Goal: Task Accomplishment & Management: Manage account settings

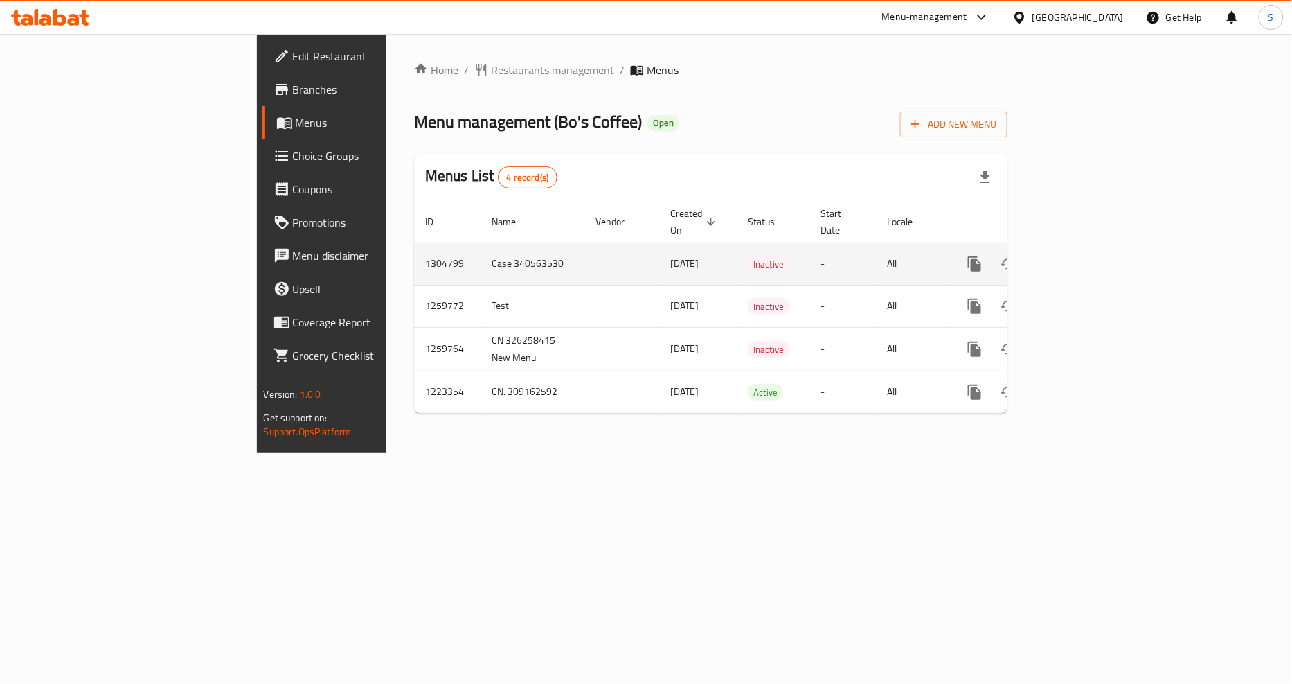
click at [1081, 258] on icon "enhanced table" at bounding box center [1075, 264] width 12 height 12
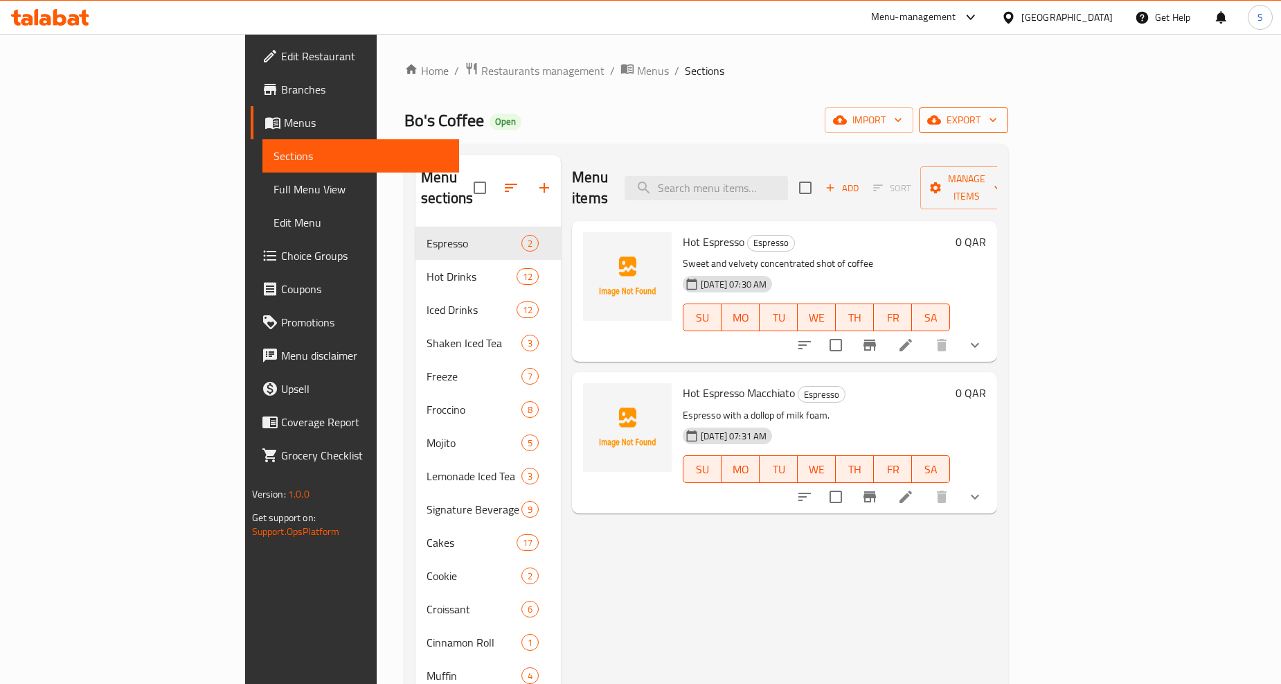
click at [997, 122] on span "export" at bounding box center [963, 120] width 67 height 17
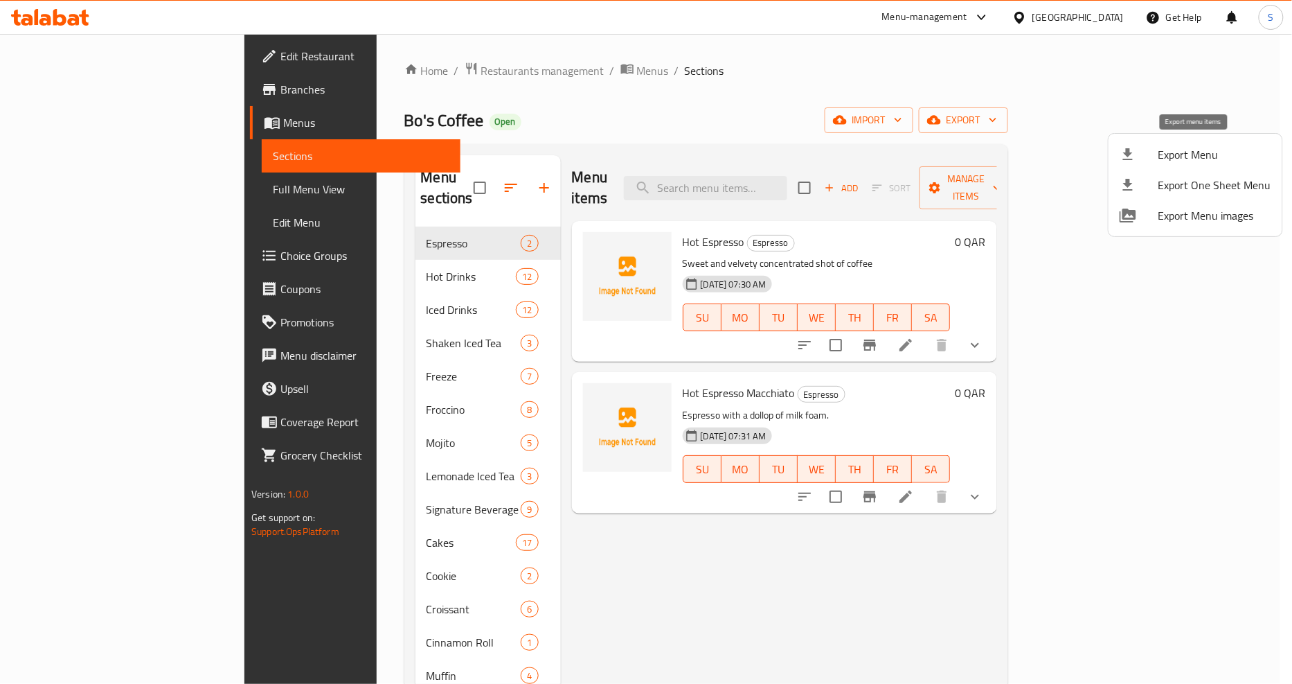
click at [1185, 159] on span "Export Menu" at bounding box center [1215, 154] width 113 height 17
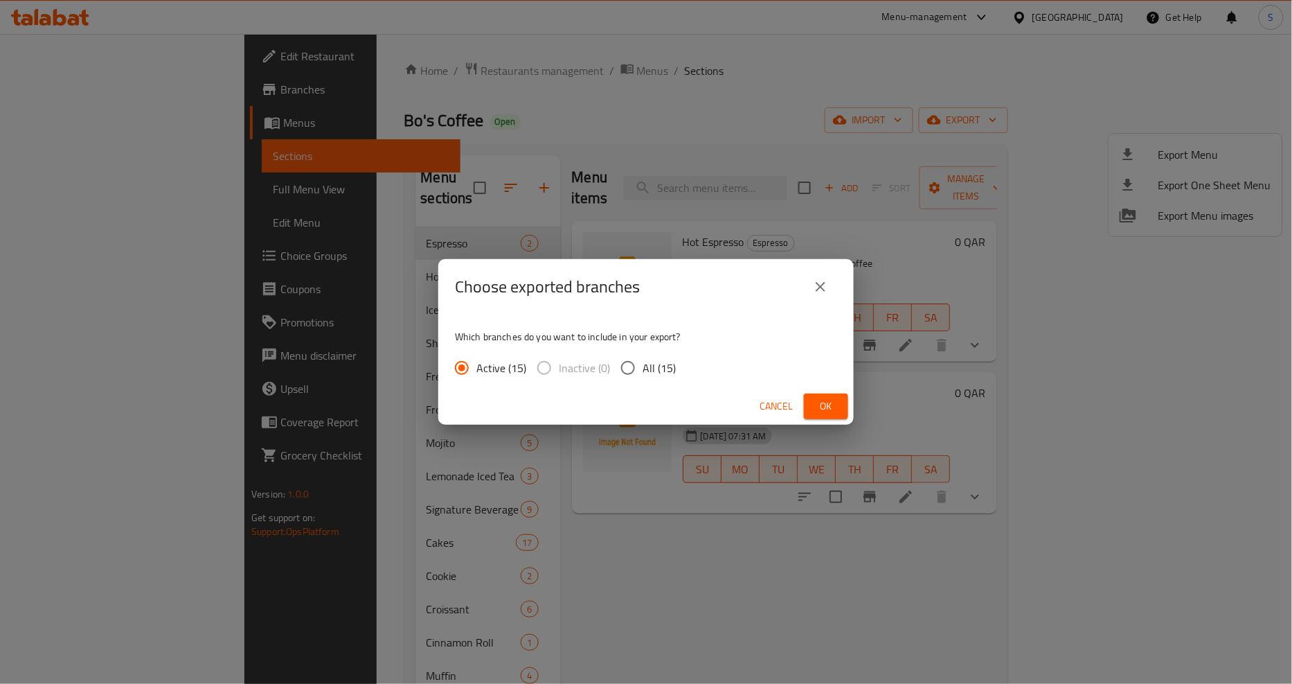
click at [650, 365] on span "All (15)" at bounding box center [659, 367] width 33 height 17
click at [643, 365] on input "All (15)" at bounding box center [628, 367] width 29 height 29
radio input "true"
click at [831, 405] on span "Ok" at bounding box center [826, 406] width 22 height 17
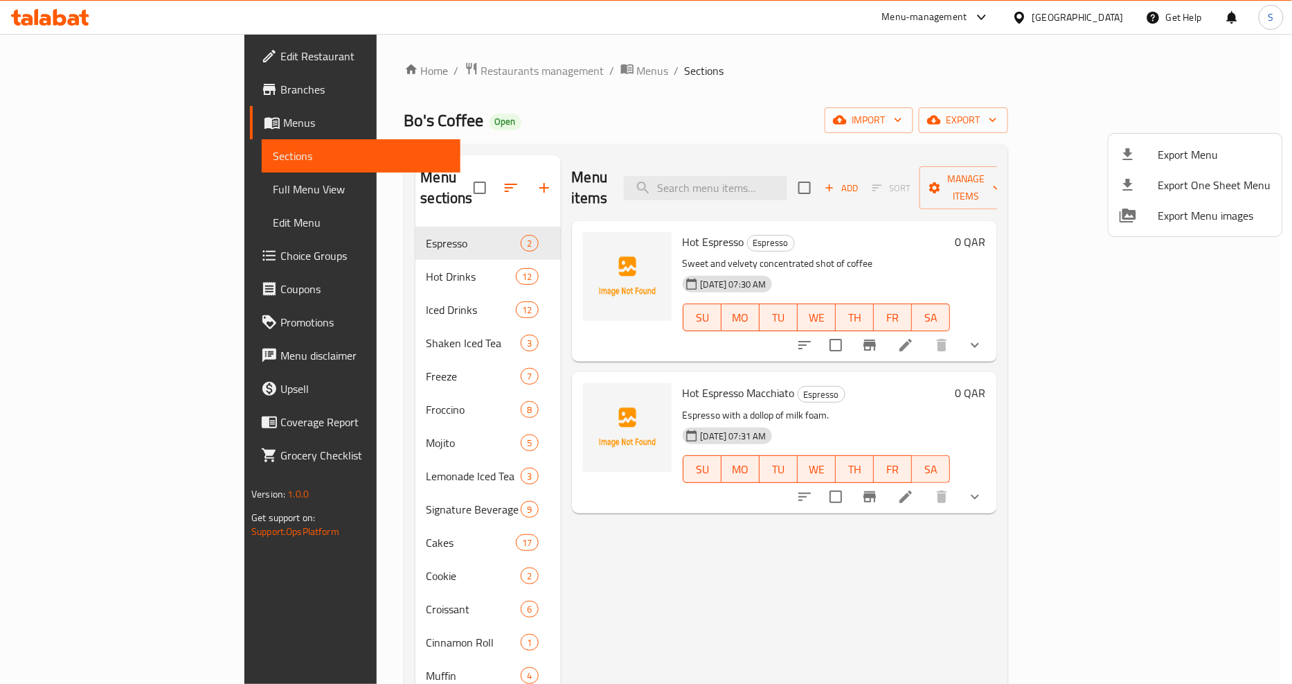
click at [1167, 147] on span "Export Menu" at bounding box center [1215, 154] width 113 height 17
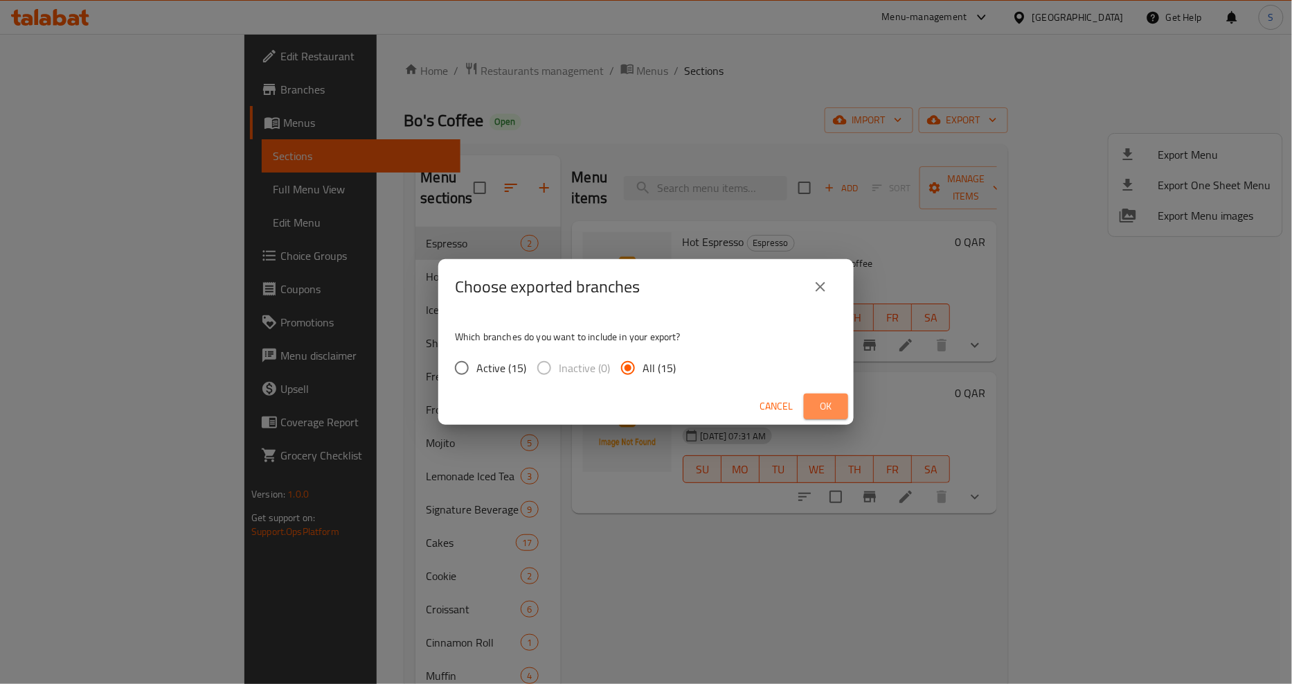
click at [828, 407] on span "Ok" at bounding box center [826, 406] width 22 height 17
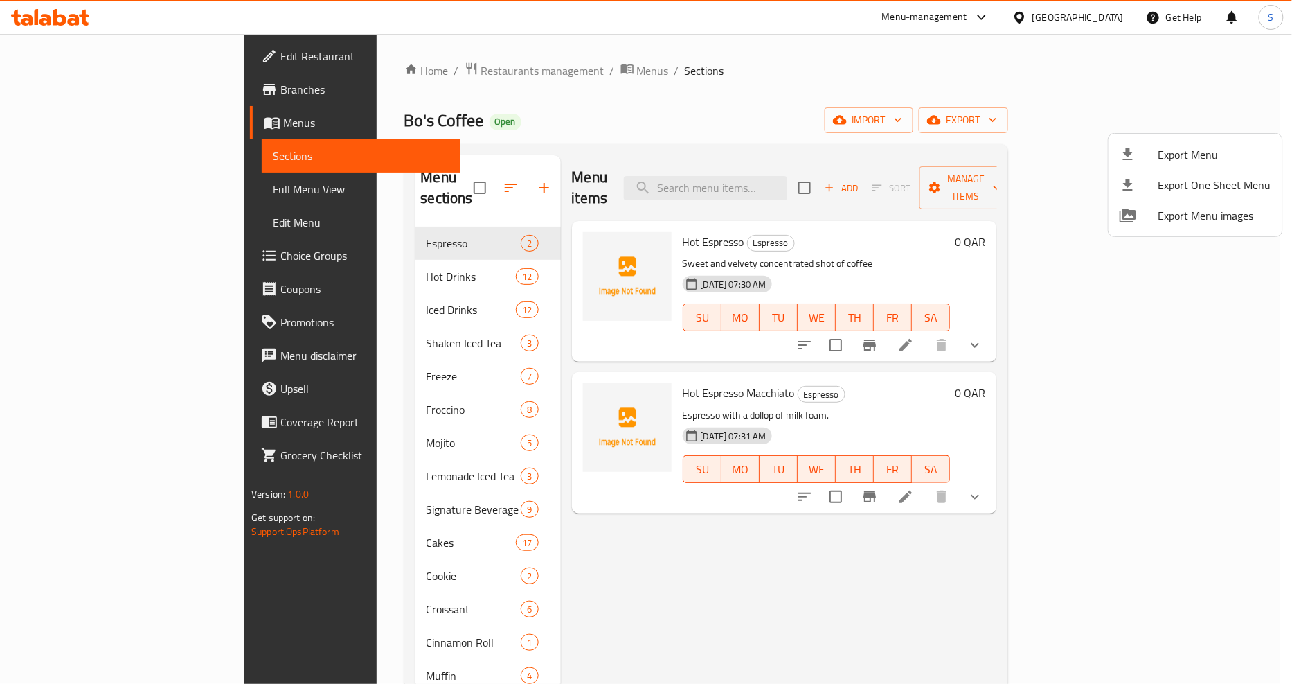
click at [700, 87] on div at bounding box center [646, 342] width 1292 height 684
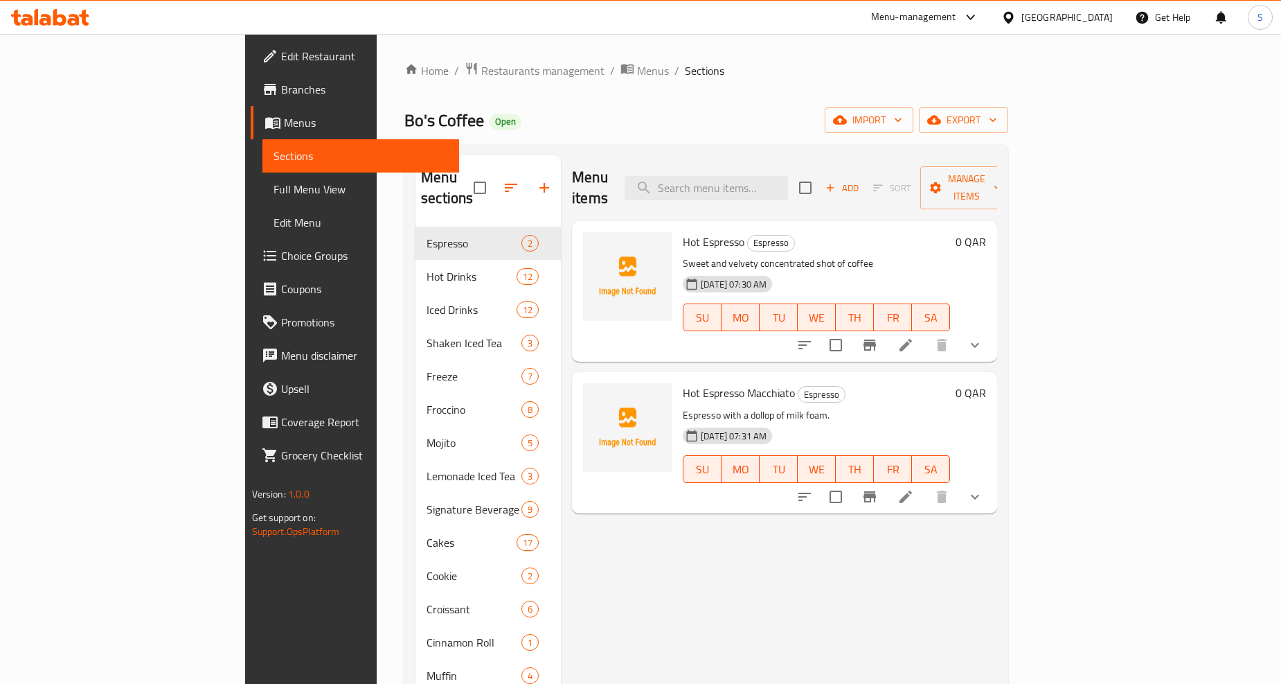
click at [790, 119] on div "Bo's Coffee Open import export" at bounding box center [706, 120] width 604 height 26
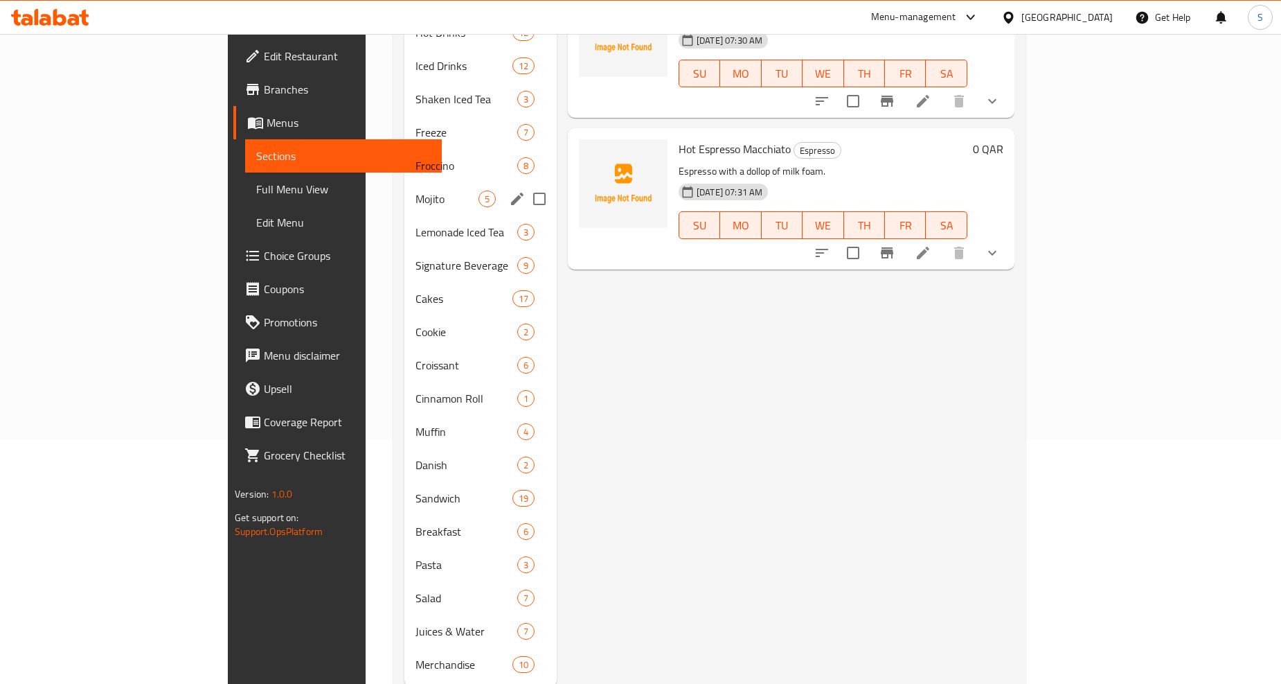
scroll to position [264, 0]
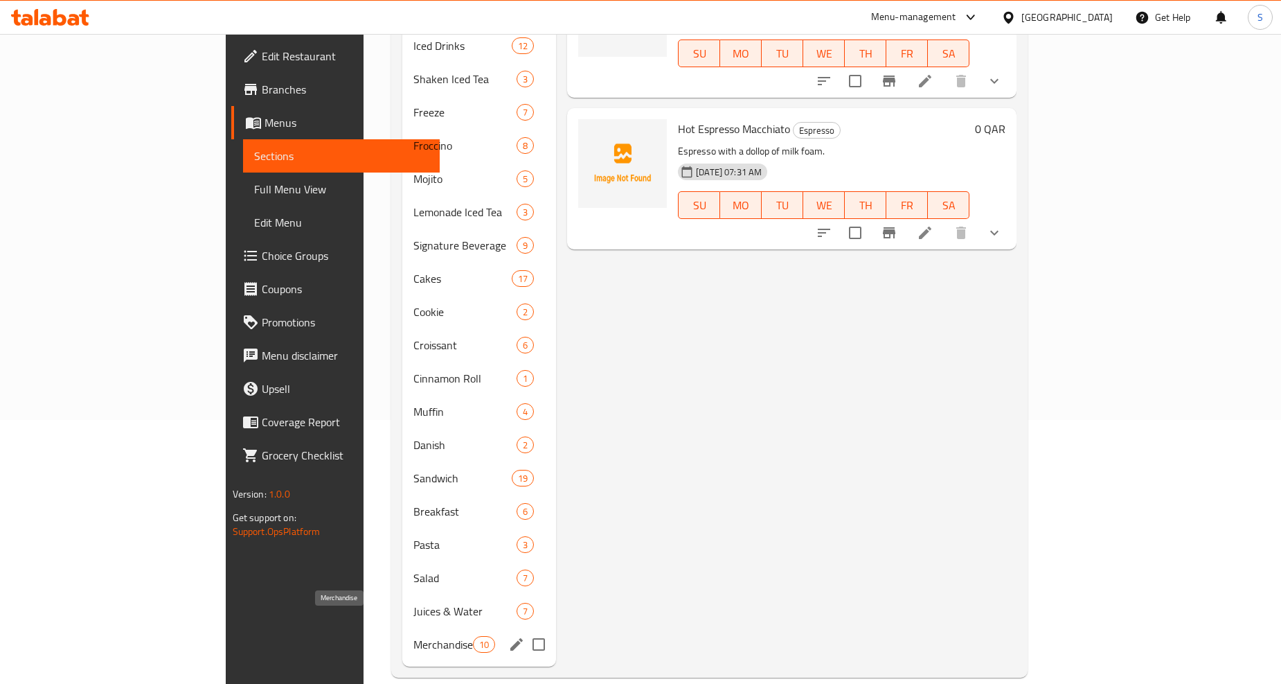
click at [413, 636] on span "Merchandise" at bounding box center [442, 644] width 59 height 17
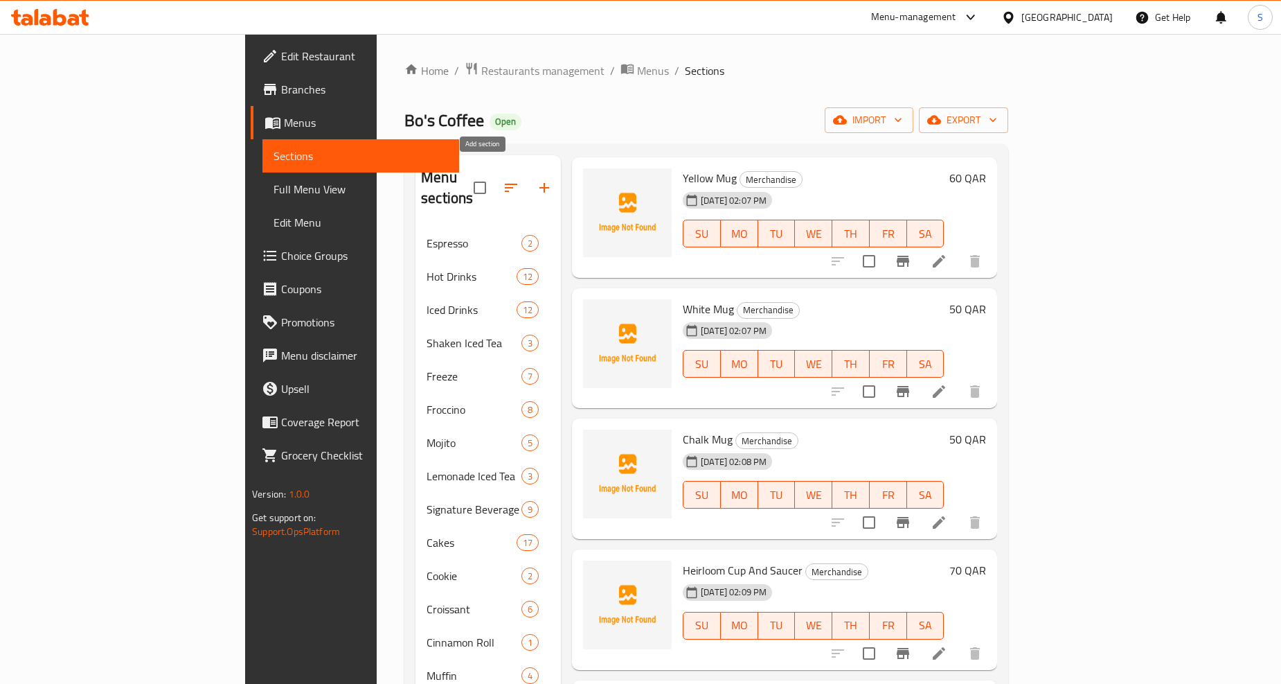
click at [540, 183] on icon "button" at bounding box center [545, 188] width 10 height 10
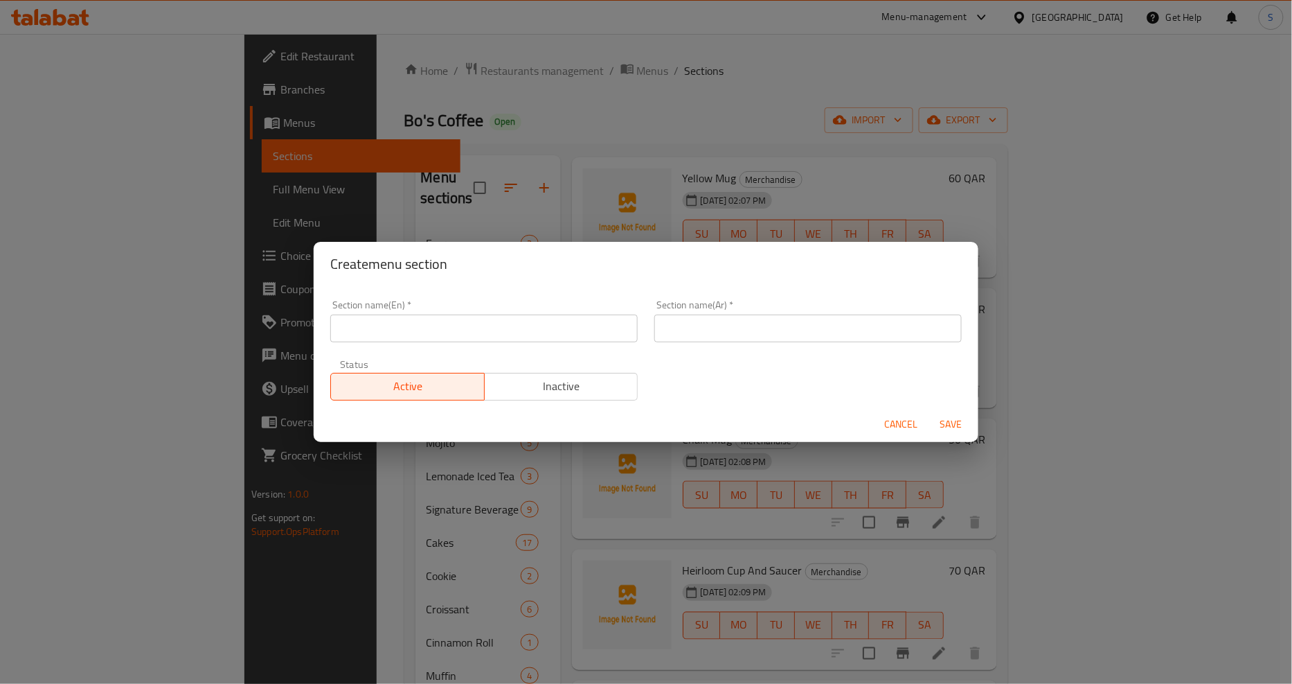
click at [429, 334] on input "text" at bounding box center [484, 328] width 308 height 28
paste input "BEANS"
click at [427, 333] on input "BEANS" at bounding box center [484, 328] width 308 height 28
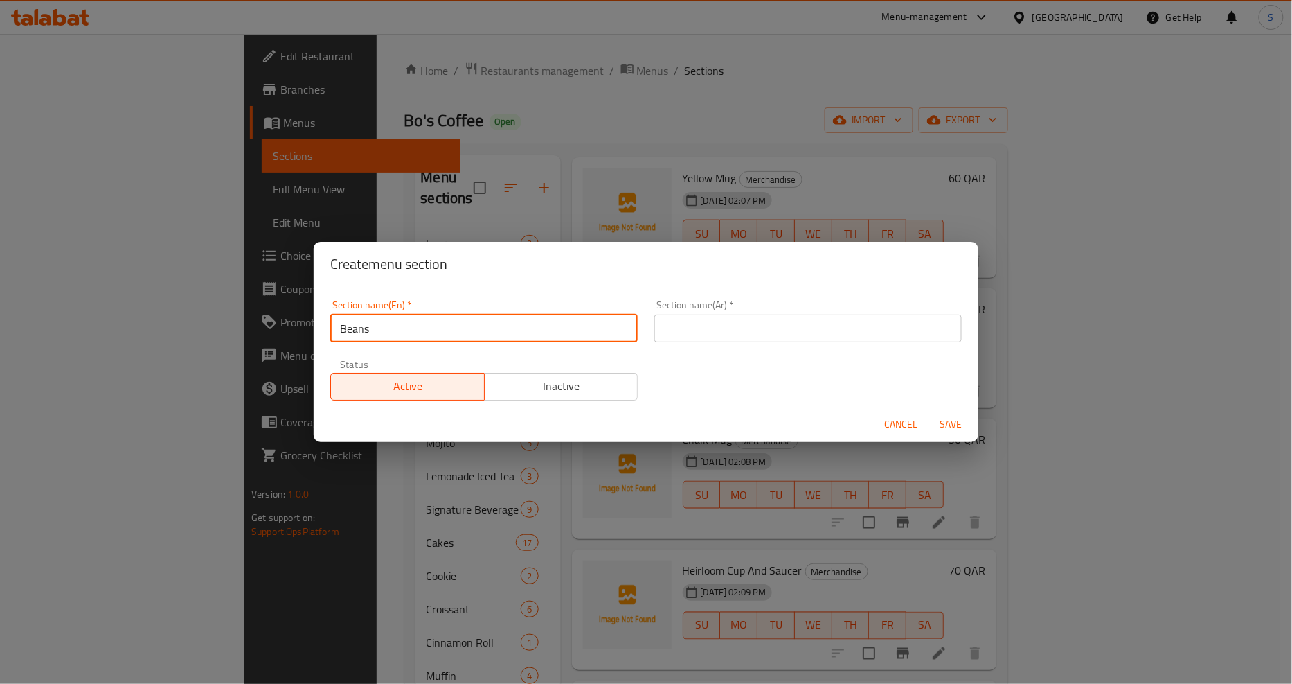
click at [427, 333] on input "Beans" at bounding box center [484, 328] width 308 height 28
click at [454, 324] on input "Beans" at bounding box center [484, 328] width 308 height 28
type input "Beans"
click at [695, 338] on input "text" at bounding box center [809, 328] width 308 height 28
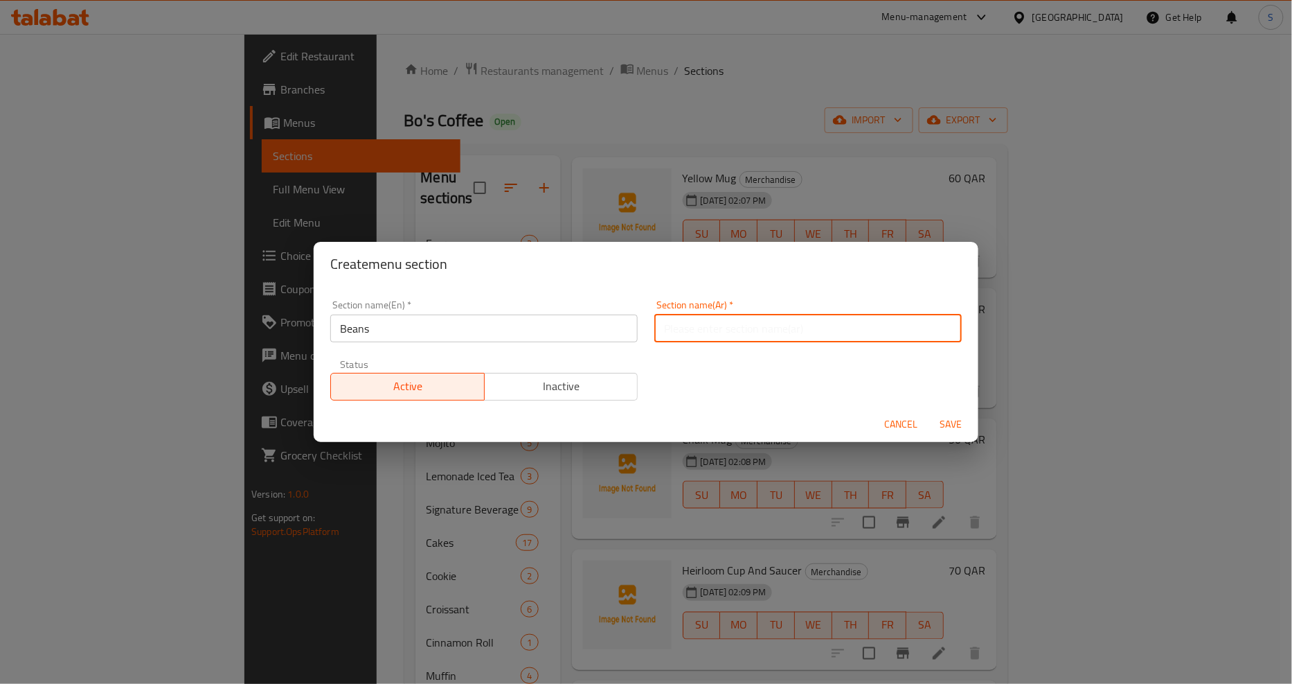
paste input "حبوب"
type input "حبوب"
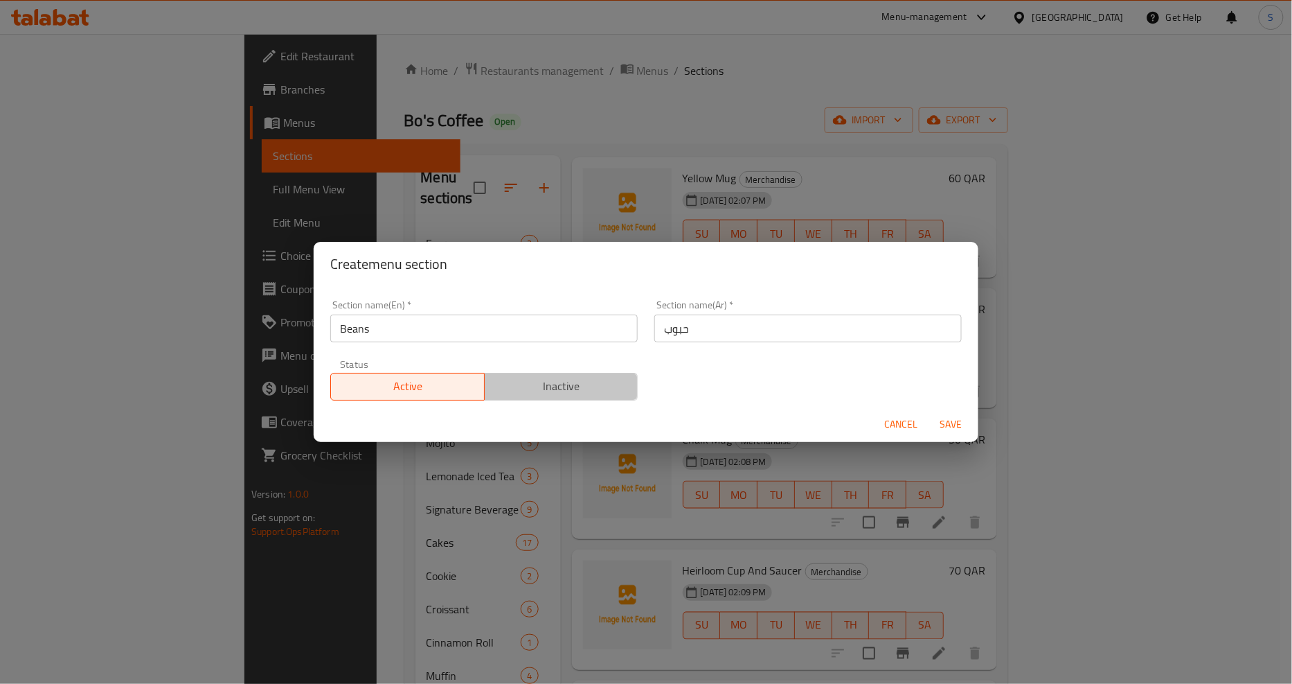
click at [573, 393] on span "Inactive" at bounding box center [561, 386] width 143 height 20
click at [949, 421] on span "Save" at bounding box center [950, 424] width 33 height 17
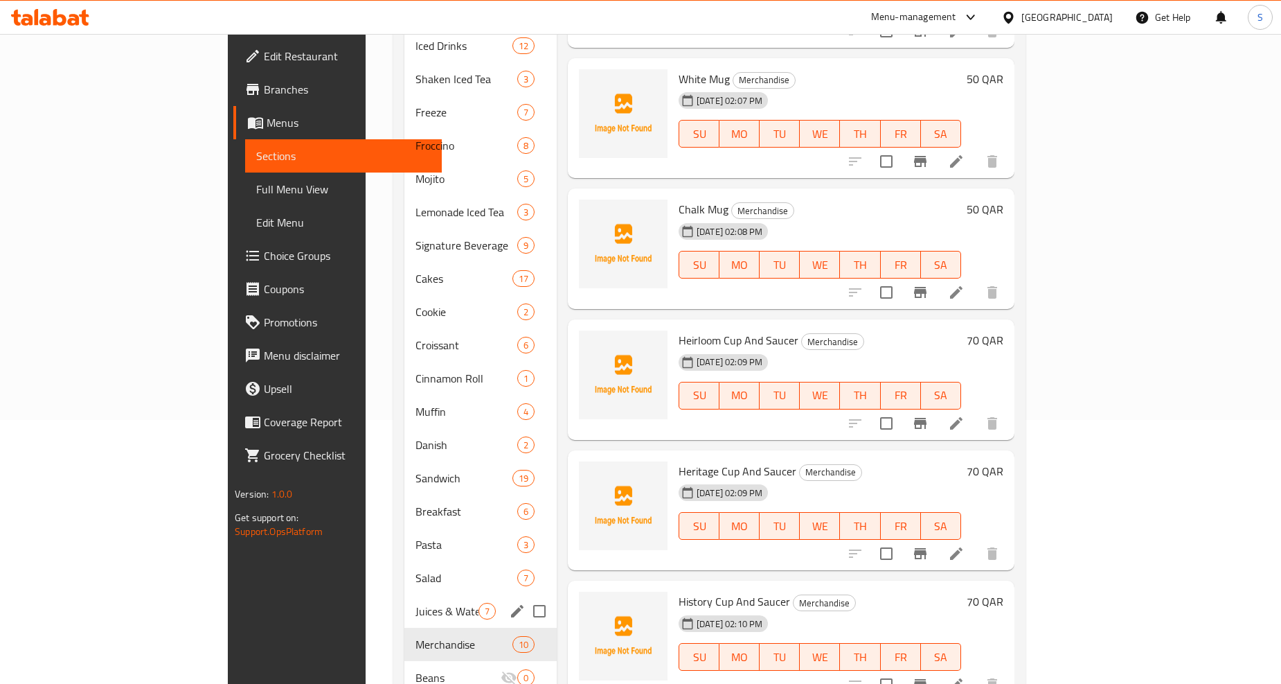
scroll to position [296, 0]
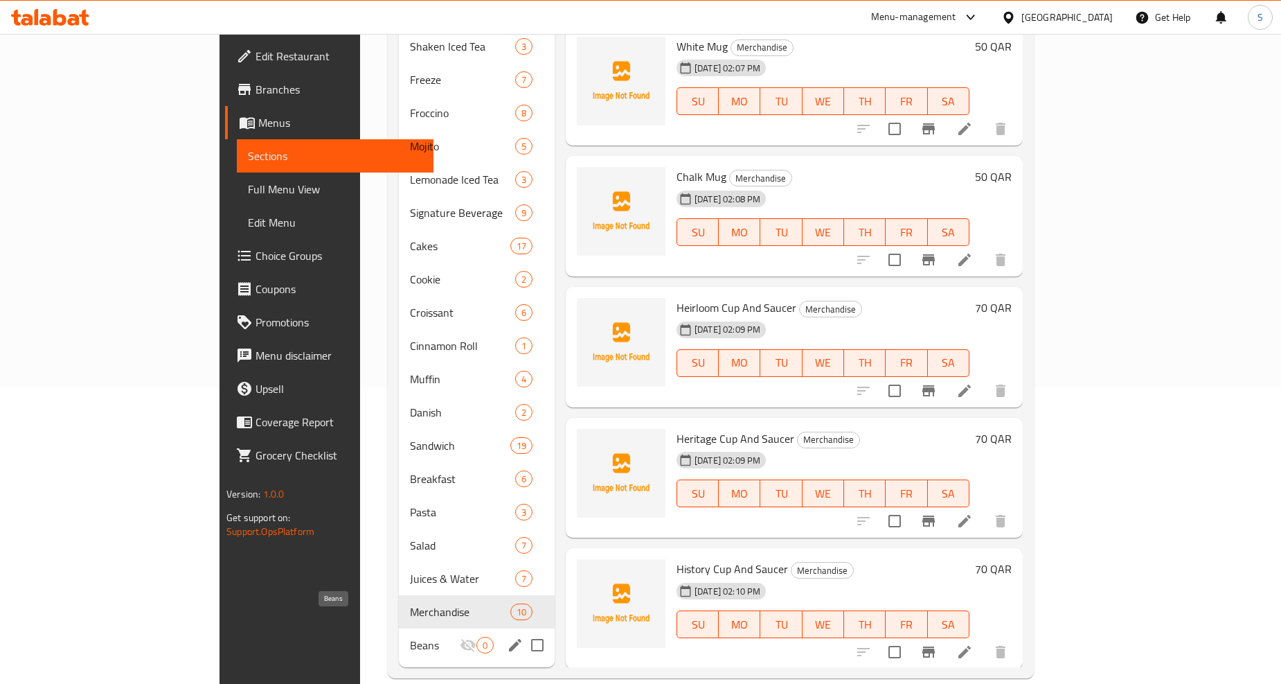
click at [410, 637] on span "Beans" at bounding box center [435, 645] width 50 height 17
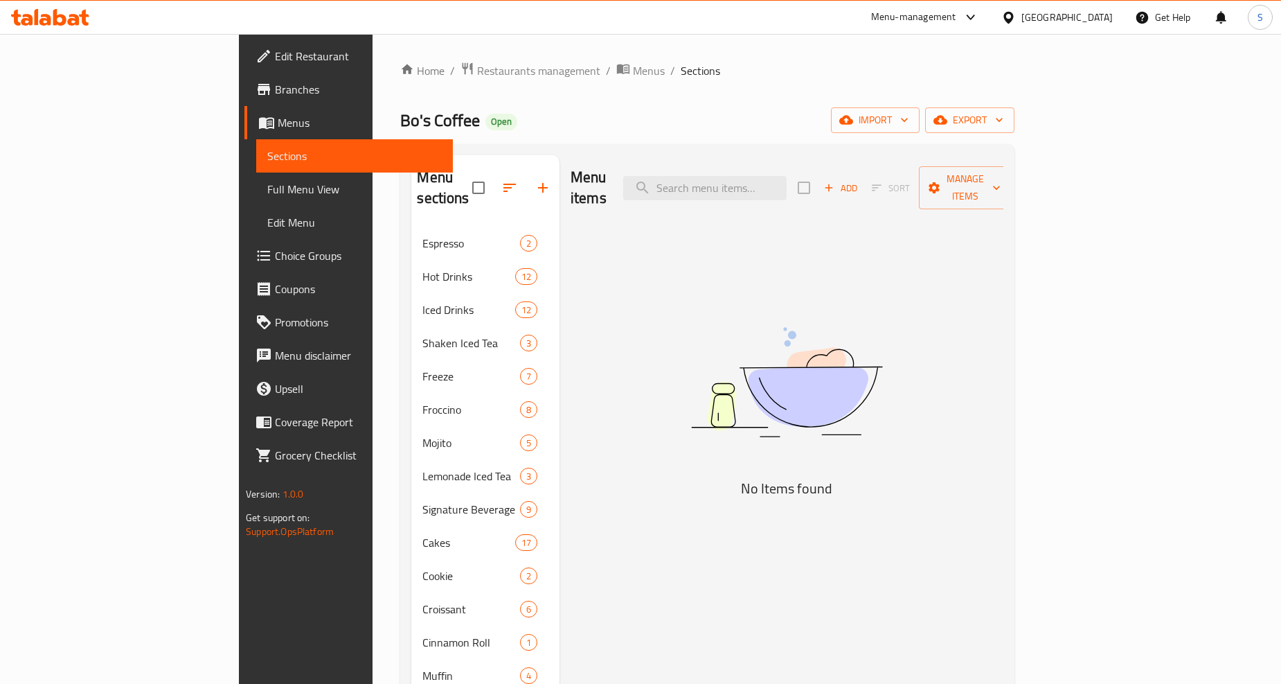
click at [860, 180] on span "Add" at bounding box center [840, 188] width 37 height 16
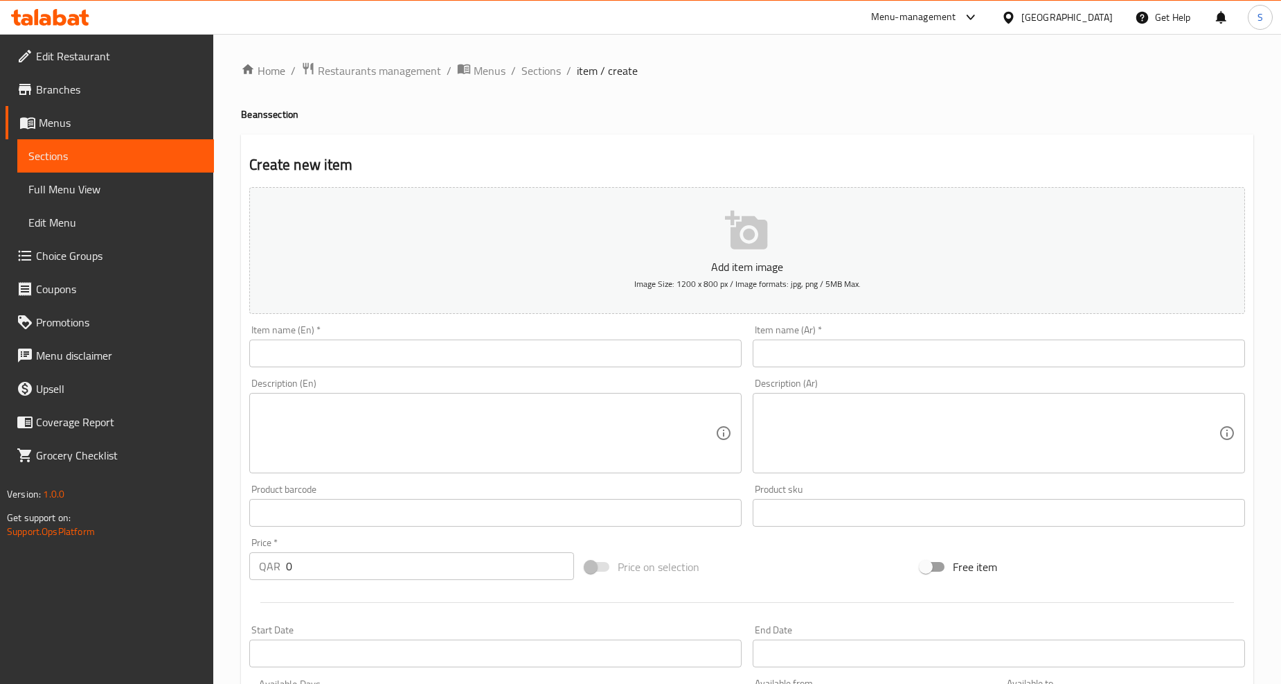
click at [440, 348] on input "text" at bounding box center [495, 353] width 492 height 28
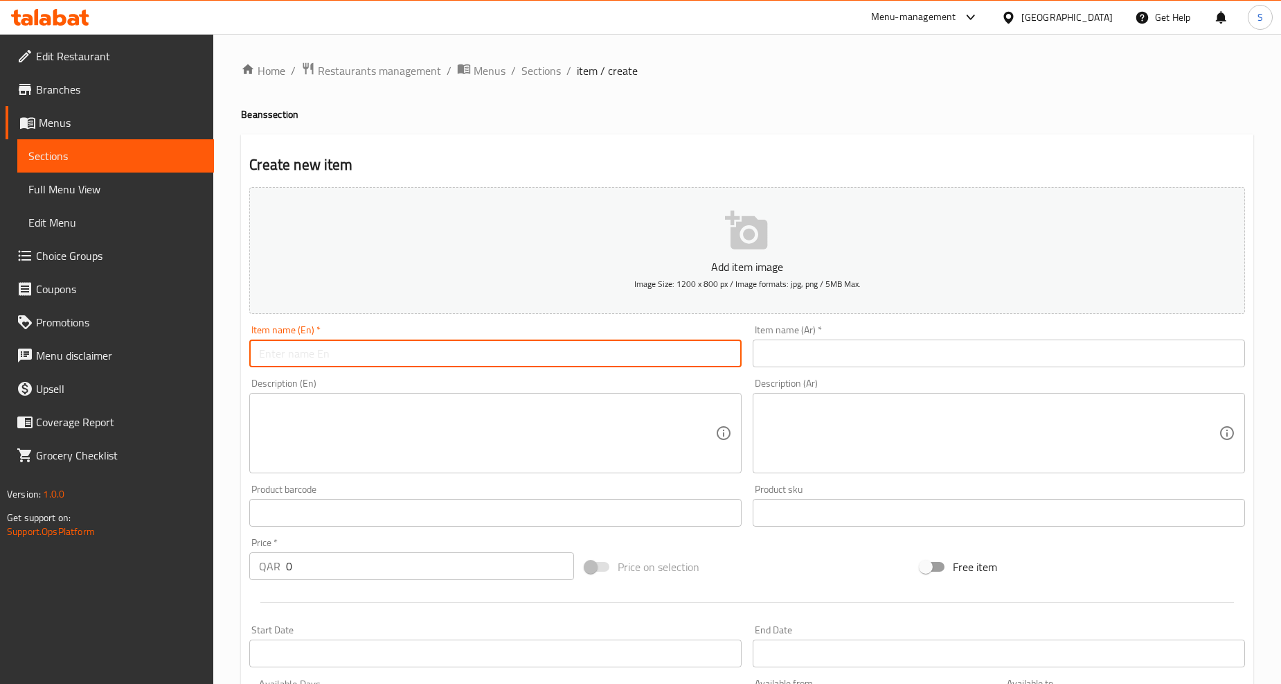
paste input "Espresso Blend 250g"
click at [398, 362] on input "Espresso Blend 250g" at bounding box center [495, 353] width 492 height 28
type input "Espresso Blend 250 G"
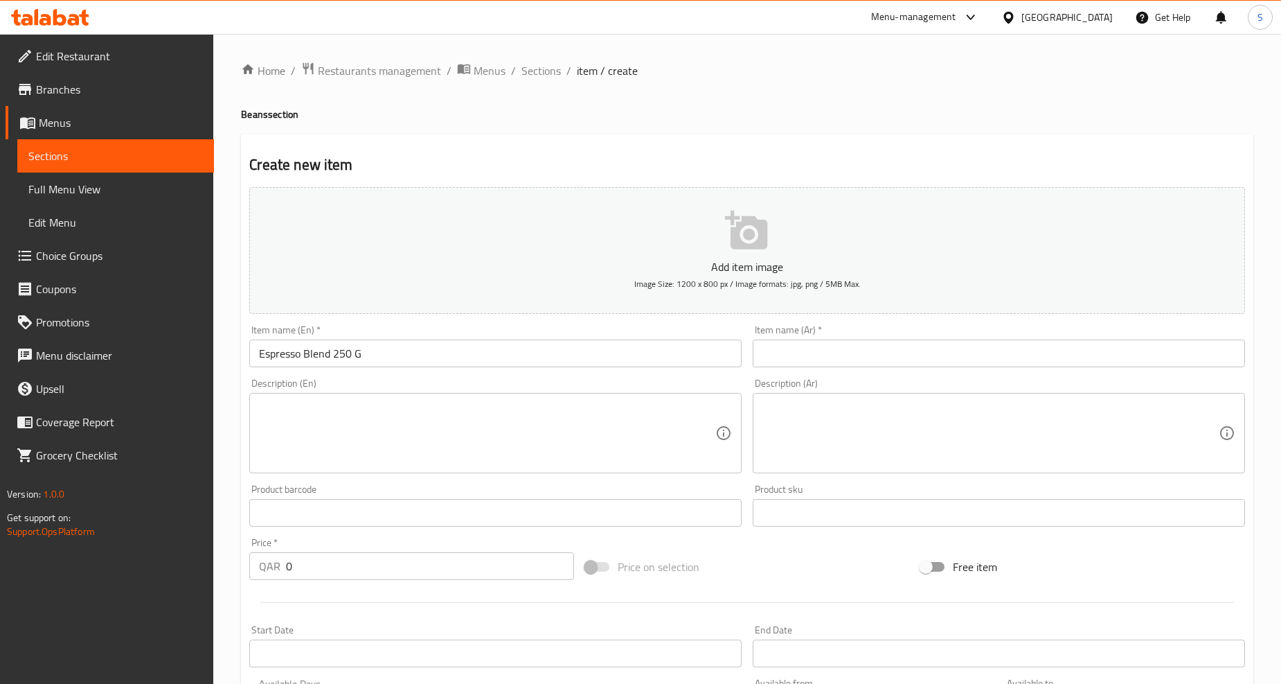
click at [429, 435] on textarea at bounding box center [487, 433] width 456 height 66
paste textarea "A special blend of Arabica Coffee from Benguet and Robusta Coffee from some par…"
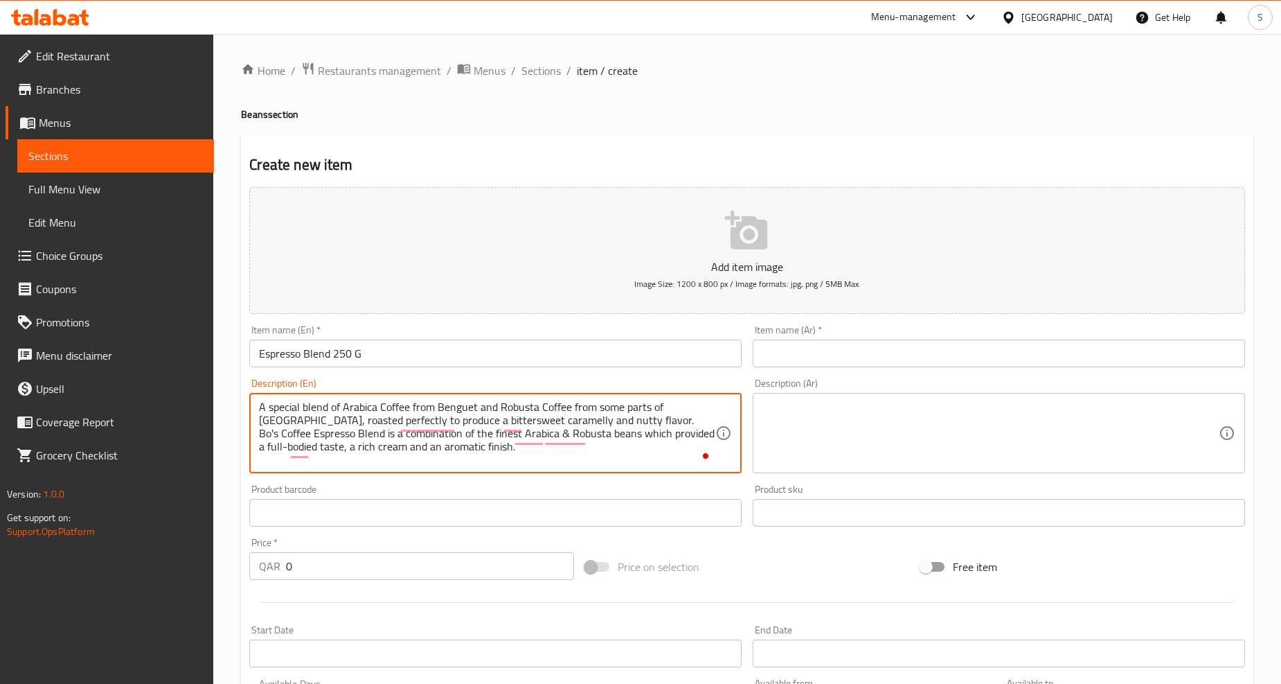
click at [423, 447] on textarea "A special blend of Arabica Coffee from Benguet and Robusta Coffee from some par…" at bounding box center [487, 433] width 456 height 66
drag, startPoint x: 425, startPoint y: 454, endPoint x: 354, endPoint y: 440, distance: 72.0
click at [425, 455] on textarea "A special blend of arabica coffee from benguet and robusta coffee from some par…" at bounding box center [487, 433] width 456 height 66
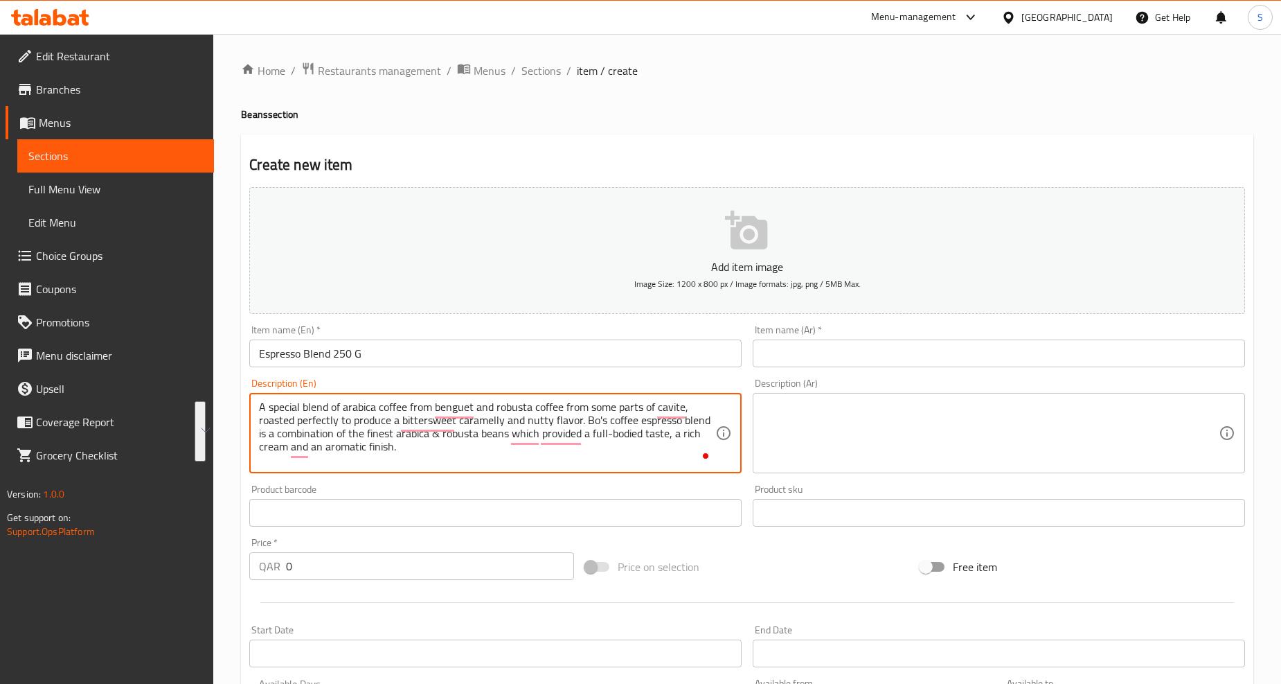
click at [346, 405] on textarea "A special blend of arabica coffee from benguet and robusta coffee from some par…" at bounding box center [487, 433] width 456 height 66
type textarea "A special blend of Arabica coffee from Benguet and robusta coffee from some par…"
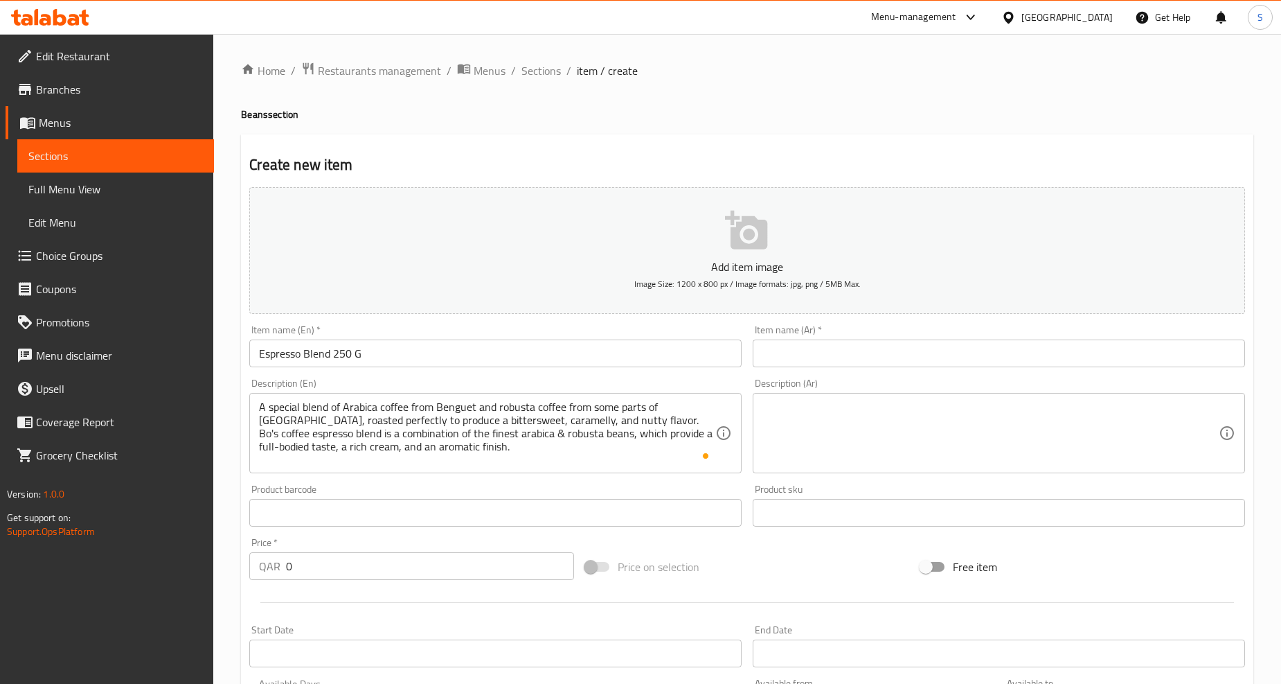
click at [781, 337] on div "Item name (Ar)   * Item name (Ar) *" at bounding box center [999, 346] width 492 height 42
click at [801, 350] on input "text" at bounding box center [999, 353] width 492 height 28
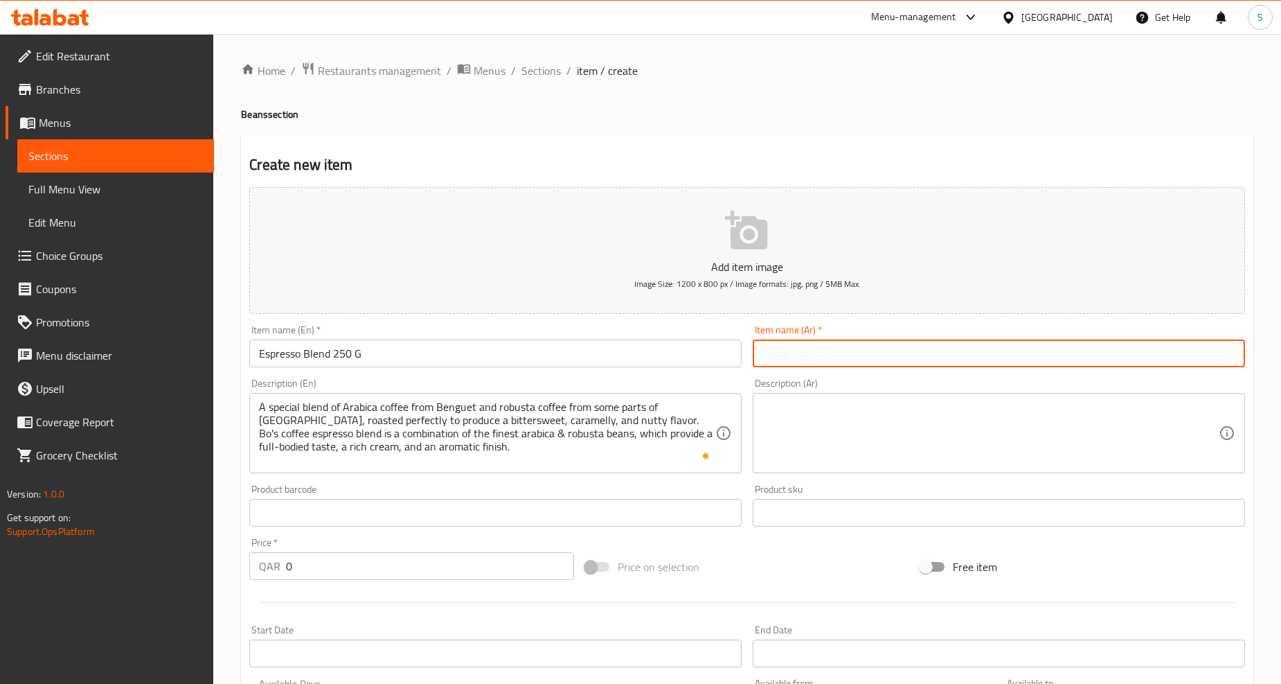
paste input "مزيج إسبريسو 250 جرام"
type input "مزيج إسبريسو 250 جرام"
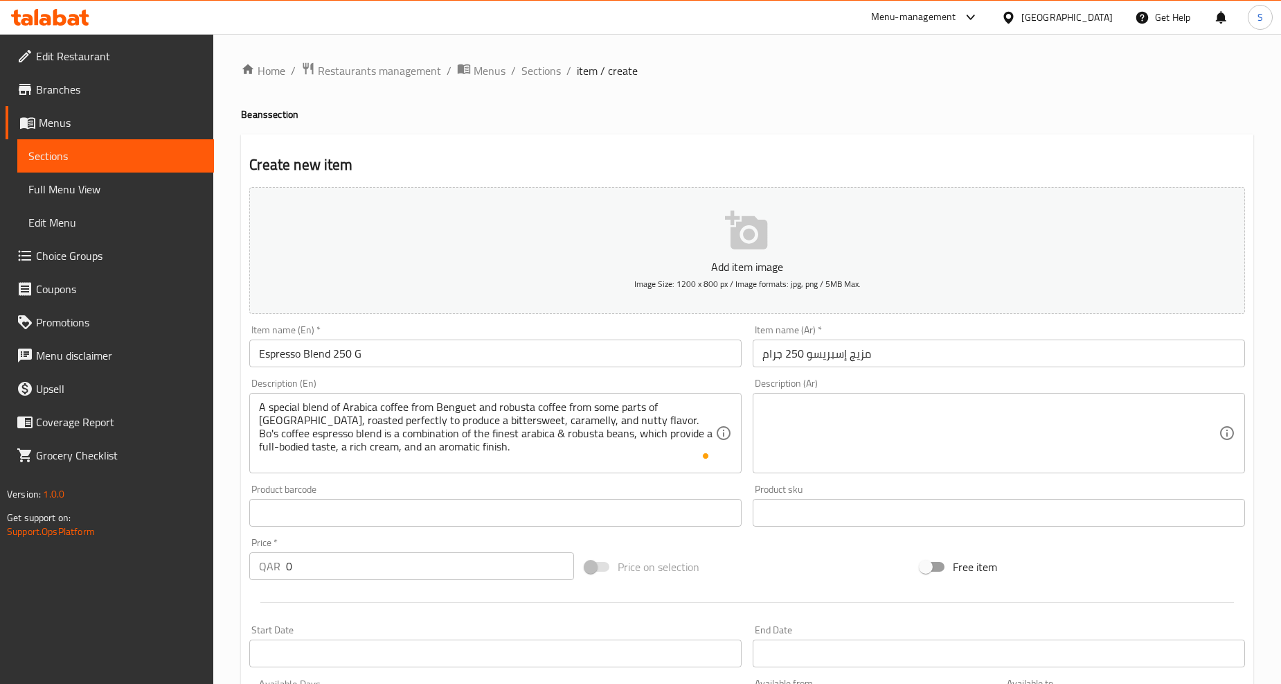
click at [896, 442] on textarea at bounding box center [991, 433] width 456 height 66
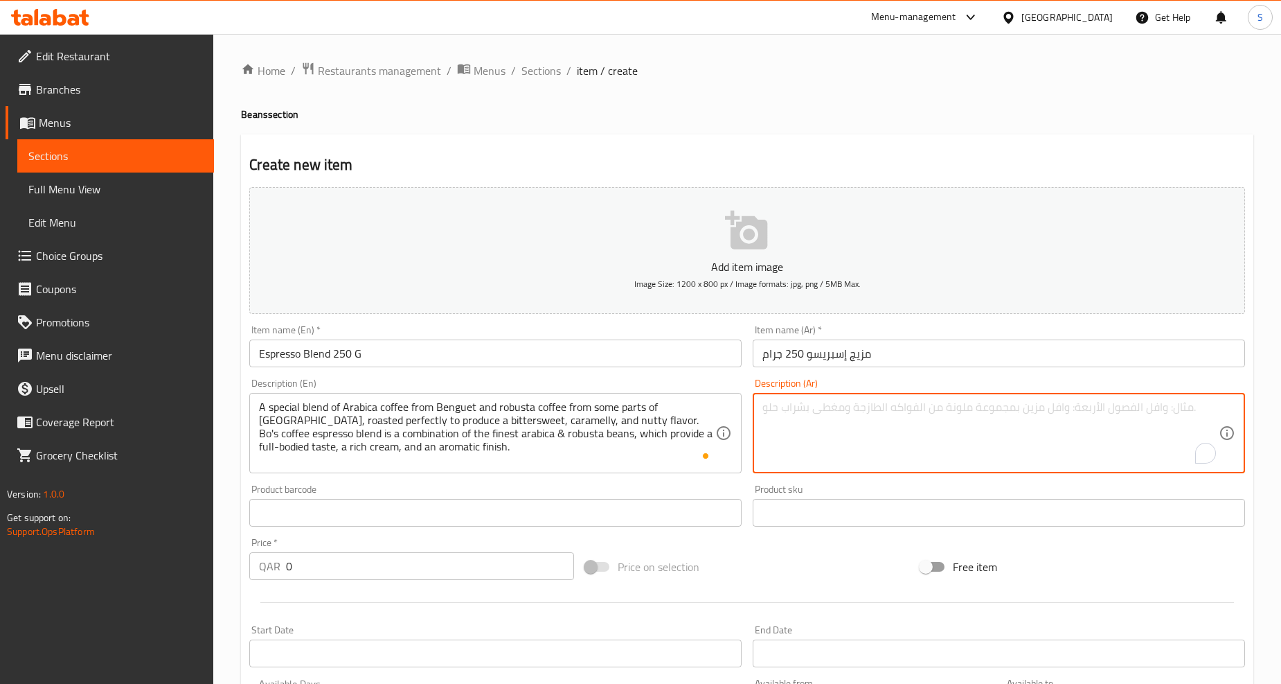
paste textarea "زيج خاص من قهوة أرابيكا من بنغويت وقهوة روبوستا من بعض مناطق كافيت، محمصة بشكل …"
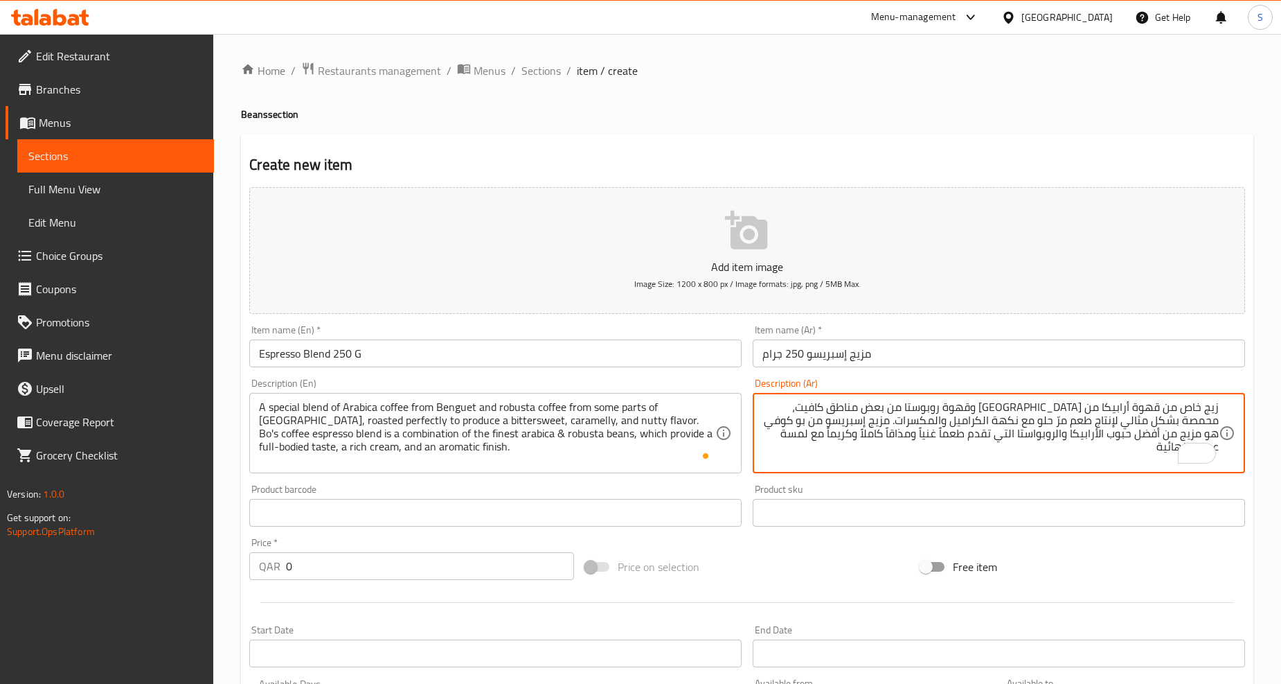
click at [1213, 404] on textarea "زيج خاص من قهوة أرابيكا من بنغويت وقهوة روبوستا من بعض مناطق كافيت، محمصة بشكل …" at bounding box center [991, 433] width 456 height 66
click at [1221, 412] on div "زيج خاص من قهوة أرابيكا من بنغويت وقهوة روبوستا من بعض مناطق كافيت، محمصة بشكل …" at bounding box center [999, 433] width 492 height 80
click at [1216, 407] on textarea "زيج خاص من قهوة أرابيكا من بنغويت وقهوة روبوستا من بعض مناطق كافيت، محمصة بشكل …" at bounding box center [991, 433] width 456 height 66
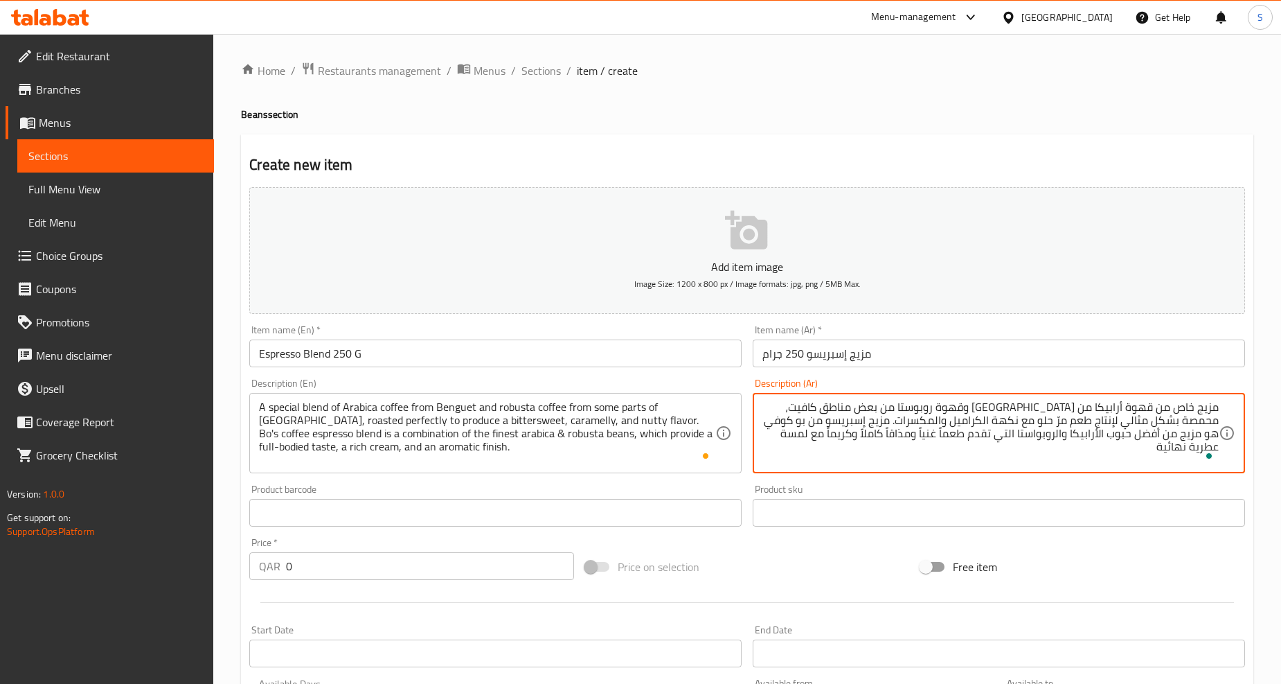
type textarea "مزيج خاص من قهوة أرابيكا من بنغويت وقهوة روبوستا من بعض مناطق كافيت، محمصة بشكل…"
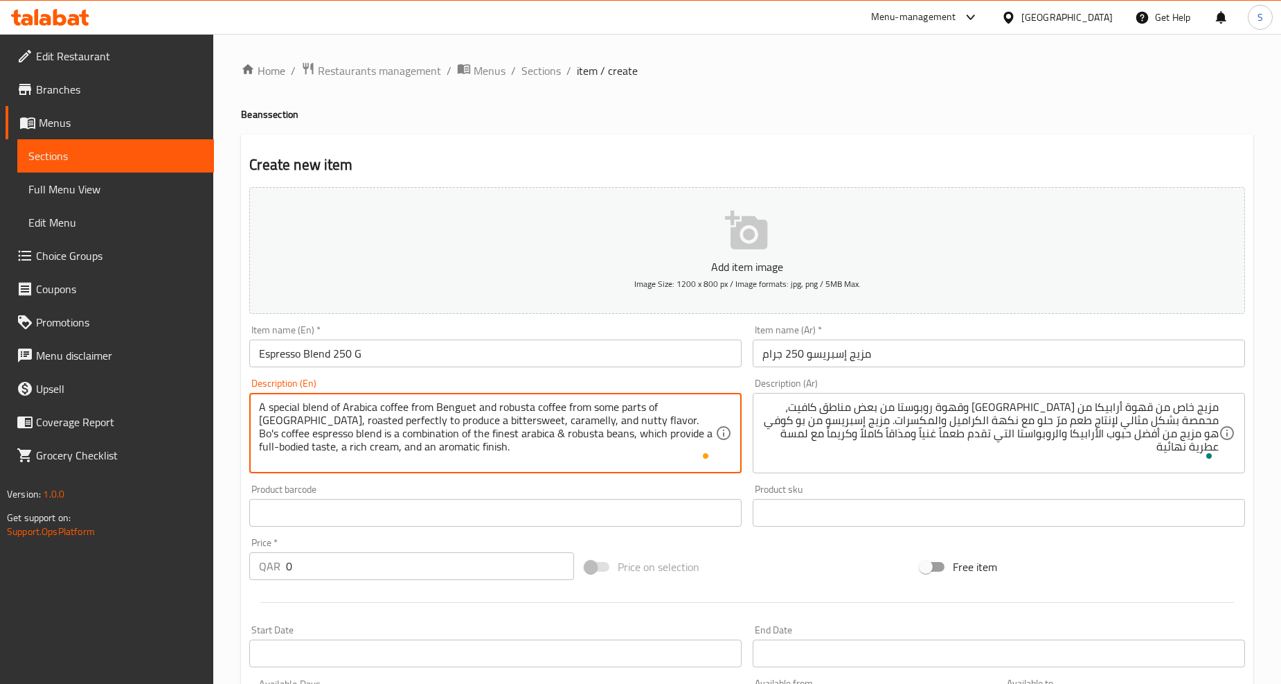
click at [422, 428] on textarea "A special blend of Arabica coffee from Benguet and robusta coffee from some par…" at bounding box center [487, 433] width 456 height 66
click at [413, 436] on textarea "A special blend of Arabica coffee from Benguet and robusta coffee from some par…" at bounding box center [487, 433] width 456 height 66
type textarea "A special blend of Arabica coffee from Benguet and robusta coffee from some par…"
click at [425, 462] on textarea "A special blend of Arabica coffee from Benguet and robusta coffee from some par…" at bounding box center [487, 433] width 456 height 66
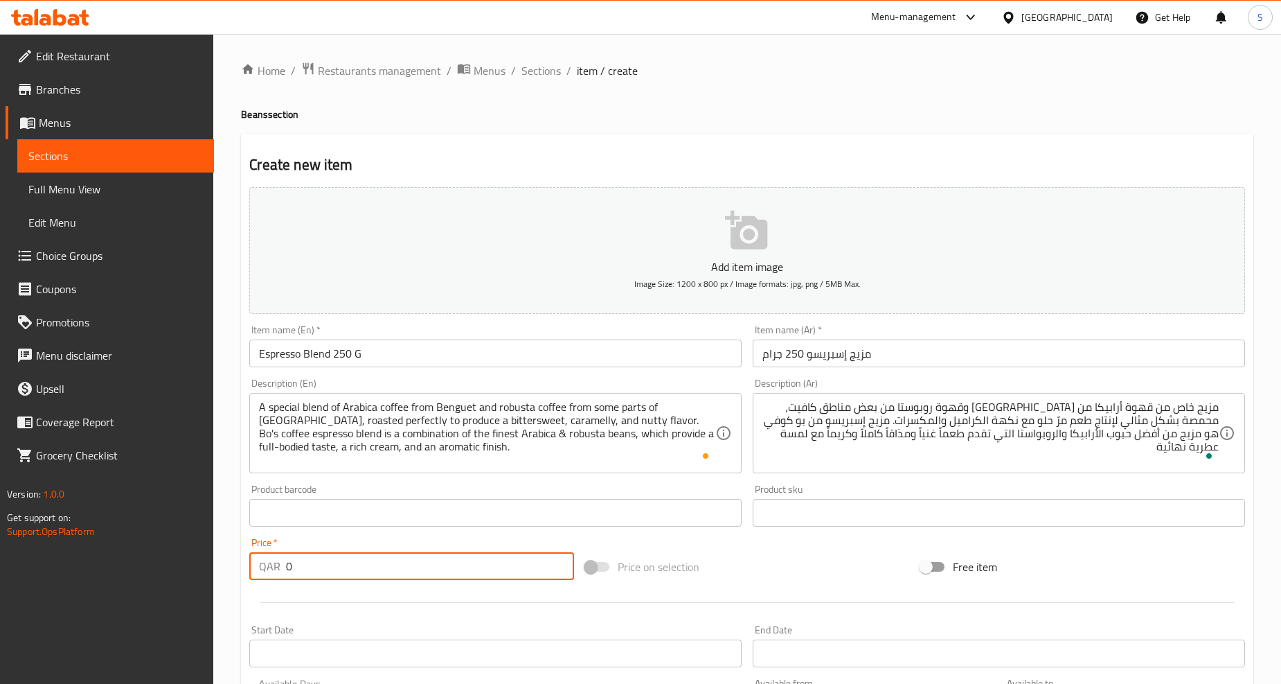
click at [371, 573] on input "0" at bounding box center [430, 566] width 288 height 28
paste input "3"
type input "30"
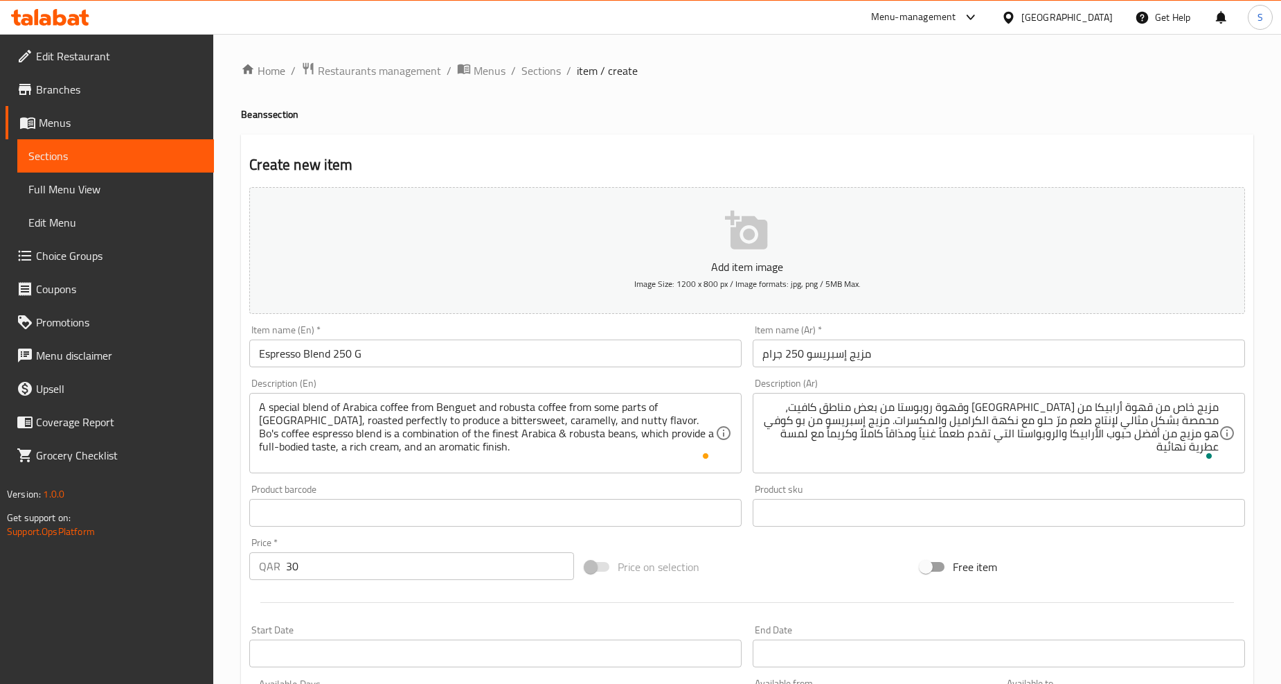
click at [377, 596] on div at bounding box center [747, 602] width 1007 height 34
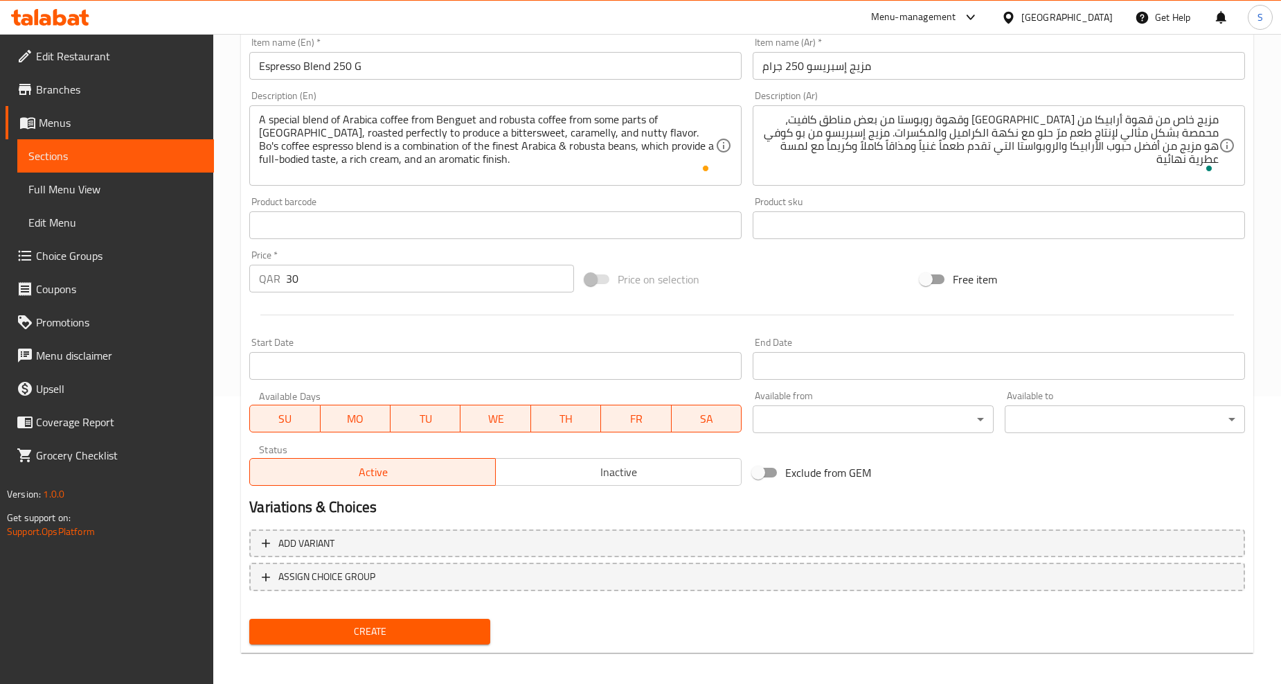
scroll to position [292, 0]
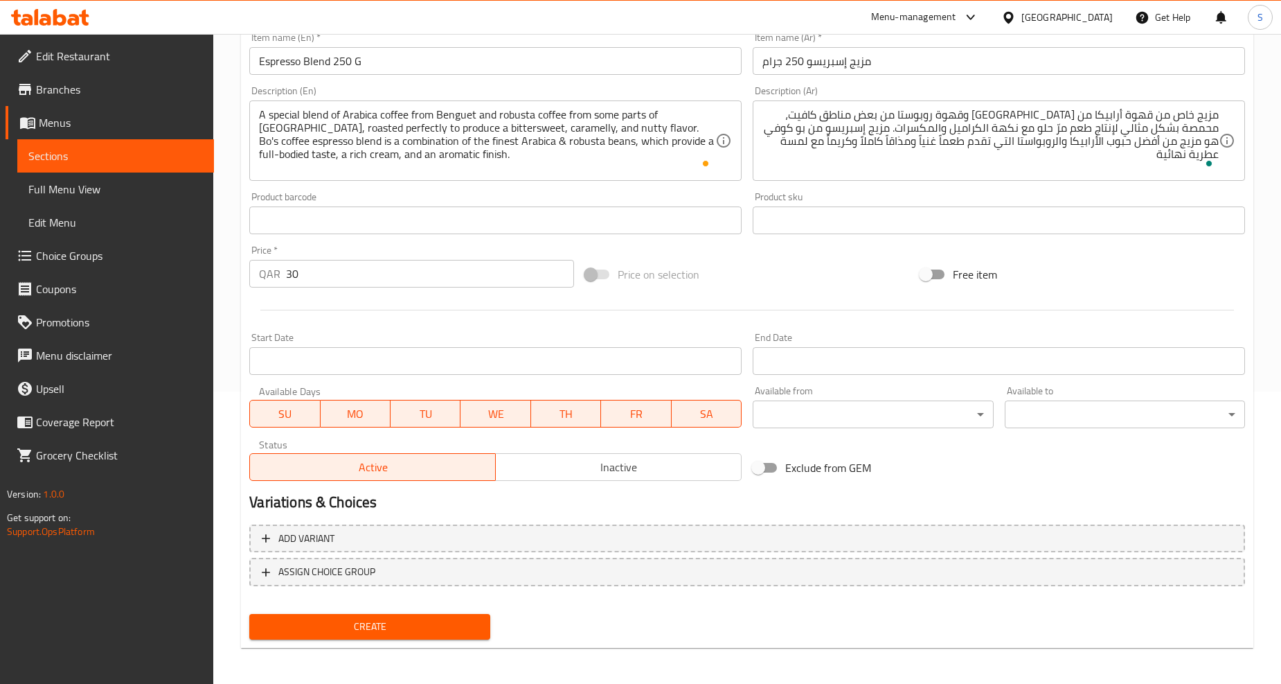
click at [368, 621] on span "Create" at bounding box center [369, 626] width 218 height 17
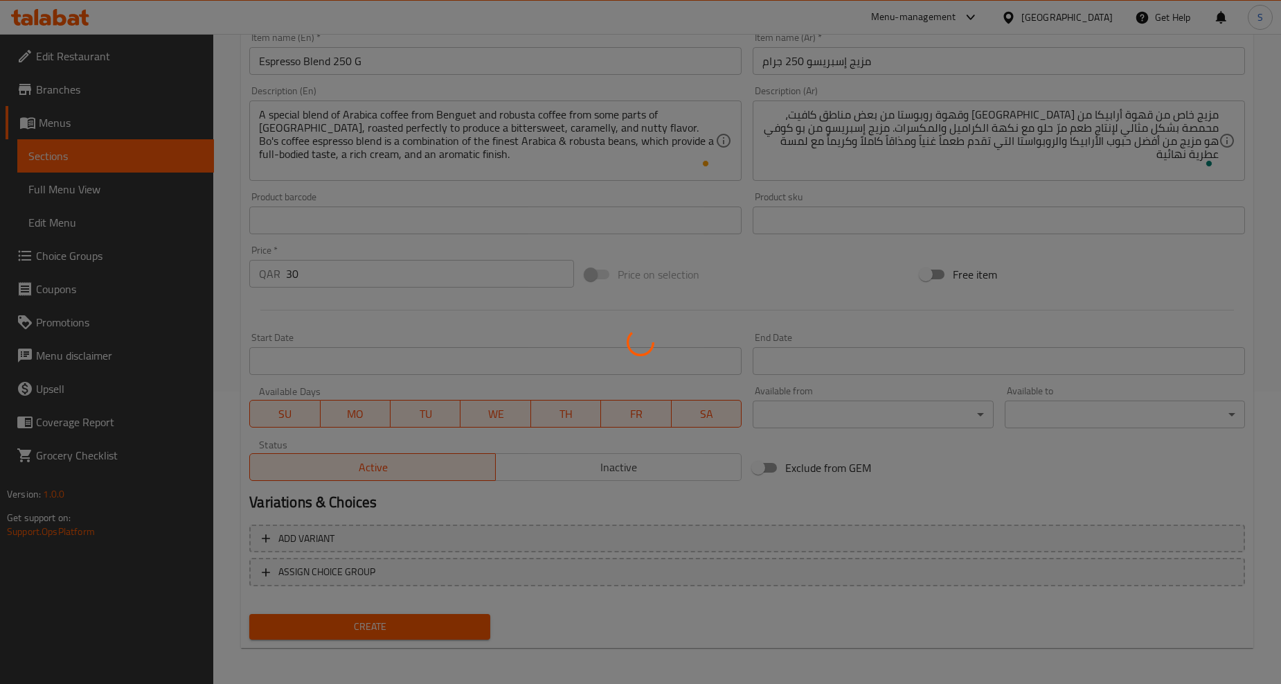
type input "0"
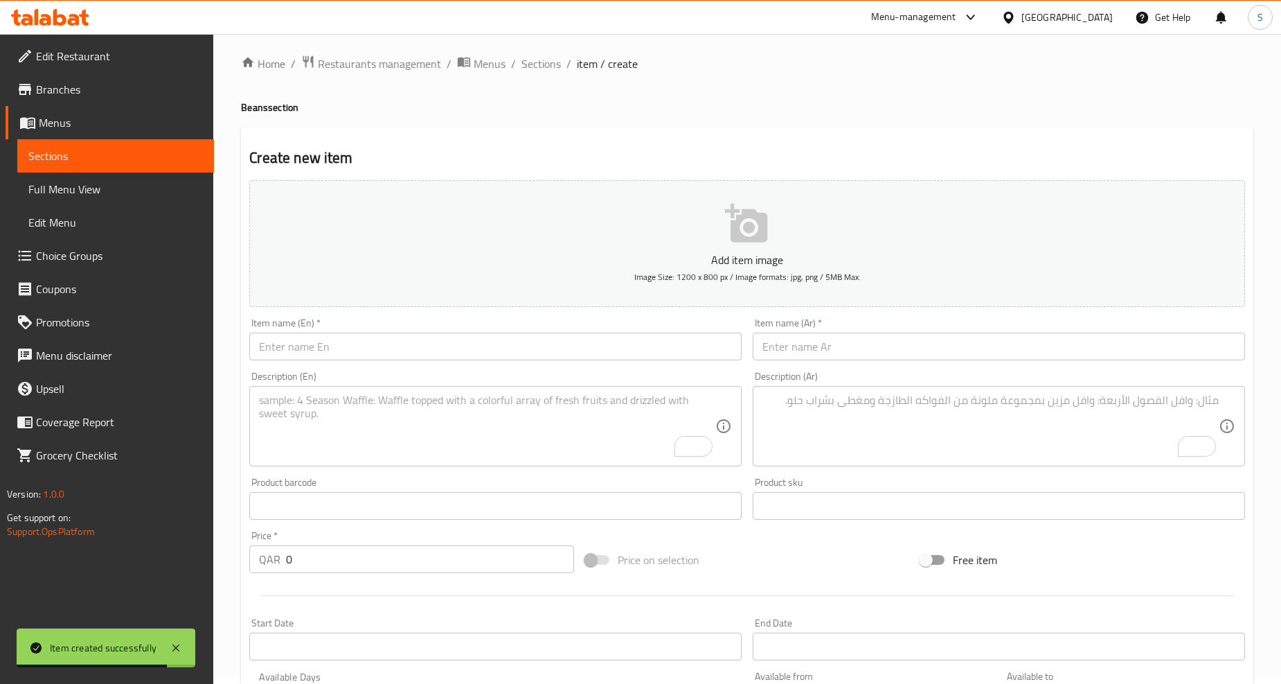
scroll to position [0, 0]
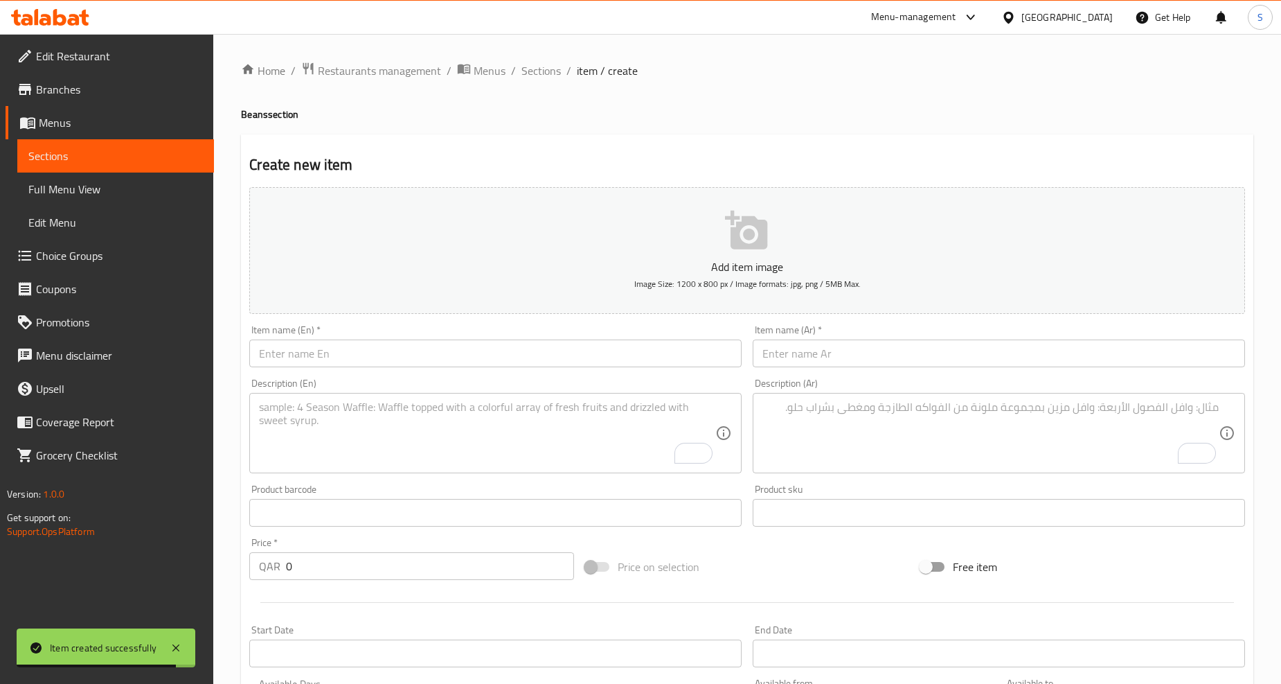
click at [347, 351] on input "text" at bounding box center [495, 353] width 492 height 28
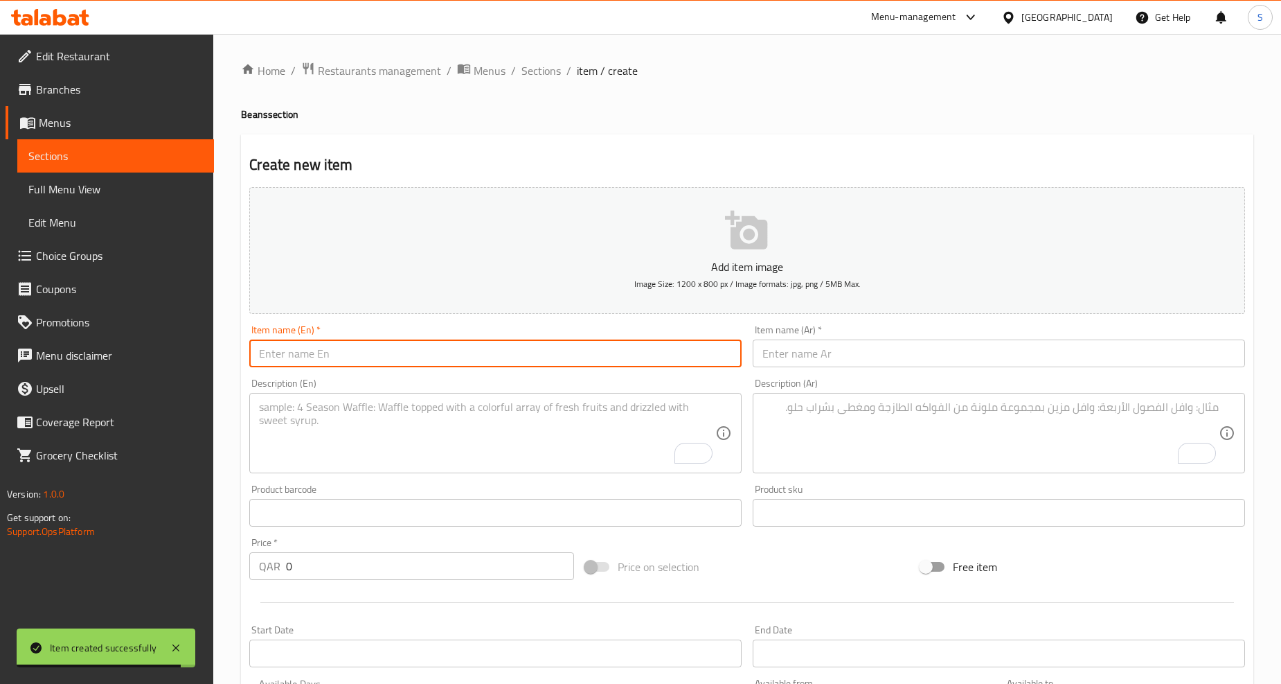
paste input "Barista Blend 250g"
type input "Barista Blend 250 G"
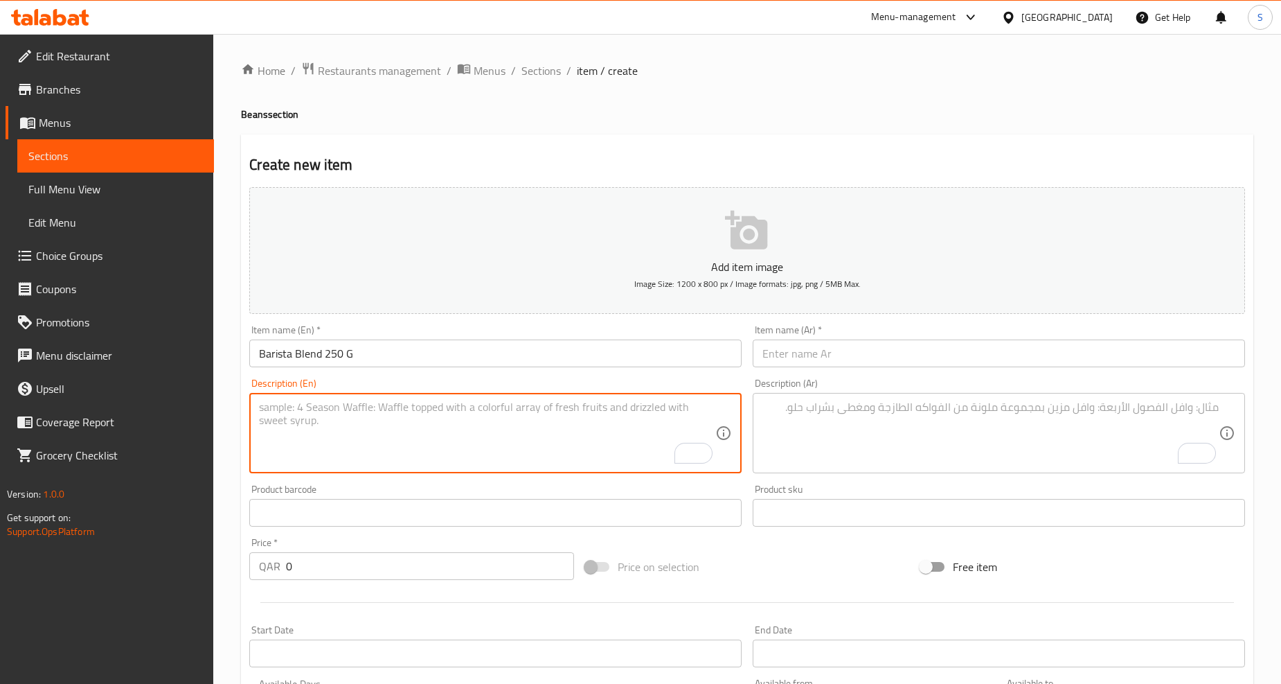
click at [482, 446] on textarea "To enrich screen reader interactions, please activate Accessibility in Grammarl…" at bounding box center [487, 433] width 456 height 66
paste textarea "A special blend of Robusta Coffee from parts of Cavite and Arabica Coffee from …"
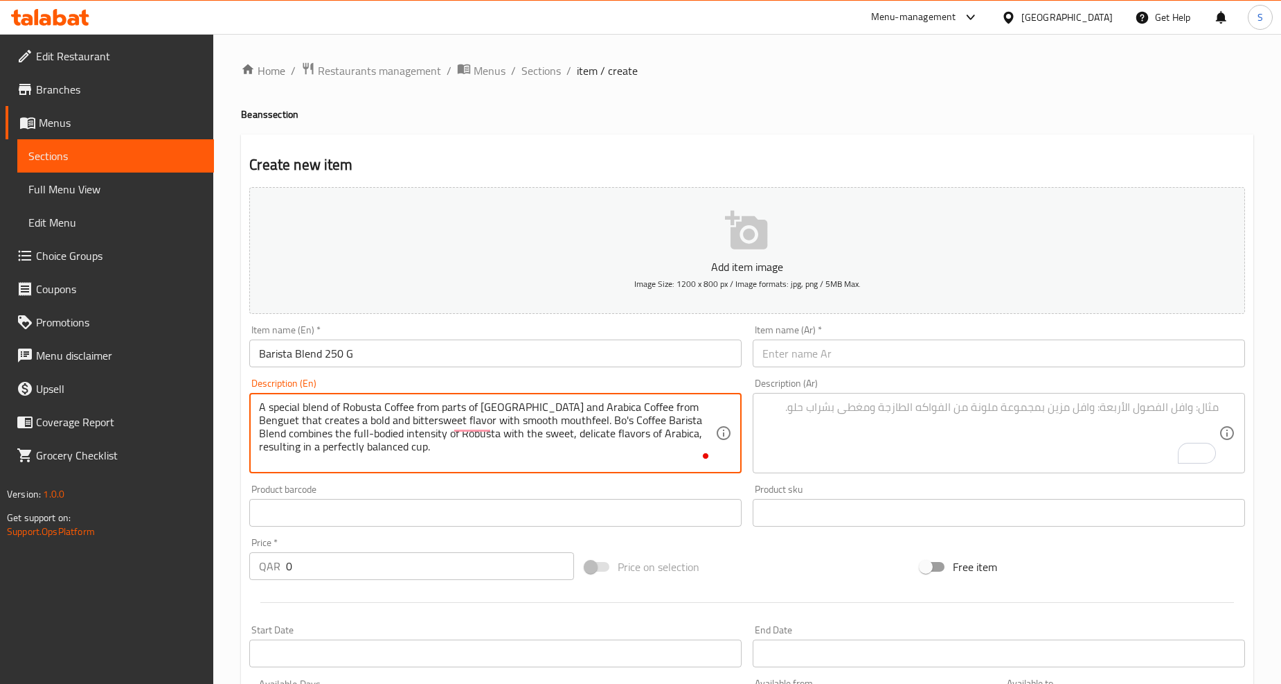
click at [482, 454] on textarea "A special blend of Robusta Coffee from parts of Cavite and Arabica Coffee from …" at bounding box center [487, 433] width 456 height 66
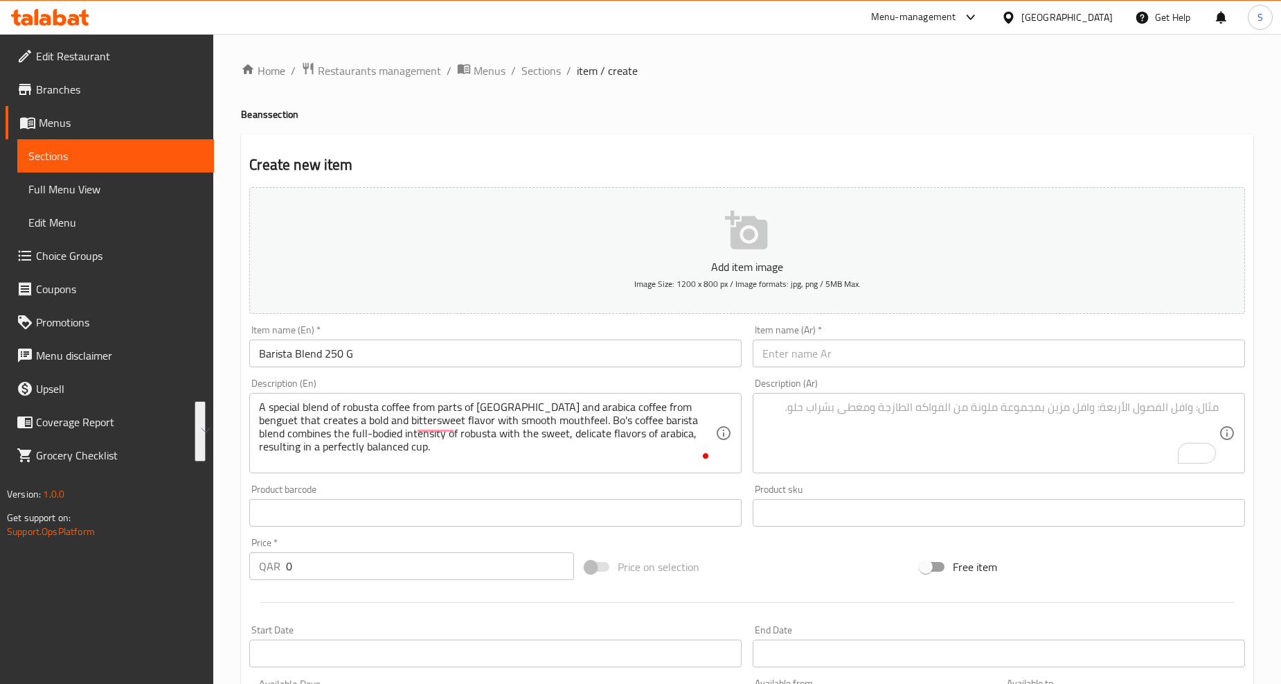
click at [477, 476] on div "Description (En) A special blend of robusta coffee from parts of cavite and ara…" at bounding box center [496, 426] width 504 height 106
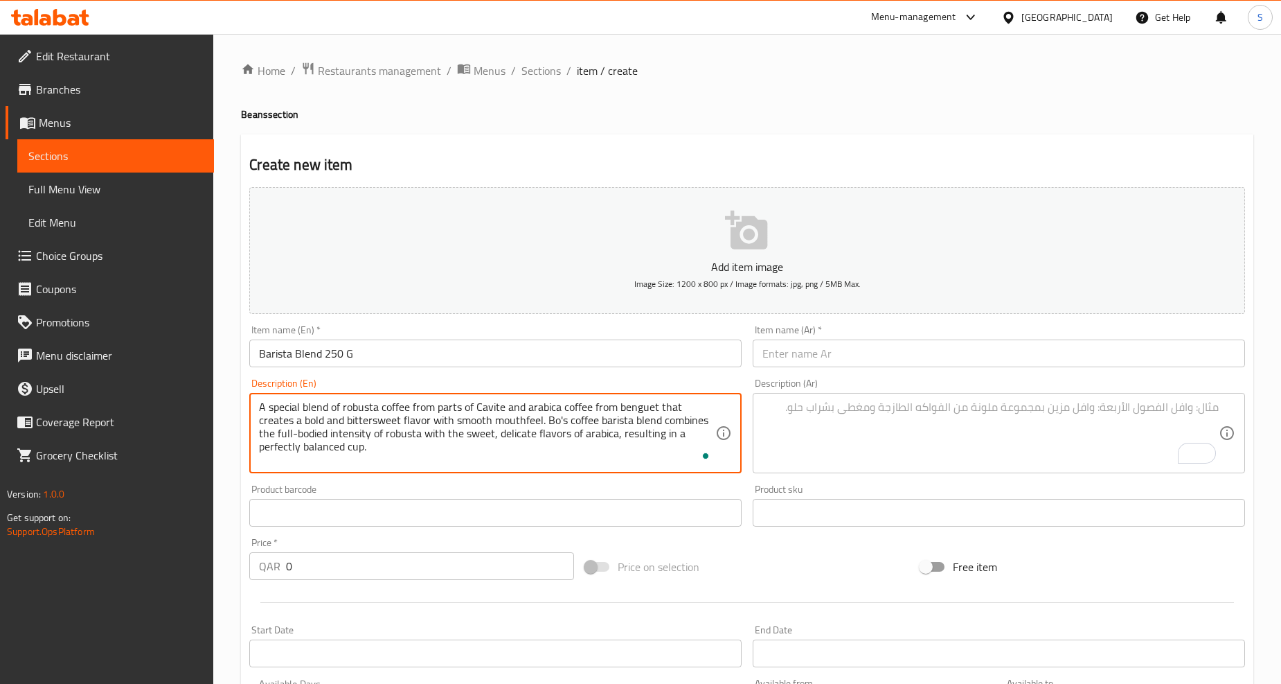
click at [639, 406] on textarea "A special blend of robusta coffee from parts of Cavite and arabica coffee from …" at bounding box center [487, 433] width 456 height 66
click at [603, 434] on textarea "A special blend of robusta coffee from parts of Cavite and arabica coffee from …" at bounding box center [487, 433] width 456 height 66
click at [603, 435] on textarea "A special blend of robusta coffee from parts of Cavite and arabica coffee from …" at bounding box center [487, 433] width 456 height 66
type textarea "A special blend of robusta coffee from parts of Cavite and arabica coffee from …"
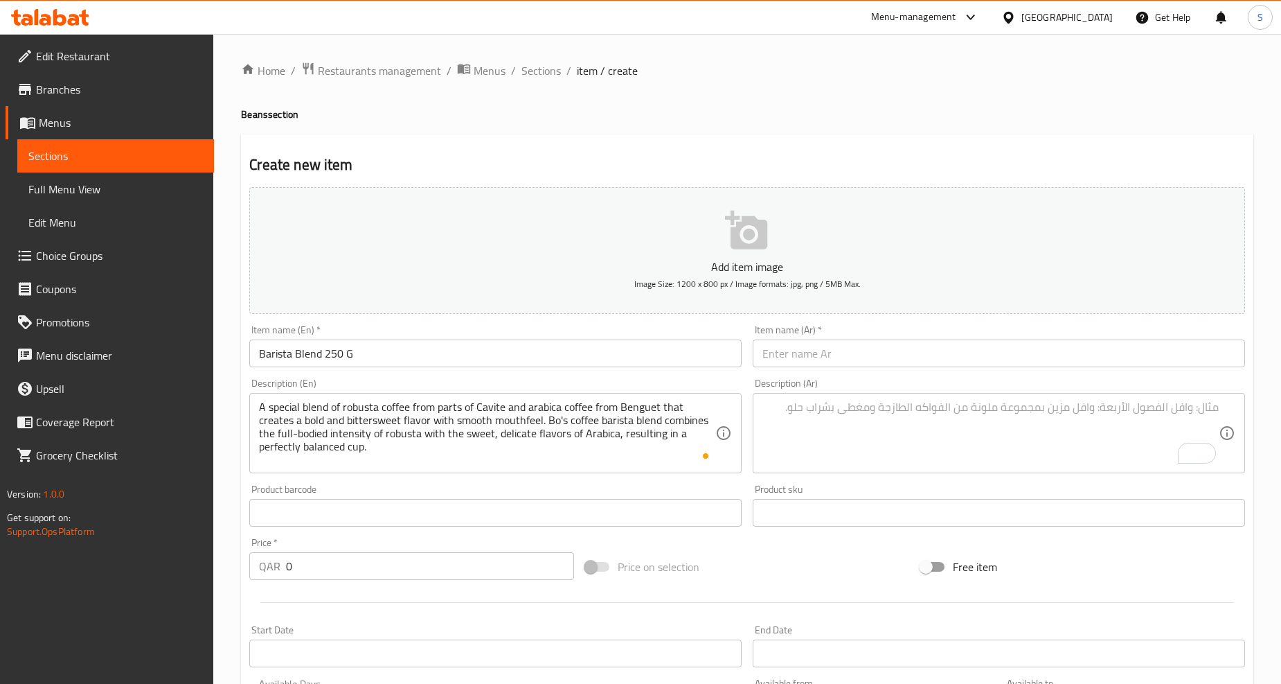
click at [862, 357] on input "text" at bounding box center [999, 353] width 492 height 28
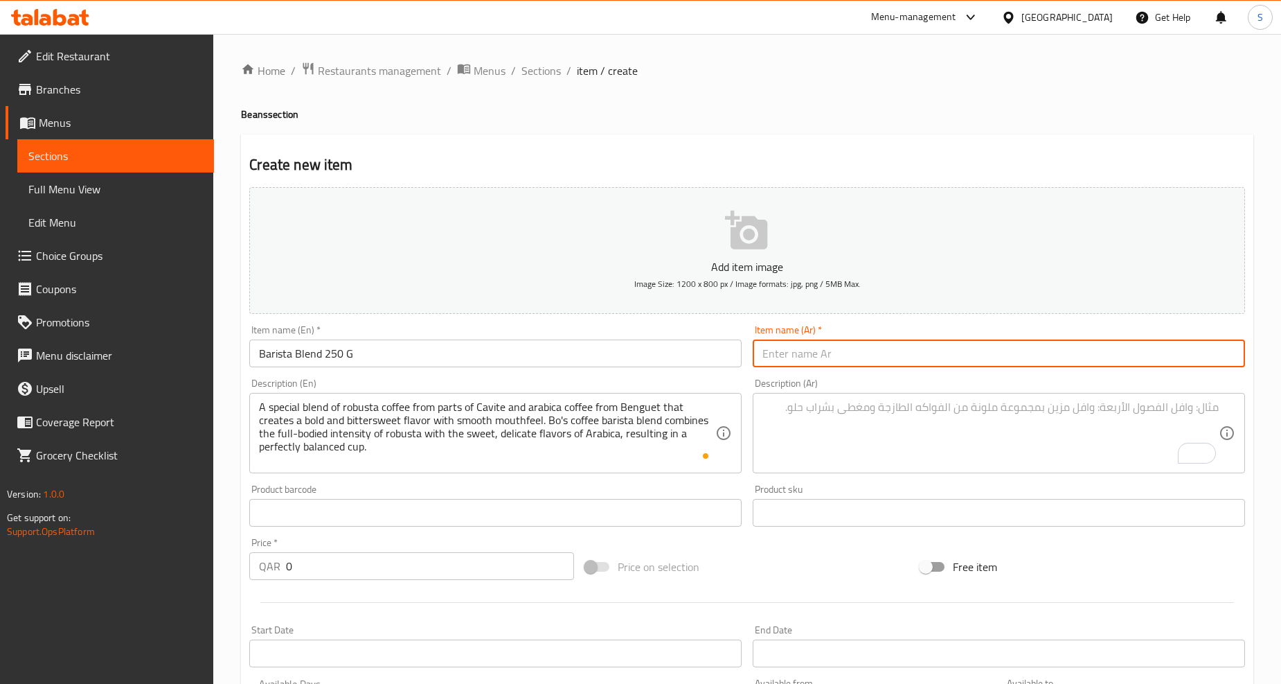
paste input "مزيج بارِستا 250 جرام"
type input "مزيج بارِستا 250 جرام"
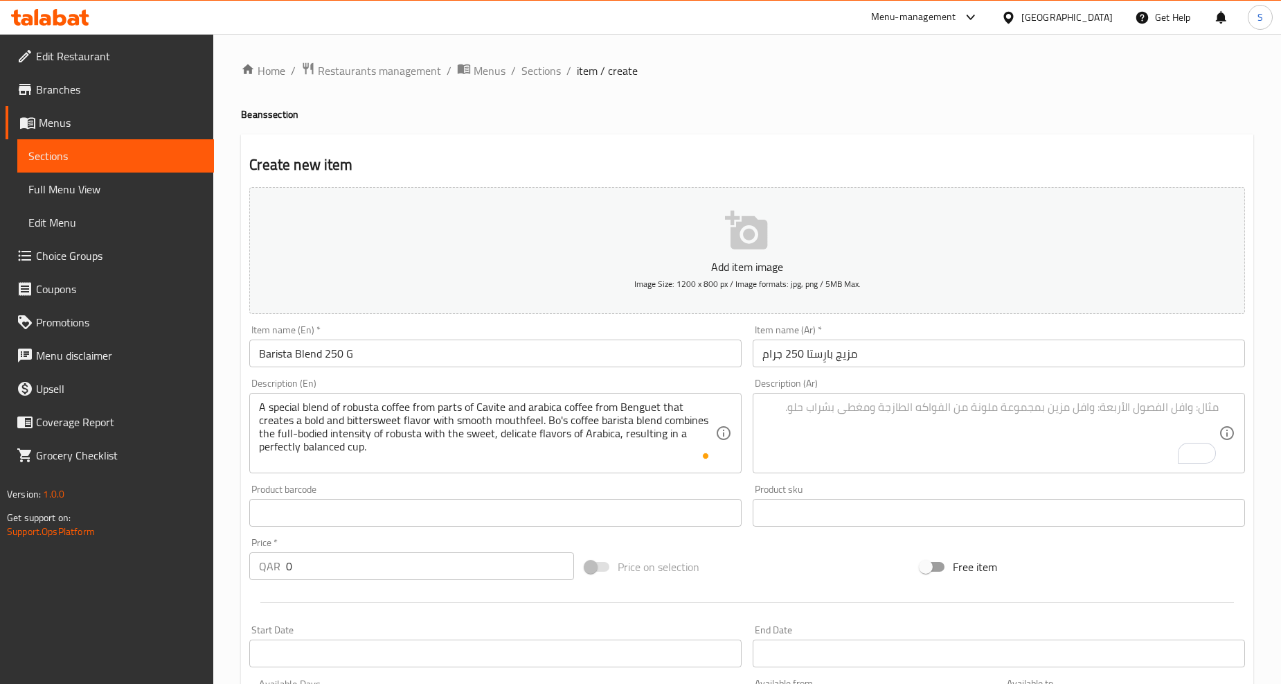
click at [901, 431] on textarea "To enrich screen reader interactions, please activate Accessibility in Grammarl…" at bounding box center [991, 433] width 456 height 66
paste textarea "زيج خاص من قهوة روبوستا من بعض مناطق كافيت وقهوة أرابيكا من بنغويت الذي يخلق طع…"
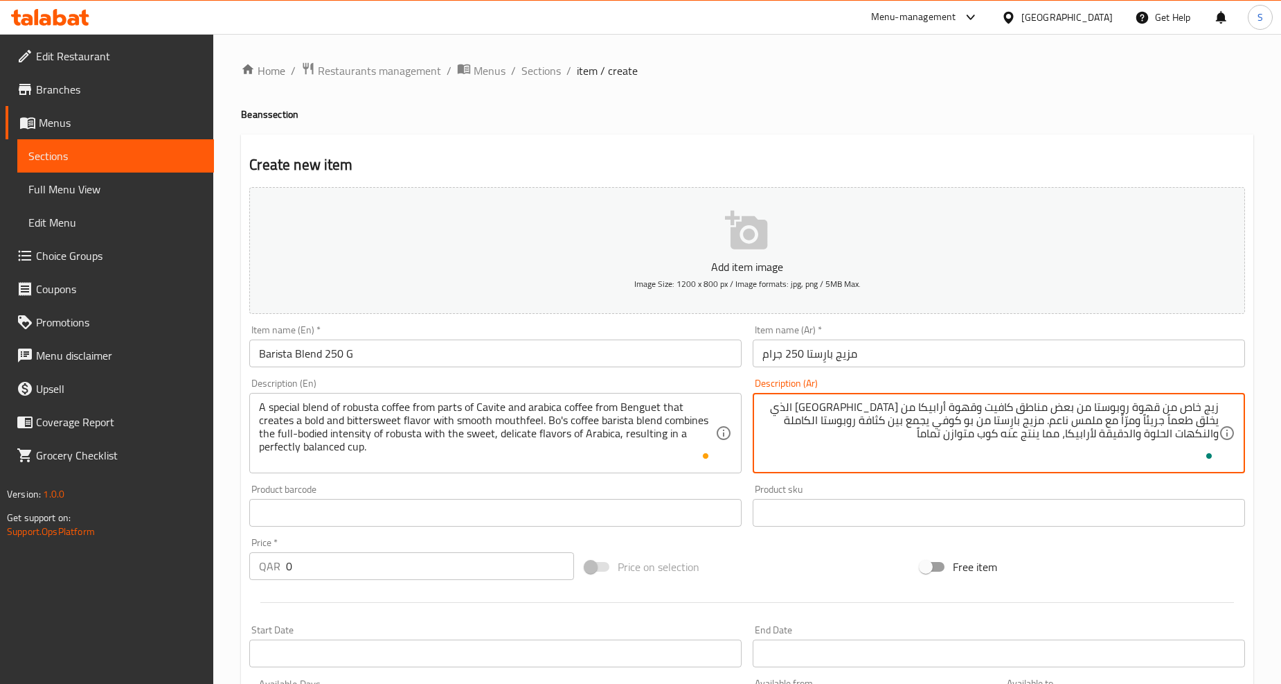
click at [1212, 410] on textarea "زيج خاص من قهوة روبوستا من بعض مناطق كافيت وقهوة أرابيكا من بنغويت الذي يخلق طع…" at bounding box center [991, 433] width 456 height 66
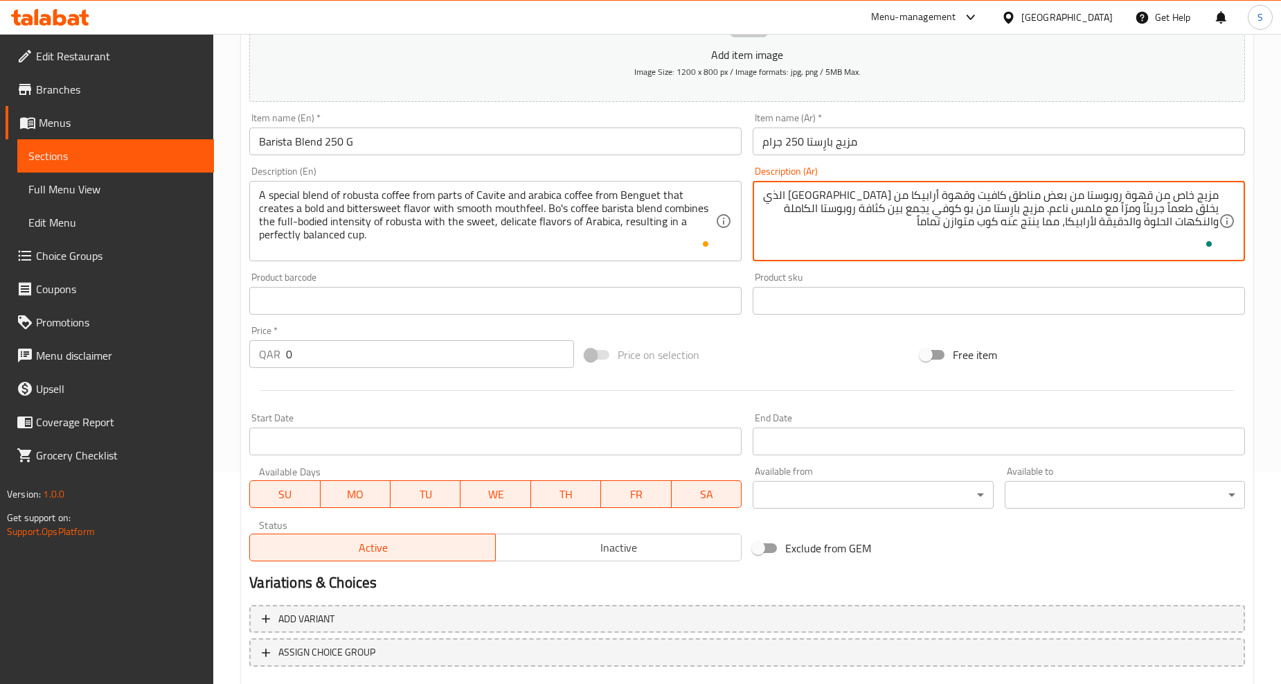
scroll to position [231, 0]
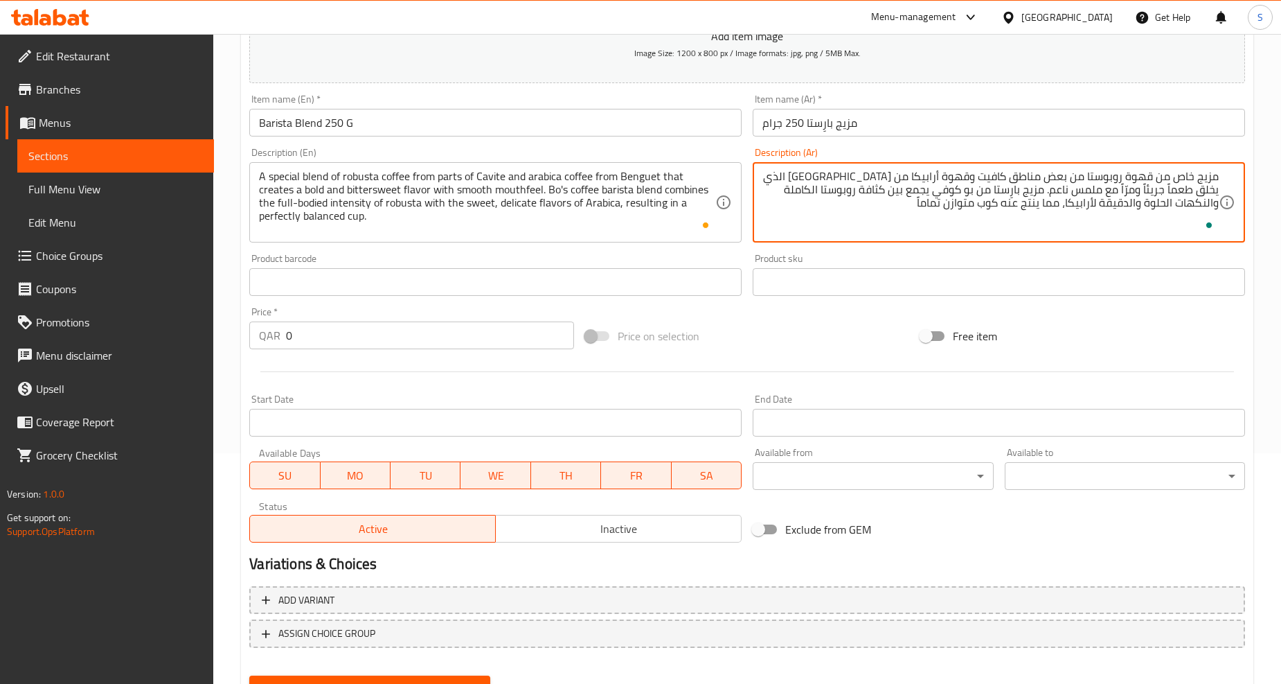
type textarea "مزيج خاص من قهوة روبوستا من بعض مناطق كافيت وقهوة أرابيكا من بنغويت الذي يخلق ط…"
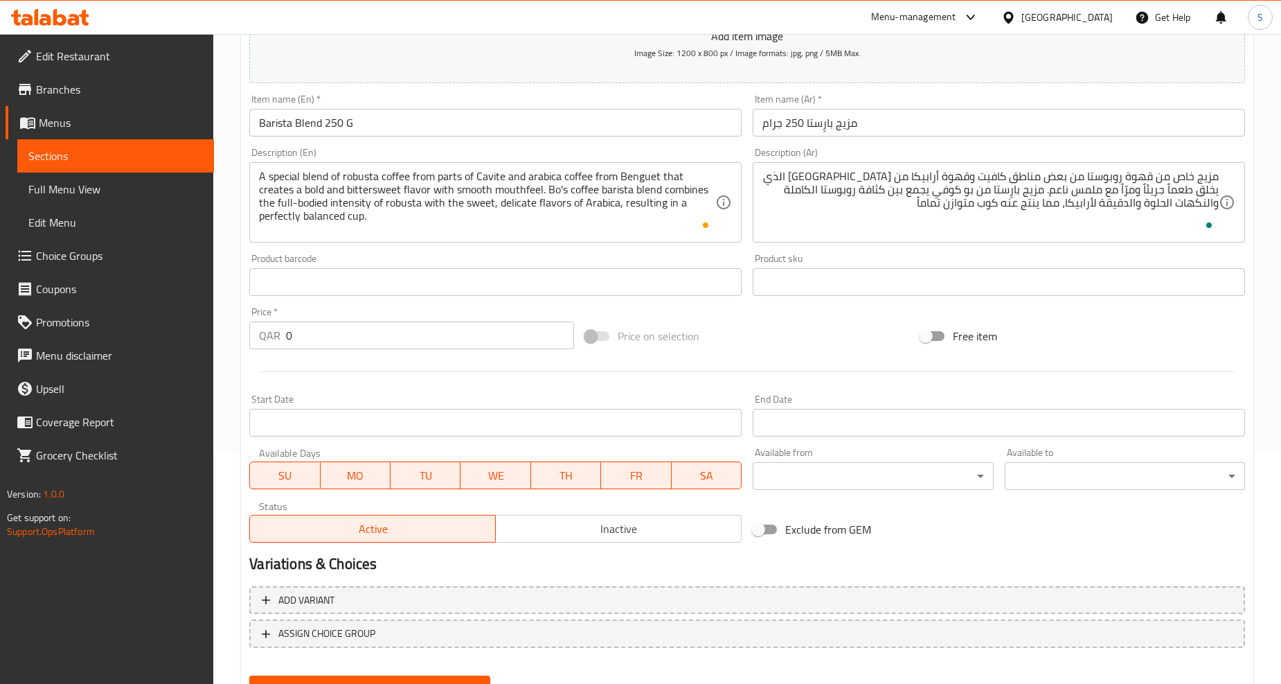
click at [362, 324] on input "0" at bounding box center [430, 335] width 288 height 28
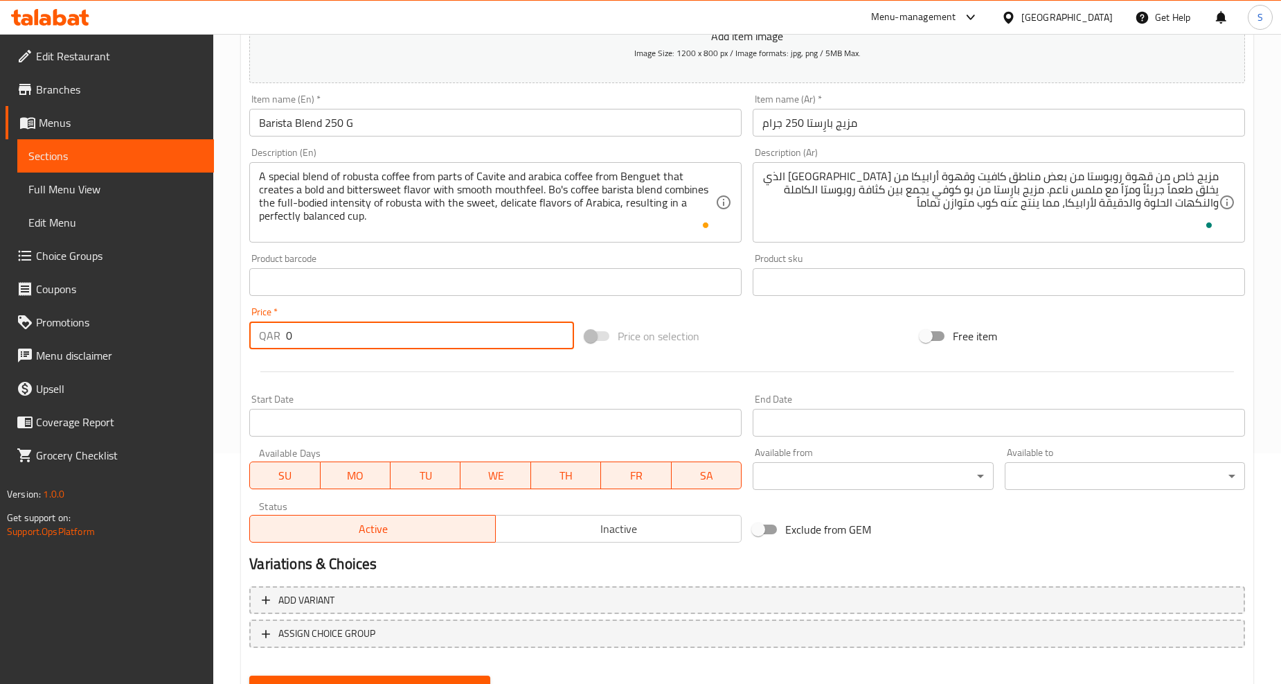
click at [361, 324] on input "0" at bounding box center [430, 335] width 288 height 28
paste input "3"
type input "30"
click at [345, 386] on div at bounding box center [747, 372] width 1007 height 34
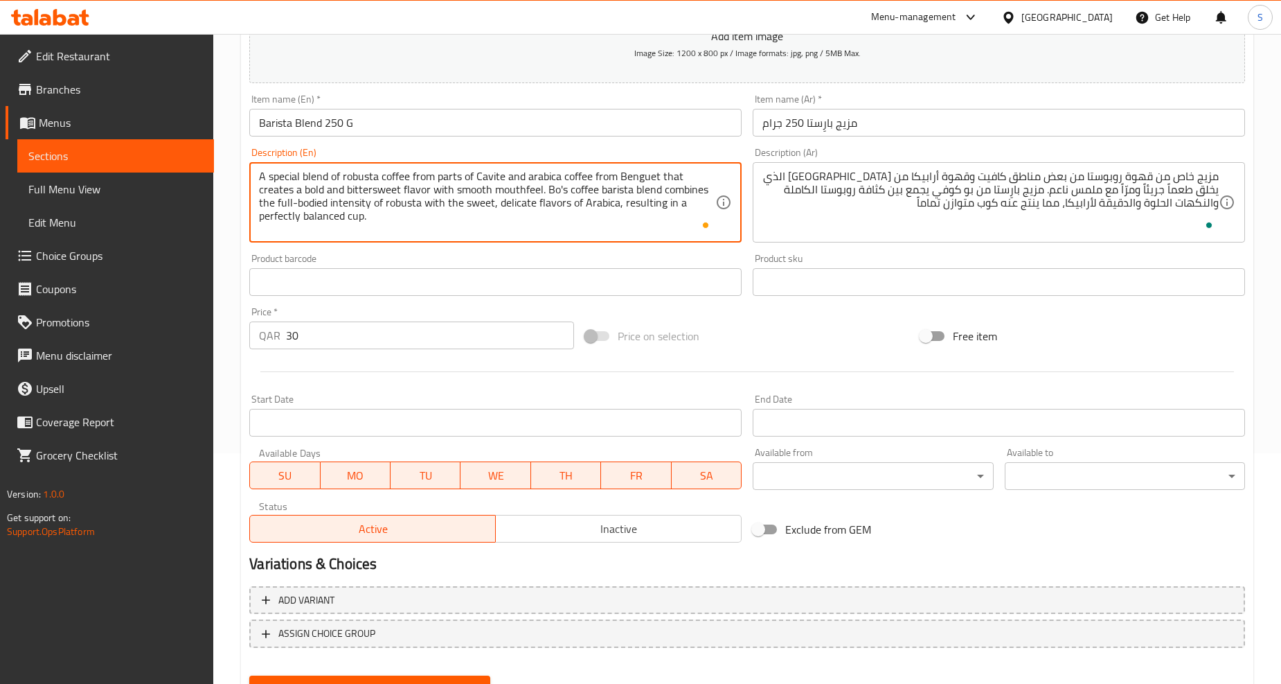
click at [537, 181] on textarea "A special blend of robusta coffee from parts of Cavite and arabica coffee from …" at bounding box center [487, 203] width 456 height 66
type textarea "A special blend of robusta coffee from parts of Cavite and Arabica coffee from …"
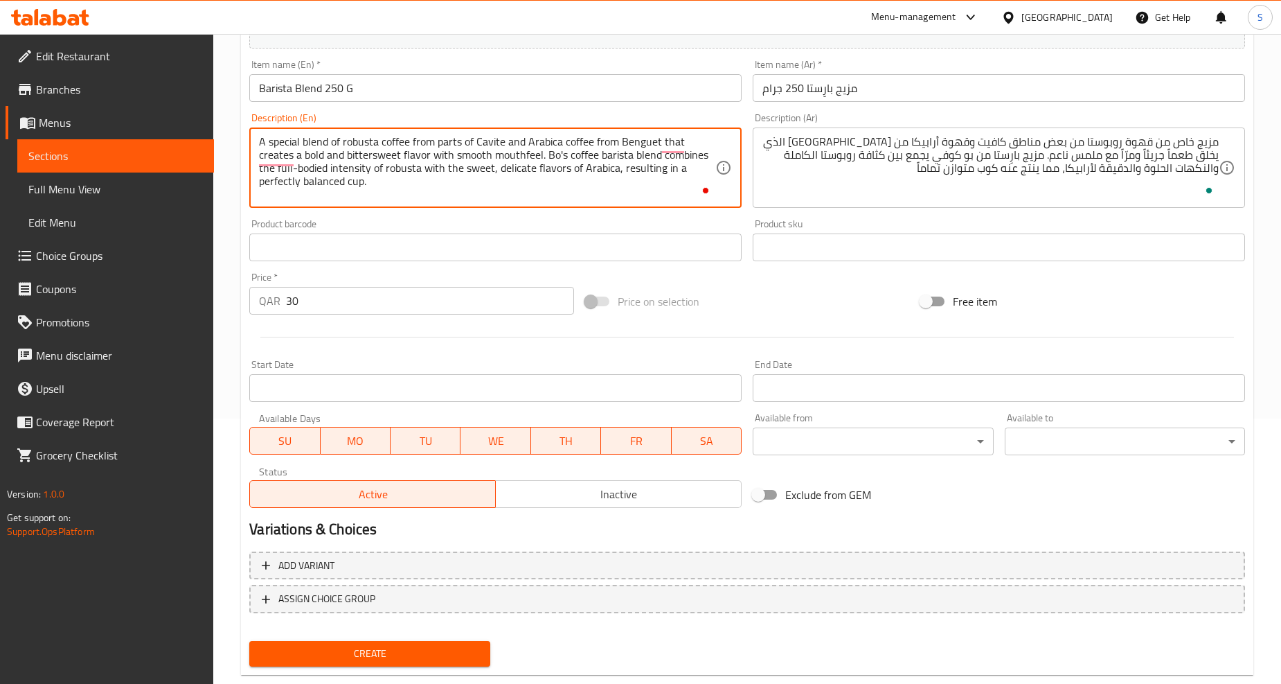
scroll to position [292, 0]
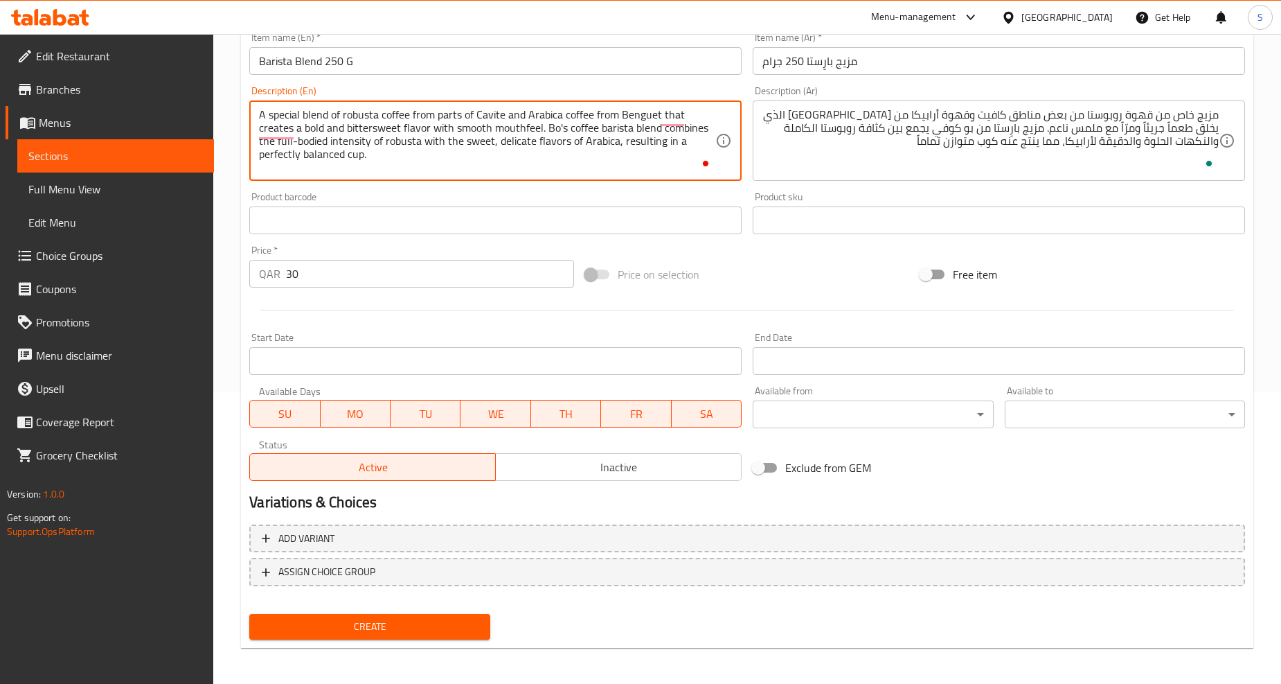
click at [400, 623] on span "Create" at bounding box center [369, 626] width 218 height 17
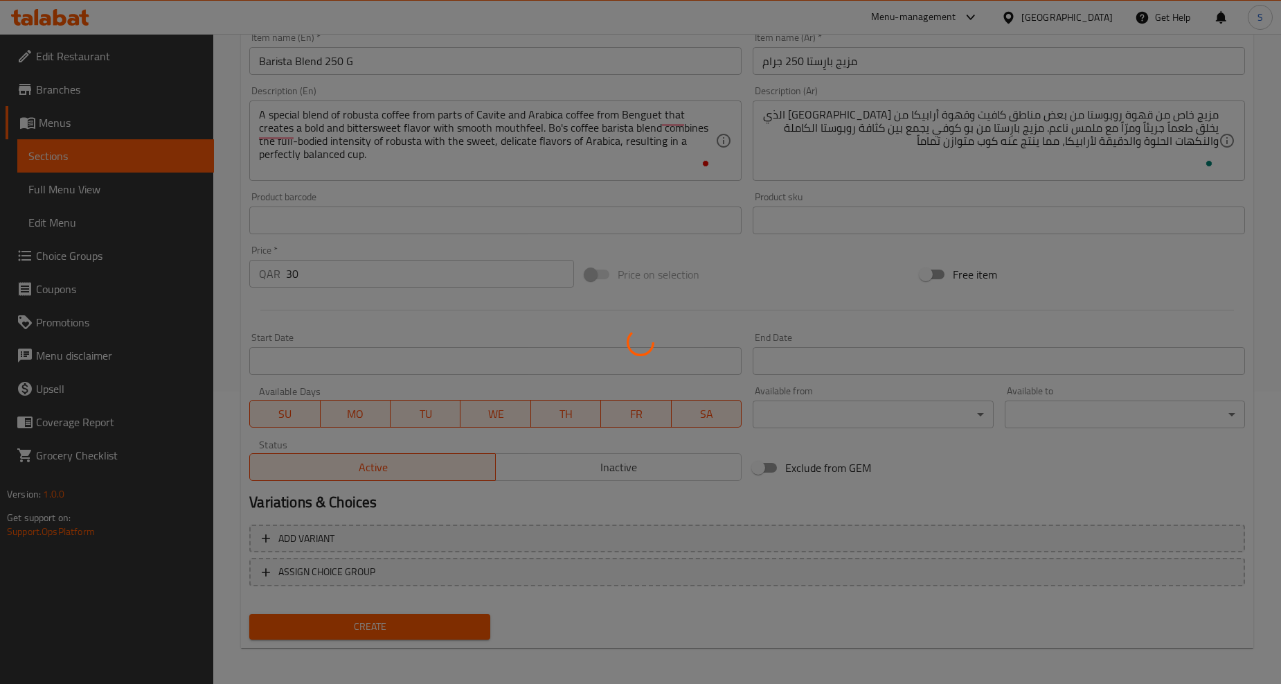
type input "0"
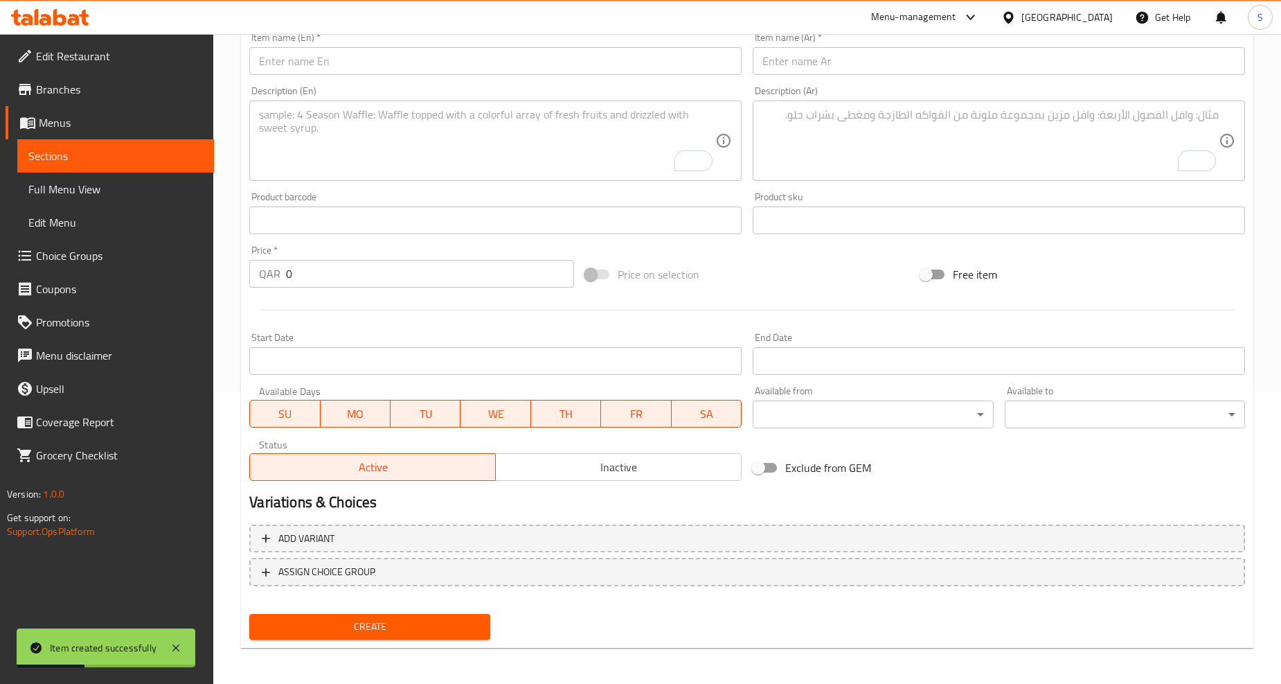
click at [366, 77] on div "Item name (En)   * Item name (En) *" at bounding box center [496, 53] width 504 height 53
click at [366, 66] on input "text" at bounding box center [495, 61] width 492 height 28
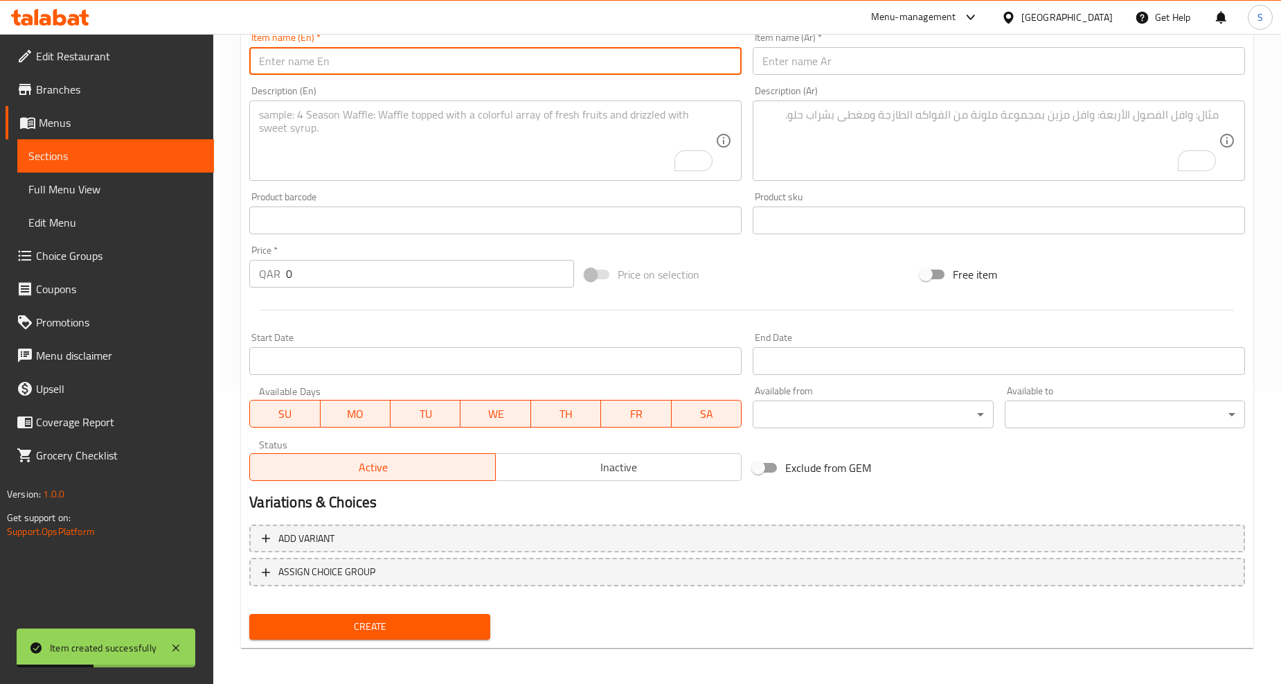
paste input "Barako Beans 250g"
type input "Barako Beans 250 G"
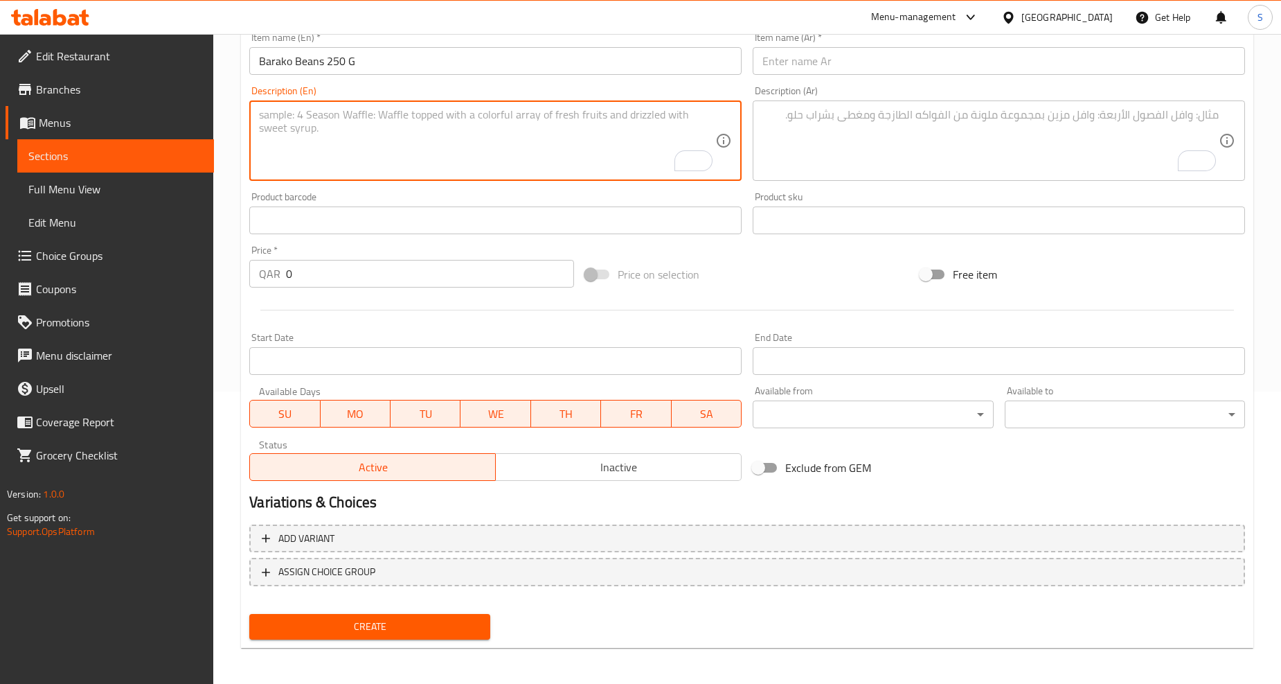
click at [371, 143] on textarea "To enrich screen reader interactions, please activate Accessibility in Grammarl…" at bounding box center [487, 141] width 456 height 66
paste textarea "Barako is a local term that means, "tough man". Barako Coffee, which belongs to…"
type textarea "Barako is a local term that means "tough man". Barako Coffee, which belongs to …"
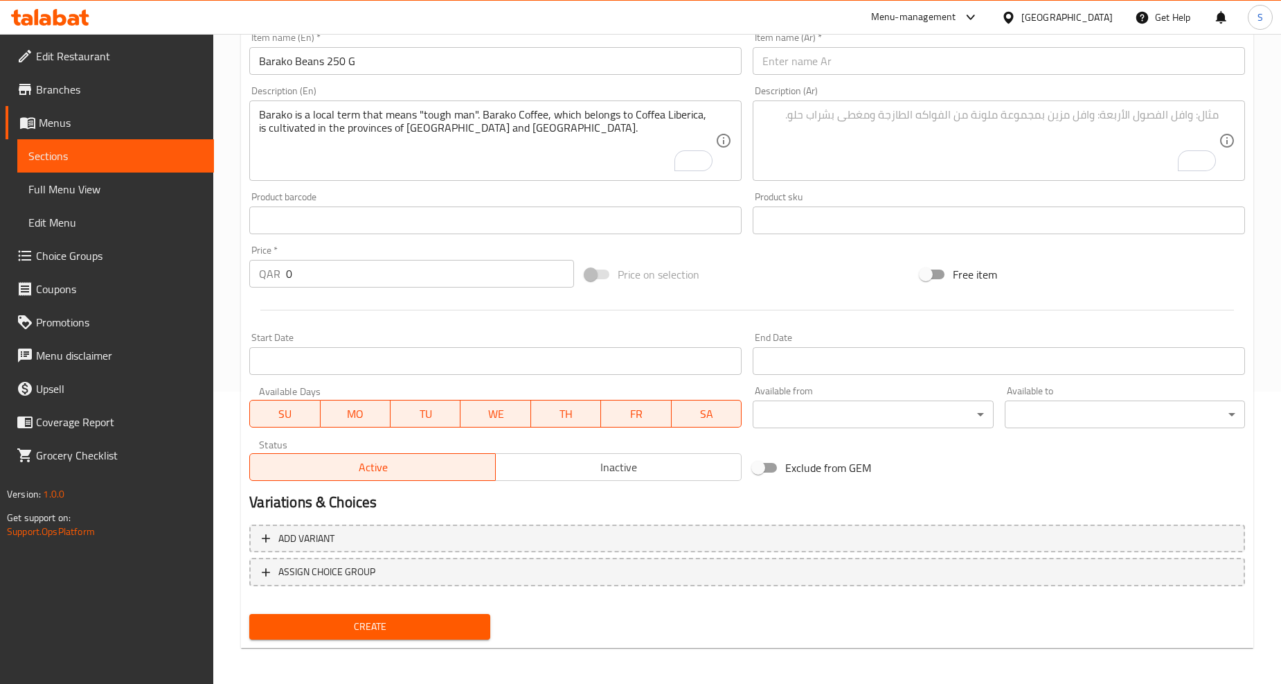
click at [823, 50] on input "text" at bounding box center [999, 61] width 492 height 28
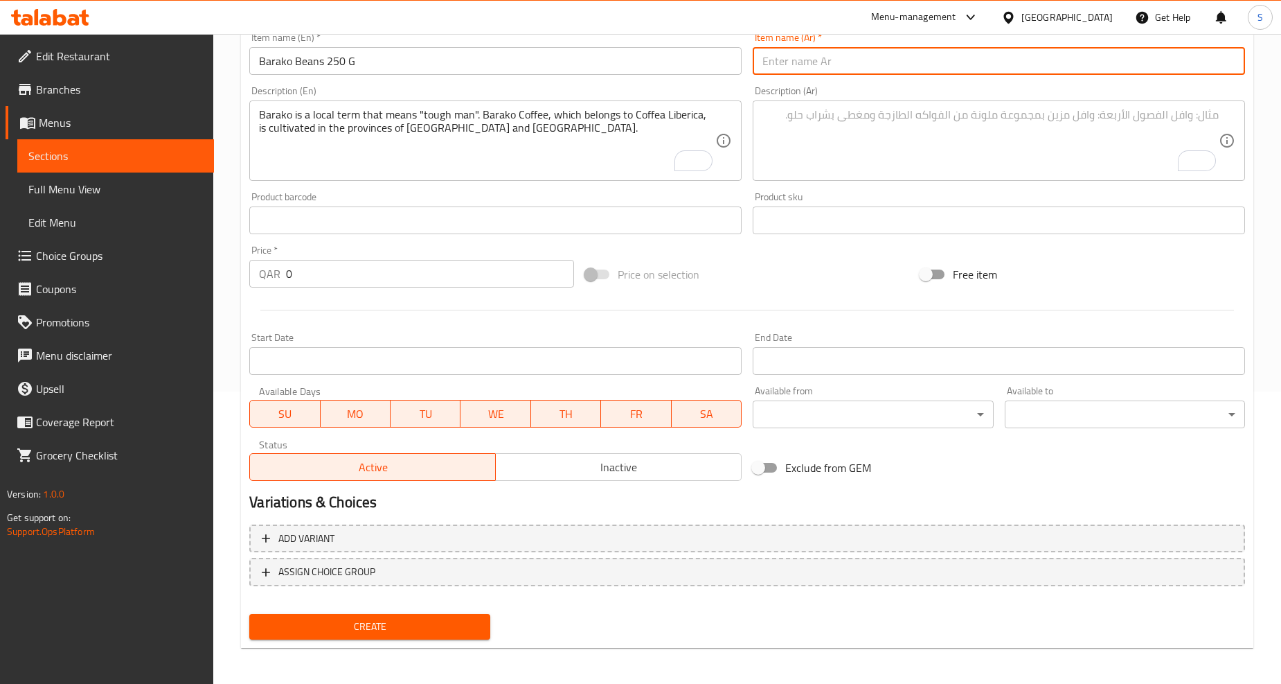
paste input "حبات باراكو 250 جرام"
type input "حبات باراكو 250 جرام"
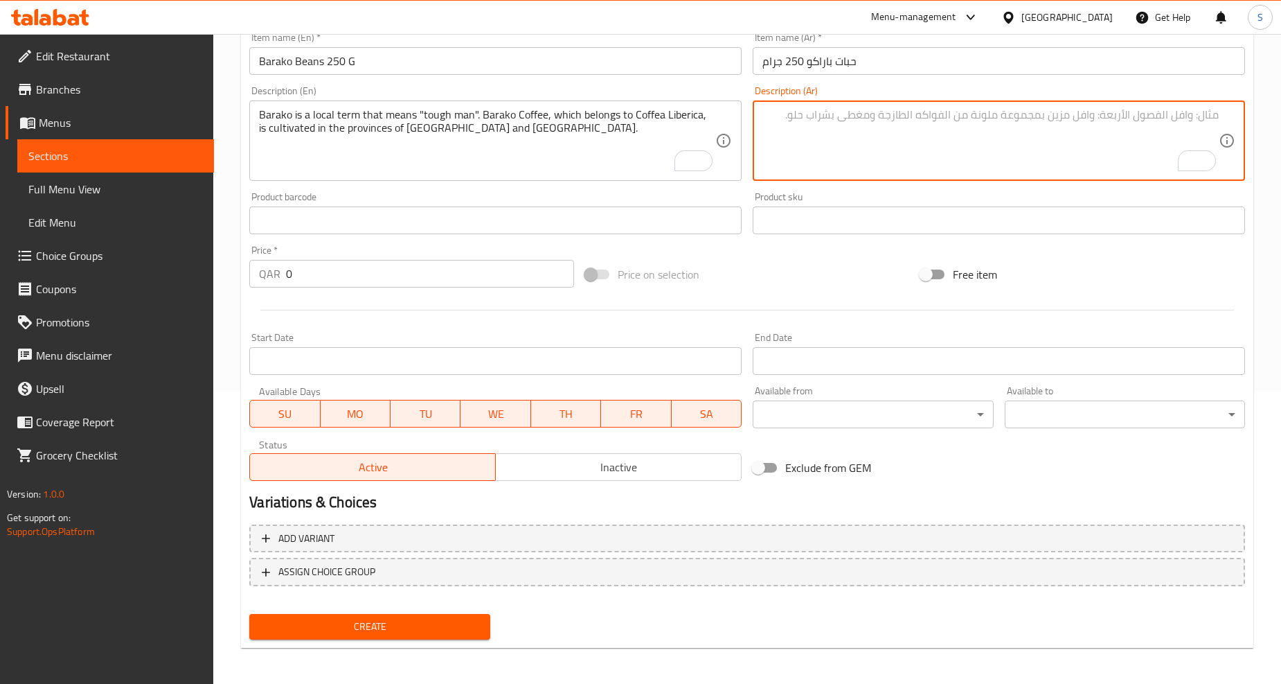
click at [892, 161] on textarea "To enrich screen reader interactions, please activate Accessibility in Grammarl…" at bounding box center [991, 141] width 456 height 66
paste textarea "اراكو هو مصطلح محلي يعني "الرجل القوي". قهوة باراكو، التي تنتمي إلى نوع قهوة لي…"
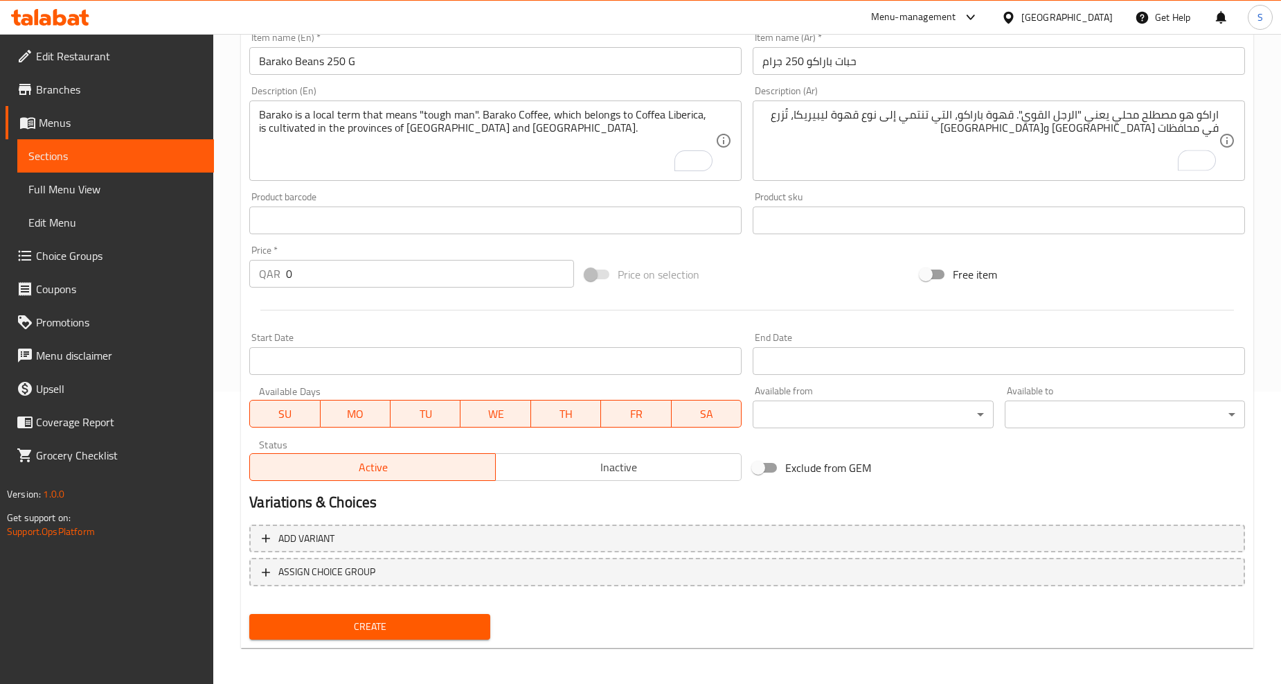
click at [1222, 115] on div "اراكو هو مصطلح محلي يعني "الرجل القوي". قهوة باراكو، التي تنتمي إلى نوع قهوة لي…" at bounding box center [999, 140] width 492 height 80
click at [1220, 116] on div "اراكو هو مصطلح محلي يعني "الرجل القوي". قهوة باراكو، التي تنتمي إلى نوع قهوة لي…" at bounding box center [999, 140] width 492 height 80
click at [1220, 109] on div "اراكو هو مصطلح محلي يعني "الرجل القوي". قهوة باراكو، التي تنتمي إلى نوع قهوة لي…" at bounding box center [999, 140] width 492 height 80
click at [1222, 115] on div "اراكو هو مصطلح محلي يعني "الرجل القوي". قهوة باراكو، التي تنتمي إلى نوع قهوة لي…" at bounding box center [999, 140] width 492 height 80
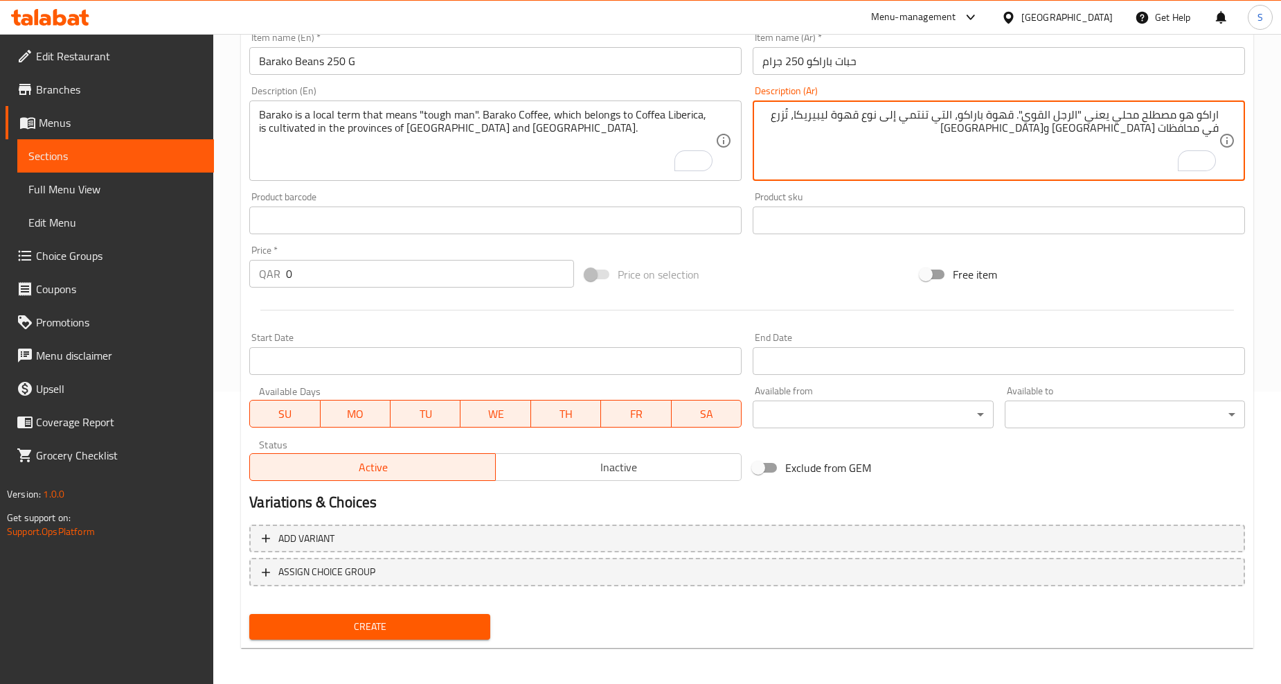
click at [1202, 114] on textarea "اراكو هو مصطلح محلي يعني "الرجل القوي". قهوة باراكو، التي تنتمي إلى نوع قهوة لي…" at bounding box center [991, 141] width 456 height 66
click at [1208, 118] on textarea "بارهو مصطلح محلي يعني "الرجل القوي". قهوة باراكو، التي تنتمي إلى نوع قهوة ليبير…" at bounding box center [991, 141] width 456 height 66
type textarea "باراكو هو مصطلح محلي يعني "الرجل القوي". قهوة باراكو، التي تنتمي إلى نوع قهوة ل…"
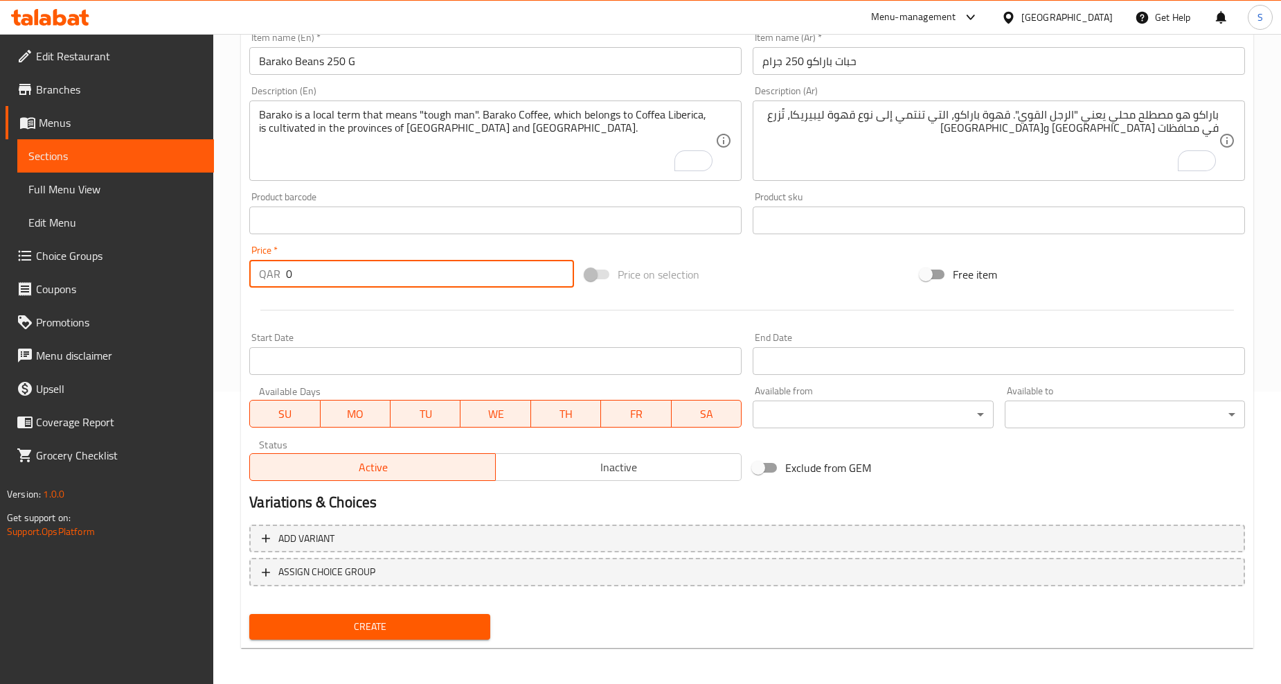
click at [343, 285] on input "0" at bounding box center [430, 274] width 288 height 28
paste input "3"
type input "30"
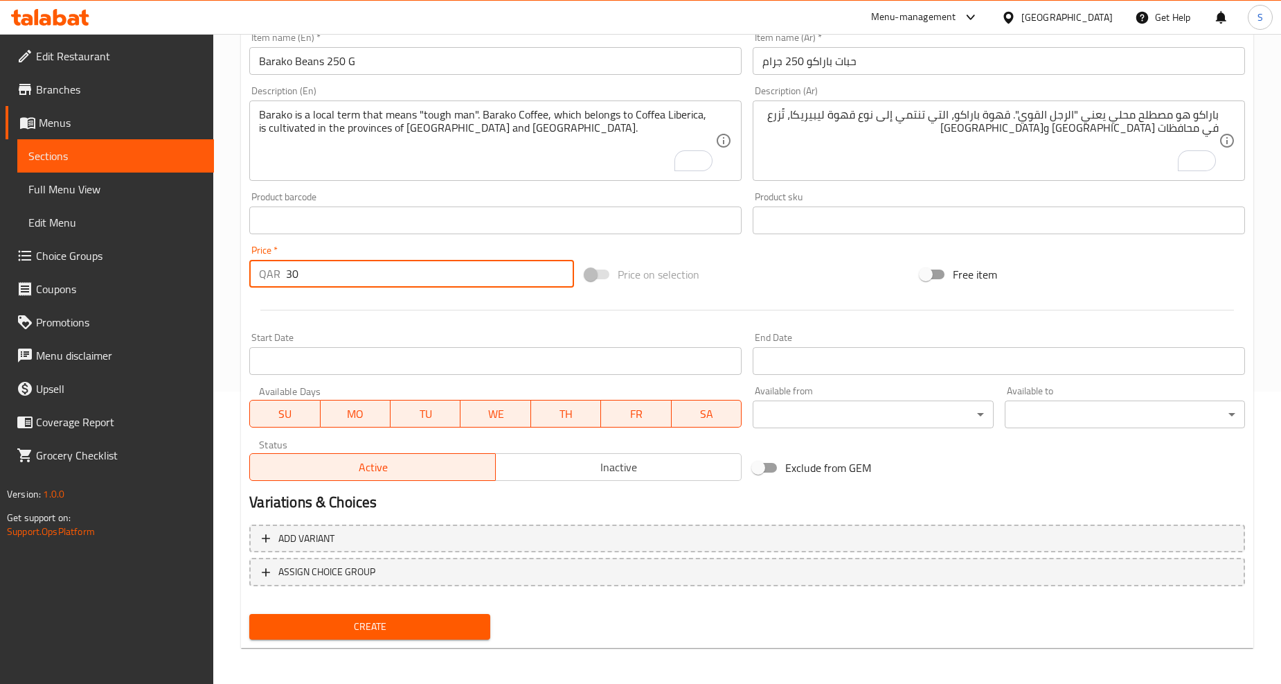
click at [365, 306] on div at bounding box center [747, 310] width 1007 height 34
click at [386, 628] on span "Create" at bounding box center [369, 626] width 218 height 17
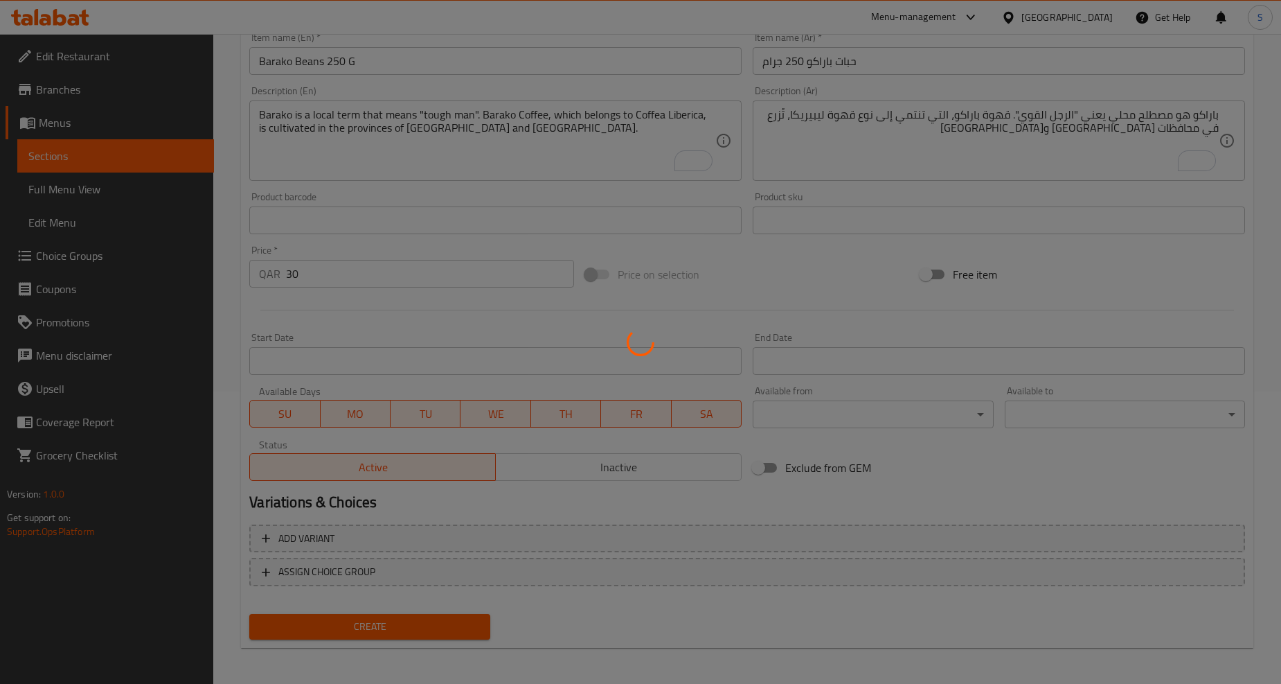
type input "0"
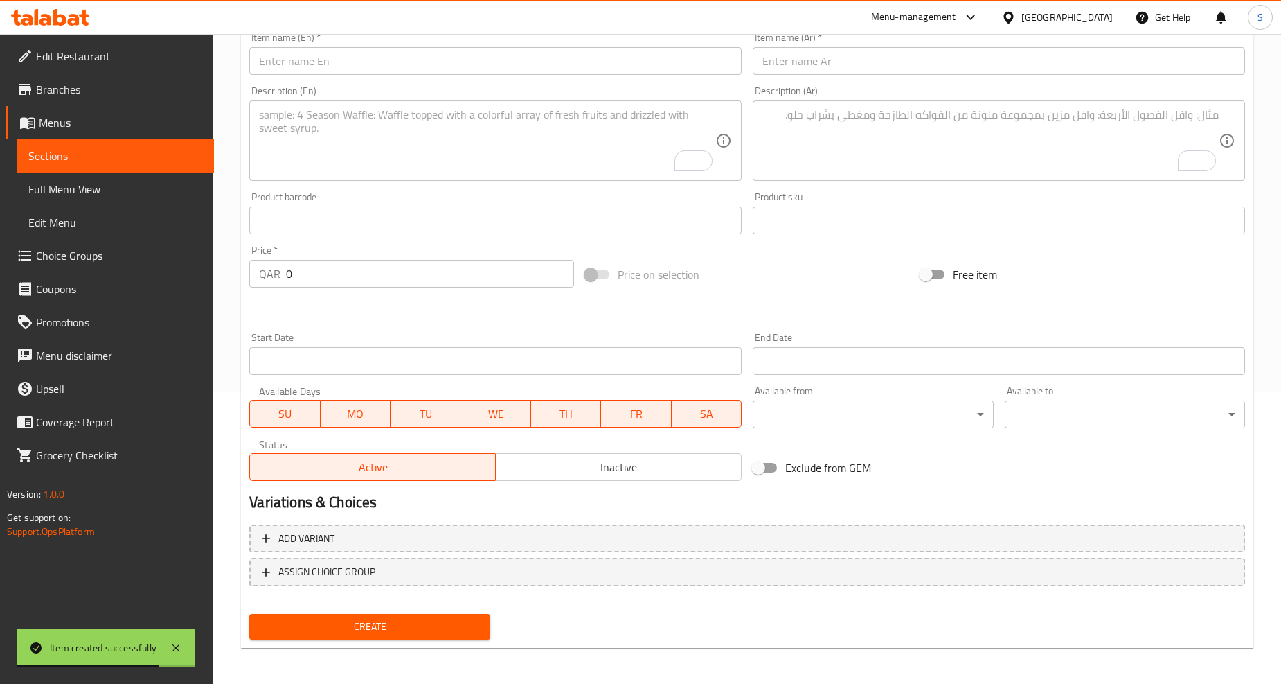
scroll to position [0, 0]
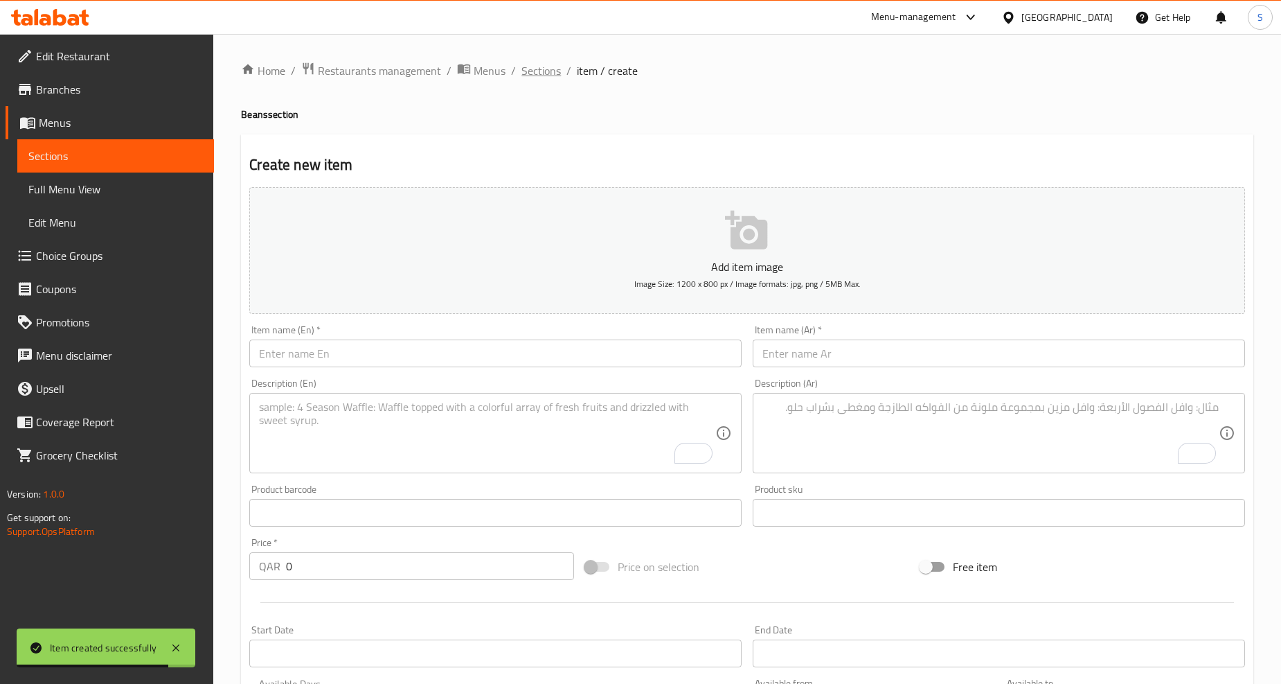
click at [543, 72] on span "Sections" at bounding box center [541, 70] width 39 height 17
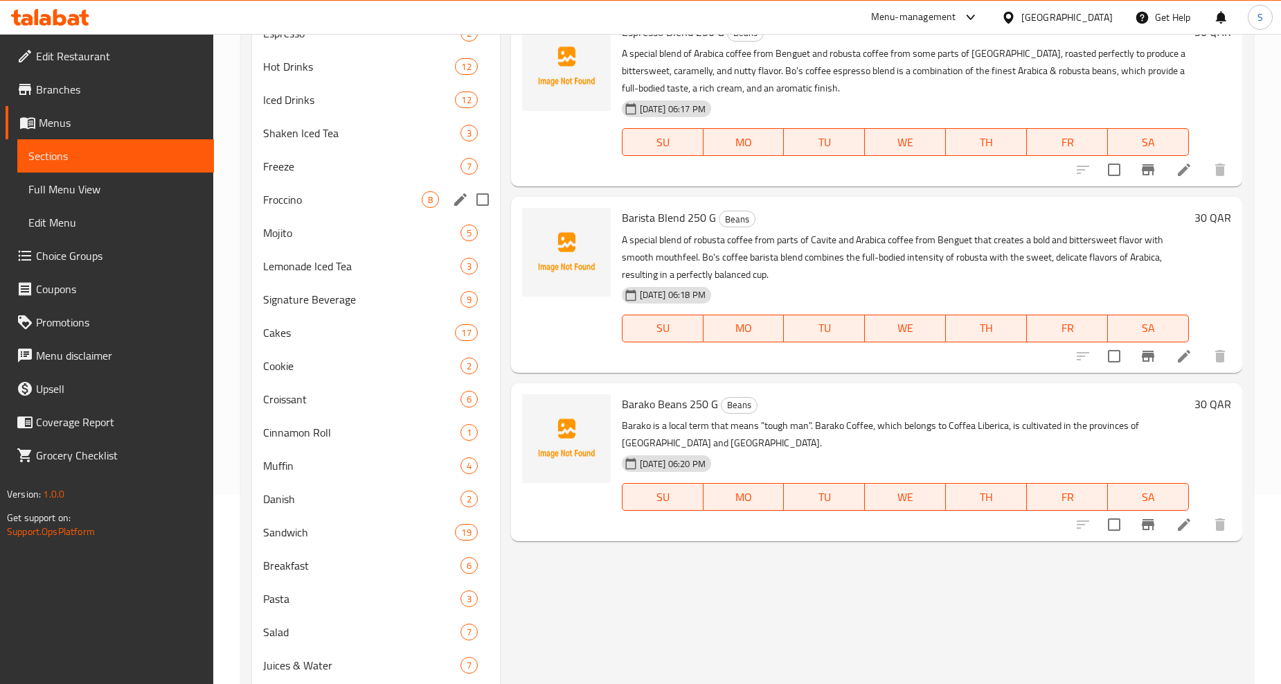
scroll to position [296, 0]
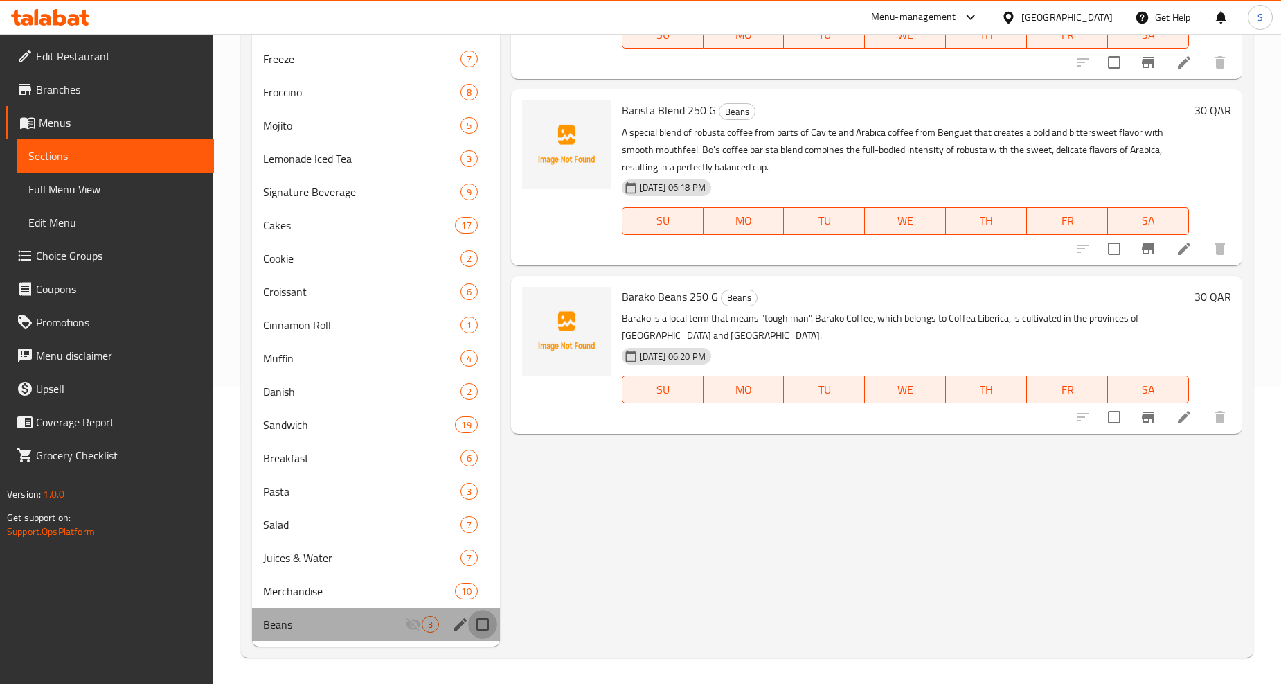
click at [481, 624] on input "Menu sections" at bounding box center [482, 623] width 29 height 29
checkbox input "true"
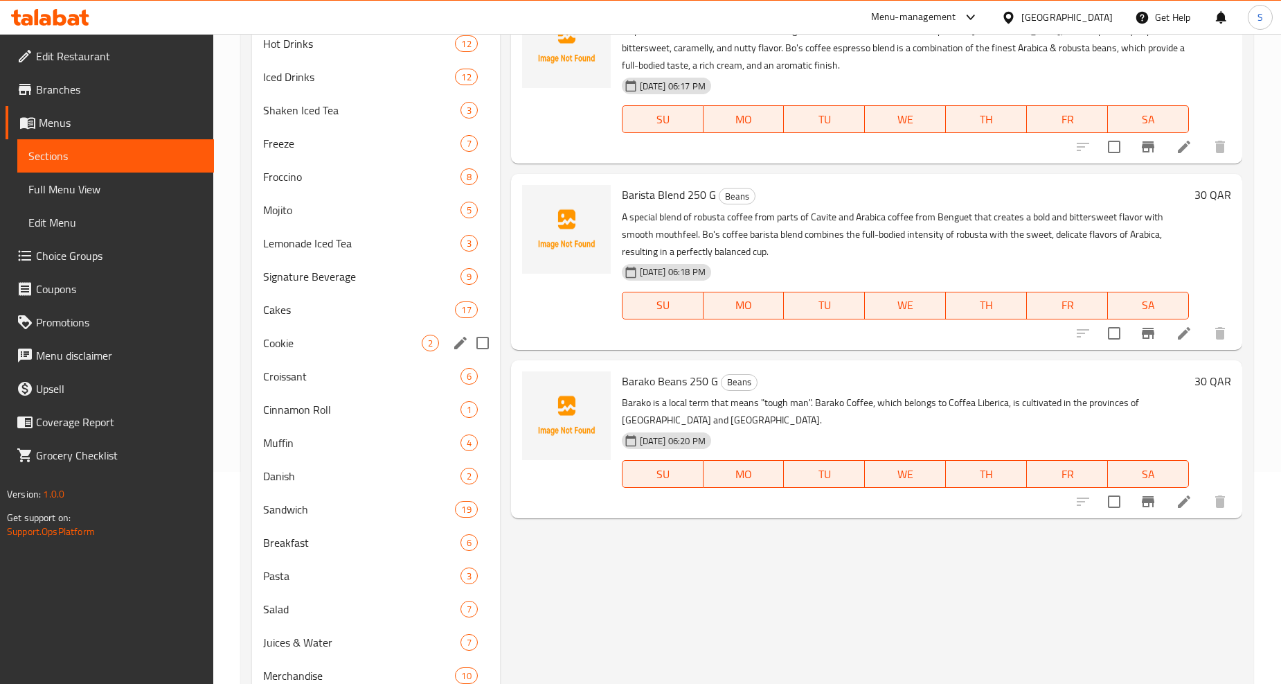
scroll to position [0, 0]
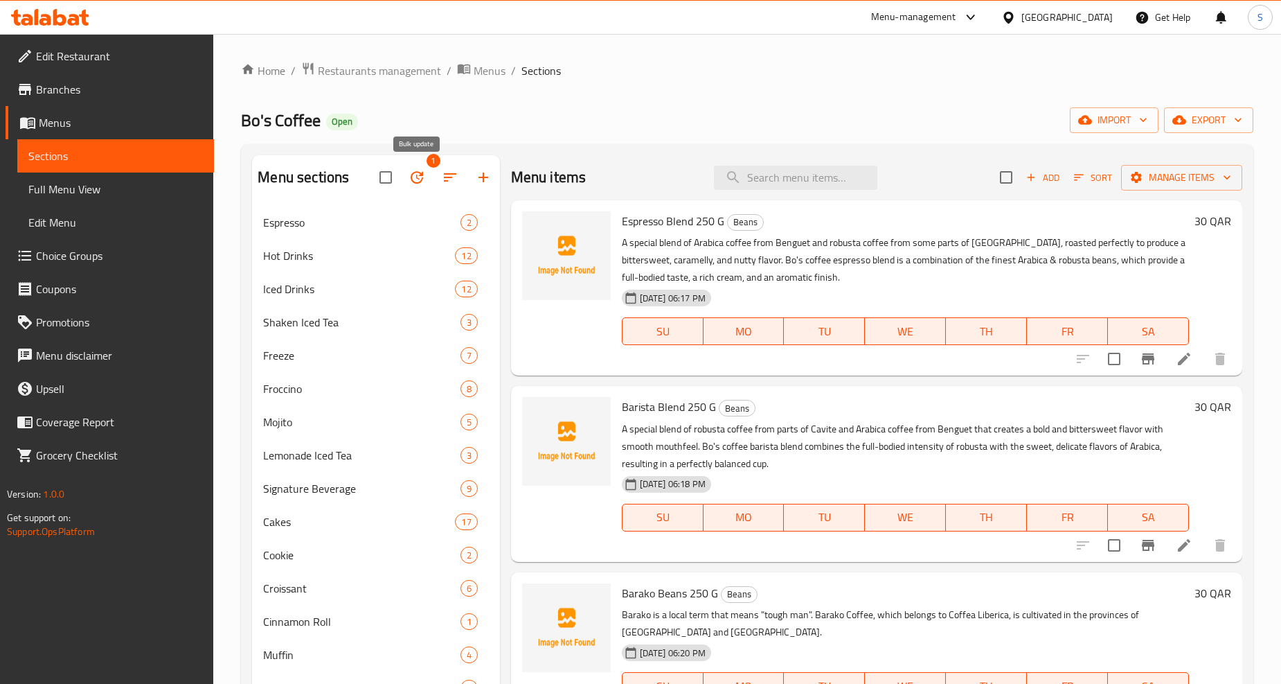
click at [425, 179] on icon "button" at bounding box center [417, 177] width 17 height 17
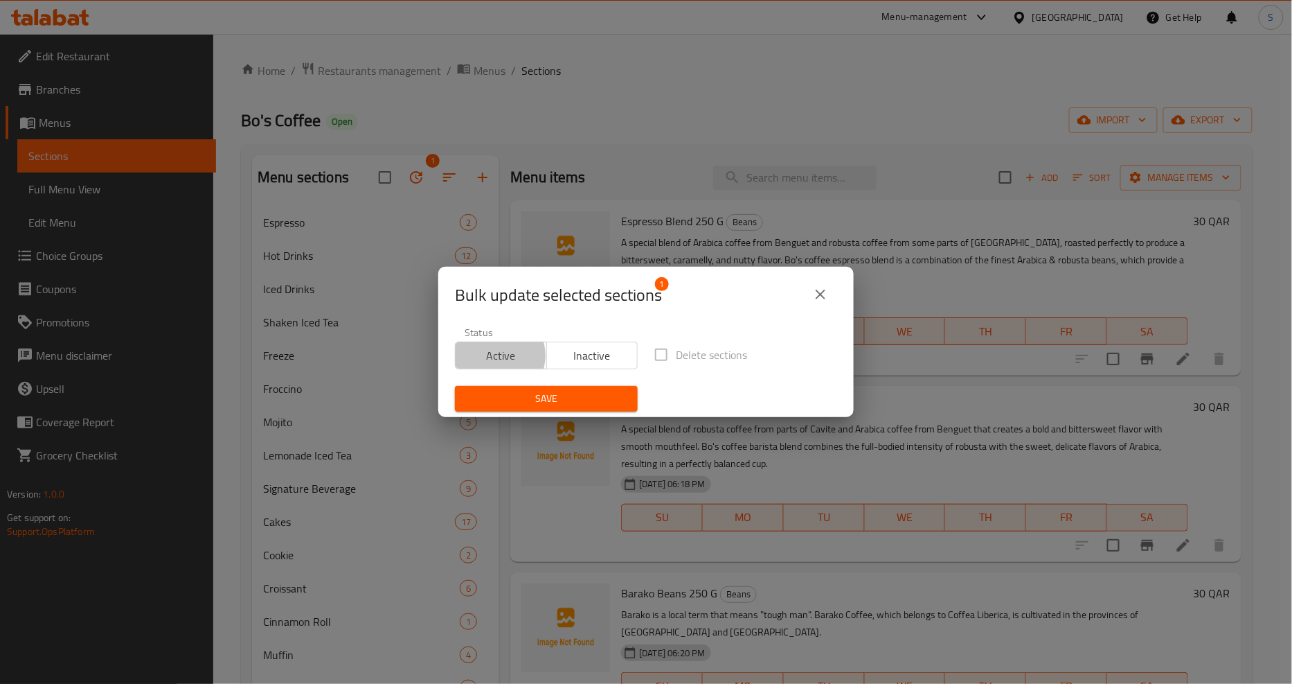
click at [496, 356] on span "Active" at bounding box center [501, 356] width 80 height 20
click at [538, 407] on span "Save" at bounding box center [546, 398] width 161 height 17
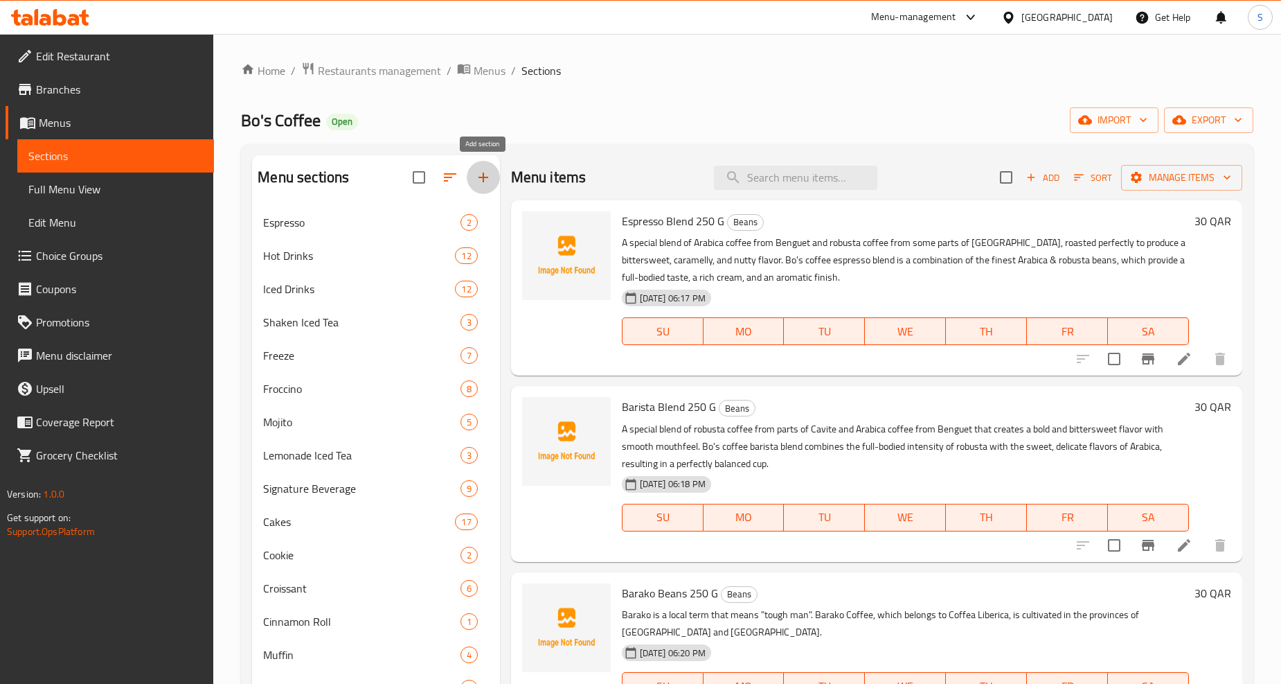
click at [488, 174] on icon "button" at bounding box center [483, 177] width 17 height 17
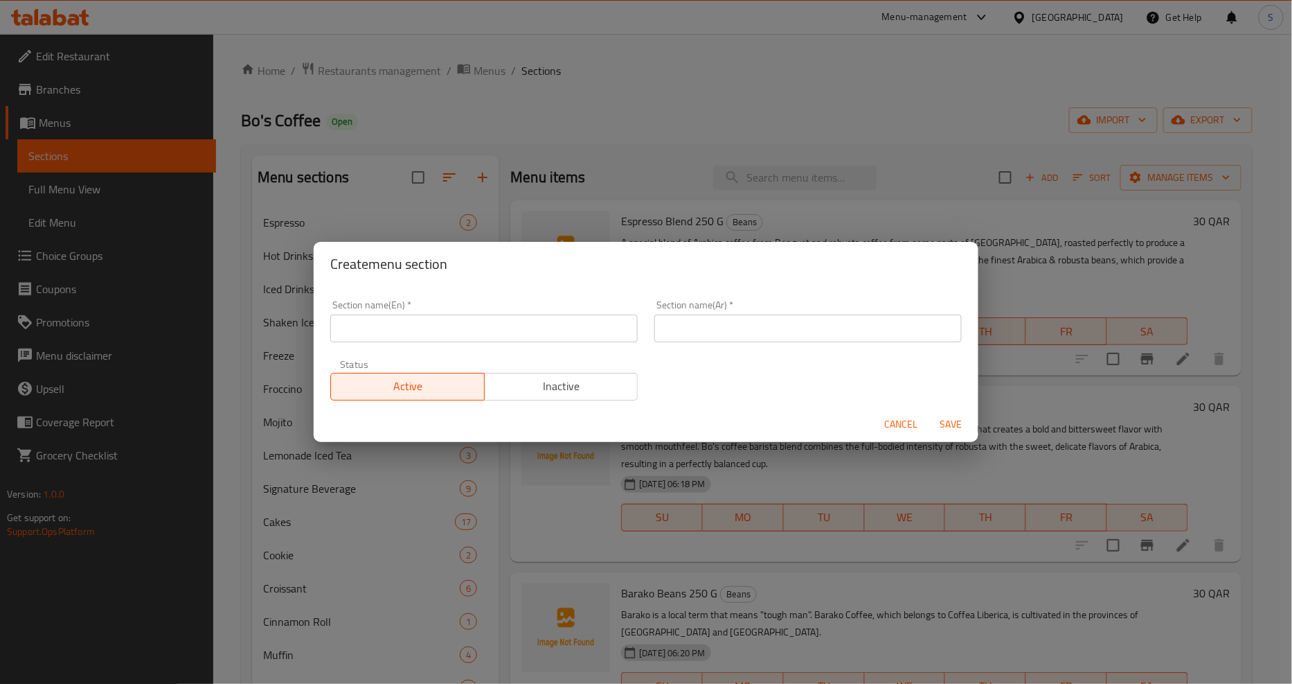
click at [454, 332] on input "text" at bounding box center [484, 328] width 308 height 28
paste input "MEAL"
click at [499, 330] on input "MEAL" at bounding box center [484, 328] width 308 height 28
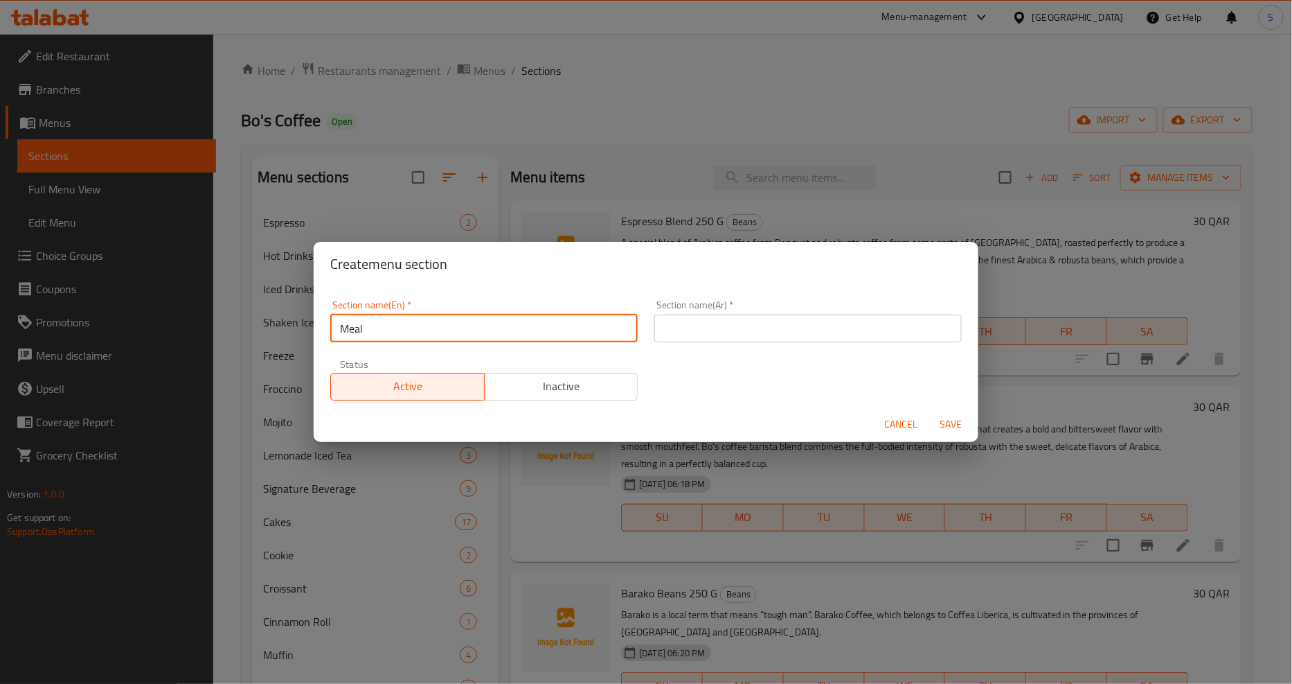
type input "Meal"
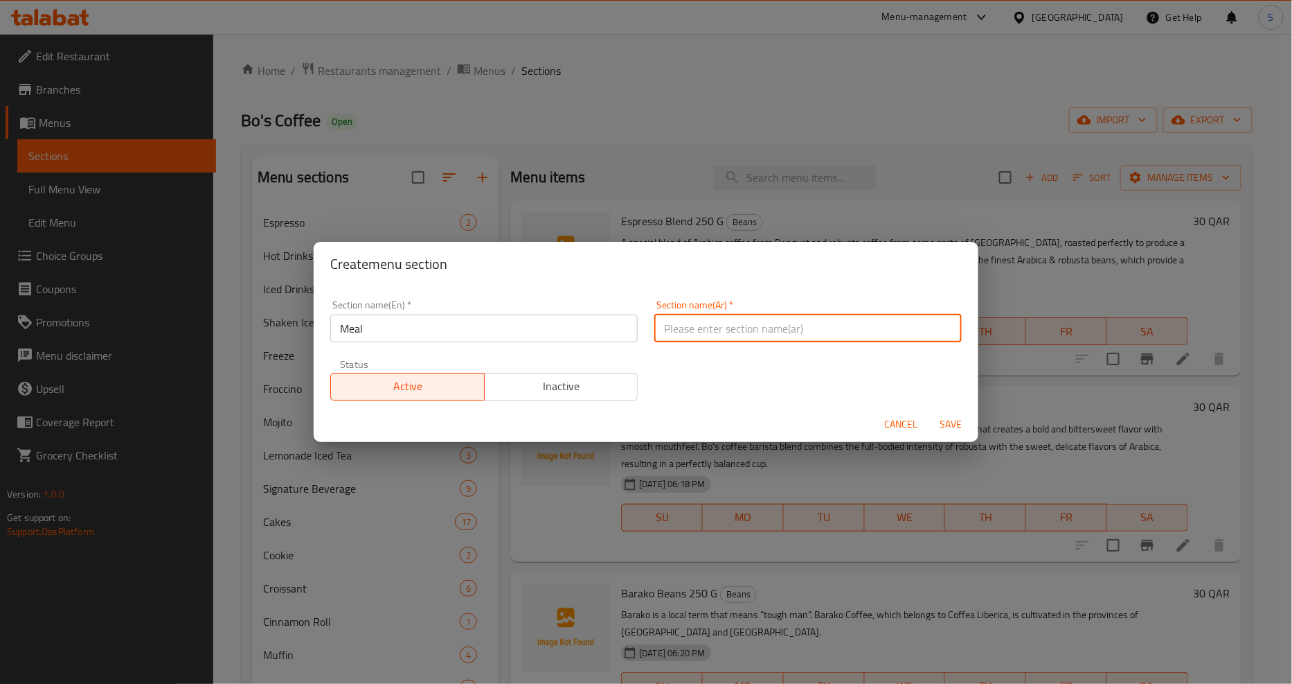
click at [691, 334] on input "text" at bounding box center [809, 328] width 308 height 28
type input "وجبة"
click at [951, 419] on span "Save" at bounding box center [950, 424] width 33 height 17
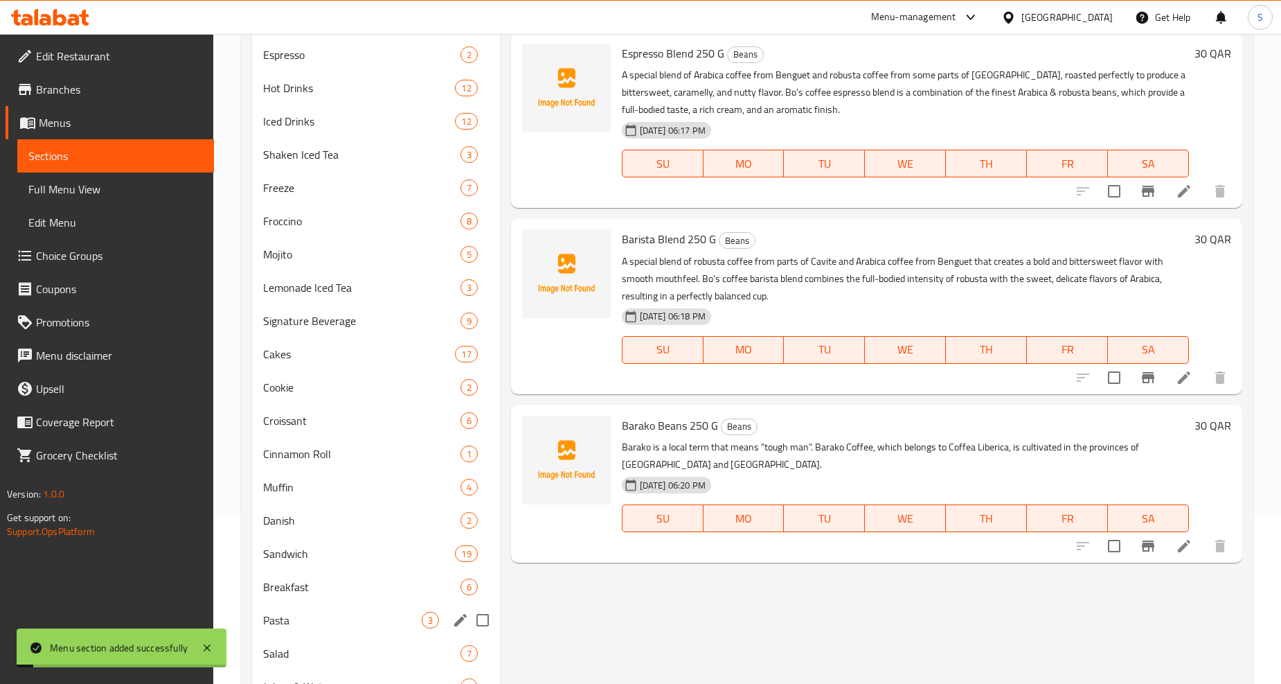
scroll to position [296, 0]
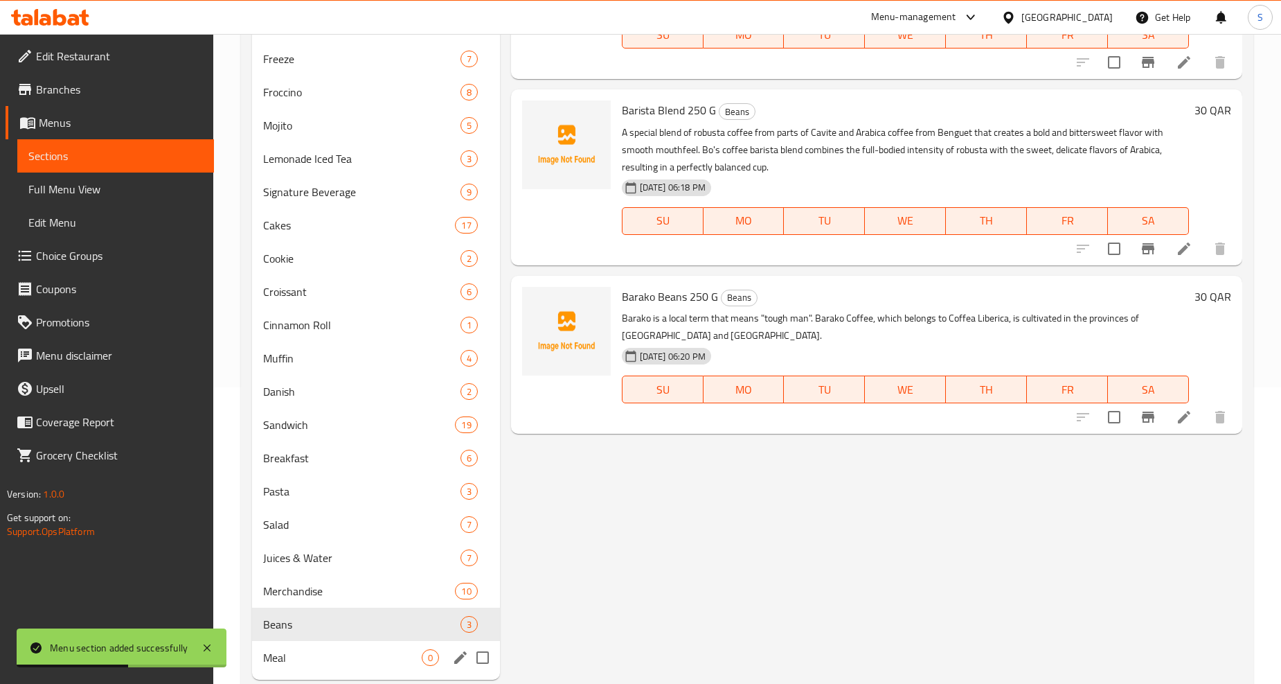
click at [354, 645] on div "Meal 0" at bounding box center [375, 657] width 247 height 33
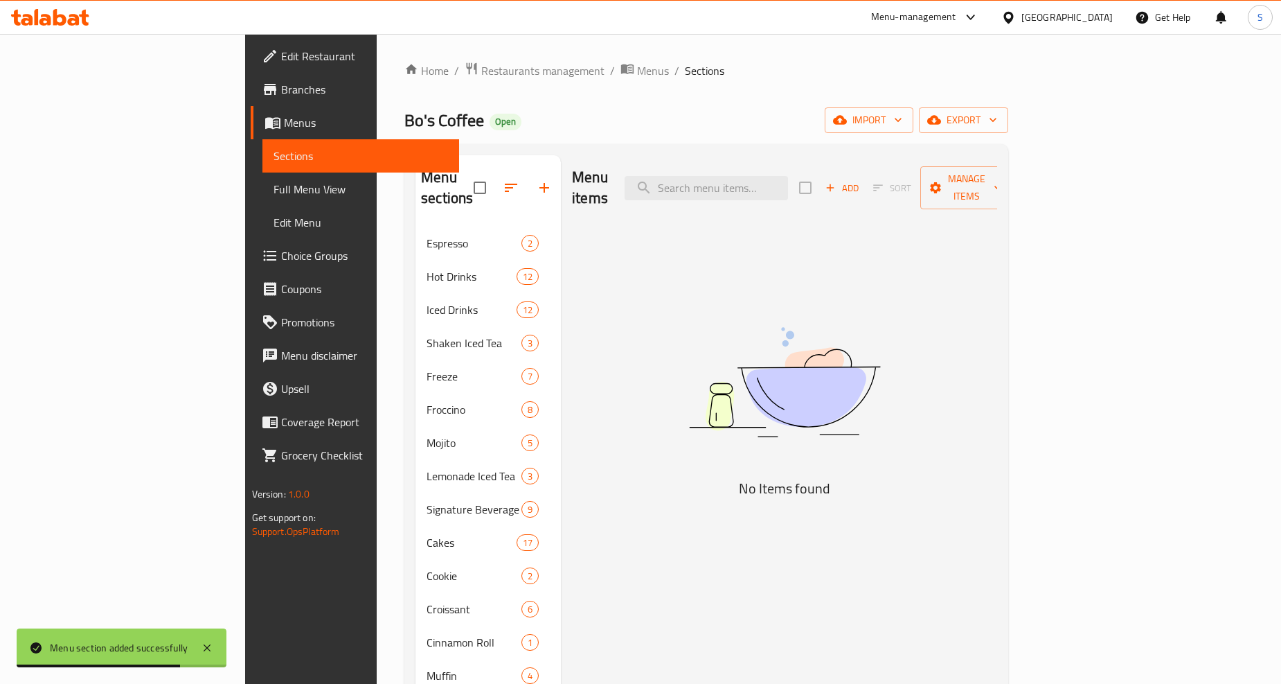
click at [861, 180] on span "Add" at bounding box center [842, 188] width 37 height 16
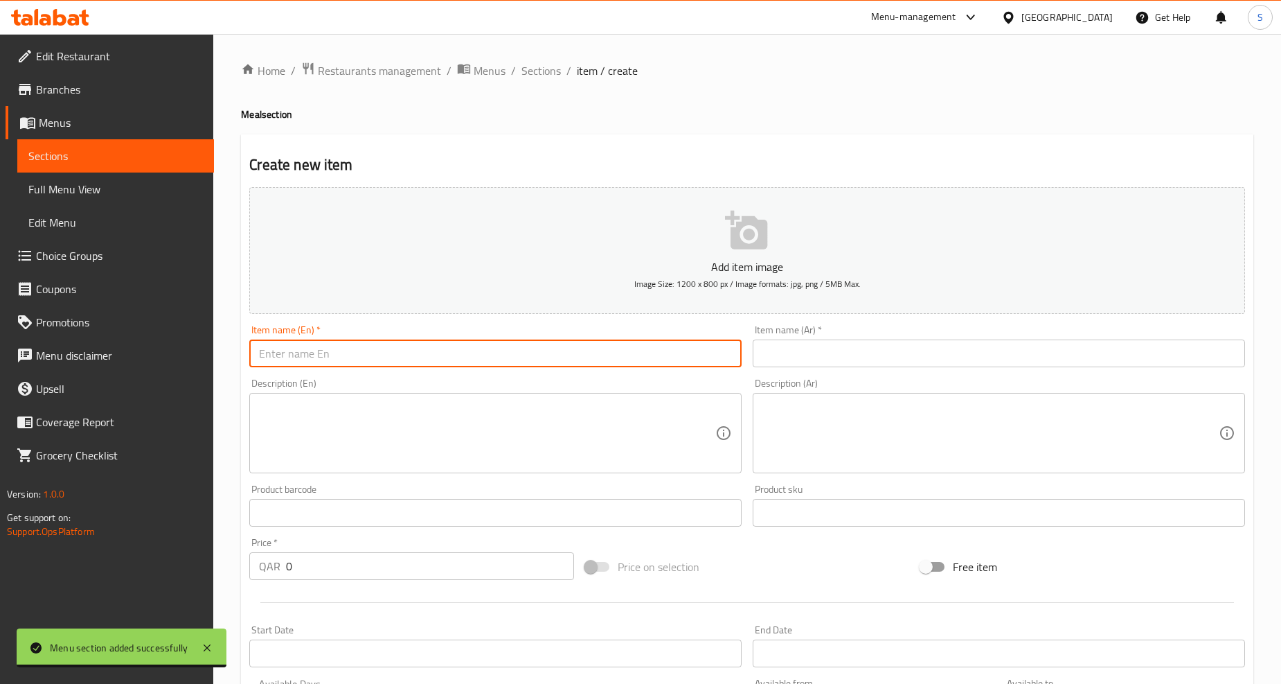
click at [441, 361] on input "text" at bounding box center [495, 353] width 492 height 28
paste input "VALUE MEAL # 1"
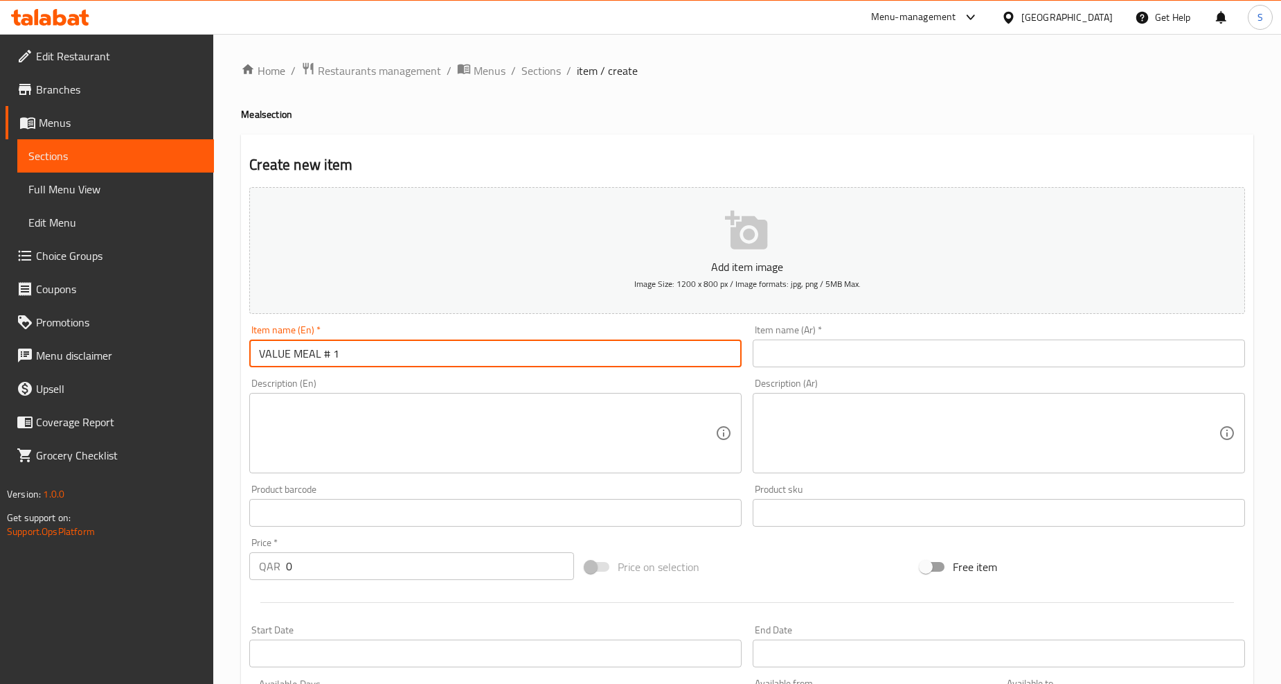
click at [441, 361] on input "VALUE MEAL # 1" at bounding box center [495, 353] width 492 height 28
click at [441, 361] on input "Value Meal # 1" at bounding box center [495, 353] width 492 height 28
click at [323, 355] on input "Value Meal # 1" at bounding box center [495, 353] width 492 height 28
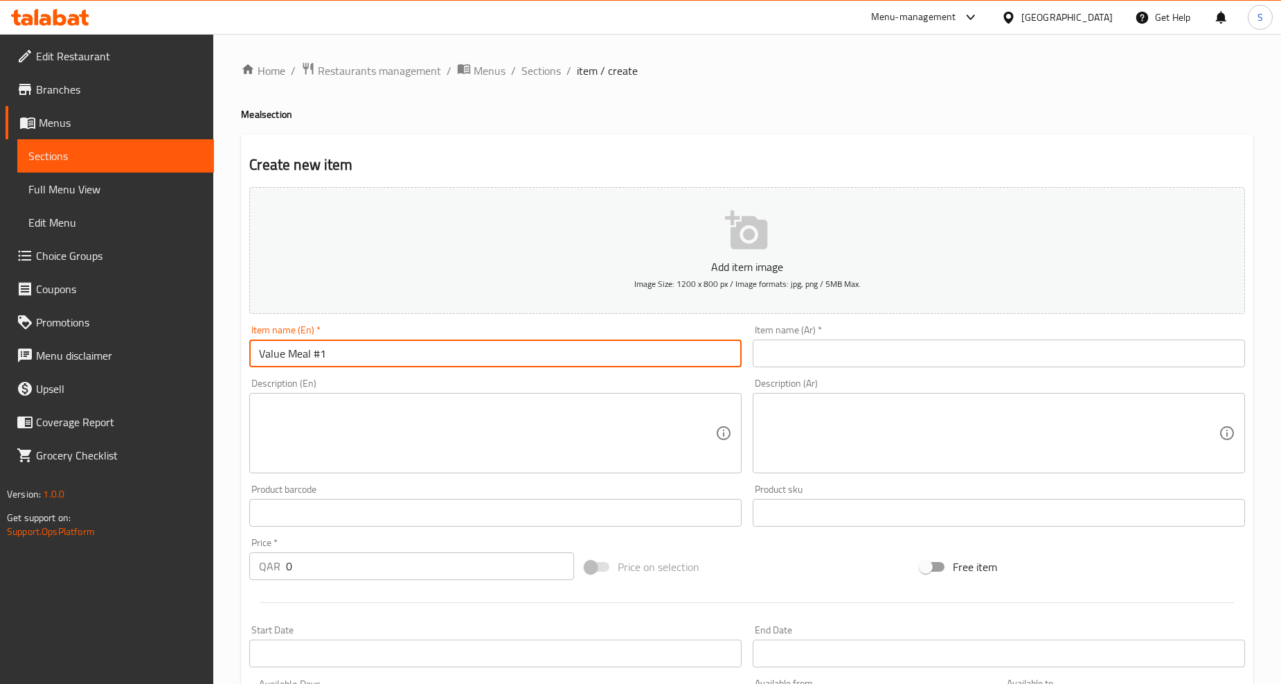
type input "Value Meal #1"
click at [946, 362] on input "text" at bounding box center [999, 353] width 492 height 28
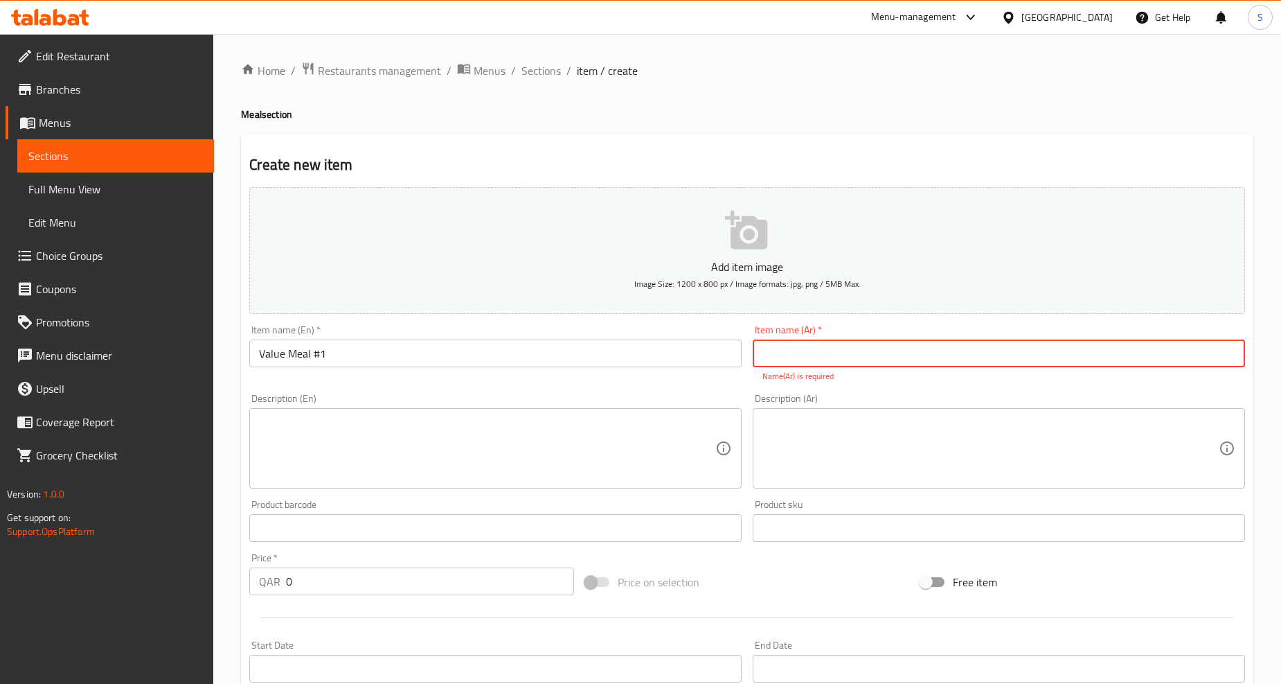
click at [849, 345] on input "text" at bounding box center [999, 353] width 492 height 28
paste input "وجبة قيمة رقم 1"
click at [783, 357] on input "وجبة قيمة رقم 1" at bounding box center [999, 353] width 492 height 28
type input "وجبة قيمة 1"
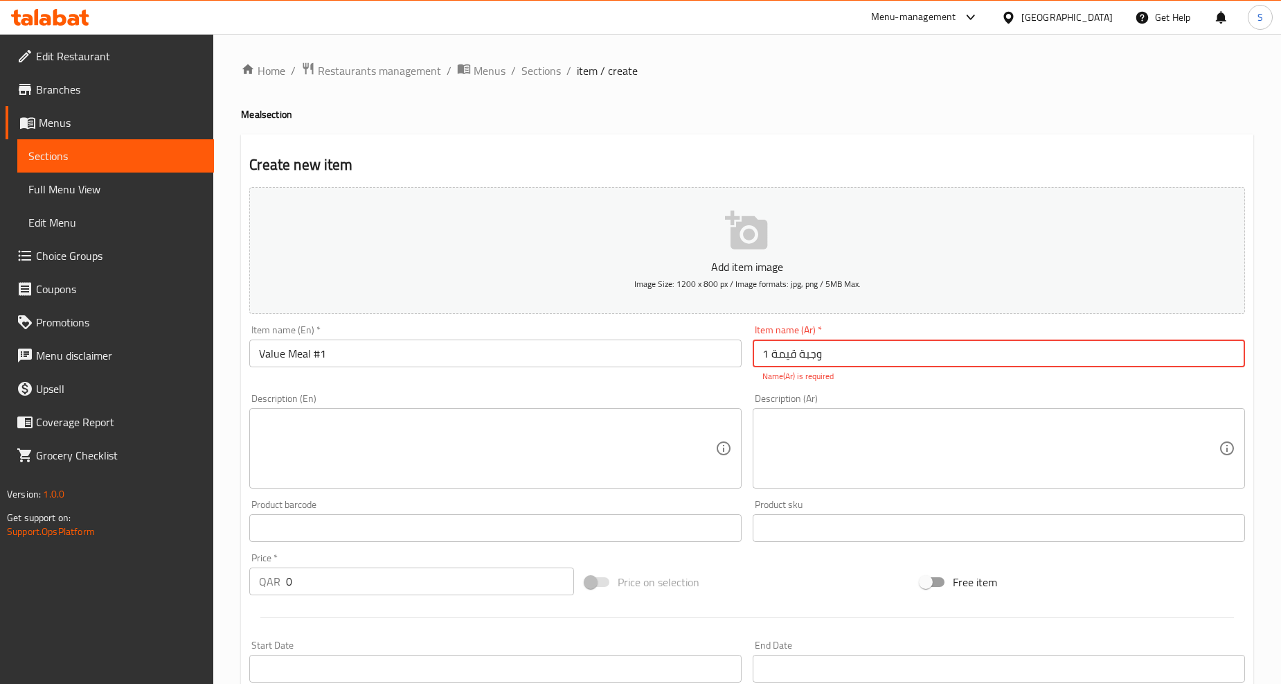
click at [826, 432] on textarea at bounding box center [991, 449] width 456 height 66
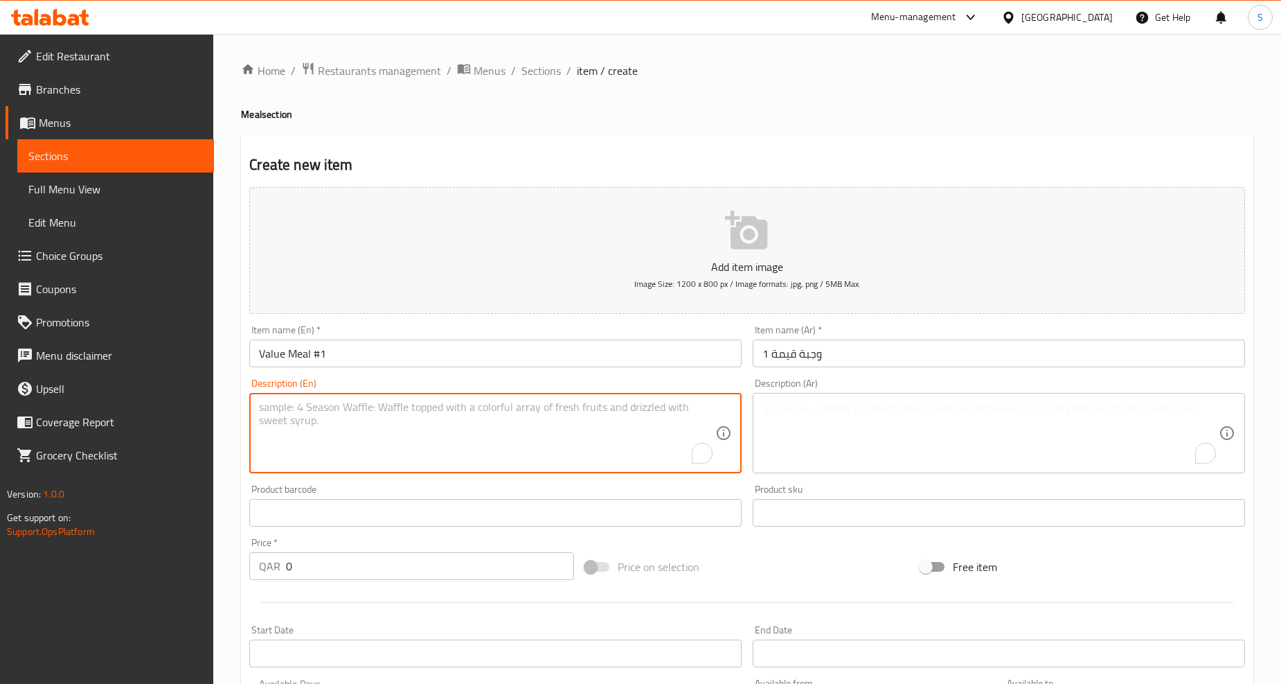
click at [598, 447] on textarea "To enrich screen reader interactions, please activate Accessibility in Grammarl…" at bounding box center [487, 433] width 456 height 66
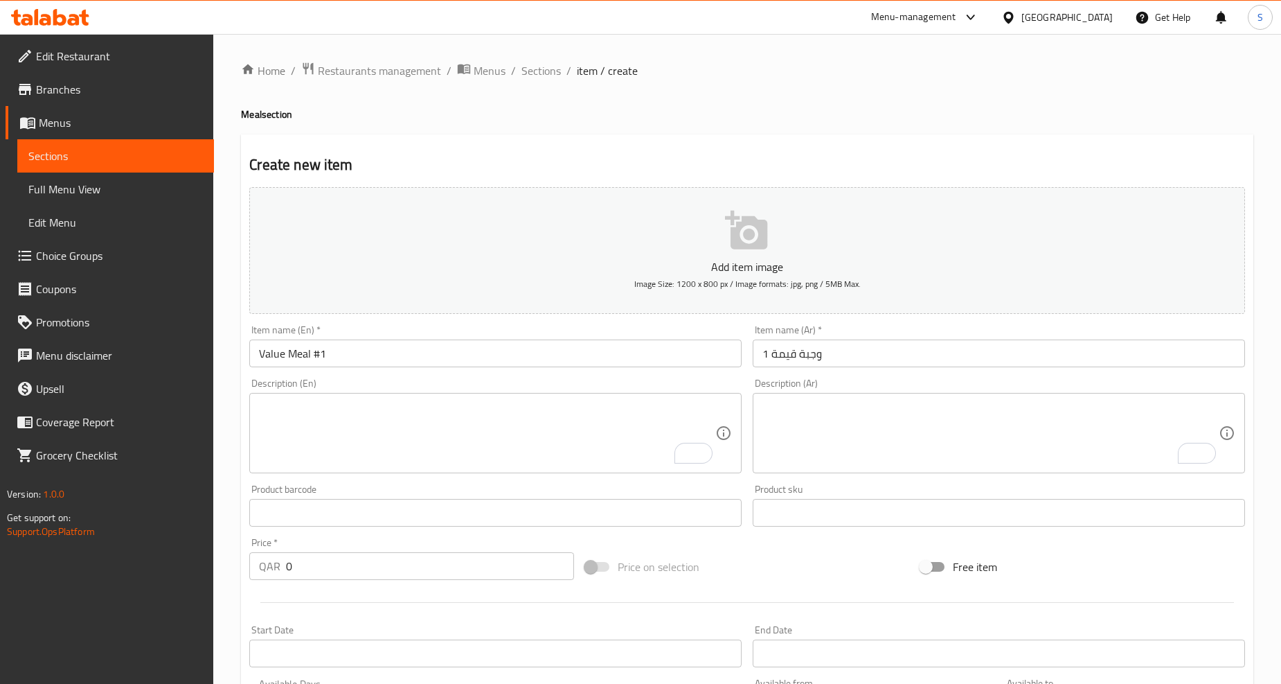
click at [459, 425] on textarea "To enrich screen reader interactions, please activate Accessibility in Grammarl…" at bounding box center [487, 433] width 456 height 66
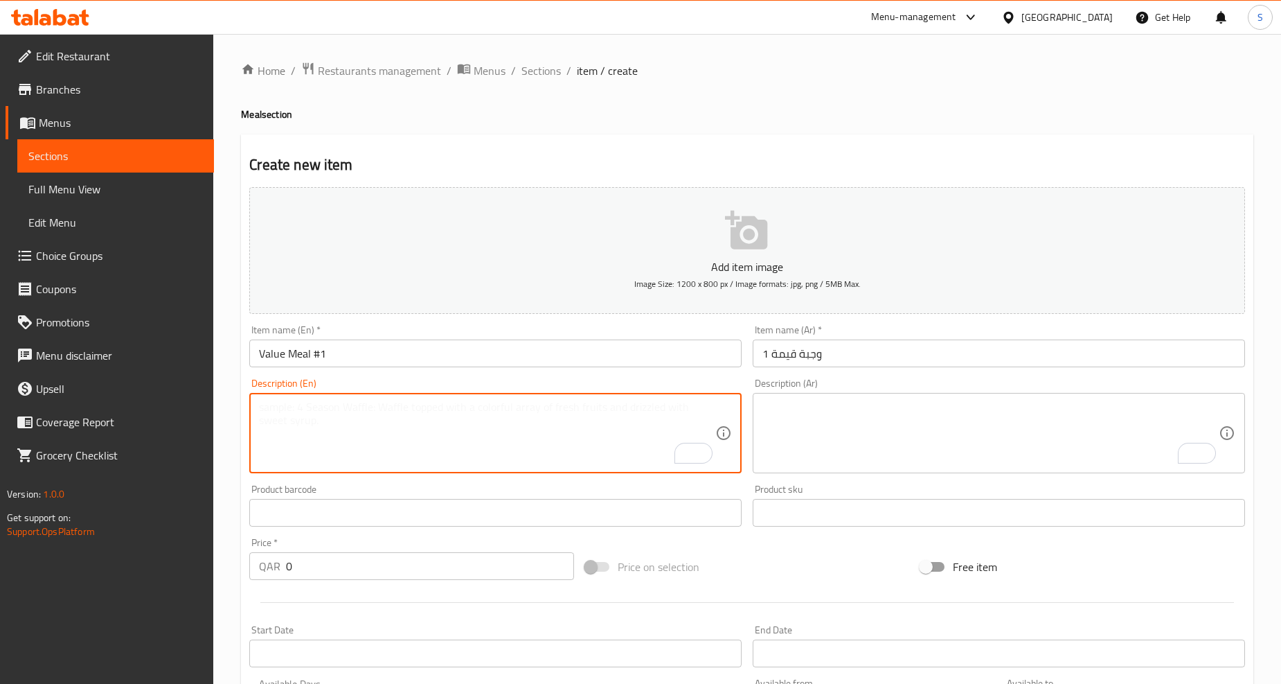
paste textarea "Choose any small drink and any food item (Drinks: Americano, Latte, Cappuccino,…"
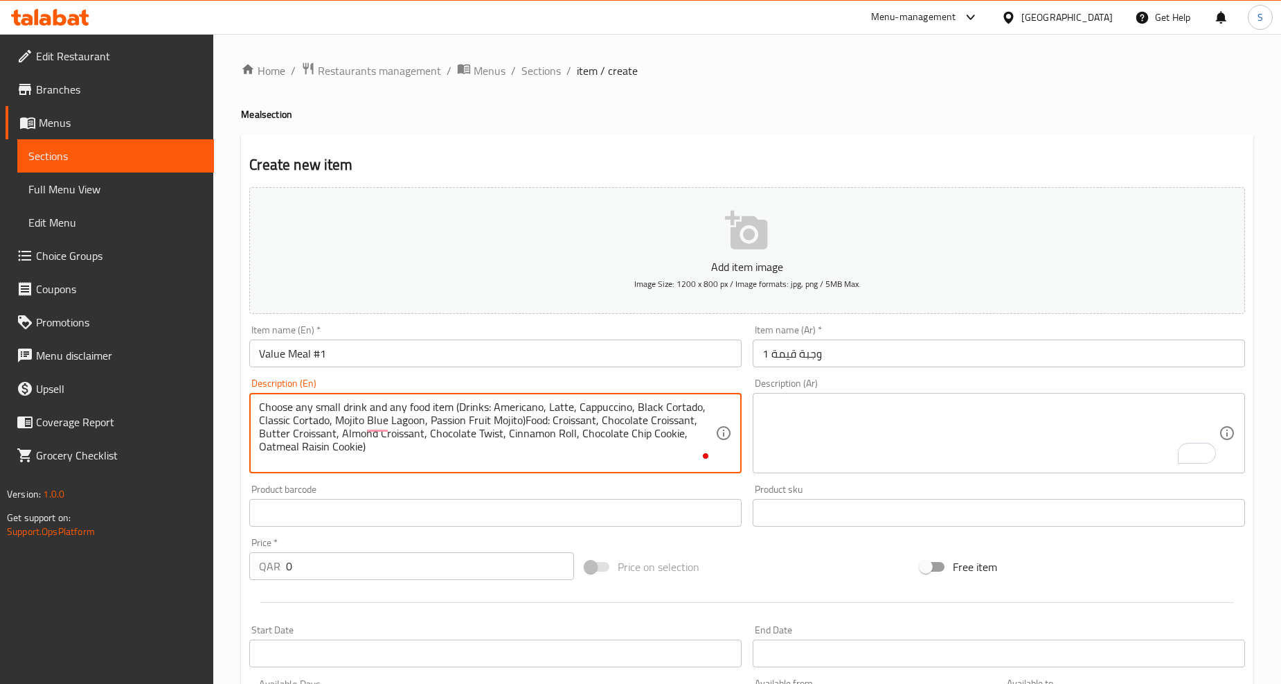
click at [565, 432] on textarea "Choose any small drink and any food item (Drinks: Americano, Latte, Cappuccino,…" at bounding box center [487, 433] width 456 height 66
click at [564, 440] on textarea "Choose any small drink and any food item (drinks: americano, latte, cappuccino,…" at bounding box center [487, 433] width 456 height 66
type textarea "Choose any small drink and any food item (drinks: americano, latte, cappuccino,…"
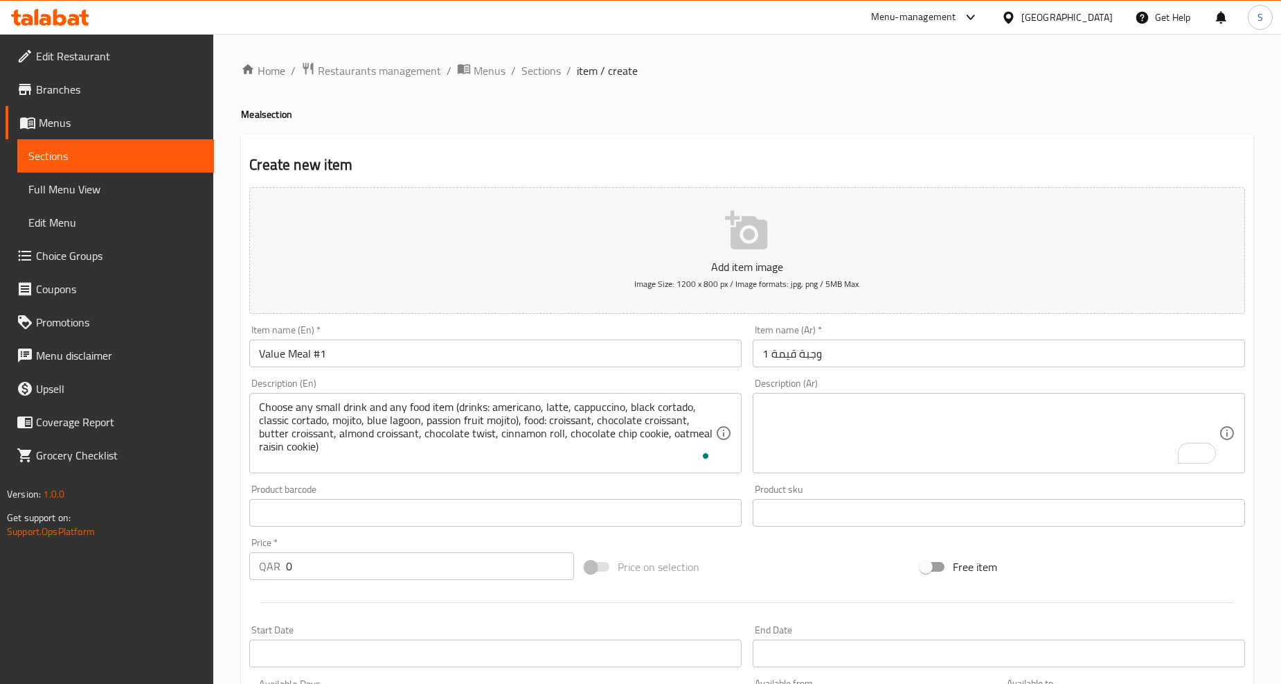
click at [882, 443] on textarea "To enrich screen reader interactions, please activate Accessibility in Grammarl…" at bounding box center [991, 433] width 456 height 66
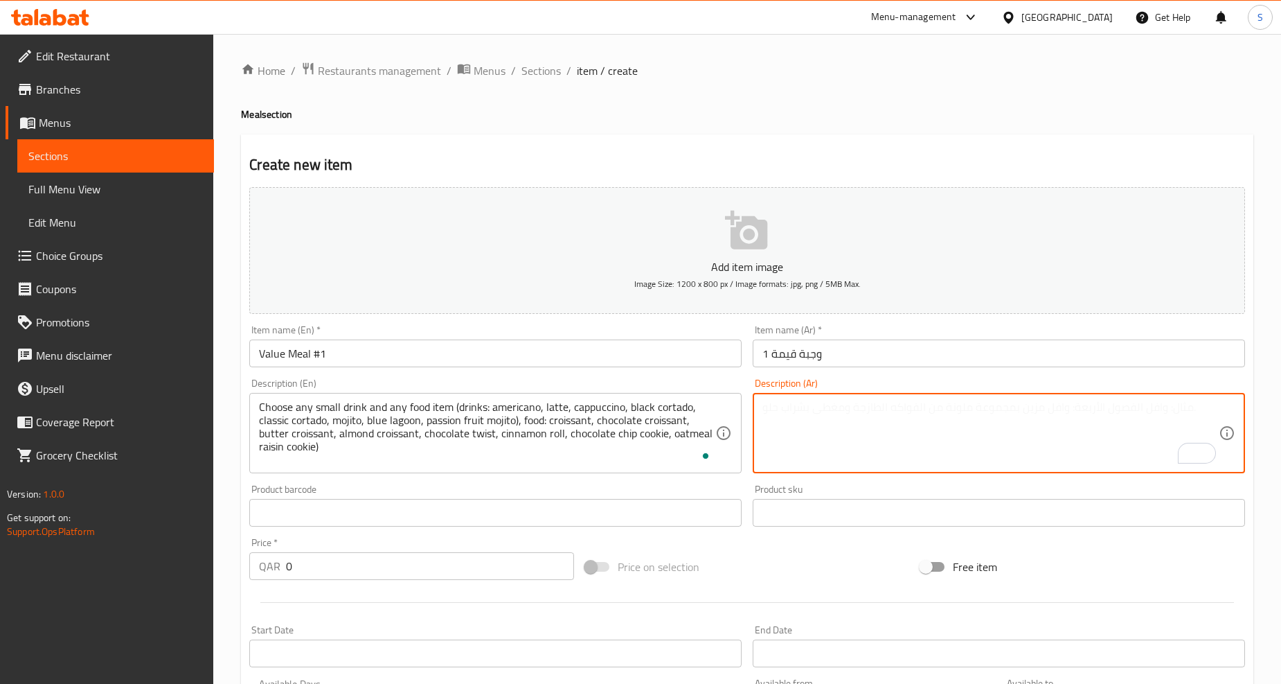
paste textarea "وجبه"
type textarea "وجبه"
click at [882, 443] on textarea "وجبه" at bounding box center [991, 433] width 456 height 66
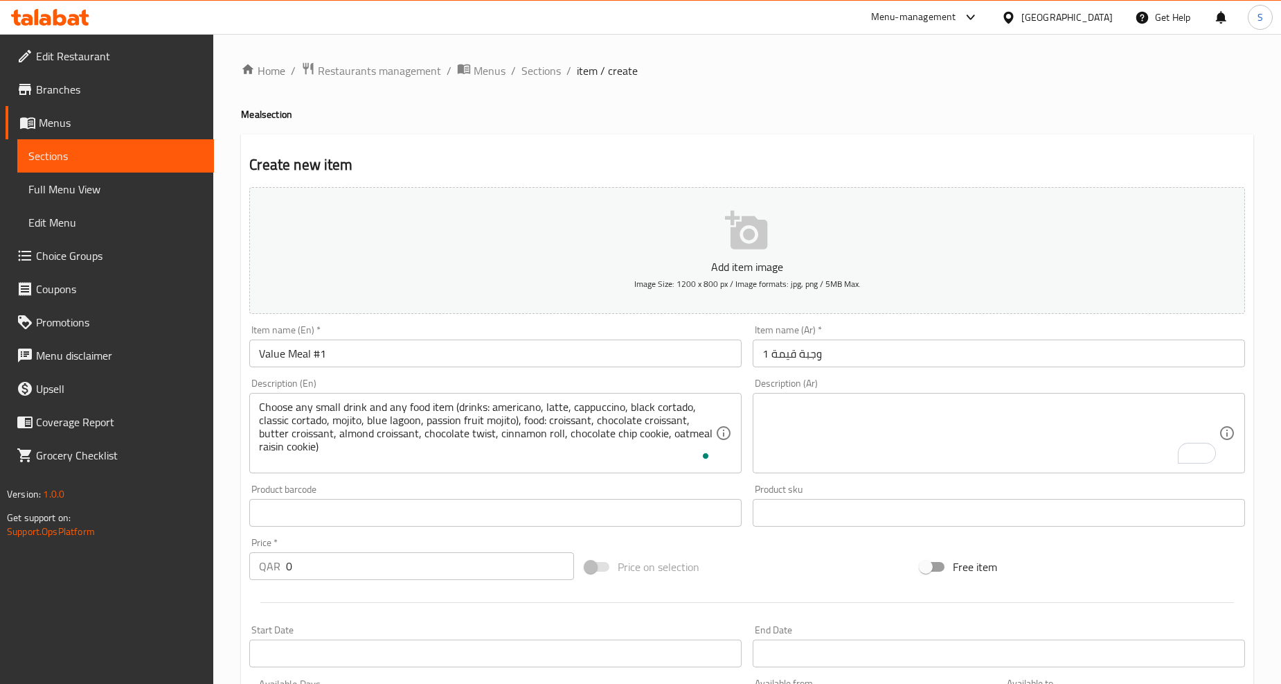
click at [1053, 446] on textarea "To enrich screen reader interactions, please activate Accessibility in Grammarl…" at bounding box center [991, 433] width 456 height 66
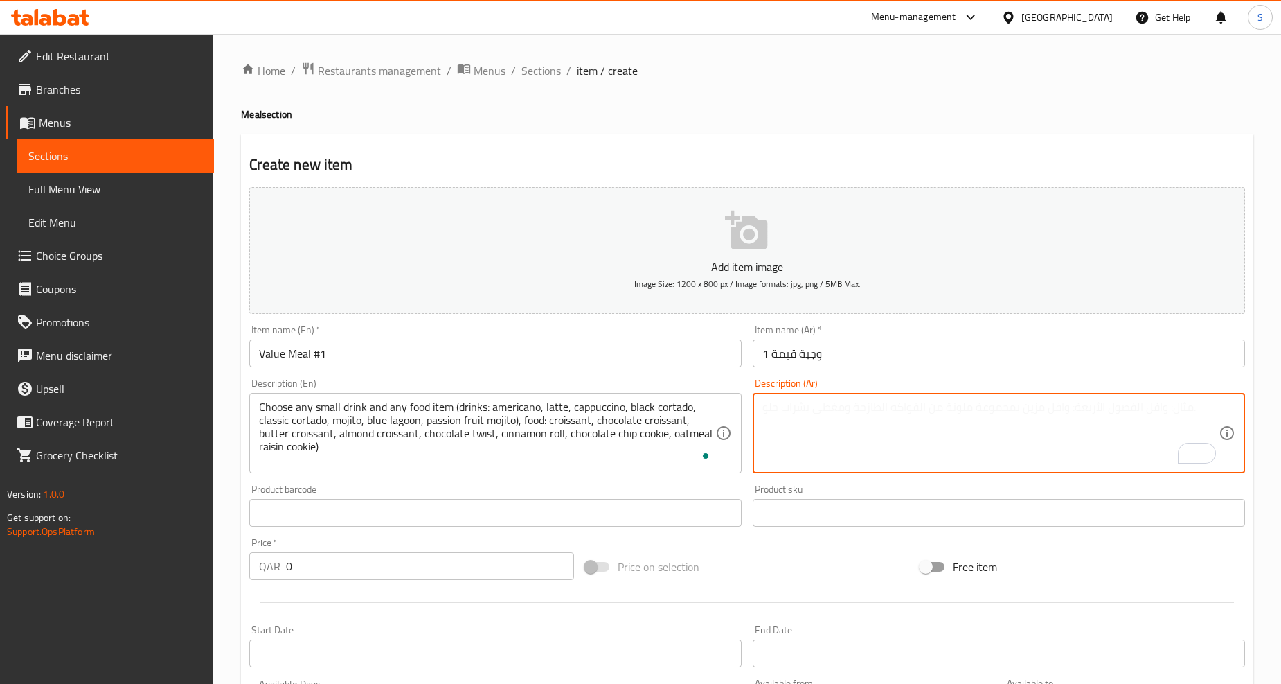
paste textarea "اختر أي مشروب صغير وأي طعام ( المشروبات : مريكانو، لاتيه، كابتشينو، بلاك كورتاد…"
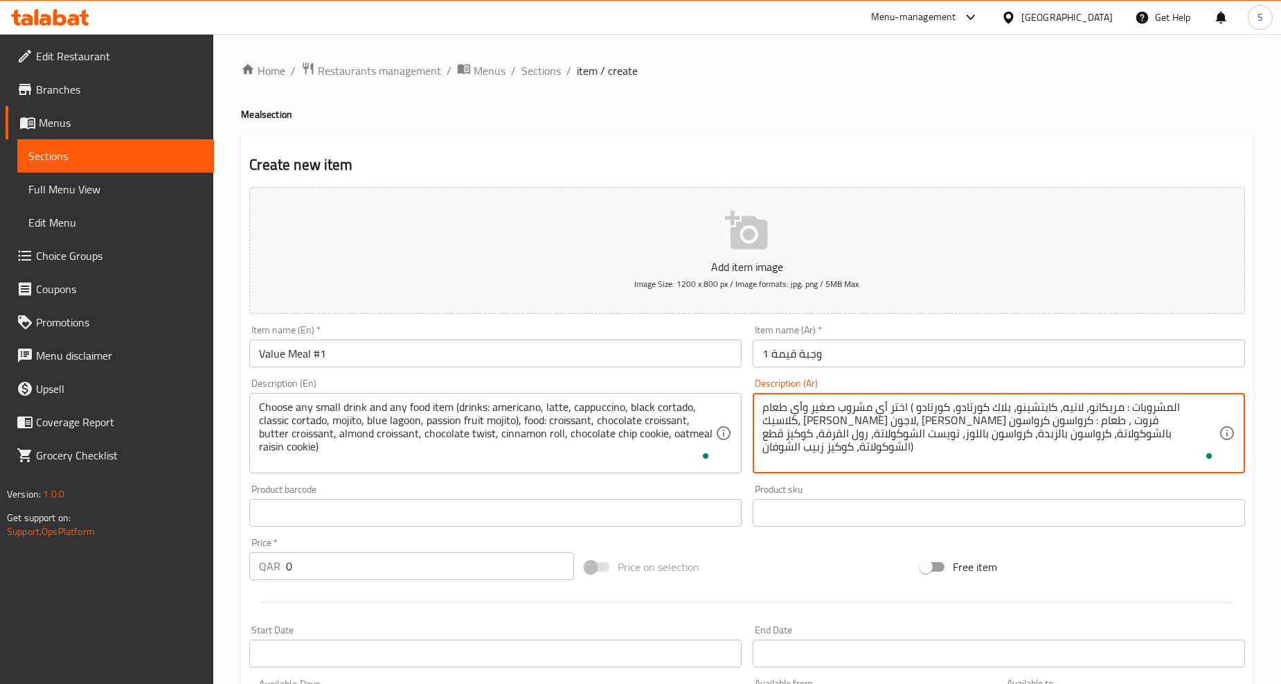
click at [1024, 425] on textarea "اختر أي مشروب صغير وأي طعام ( المشروبات : مريكانو، لاتيه، كابتشينو، بلاك كورتاد…" at bounding box center [991, 433] width 456 height 66
click at [1009, 406] on textarea "اختر أي مشروب صغير وأي طعام ( المشروبات : مريكانو، لاتيه، كابتشينو، بلاك كورتاد…" at bounding box center [991, 433] width 456 height 66
click at [1159, 425] on textarea "اختر أي مشروب صغير وأي طعام ( المشروبات : أمريكانو، لاتيه، كابتشينو، بلاك كورتا…" at bounding box center [991, 433] width 456 height 66
click at [1164, 426] on textarea "اختر أي مشروب صغير وأي طعام ( المشروبات : أمريكانو، لاتيه، كابتشينو، بلاك كورتا…" at bounding box center [991, 433] width 456 height 66
click at [1161, 425] on textarea "اختر أي مشروب صغير وأي طعام ( المشروبات : أمريكانو، لاتيه، كابتشينو، بلاك كورتا…" at bounding box center [991, 433] width 456 height 66
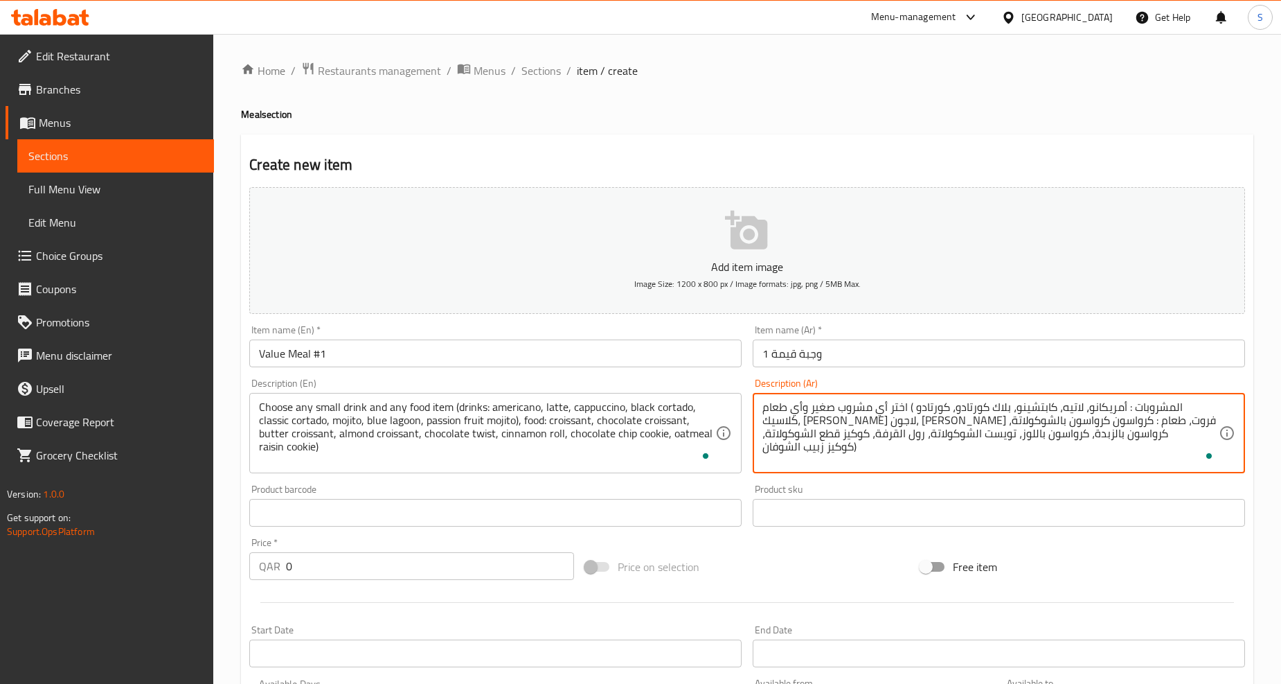
type textarea "اختر أي مشروب صغير وأي طعام ( المشروبات : أمريكانو، لاتيه، كابتشينو، بلاك كورتا…"
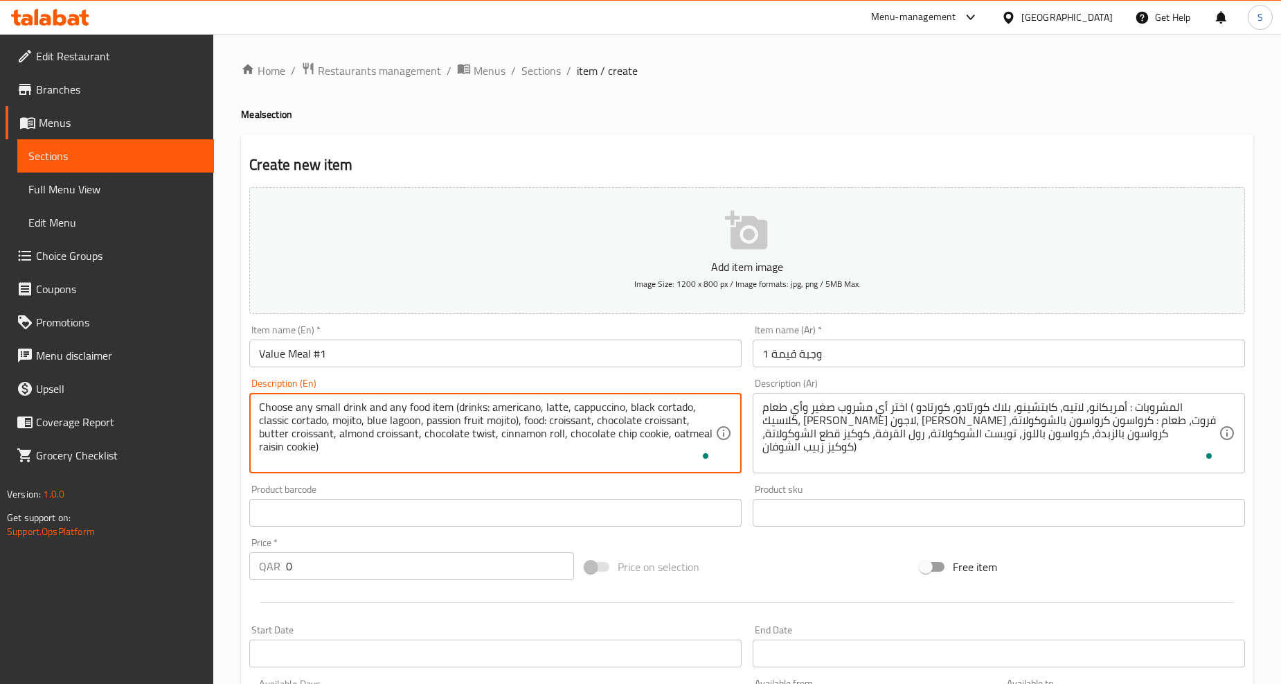
click at [367, 427] on textarea "Choose any small drink and any food item (drinks: americano, latte, cappuccino,…" at bounding box center [487, 433] width 456 height 66
type textarea "Choose any small drink and any food item (drinks: americano, latte, cappuccino,…"
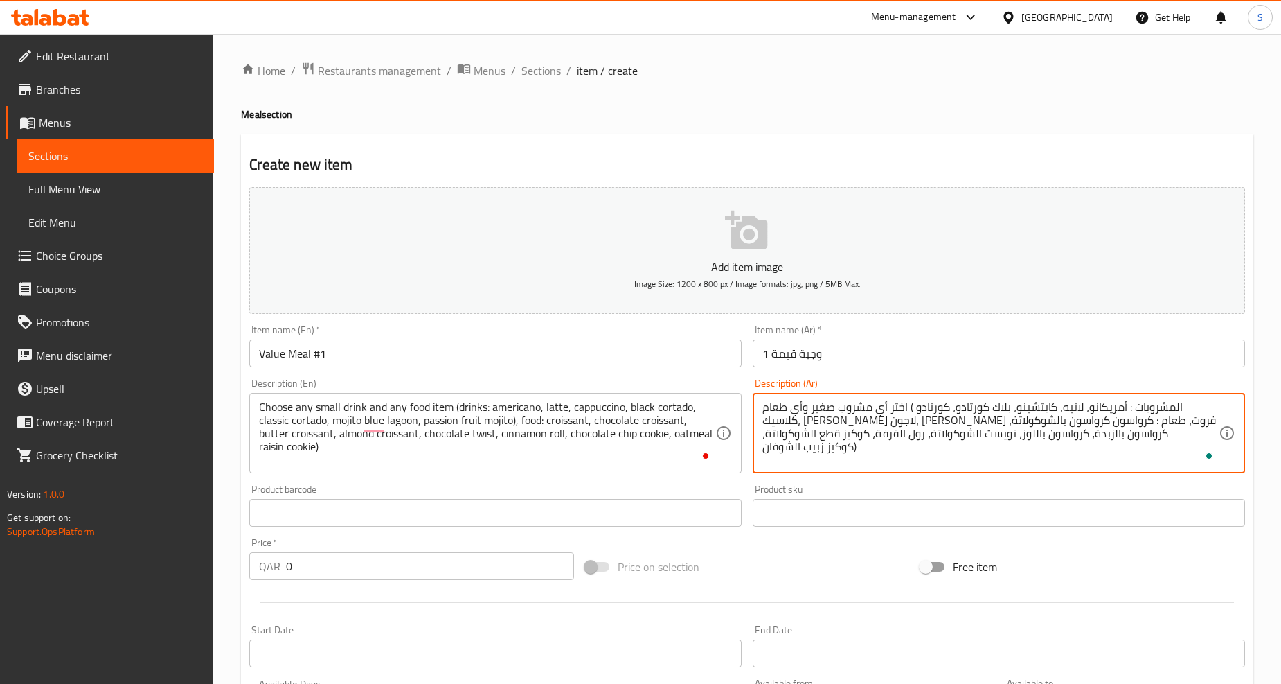
click at [945, 423] on textarea "اختر أي مشروب صغير وأي طعام ( المشروبات : أمريكانو، لاتيه، كابتشينو، بلاك كورتا…" at bounding box center [991, 433] width 456 height 66
type textarea "اختر أي مشروب صغير وأي طعام ( المشروبات : أمريكانو، لاتيه، كابتشينو، بلاك كورتا…"
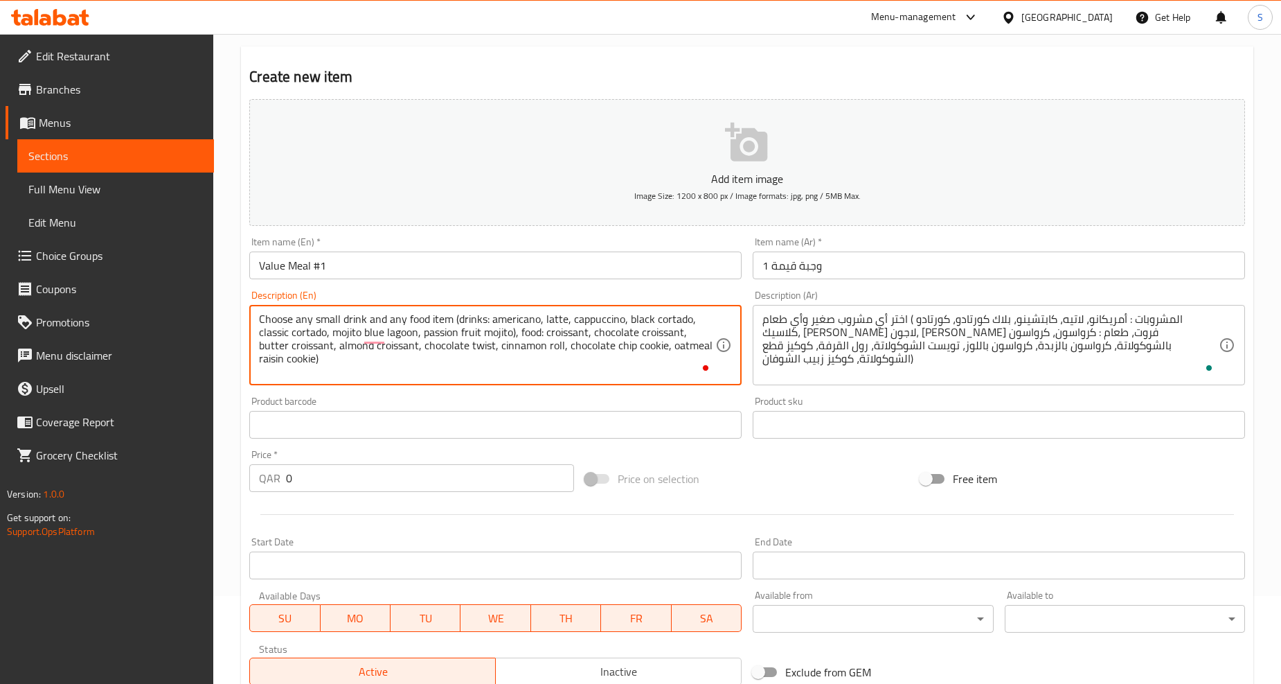
scroll to position [154, 0]
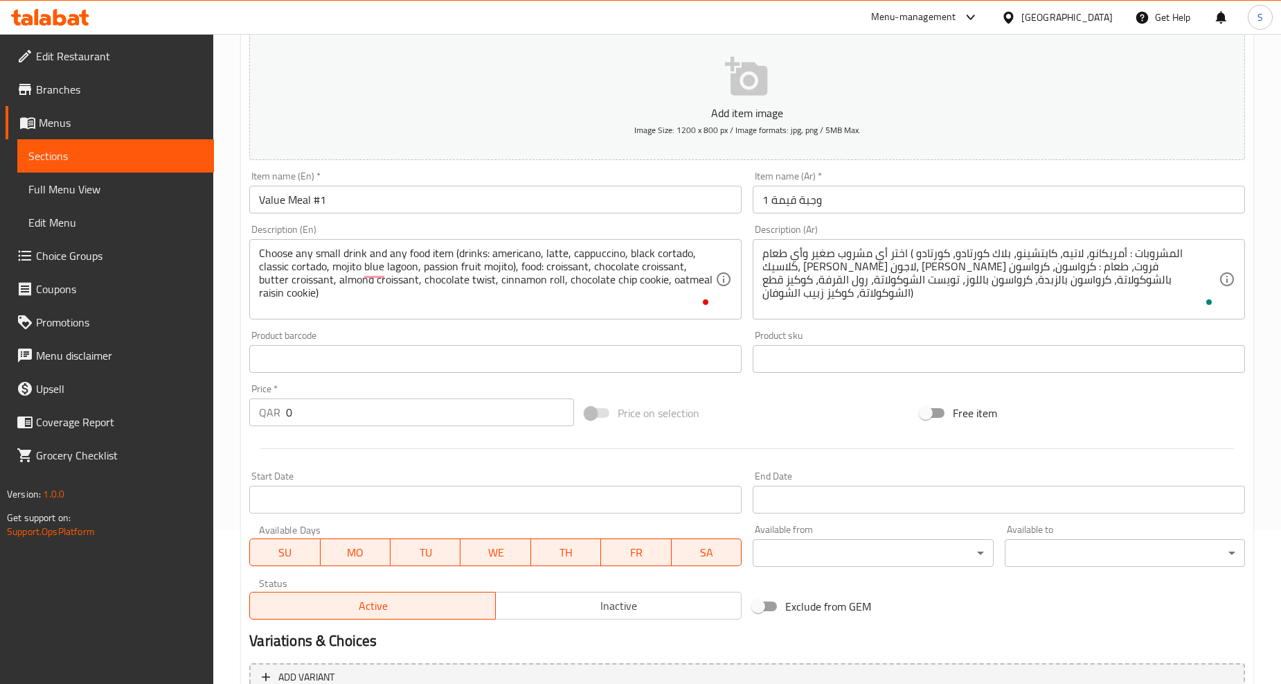
click at [391, 407] on input "0" at bounding box center [430, 412] width 288 height 28
paste input "2"
type input "20"
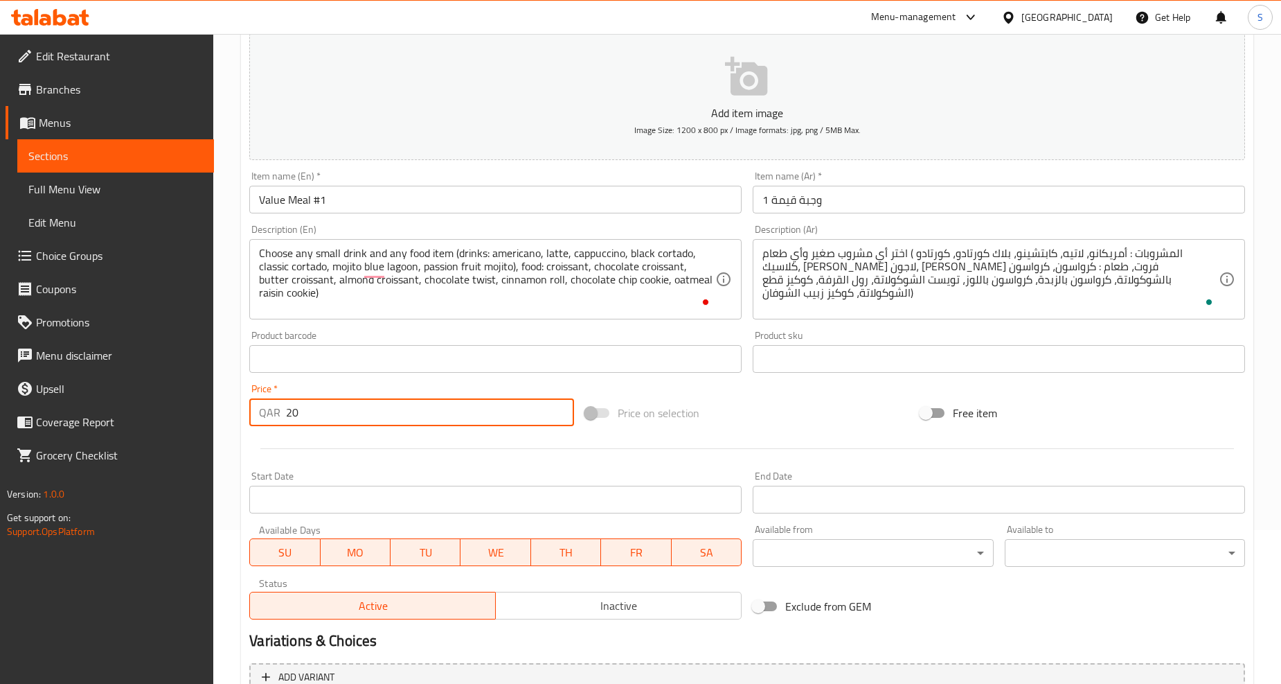
click at [397, 452] on div at bounding box center [747, 448] width 1007 height 34
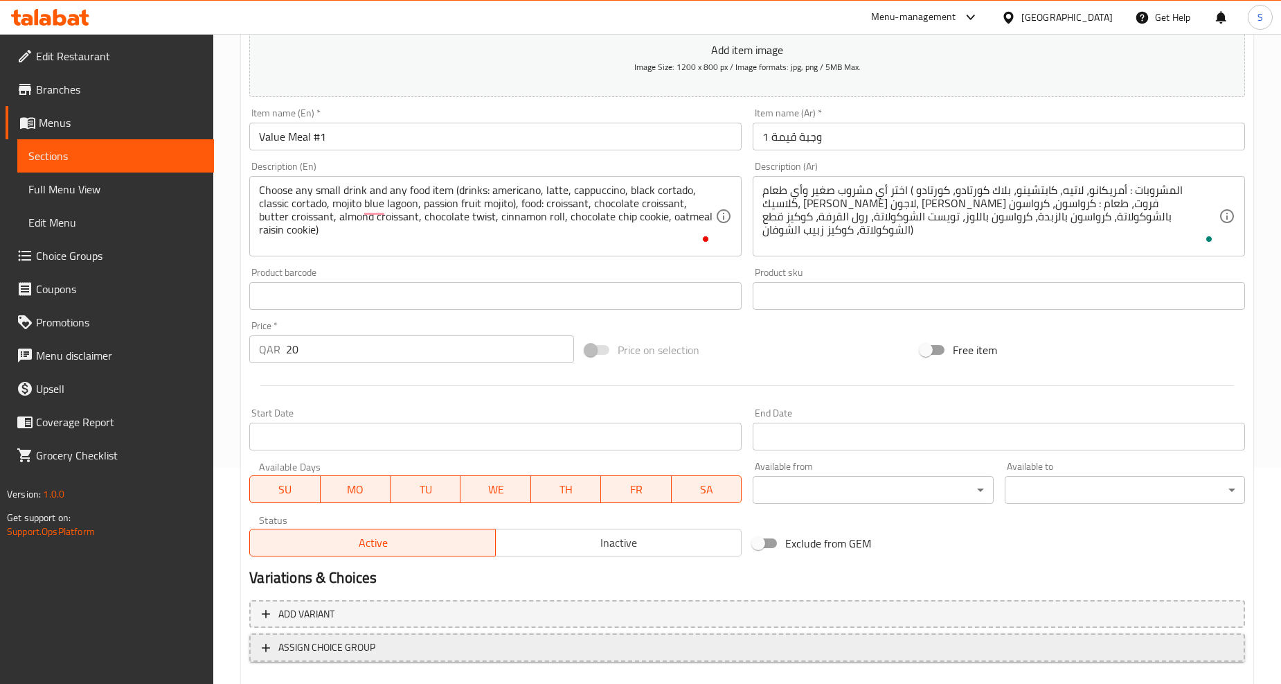
scroll to position [292, 0]
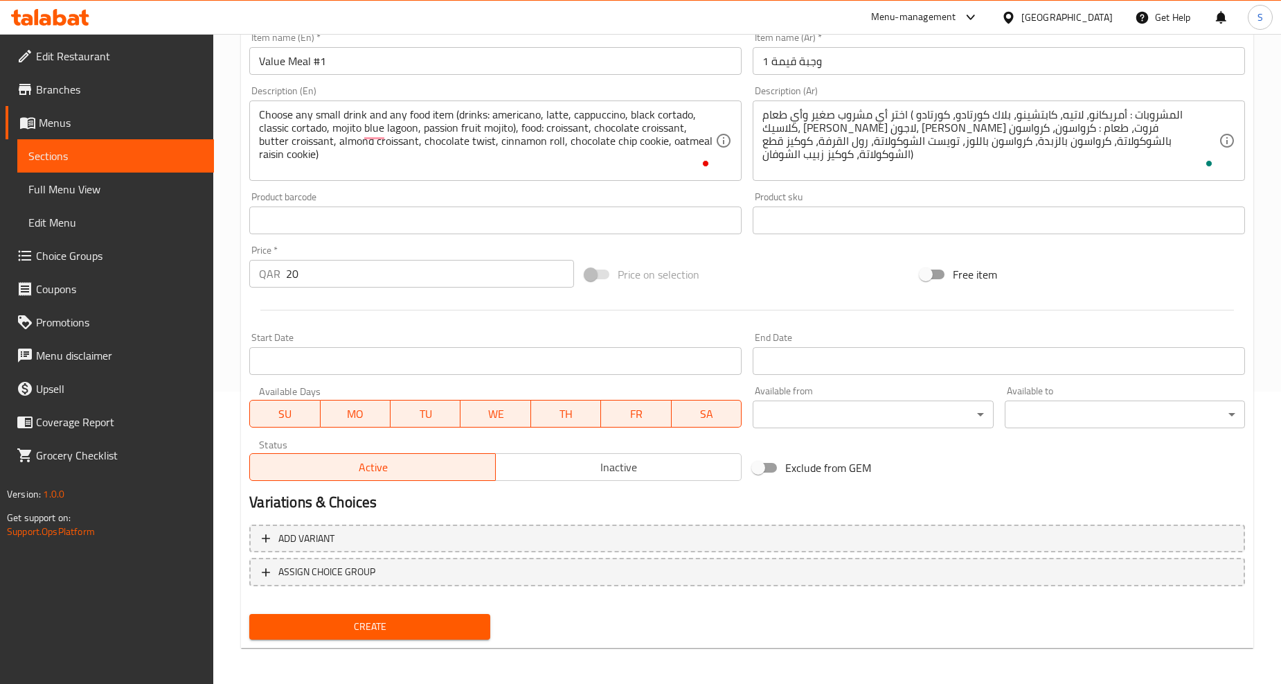
click at [446, 623] on span "Create" at bounding box center [369, 626] width 218 height 17
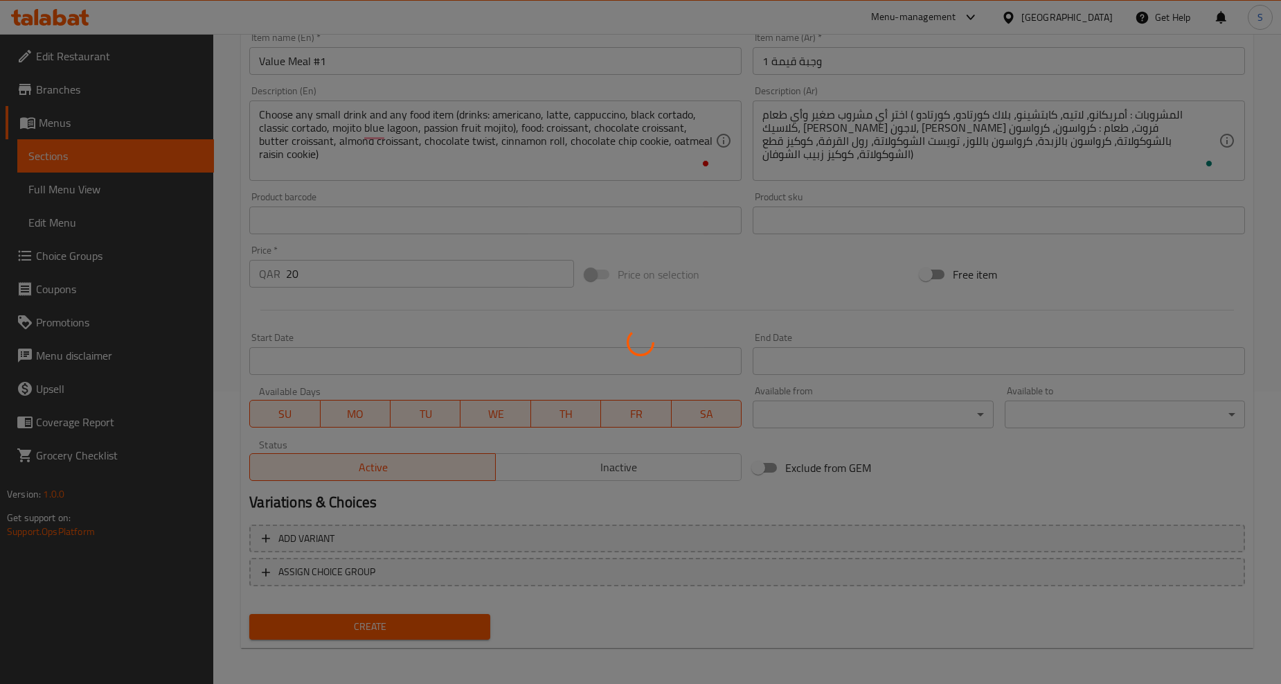
type input "0"
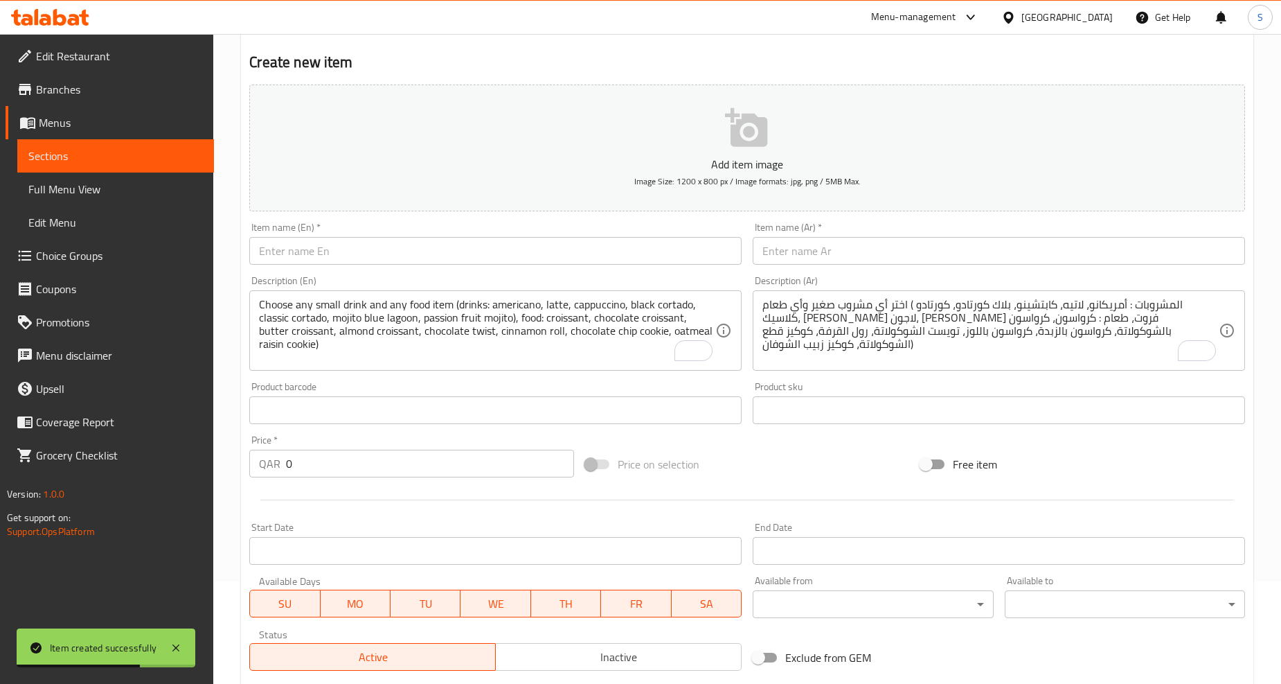
scroll to position [0, 0]
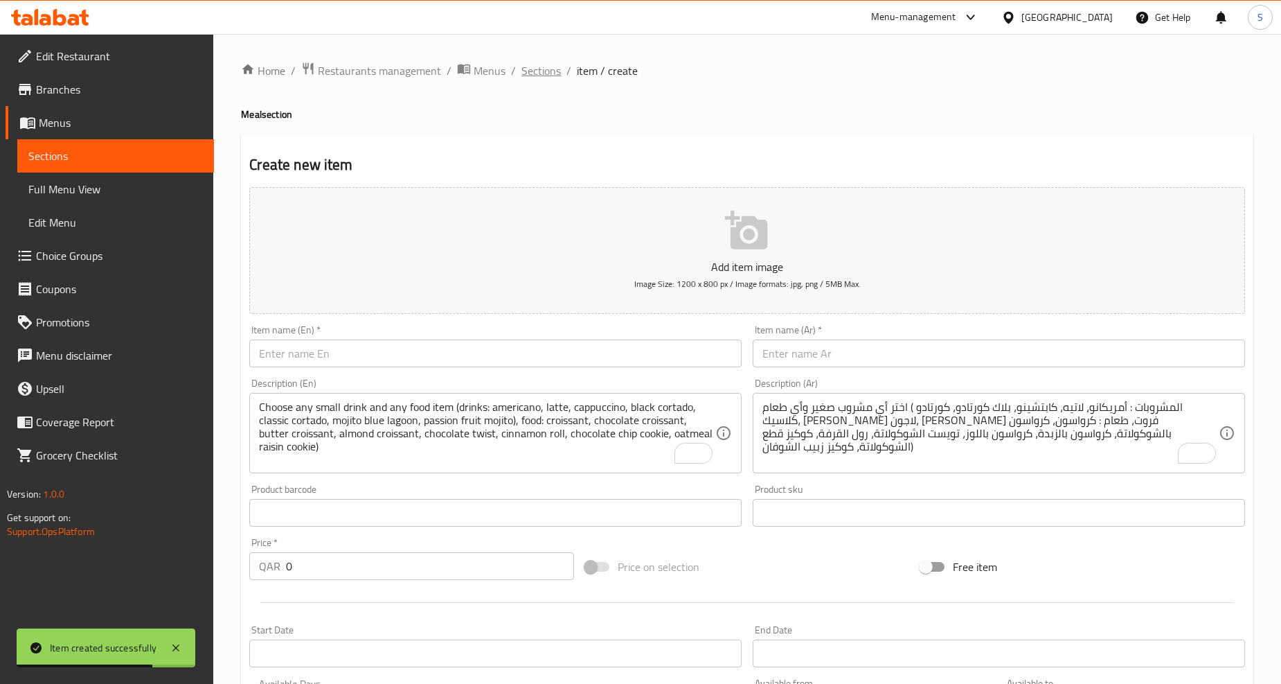
click at [550, 71] on span "Sections" at bounding box center [541, 70] width 39 height 17
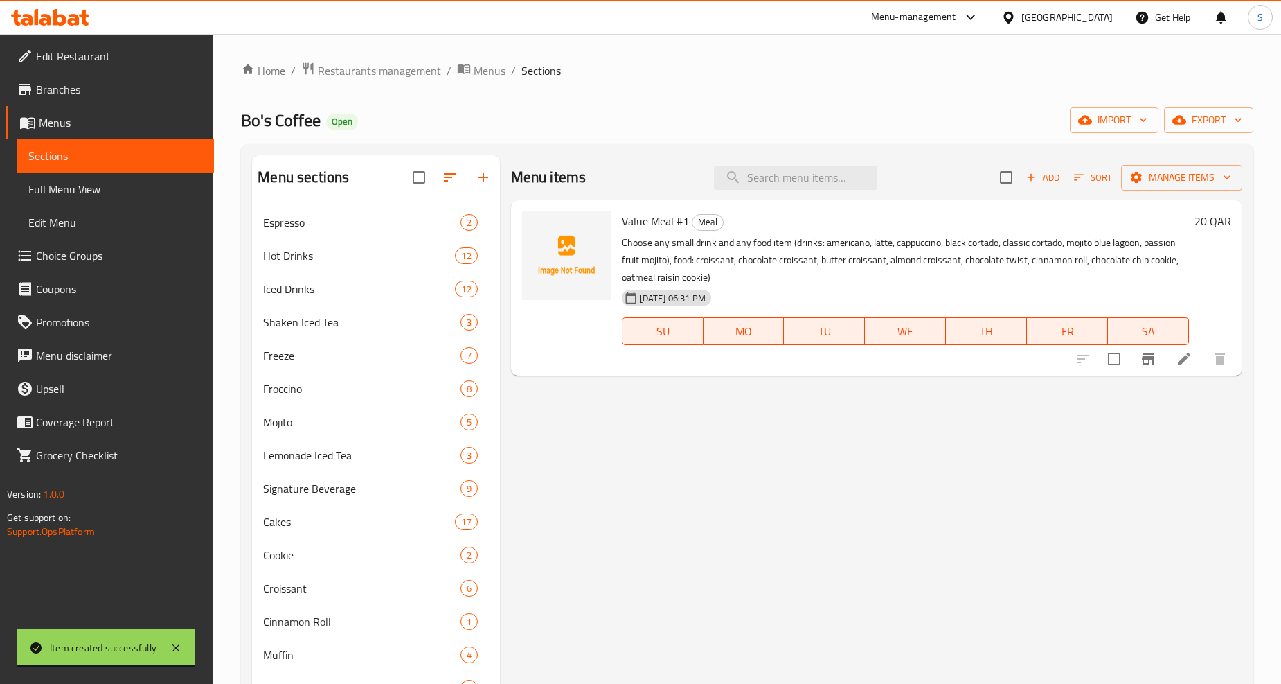
click at [1181, 364] on icon at bounding box center [1184, 359] width 12 height 12
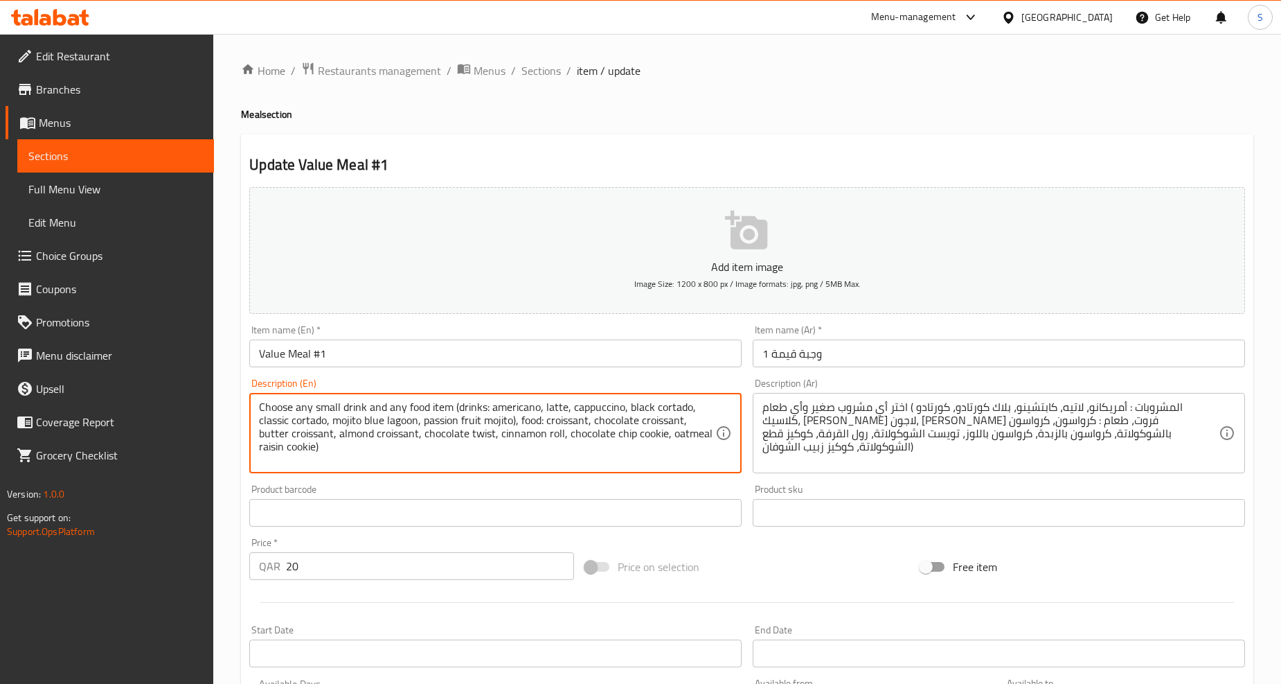
click at [506, 409] on textarea "Choose any small drink and any food item (drinks: americano, latte, cappuccino,…" at bounding box center [487, 433] width 456 height 66
click at [547, 411] on textarea "Choose any small drink and any food item (drinks: americano, latte, cappuccino,…" at bounding box center [487, 433] width 456 height 66
click at [594, 407] on textarea "Choose any small drink and any food item (drinks: americano, latte, cappuccino,…" at bounding box center [487, 433] width 456 height 66
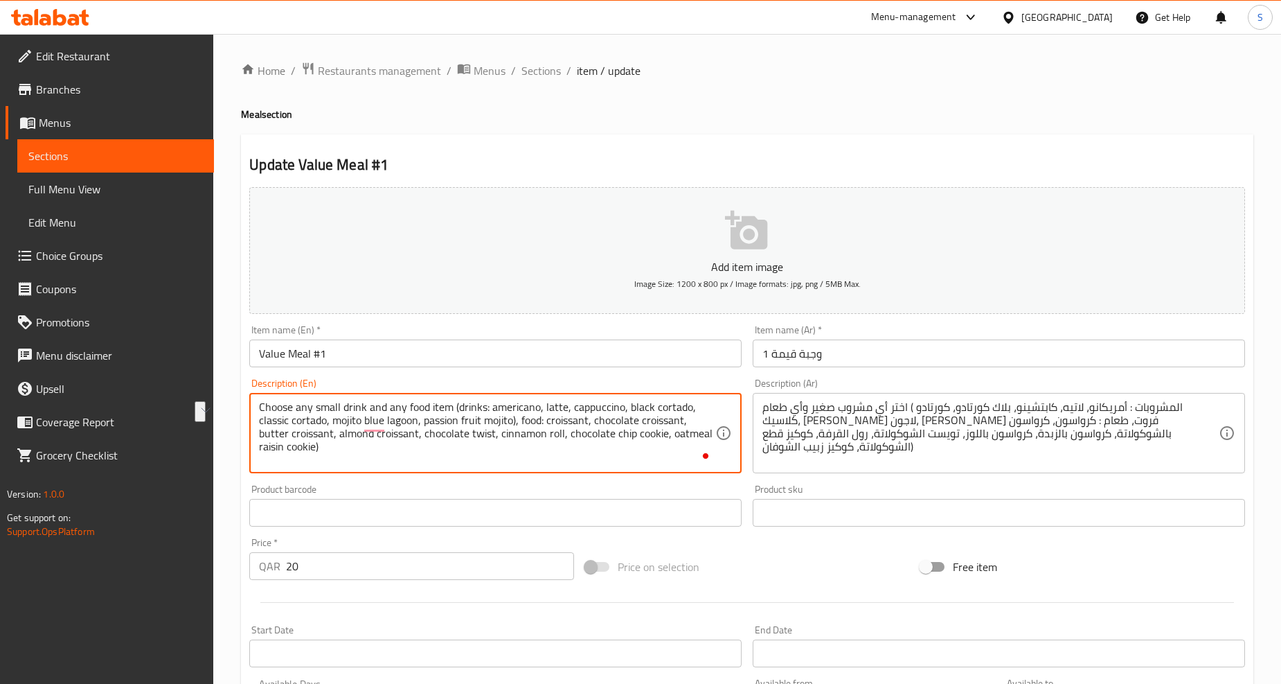
drag, startPoint x: 627, startPoint y: 410, endPoint x: 688, endPoint y: 412, distance: 60.3
click at [688, 412] on textarea "Choose any small drink and any food item (drinks: americano, latte, cappuccino,…" at bounding box center [487, 433] width 456 height 66
drag, startPoint x: 260, startPoint y: 418, endPoint x: 326, endPoint y: 425, distance: 66.2
click at [326, 425] on textarea "Choose any small drink and any food item (drinks: americano, latte, cappuccino,…" at bounding box center [487, 433] width 456 height 66
drag, startPoint x: 334, startPoint y: 421, endPoint x: 416, endPoint y: 423, distance: 82.4
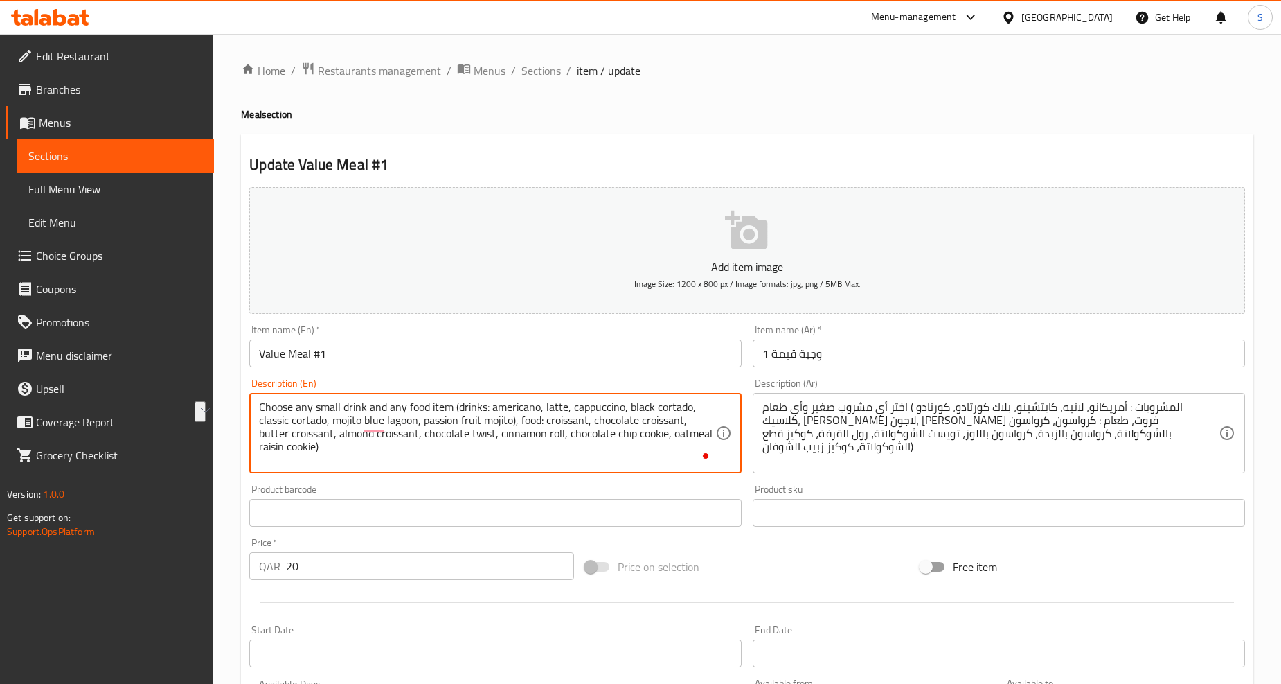
click at [416, 423] on textarea "Choose any small drink and any food item (drinks: americano, latte, cappuccino,…" at bounding box center [487, 433] width 456 height 66
drag, startPoint x: 424, startPoint y: 423, endPoint x: 510, endPoint y: 427, distance: 86.0
click at [510, 427] on textarea "Choose any small drink and any food item (drinks: americano, latte, cappuccino,…" at bounding box center [487, 433] width 456 height 66
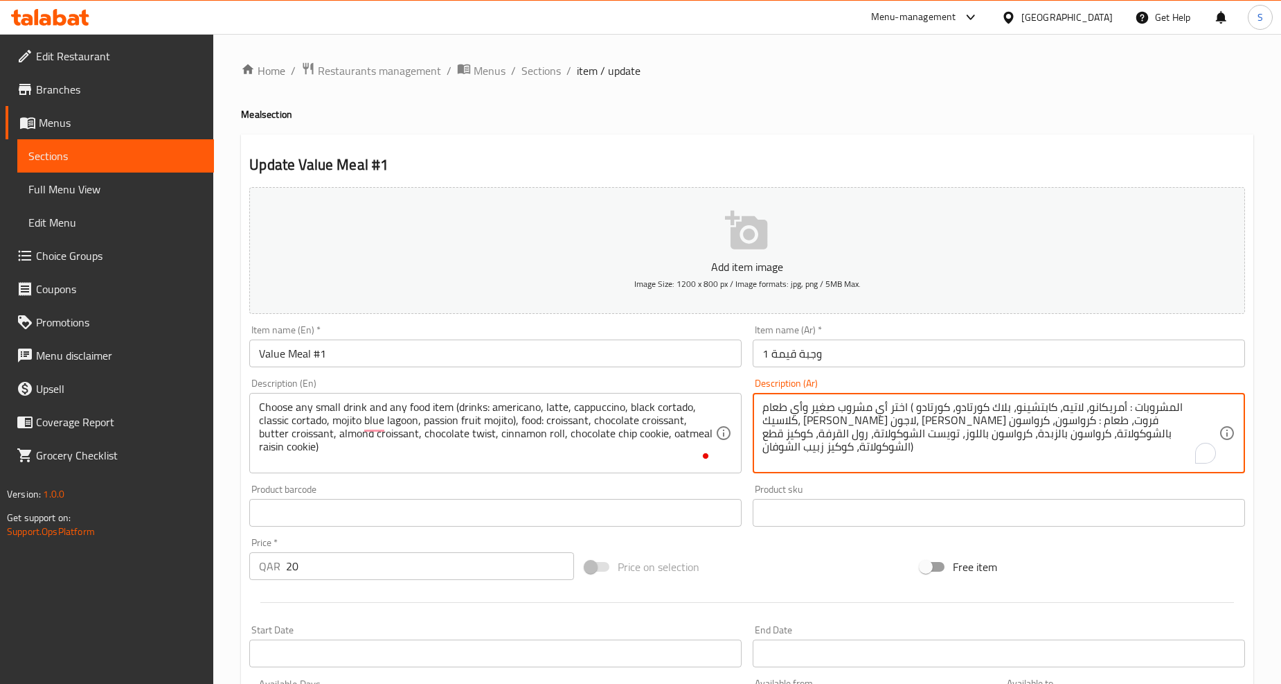
click at [1001, 404] on textarea "اختر أي مشروب صغير وأي طعام ( المشروبات : أمريكانو، لاتيه، كابتشينو، بلاك كورتا…" at bounding box center [991, 433] width 456 height 66
click at [959, 407] on textarea "اختر أي مشروب صغير وأي طعام ( المشروبات : أمريكانو، لاتيه، كابتشينو، بلاك كورتا…" at bounding box center [991, 433] width 456 height 66
click at [918, 409] on textarea "اختر أي مشروب صغير وأي طعام ( المشروبات : أمريكانو، لاتيه، كابتشينو، بلاك كورتا…" at bounding box center [991, 433] width 456 height 66
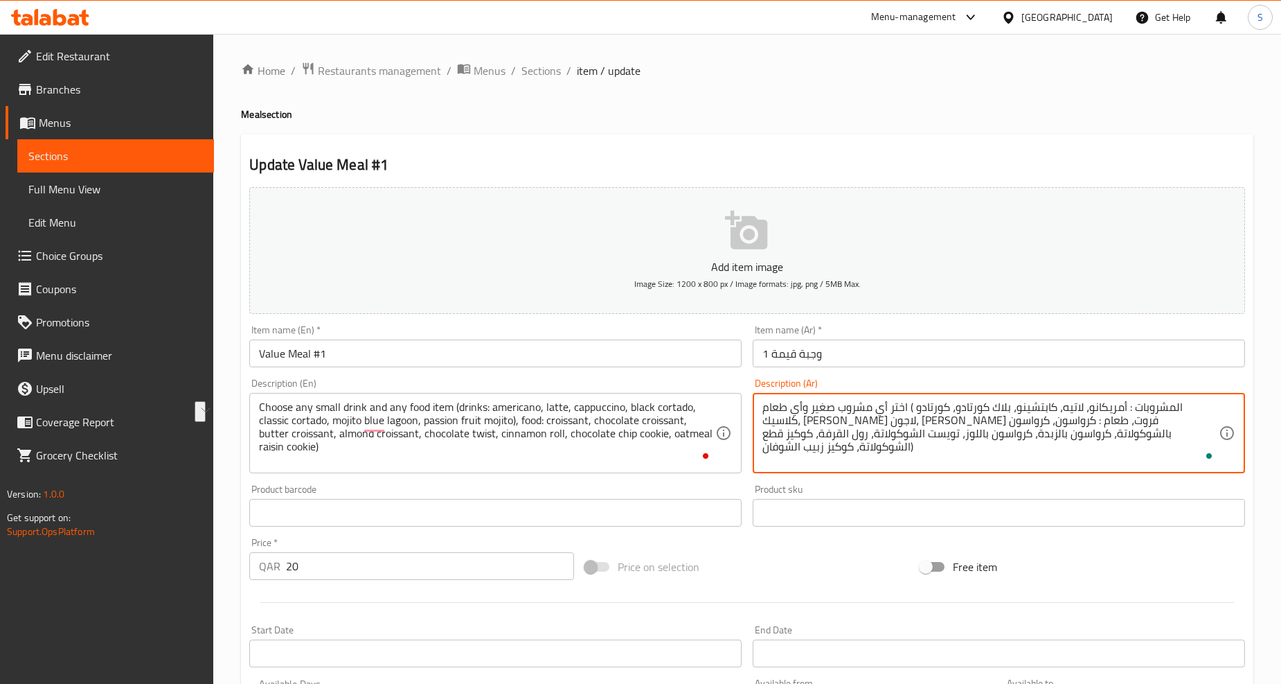
drag, startPoint x: 896, startPoint y: 407, endPoint x: 842, endPoint y: 407, distance: 54.7
click at [842, 407] on textarea "اختر أي مشروب صغير وأي طعام ( المشروبات : أمريكانو، لاتيه، كابتشينو، بلاك كورتا…" at bounding box center [991, 433] width 456 height 66
drag, startPoint x: 835, startPoint y: 409, endPoint x: 767, endPoint y: 412, distance: 67.9
click at [767, 412] on textarea "اختر أي مشروب صغير وأي طعام ( المشروبات : أمريكانو، لاتيه، كابتشينو، بلاك كورتا…" at bounding box center [991, 433] width 456 height 66
drag, startPoint x: 1197, startPoint y: 423, endPoint x: 1122, endPoint y: 427, distance: 74.9
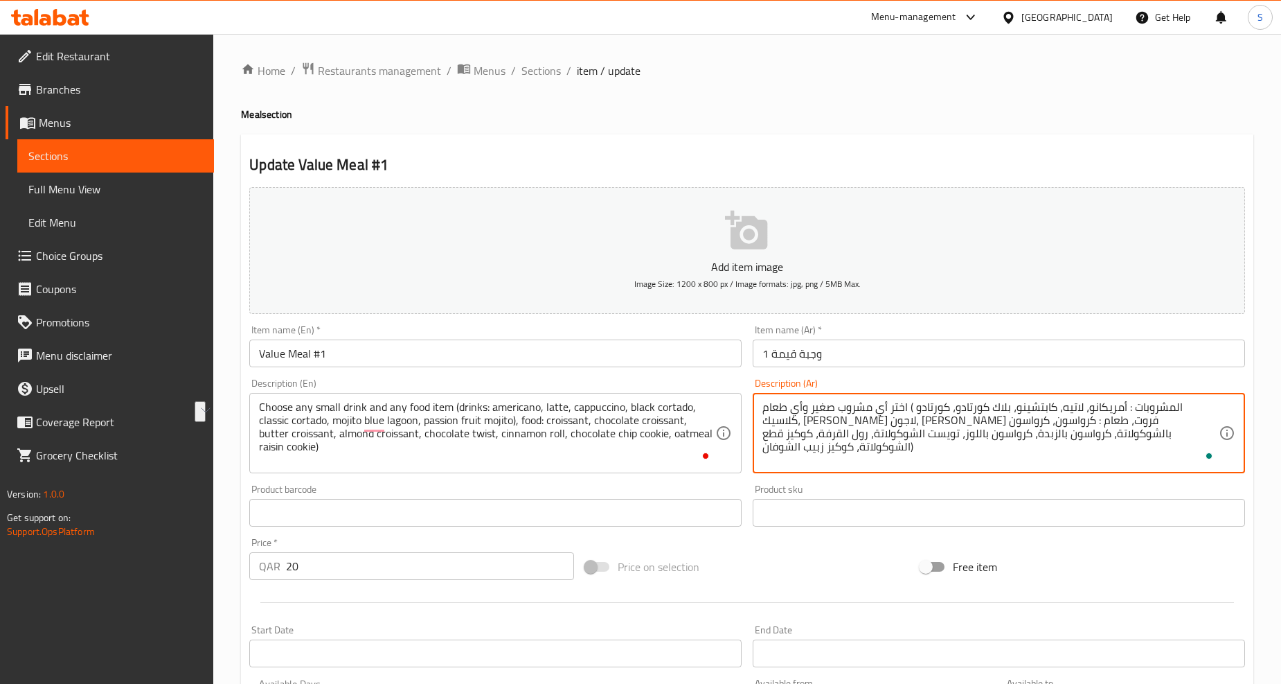
click at [1122, 427] on textarea "اختر أي مشروب صغير وأي طعام ( المشروبات : أمريكانو، لاتيه، كابتشينو، بلاك كورتا…" at bounding box center [991, 433] width 456 height 66
drag, startPoint x: 1112, startPoint y: 424, endPoint x: 1028, endPoint y: 429, distance: 84.7
click at [1028, 429] on textarea "اختر أي مشروب صغير وأي طعام ( المشروبات : أمريكانو، لاتيه، كابتشينو، بلاك كورتا…" at bounding box center [991, 433] width 456 height 66
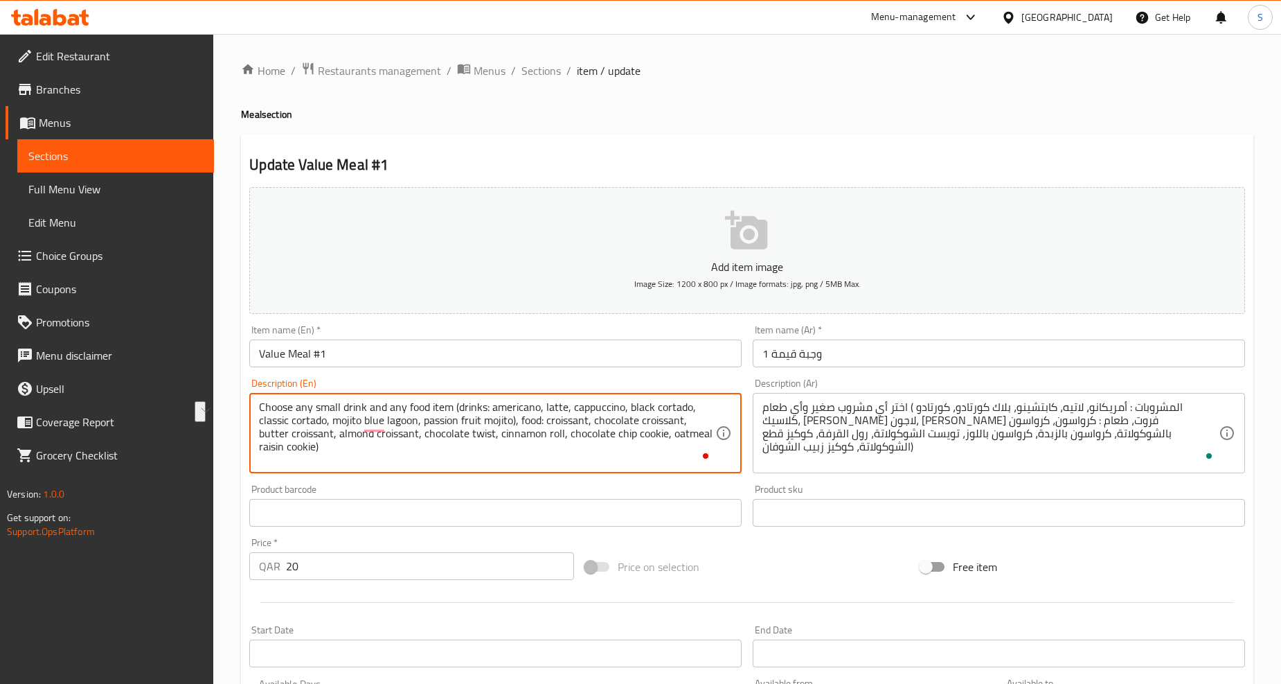
click at [568, 428] on textarea "Choose any small drink and any food item (drinks: americano, latte, cappuccino,…" at bounding box center [487, 433] width 456 height 66
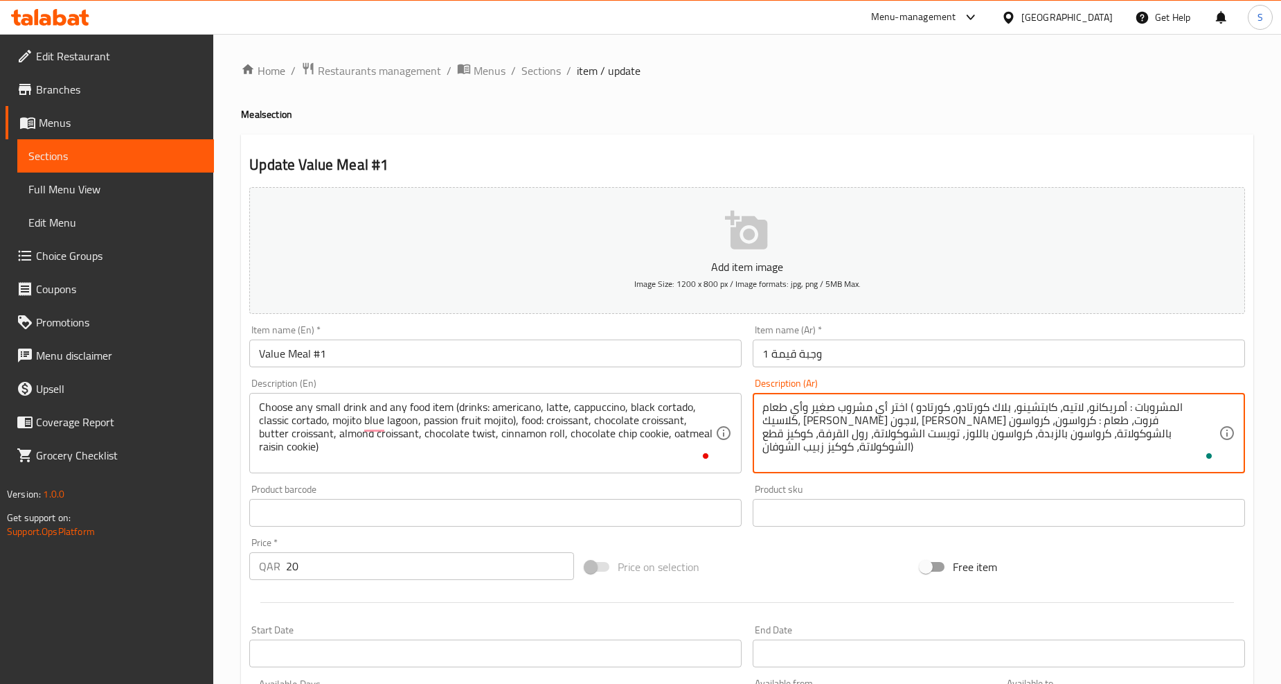
click at [972, 420] on textarea "اختر أي مشروب صغير وأي طعام ( المشروبات : أمريكانو، لاتيه، كابتشينو، بلاك كورتا…" at bounding box center [991, 433] width 456 height 66
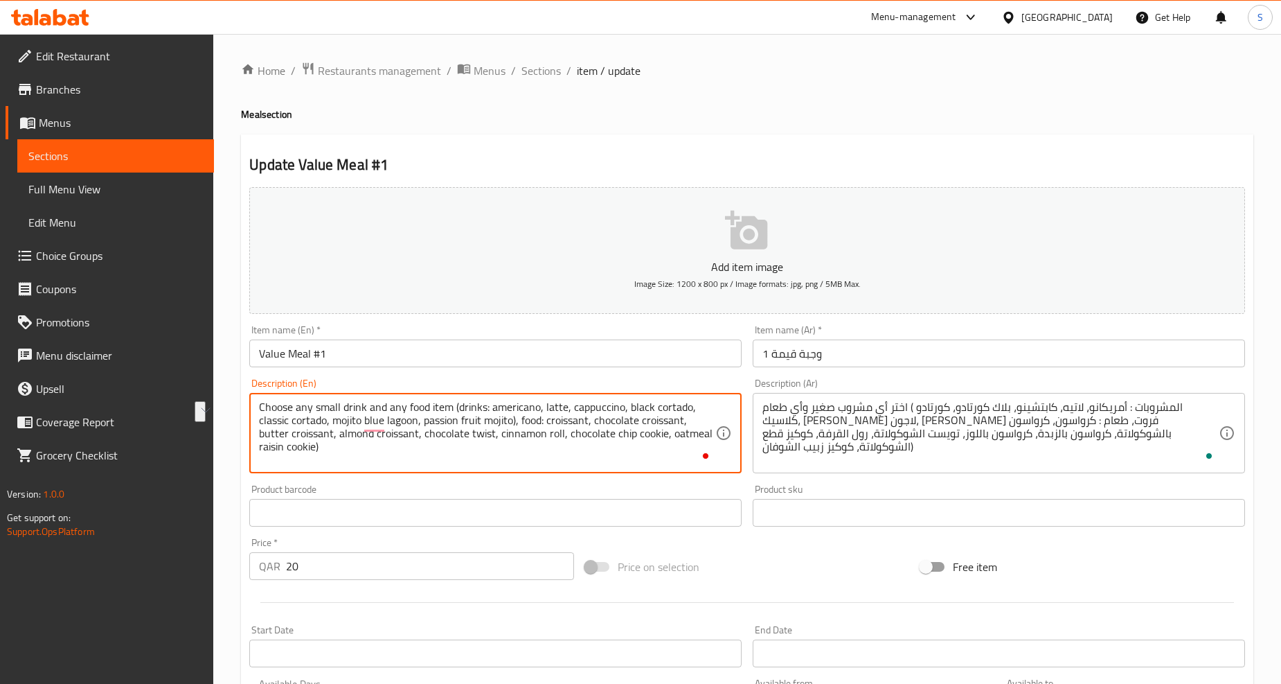
drag, startPoint x: 594, startPoint y: 421, endPoint x: 682, endPoint y: 426, distance: 88.8
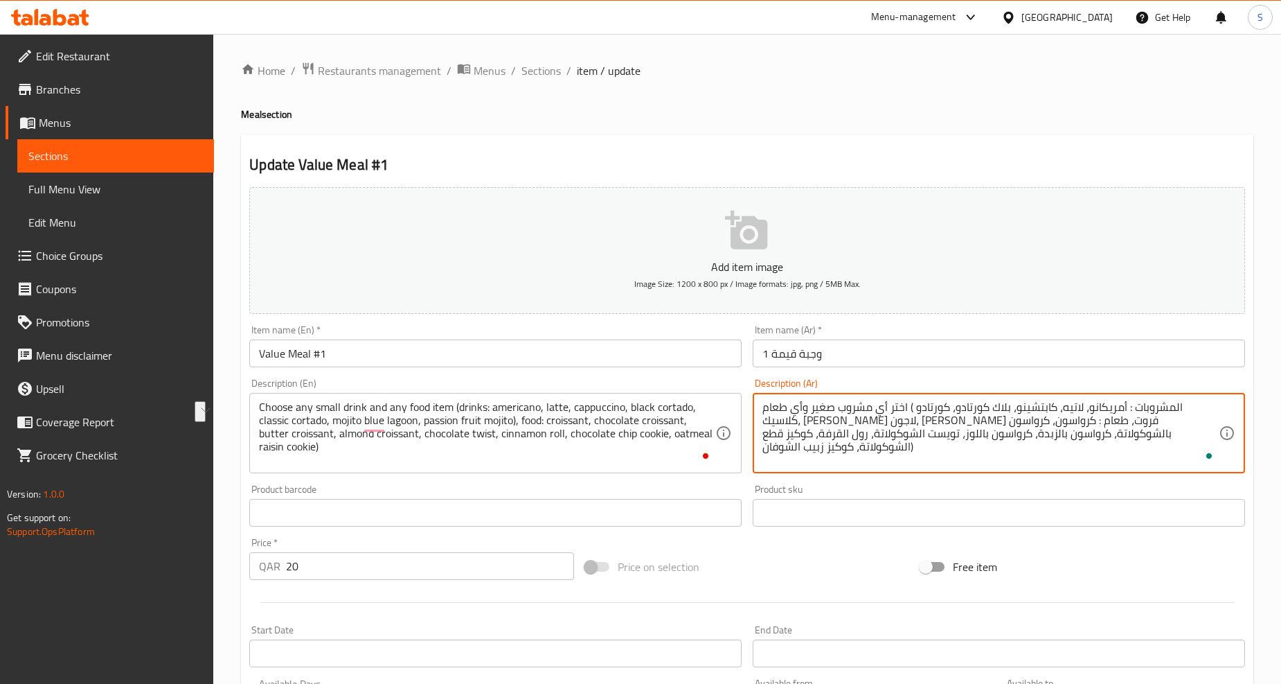
drag, startPoint x: 941, startPoint y: 422, endPoint x: 843, endPoint y: 425, distance: 97.7
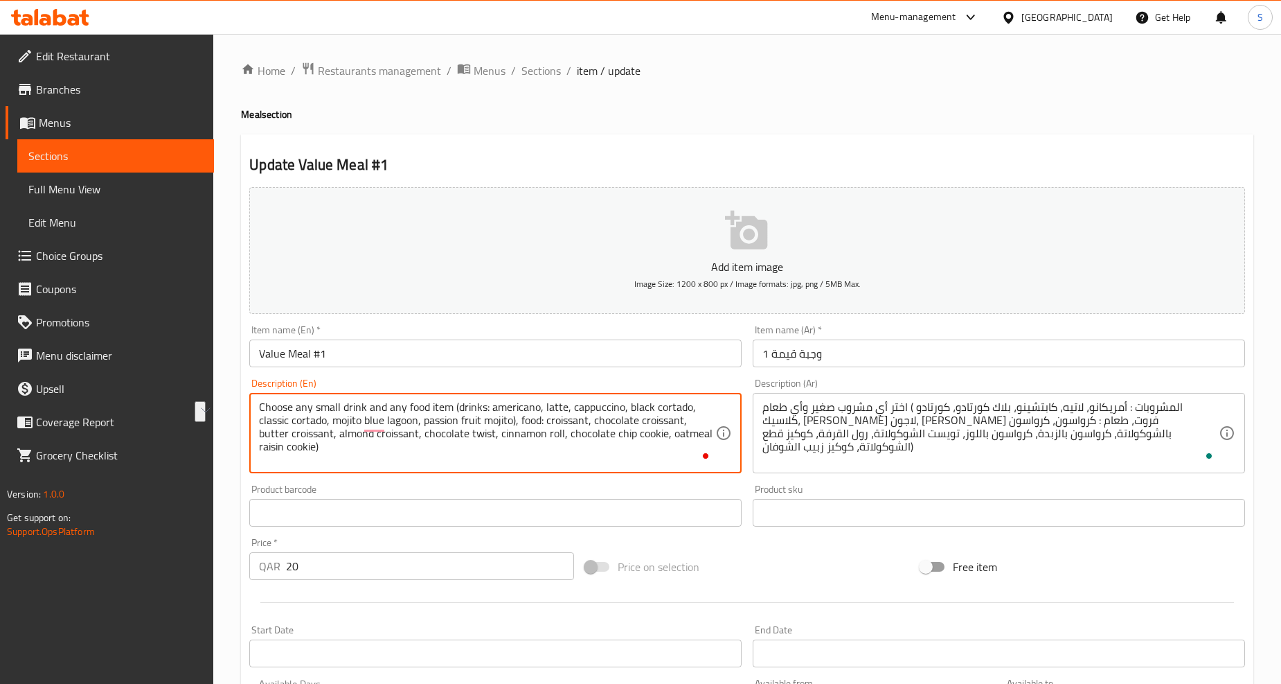
drag, startPoint x: 260, startPoint y: 436, endPoint x: 331, endPoint y: 437, distance: 71.3
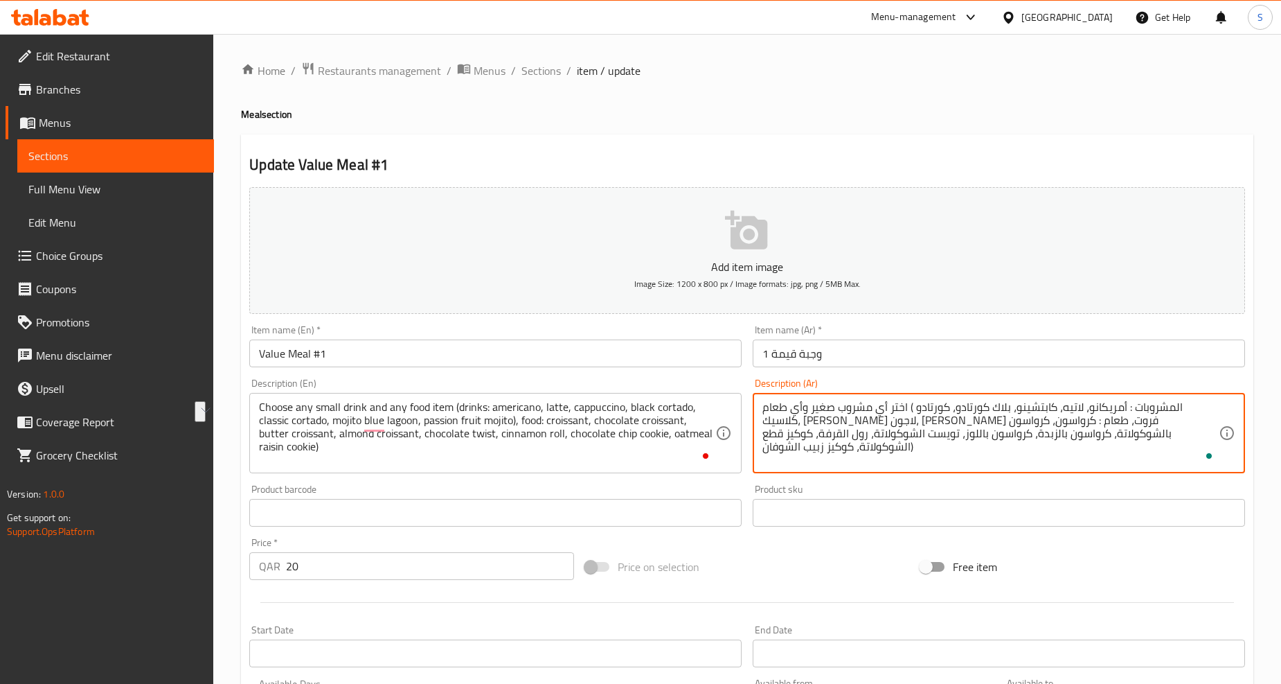
drag, startPoint x: 838, startPoint y: 425, endPoint x: 767, endPoint y: 425, distance: 71.3
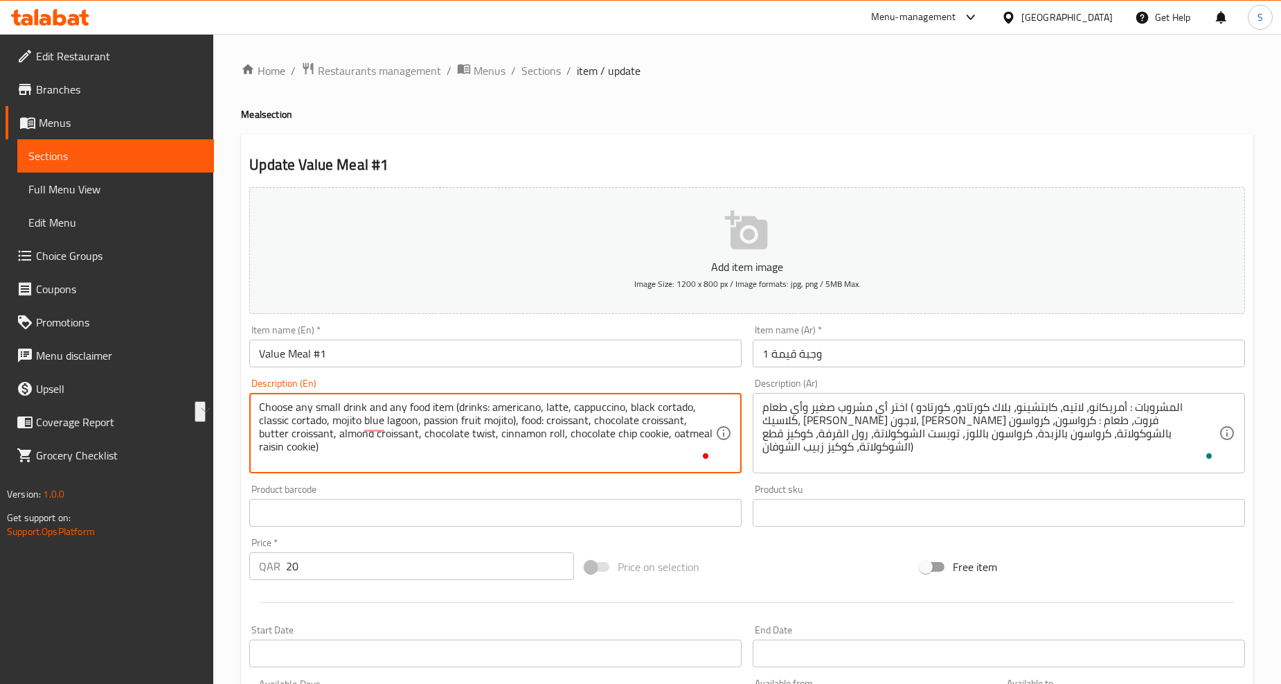
click at [553, 423] on textarea "Choose any small drink and any food item (drinks: americano, latte, cappuccino,…" at bounding box center [487, 433] width 456 height 66
click at [630, 420] on textarea "Choose any small drink and any food item (drinks: americano, latte, cappuccino,…" at bounding box center [487, 433] width 456 height 66
click at [296, 434] on textarea "Choose any small drink and any food item (drinks: americano, latte, cappuccino,…" at bounding box center [487, 433] width 456 height 66
drag, startPoint x: 337, startPoint y: 440, endPoint x: 416, endPoint y: 439, distance: 79.0
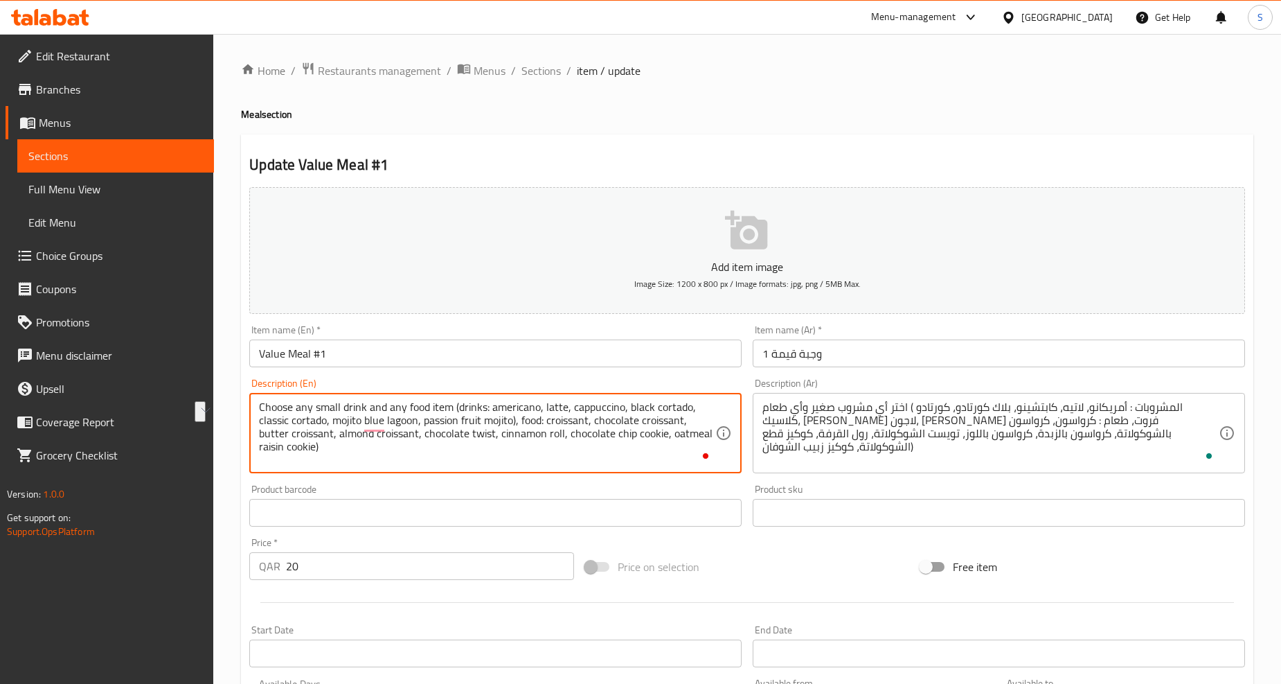
click at [416, 439] on textarea "Choose any small drink and any food item (drinks: americano, latte, cappuccino,…" at bounding box center [487, 433] width 456 height 66
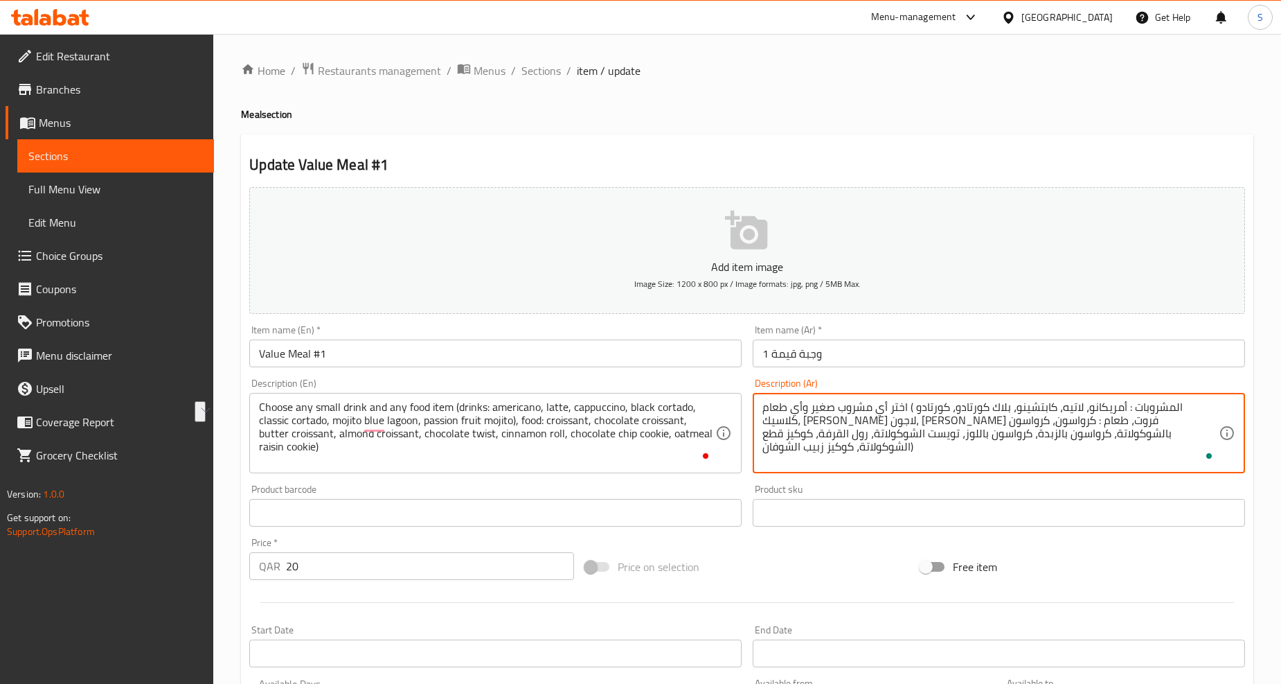
drag, startPoint x: 1182, startPoint y: 436, endPoint x: 1117, endPoint y: 441, distance: 65.3
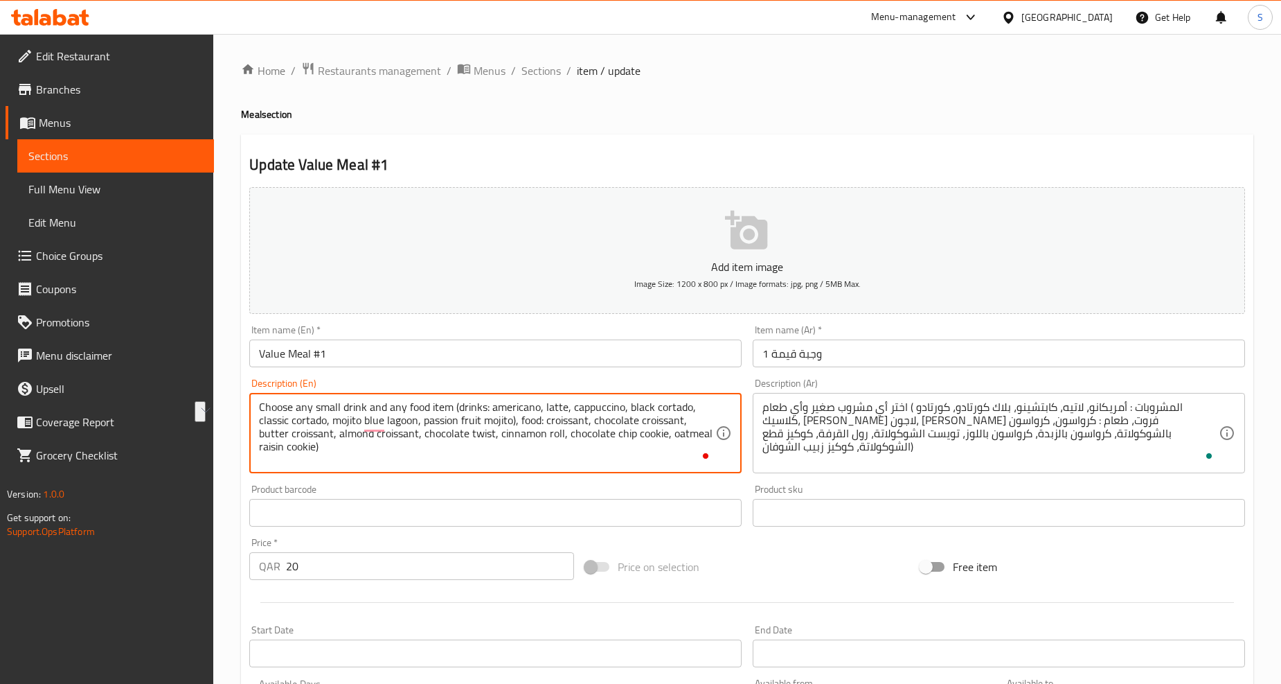
drag, startPoint x: 422, startPoint y: 434, endPoint x: 492, endPoint y: 438, distance: 70.1
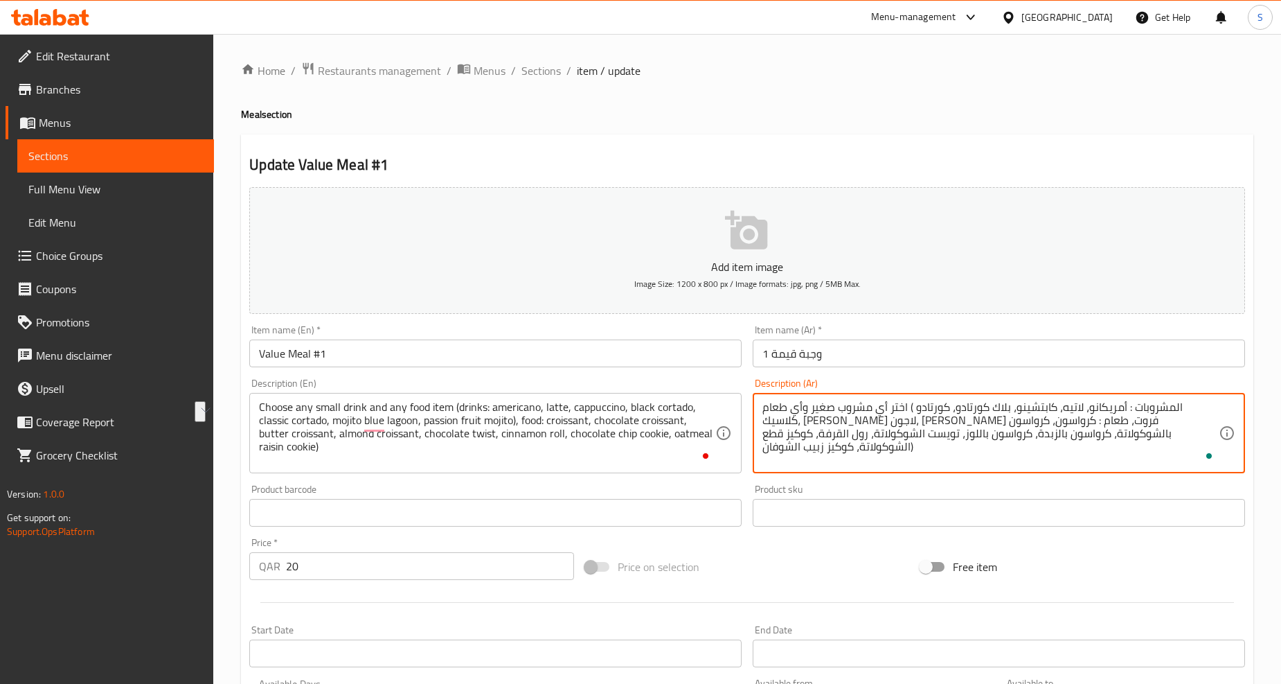
drag, startPoint x: 1112, startPoint y: 436, endPoint x: 1028, endPoint y: 440, distance: 83.9
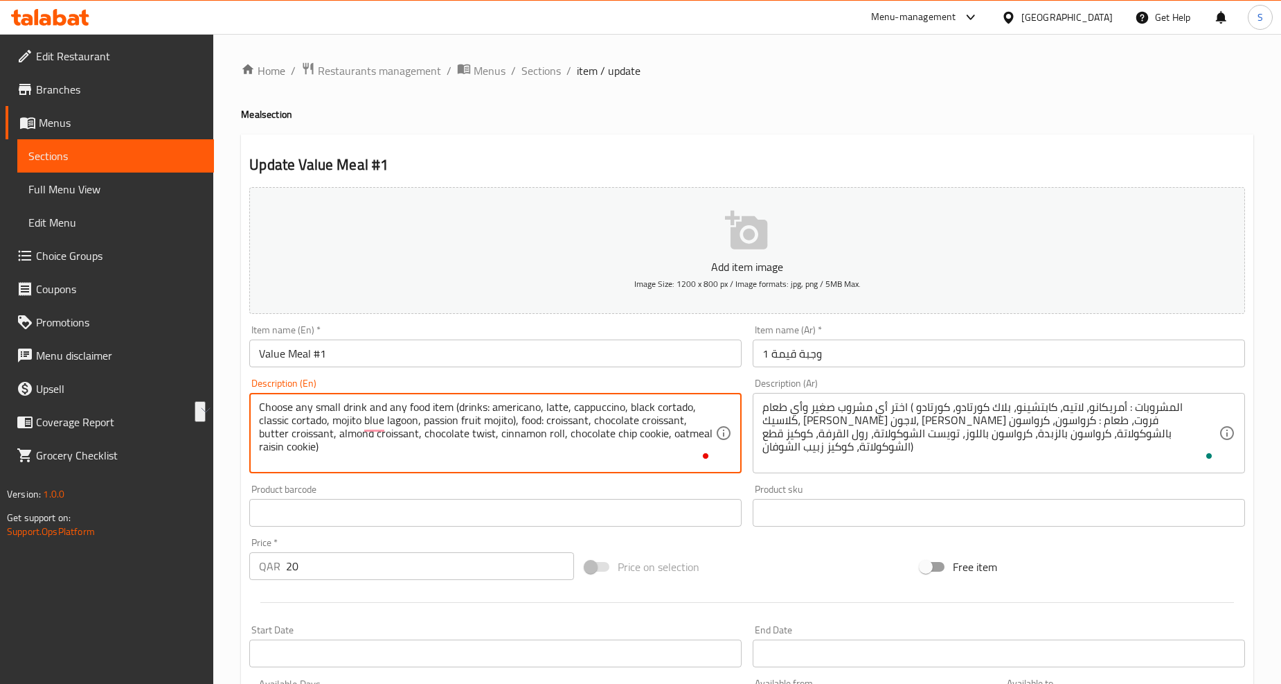
drag, startPoint x: 499, startPoint y: 438, endPoint x: 562, endPoint y: 441, distance: 62.4
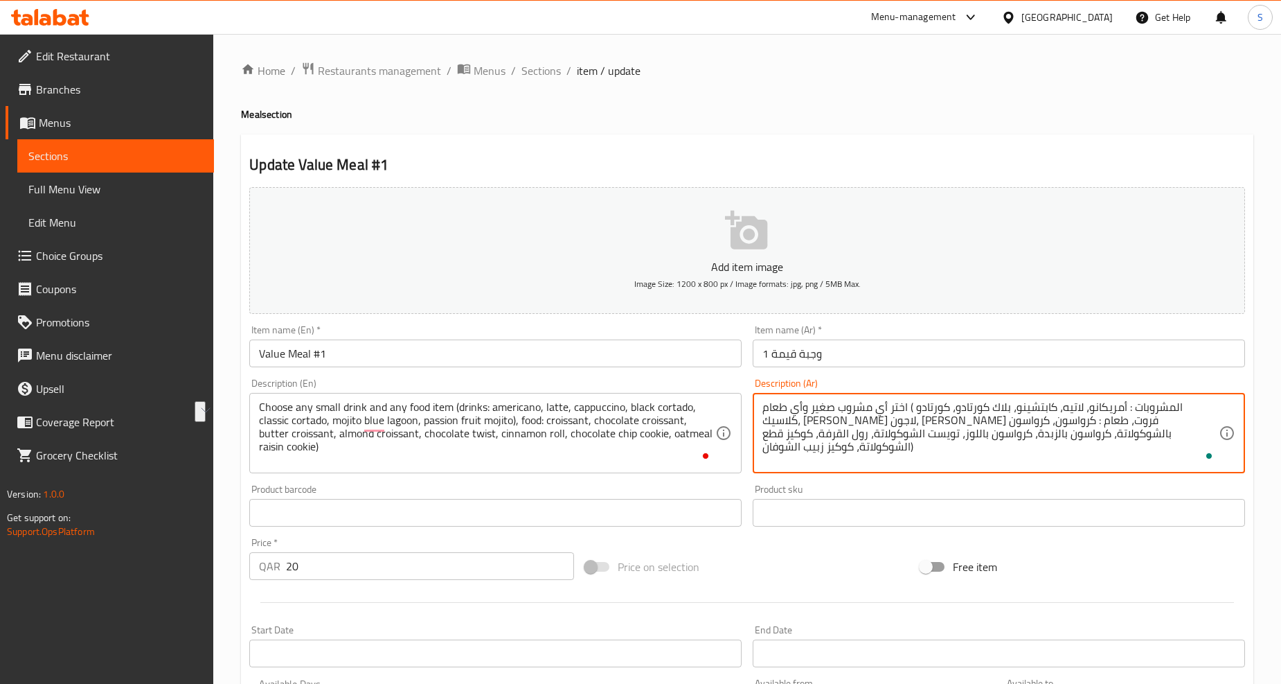
drag, startPoint x: 1021, startPoint y: 440, endPoint x: 974, endPoint y: 439, distance: 46.4
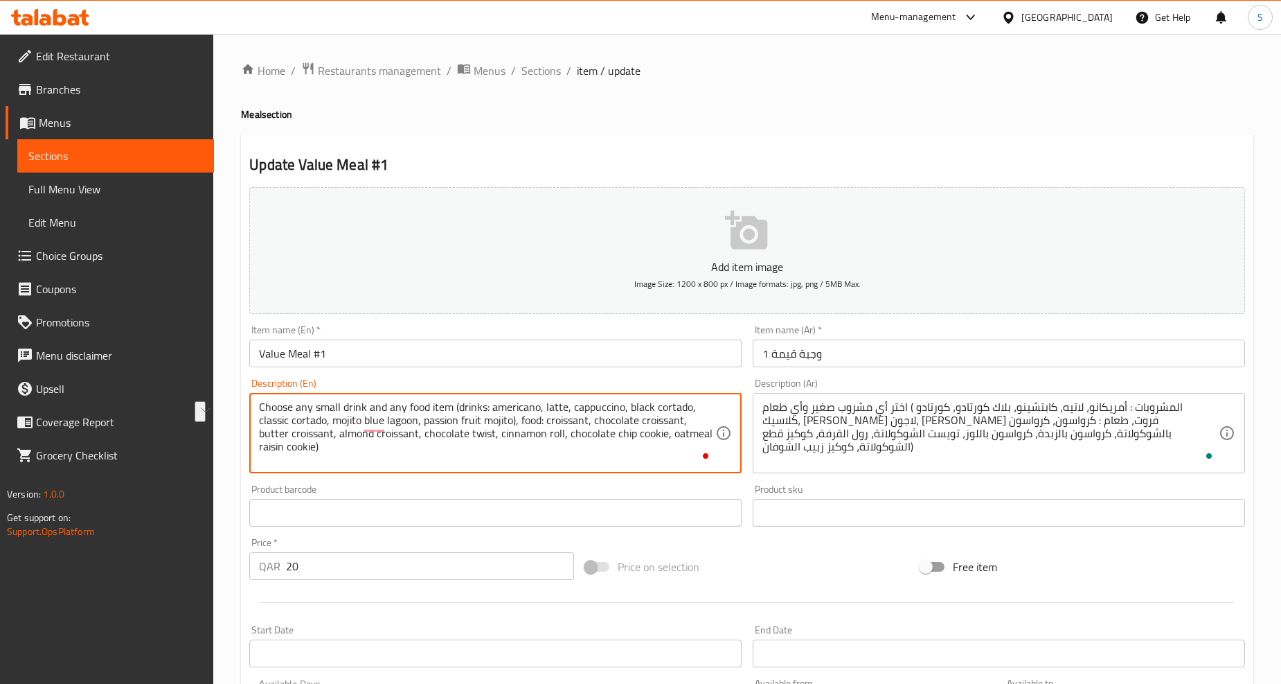
drag, startPoint x: 569, startPoint y: 437, endPoint x: 661, endPoint y: 434, distance: 92.9
drag, startPoint x: 658, startPoint y: 468, endPoint x: 632, endPoint y: 468, distance: 26.3
click at [657, 468] on div "Choose any small drink and any food item (drinks: americano, latte, cappuccino,…" at bounding box center [495, 433] width 492 height 80
click at [573, 438] on textarea "Choose any small drink and any food item (drinks: americano, latte, cappuccino,…" at bounding box center [487, 433] width 456 height 66
drag, startPoint x: 570, startPoint y: 438, endPoint x: 610, endPoint y: 447, distance: 41.3
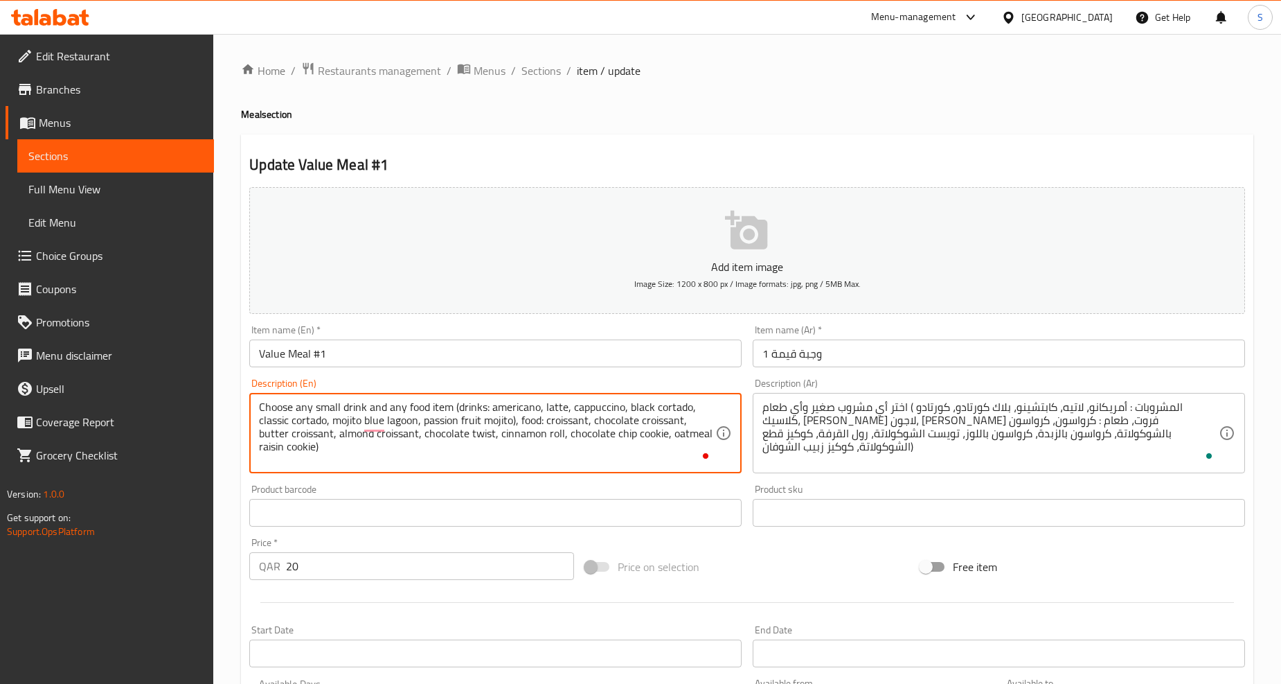
click at [610, 447] on textarea "Choose any small drink and any food item (drinks: americano, latte, cappuccino,…" at bounding box center [487, 433] width 456 height 66
click at [578, 443] on textarea "Choose any small drink and any food item (drinks: americano, latte, cappuccino,…" at bounding box center [487, 433] width 456 height 66
drag, startPoint x: 566, startPoint y: 437, endPoint x: 662, endPoint y: 434, distance: 96.3
click at [662, 434] on textarea "Choose any small drink and any food item (drinks: americano, latte, cappuccino,…" at bounding box center [487, 433] width 456 height 66
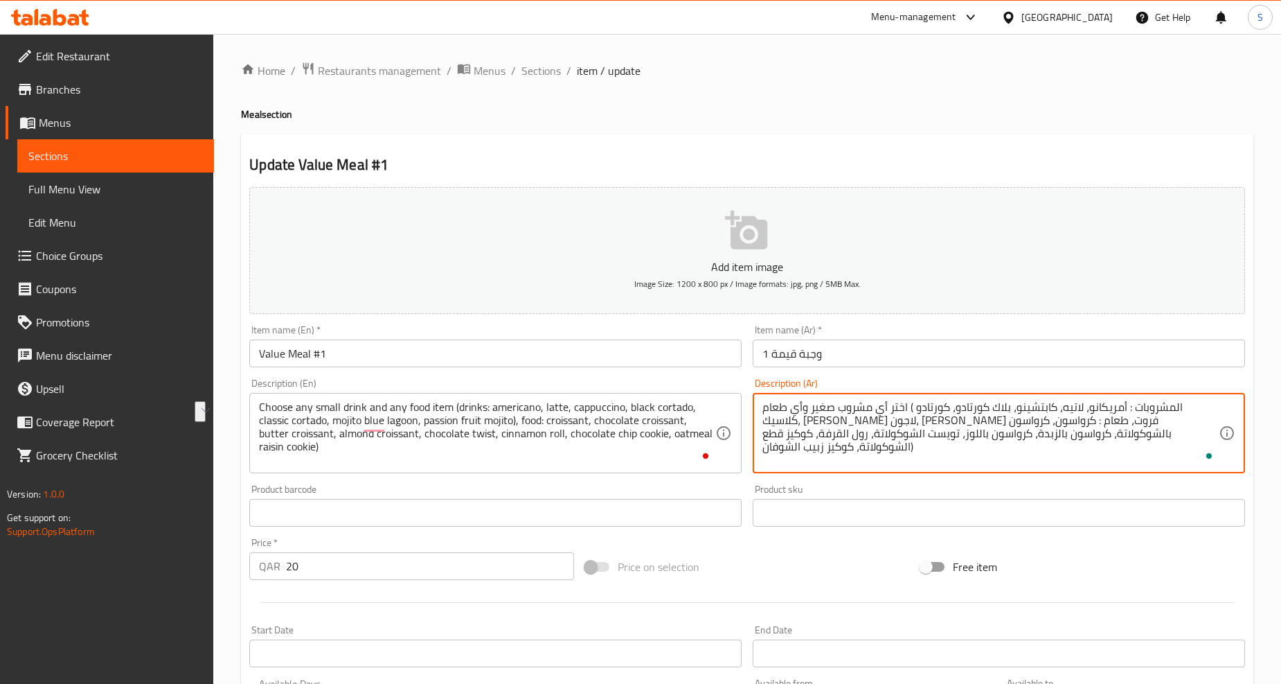
drag, startPoint x: 967, startPoint y: 435, endPoint x: 861, endPoint y: 442, distance: 106.2
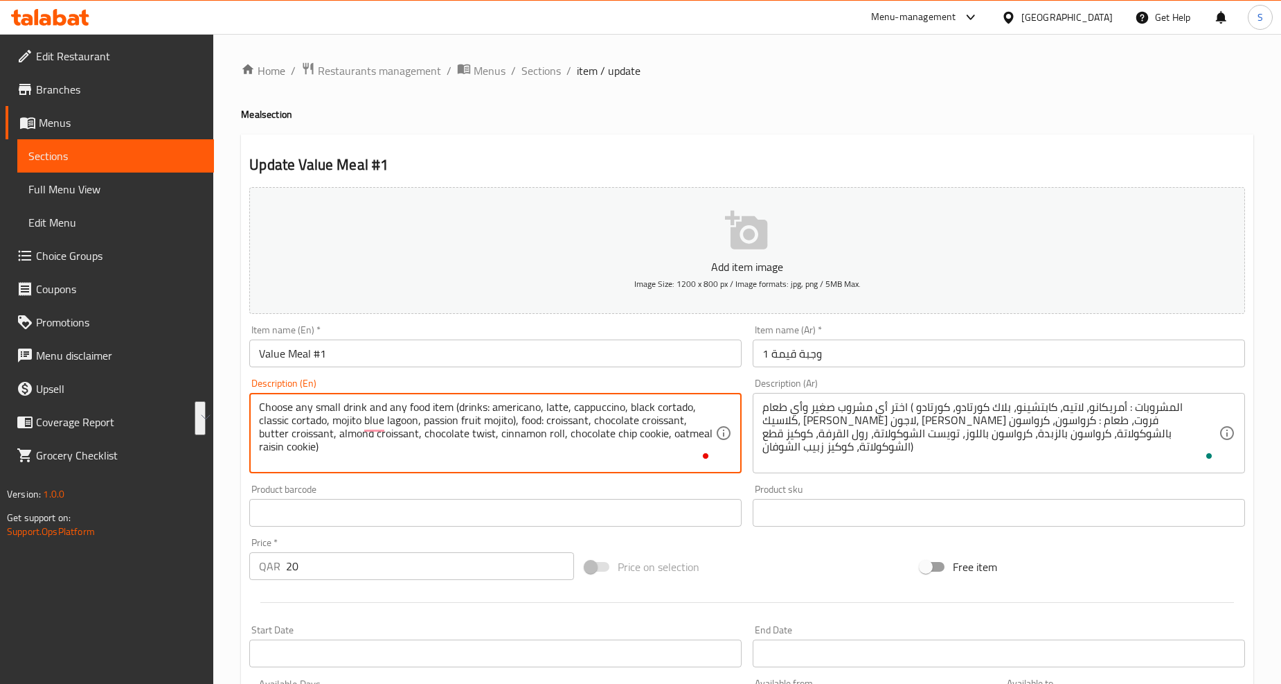
drag, startPoint x: 670, startPoint y: 436, endPoint x: 315, endPoint y: 461, distance: 356.1
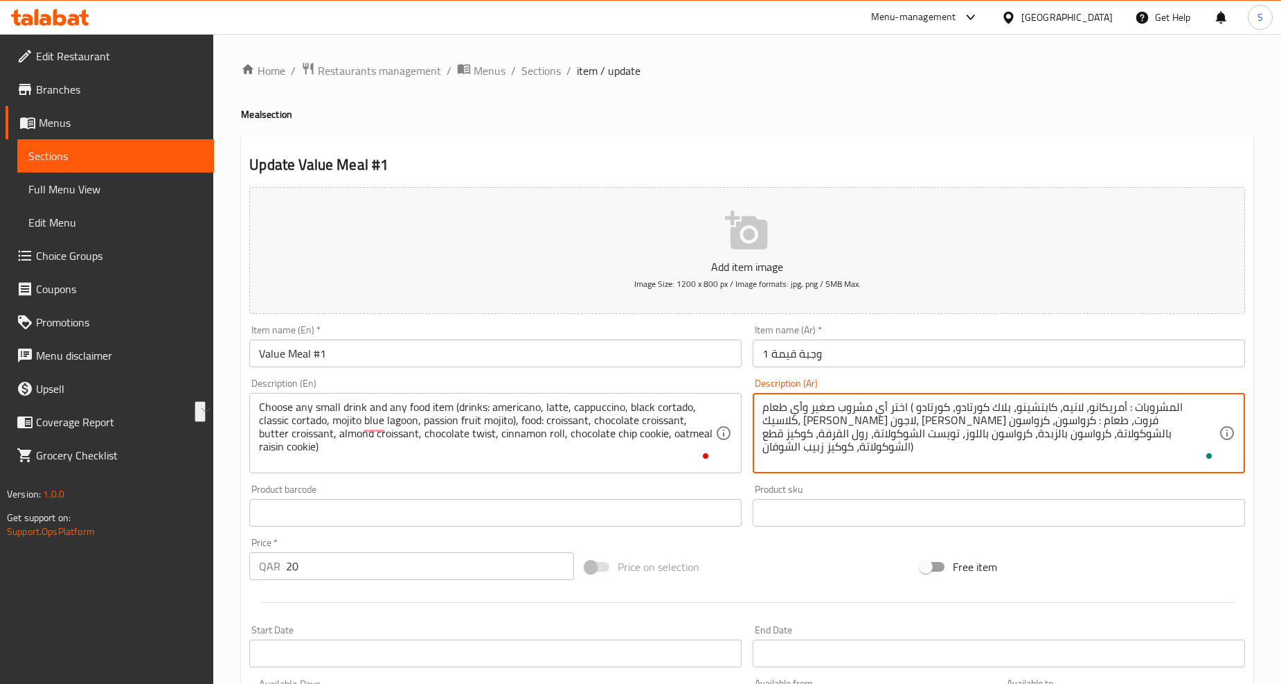
drag, startPoint x: 857, startPoint y: 438, endPoint x: 769, endPoint y: 438, distance: 88.0
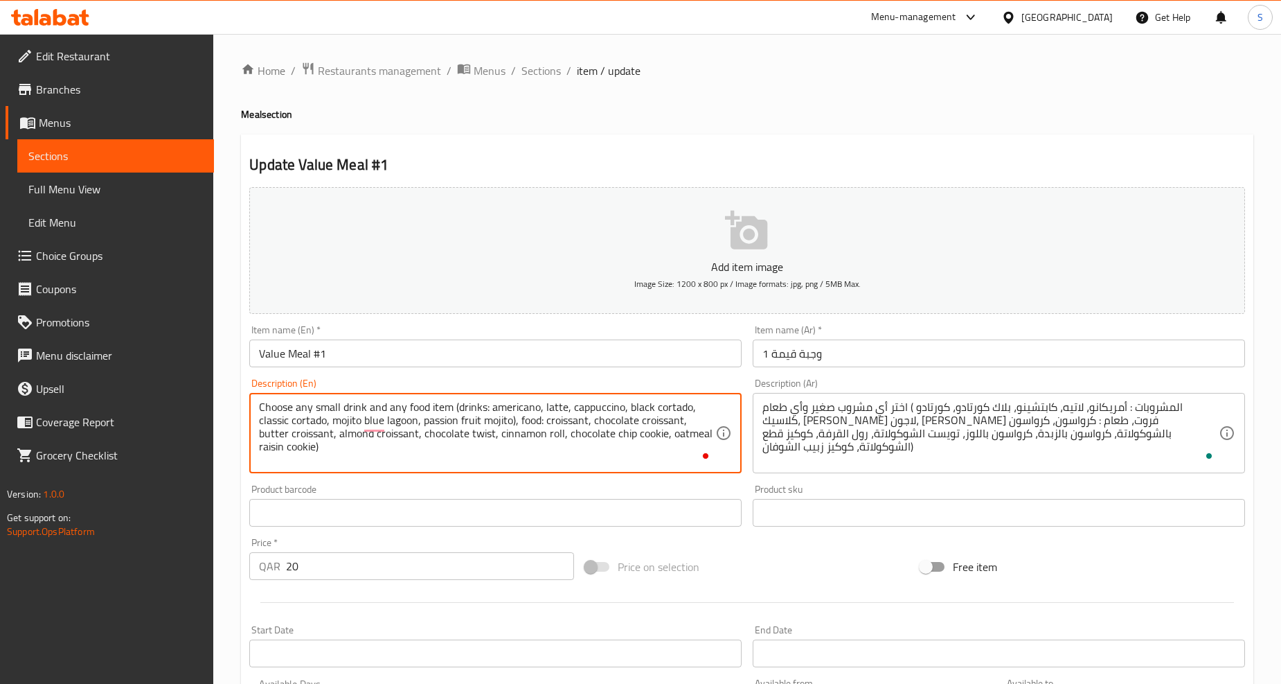
click at [636, 425] on textarea "Choose any small drink and any food item (drinks: americano, latte, cappuccino,…" at bounding box center [487, 433] width 456 height 66
click at [285, 438] on textarea "Choose any small drink and any food item (drinks: americano, latte, cappuccino,…" at bounding box center [487, 433] width 456 height 66
click at [357, 438] on textarea "Choose any small drink and any food item (drinks: americano, latte, cappuccino,…" at bounding box center [487, 433] width 456 height 66
click at [451, 436] on textarea "Choose any small drink and any food item (drinks: americano, latte, cappuccino,…" at bounding box center [487, 433] width 456 height 66
click at [542, 435] on textarea "Choose any small drink and any food item (drinks: americano, latte, cappuccino,…" at bounding box center [487, 433] width 456 height 66
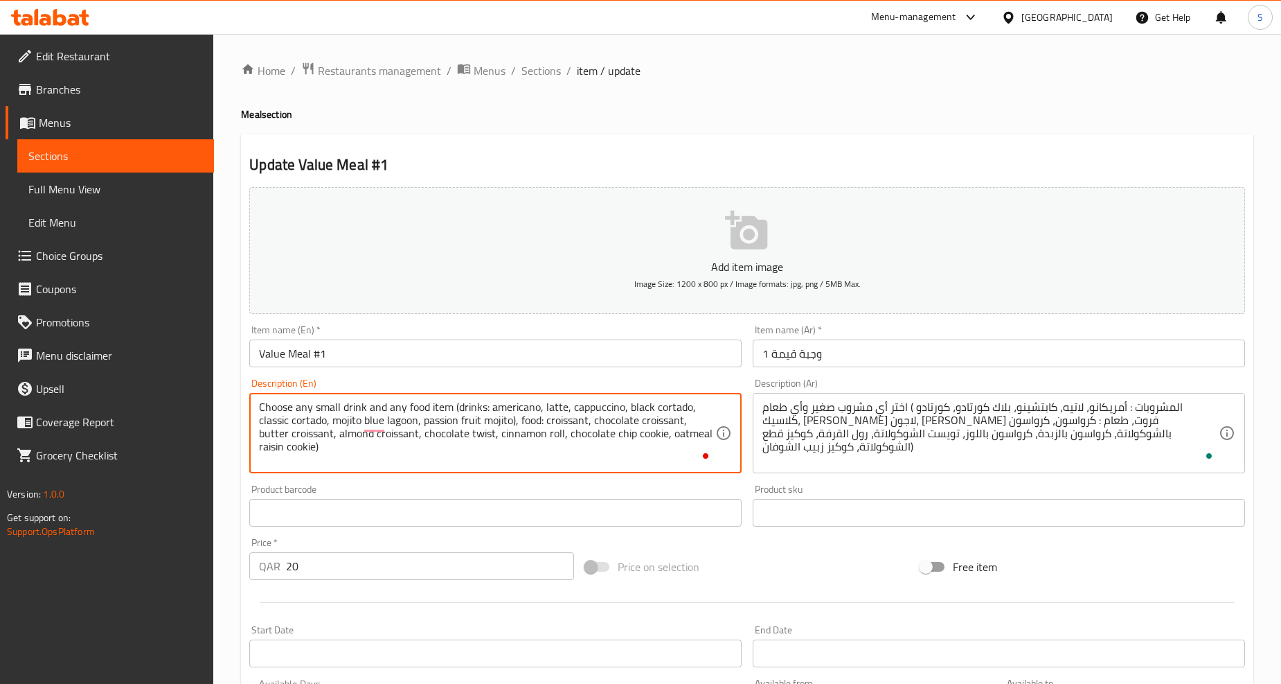
click at [594, 436] on textarea "Choose any small drink and any food item (drinks: americano, latte, cappuccino,…" at bounding box center [487, 433] width 456 height 66
click at [695, 436] on textarea "Choose any small drink and any food item (drinks: americano, latte, cappuccino,…" at bounding box center [487, 433] width 456 height 66
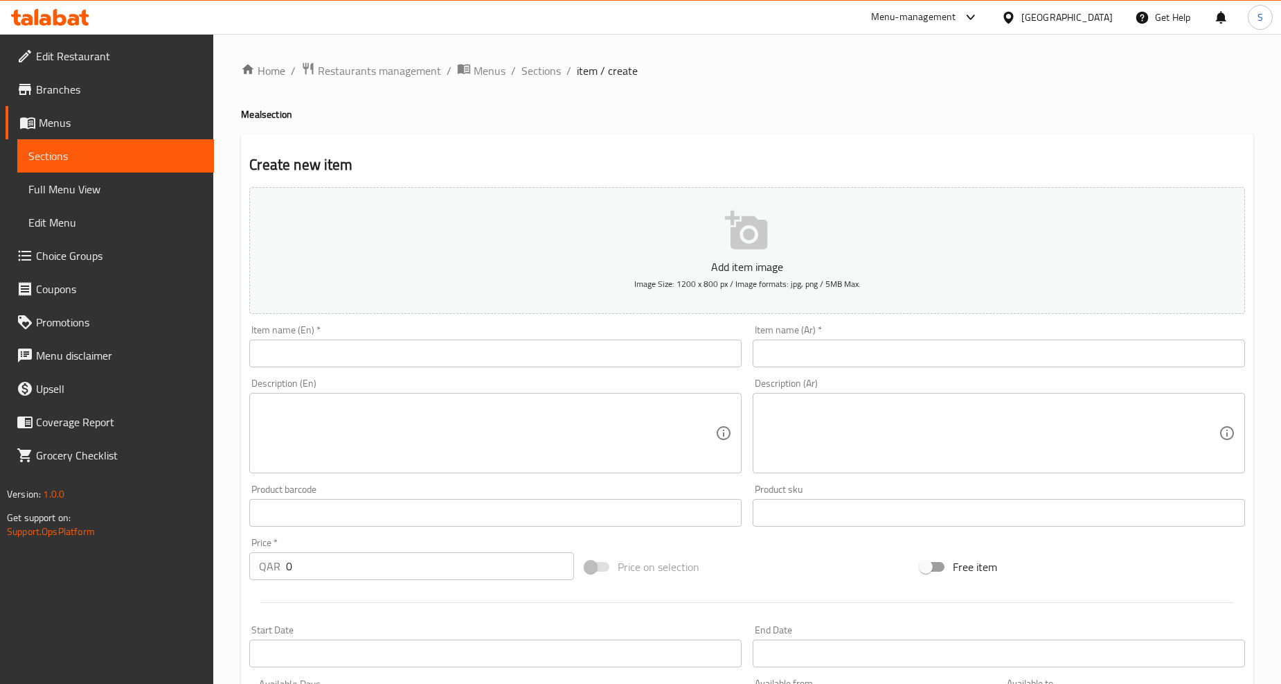
click at [73, 258] on span "Choice Groups" at bounding box center [119, 255] width 167 height 17
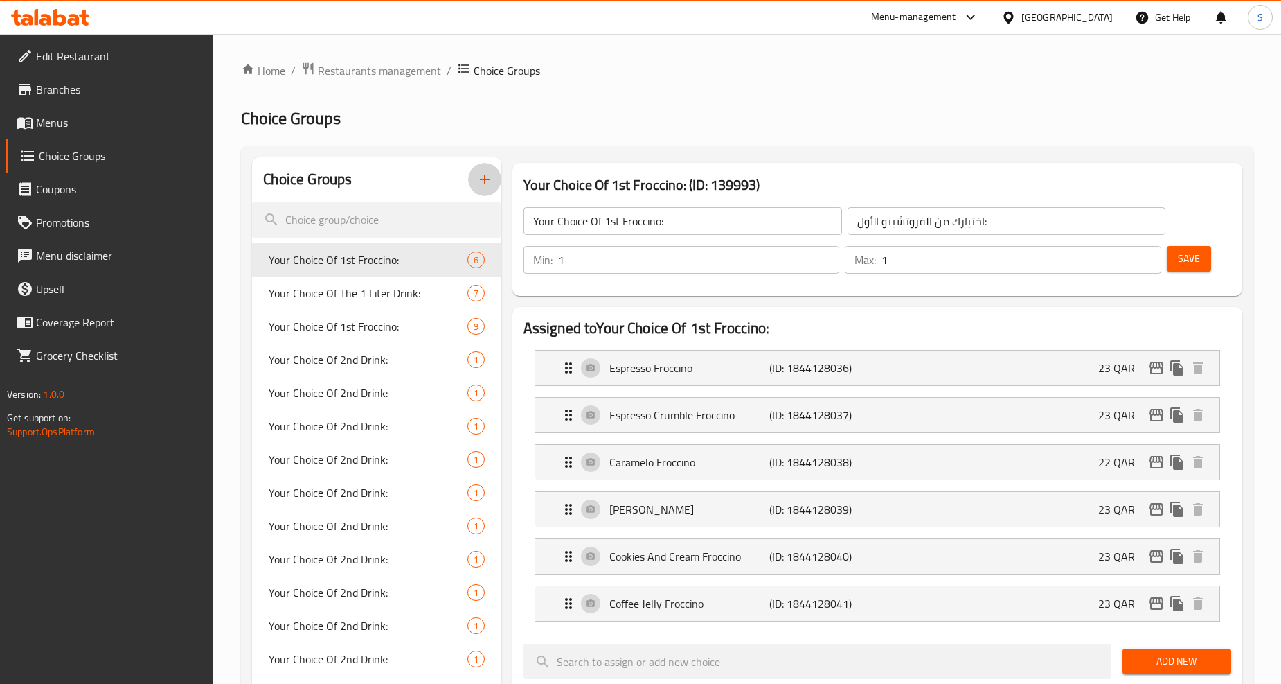
click at [486, 183] on icon "button" at bounding box center [485, 179] width 17 height 17
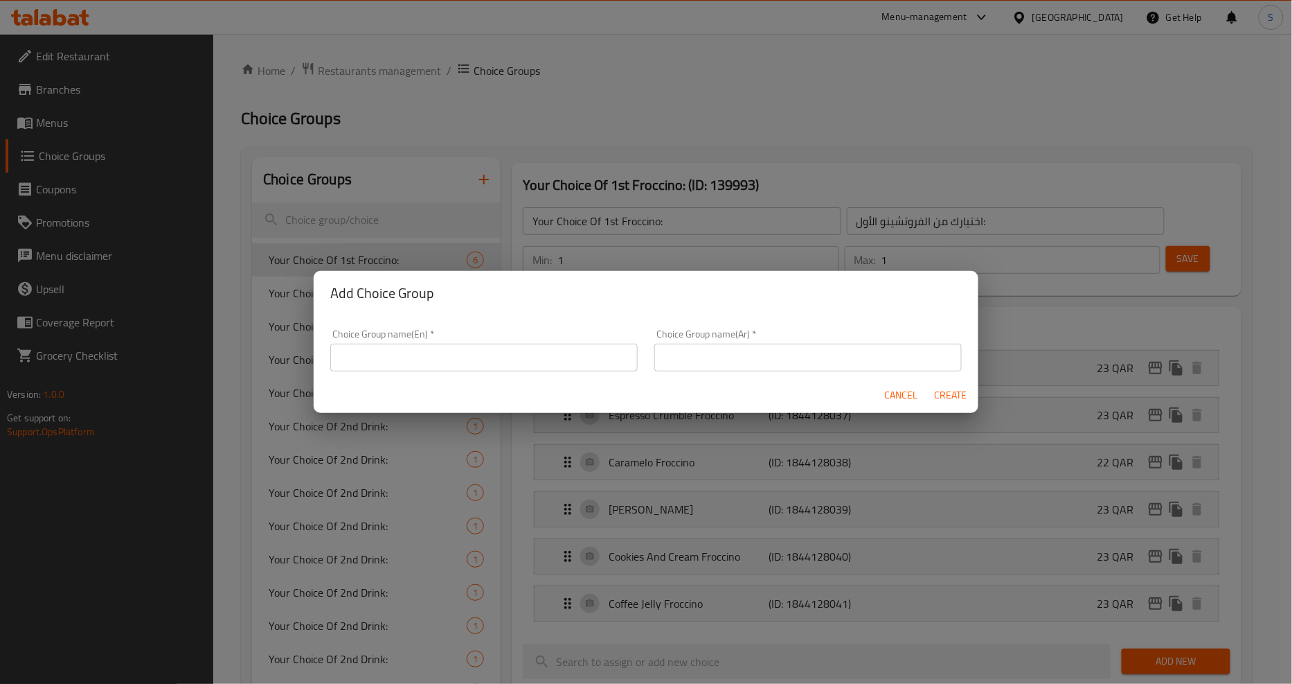
click at [428, 352] on input "text" at bounding box center [484, 358] width 308 height 28
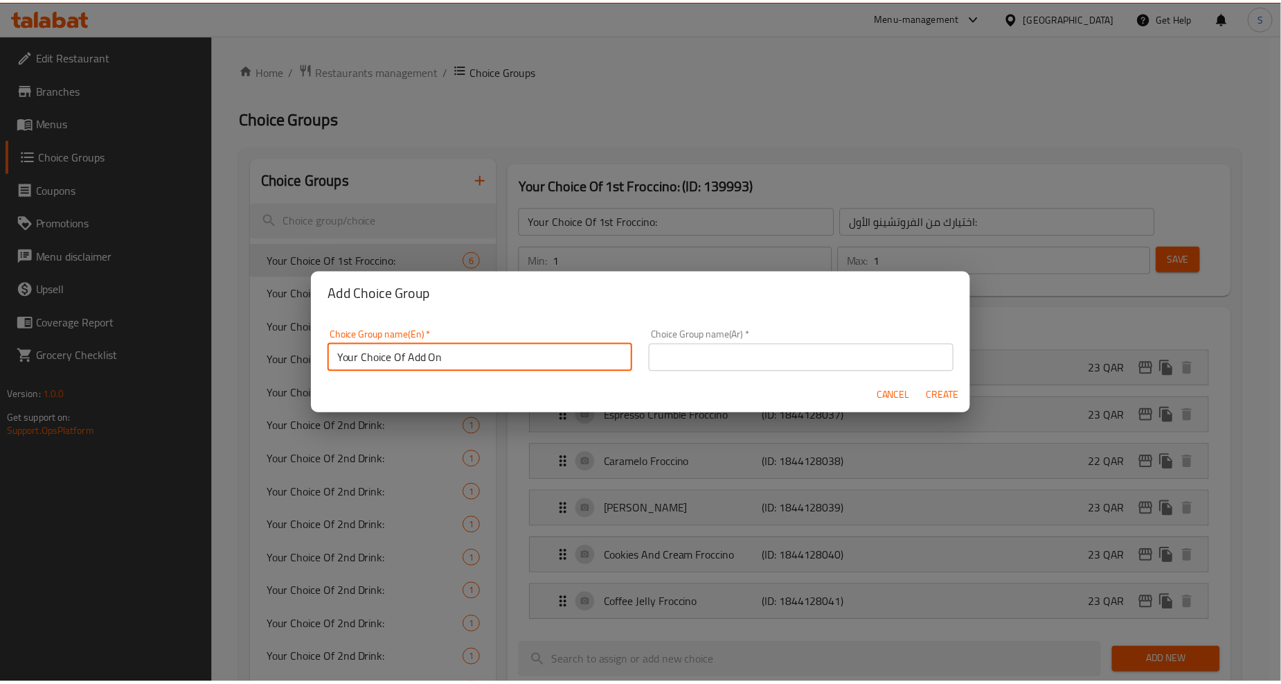
scroll to position [3, 0]
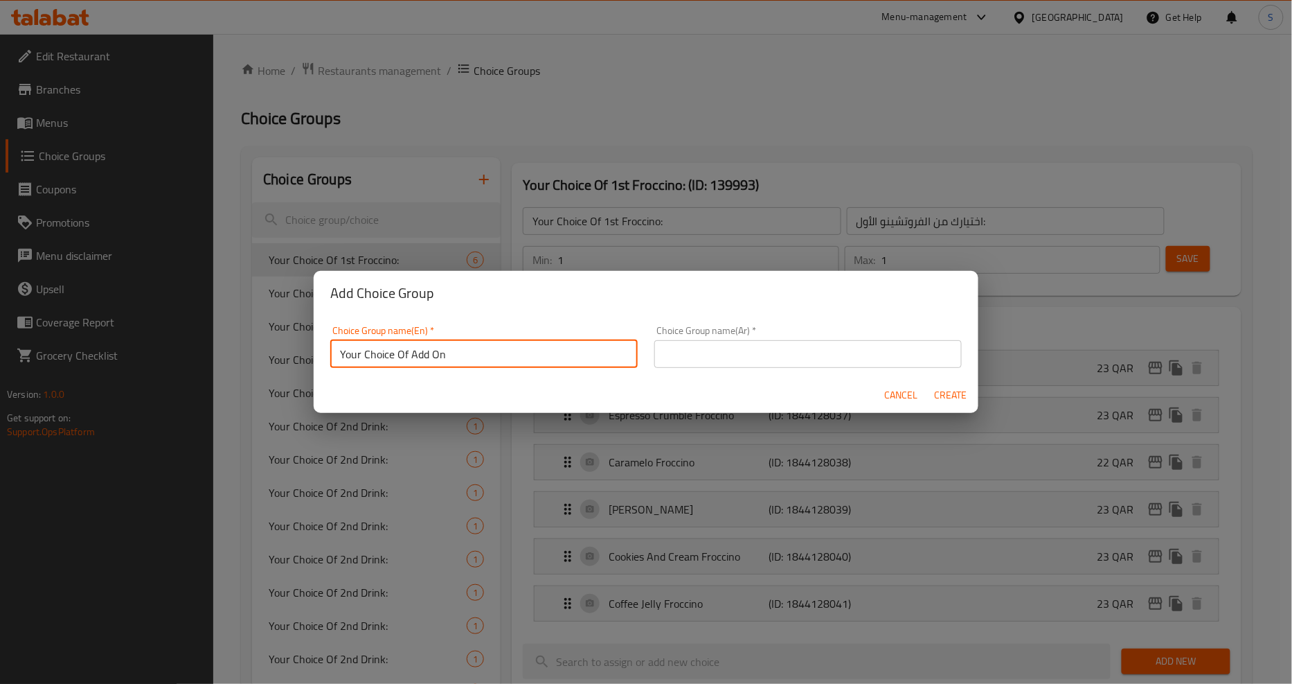
drag, startPoint x: 411, startPoint y: 360, endPoint x: 482, endPoint y: 365, distance: 70.8
click at [482, 365] on input "Your Choice Of Add On" at bounding box center [484, 354] width 308 height 28
click at [467, 361] on input "Your Choice Of Drink::" at bounding box center [484, 354] width 308 height 28
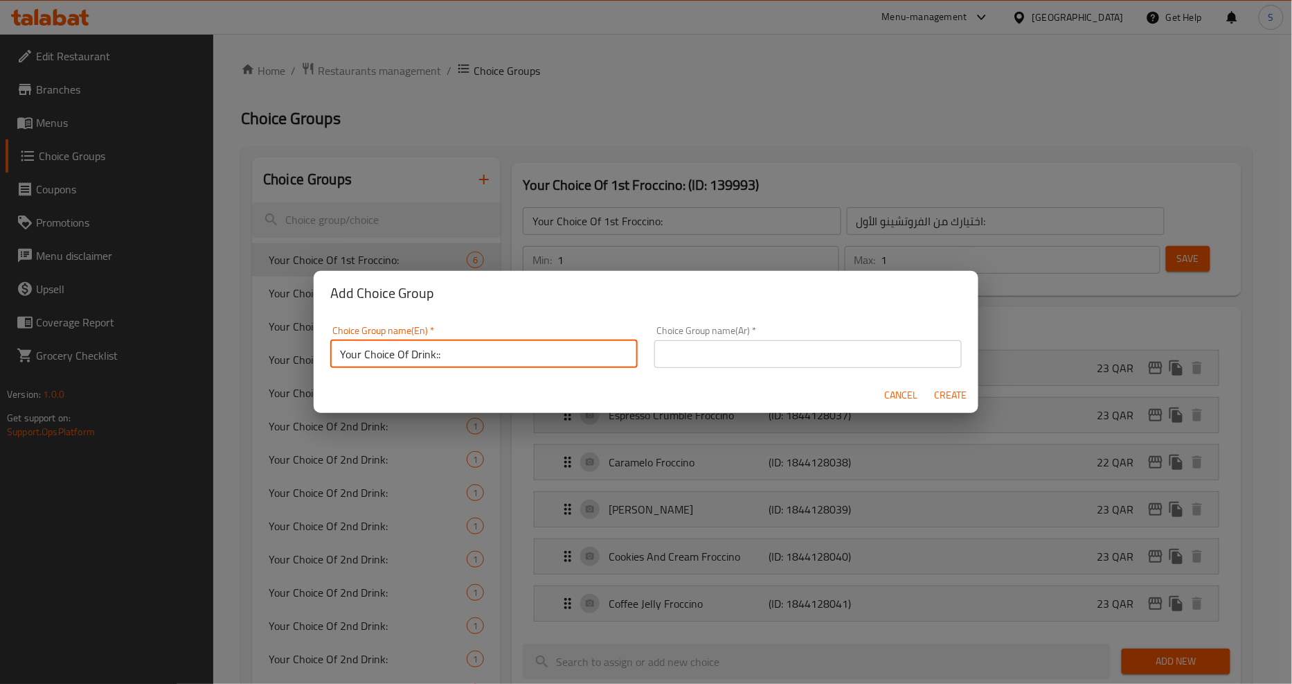
type input "Your Choice Of Drink::"
click at [859, 358] on input "text" at bounding box center [809, 354] width 308 height 28
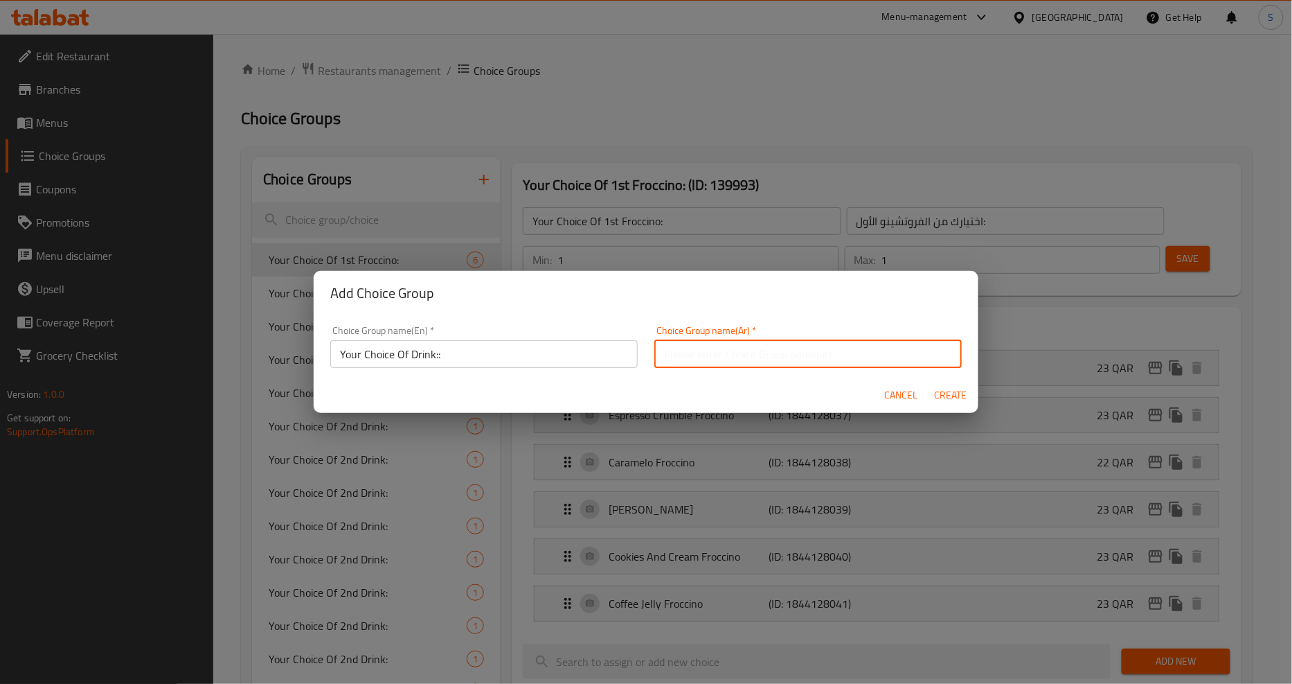
paste input "اختيارك من المشروب::"
type input "اختيارك من المشروب::"
click at [947, 396] on span "Create" at bounding box center [950, 394] width 33 height 17
type input "Your Choice Of Drink::"
type input "اختيارك من المشروب::"
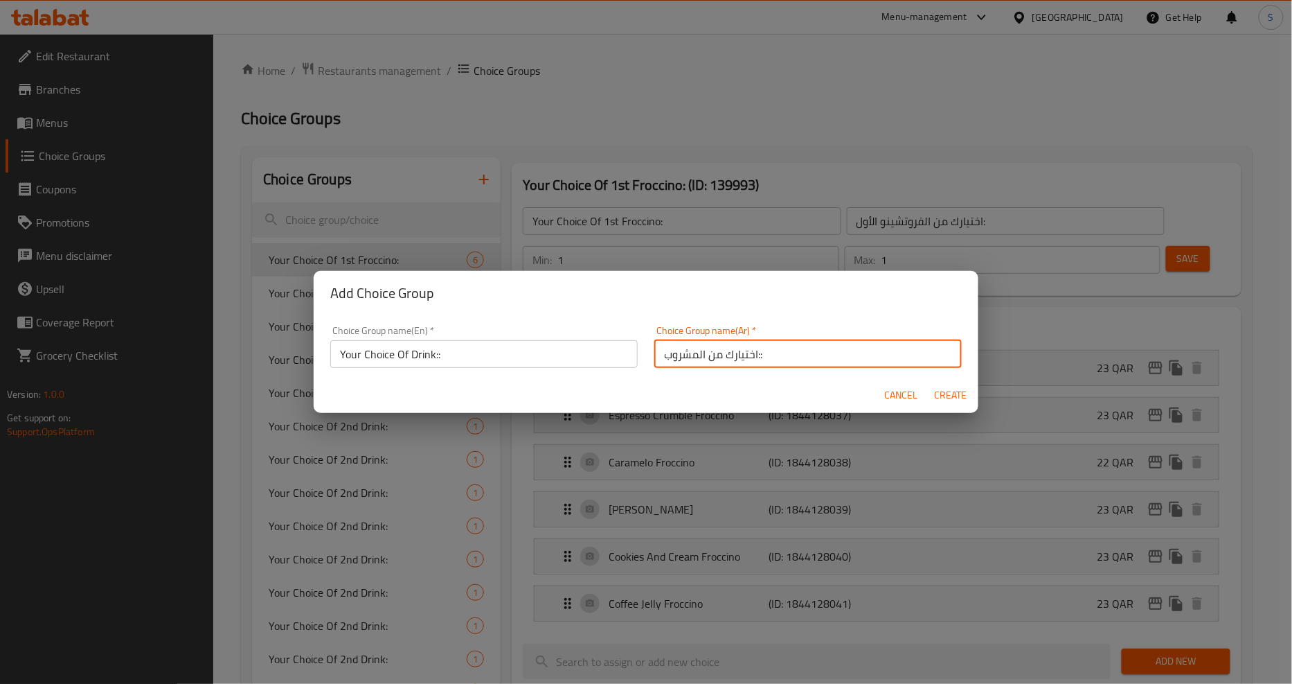
type input "0"
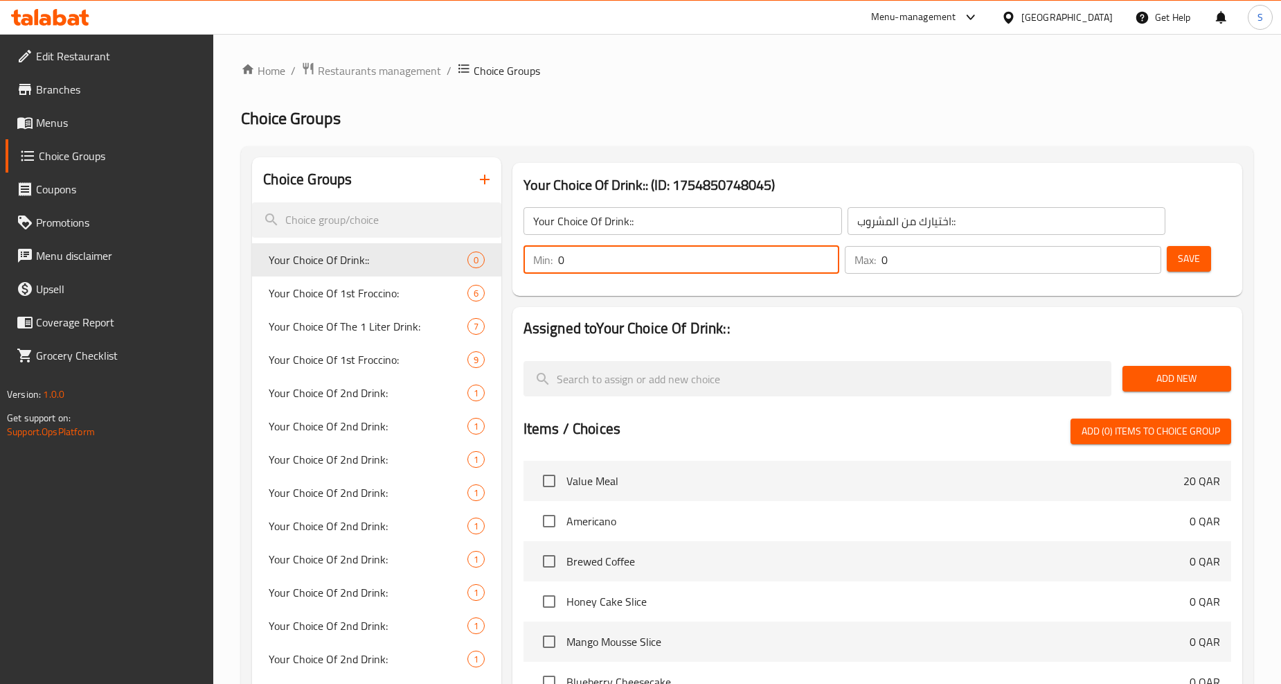
click at [634, 253] on input "0" at bounding box center [699, 260] width 282 height 28
type input "1"
click at [975, 267] on input "0" at bounding box center [1022, 260] width 280 height 28
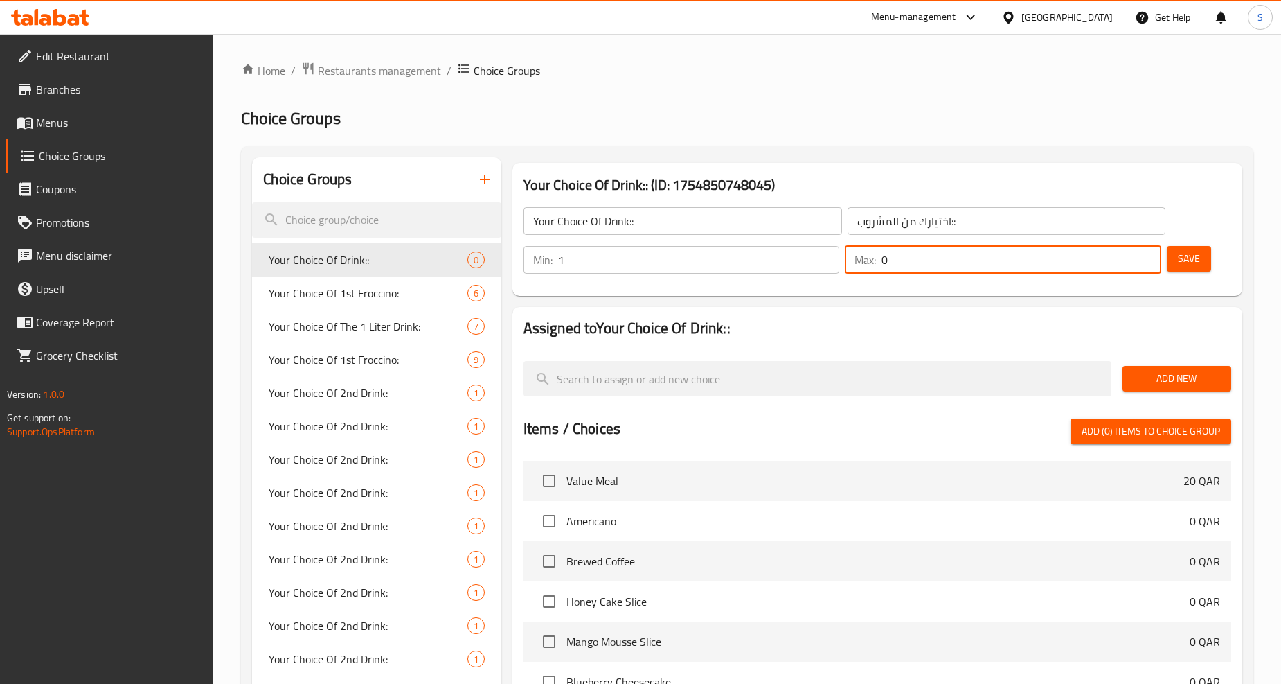
click at [975, 267] on input "0" at bounding box center [1022, 260] width 280 height 28
type input "1"
click at [1186, 373] on span "Add New" at bounding box center [1177, 378] width 87 height 17
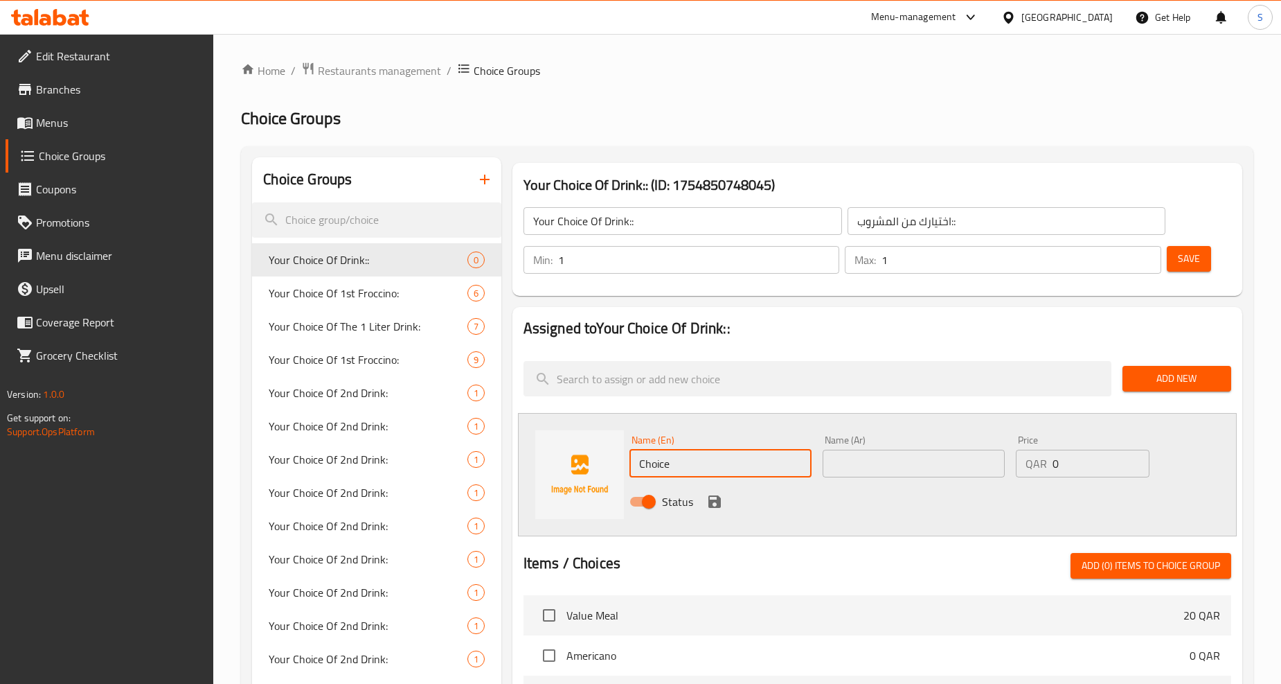
click at [684, 451] on input "Choice" at bounding box center [721, 463] width 182 height 28
paste input "americano"
click at [695, 474] on input "americano" at bounding box center [721, 463] width 182 height 28
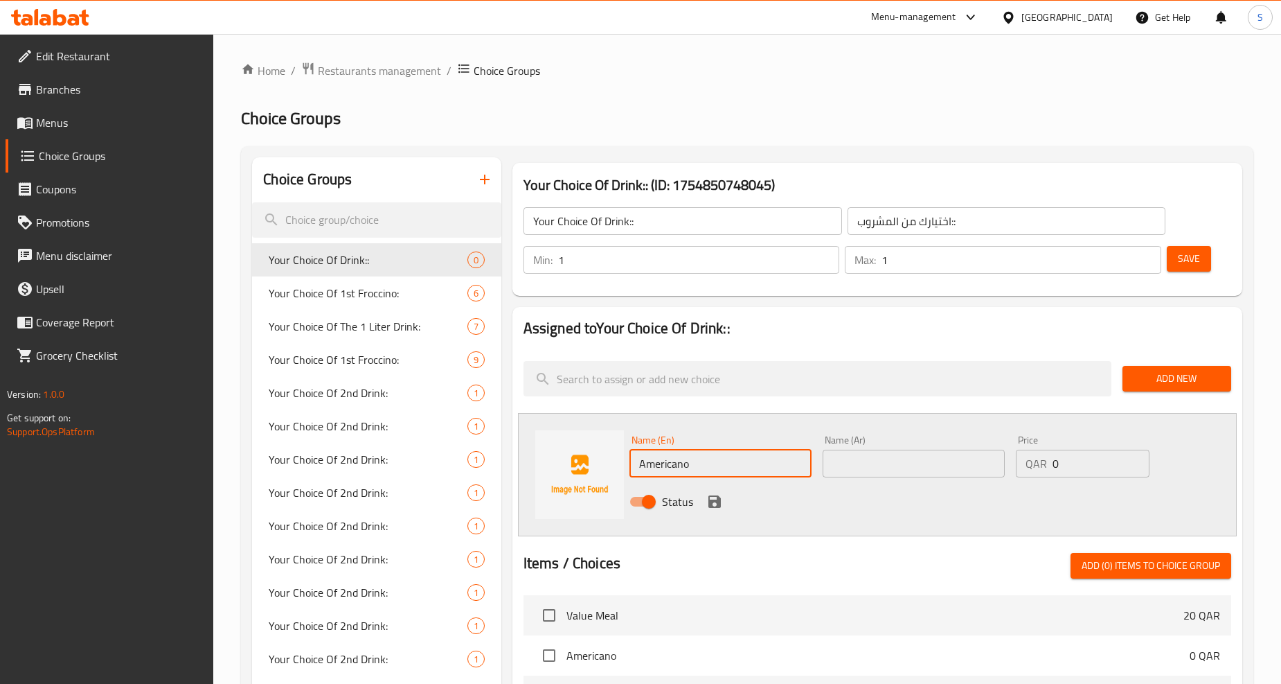
type input "Americano"
click at [710, 557] on div "Items / Choices Add (0) items to choice group" at bounding box center [878, 566] width 708 height 26
click at [712, 501] on icon "save" at bounding box center [715, 501] width 12 height 12
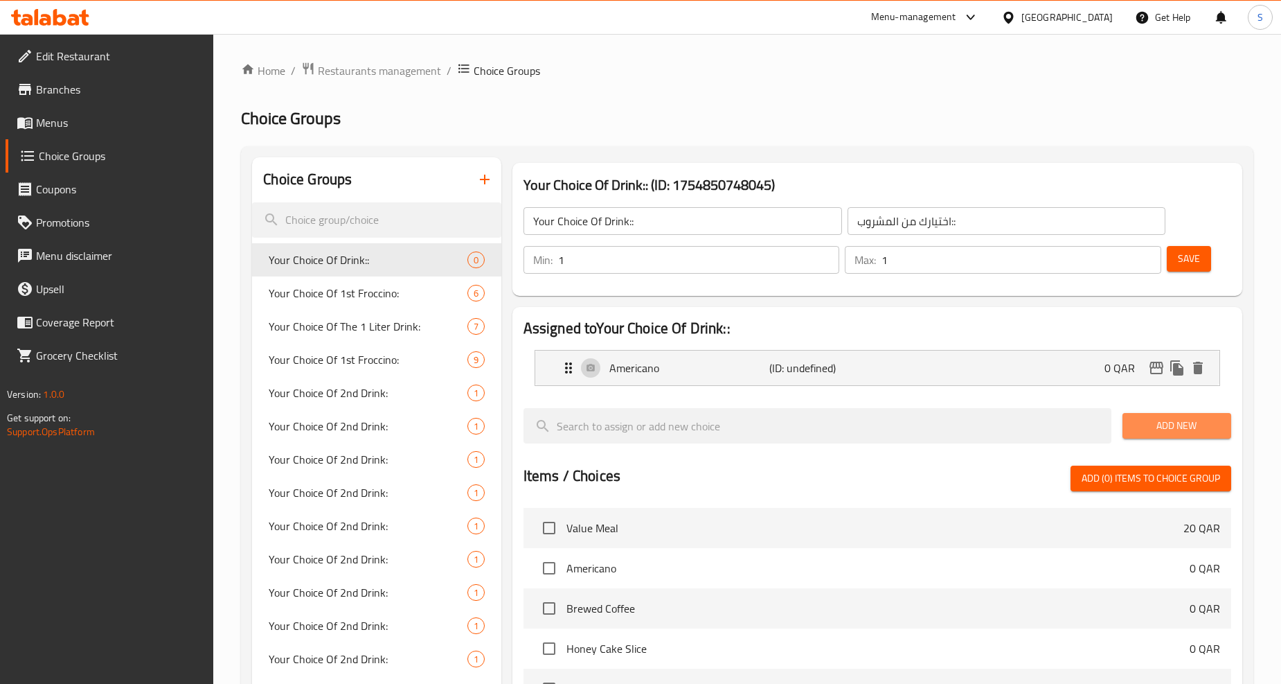
click at [1176, 425] on span "Add New" at bounding box center [1177, 425] width 87 height 17
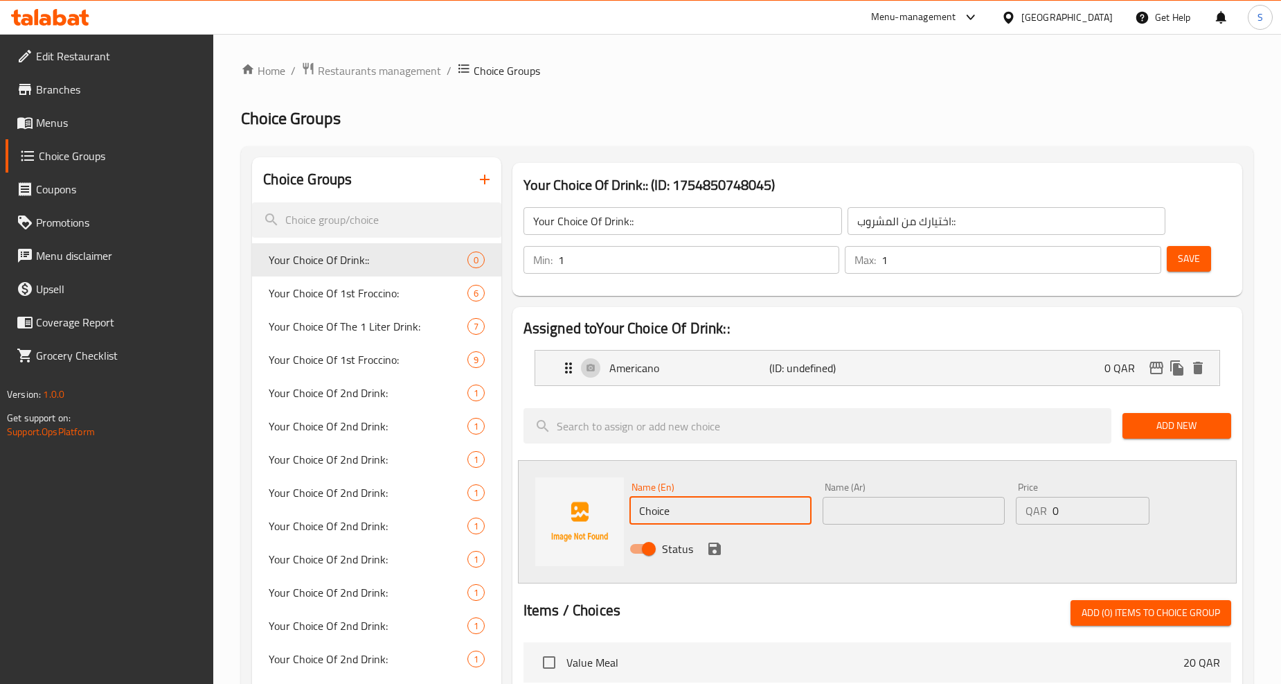
click at [700, 522] on input "Choice" at bounding box center [721, 511] width 182 height 28
paste input "latt"
type input "Latte"
click at [717, 542] on icon "save" at bounding box center [715, 548] width 12 height 12
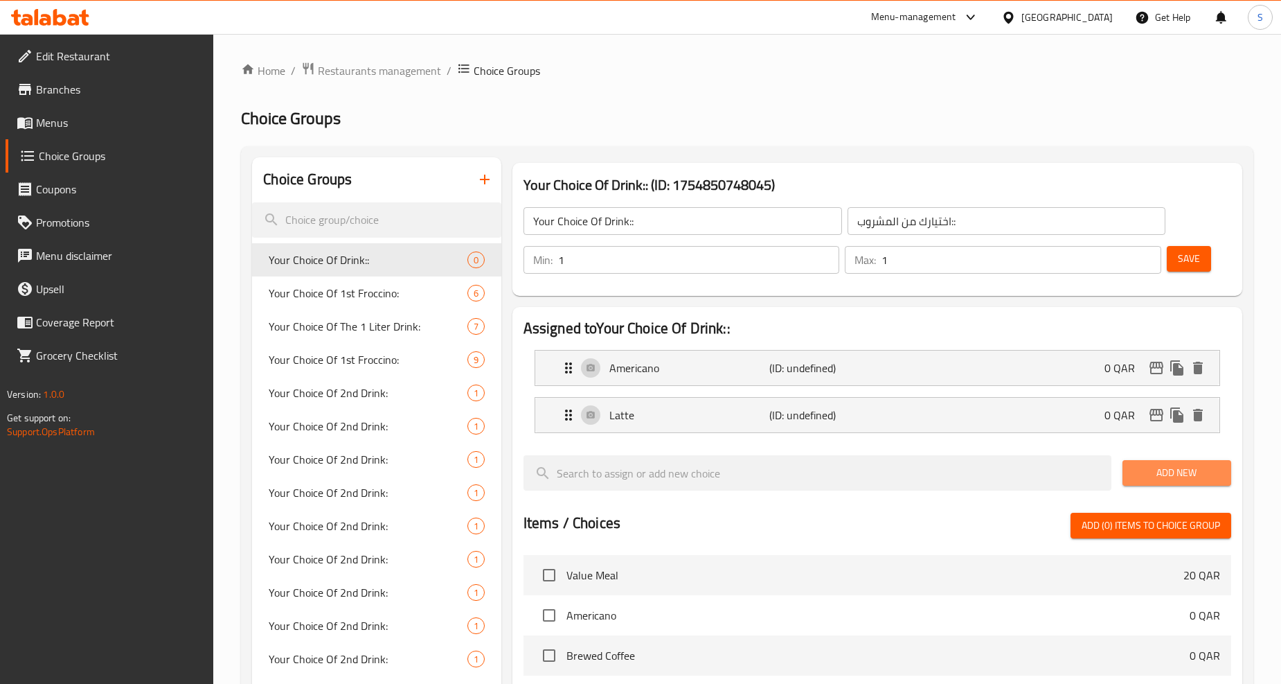
click at [1197, 481] on span "Add New" at bounding box center [1177, 472] width 87 height 17
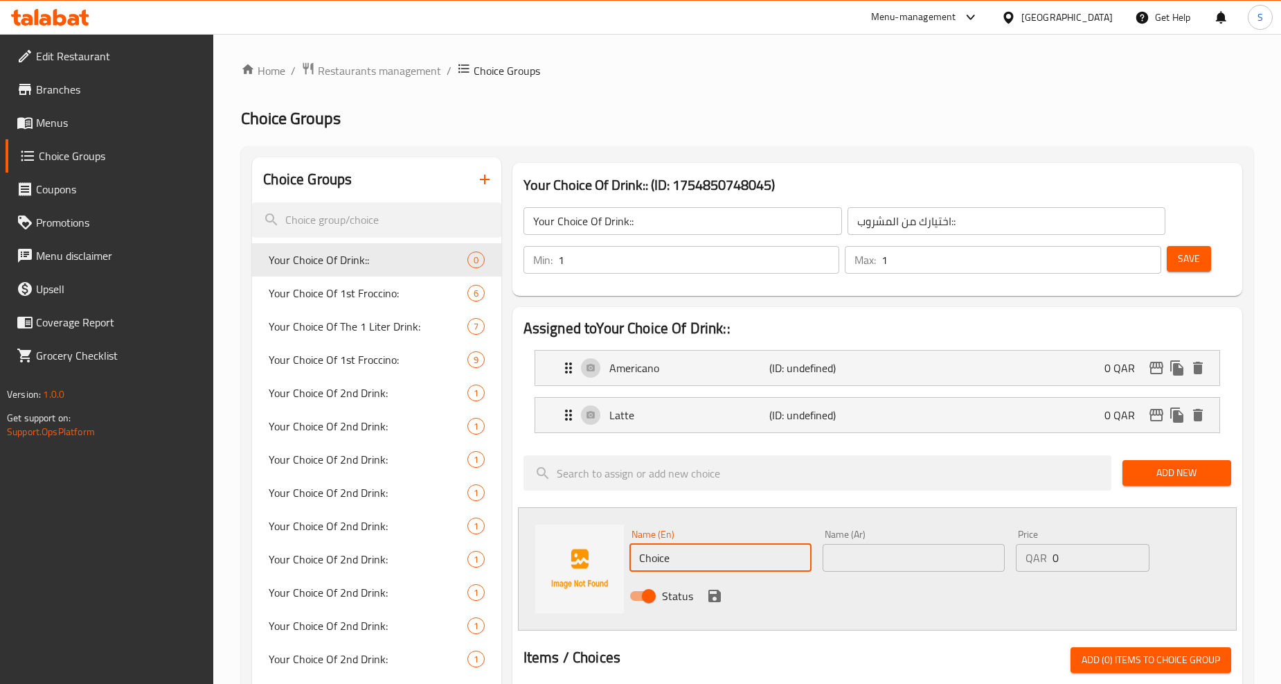
click at [714, 562] on input "Choice" at bounding box center [721, 558] width 182 height 28
paste input "cappuccino"
click at [714, 562] on input "cappuccino" at bounding box center [721, 558] width 182 height 28
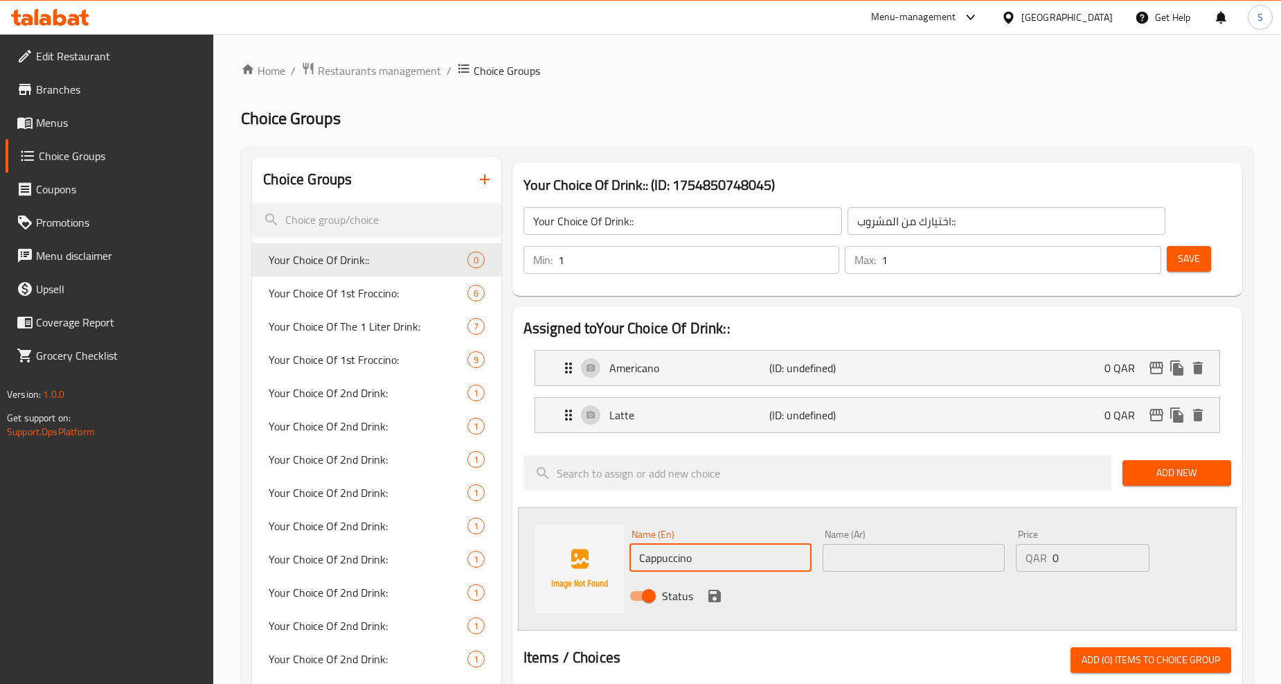
type input "Cappuccino"
click at [679, 614] on div "Status" at bounding box center [914, 595] width 580 height 37
click at [710, 597] on icon "save" at bounding box center [715, 595] width 12 height 12
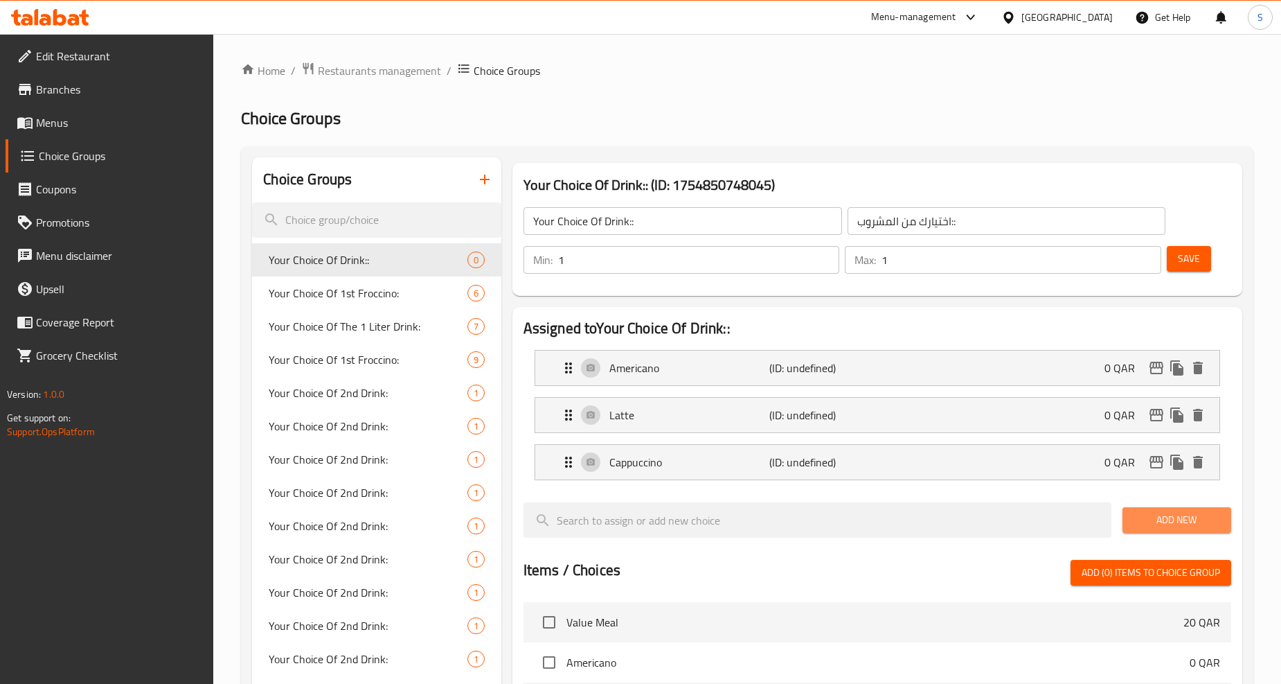
click at [1202, 518] on span "Add New" at bounding box center [1177, 519] width 87 height 17
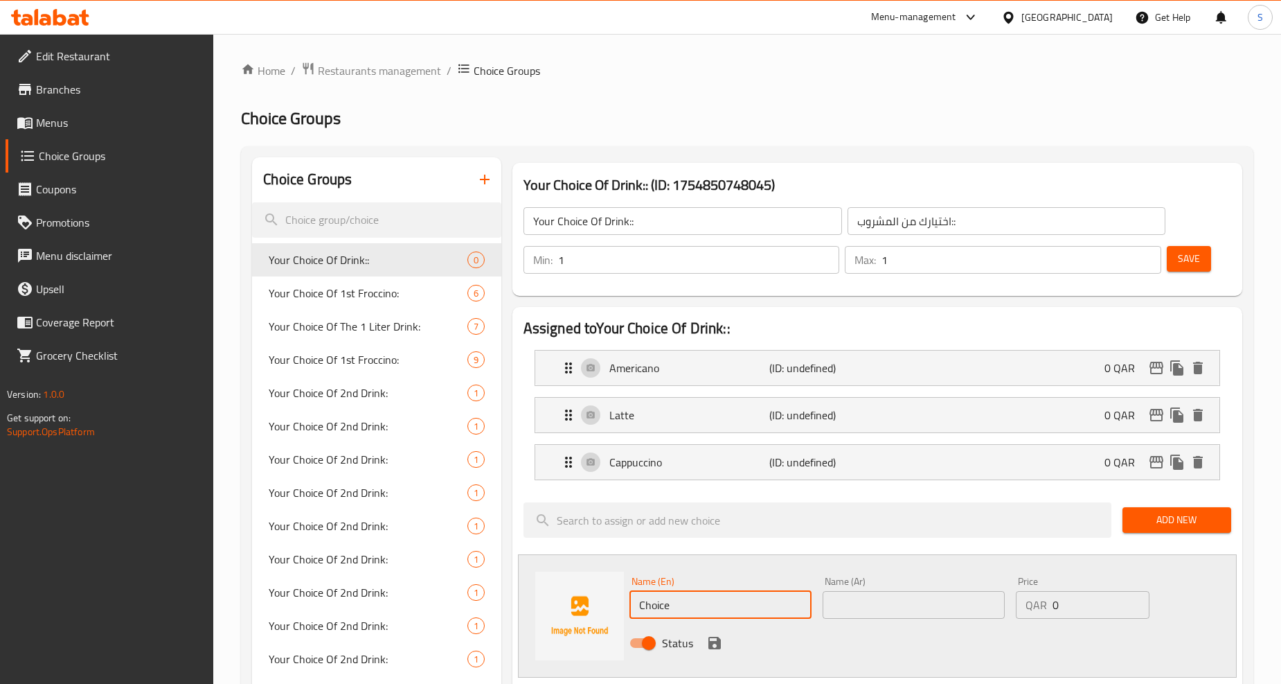
click at [704, 605] on input "Choice" at bounding box center [721, 605] width 182 height 28
paste input "black cortado"
click at [704, 605] on input "black cortado" at bounding box center [721, 605] width 182 height 28
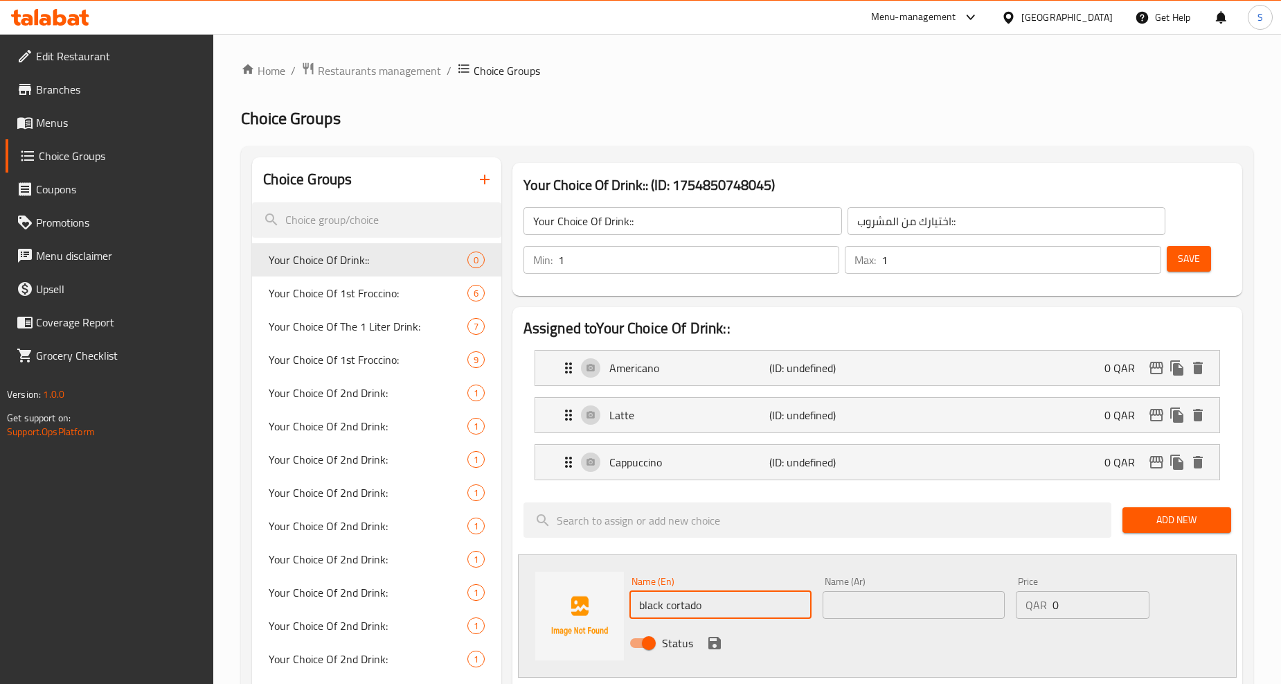
click at [704, 605] on input "black cortado" at bounding box center [721, 605] width 182 height 28
type input "Black Cortado"
click at [711, 641] on icon "save" at bounding box center [715, 643] width 12 height 12
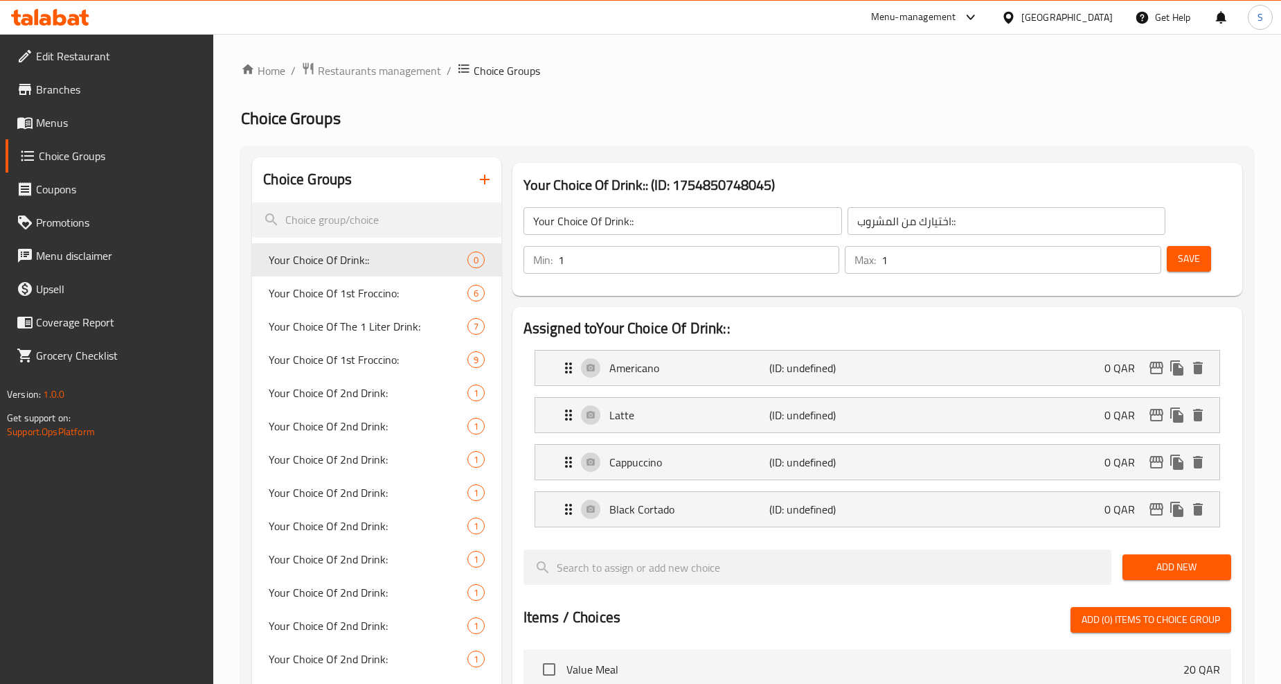
click at [1202, 566] on span "Add New" at bounding box center [1177, 566] width 87 height 17
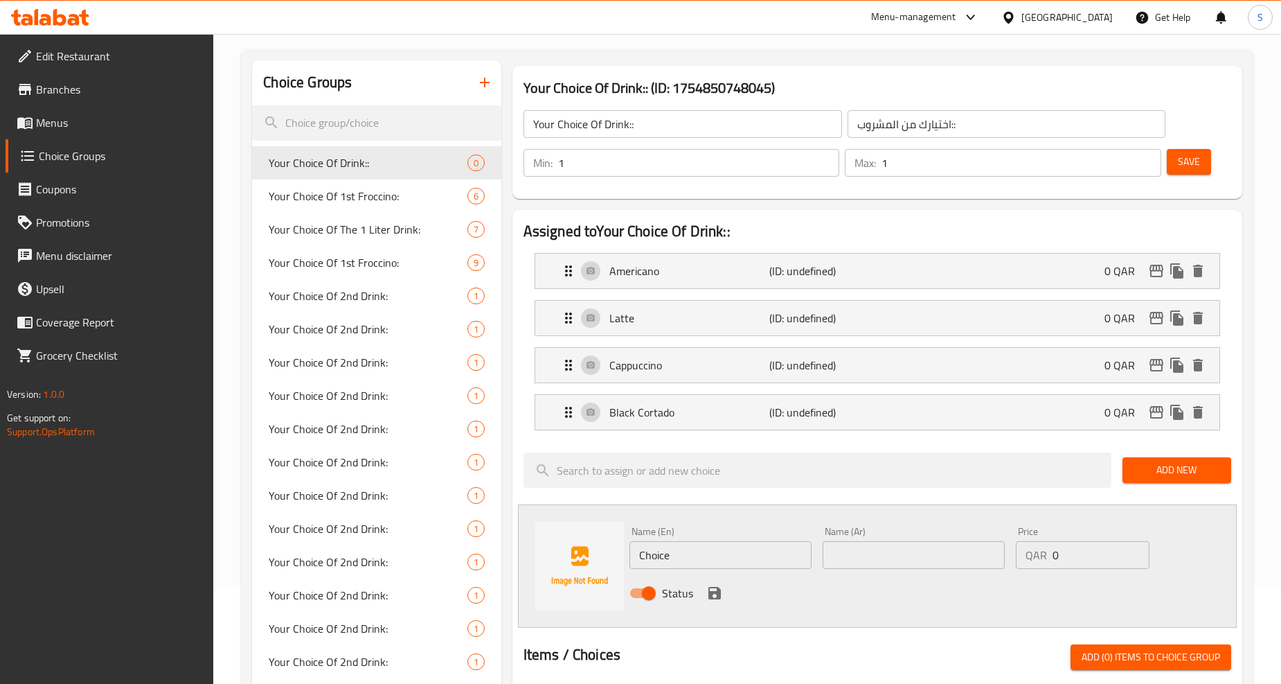
scroll to position [154, 0]
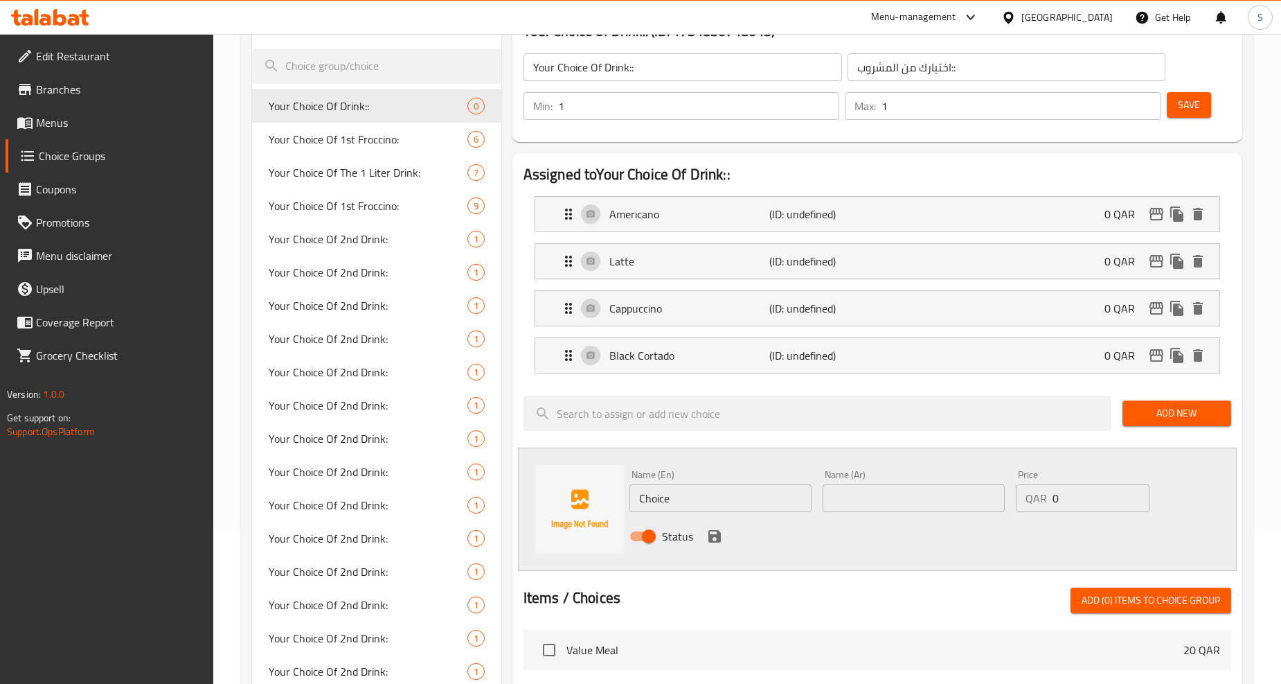
click at [677, 501] on input "Choice" at bounding box center [721, 498] width 182 height 28
paste input "classic cortado"
click at [677, 501] on input "classic cortado" at bounding box center [721, 498] width 182 height 28
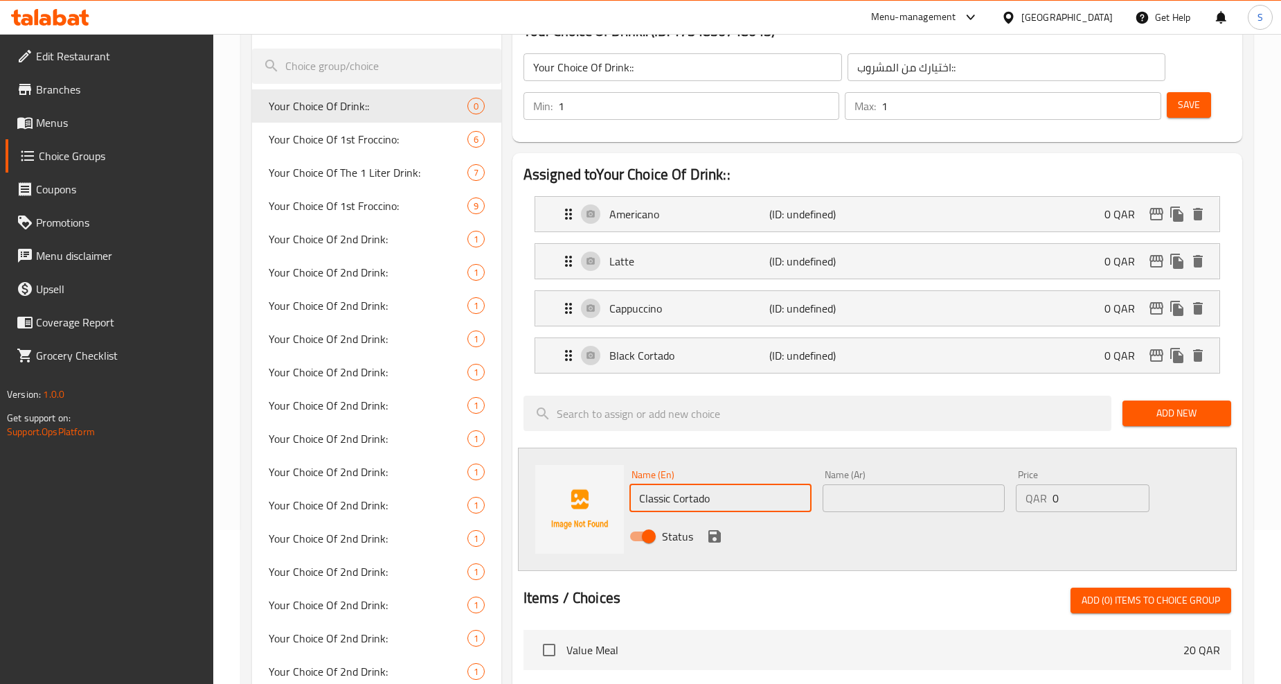
type input "Classic Cortado"
click at [718, 536] on icon "save" at bounding box center [715, 536] width 12 height 12
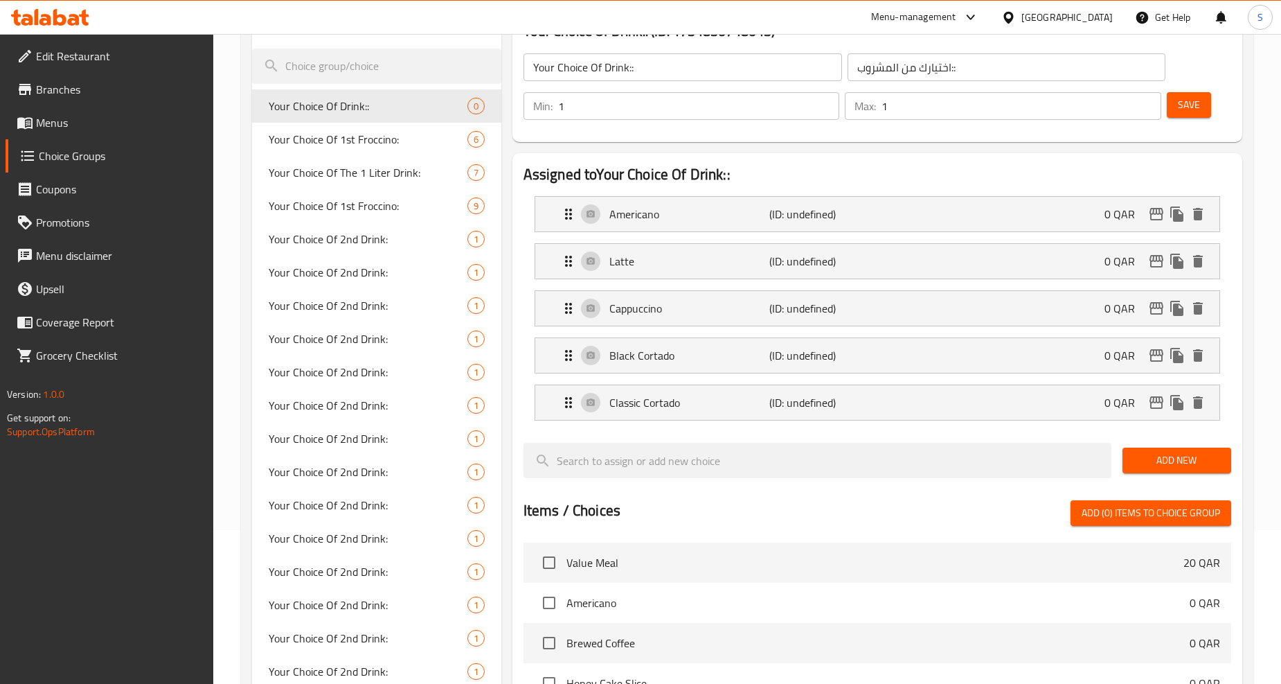
click at [1141, 456] on span "Add New" at bounding box center [1177, 460] width 87 height 17
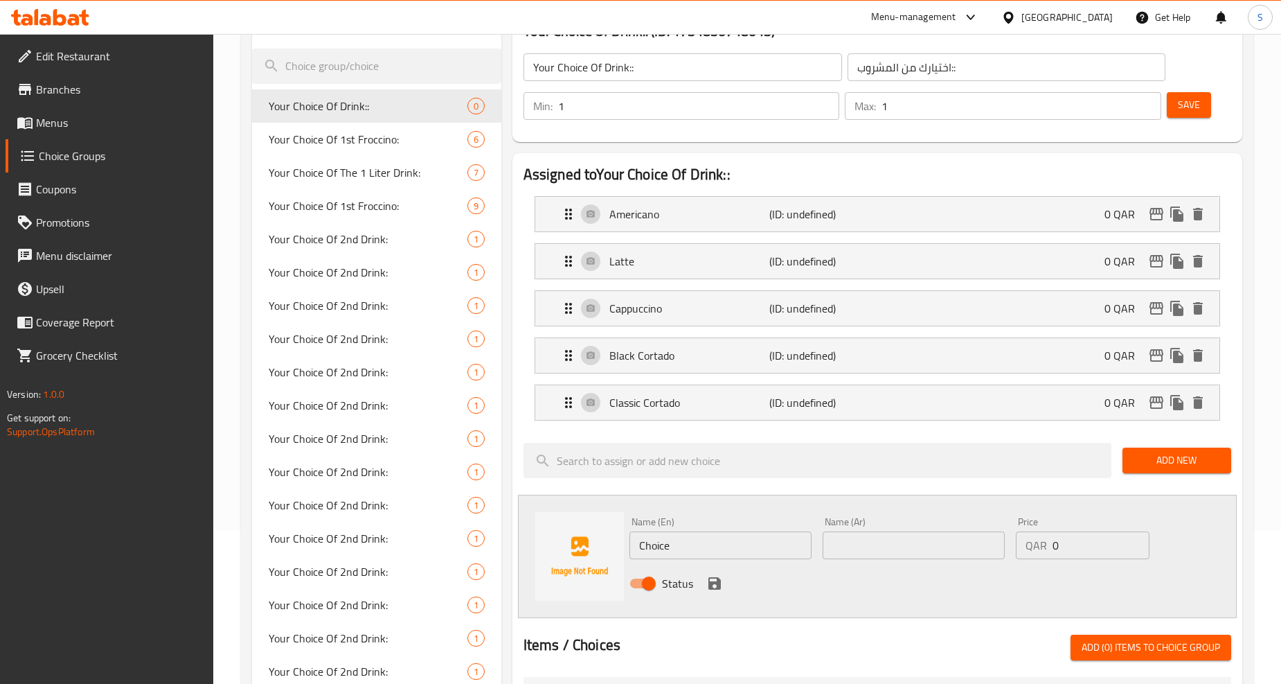
click at [689, 537] on input "Choice" at bounding box center [721, 545] width 182 height 28
paste input "mojito blue lagoon"
click at [689, 537] on input "mojito blue lagoon" at bounding box center [721, 545] width 182 height 28
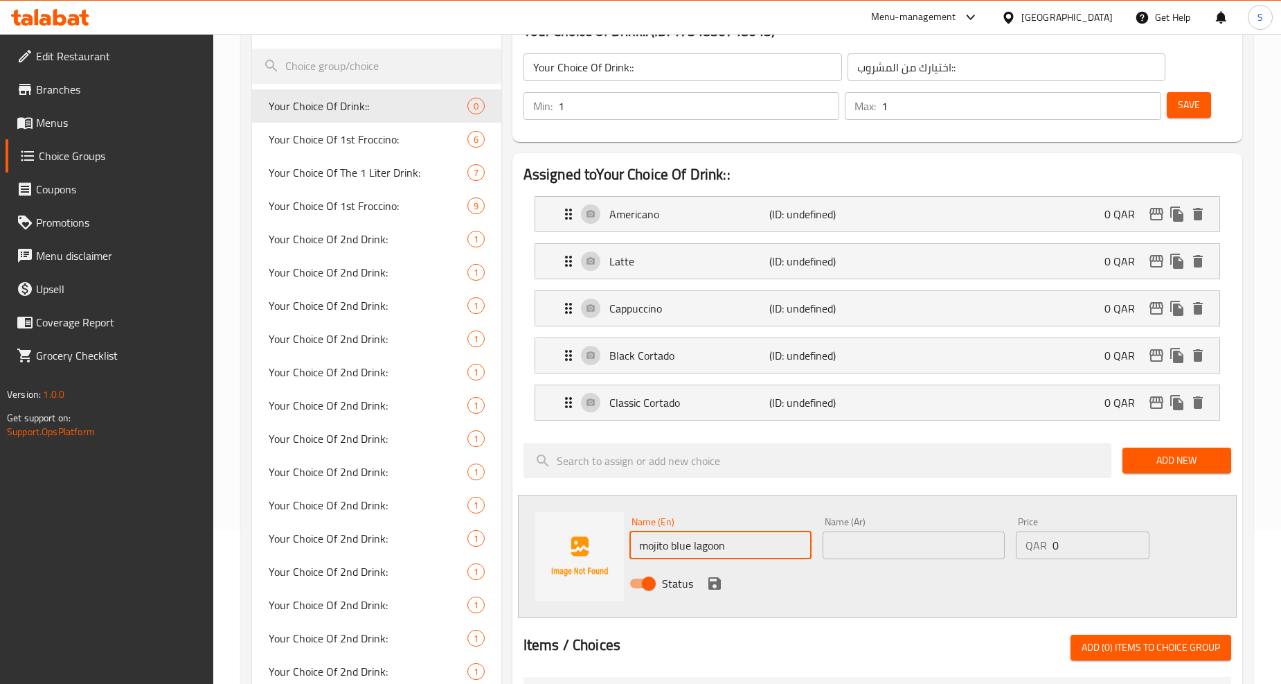
click at [689, 537] on input "mojito blue lagoon" at bounding box center [721, 545] width 182 height 28
type input "Mojito Blue Lagoon"
click at [720, 592] on div "Status" at bounding box center [914, 582] width 580 height 37
click at [716, 578] on icon "save" at bounding box center [715, 583] width 12 height 12
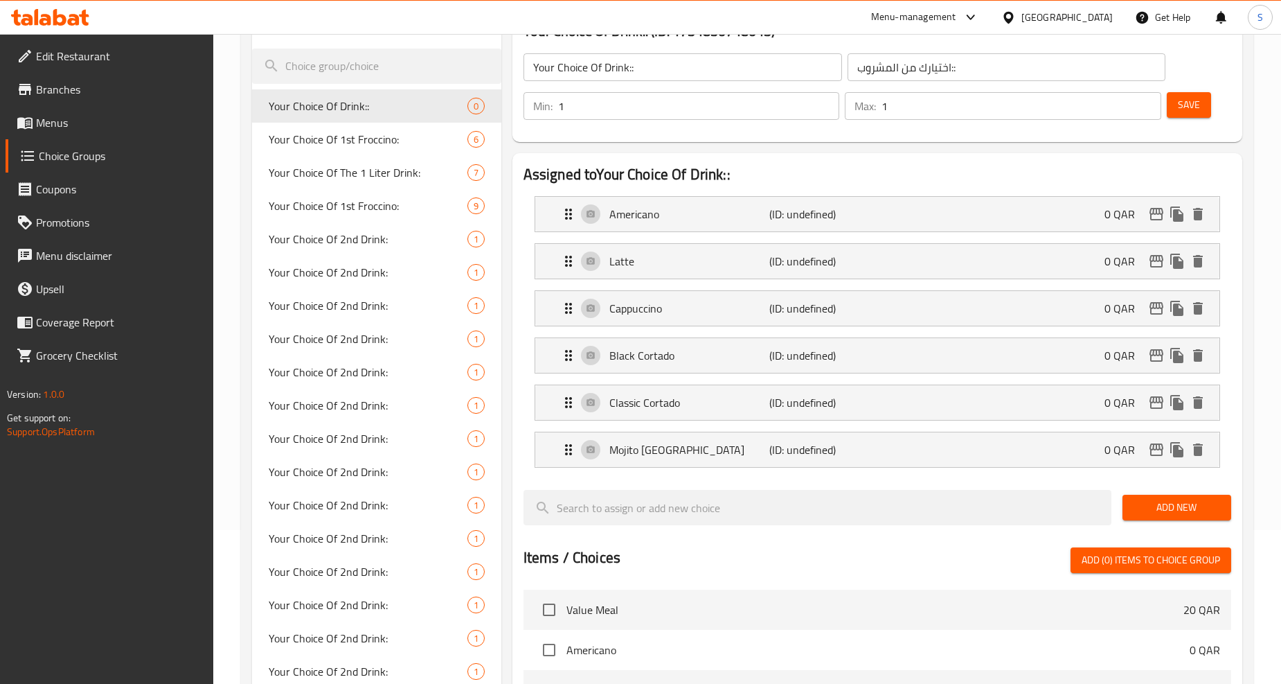
click at [1189, 516] on span "Add New" at bounding box center [1177, 507] width 87 height 17
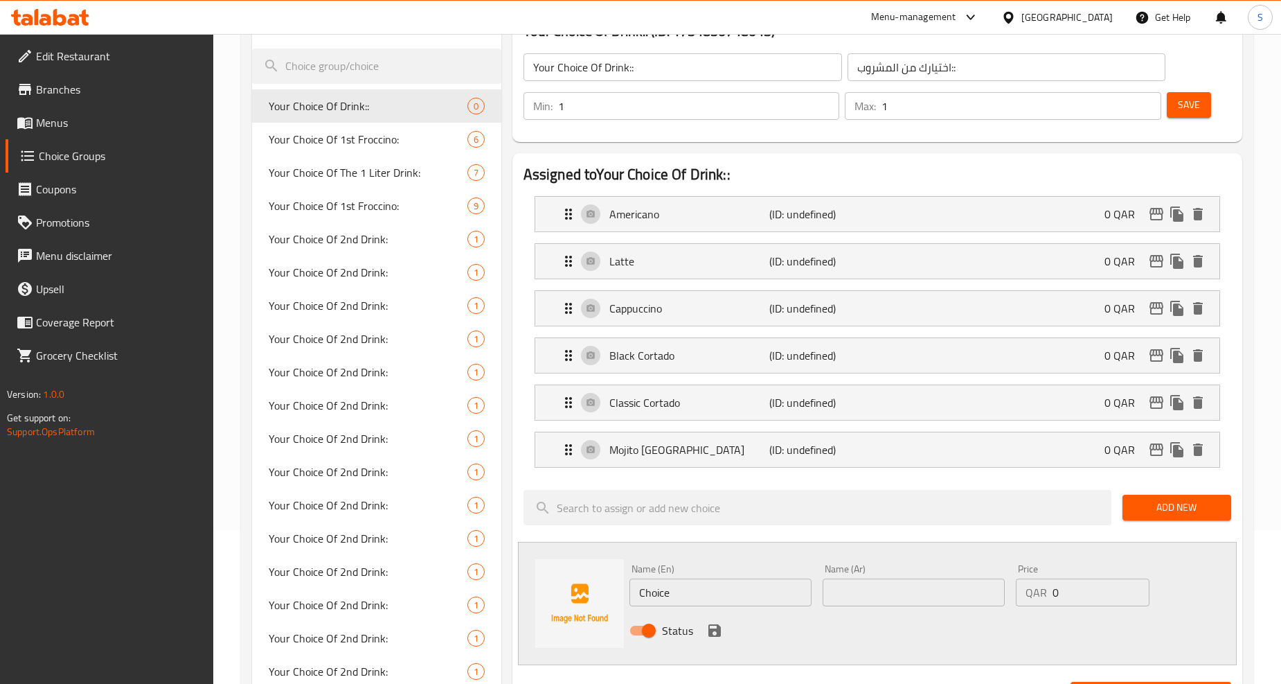
click at [670, 591] on input "Choice" at bounding box center [721, 592] width 182 height 28
paste input "passion fruit mojito"
click at [670, 591] on input "passion fruit mojito" at bounding box center [721, 592] width 182 height 28
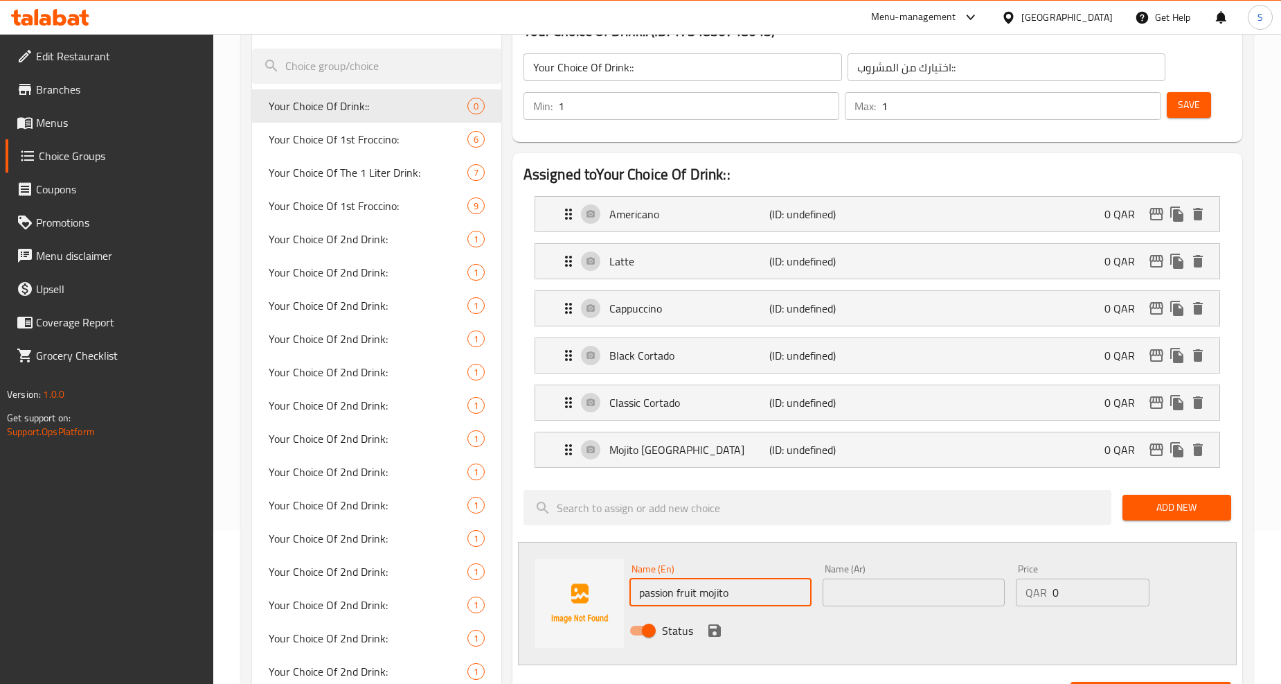
click at [670, 591] on input "passion fruit mojito" at bounding box center [721, 592] width 182 height 28
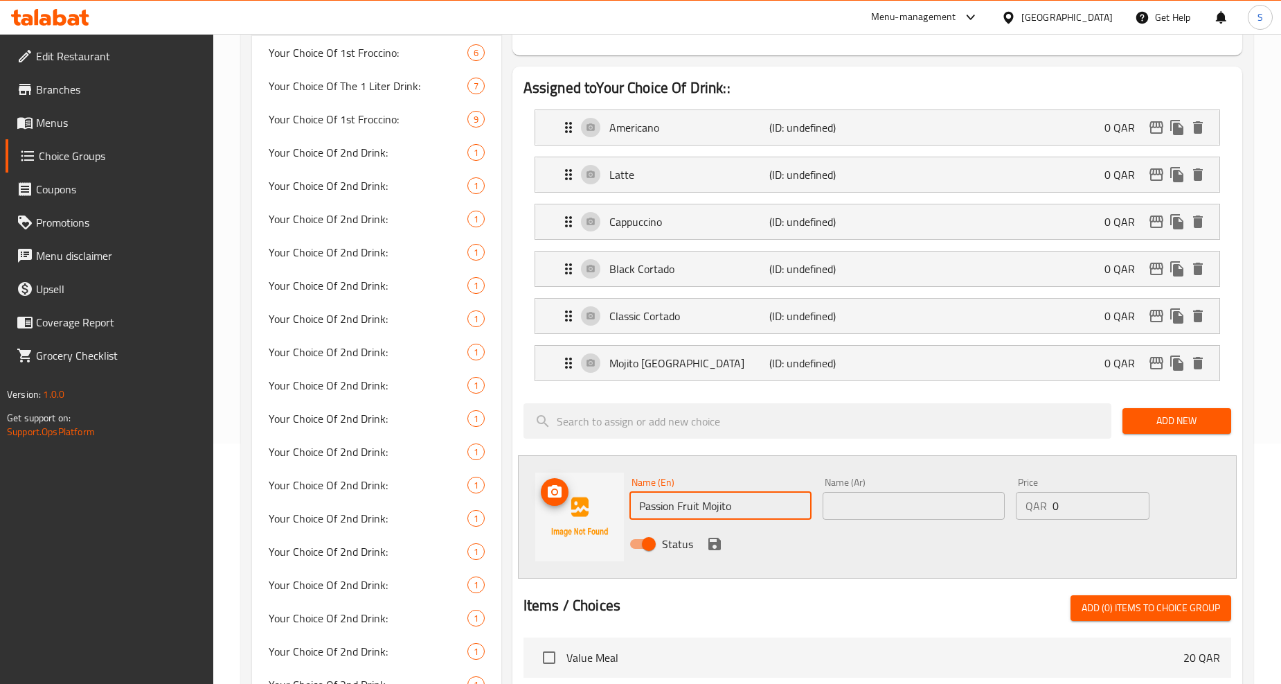
scroll to position [308, 0]
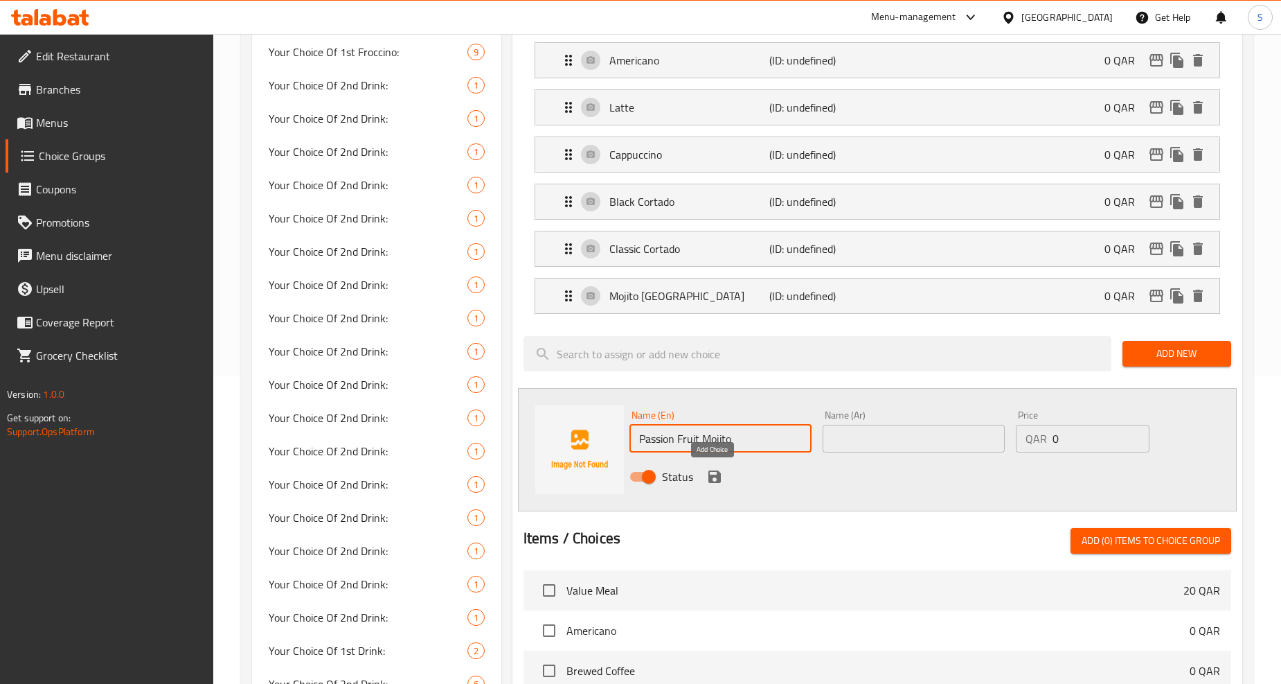
type input "Passion Fruit Mojito"
click at [713, 480] on icon "save" at bounding box center [714, 476] width 17 height 17
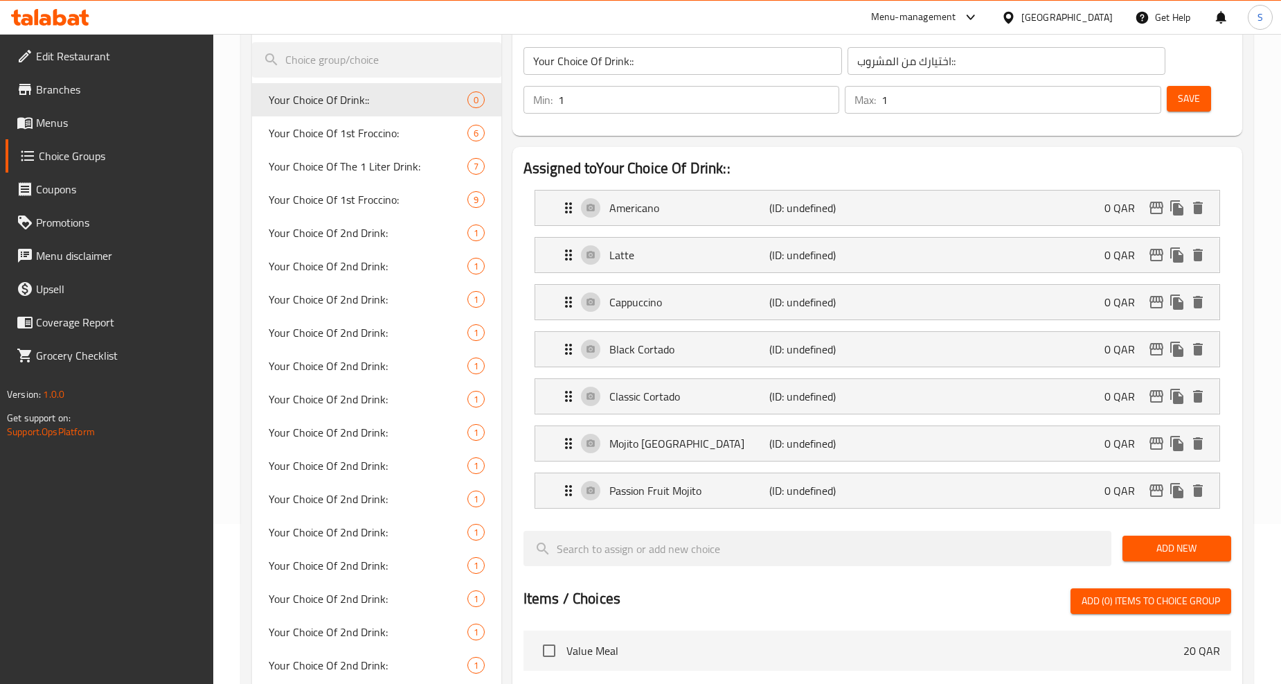
scroll to position [154, 0]
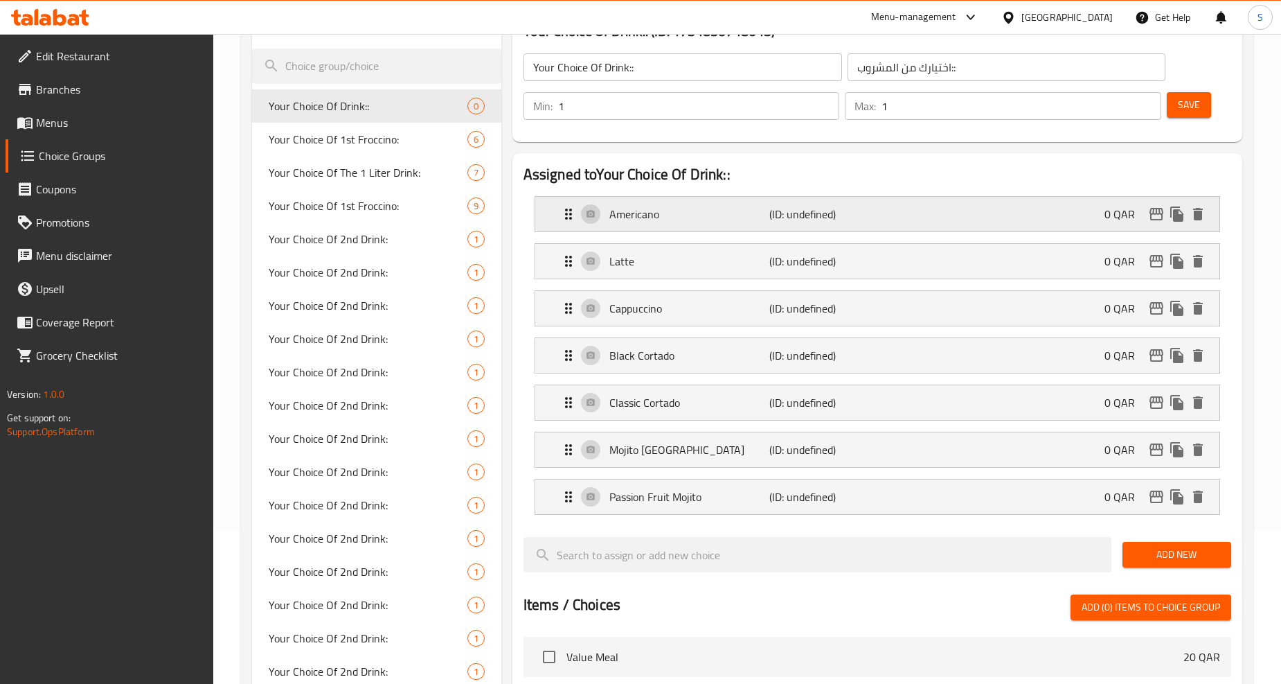
drag, startPoint x: 784, startPoint y: 190, endPoint x: 812, endPoint y: 213, distance: 36.9
click at [785, 192] on li "Americano (ID: undefined) 0 QAR Name (En) Americano Name (En) Name (Ar) Name (A…" at bounding box center [878, 213] width 708 height 47
click at [812, 213] on p "(ID: undefined)" at bounding box center [822, 214] width 107 height 17
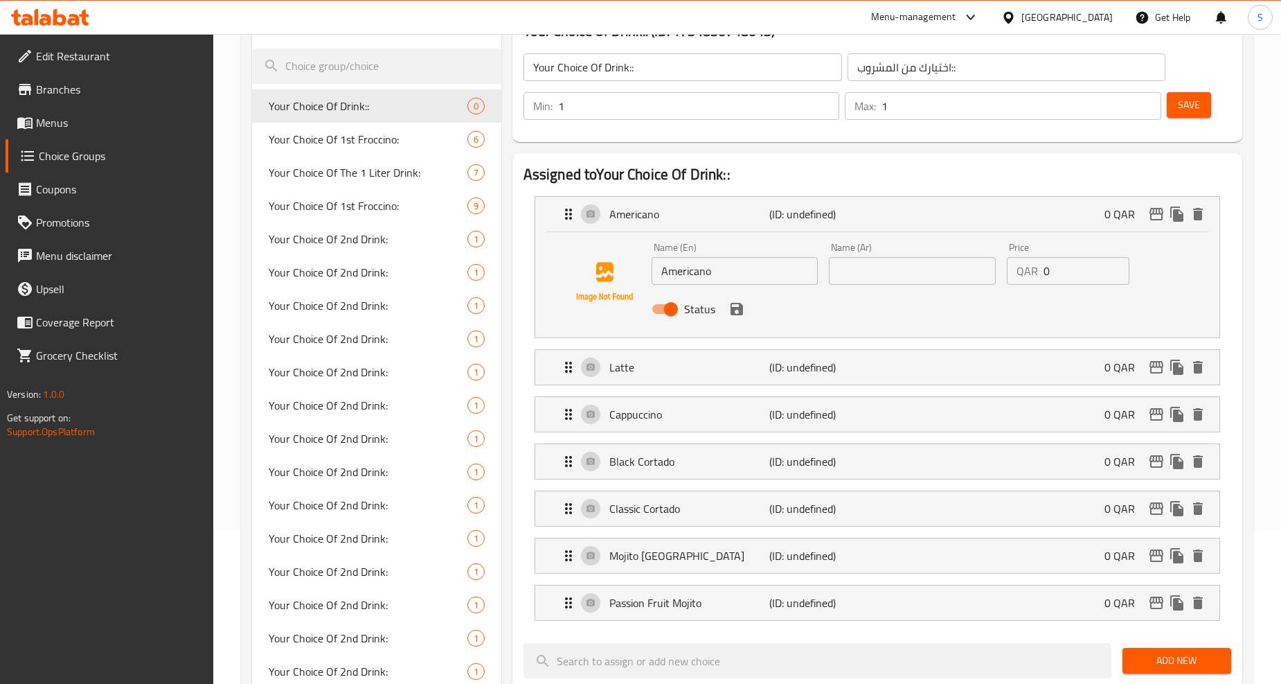
click at [898, 291] on div "Status" at bounding box center [912, 308] width 533 height 37
click at [893, 274] on input "text" at bounding box center [912, 271] width 167 height 28
paste input "أمريكانو"
click at [736, 303] on icon "save" at bounding box center [737, 309] width 17 height 17
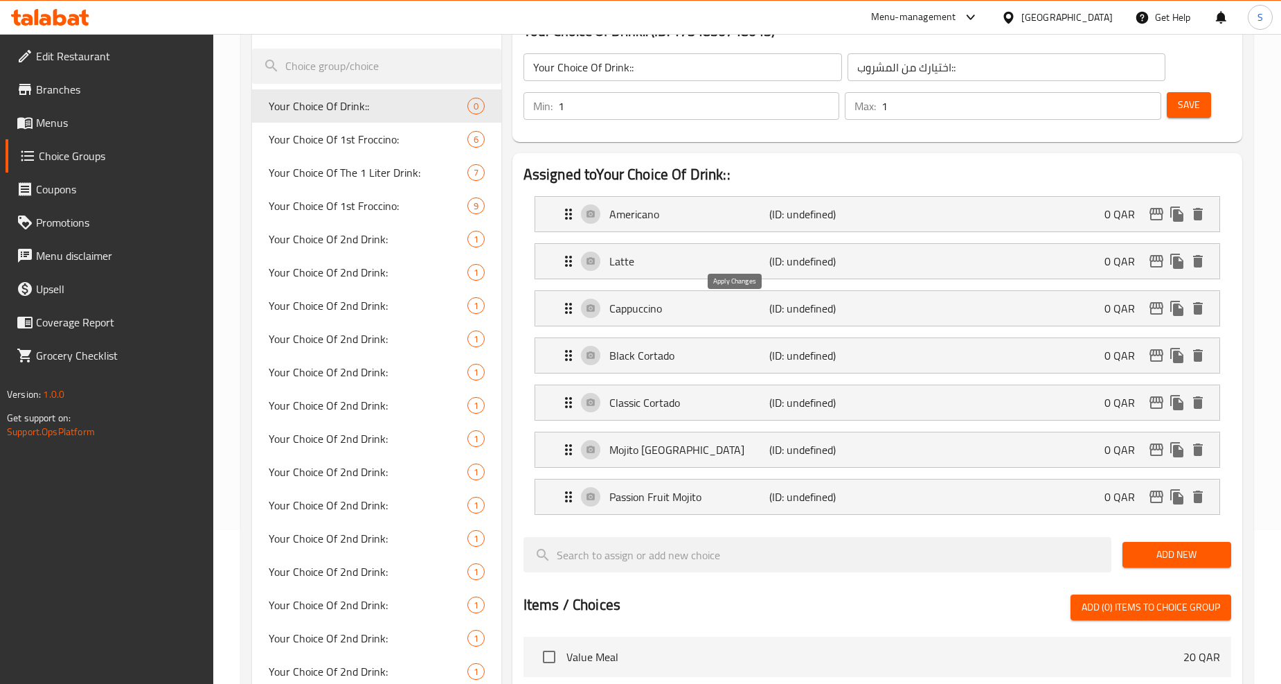
type input "أمريكانو"
click at [861, 272] on div "Latte (ID: undefined) 0 QAR" at bounding box center [881, 261] width 643 height 35
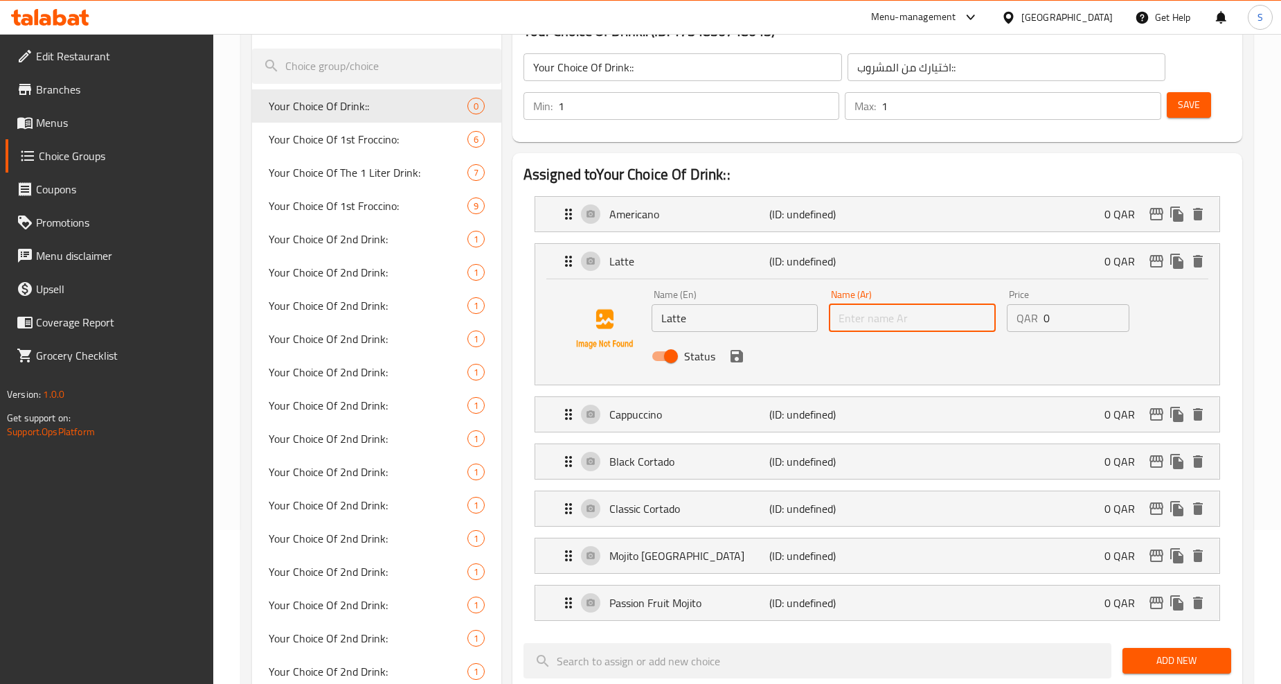
click at [889, 328] on input "text" at bounding box center [912, 318] width 167 height 28
paste input "لاتيه"
click at [737, 351] on icon "save" at bounding box center [737, 356] width 17 height 17
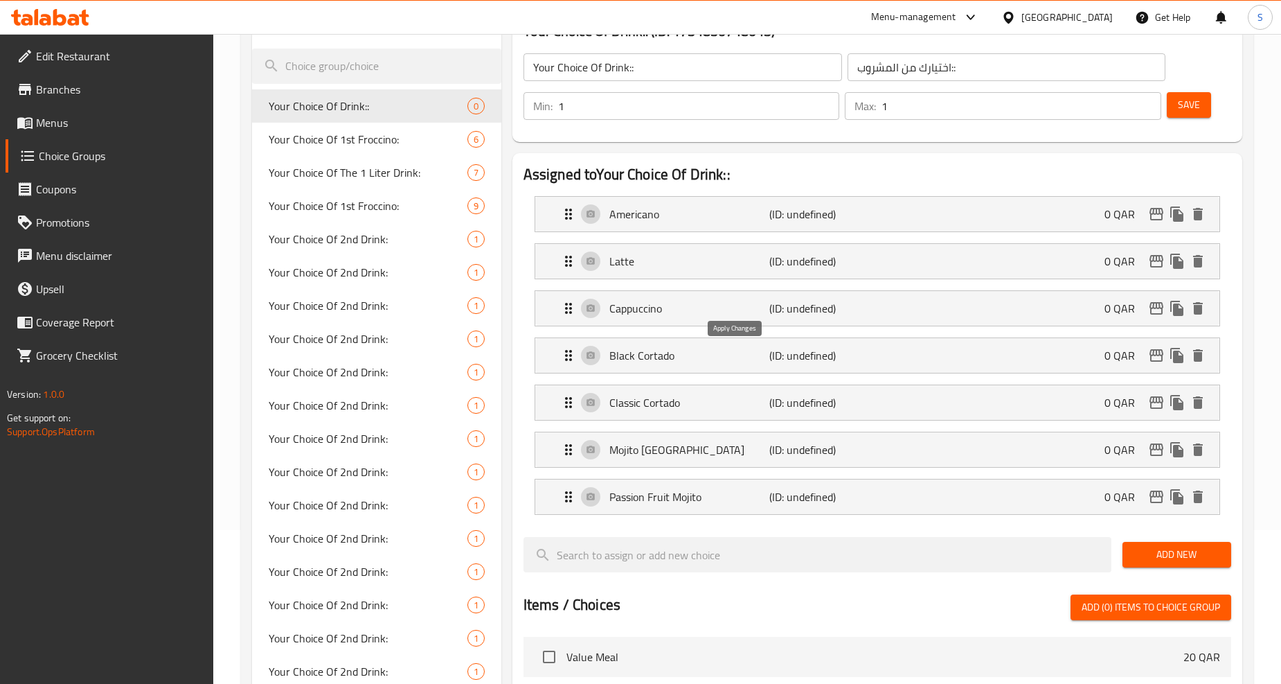
type input "لاتيه"
click at [709, 319] on div "Cappuccino (ID: undefined) 0 QAR" at bounding box center [881, 308] width 643 height 35
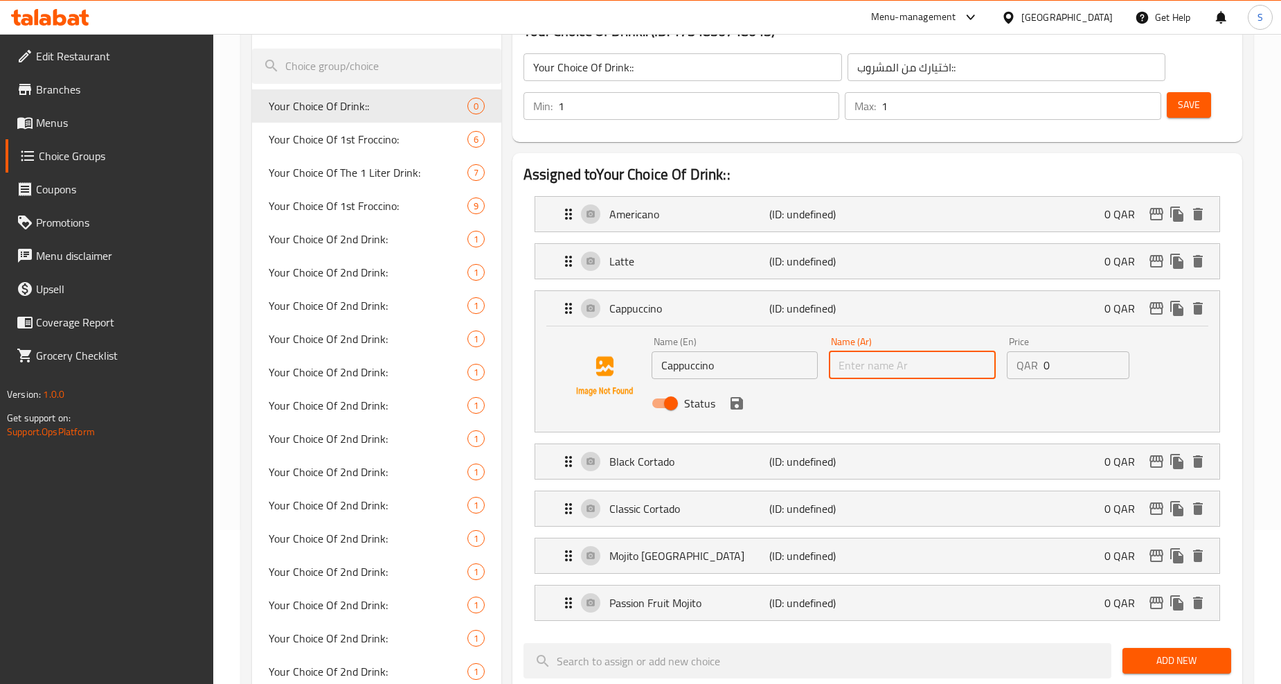
click at [862, 358] on input "text" at bounding box center [912, 365] width 167 height 28
paste input "كابتشينو"
click at [737, 402] on icon "save" at bounding box center [737, 403] width 12 height 12
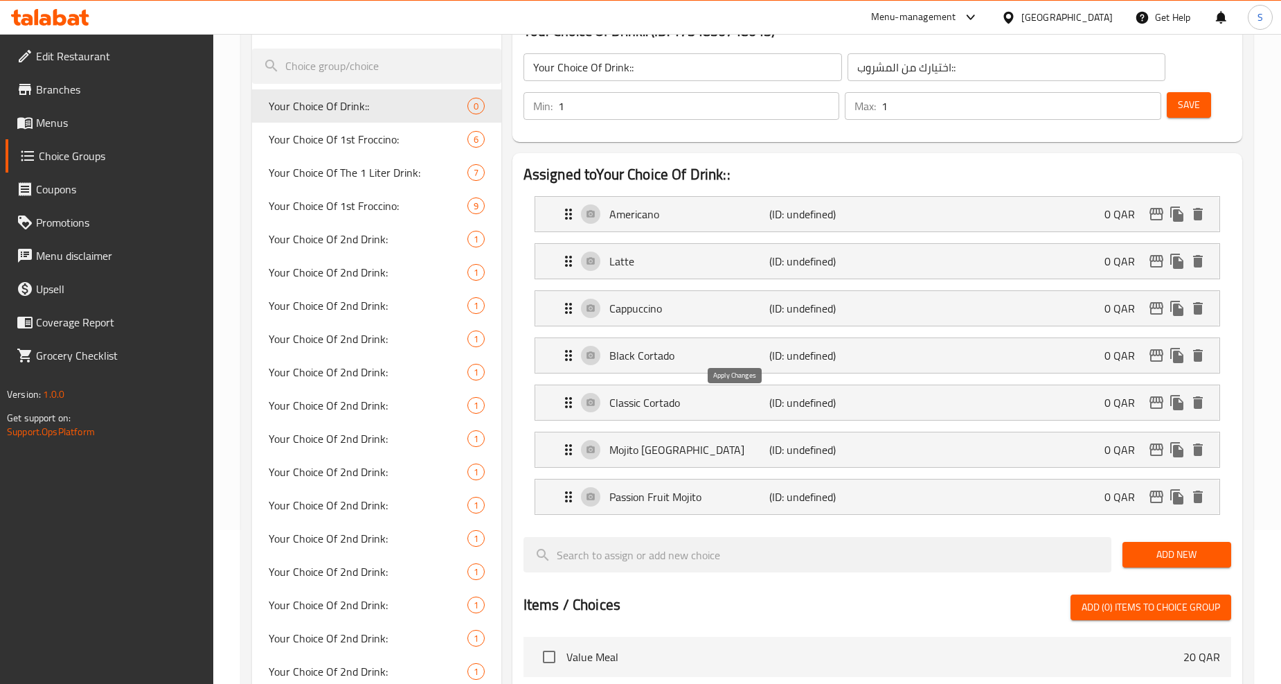
type input "كابتشينو"
click at [733, 353] on p "Black Cortado" at bounding box center [689, 355] width 160 height 17
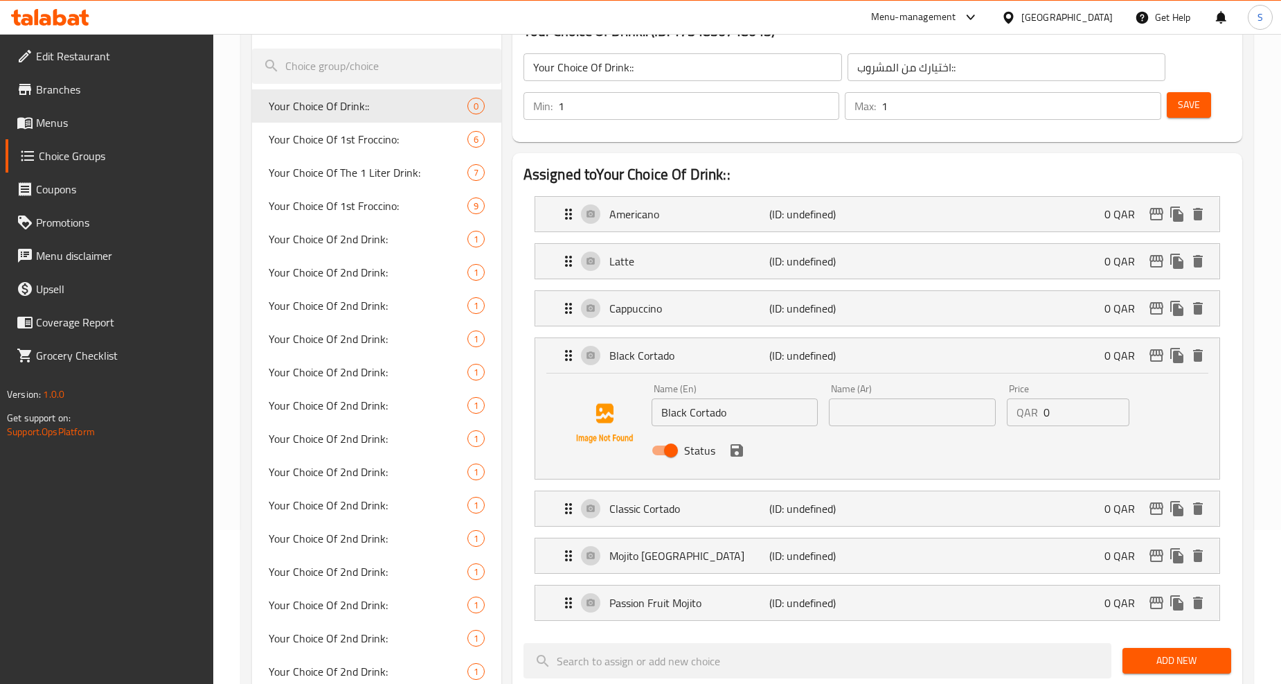
click at [875, 423] on input "text" at bounding box center [912, 412] width 167 height 28
paste input "بلاك كورتادو"
click at [746, 448] on div "Status" at bounding box center [912, 449] width 533 height 37
click at [742, 450] on icon "save" at bounding box center [737, 450] width 12 height 12
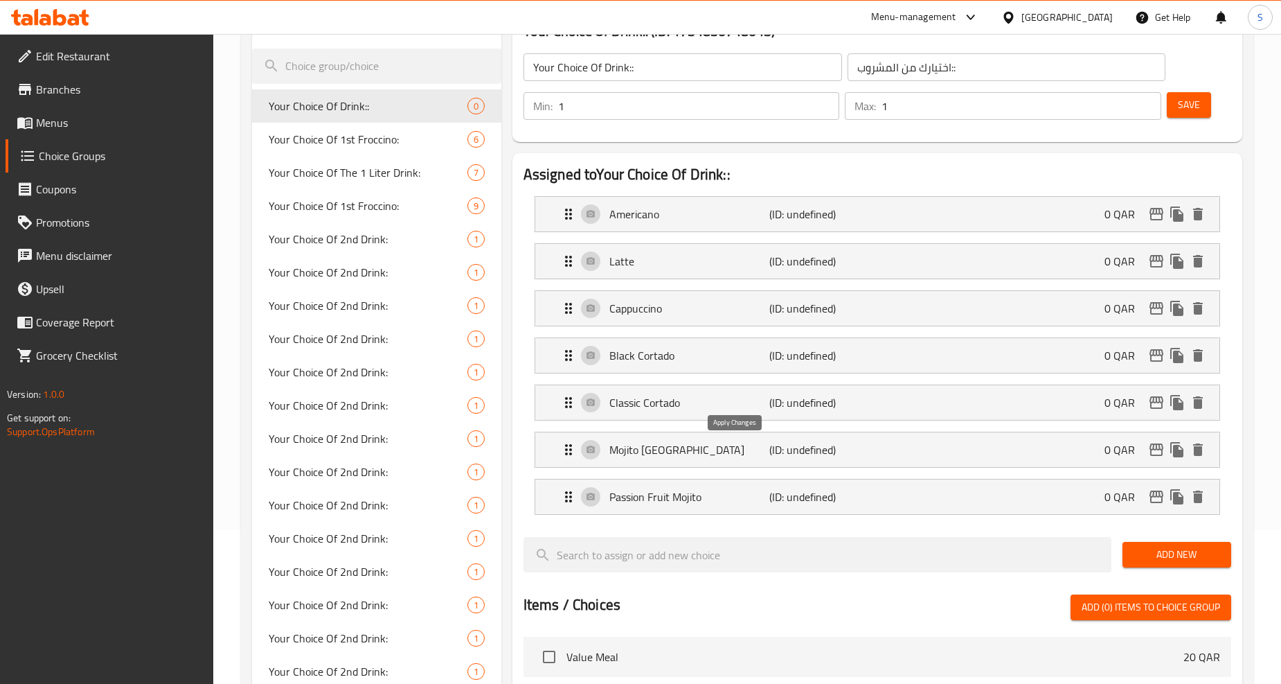
type input "بلاك كورتادو"
click at [716, 409] on p "Classic Cortado" at bounding box center [689, 402] width 160 height 17
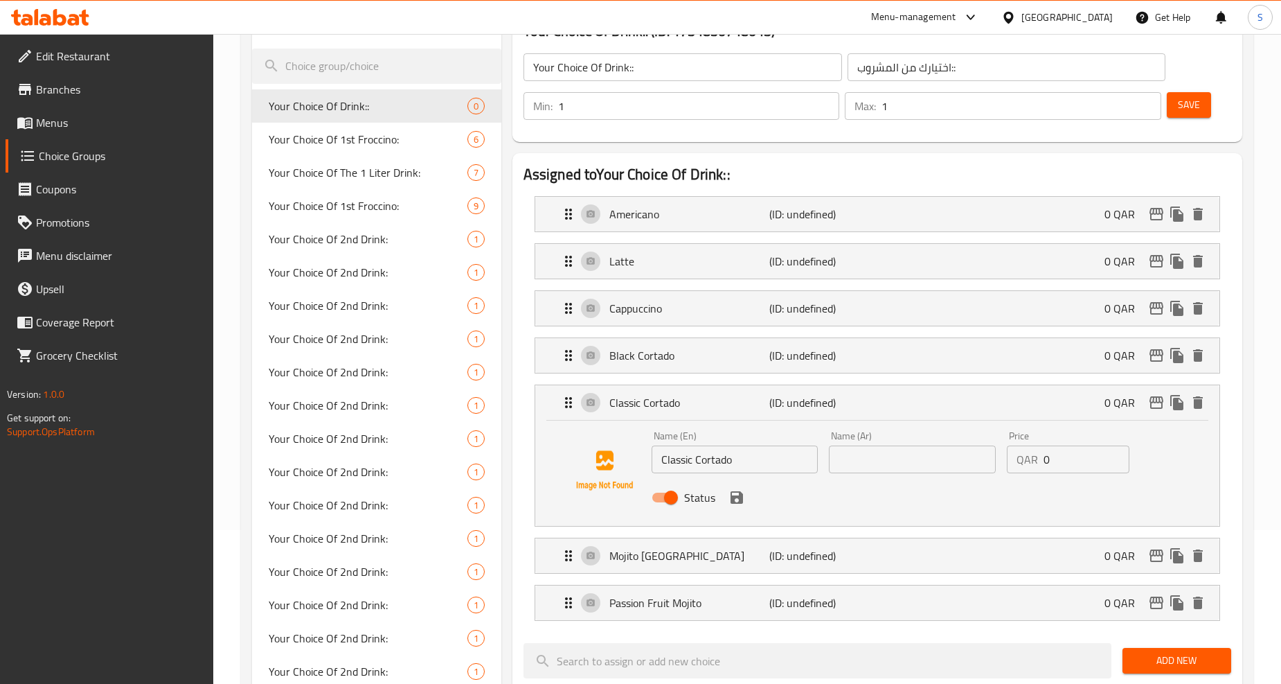
click at [909, 471] on input "text" at bounding box center [912, 459] width 167 height 28
paste input "كورتادو كلاسيك"
click at [745, 487] on div "Status" at bounding box center [912, 497] width 533 height 37
click at [738, 497] on icon "save" at bounding box center [737, 497] width 12 height 12
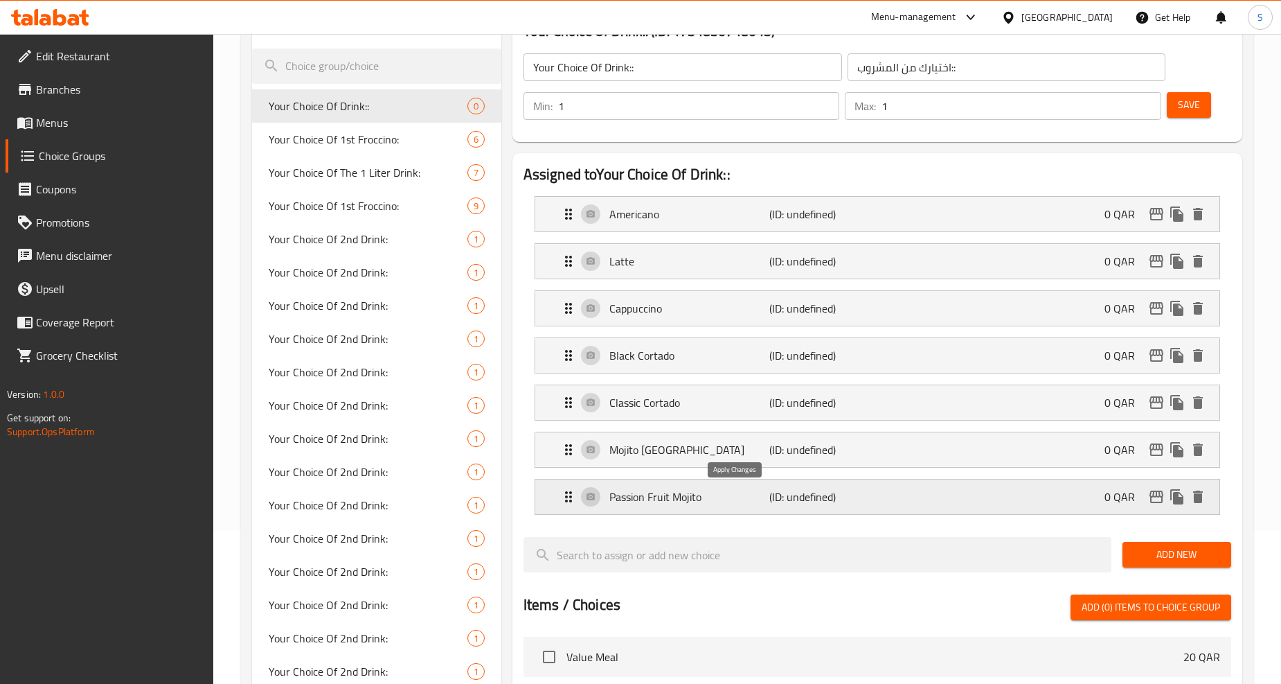
type input "كورتادو كلاسيك"
click at [763, 452] on p "Mojito [GEOGRAPHIC_DATA]" at bounding box center [689, 449] width 160 height 17
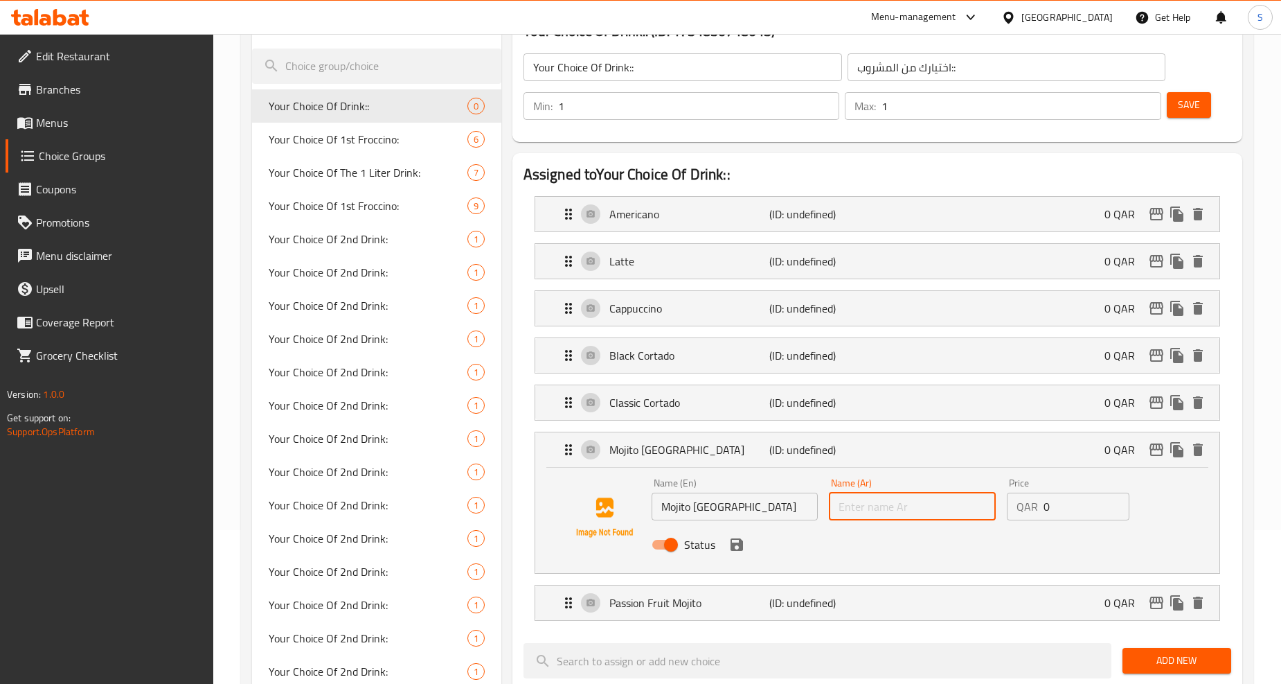
click at [911, 506] on input "text" at bounding box center [912, 506] width 167 height 28
paste input "موهيتو بلو لاجون"
click at [733, 541] on icon "save" at bounding box center [737, 544] width 17 height 17
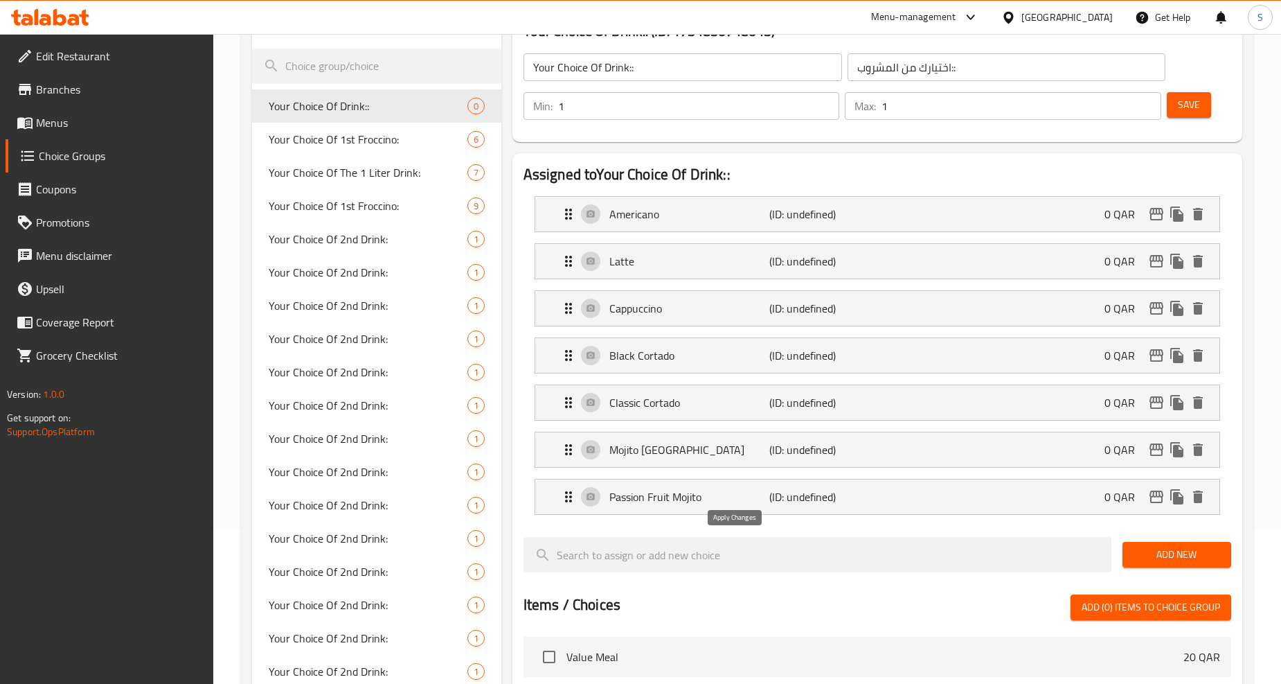
type input "موهيتو بلو لاجون"
click at [833, 497] on p "(ID: undefined)" at bounding box center [822, 496] width 107 height 17
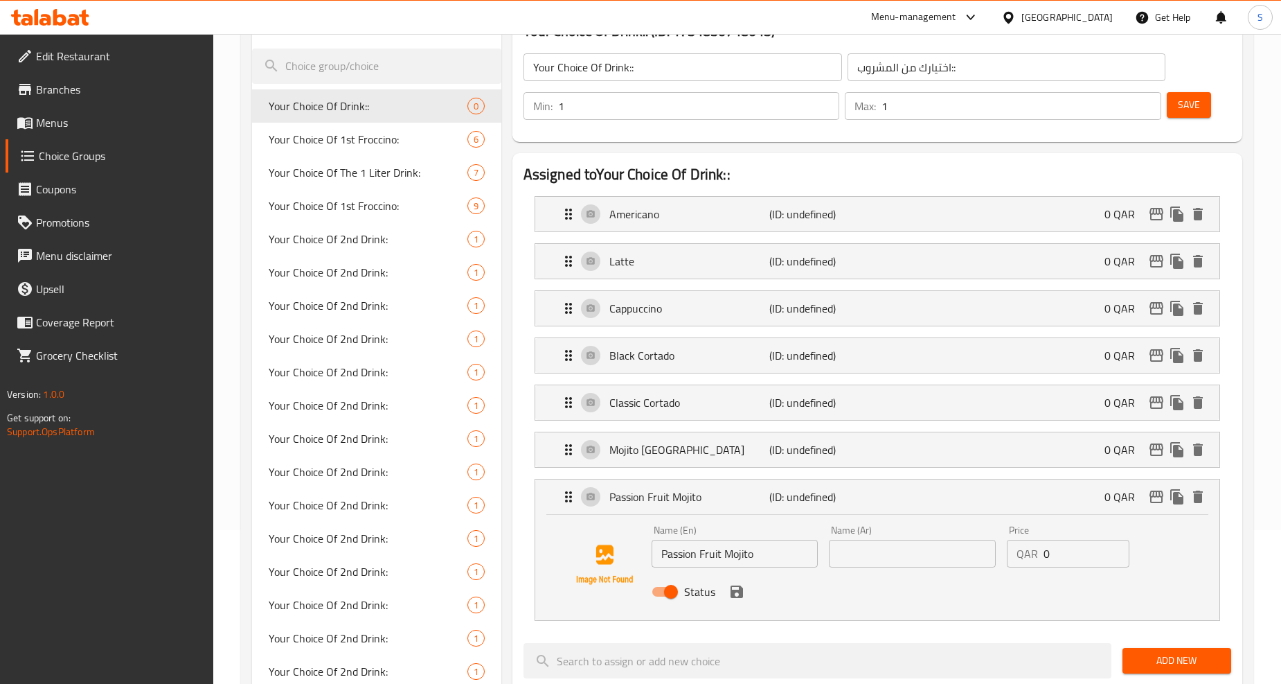
click at [862, 562] on input "text" at bounding box center [912, 554] width 167 height 28
paste input "موهيتو باشن فروت"
click at [734, 599] on icon "save" at bounding box center [737, 591] width 17 height 17
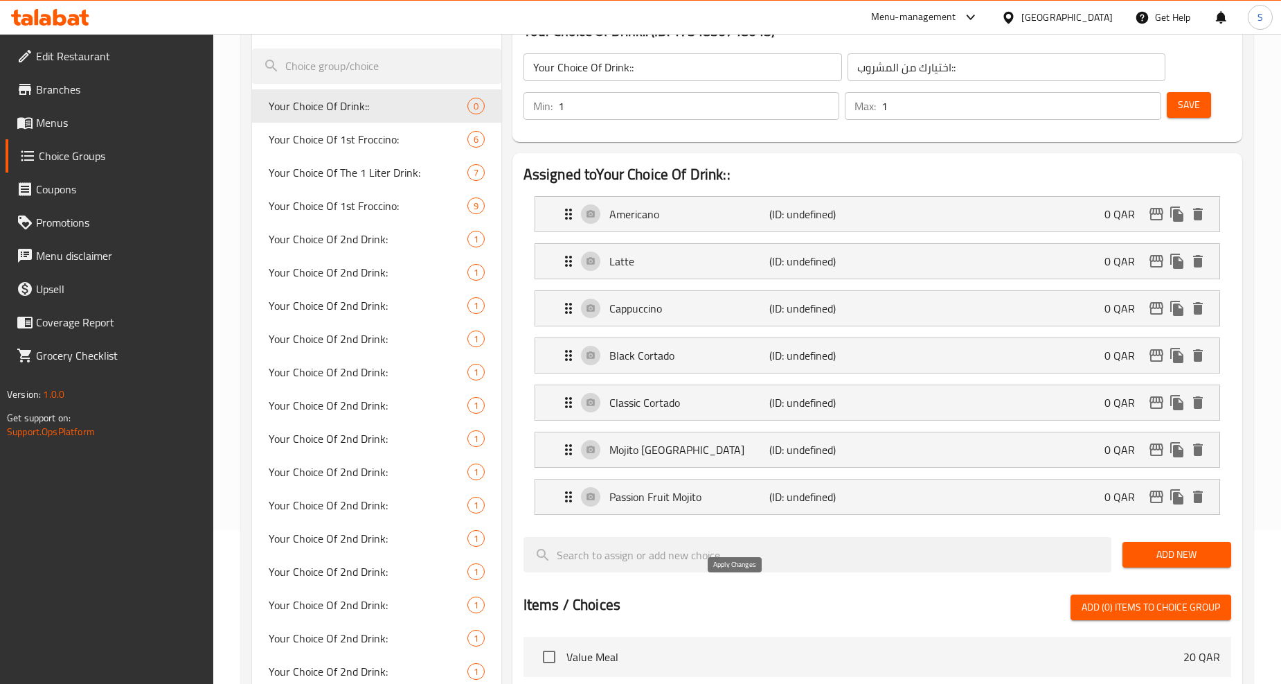
type input "موهيتو باشن فروت"
click at [1195, 109] on span "Save" at bounding box center [1189, 104] width 22 height 17
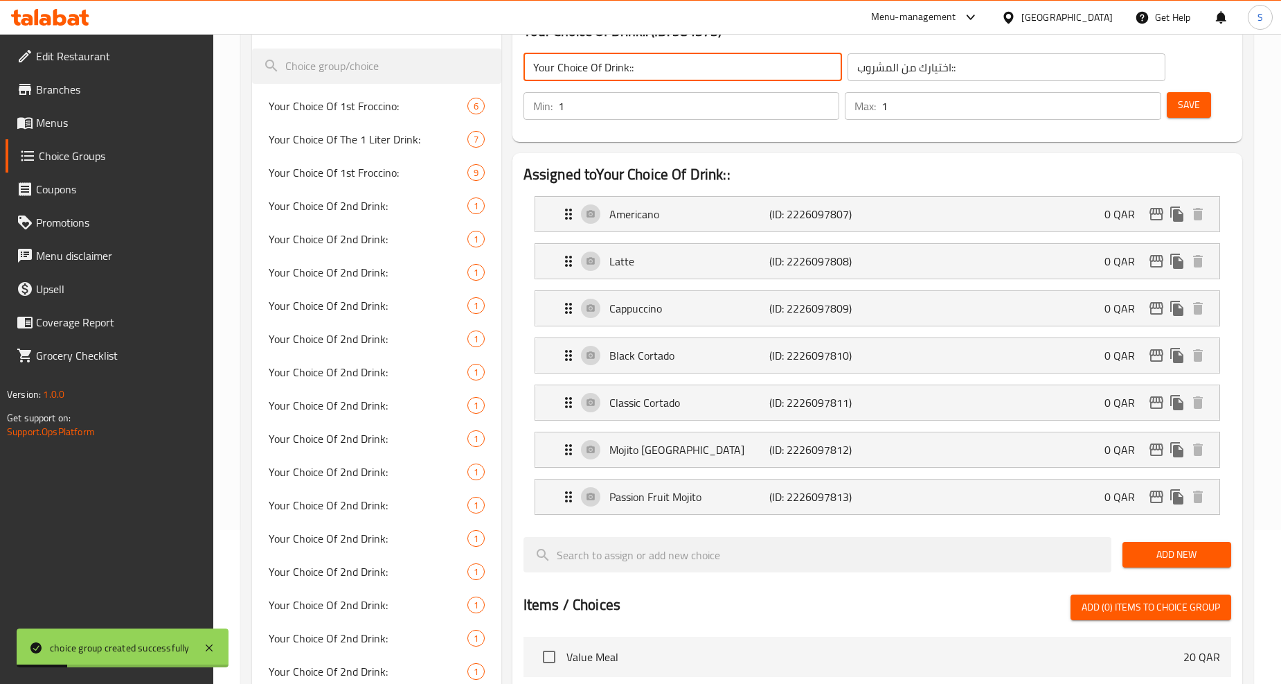
click at [681, 70] on input "Your Choice Of Drink::" at bounding box center [683, 67] width 319 height 28
type input "Your Choice Of Drink:"
click at [1035, 75] on input "اختيارك من المشروب::" at bounding box center [1007, 67] width 319 height 28
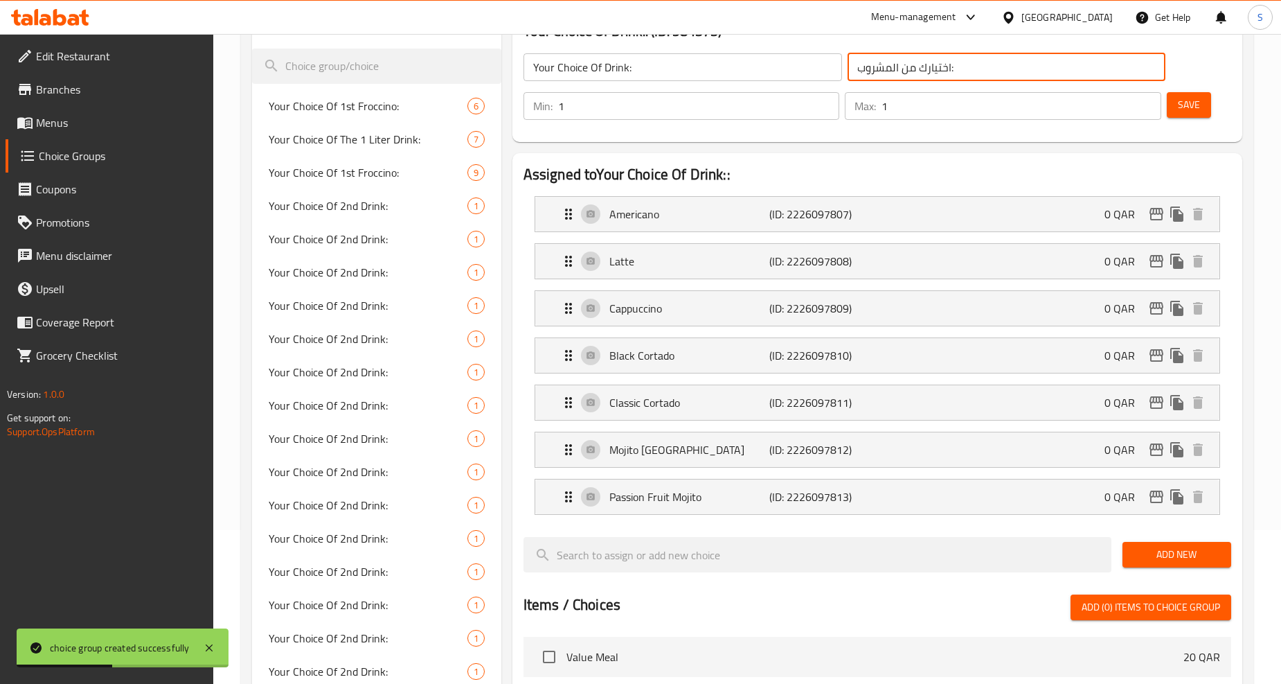
type input "اختيارك من المشروب:"
click at [1192, 109] on span "Save" at bounding box center [1189, 104] width 22 height 17
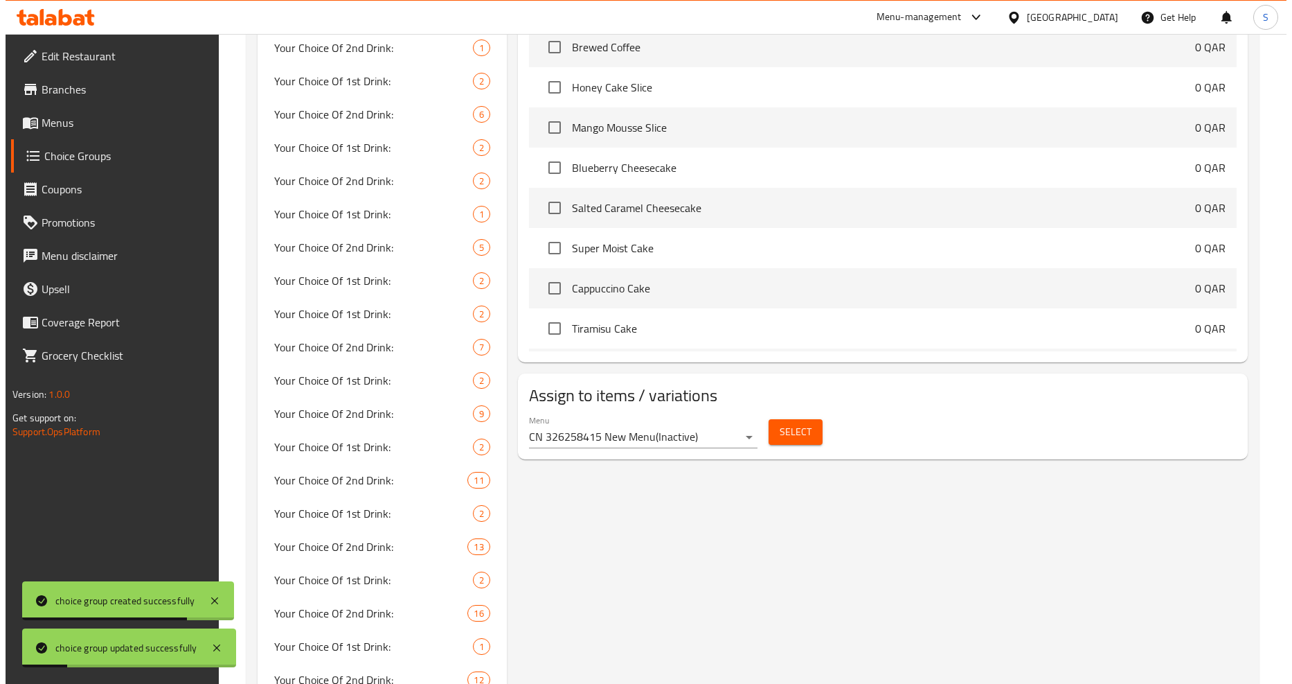
scroll to position [846, 0]
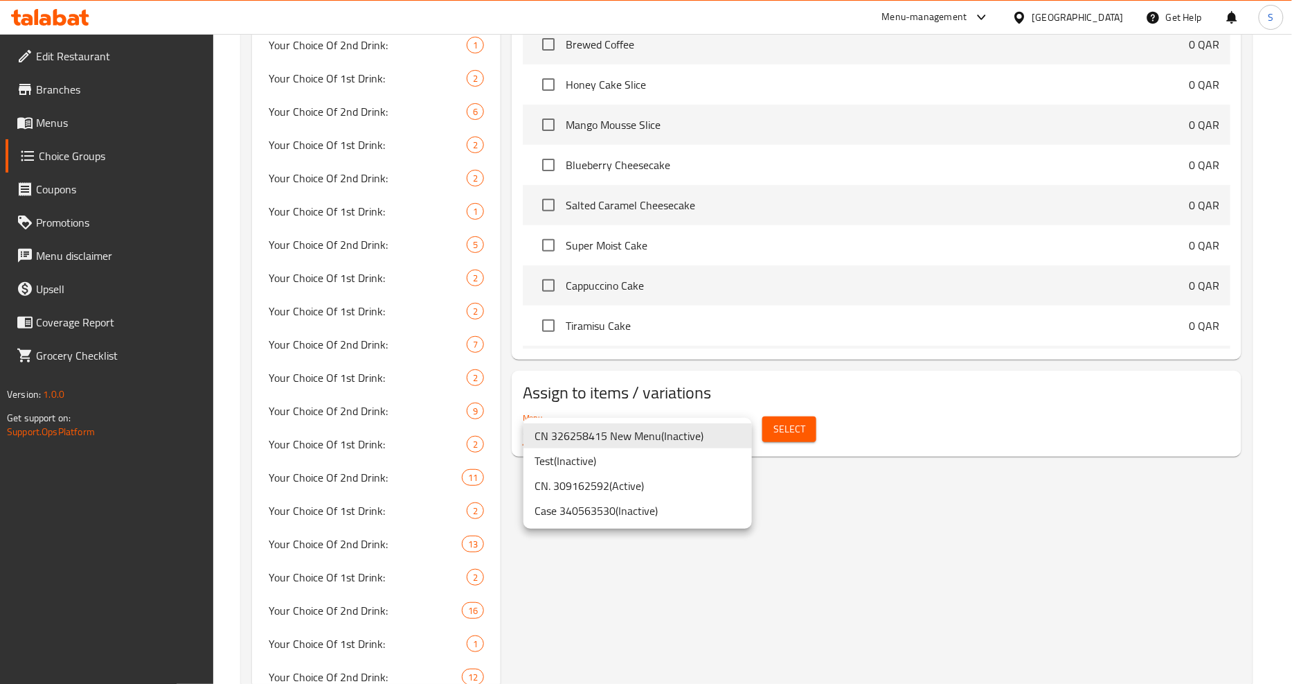
click at [597, 517] on li "Case 340563530 ( Inactive )" at bounding box center [638, 510] width 229 height 25
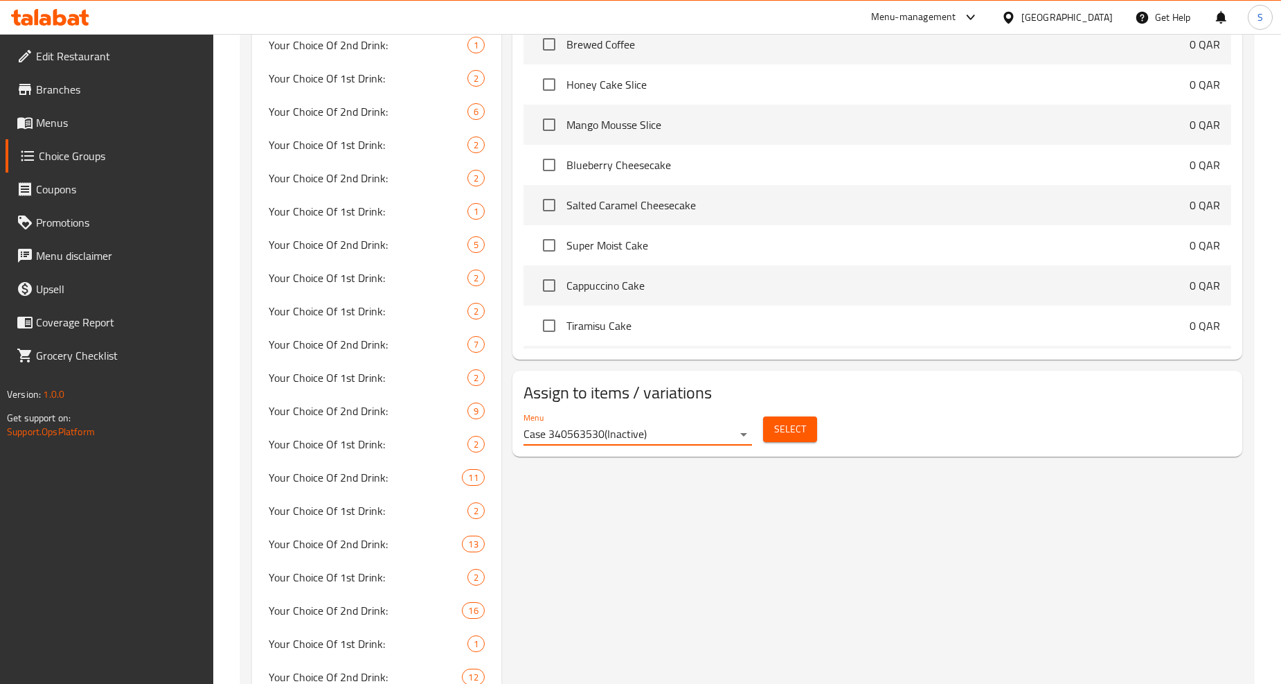
click at [812, 430] on button "Select" at bounding box center [790, 429] width 54 height 26
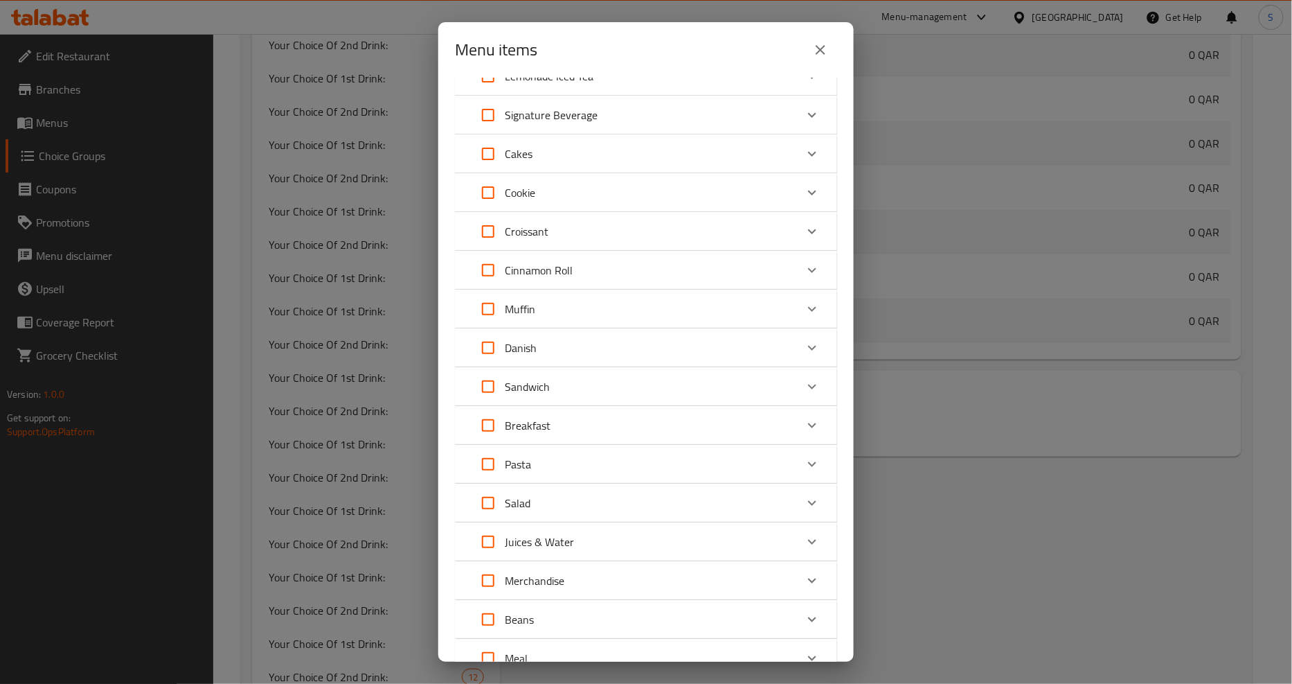
scroll to position [447, 0]
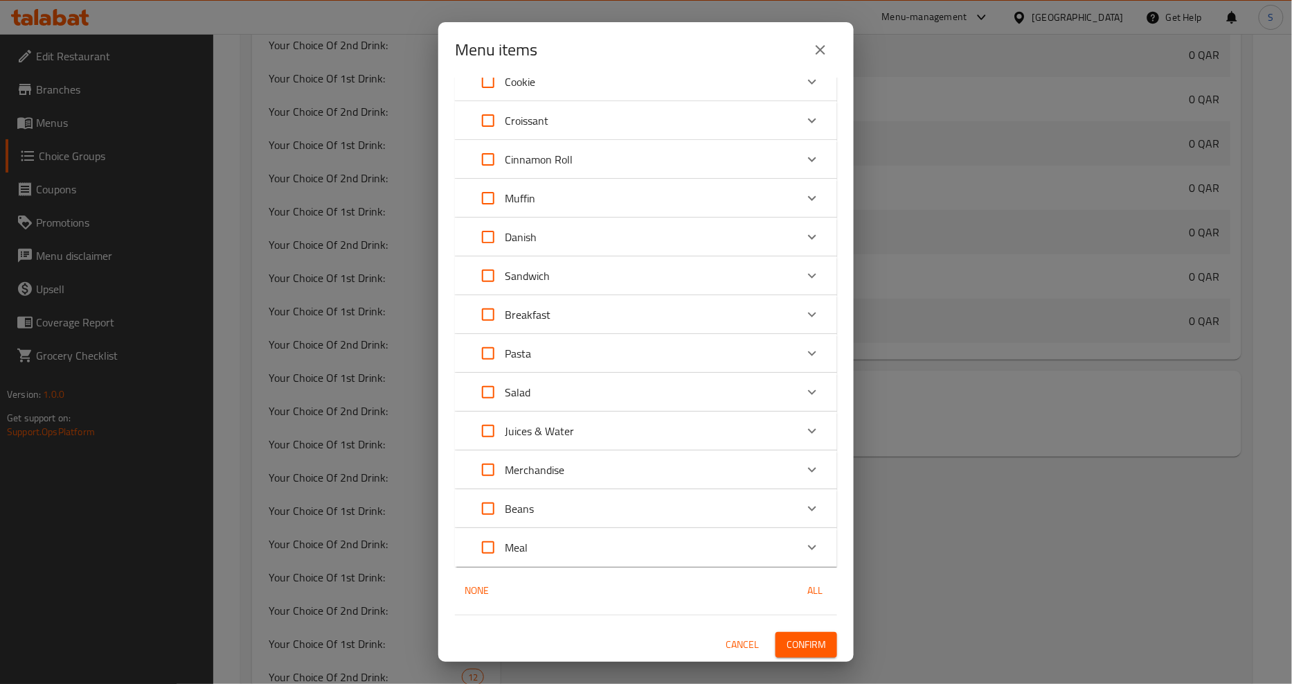
click at [796, 547] on div "Expand" at bounding box center [812, 547] width 33 height 33
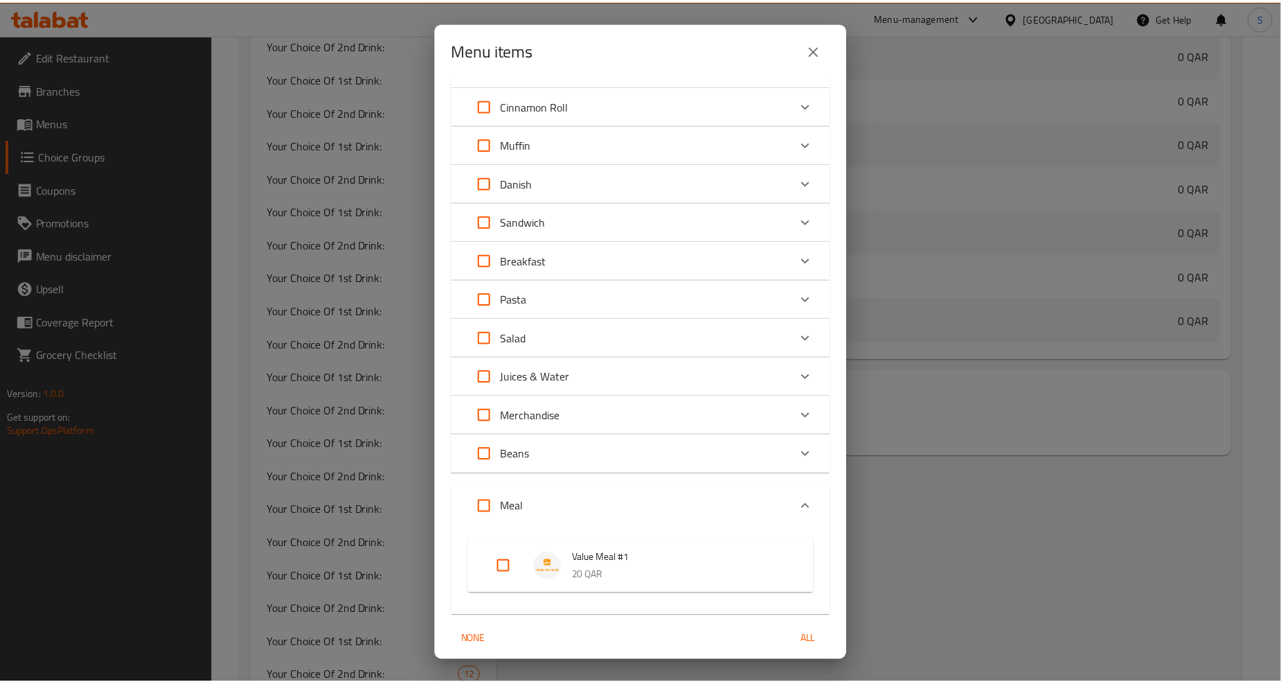
scroll to position [551, 0]
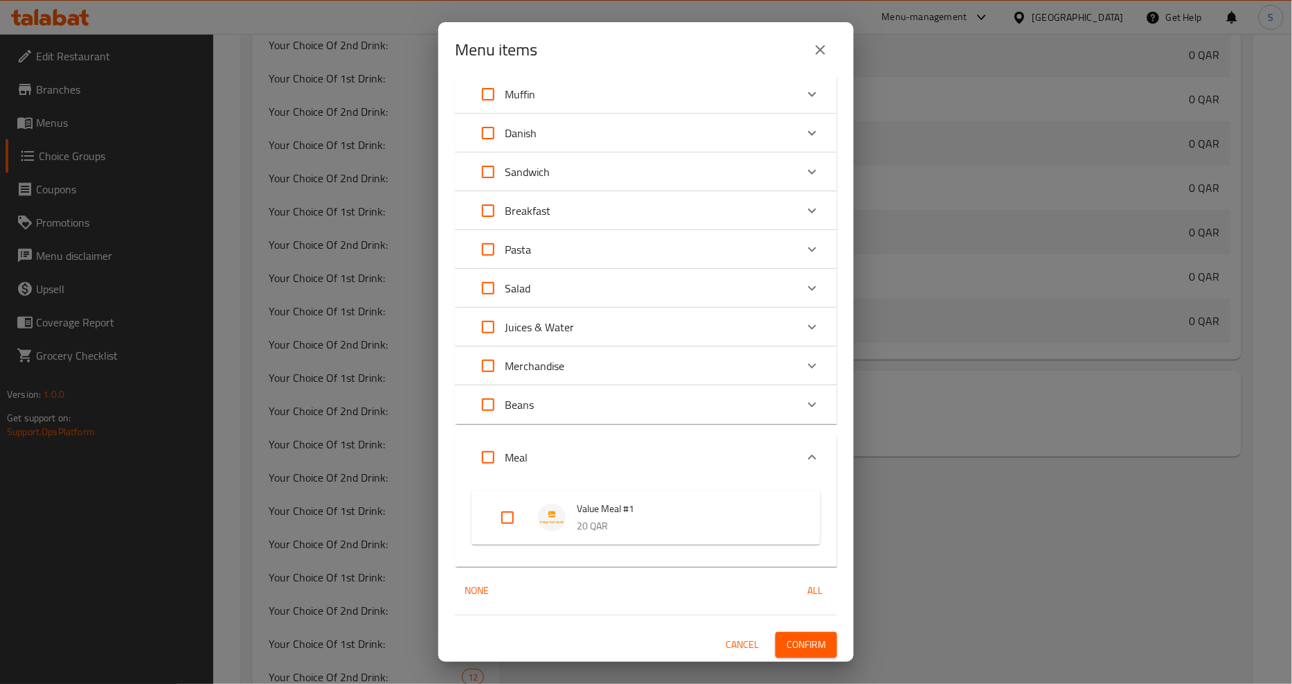
click at [496, 518] on input "Expand" at bounding box center [507, 517] width 33 height 33
checkbox input "true"
click at [808, 642] on span "Confirm" at bounding box center [806, 644] width 39 height 17
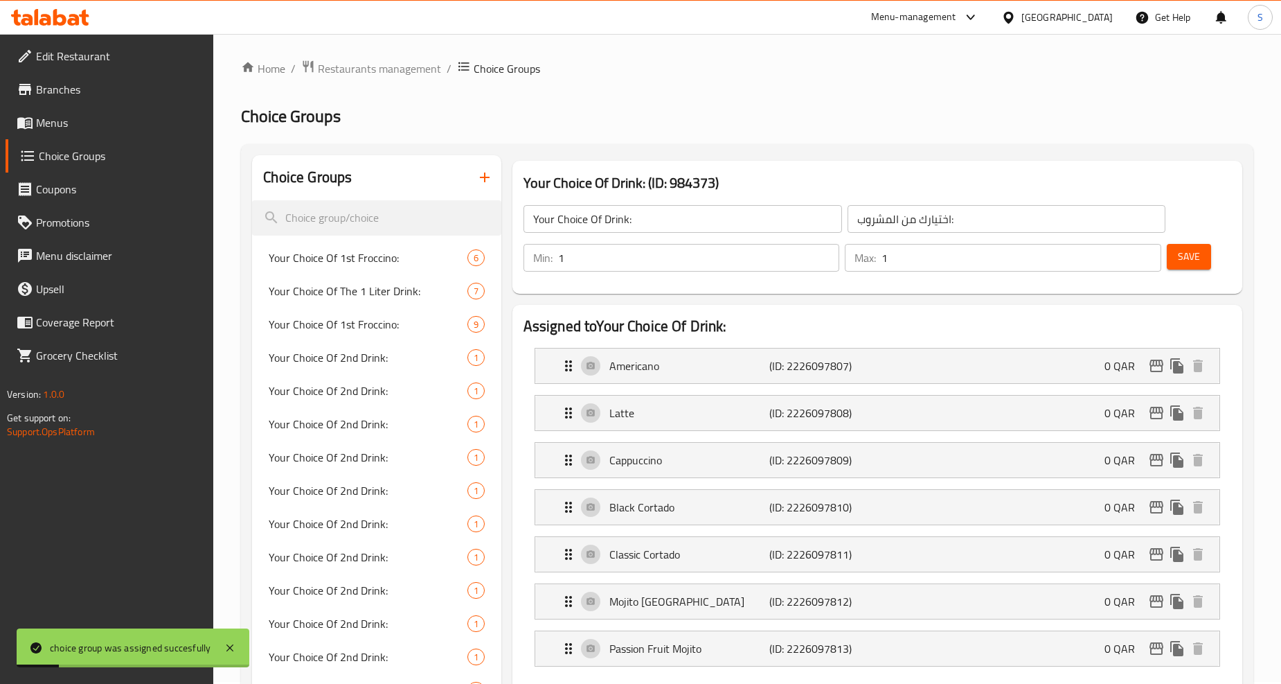
scroll to position [0, 0]
click at [576, 225] on input "Your Choice Of Drink:" at bounding box center [683, 221] width 319 height 28
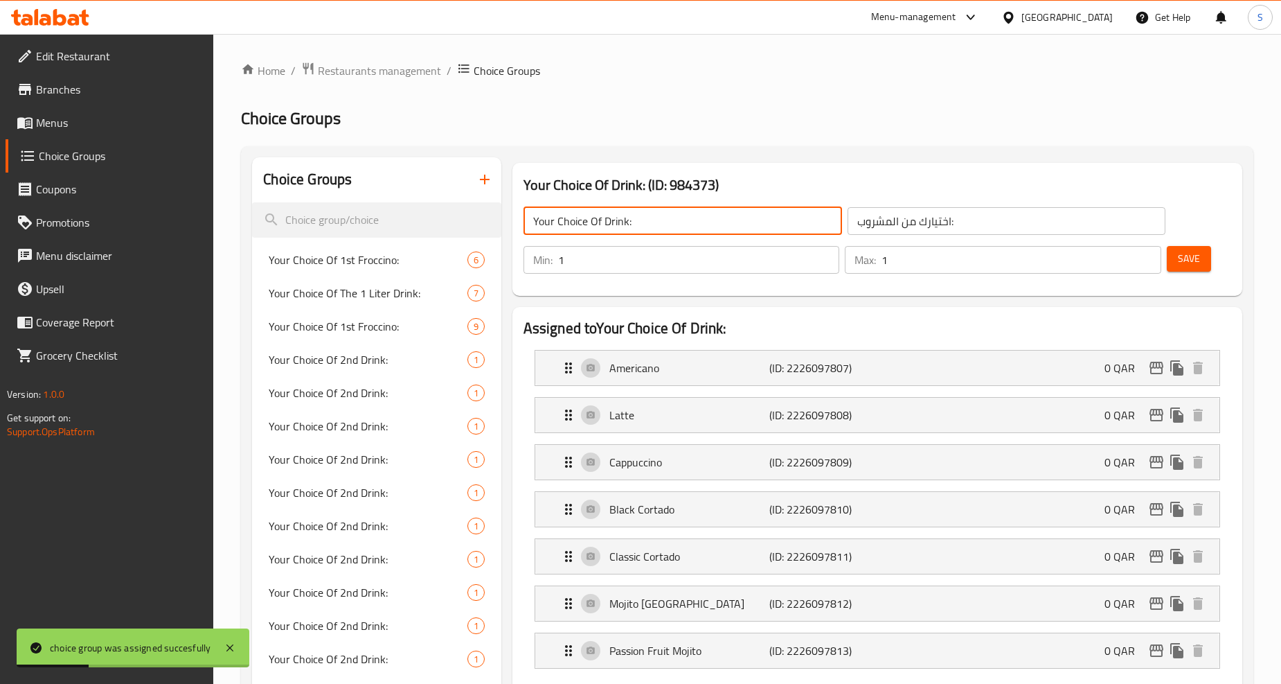
click at [576, 225] on input "Your Choice Of Drink:" at bounding box center [683, 221] width 319 height 28
click at [482, 186] on icon "button" at bounding box center [485, 179] width 17 height 17
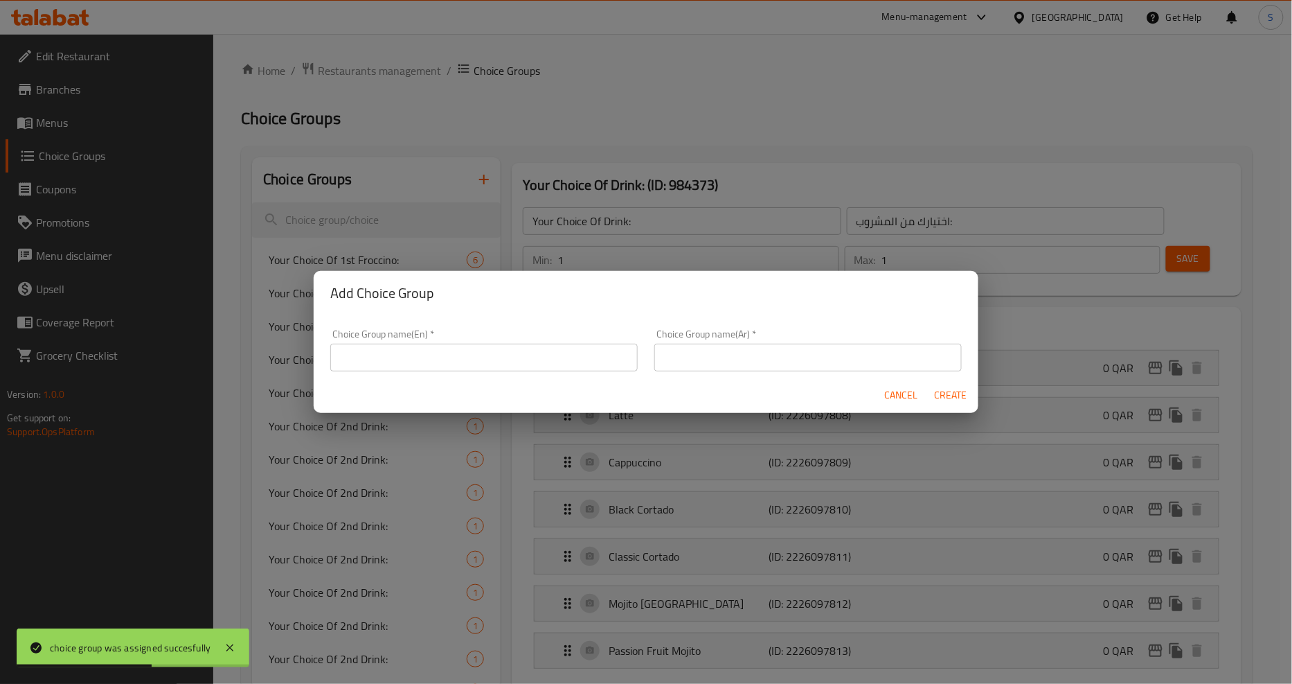
click at [489, 359] on input "text" at bounding box center [484, 358] width 308 height 28
paste input "Your Choice Of Drink:"
click at [421, 356] on input "Your Choice Of Drink:" at bounding box center [484, 358] width 308 height 28
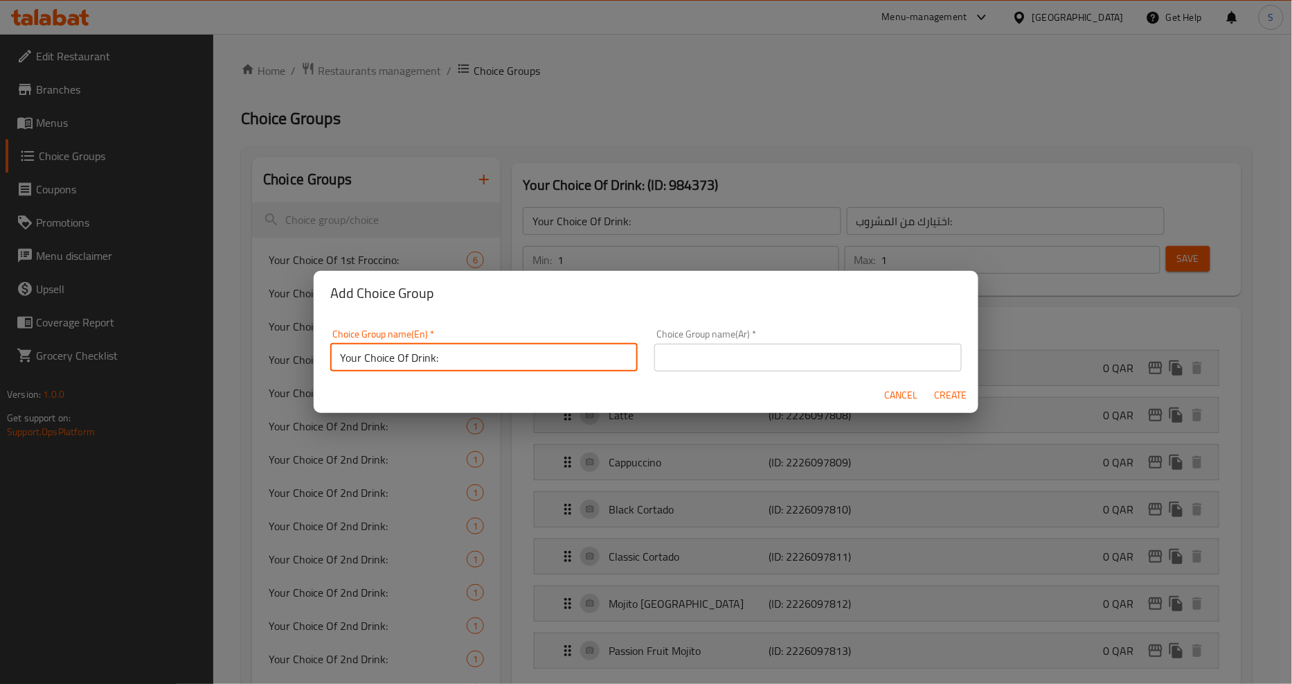
click at [426, 354] on input "Your Choice Of Drink:" at bounding box center [484, 358] width 308 height 28
click at [459, 356] on input "Your Choice Of Food:" at bounding box center [484, 358] width 308 height 28
type input "Your Choice Of Food:"
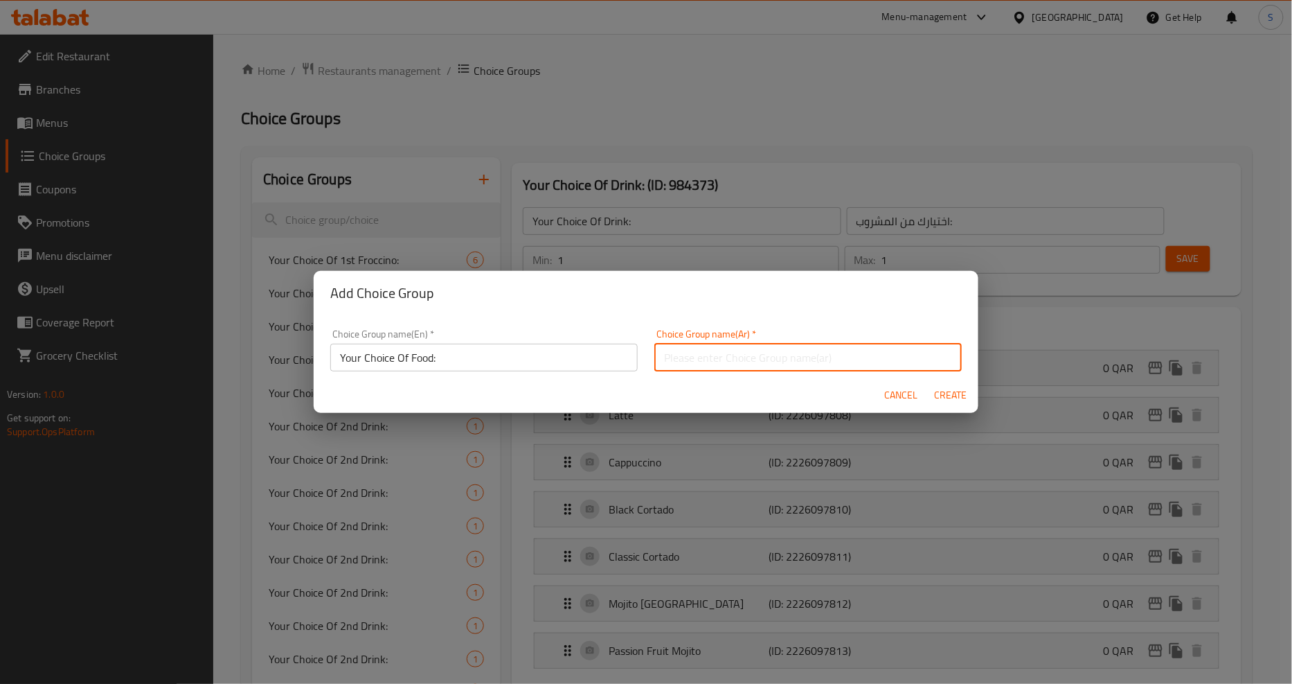
click at [785, 364] on input "text" at bounding box center [809, 358] width 308 height 28
paste input "اختيارك من الطعام:"
type input "اختيارك من الطعام:"
click at [959, 395] on span "Create" at bounding box center [950, 394] width 33 height 17
type input "Your Choice Of Food:"
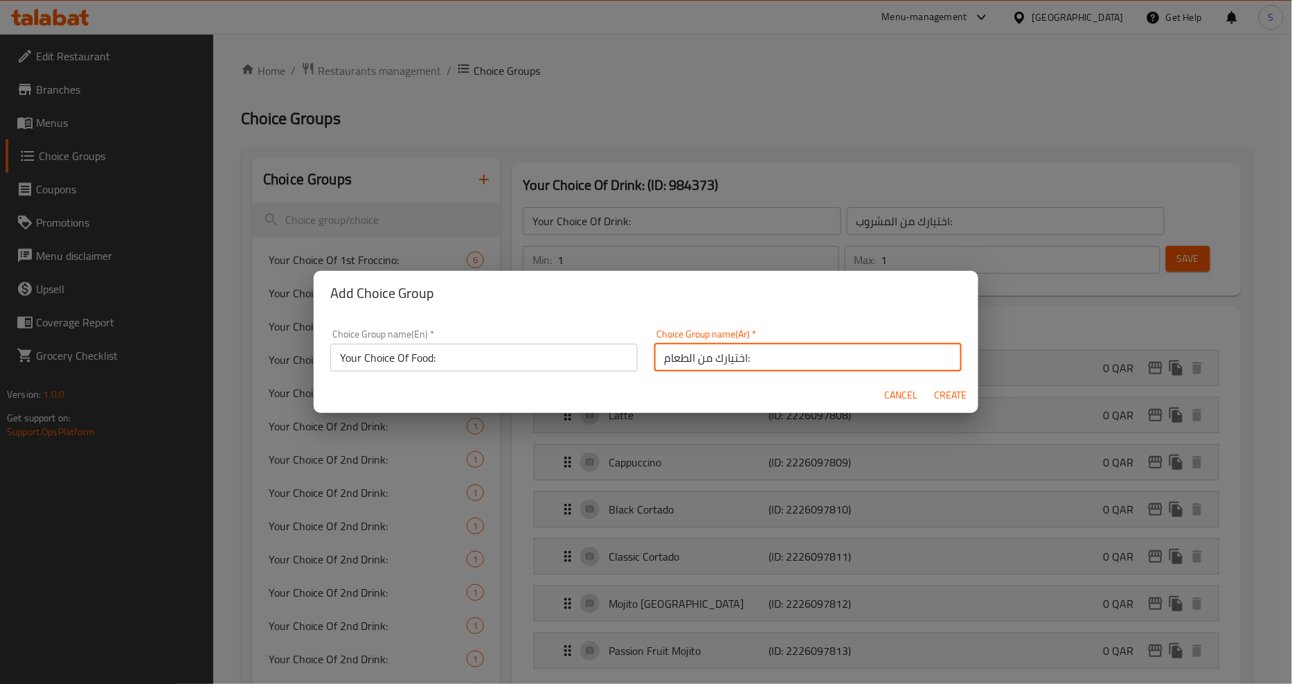
type input "اختيارك من الطعام:"
type input "0"
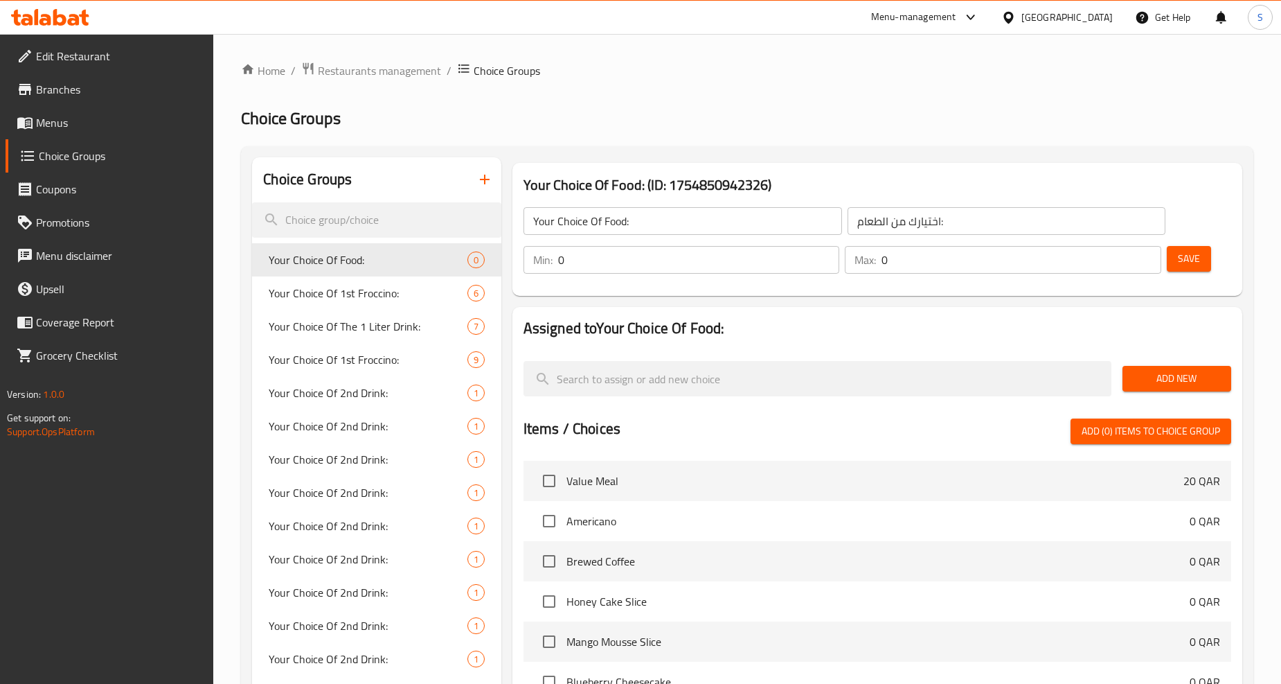
click at [629, 262] on input "0" at bounding box center [699, 260] width 282 height 28
type input "1"
click at [968, 263] on input "0" at bounding box center [1022, 260] width 280 height 28
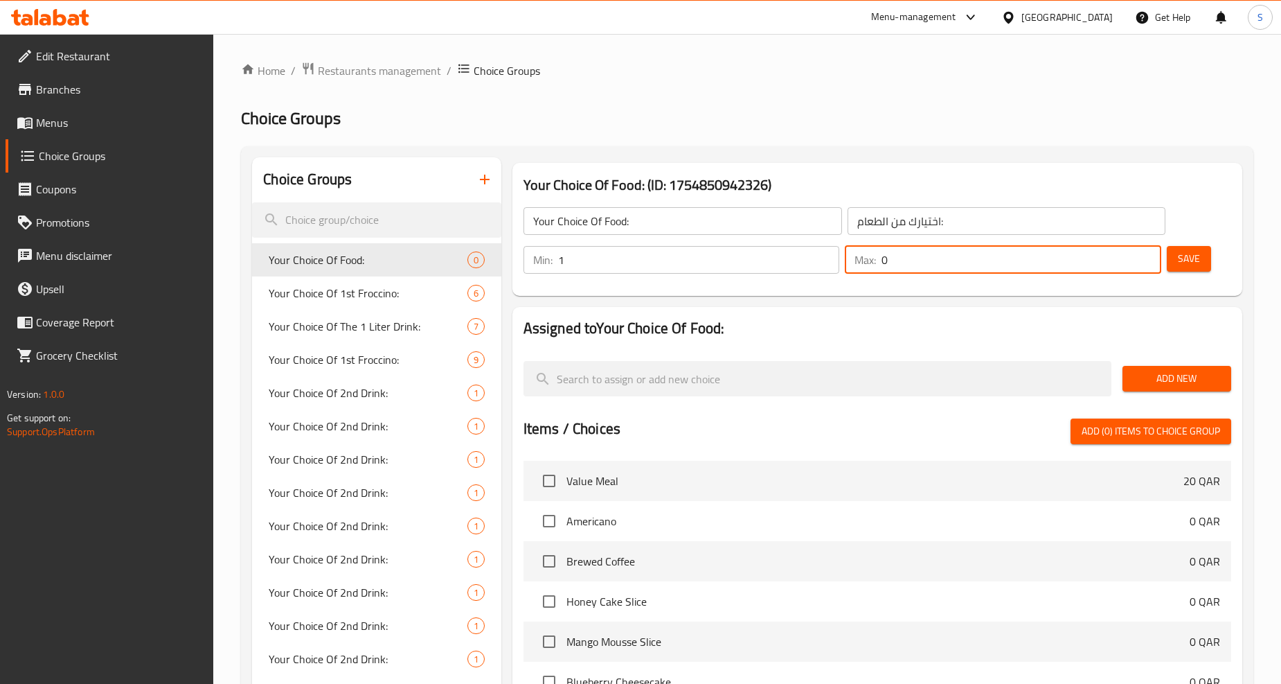
click at [968, 263] on input "0" at bounding box center [1022, 260] width 280 height 28
type input "1"
click at [1174, 379] on span "Add New" at bounding box center [1177, 378] width 87 height 17
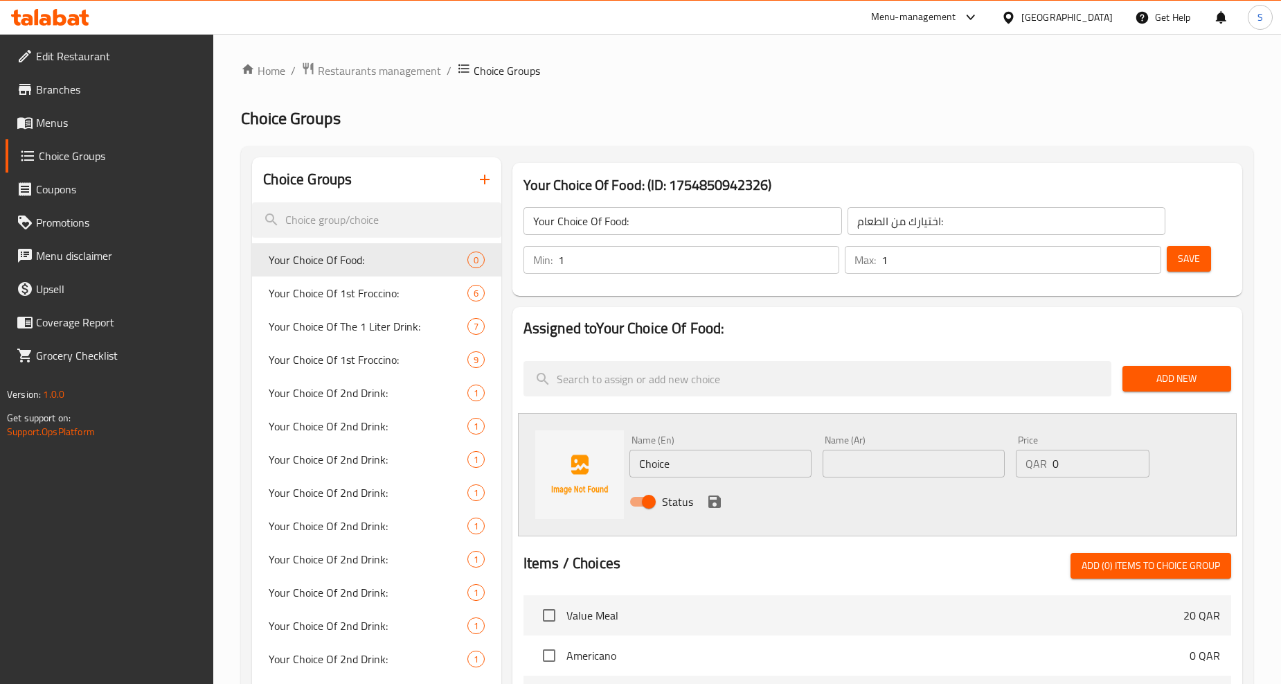
click at [697, 468] on input "Choice" at bounding box center [721, 463] width 182 height 28
paste input "croissant"
click at [697, 468] on input "croissant" at bounding box center [721, 463] width 182 height 28
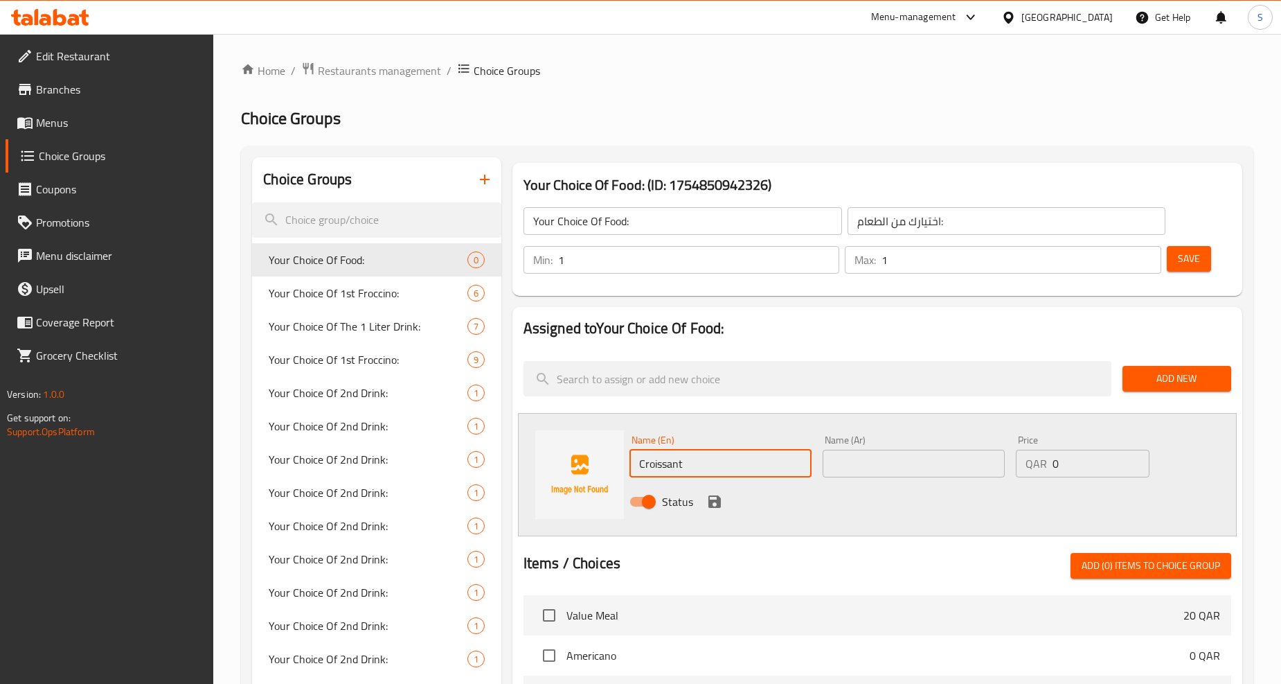
type input "Croissant"
click at [867, 460] on input "text" at bounding box center [914, 463] width 182 height 28
paste input "كرواسون"
type input "كرواسون"
click at [722, 495] on icon "save" at bounding box center [714, 501] width 17 height 17
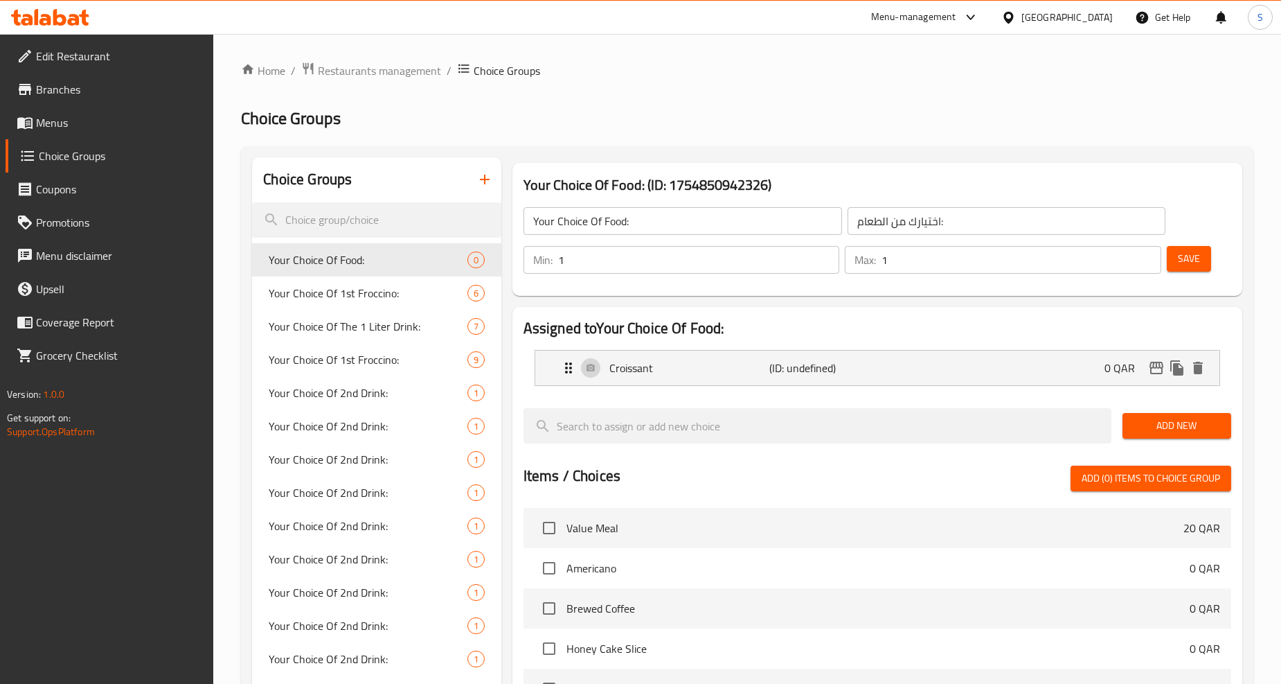
click at [1170, 428] on span "Add New" at bounding box center [1177, 425] width 87 height 17
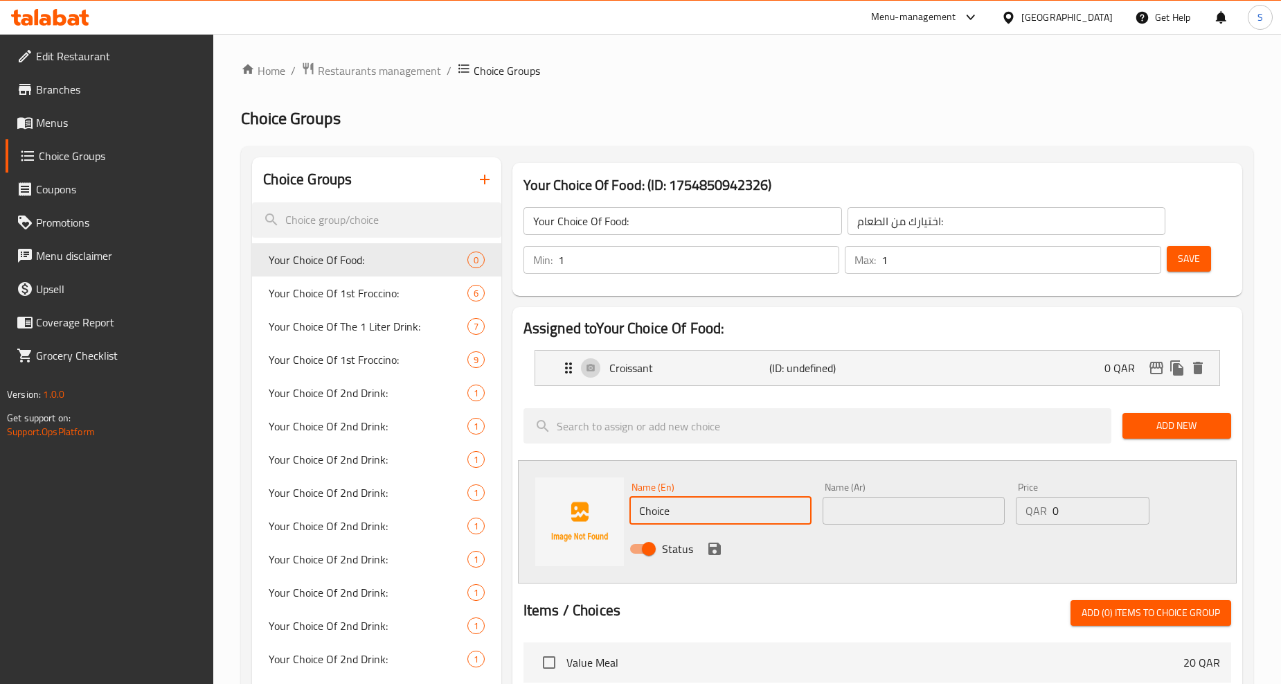
click at [731, 517] on input "Choice" at bounding box center [721, 511] width 182 height 28
paste input "chocolate croissant"
click at [731, 517] on input "chocolate croissant" at bounding box center [721, 511] width 182 height 28
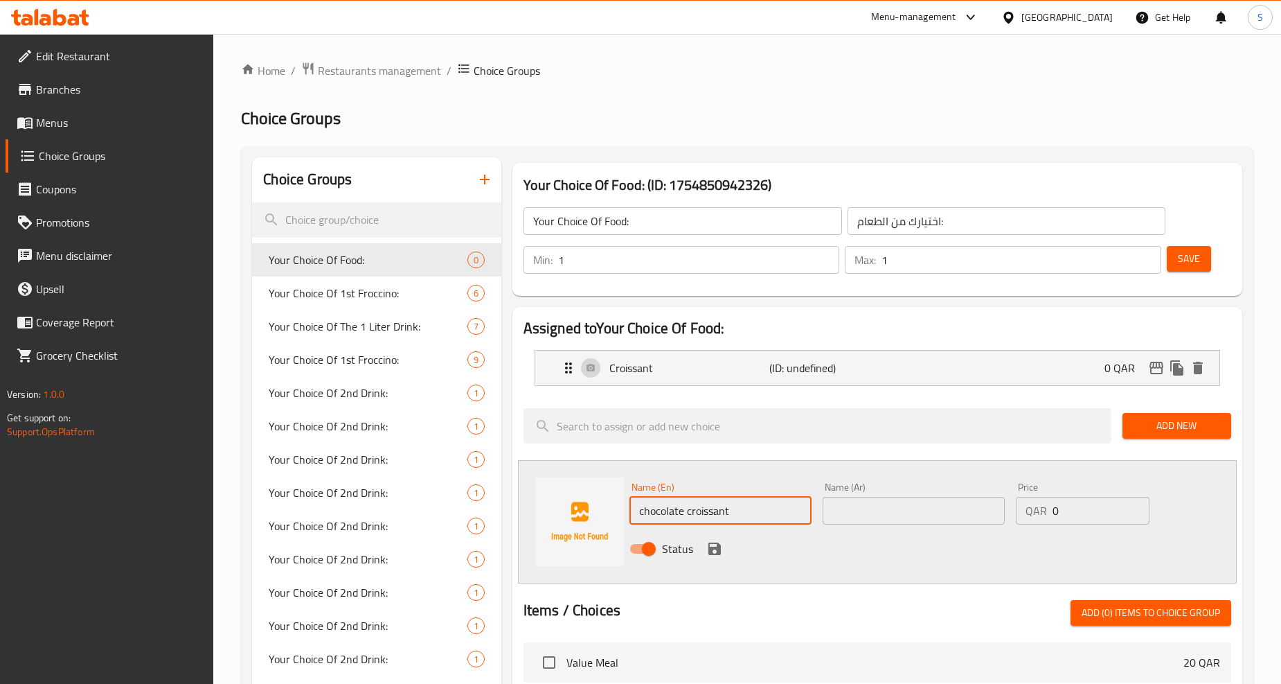
click at [731, 517] on input "chocolate croissant" at bounding box center [721, 511] width 182 height 28
type input "Chocolate Croissant"
click at [851, 516] on input "text" at bounding box center [914, 511] width 182 height 28
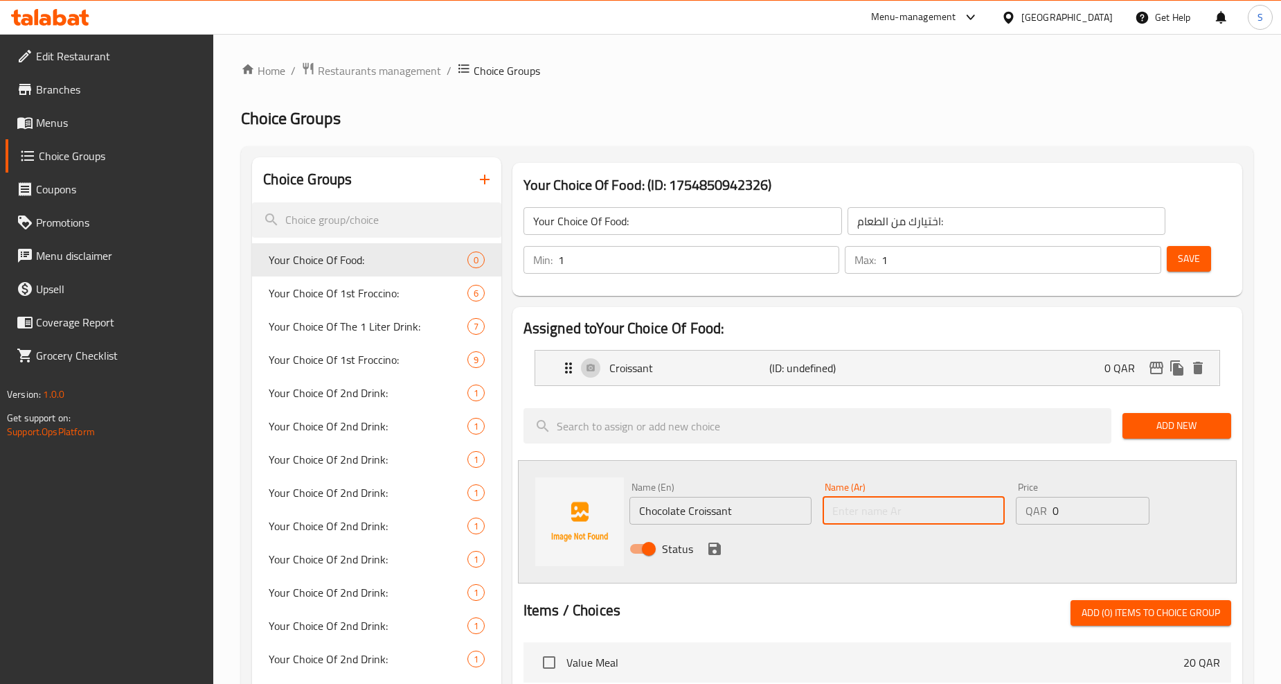
paste input "كرواسون بالشوكولاتة"
type input "كرواسون بالشوكولاتة"
click at [710, 545] on icon "save" at bounding box center [714, 548] width 17 height 17
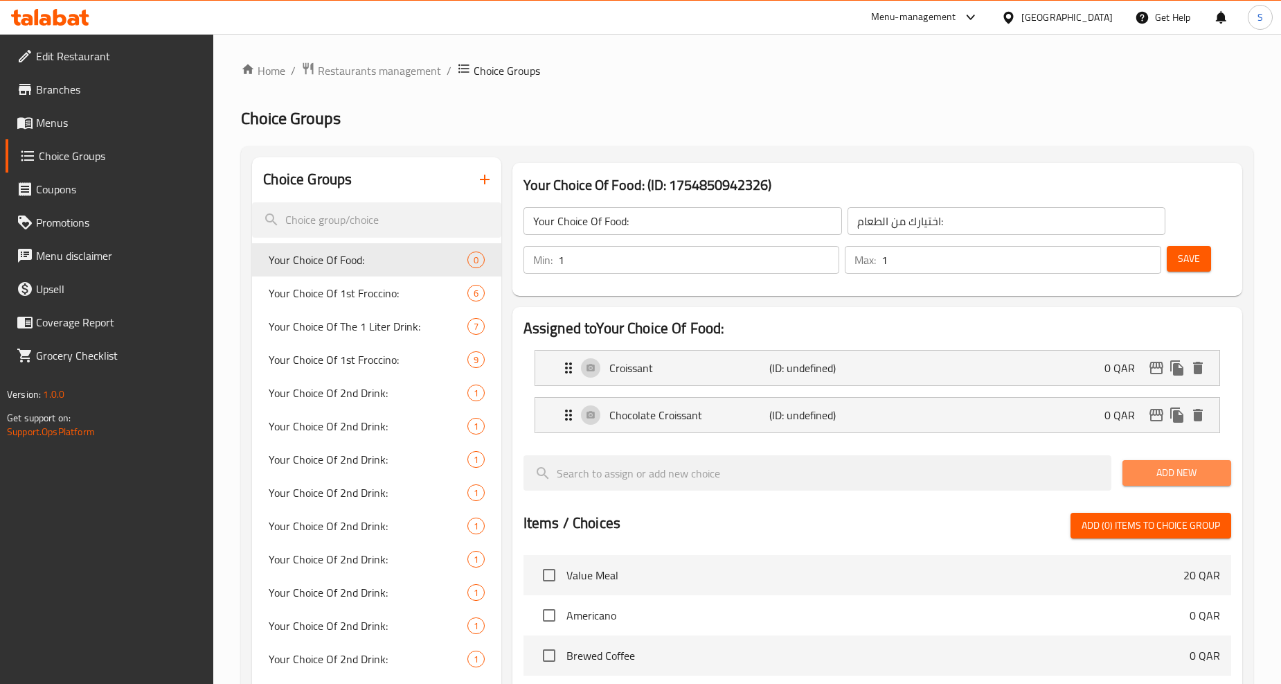
click at [1164, 472] on span "Add New" at bounding box center [1177, 472] width 87 height 17
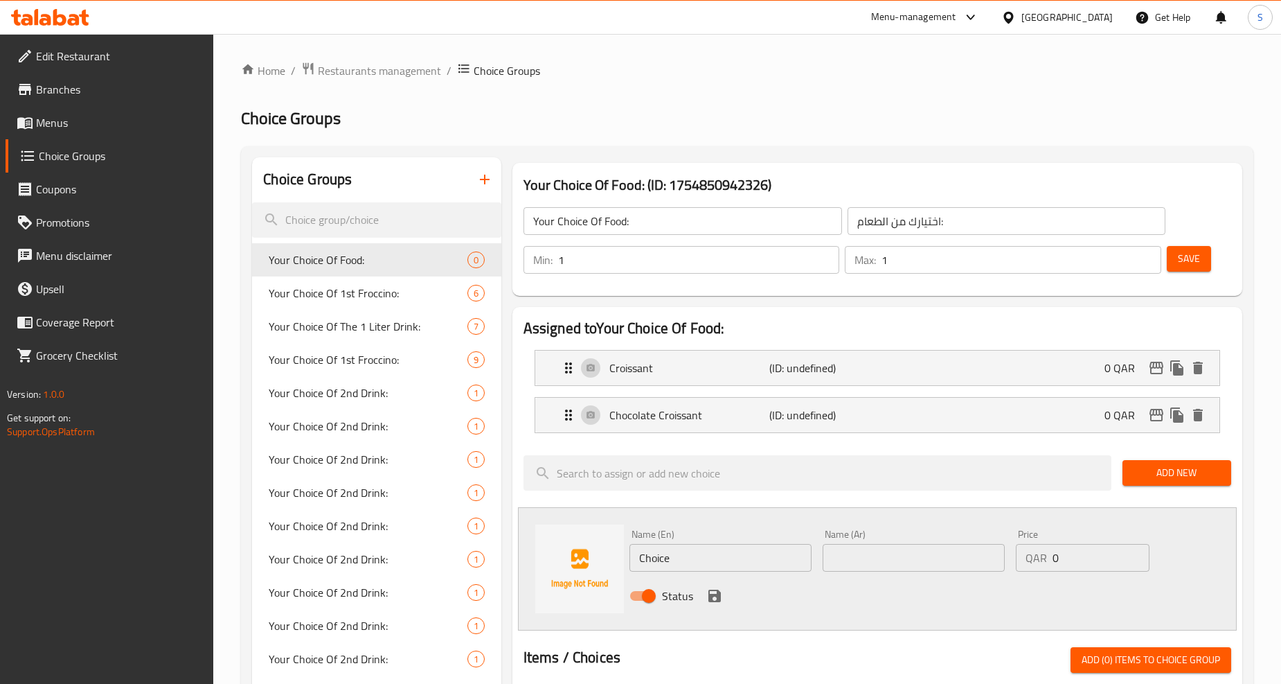
click at [673, 560] on input "Choice" at bounding box center [721, 558] width 182 height 28
paste input "butter croissant"
click at [673, 560] on input "butter croissant" at bounding box center [721, 558] width 182 height 28
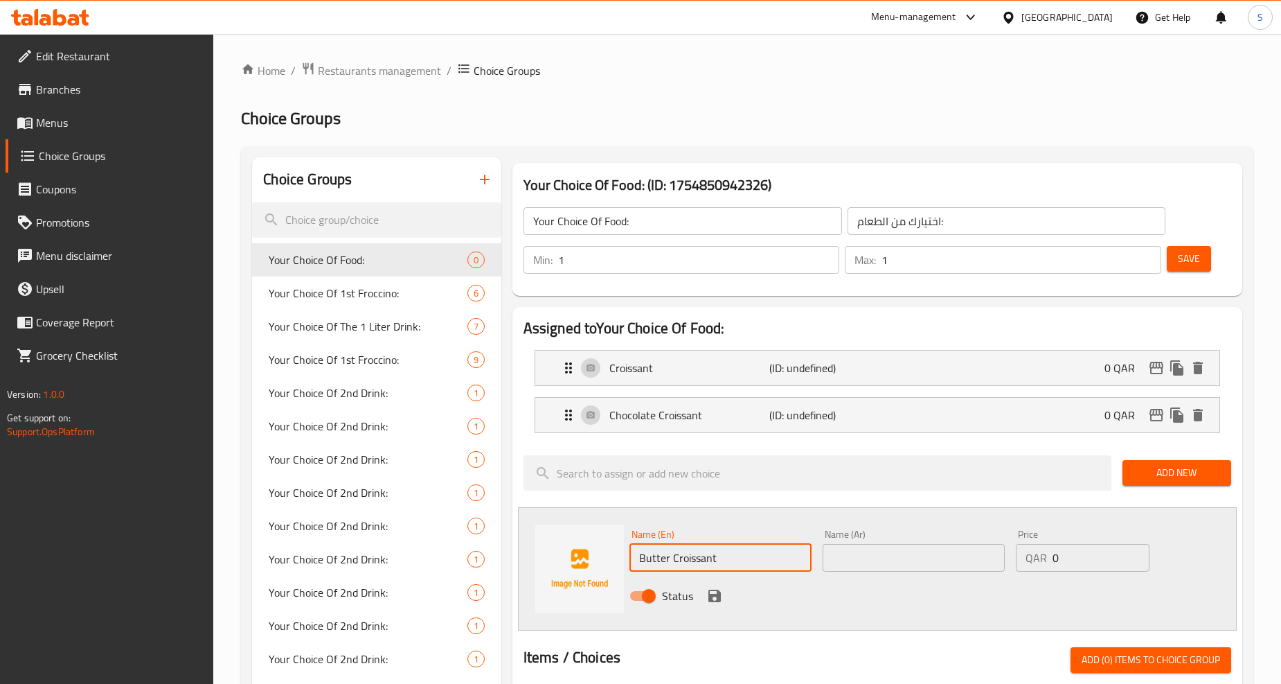
type input "Butter Croissant"
click at [882, 564] on input "text" at bounding box center [914, 558] width 182 height 28
paste input "كرواسون بالزبدة"
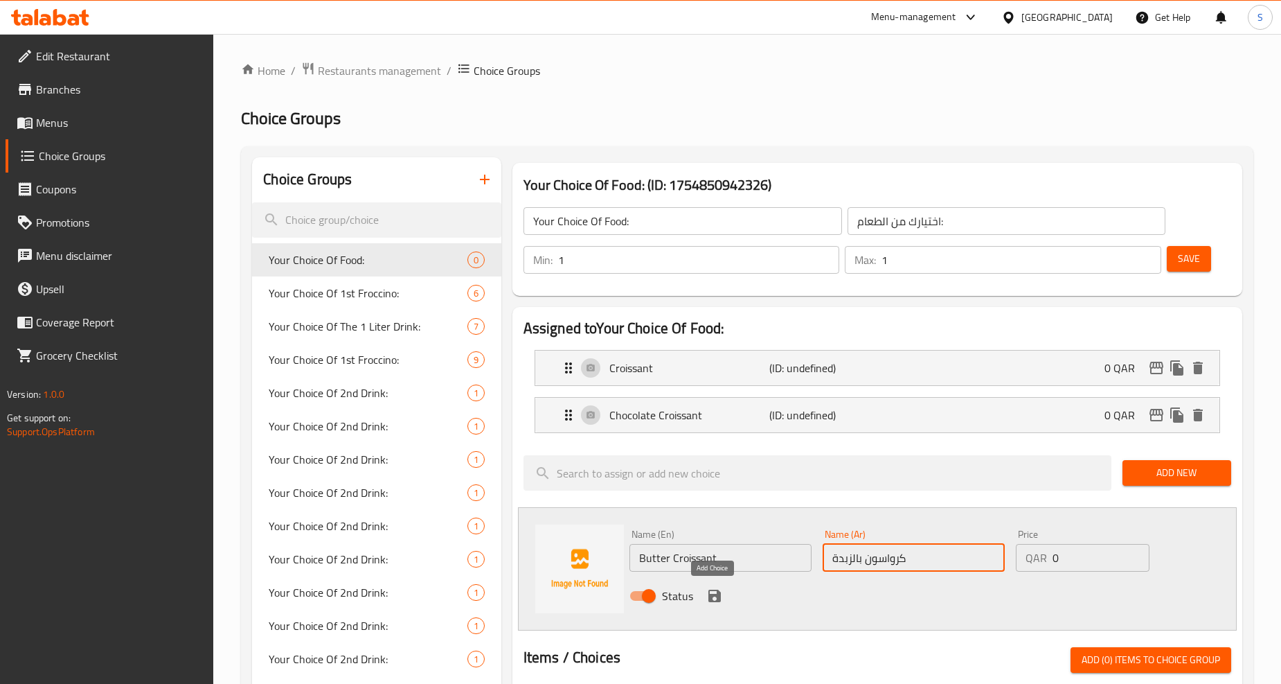
type input "كرواسون بالزبدة"
click at [710, 590] on icon "save" at bounding box center [715, 595] width 12 height 12
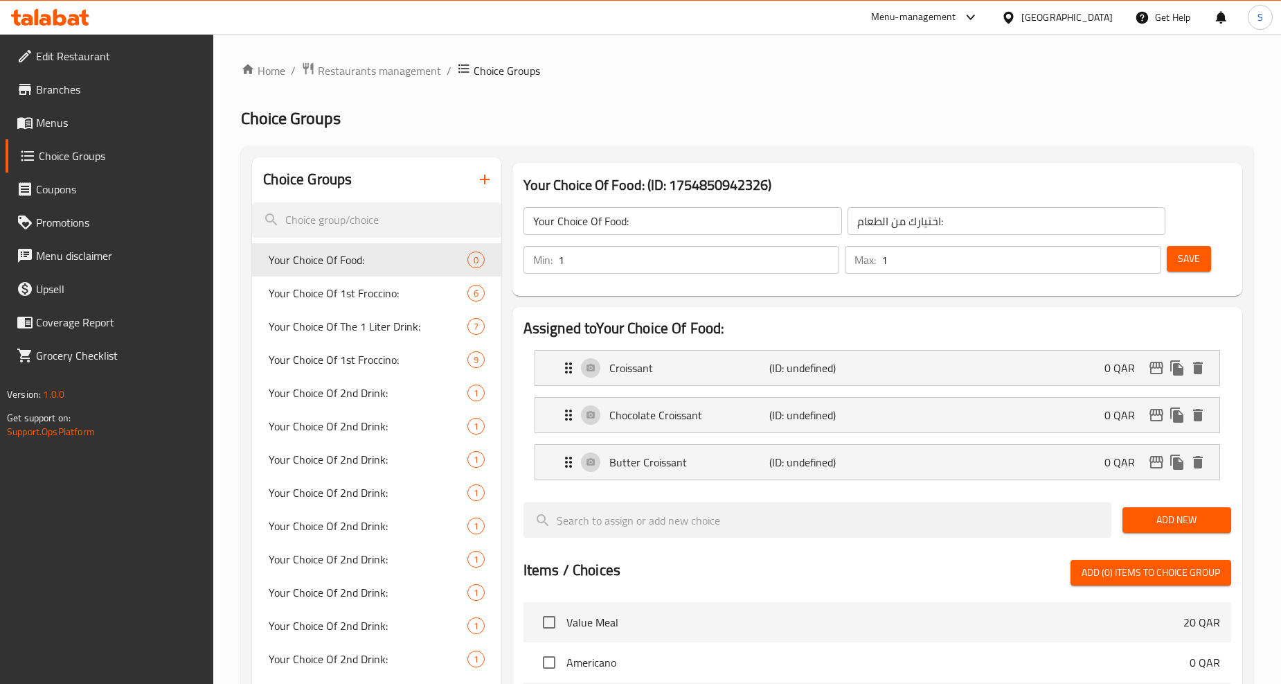
click at [1167, 524] on span "Add New" at bounding box center [1177, 519] width 87 height 17
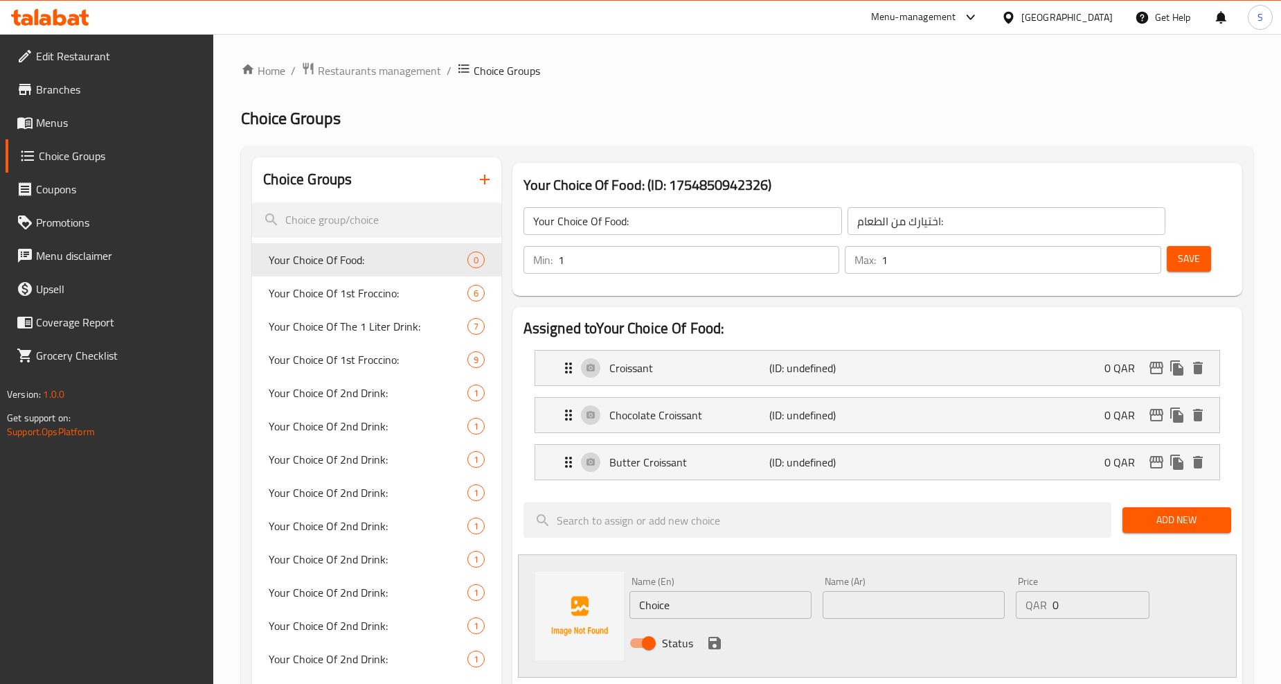
click at [687, 605] on input "Choice" at bounding box center [721, 605] width 182 height 28
paste input "almond croissant"
click at [687, 605] on input "almond croissant" at bounding box center [721, 605] width 182 height 28
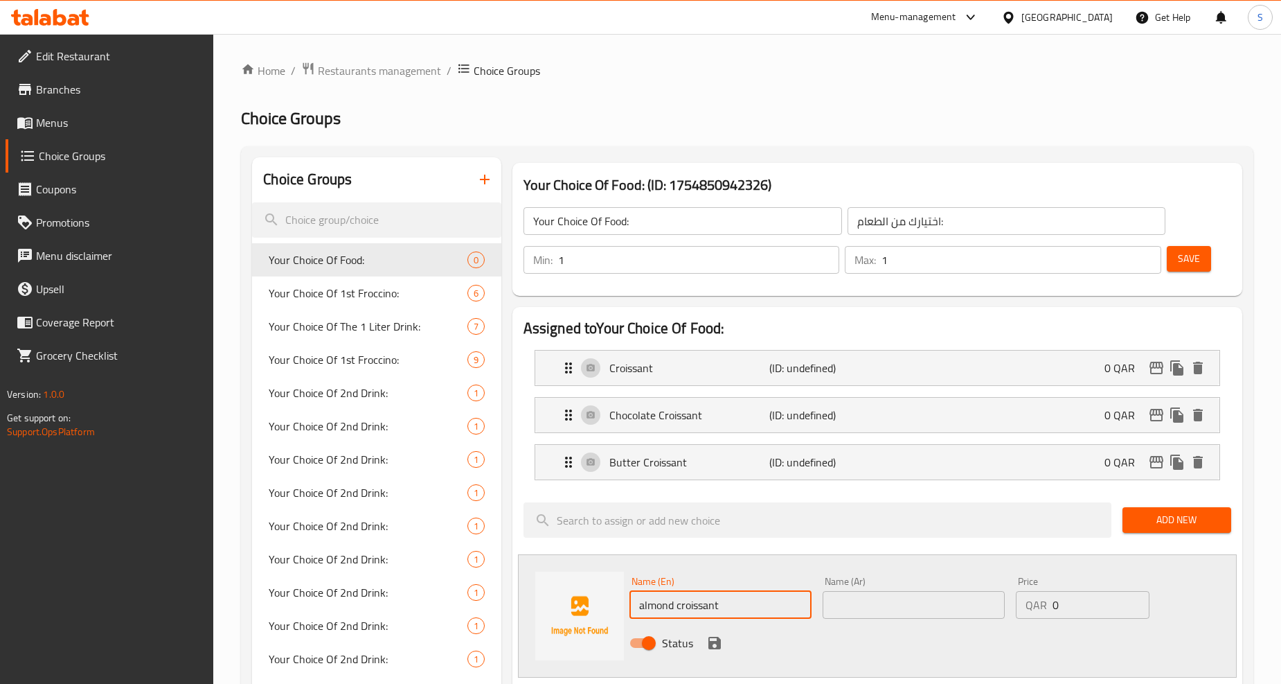
click at [687, 605] on input "almond croissant" at bounding box center [721, 605] width 182 height 28
type input "Almond Croissant"
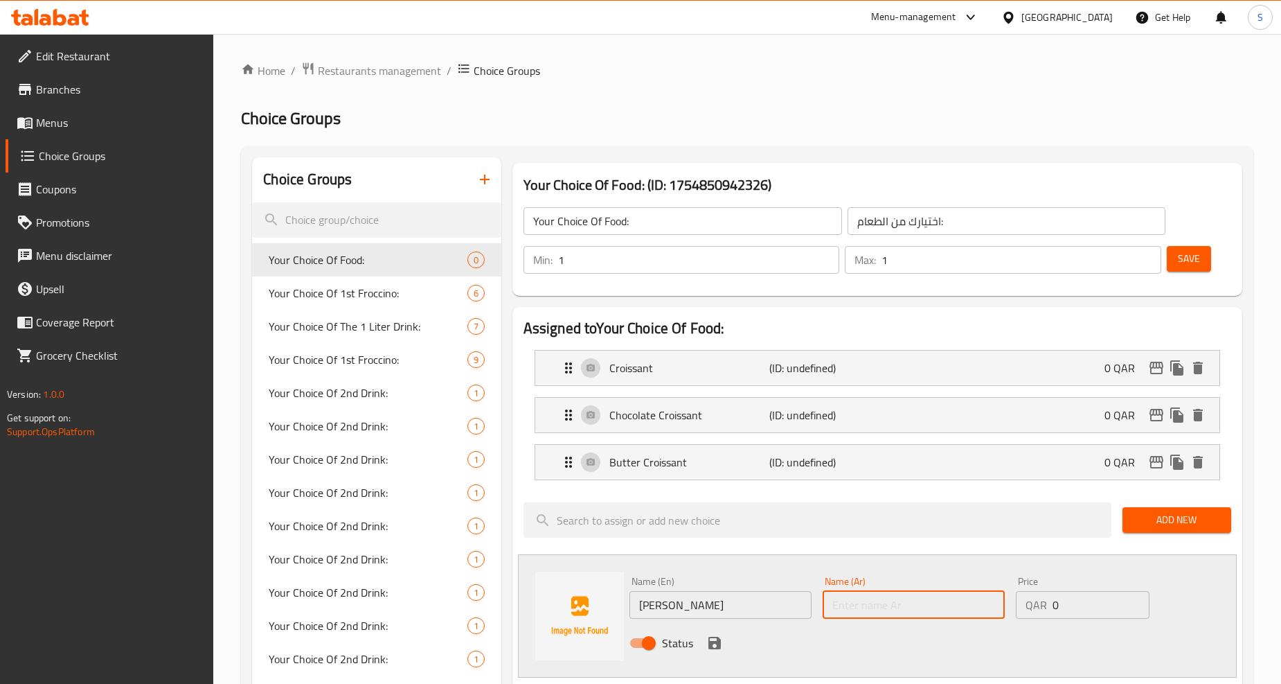
click at [875, 600] on input "text" at bounding box center [914, 605] width 182 height 28
paste input "كرواسون باللوز"
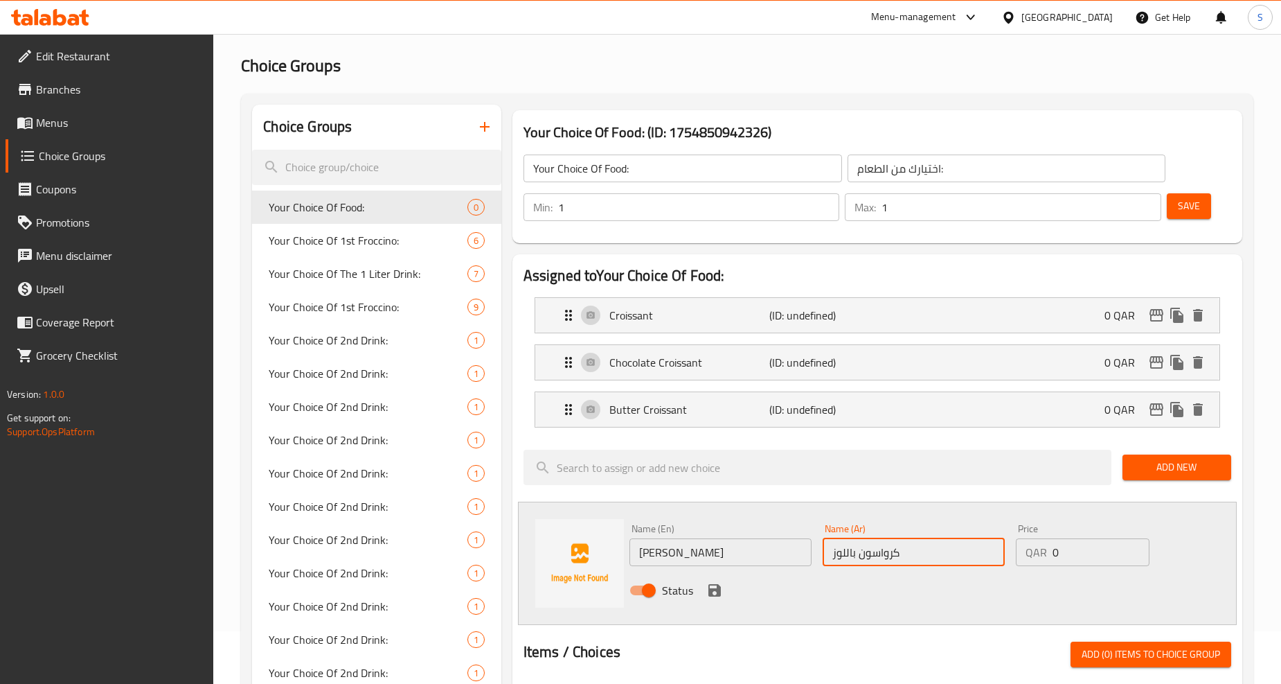
scroll to position [77, 0]
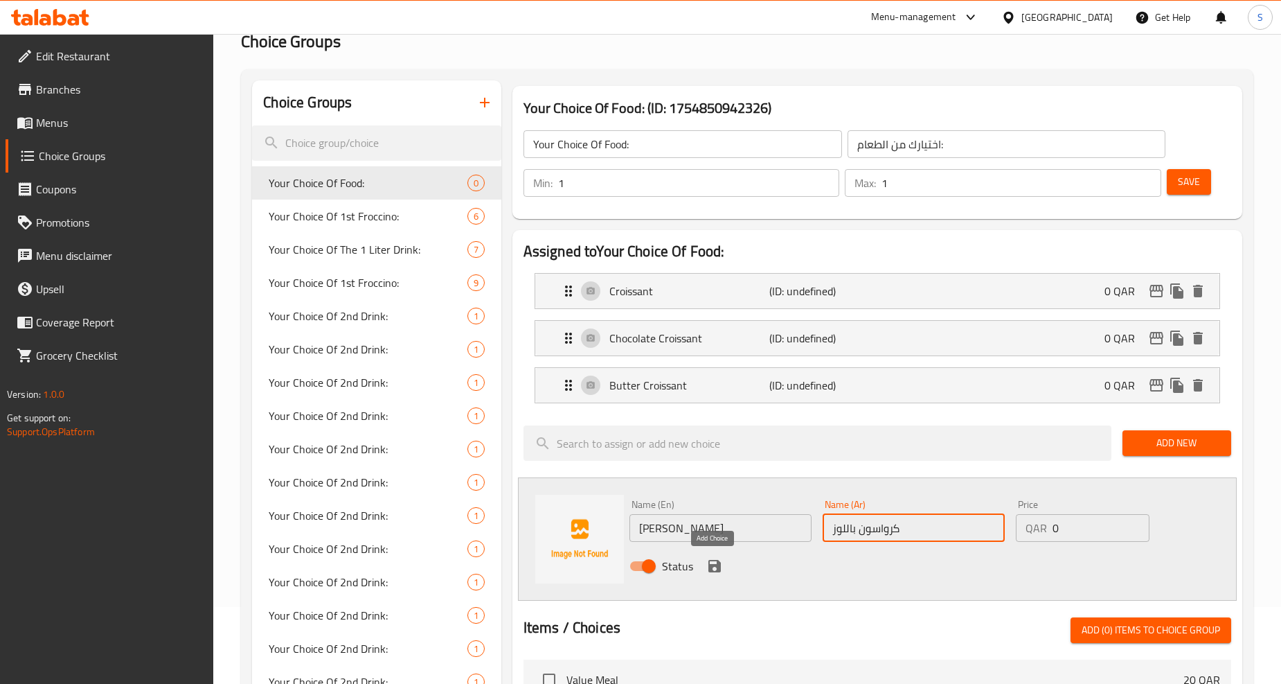
type input "كرواسون باللوز"
click at [718, 568] on icon "save" at bounding box center [715, 566] width 12 height 12
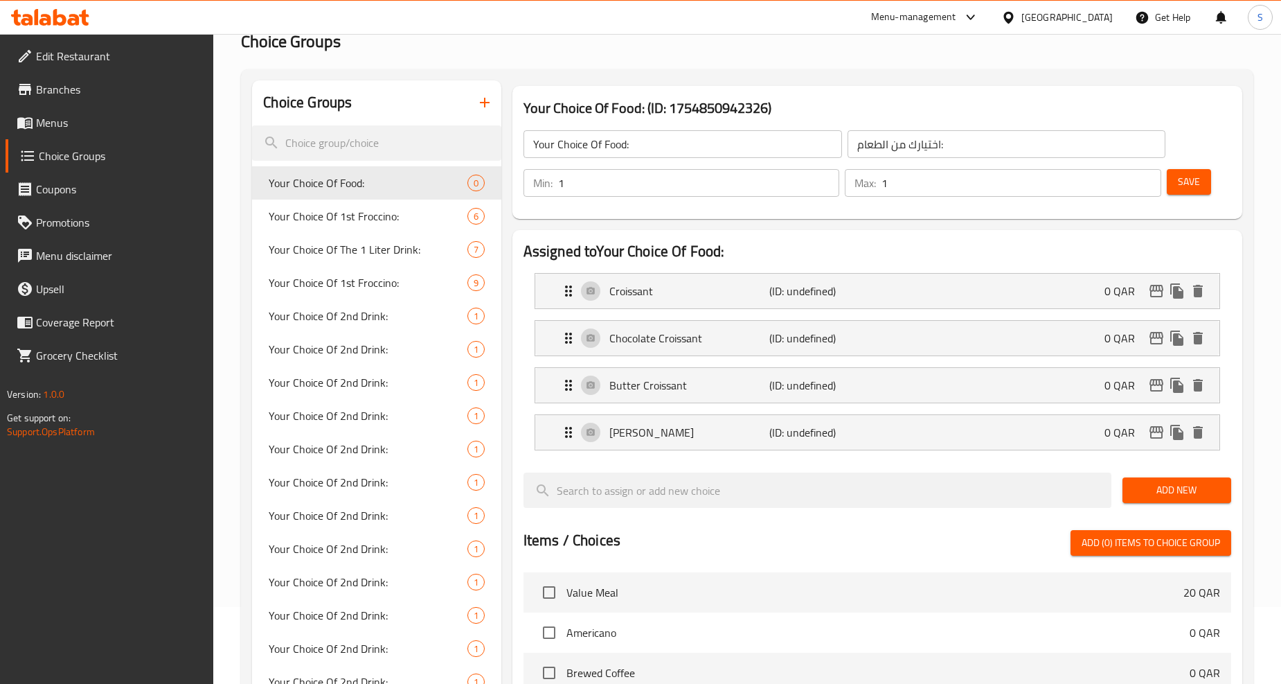
click at [1229, 490] on button "Add New" at bounding box center [1177, 490] width 109 height 26
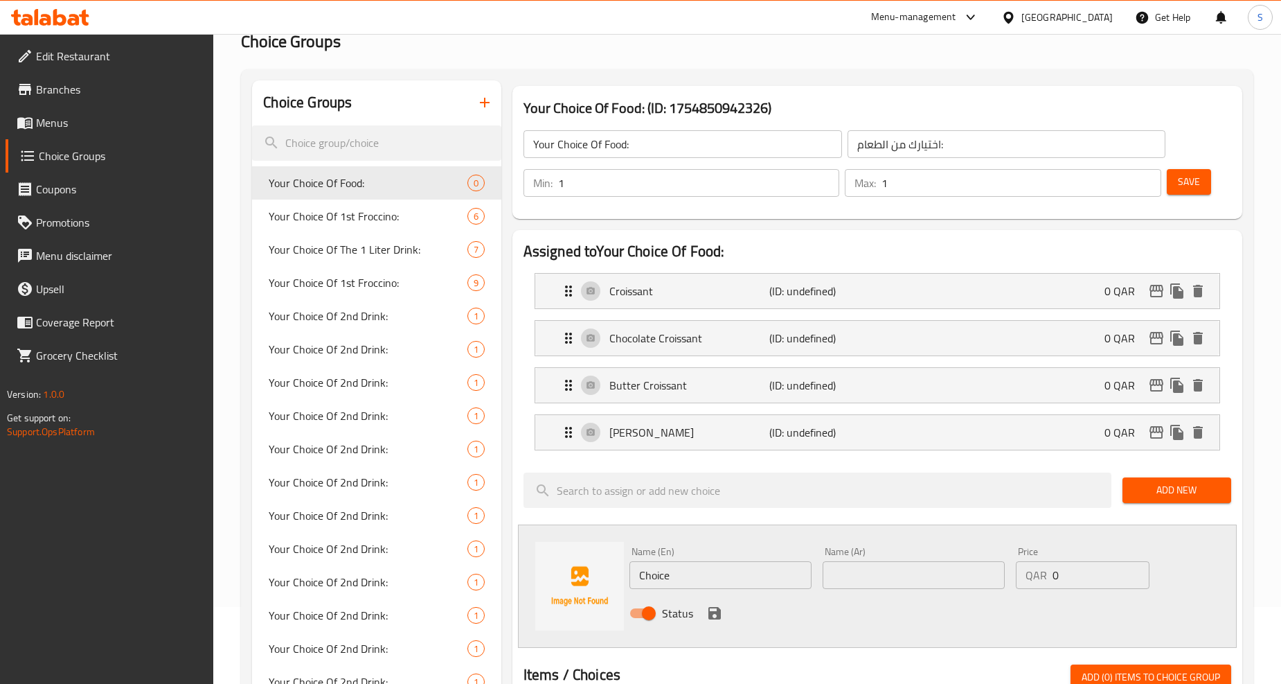
click at [684, 567] on input "Choice" at bounding box center [721, 575] width 182 height 28
paste input "chocolate twist"
click at [684, 567] on input "chocolate twist" at bounding box center [721, 575] width 182 height 28
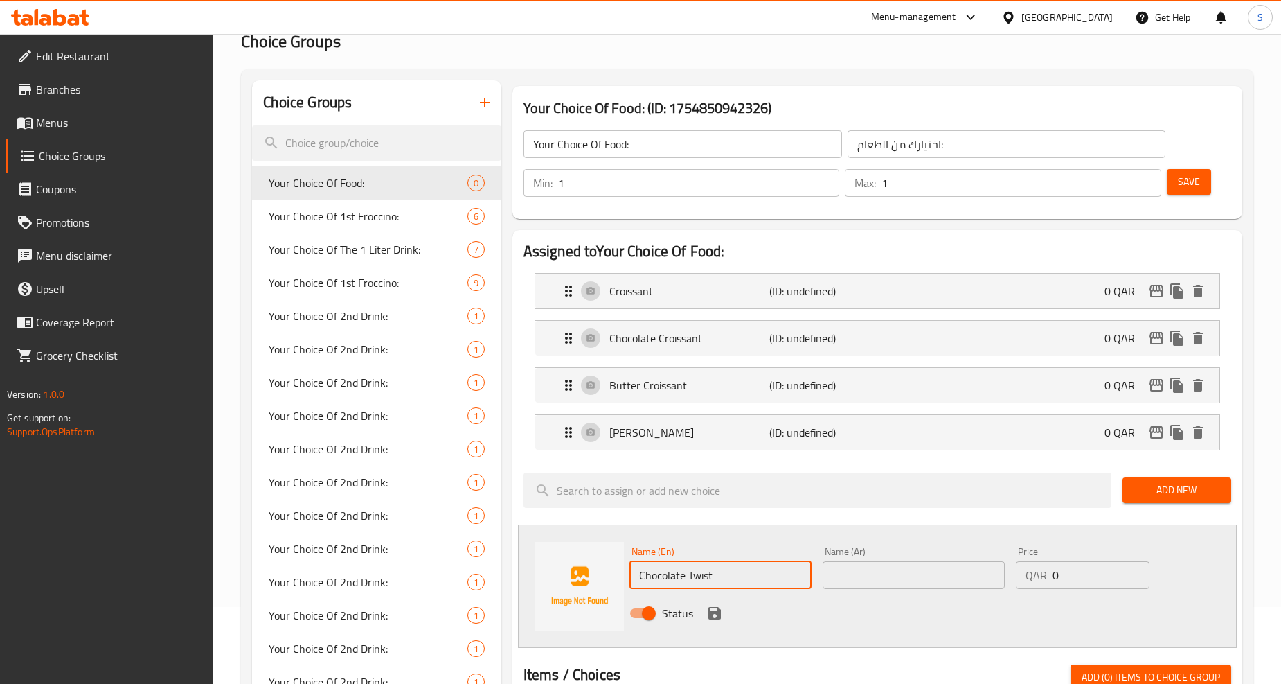
type input "Chocolate Twist"
click at [883, 563] on input "text" at bounding box center [914, 575] width 182 height 28
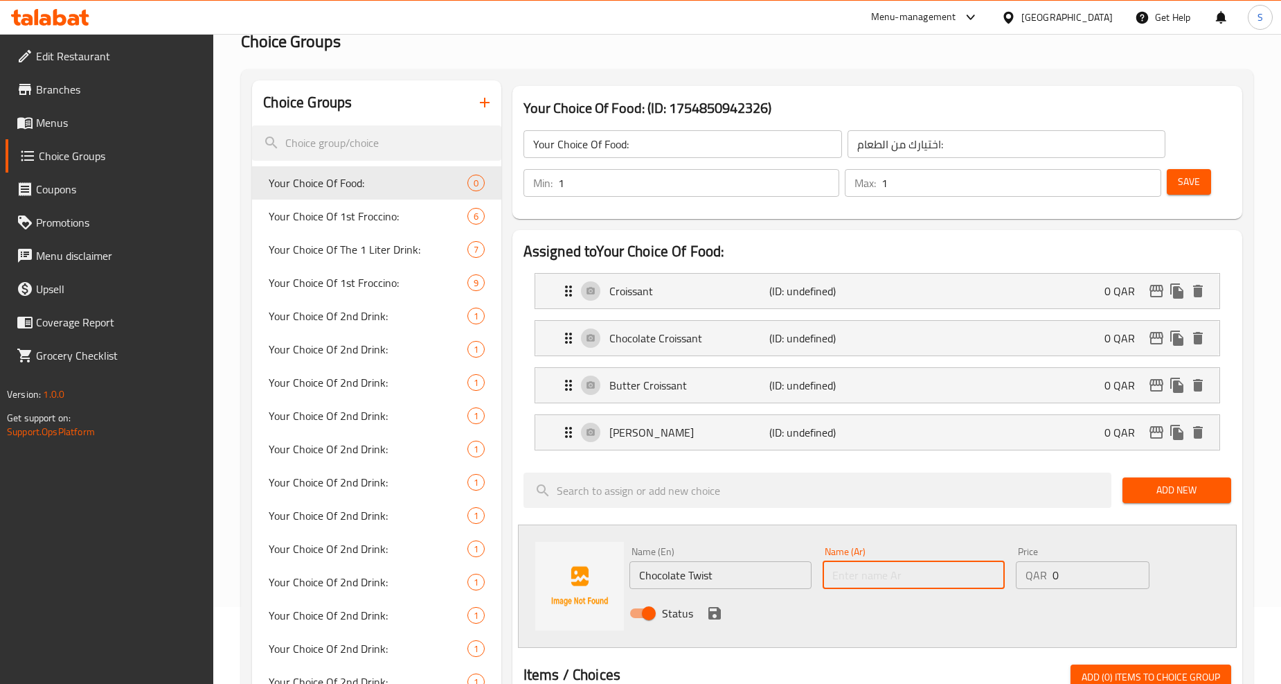
paste input "تويست الشوكولاتة"
type input "تويست الشوكولاتة"
click at [713, 609] on icon "save" at bounding box center [714, 613] width 17 height 17
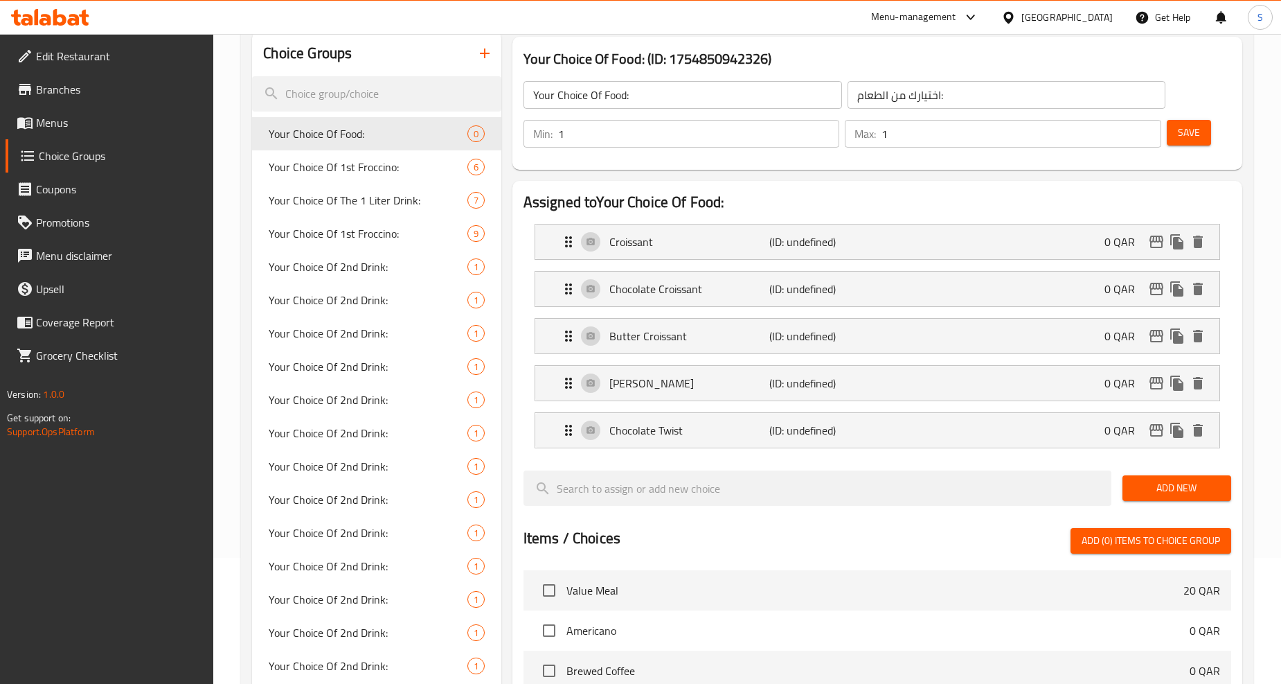
scroll to position [154, 0]
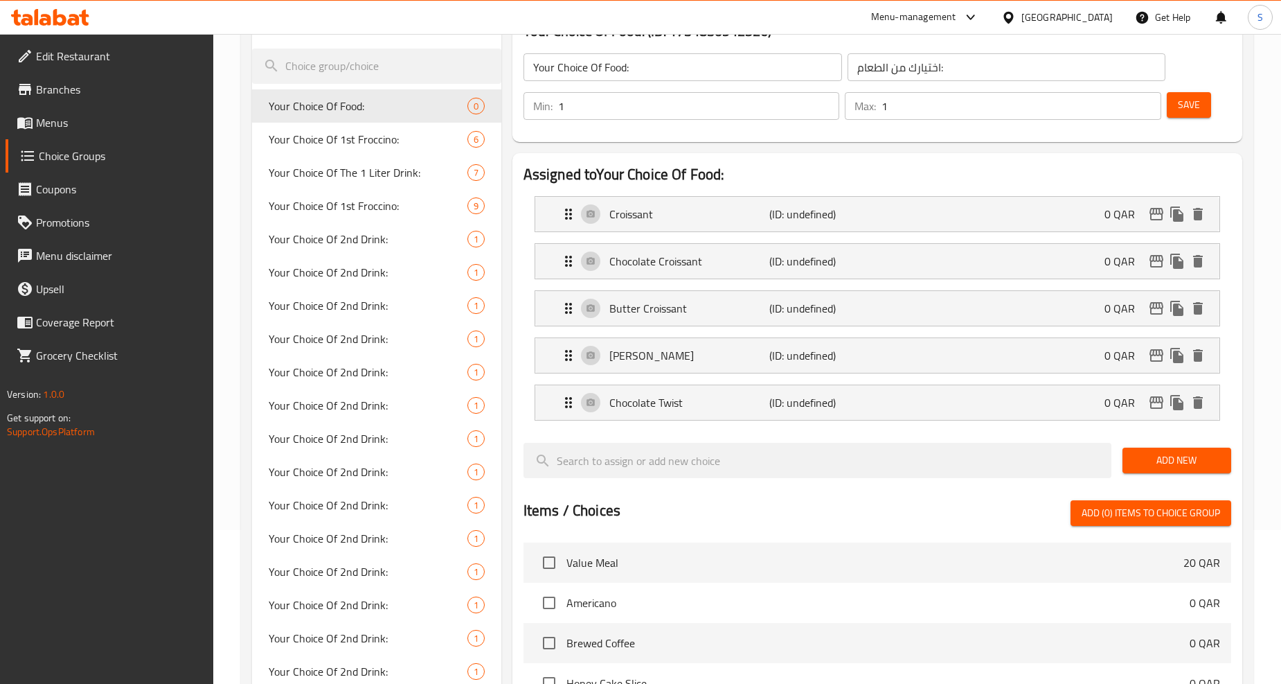
click at [1146, 454] on span "Add New" at bounding box center [1177, 460] width 87 height 17
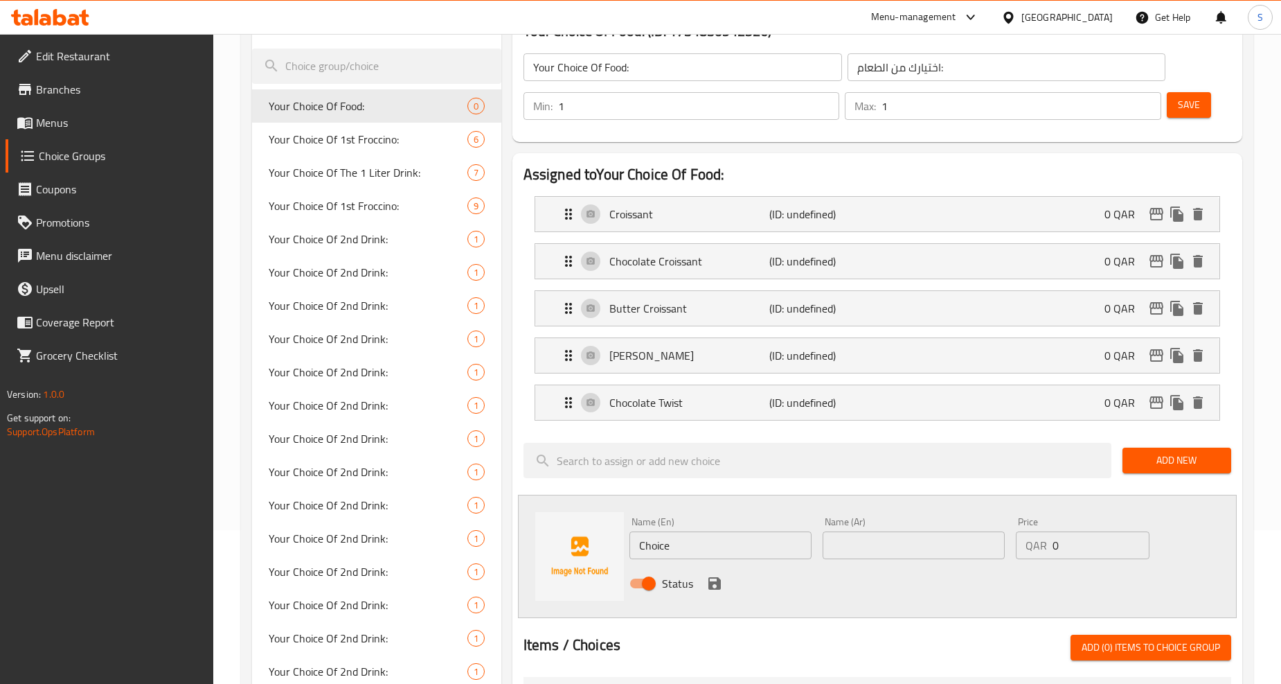
click at [682, 535] on input "Choice" at bounding box center [721, 545] width 182 height 28
paste input "cinnamon roll"
click at [687, 550] on input "cinnamon roll" at bounding box center [721, 545] width 182 height 28
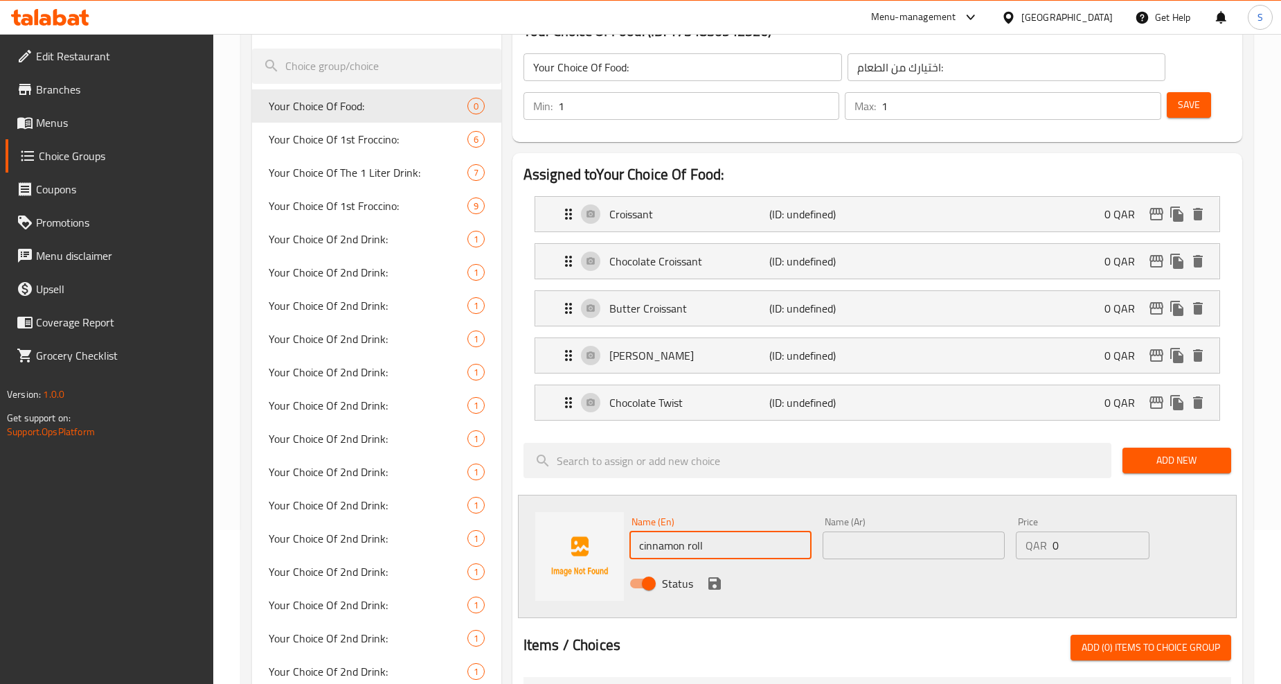
click at [687, 550] on input "cinnamon roll" at bounding box center [721, 545] width 182 height 28
type input "Cinnamon Roll"
click at [875, 542] on input "text" at bounding box center [914, 545] width 182 height 28
paste input "رول القرفة"
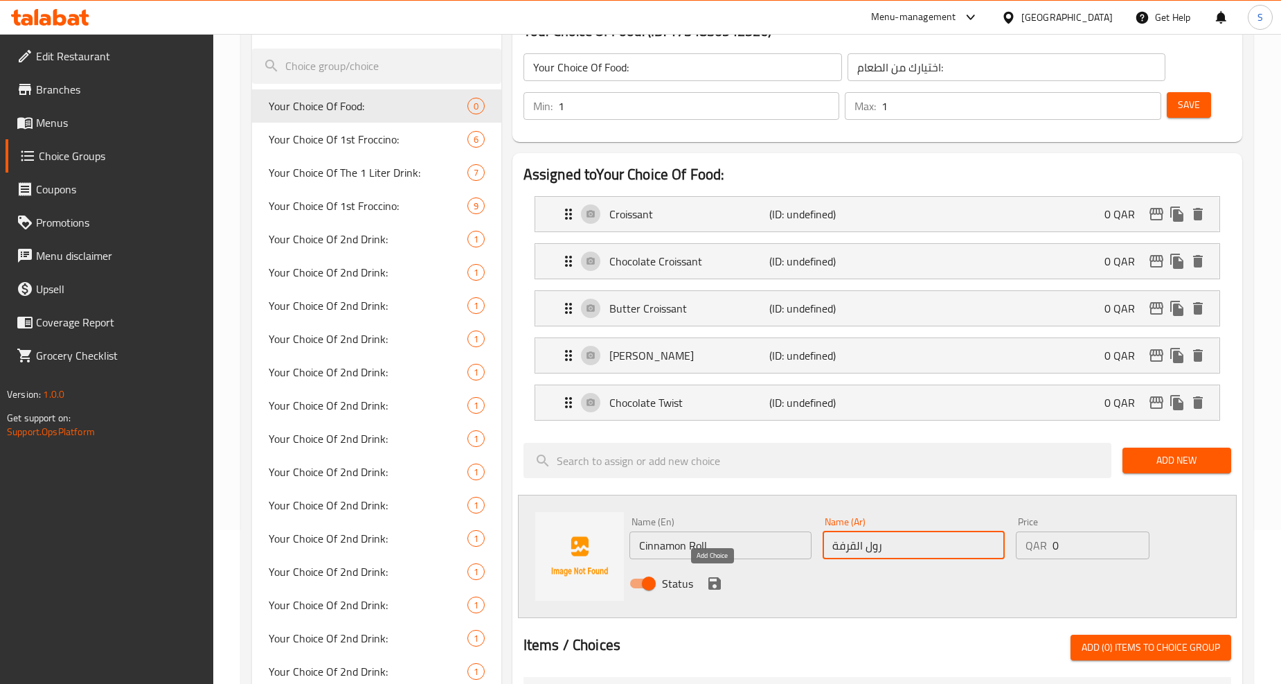
type input "رول القرفة"
click at [713, 585] on icon "save" at bounding box center [714, 583] width 17 height 17
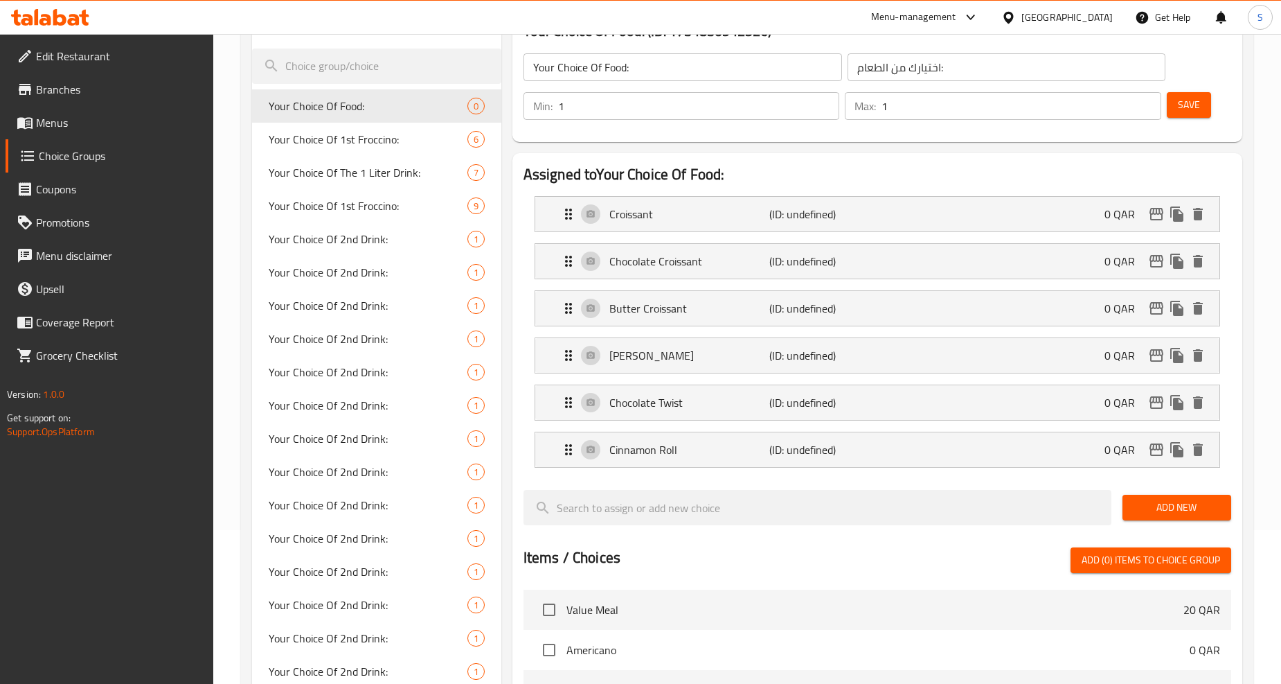
click at [1170, 489] on div "Add New" at bounding box center [1177, 507] width 120 height 46
click at [1178, 507] on span "Add New" at bounding box center [1177, 507] width 87 height 17
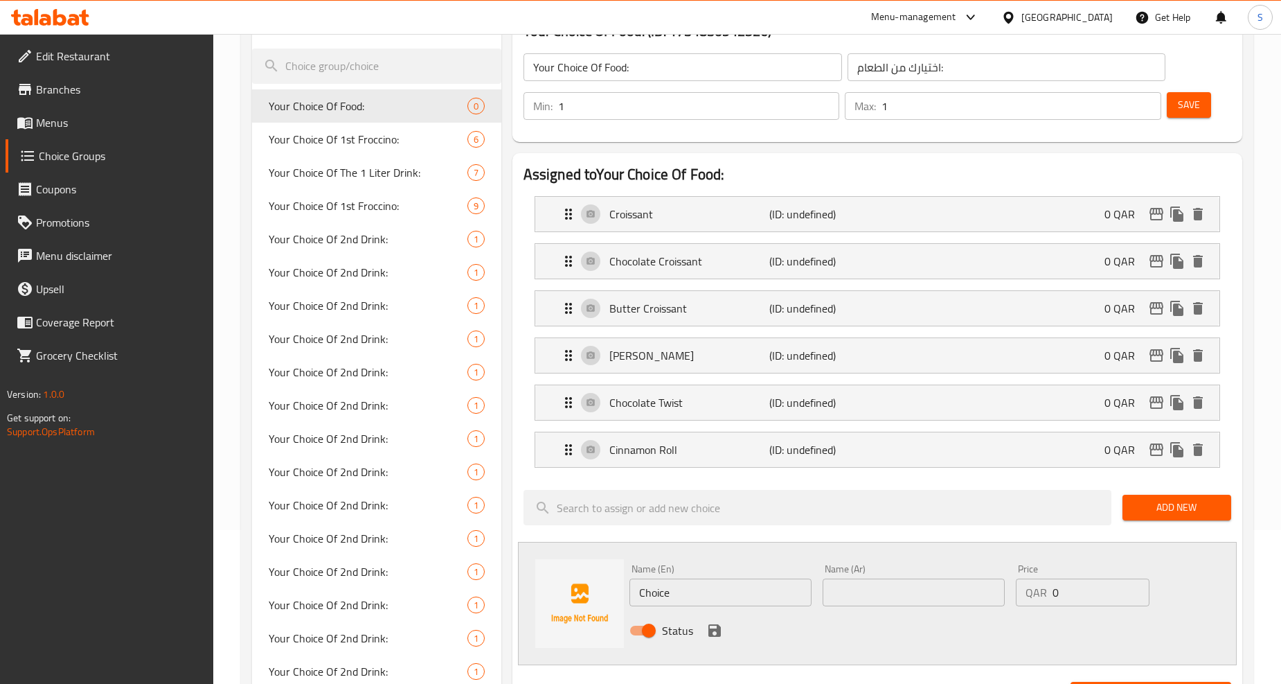
click at [659, 570] on div "Name (En) Choice Name (En)" at bounding box center [721, 585] width 182 height 42
click at [666, 583] on input "Choice" at bounding box center [721, 592] width 182 height 28
paste input "chocolate chip cooki"
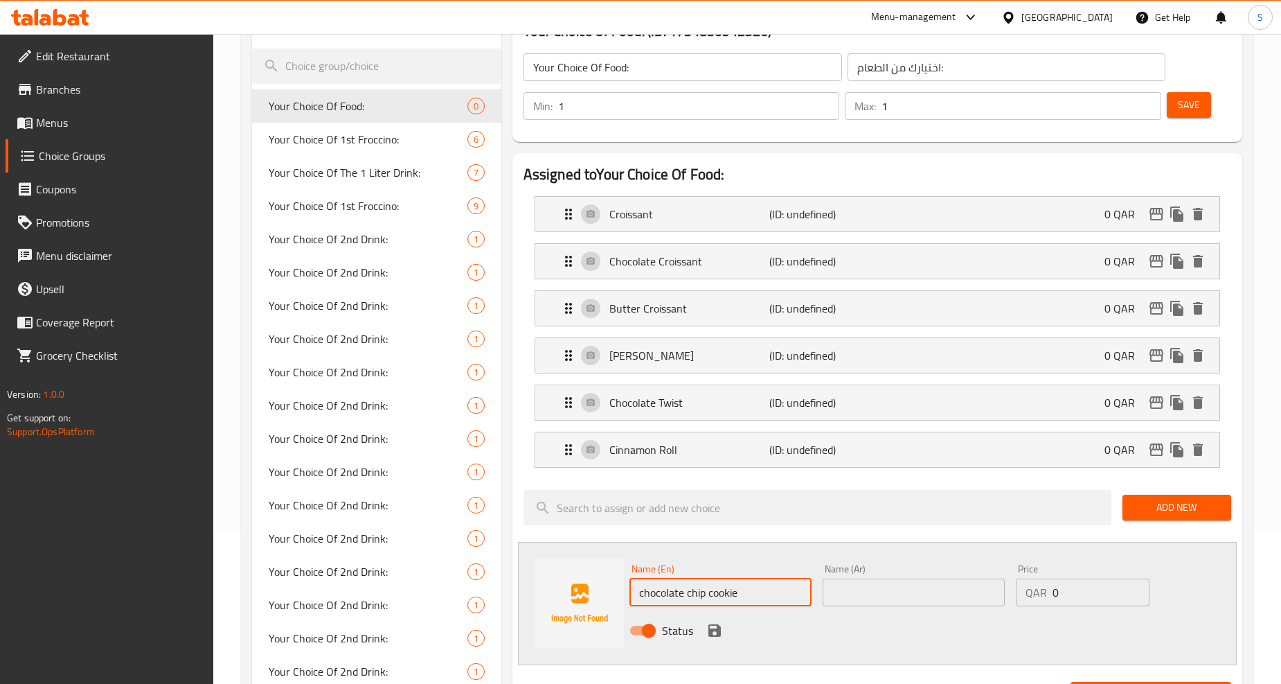
click at [672, 601] on input "chocolate chip cookie" at bounding box center [721, 592] width 182 height 28
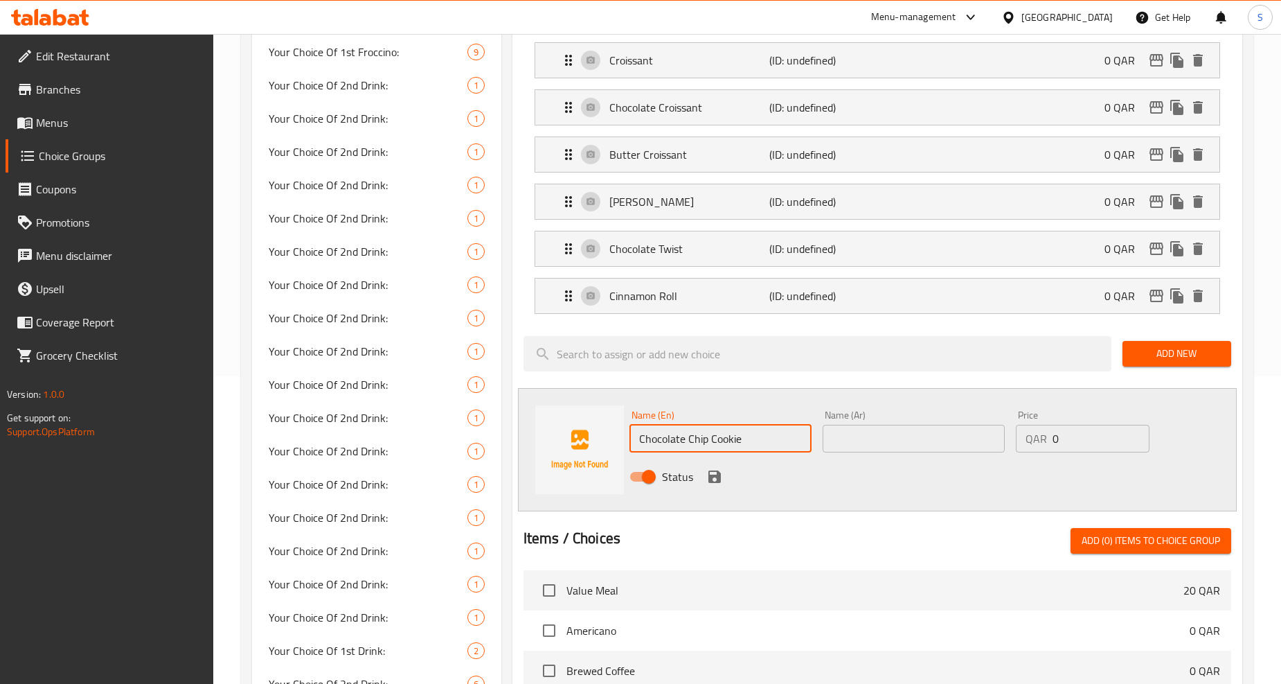
type input "Chocolate Chip Cookie"
click at [877, 443] on input "text" at bounding box center [914, 439] width 182 height 28
paste input "كوكيز قطع الشوكولاتة"
type input "كوكيز قطع الشوكولاتة"
click at [711, 473] on icon "save" at bounding box center [714, 476] width 17 height 17
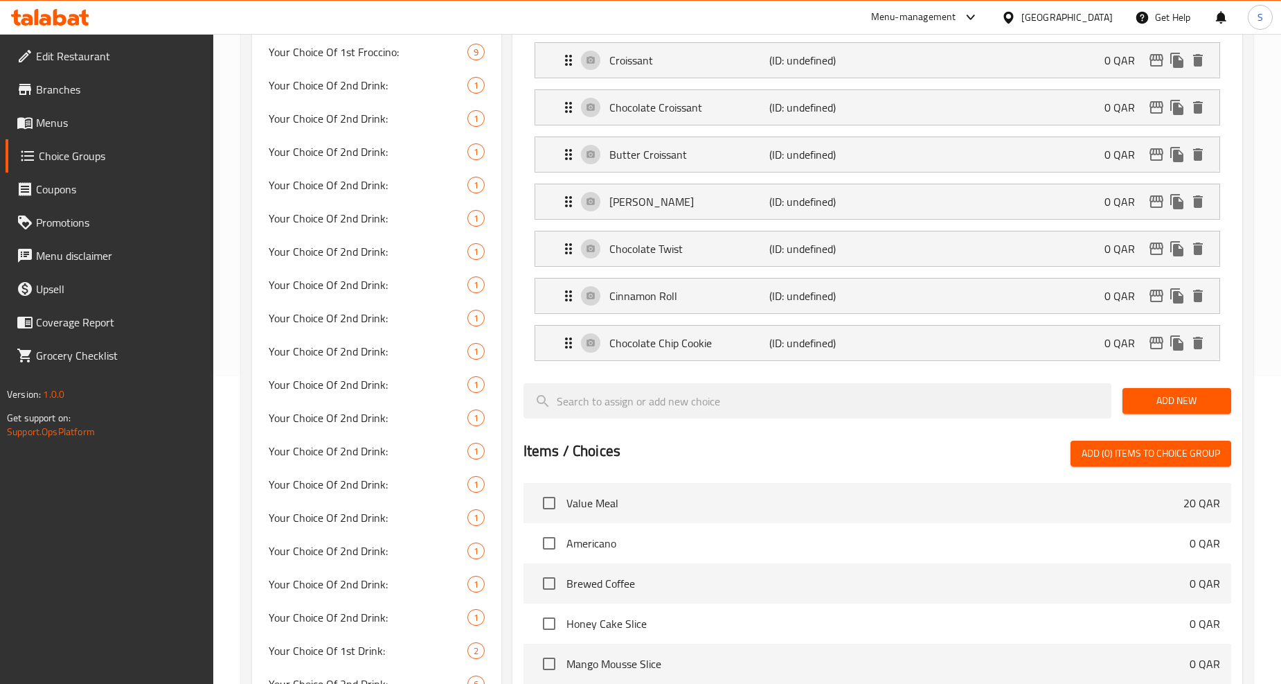
click at [1196, 404] on span "Add New" at bounding box center [1177, 400] width 87 height 17
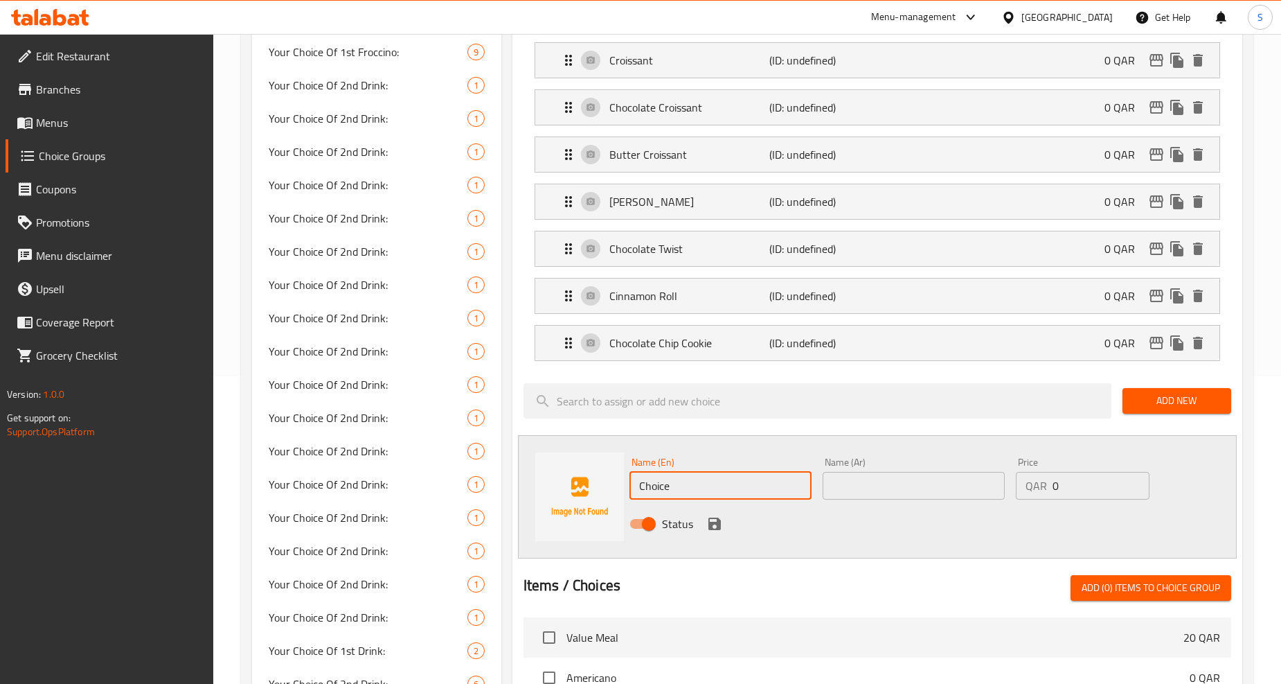
click at [705, 490] on input "Choice" at bounding box center [721, 486] width 182 height 28
paste input "oatmeal raisin cooki"
click at [705, 490] on input "oatmeal raisin cookie" at bounding box center [721, 486] width 182 height 28
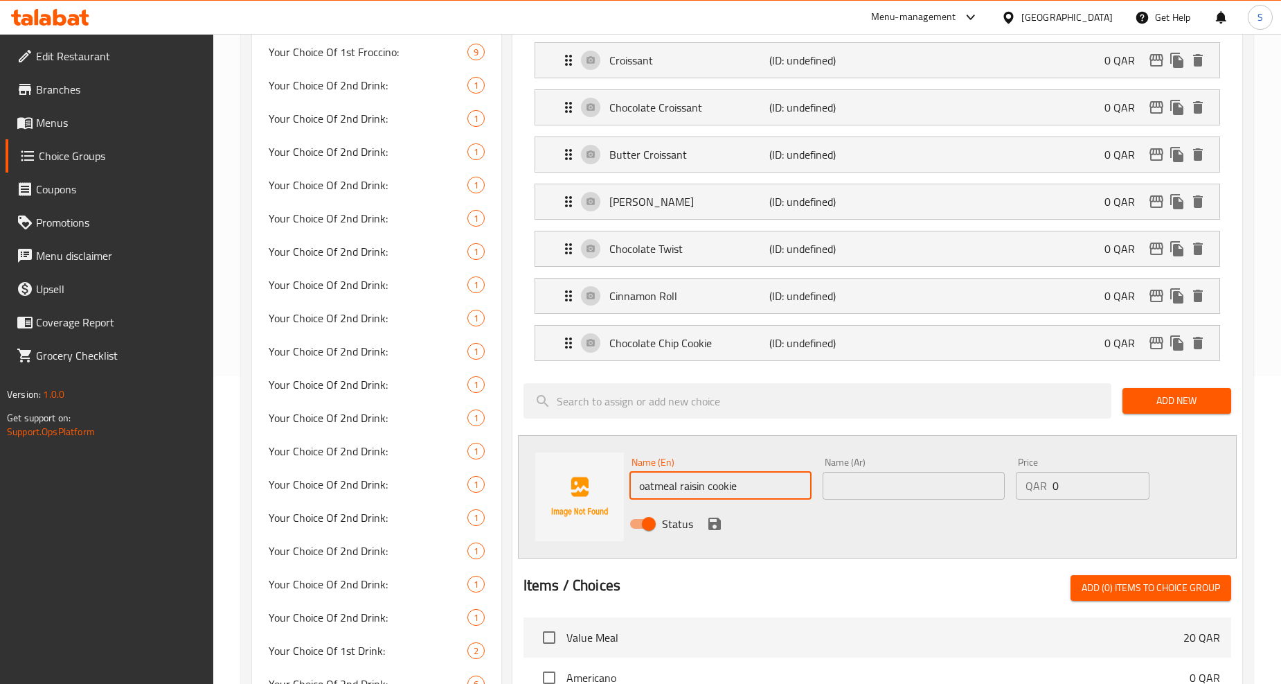
click at [705, 490] on input "oatmeal raisin cookie" at bounding box center [721, 486] width 182 height 28
type input "Oatmeal Raisin Cookie"
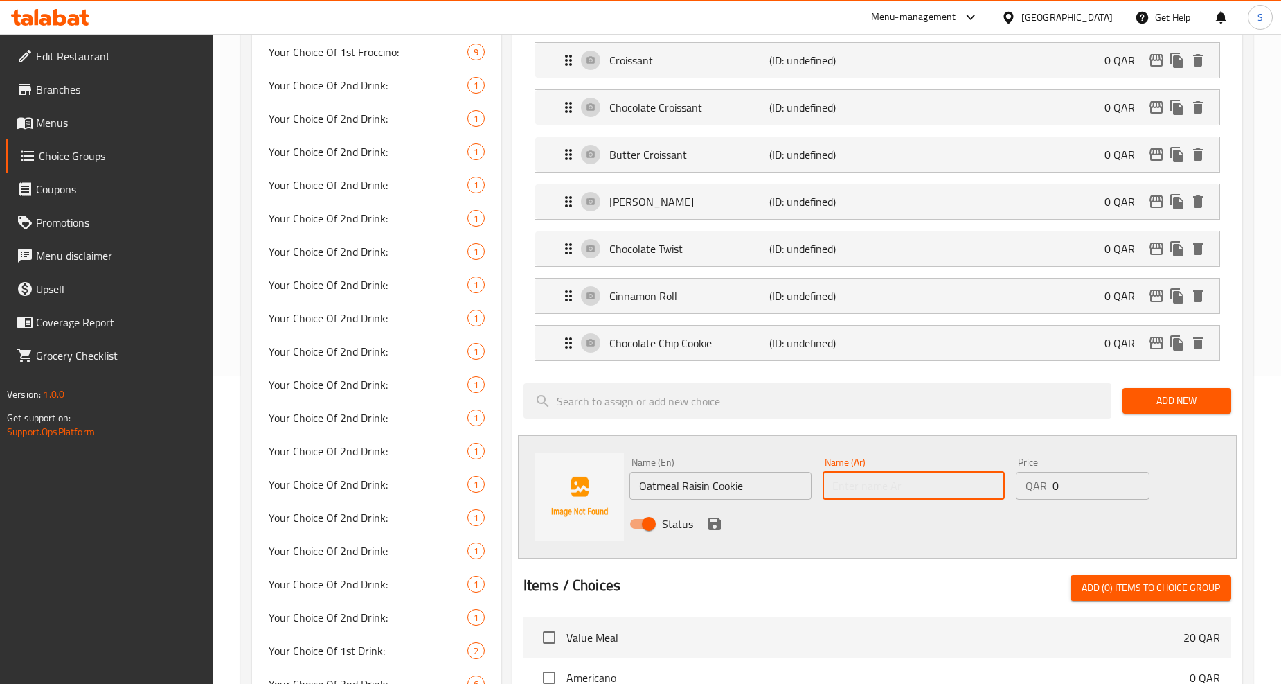
click at [909, 486] on input "text" at bounding box center [914, 486] width 182 height 28
click at [909, 496] on input "text" at bounding box center [914, 486] width 182 height 28
paste input "كوكيز زبيب الشوفان"
type input "كوكيز زبيب الشوفان"
click at [724, 525] on div "Status" at bounding box center [914, 523] width 580 height 37
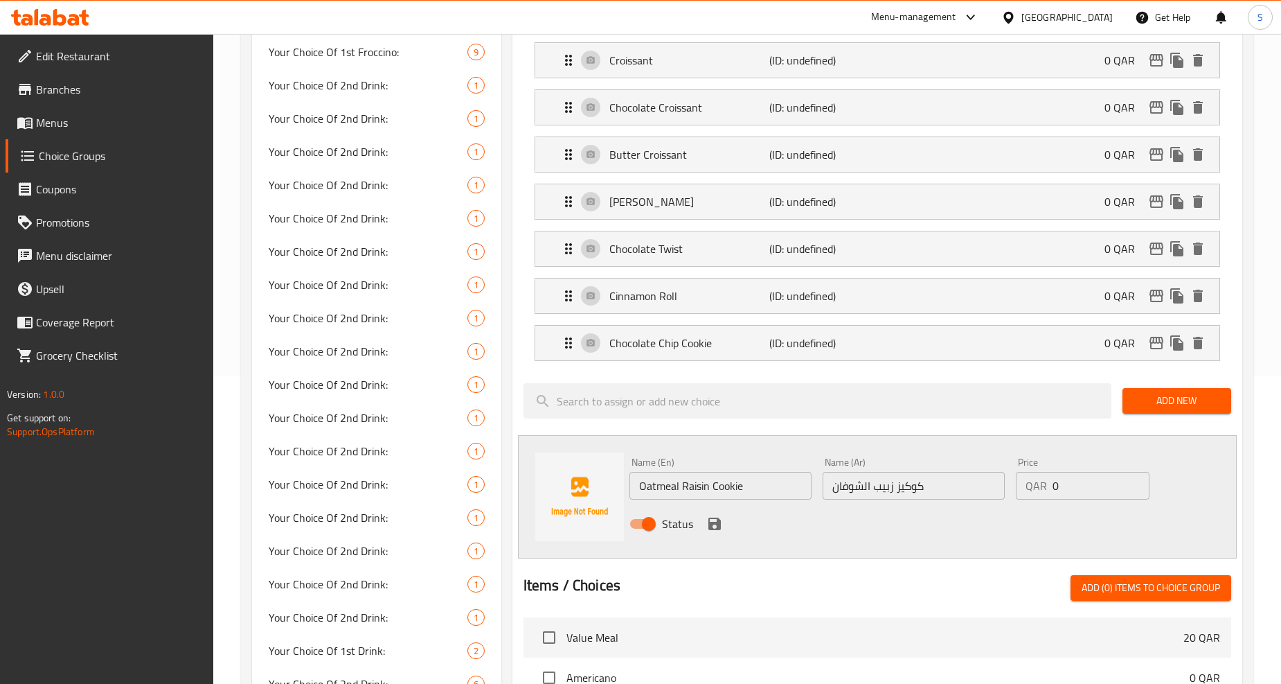
click at [718, 522] on icon "save" at bounding box center [715, 523] width 12 height 12
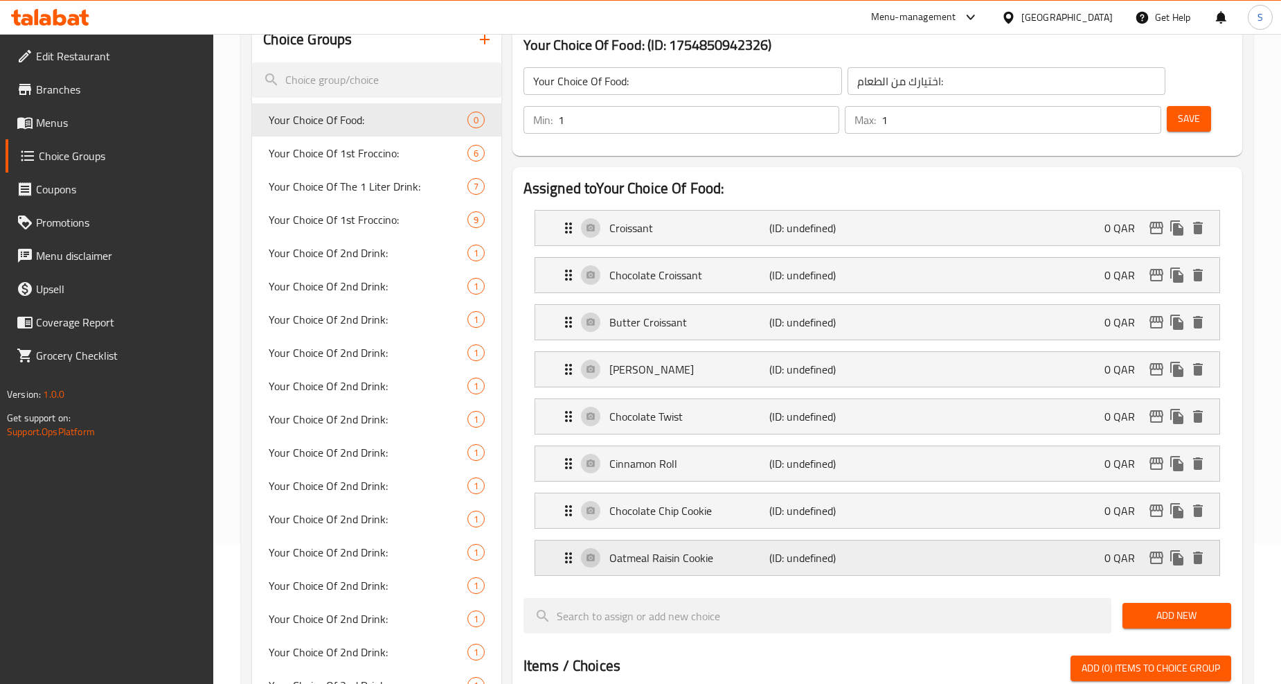
scroll to position [0, 0]
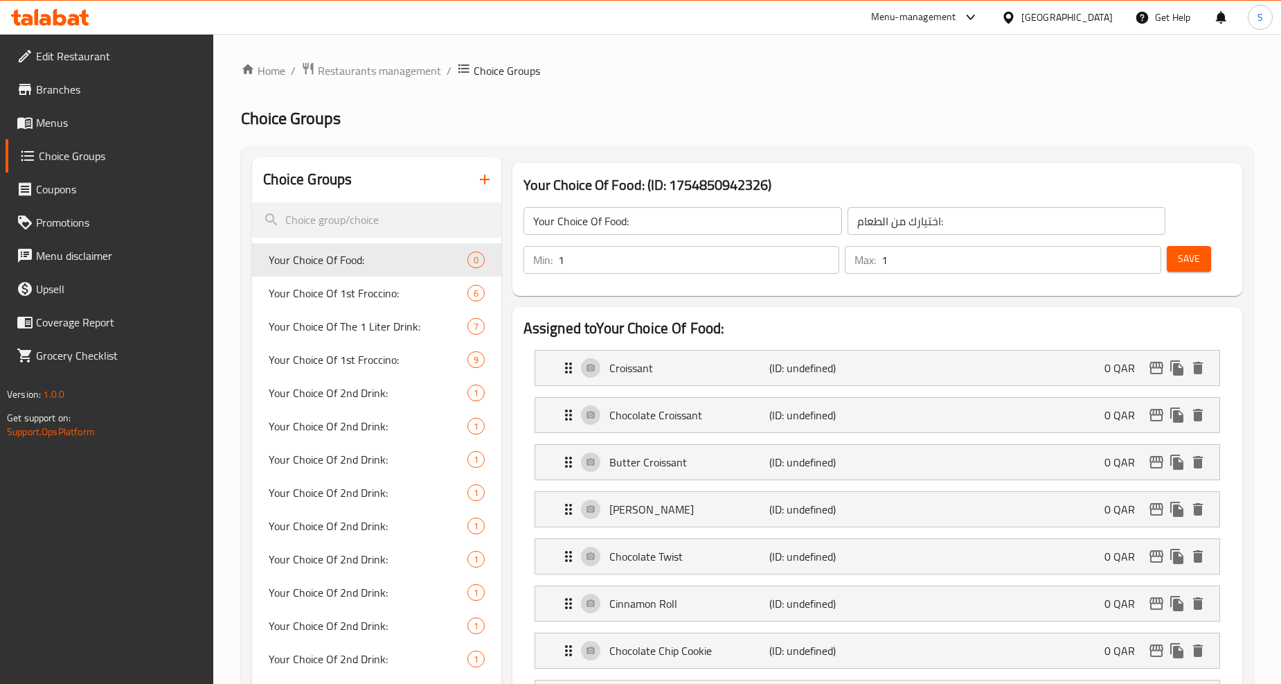
click at [1193, 244] on div "Save" at bounding box center [1193, 259] width 59 height 33
click at [1195, 264] on span "Save" at bounding box center [1189, 258] width 22 height 17
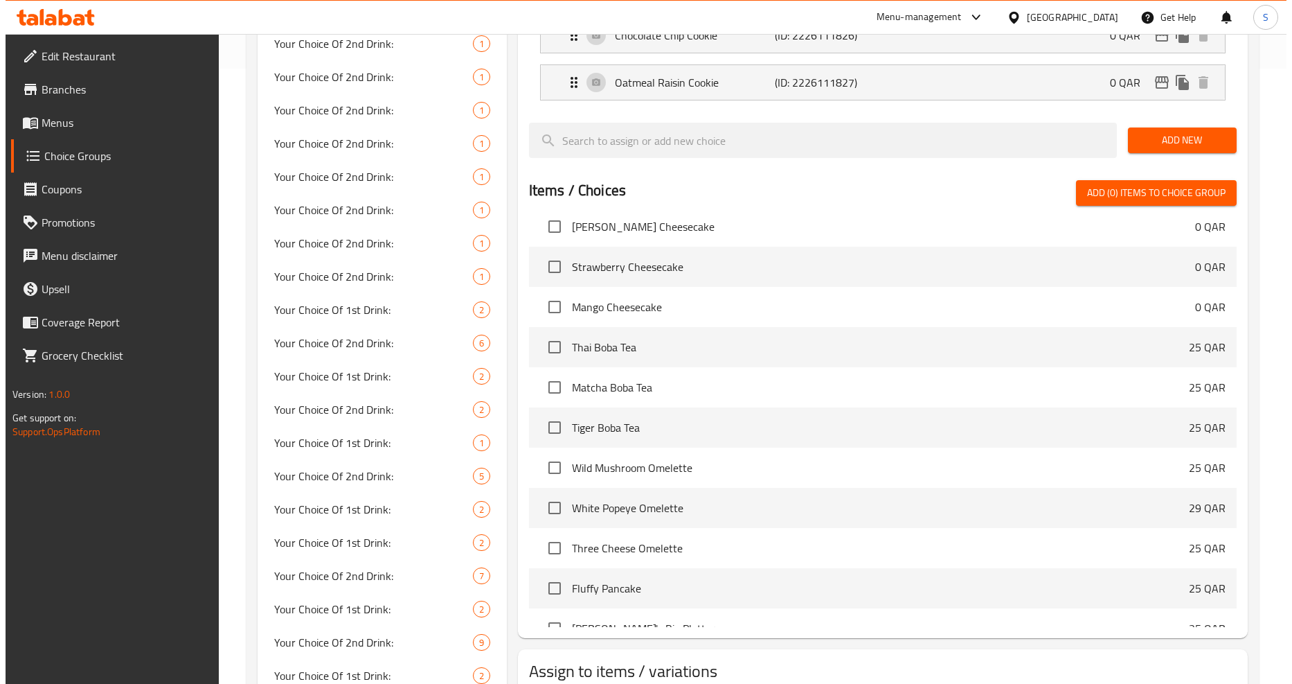
scroll to position [1154, 0]
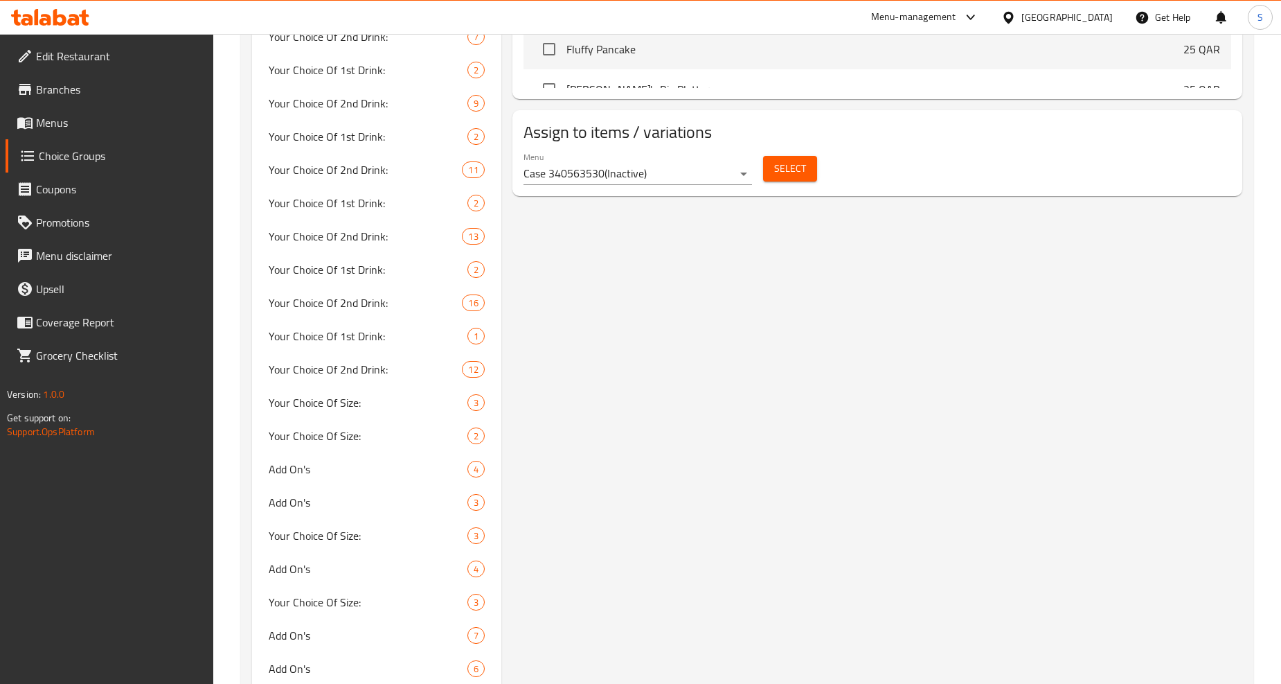
click at [797, 177] on span "Select" at bounding box center [790, 168] width 32 height 17
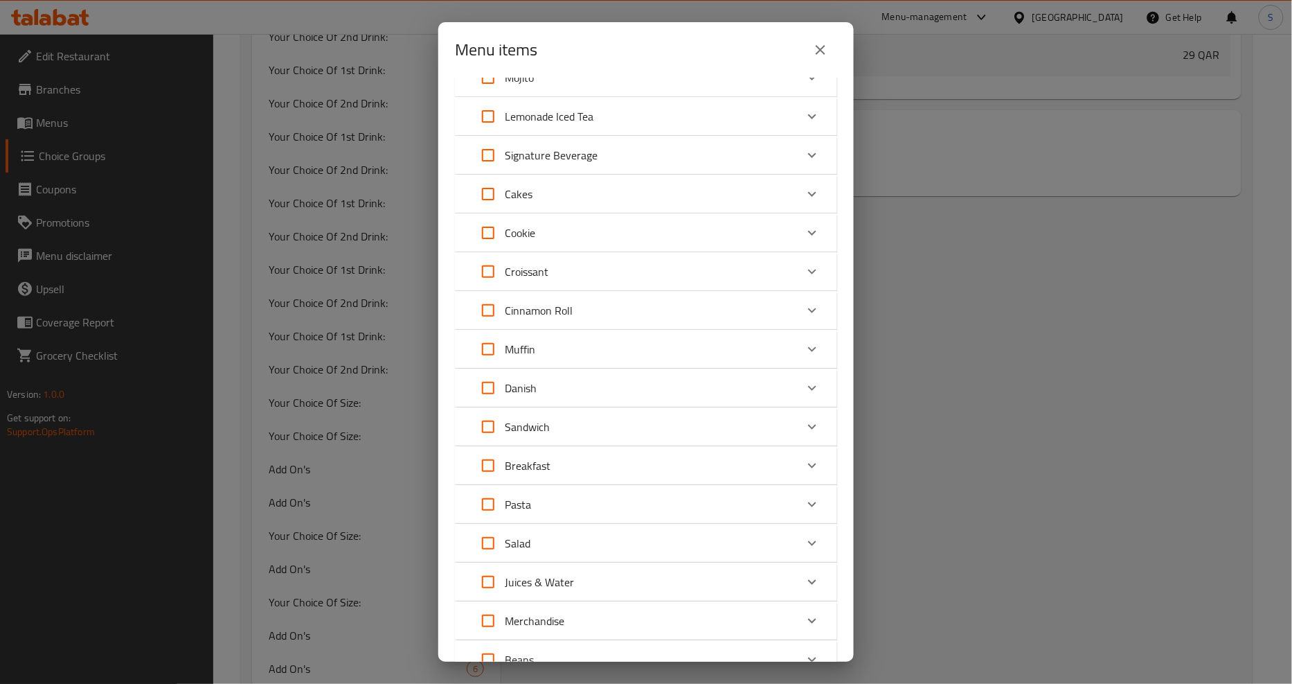
scroll to position [447, 0]
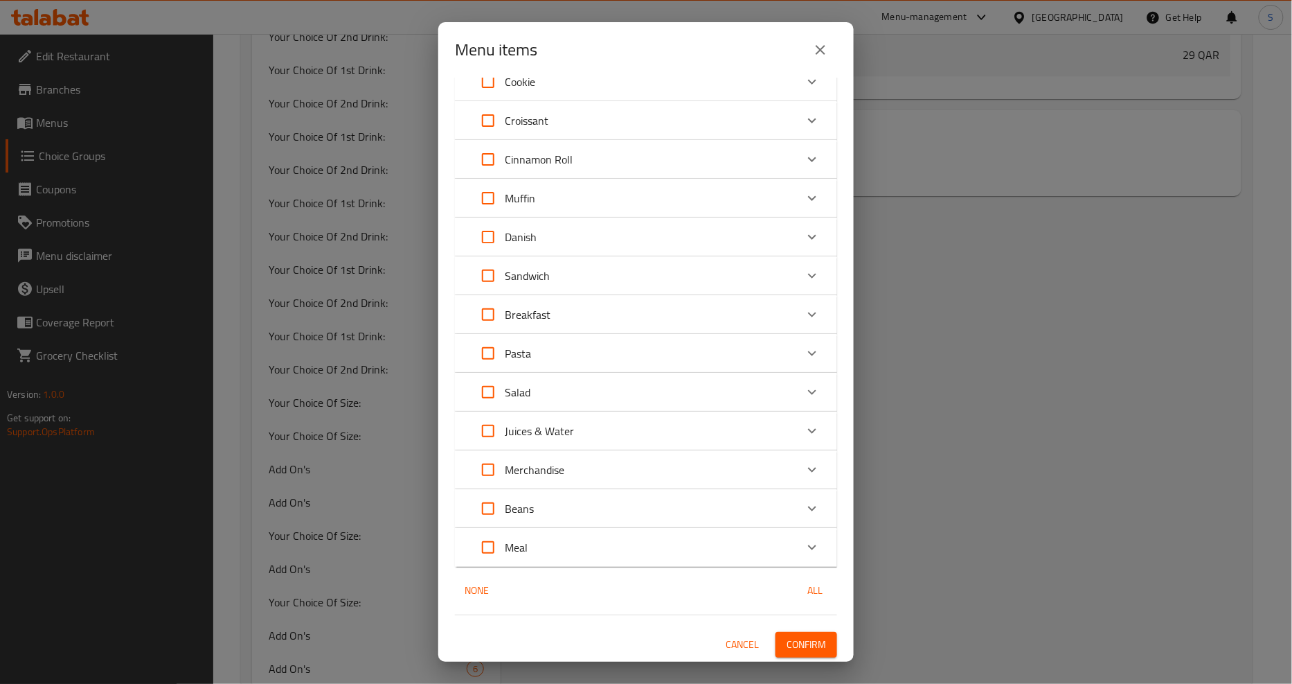
click at [816, 545] on div "Expand" at bounding box center [812, 547] width 33 height 33
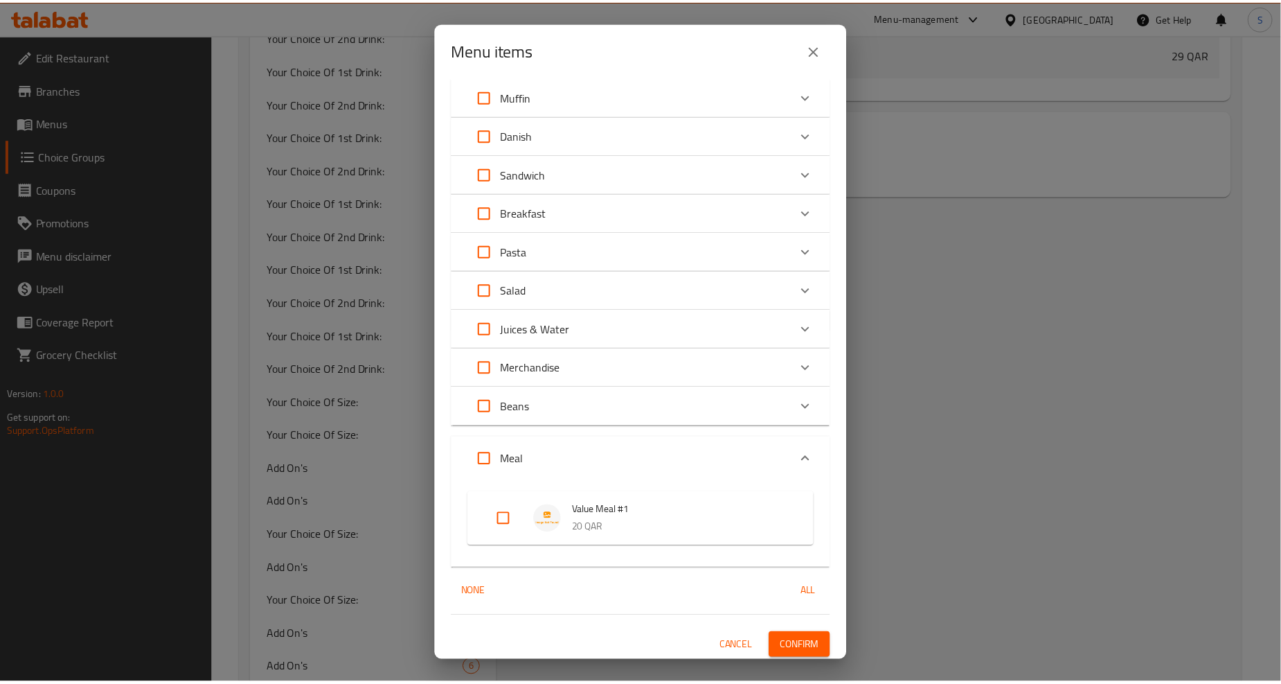
scroll to position [551, 0]
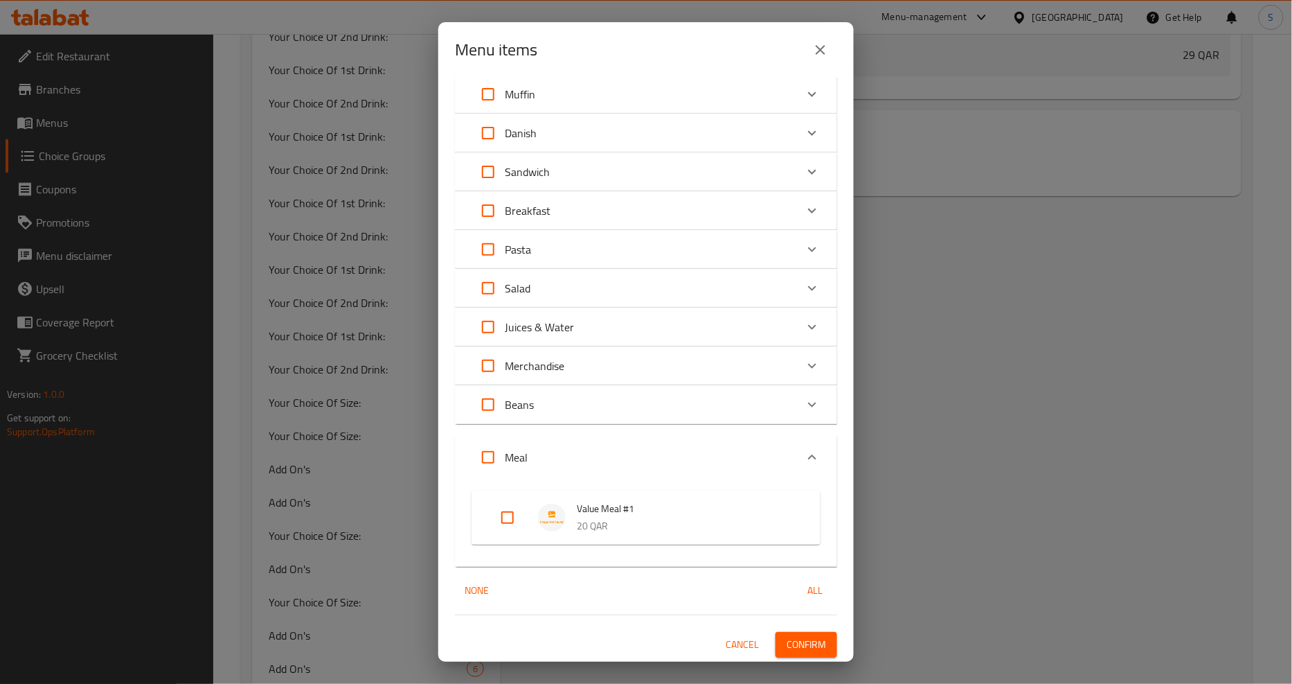
click at [491, 522] on input "Expand" at bounding box center [507, 517] width 33 height 33
checkbox input "true"
click at [801, 632] on button "Confirm" at bounding box center [807, 645] width 62 height 26
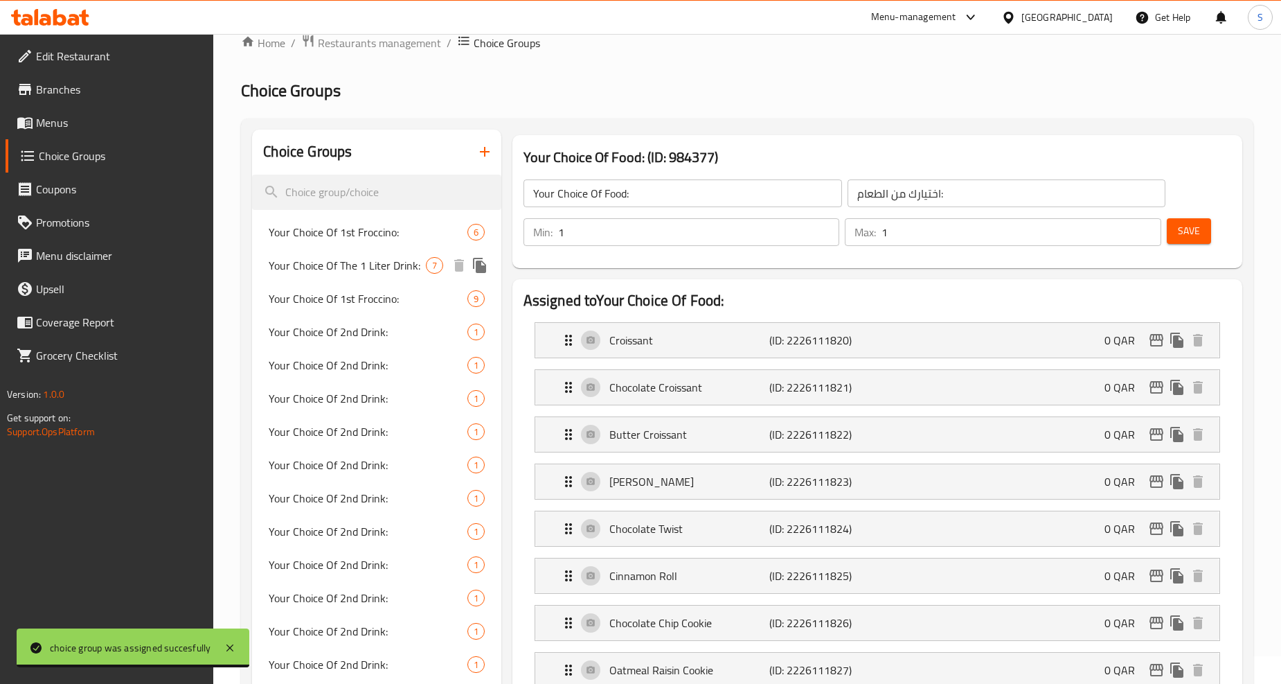
scroll to position [0, 0]
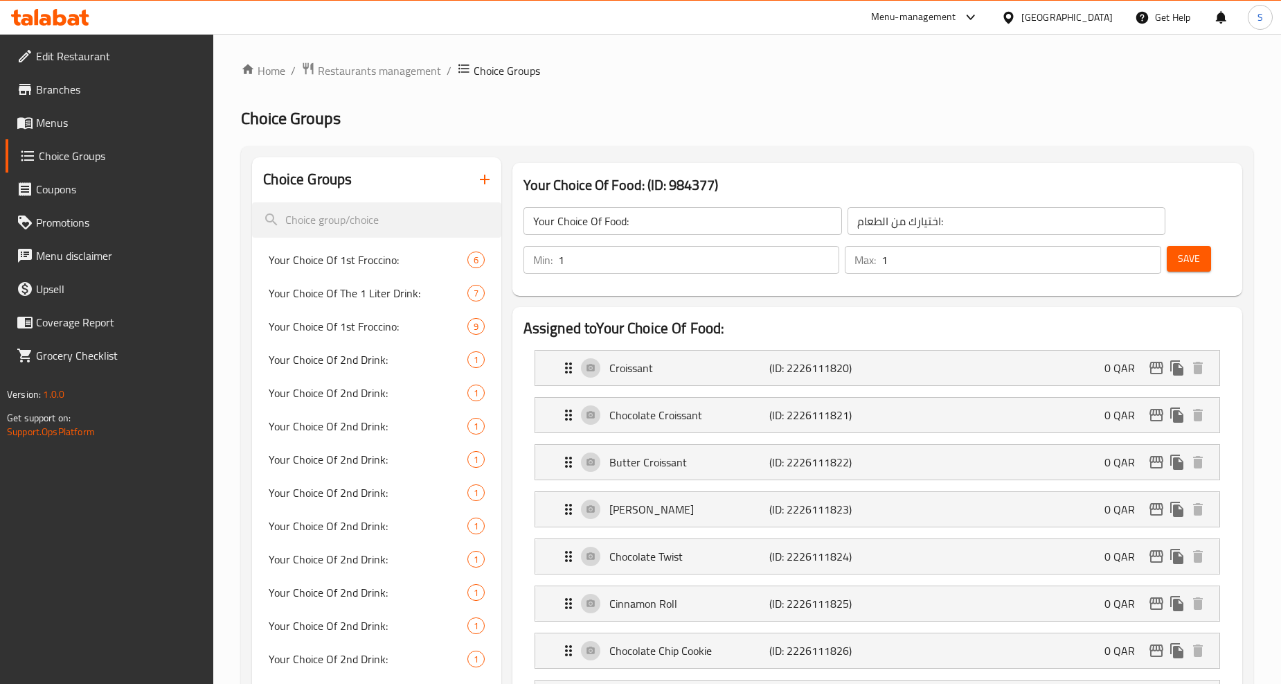
click at [555, 220] on input "Your Choice Of Food:" at bounding box center [683, 221] width 319 height 28
click at [477, 171] on icon "button" at bounding box center [485, 179] width 17 height 17
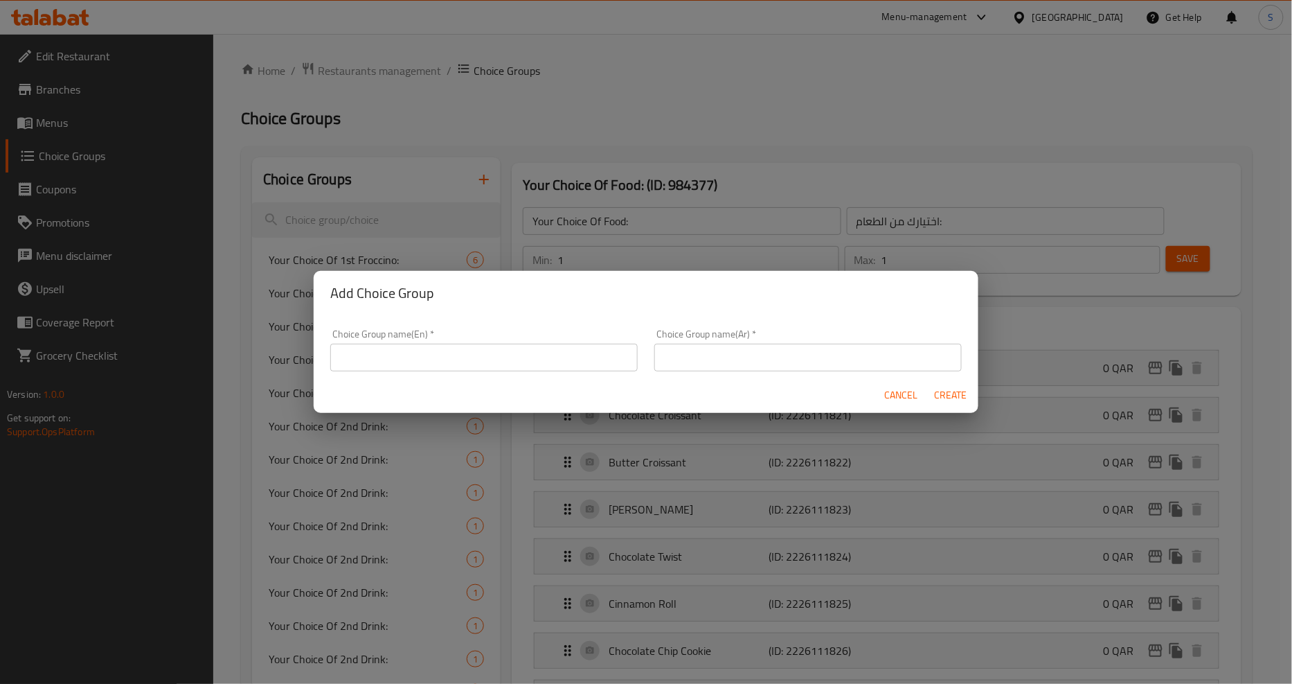
click at [416, 351] on input "text" at bounding box center [484, 358] width 308 height 28
paste input "Your Choice Of Food:"
click at [419, 363] on input "Your Choice Of Food:" at bounding box center [484, 358] width 308 height 28
click at [470, 355] on input "Your Choice Of Drink::" at bounding box center [484, 358] width 308 height 28
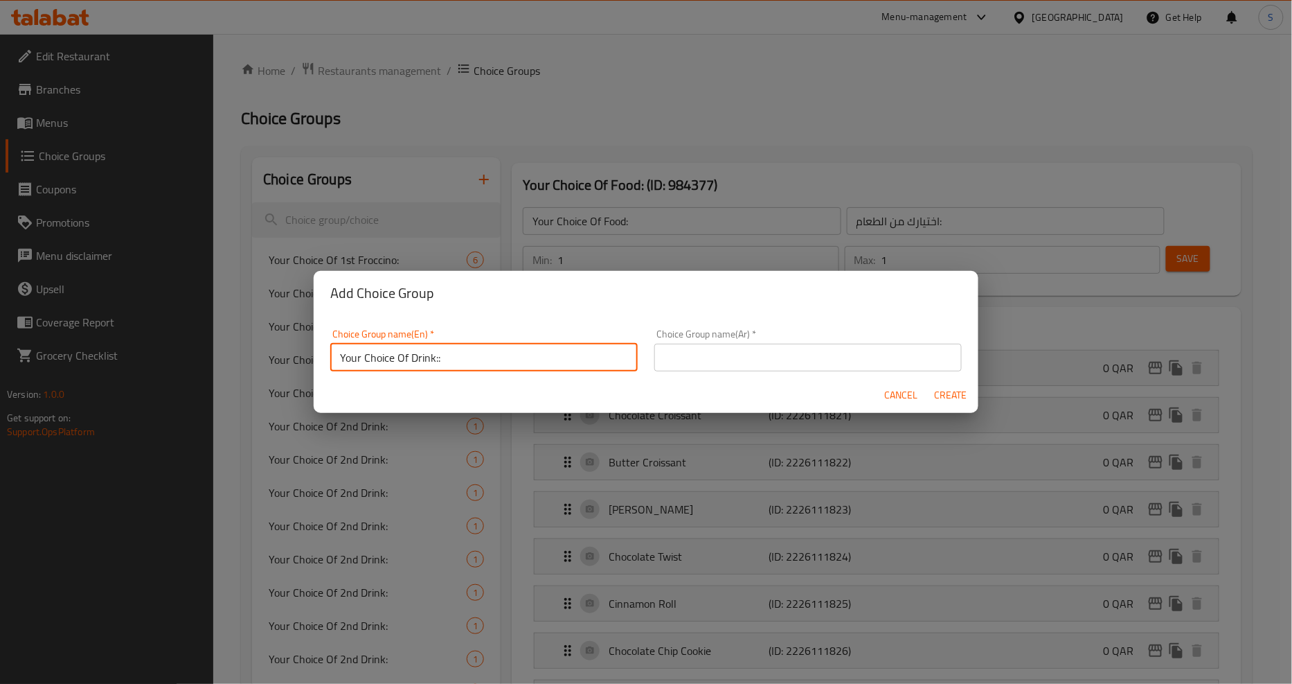
click at [469, 355] on input "Your Choice Of Drink::" at bounding box center [484, 358] width 308 height 28
click at [468, 357] on input "Your Choice Of Drink::" at bounding box center [484, 358] width 308 height 28
type input "Your Choice Of Drink::"
click at [732, 348] on input "text" at bounding box center [809, 358] width 308 height 28
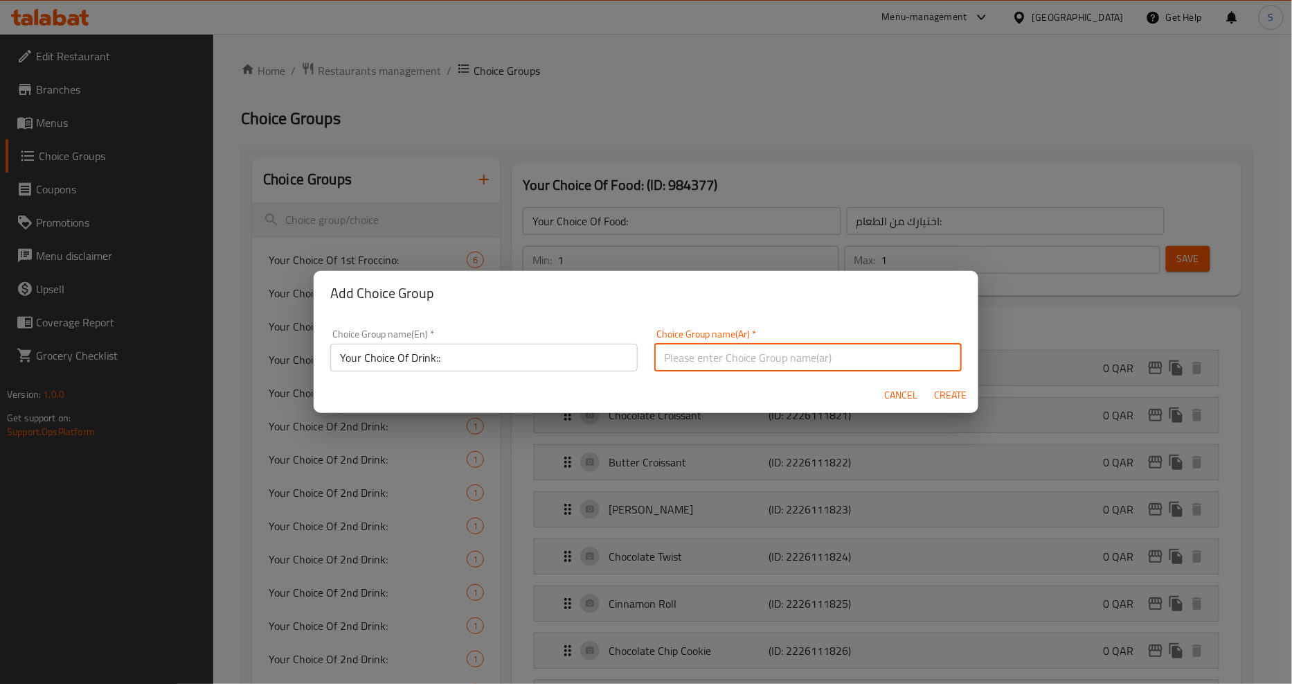
paste input "اختيارك من المشروب::"
type input "اختيارك من المشروب::"
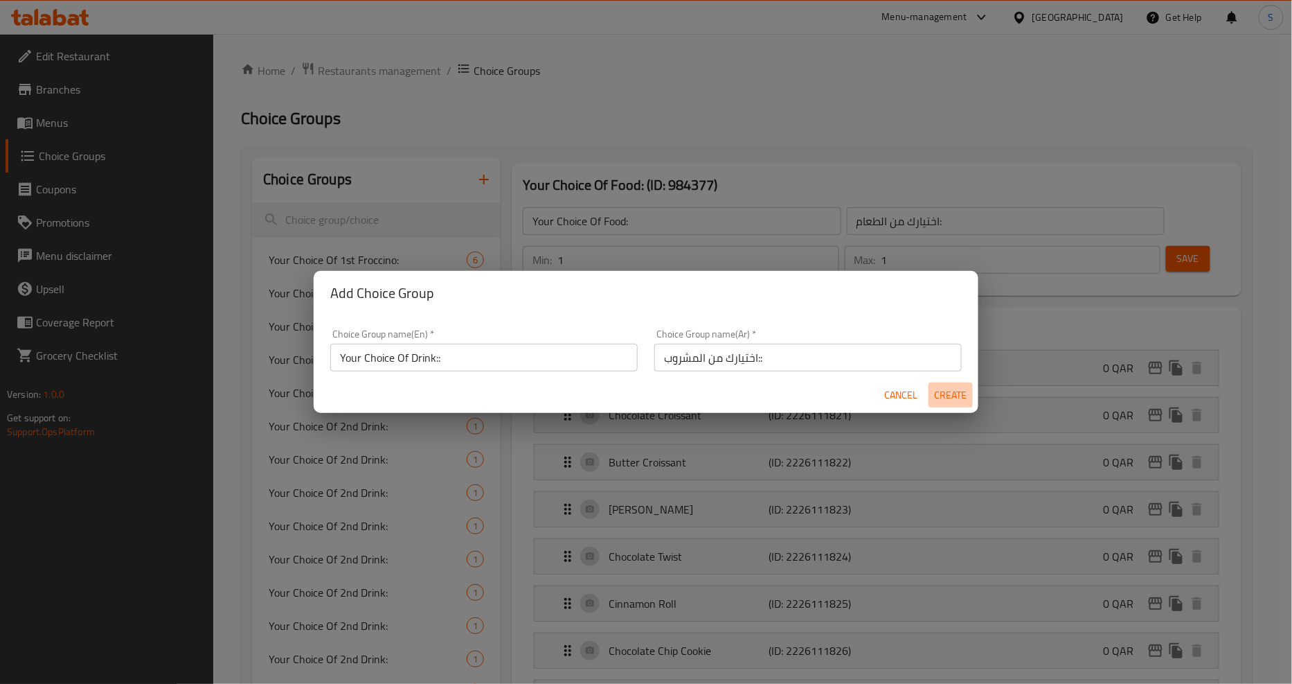
click at [956, 396] on span "Create" at bounding box center [950, 394] width 33 height 17
type input "Your Choice Of Drink::"
type input "اختيارك من المشروب::"
type input "0"
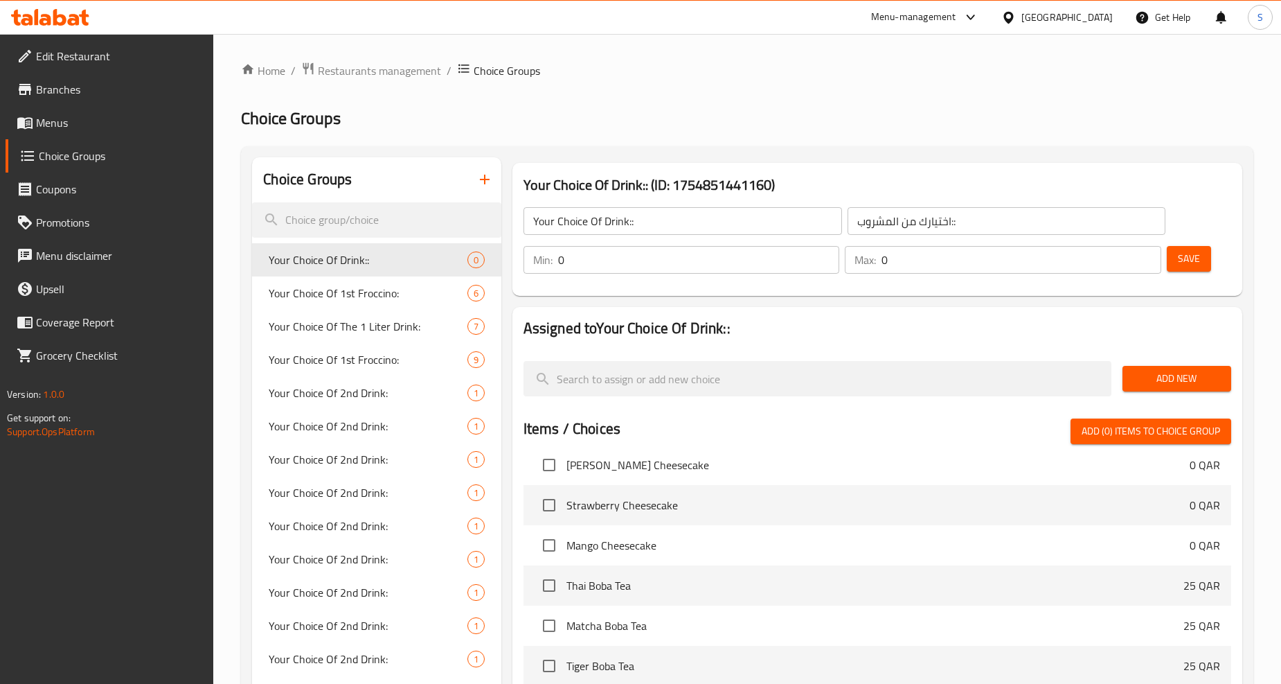
click at [644, 256] on input "0" at bounding box center [699, 260] width 282 height 28
type input "1"
click at [932, 261] on input "0" at bounding box center [1022, 260] width 280 height 28
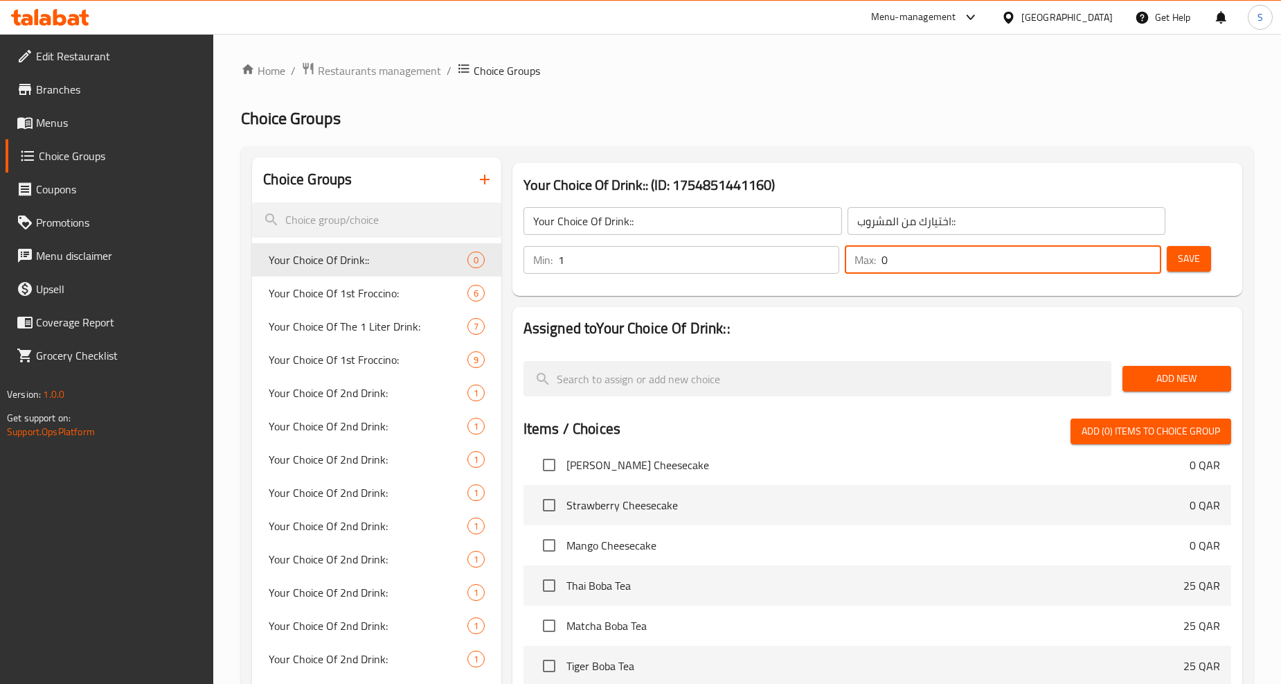
click at [932, 261] on input "0" at bounding box center [1022, 260] width 280 height 28
type input "1"
click at [1150, 373] on span "Add New" at bounding box center [1177, 378] width 87 height 17
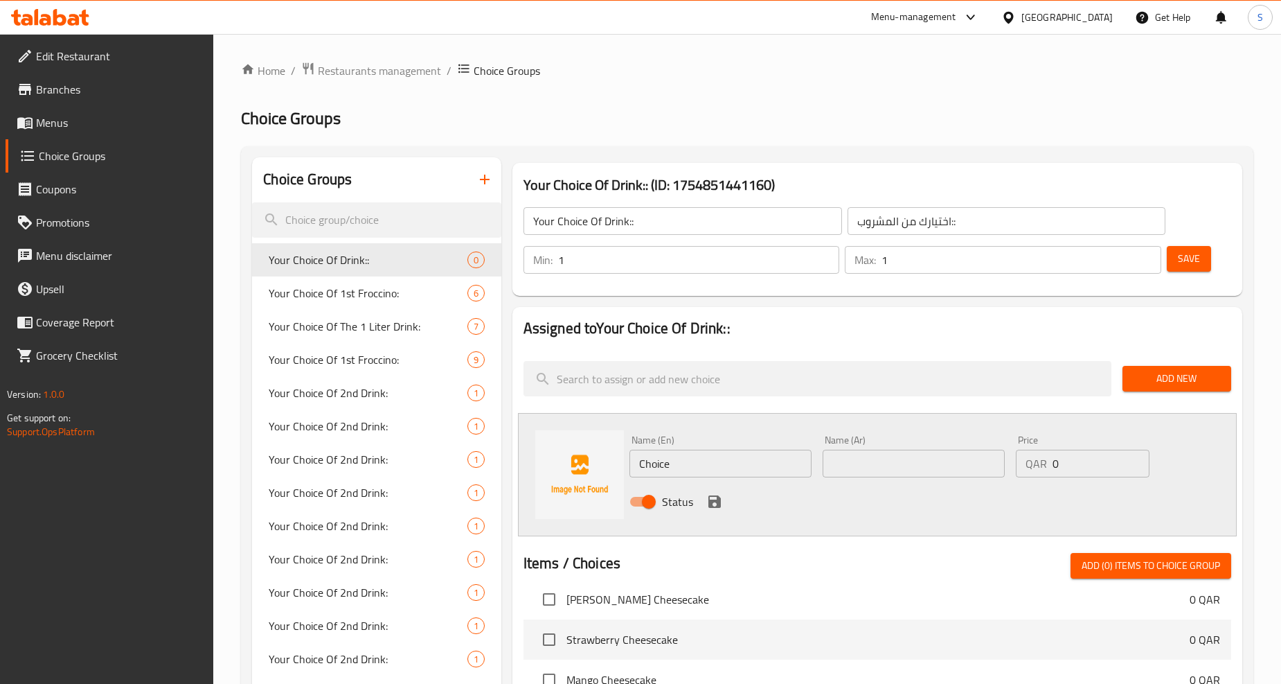
click at [690, 475] on input "Choice" at bounding box center [721, 463] width 182 height 28
paste input "americano"
click at [690, 475] on input "americano" at bounding box center [721, 463] width 182 height 28
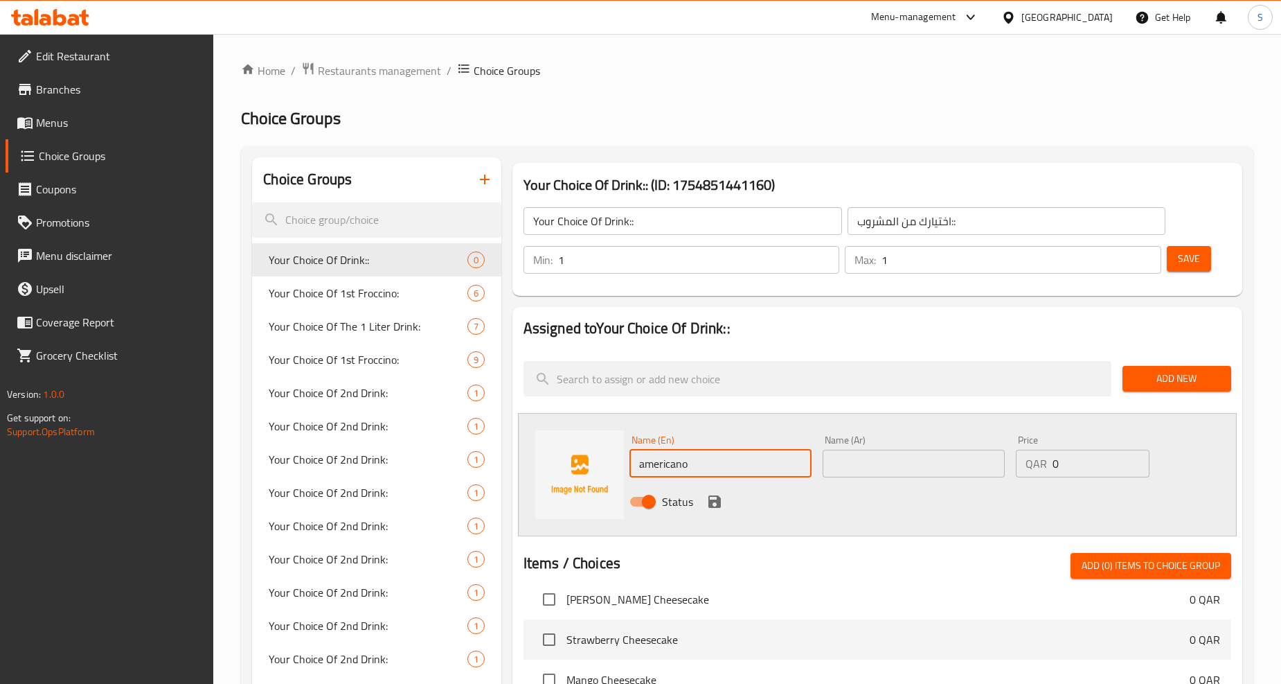
click at [690, 475] on input "americano" at bounding box center [721, 463] width 182 height 28
type input "Americano"
click at [917, 462] on input "text" at bounding box center [914, 463] width 182 height 28
paste input "أمريكانو"
type input "أمريكانو"
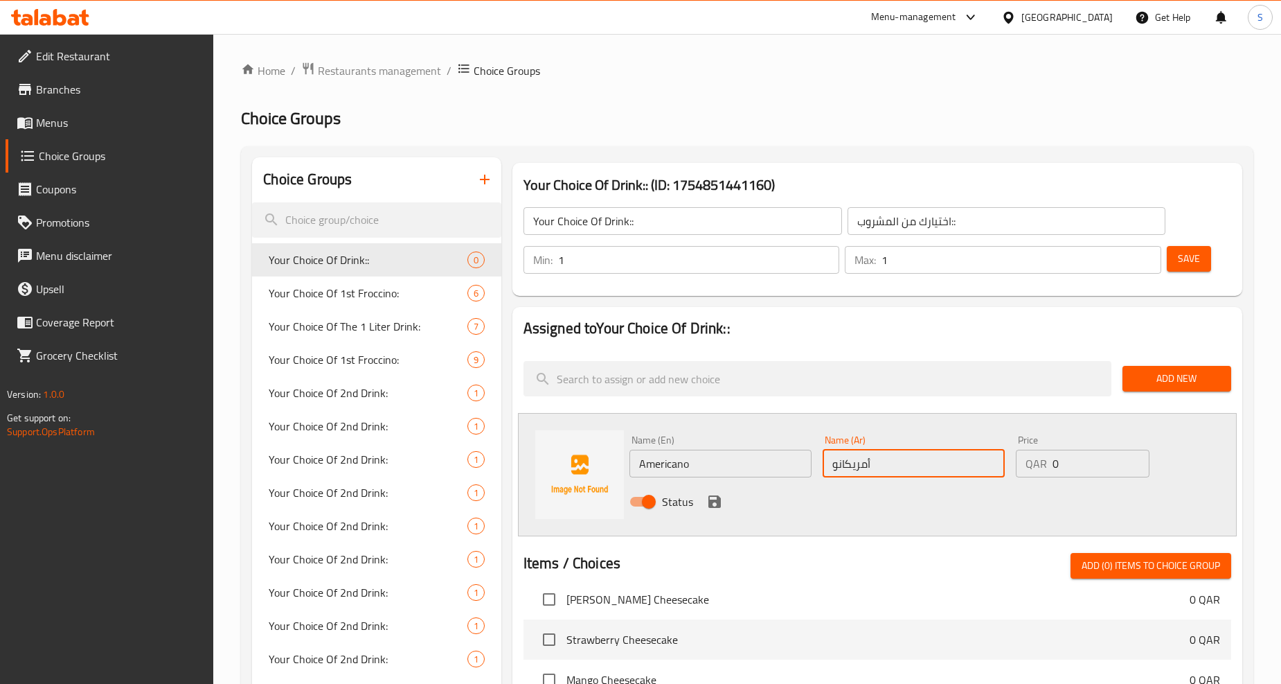
click at [725, 497] on div "Status" at bounding box center [914, 501] width 580 height 37
click at [718, 501] on icon "save" at bounding box center [715, 501] width 12 height 12
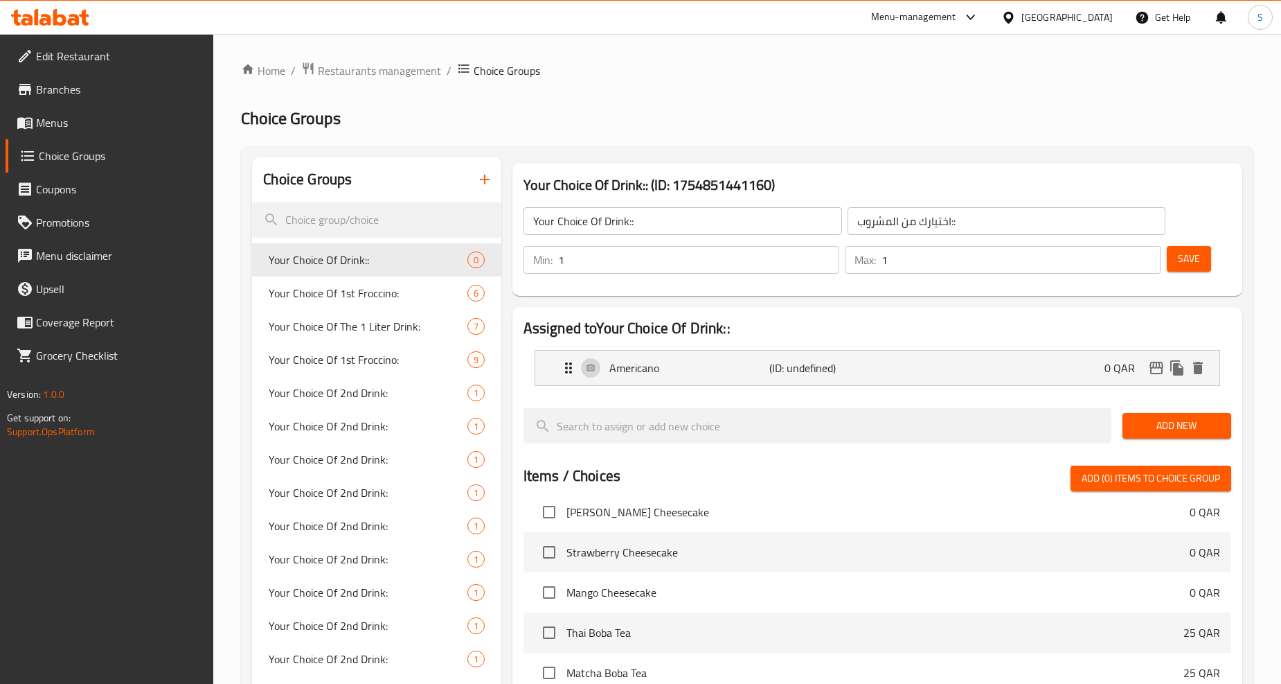
click at [1186, 419] on span "Add New" at bounding box center [1177, 425] width 87 height 17
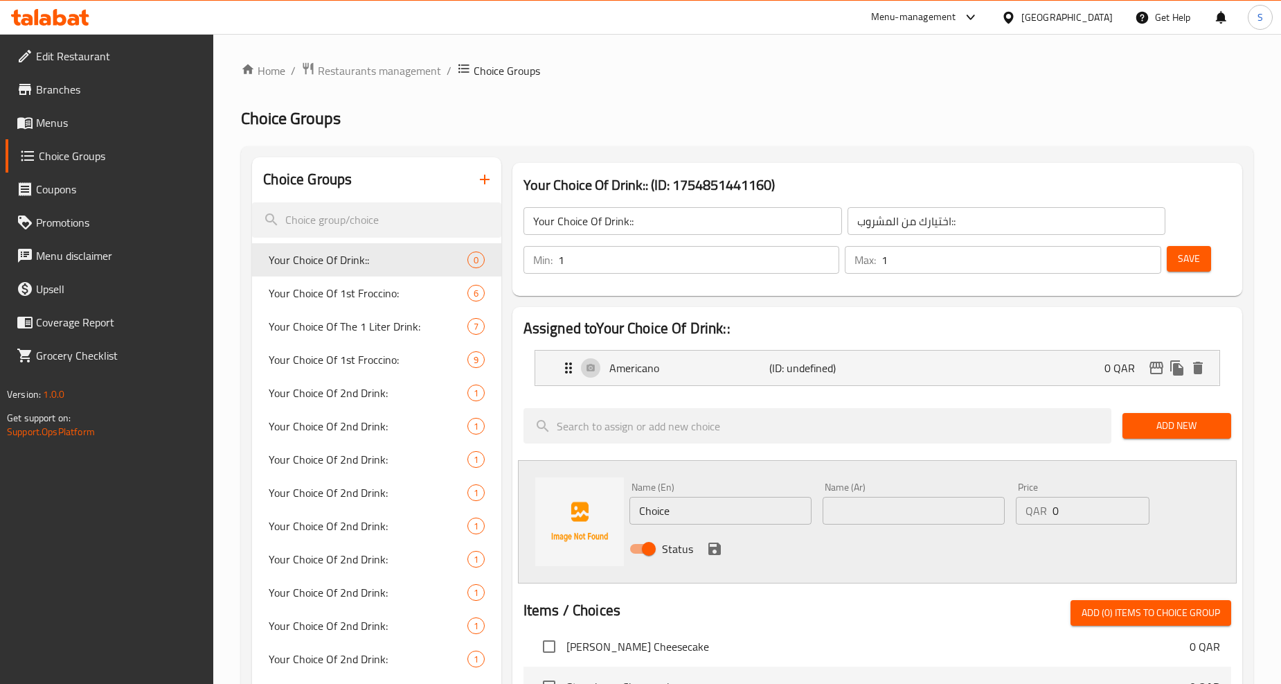
click at [717, 510] on input "Choice" at bounding box center [721, 511] width 182 height 28
paste input "brewed coffe"
click at [697, 514] on input "brewed coffee" at bounding box center [721, 511] width 182 height 28
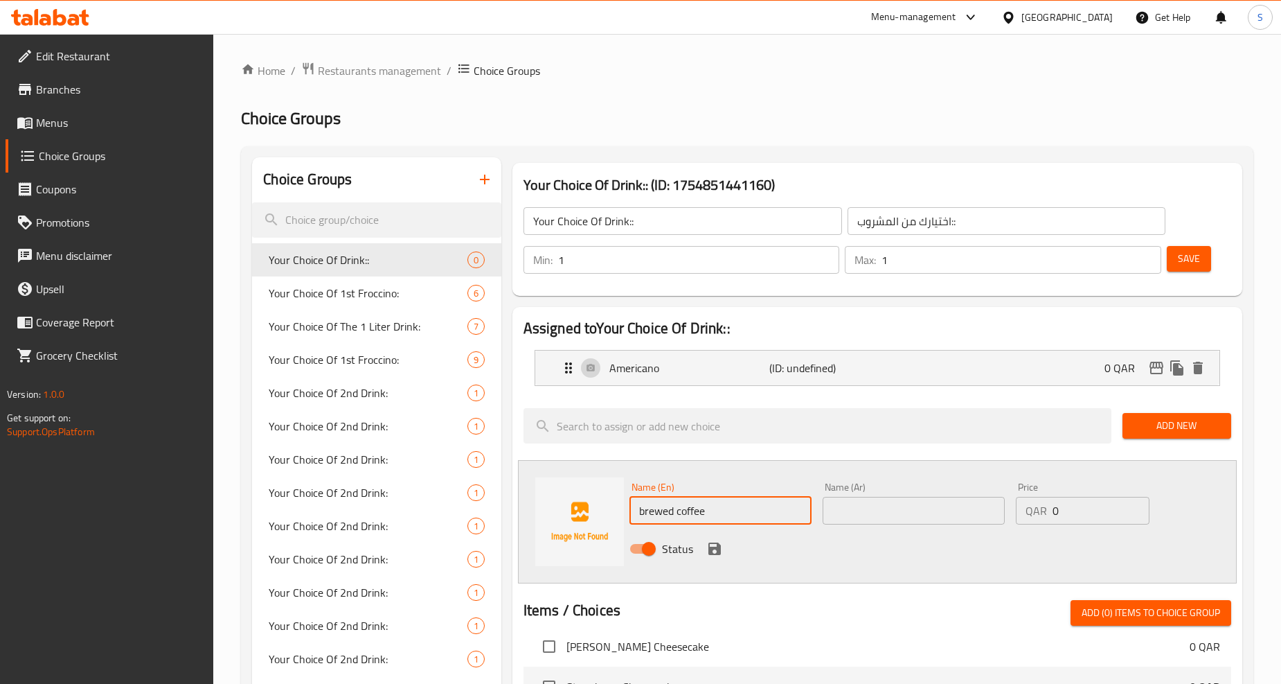
click at [697, 514] on input "brewed coffee" at bounding box center [721, 511] width 182 height 28
type input "Brewed Coffee"
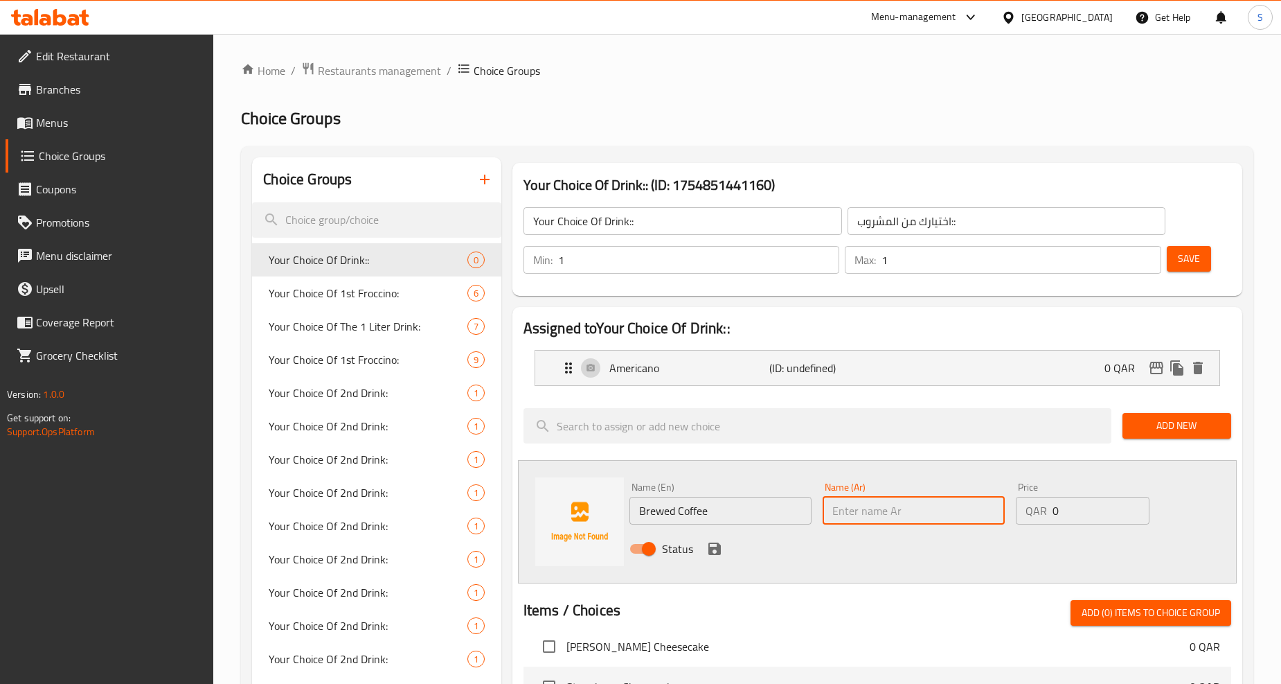
click at [846, 509] on input "text" at bounding box center [914, 511] width 182 height 28
paste input "قهوة المفلترة"
click at [864, 513] on input "قهوة المفلترة" at bounding box center [914, 511] width 182 height 28
type input "قهوة مفلترة"
click at [715, 548] on icon "save" at bounding box center [715, 548] width 12 height 12
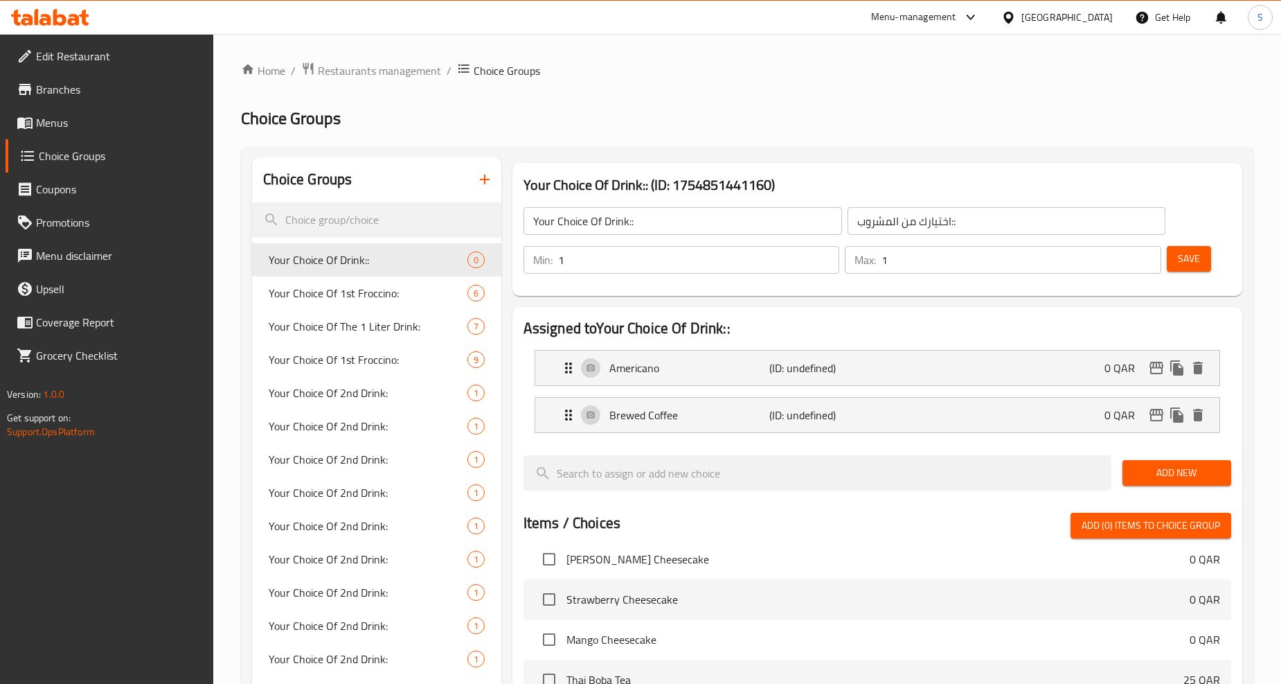
click at [1178, 464] on span "Add New" at bounding box center [1177, 472] width 87 height 17
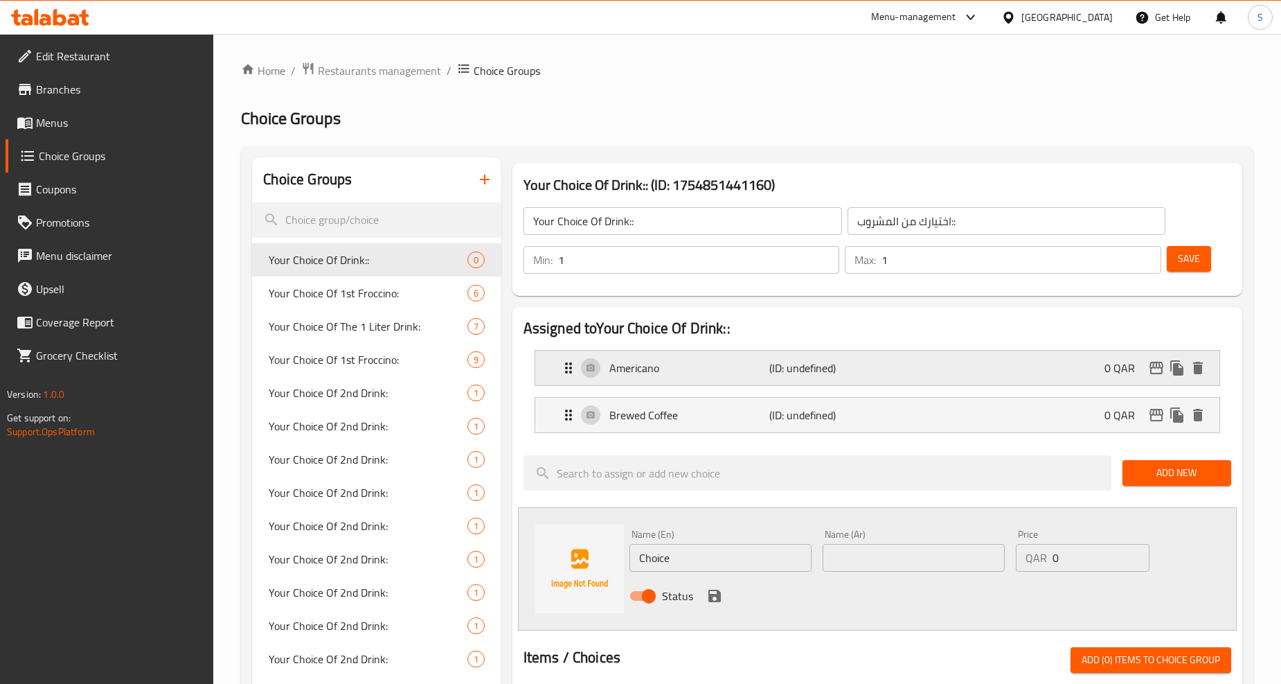
click at [640, 382] on div "Americano (ID: undefined) 0 QAR" at bounding box center [881, 367] width 643 height 35
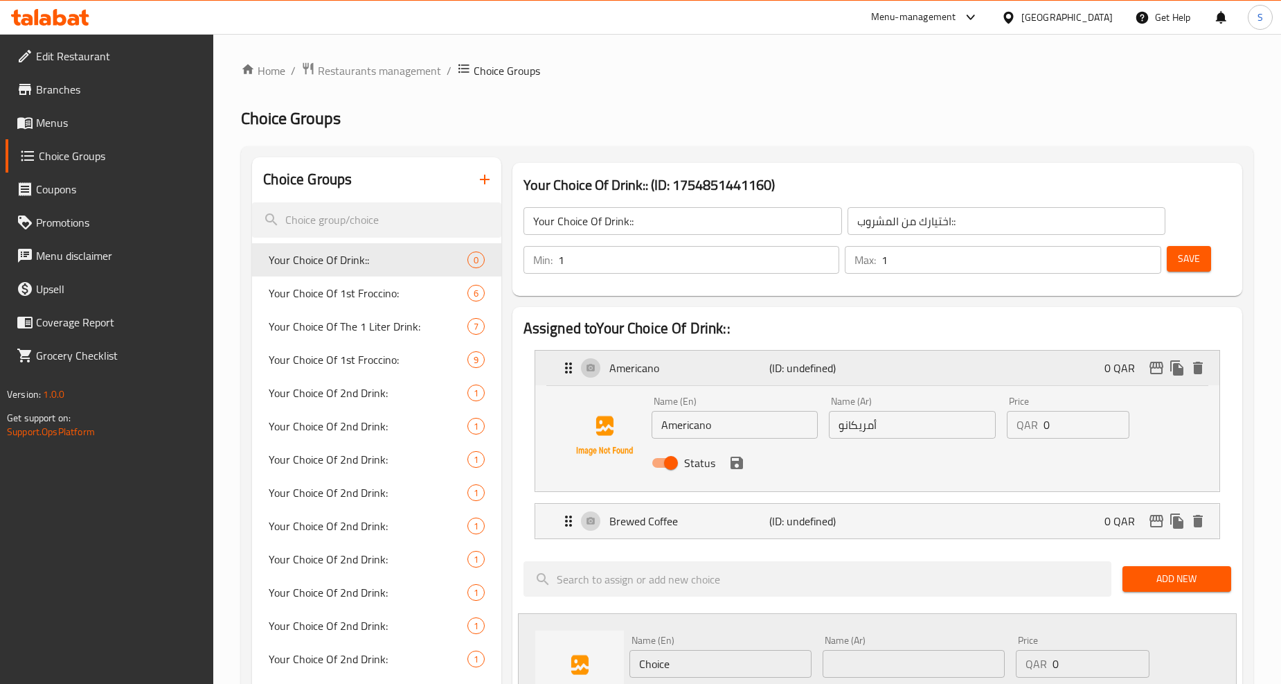
click at [654, 380] on div "Americano (ID: undefined) 0 QAR" at bounding box center [881, 367] width 643 height 35
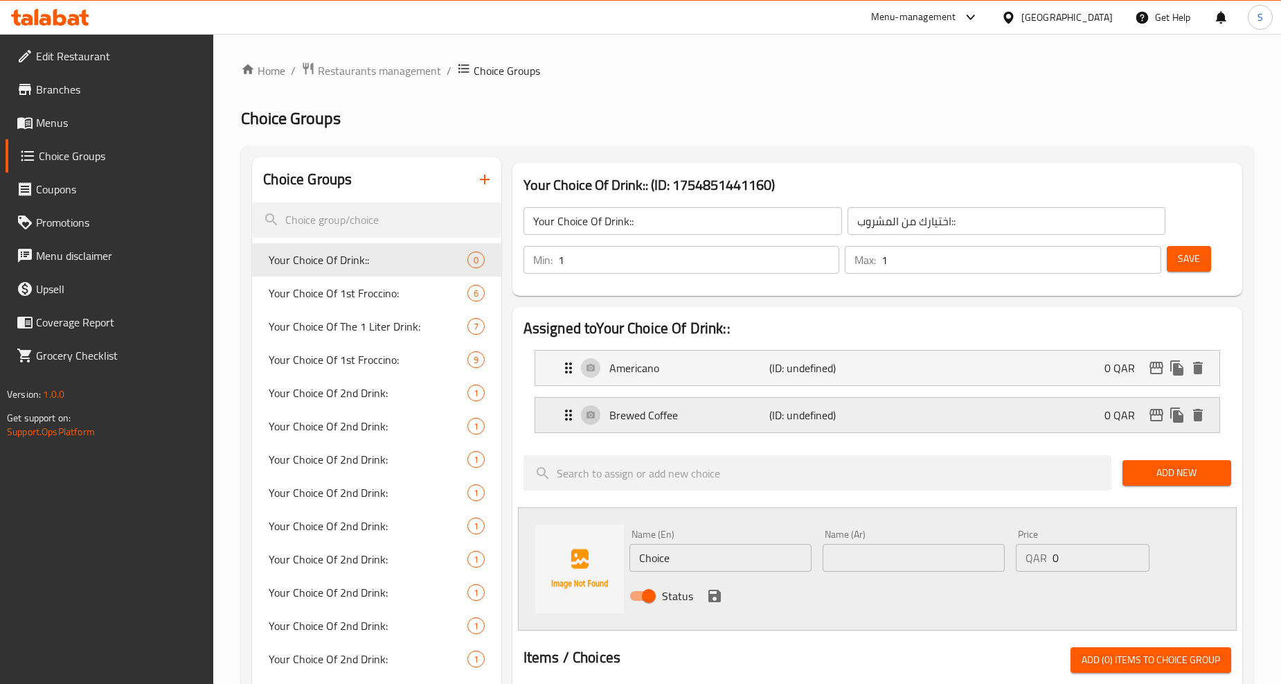
click at [719, 411] on p "Brewed Coffee" at bounding box center [689, 415] width 160 height 17
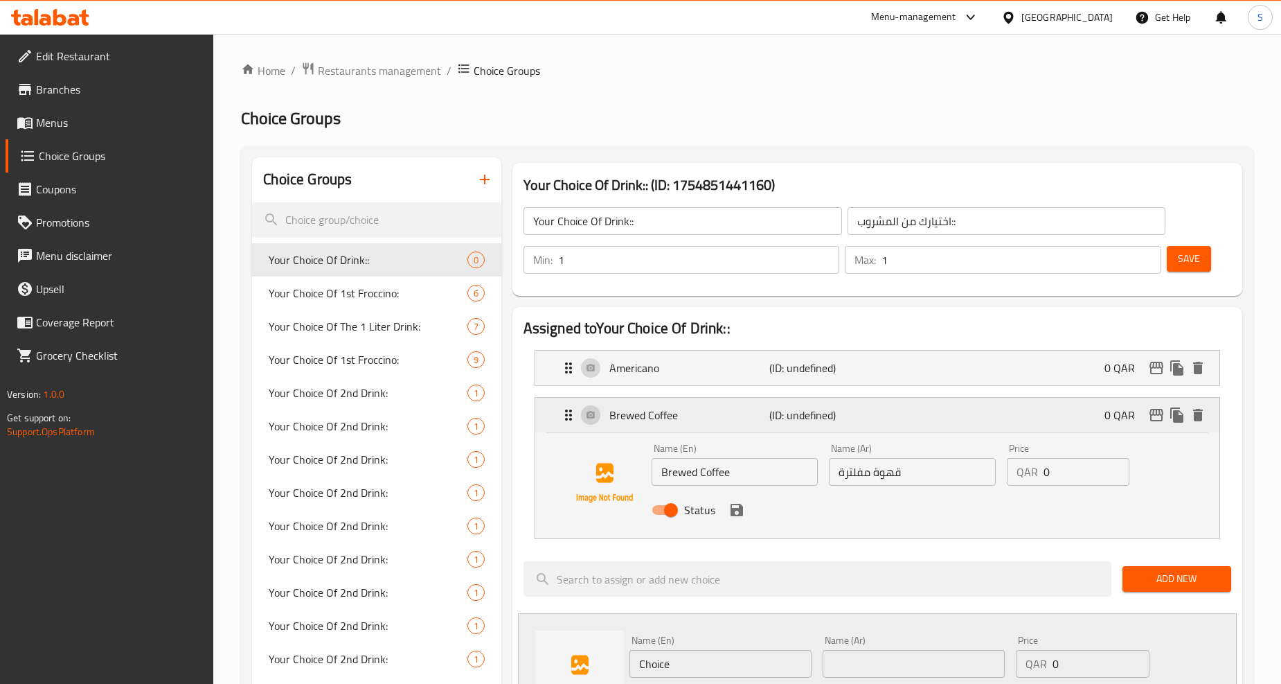
click at [719, 411] on p "Brewed Coffee" at bounding box center [689, 415] width 160 height 17
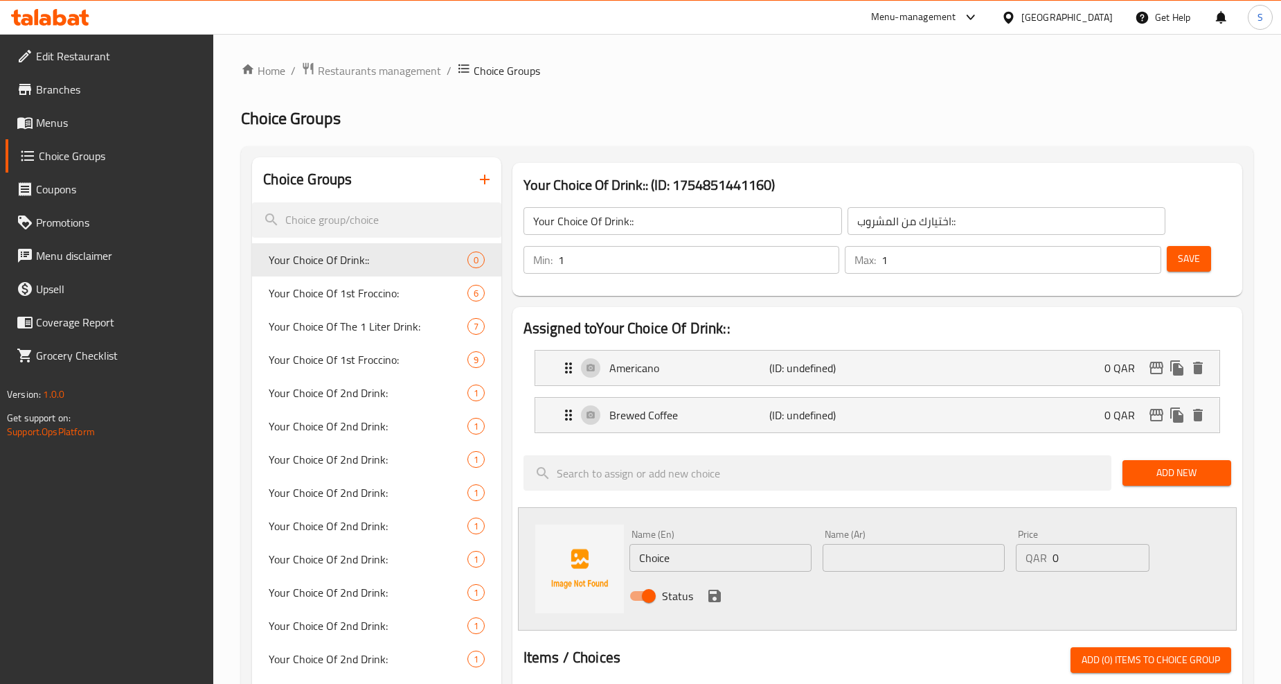
click at [1201, 251] on button "Save" at bounding box center [1189, 259] width 44 height 26
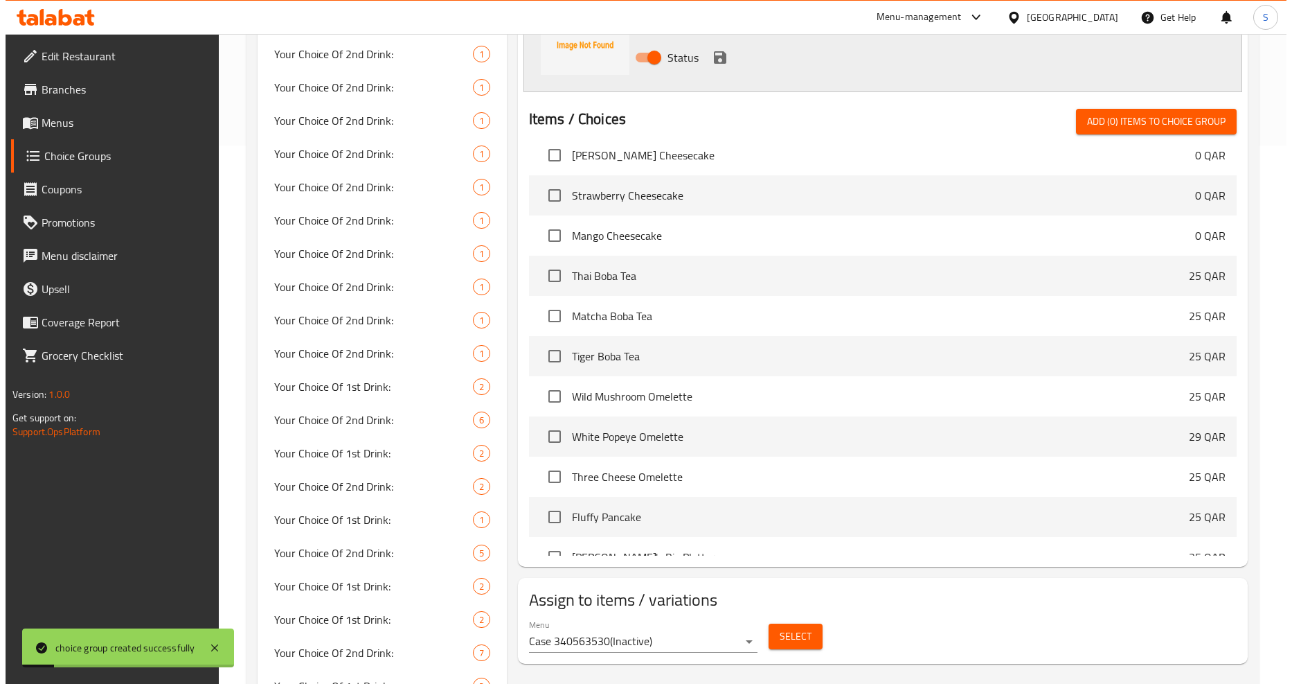
scroll to position [1000, 0]
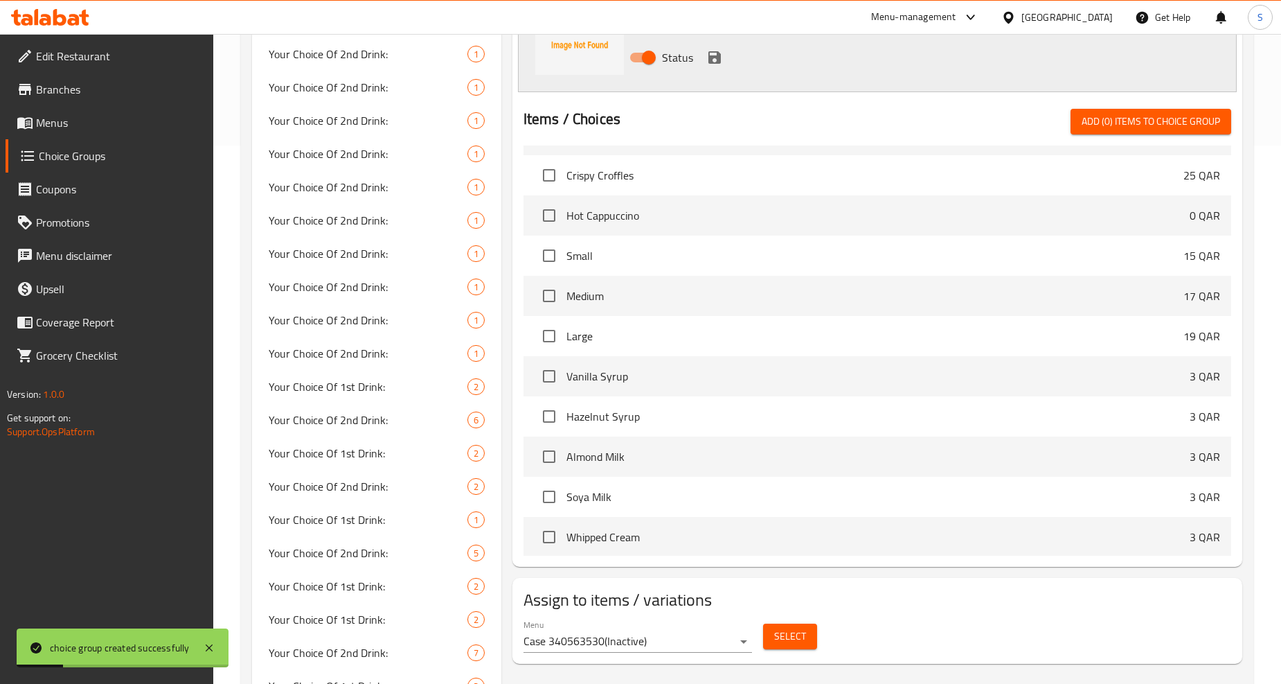
click at [798, 635] on span "Select" at bounding box center [790, 635] width 32 height 17
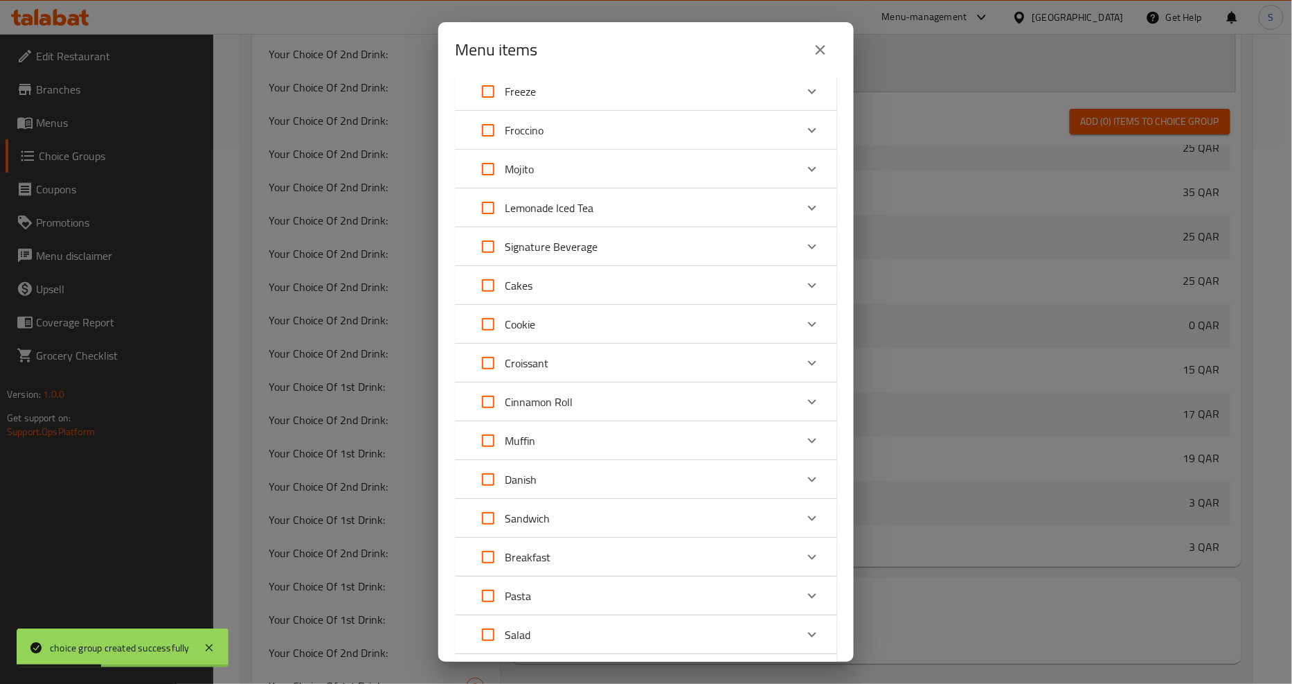
scroll to position [447, 0]
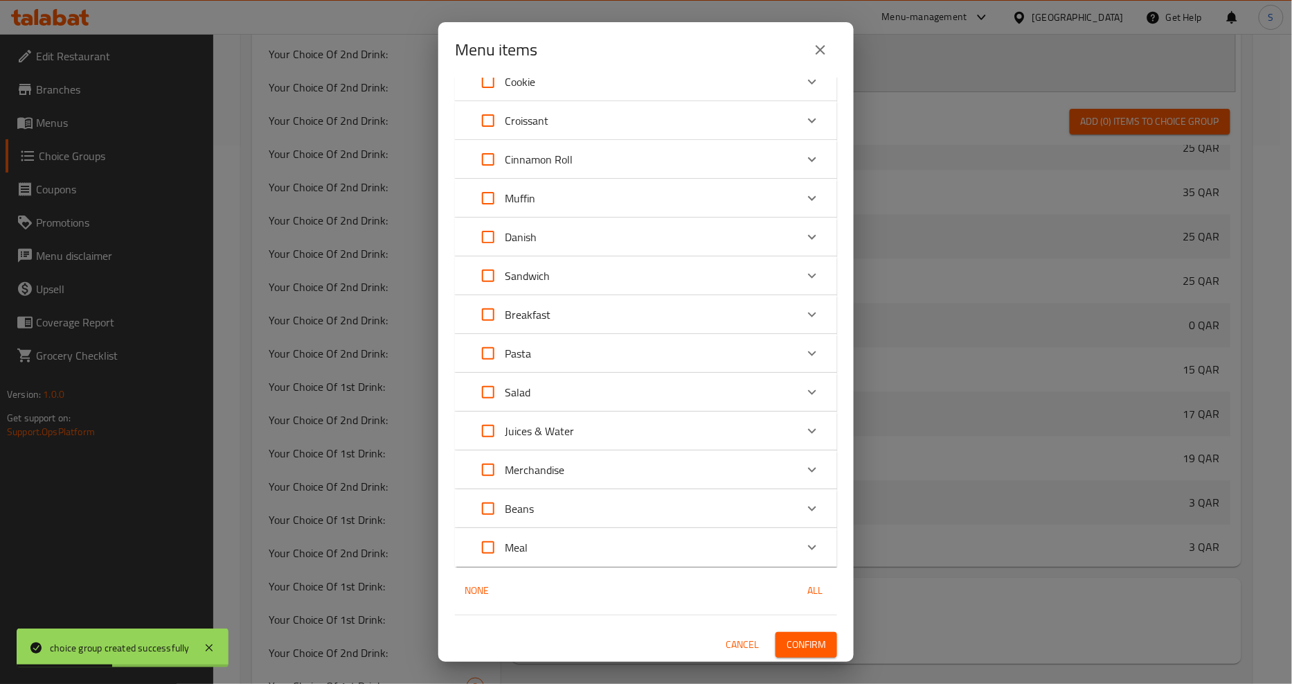
click at [763, 542] on div "Meal" at bounding box center [634, 547] width 324 height 33
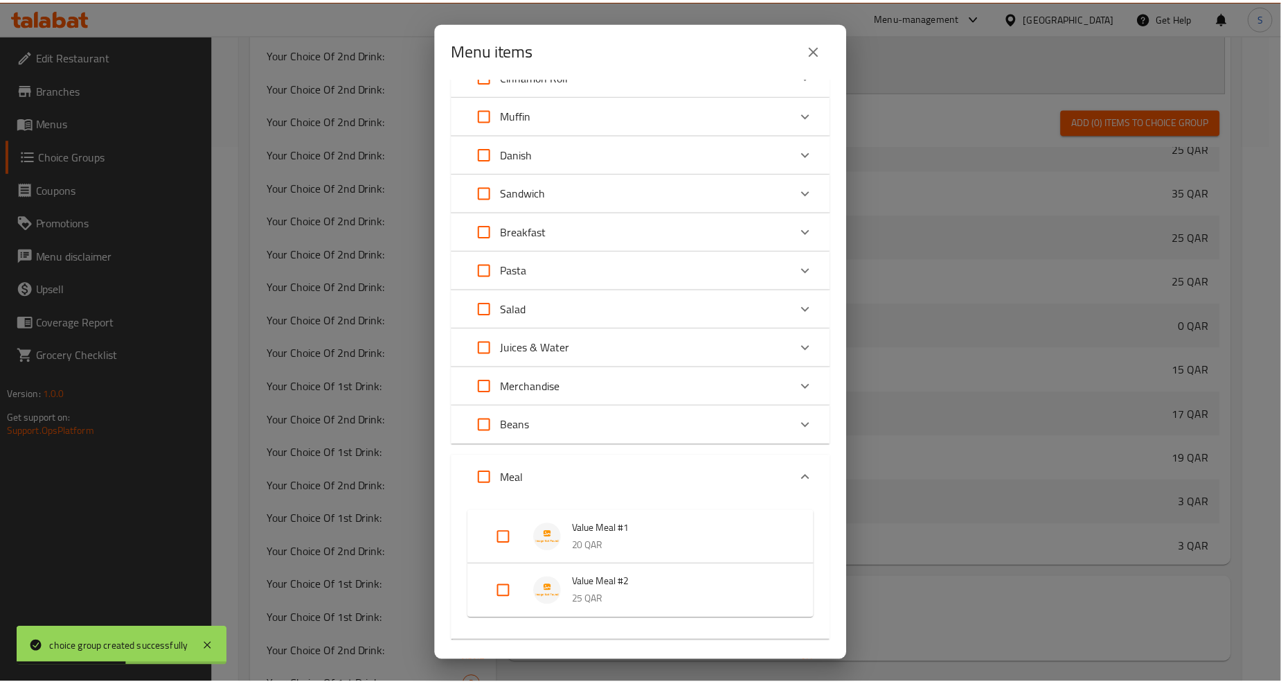
scroll to position [605, 0]
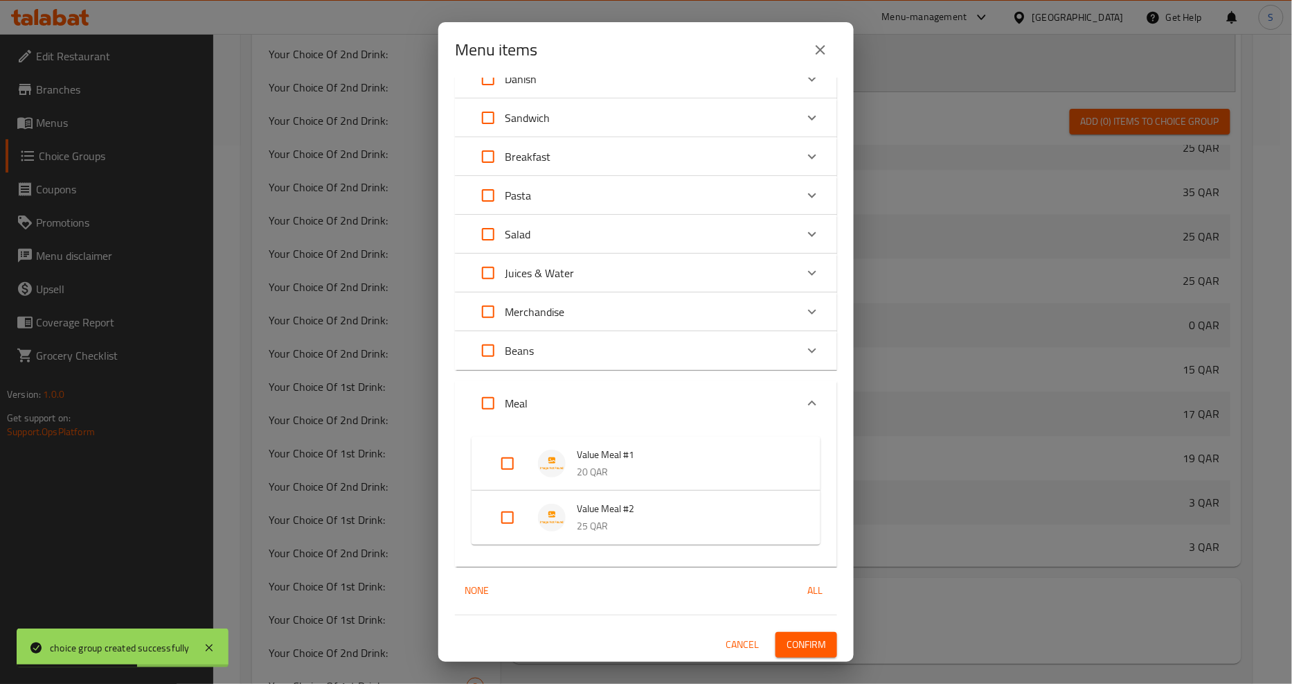
click at [513, 527] on input "Expand" at bounding box center [507, 517] width 33 height 33
checkbox input "true"
click at [810, 648] on span "Confirm" at bounding box center [806, 655] width 39 height 17
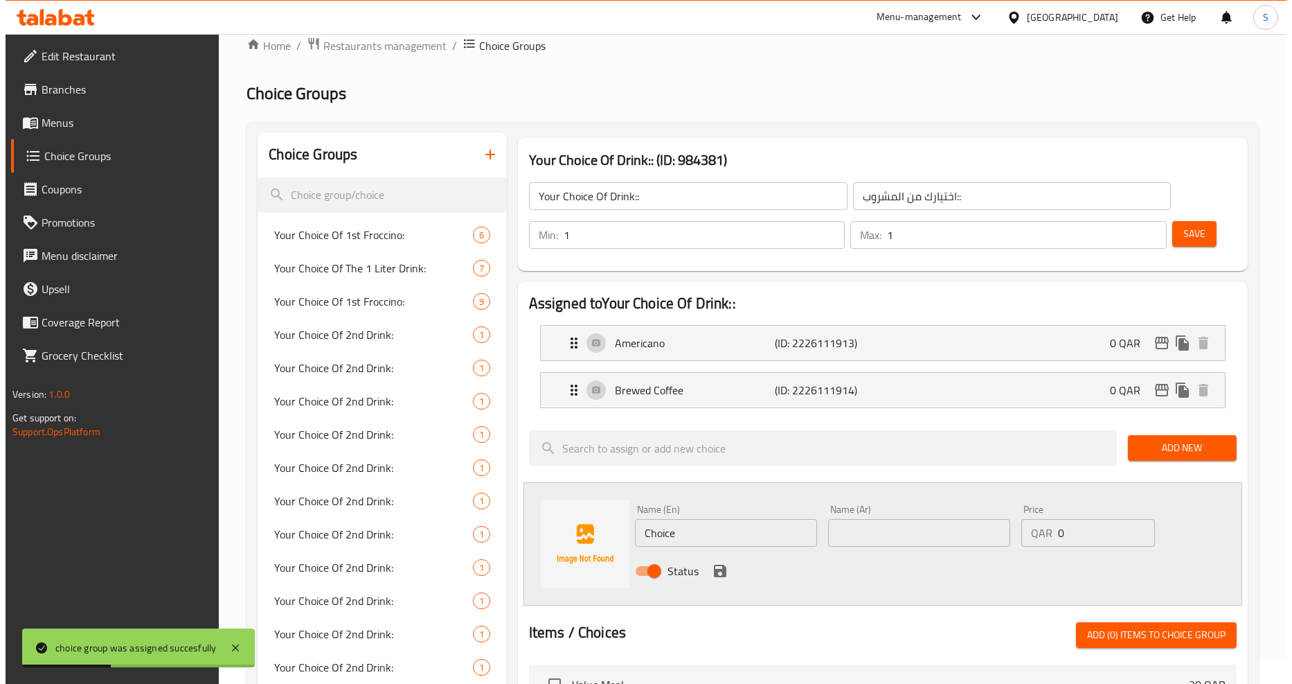
scroll to position [0, 0]
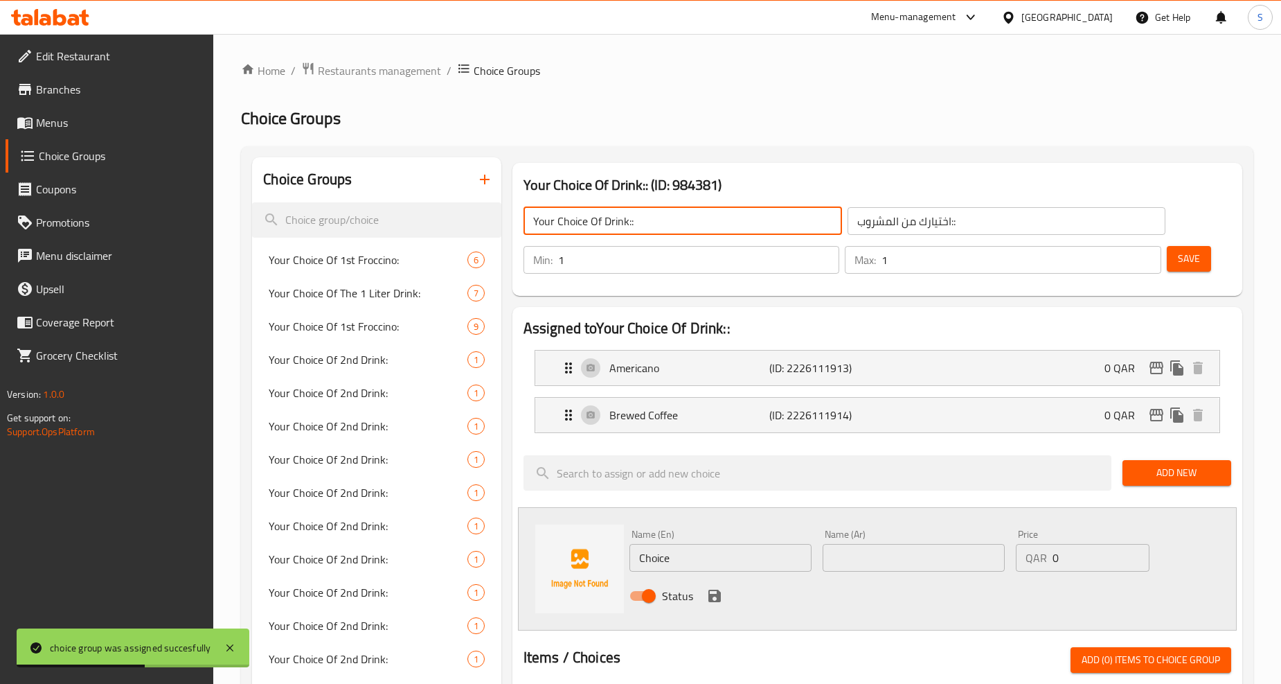
click at [612, 222] on input "Your Choice Of Drink::" at bounding box center [683, 221] width 319 height 28
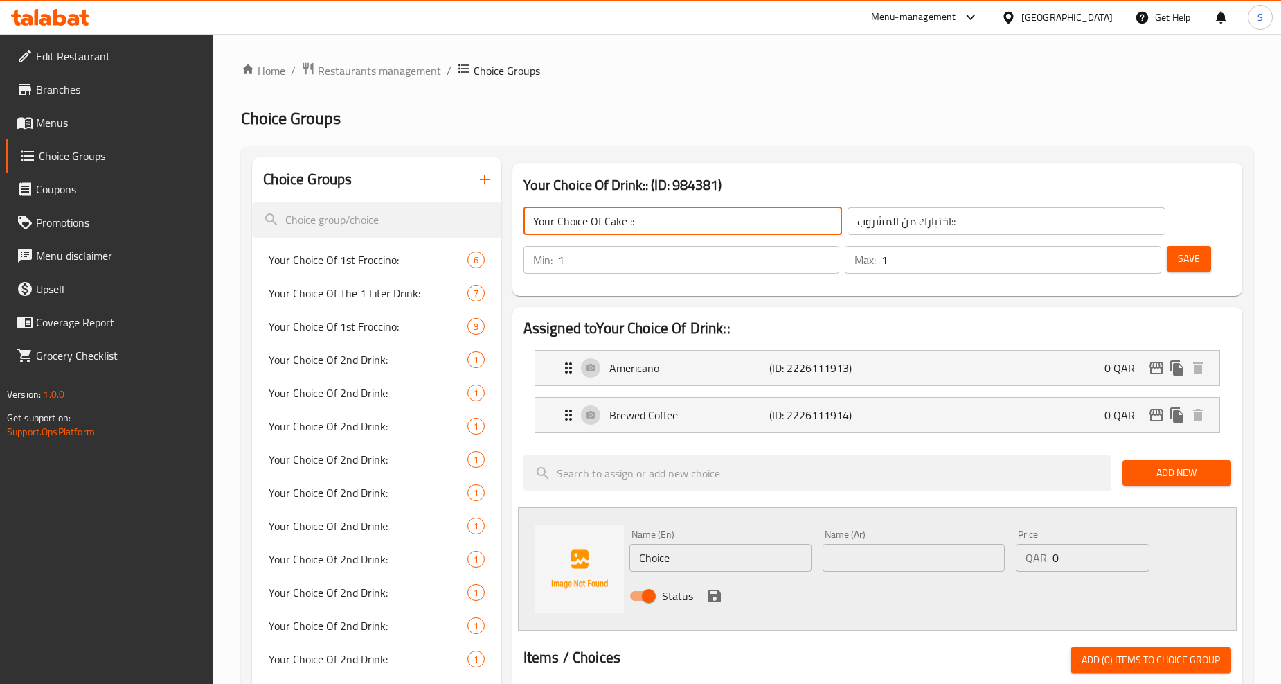
type input "Your Choice Of Cake ::"
click at [487, 179] on icon "button" at bounding box center [485, 180] width 10 height 10
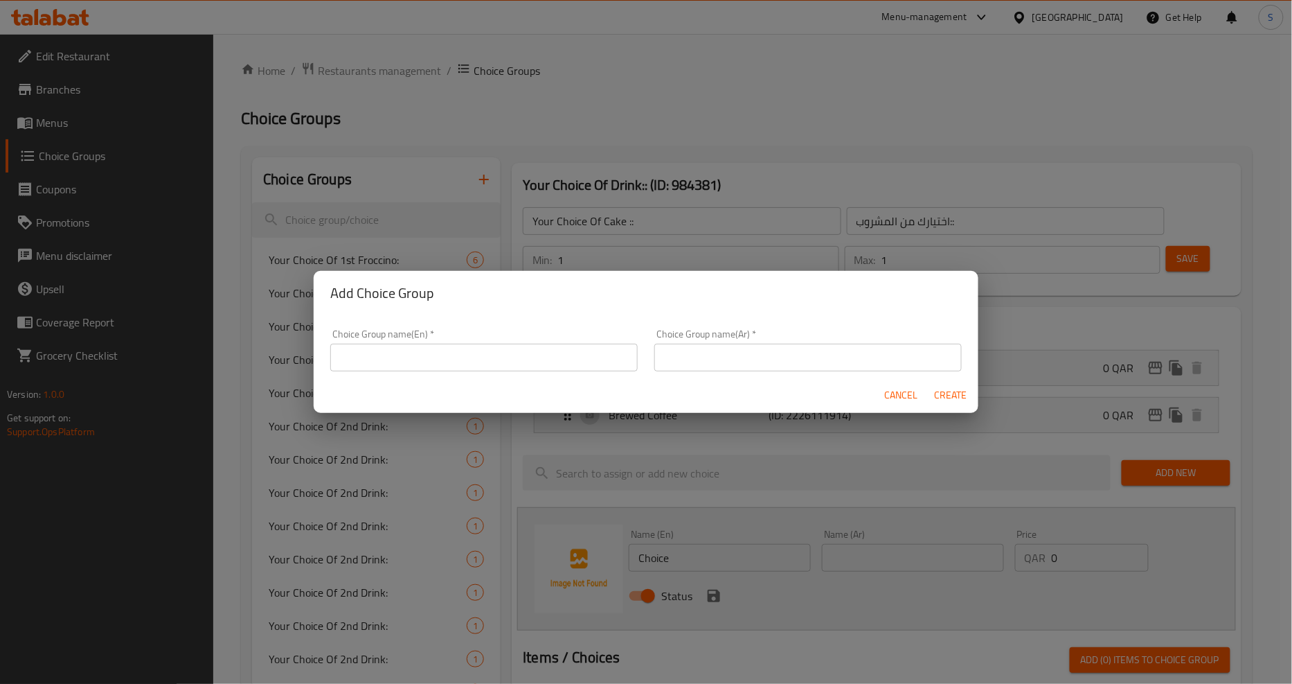
click at [475, 355] on input "text" at bounding box center [484, 358] width 308 height 28
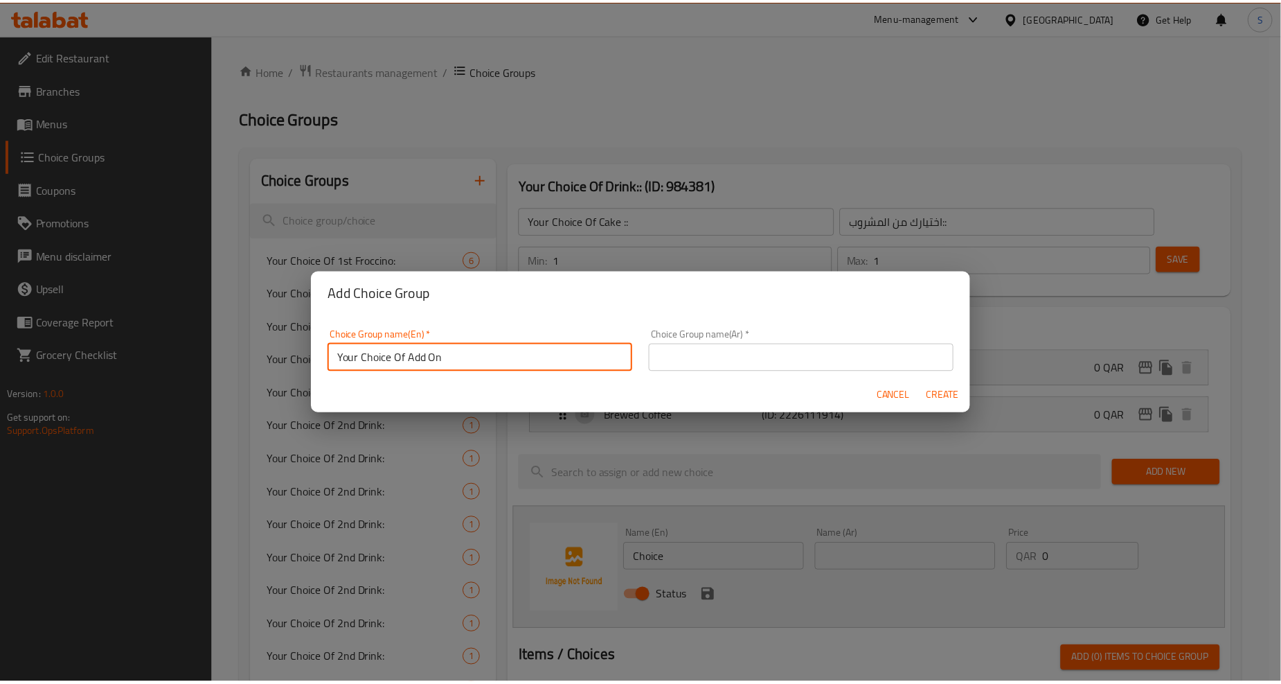
scroll to position [3, 0]
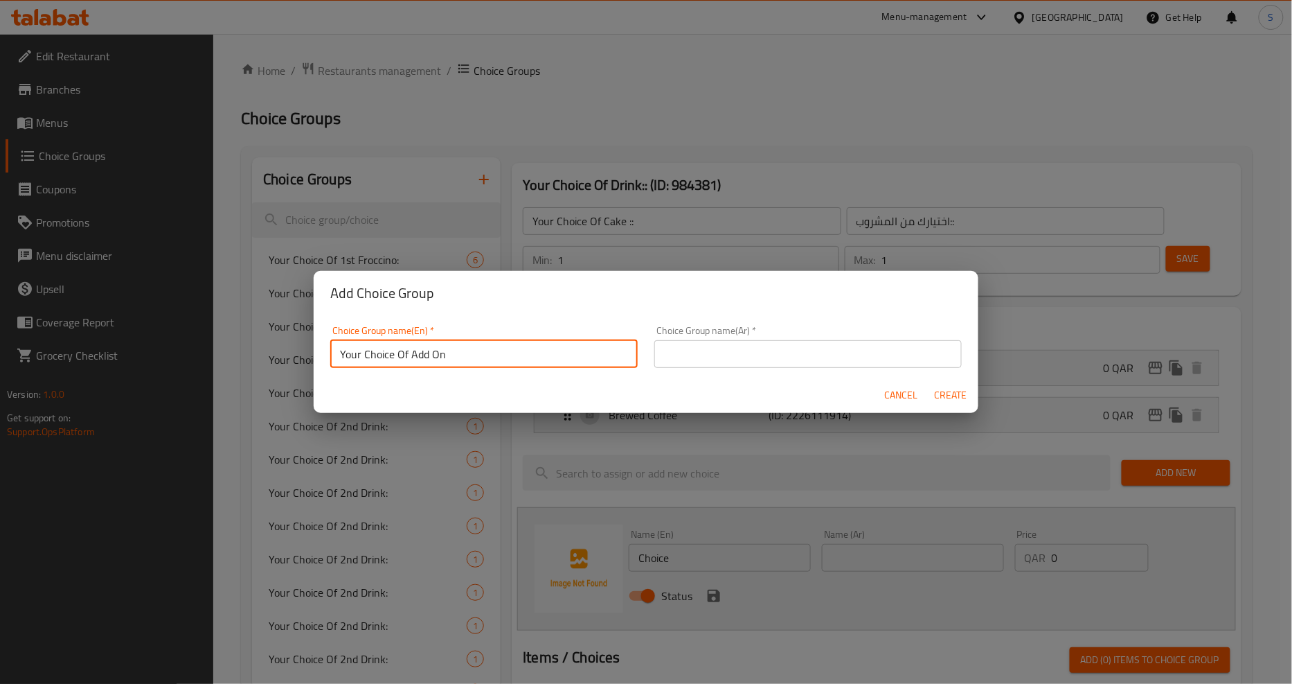
drag, startPoint x: 411, startPoint y: 358, endPoint x: 481, endPoint y: 368, distance: 70.6
click at [481, 368] on div "Choice Group name(En)   * Your Choice Of Add On Choice Group name(En) *" at bounding box center [484, 346] width 324 height 59
click at [465, 356] on input "Your Choice Of Cake::" at bounding box center [484, 354] width 308 height 28
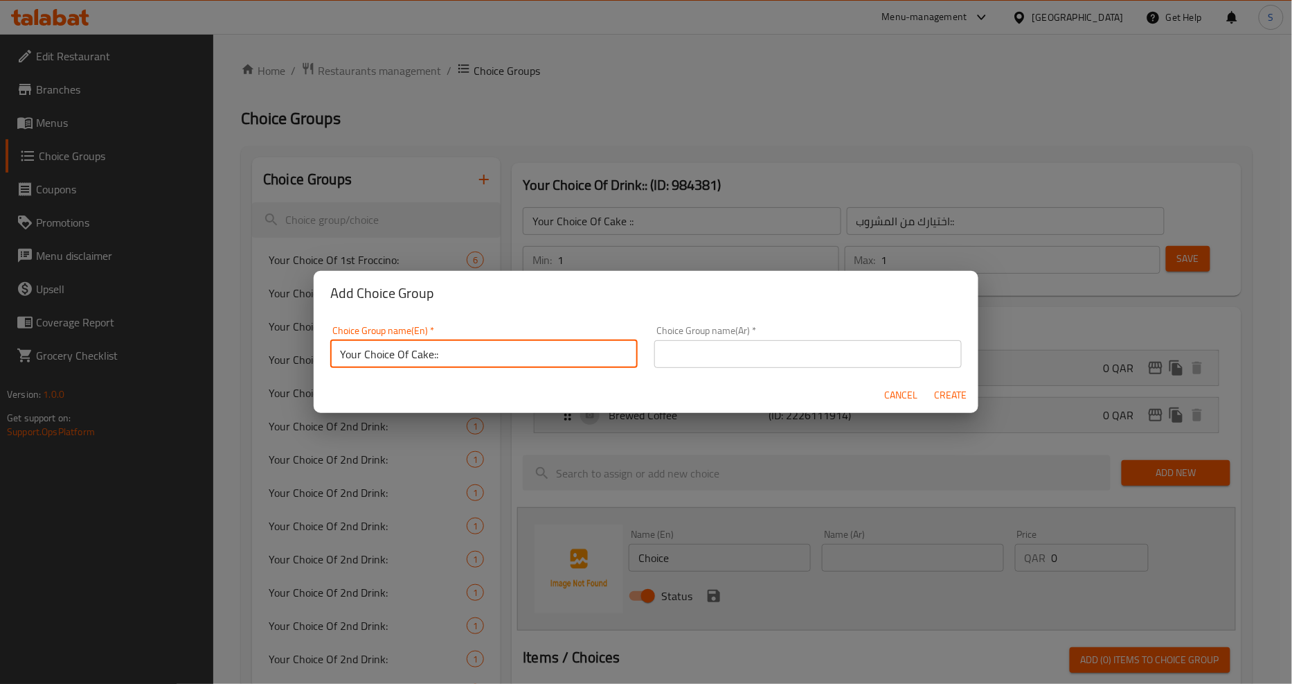
type input "Your Choice Of Cake::"
click at [742, 370] on div "Choice Group name(Ar)   * Choice Group name(Ar) *" at bounding box center [808, 346] width 324 height 59
click at [738, 359] on input "text" at bounding box center [809, 354] width 308 height 28
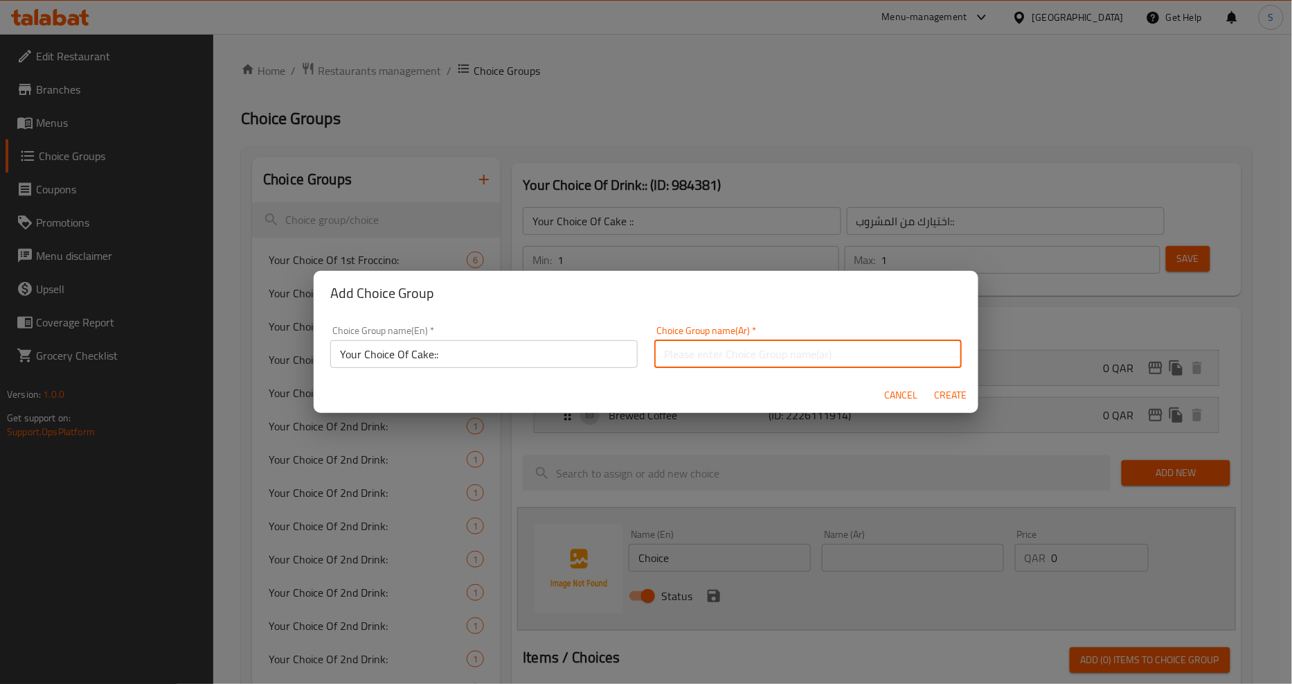
paste input "اختيارك من الكعكة::"
click at [871, 354] on input "اختيارك من الكعكة::" at bounding box center [809, 354] width 308 height 28
type input "اختيارك من الكيك::"
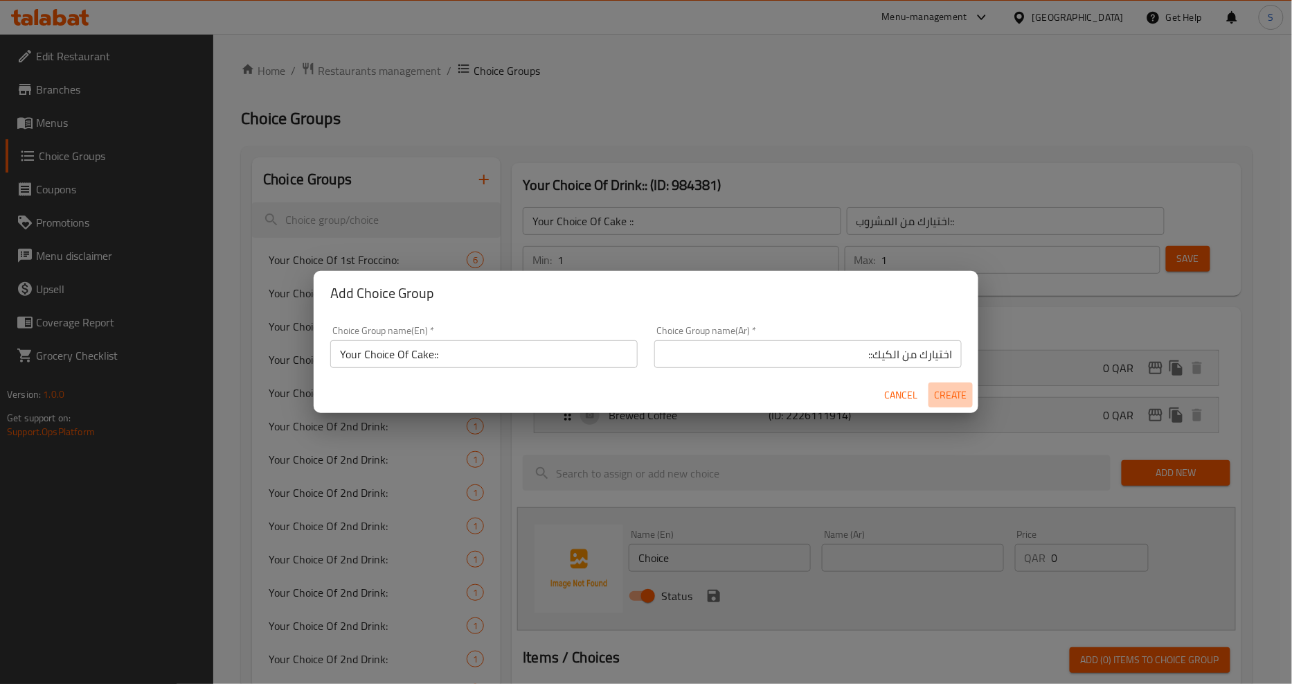
click at [958, 395] on span "Create" at bounding box center [950, 394] width 33 height 17
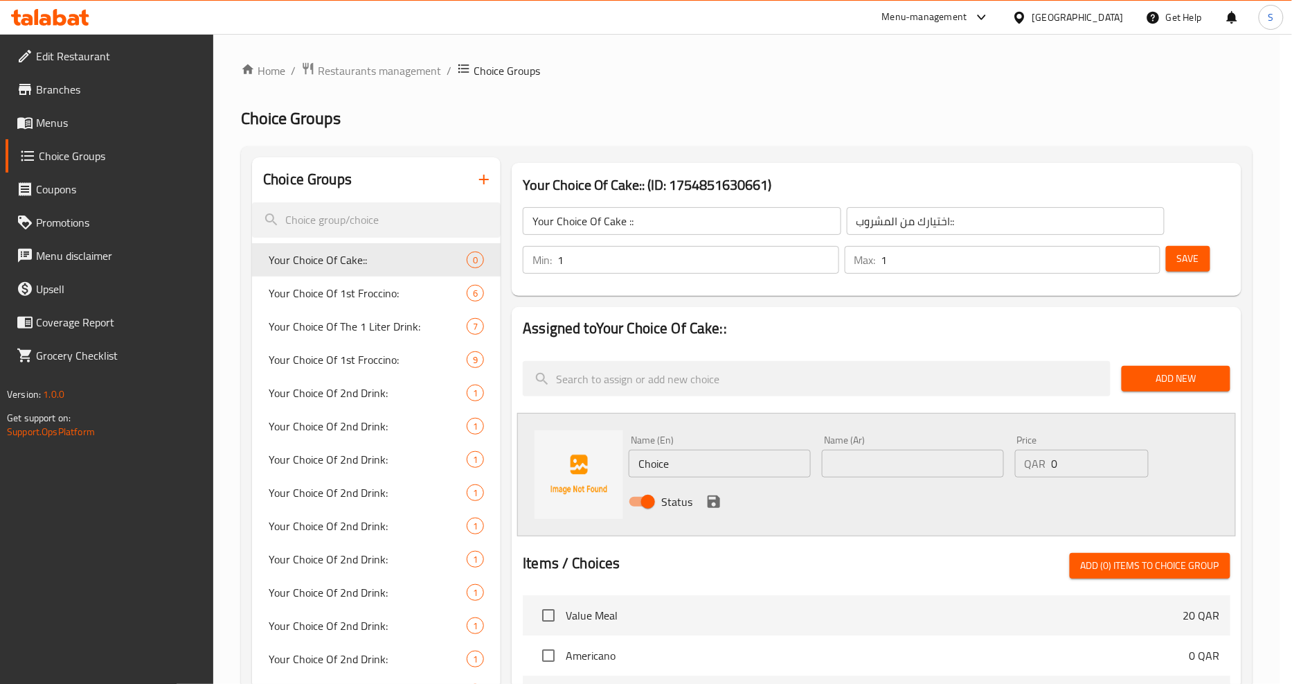
type input "Your Choice Of Cake::"
type input "اختيارك من الكيك::"
type input "0"
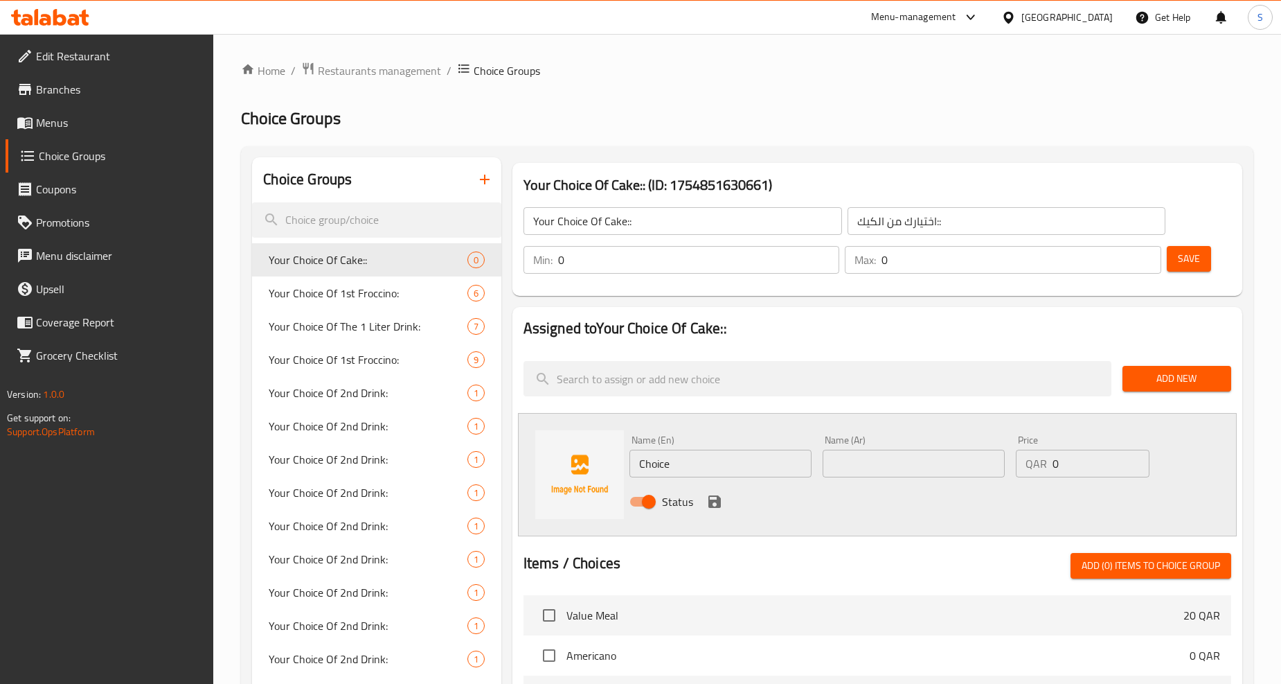
click at [594, 266] on input "0" at bounding box center [699, 260] width 282 height 28
type input "1"
click at [936, 253] on input "0" at bounding box center [1022, 260] width 280 height 28
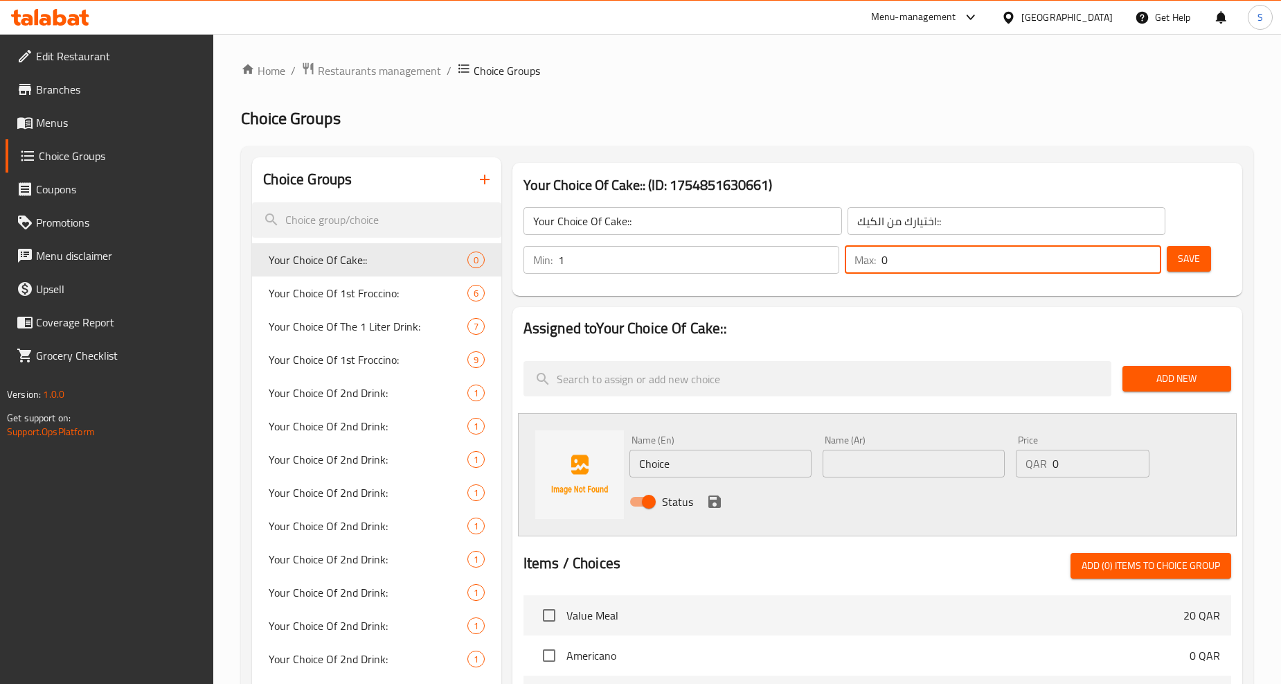
click at [936, 253] on input "0" at bounding box center [1022, 260] width 280 height 28
type input "1"
click at [894, 350] on div at bounding box center [878, 355] width 708 height 11
click at [676, 452] on input "Choice" at bounding box center [721, 463] width 182 height 28
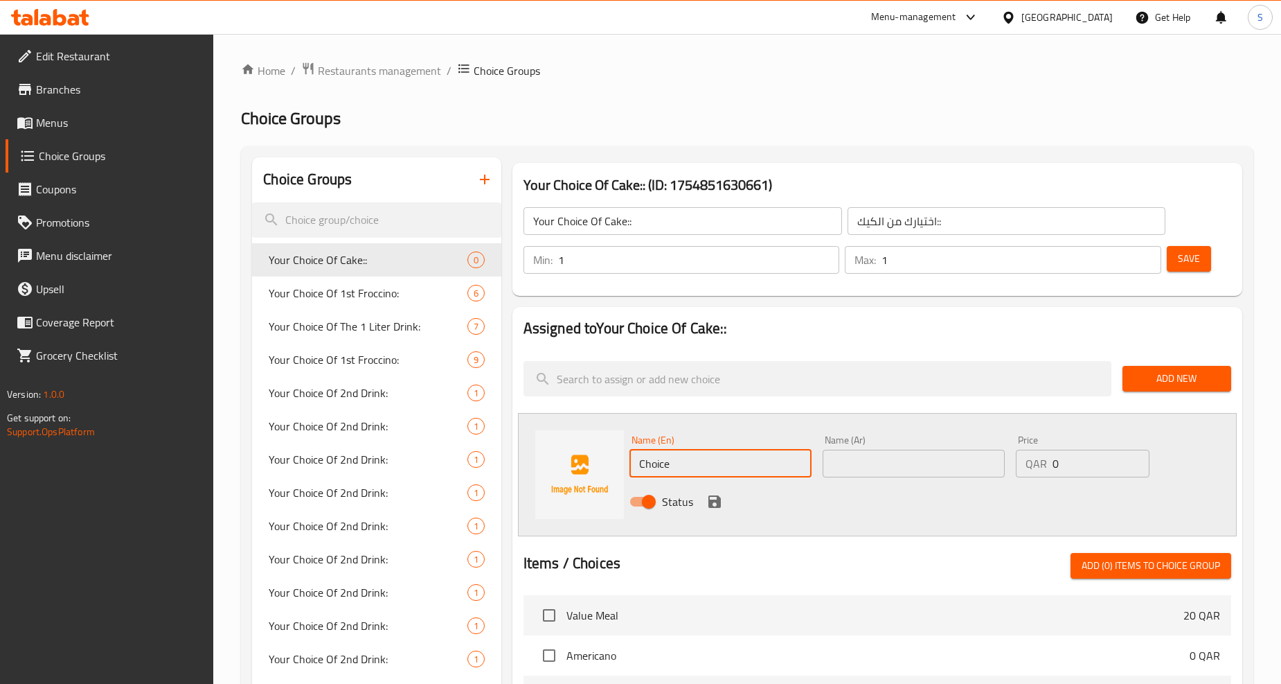
click at [676, 452] on input "Choice" at bounding box center [721, 463] width 182 height 28
paste input "honey cake sl"
click at [677, 461] on input "honey cake slice" at bounding box center [721, 463] width 182 height 28
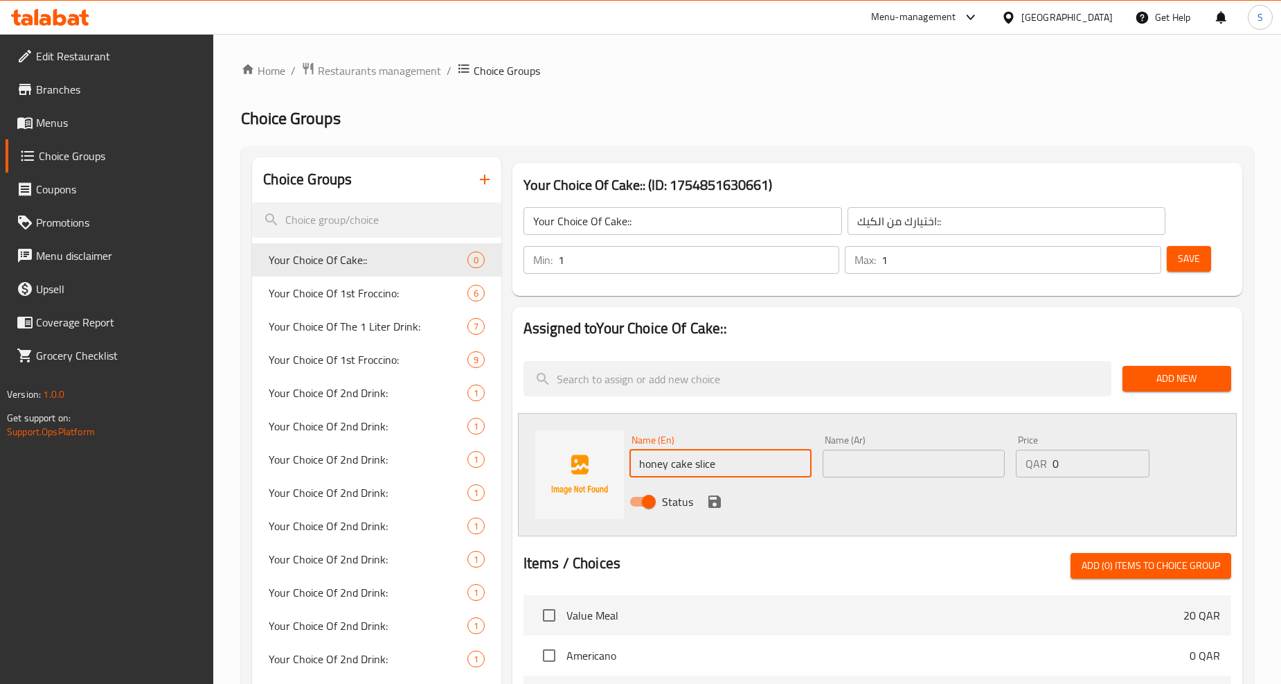
click at [677, 461] on input "honey cake slice" at bounding box center [721, 463] width 182 height 28
type input "Honey Cake Slice"
click at [878, 457] on input "text" at bounding box center [914, 463] width 182 height 28
paste input "شريحة كعكة العسل"
click at [650, 468] on input "Honey Cake Slice" at bounding box center [721, 463] width 182 height 28
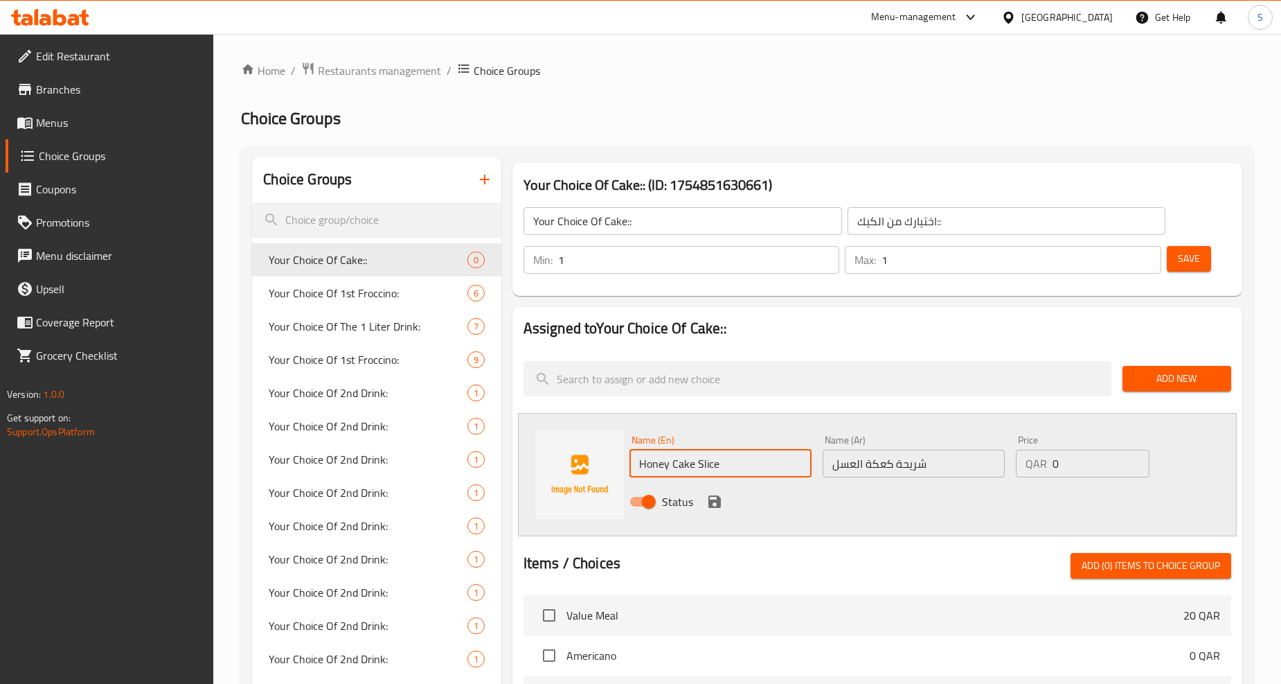
click at [650, 468] on input "Honey Cake Slice" at bounding box center [721, 463] width 182 height 28
click at [677, 459] on input "Honey Cake Slice" at bounding box center [721, 463] width 182 height 28
click at [887, 462] on input "شريحة كعكة العسل" at bounding box center [914, 463] width 182 height 28
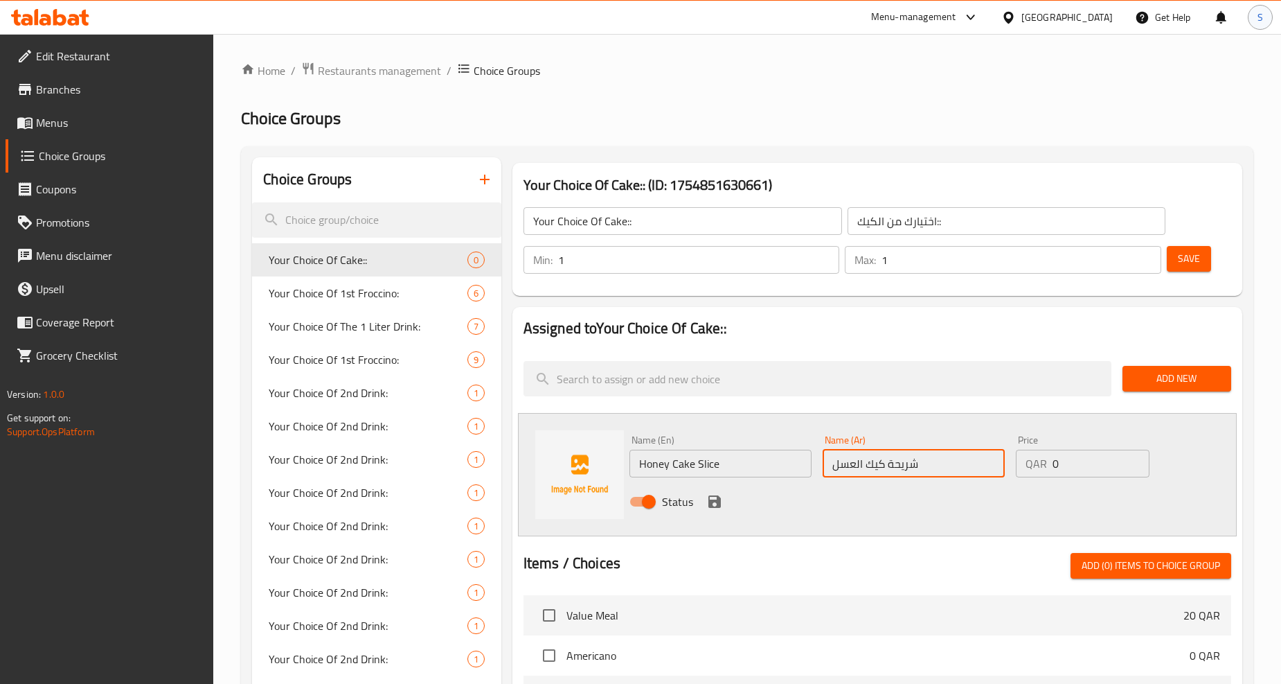
type input "شريحة كيك العسل"
click at [718, 497] on icon "save" at bounding box center [715, 501] width 12 height 12
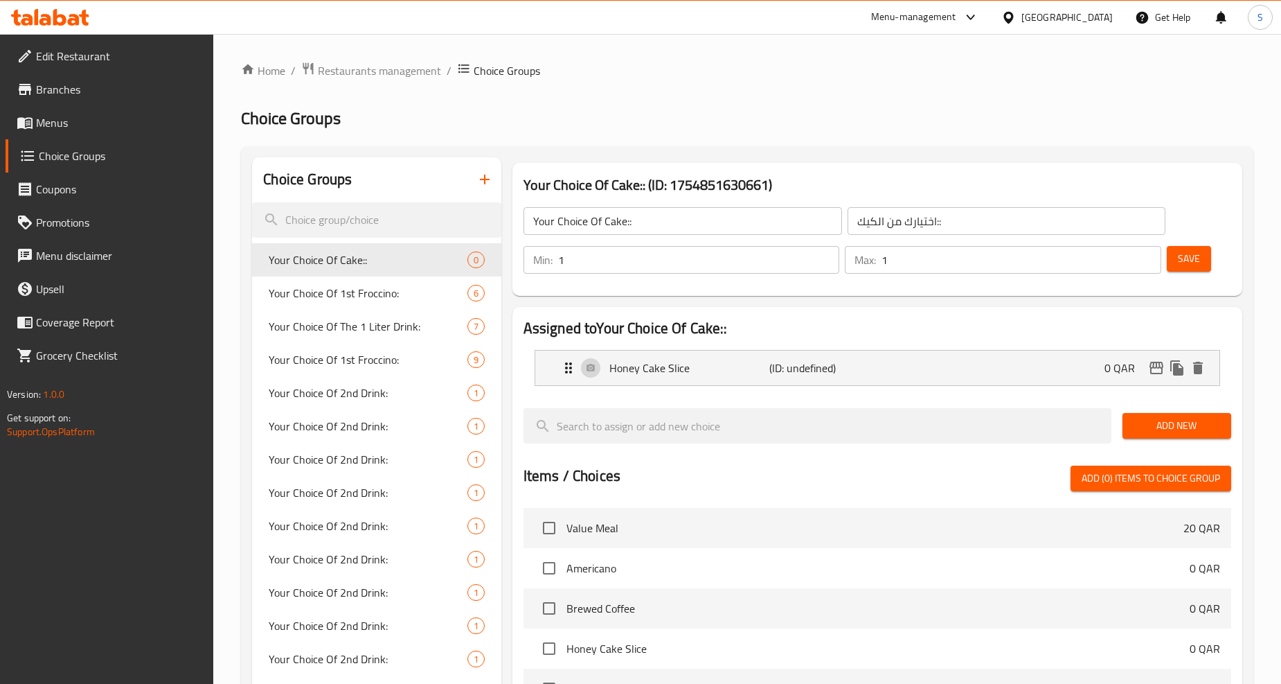
click at [1182, 417] on span "Add New" at bounding box center [1177, 425] width 87 height 17
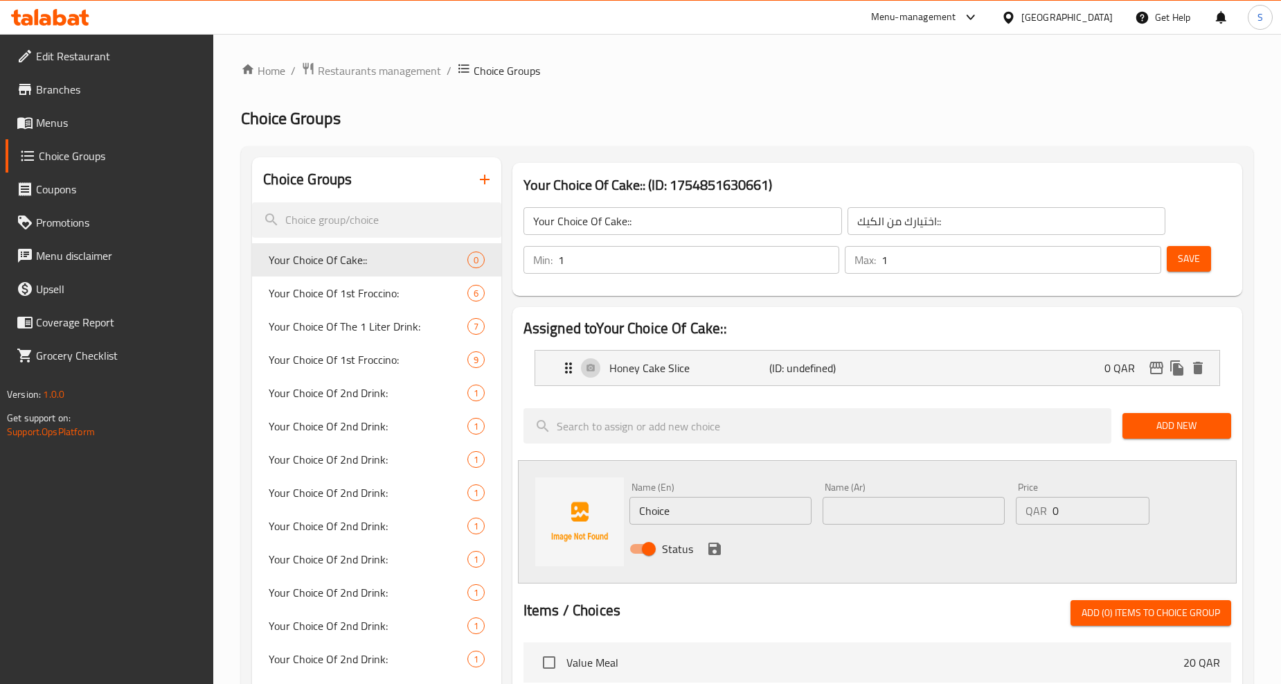
click at [700, 510] on input "Choice" at bounding box center [721, 511] width 182 height 28
paste input "mango mousse sl"
click at [700, 510] on input "mango mousse slice" at bounding box center [721, 511] width 182 height 28
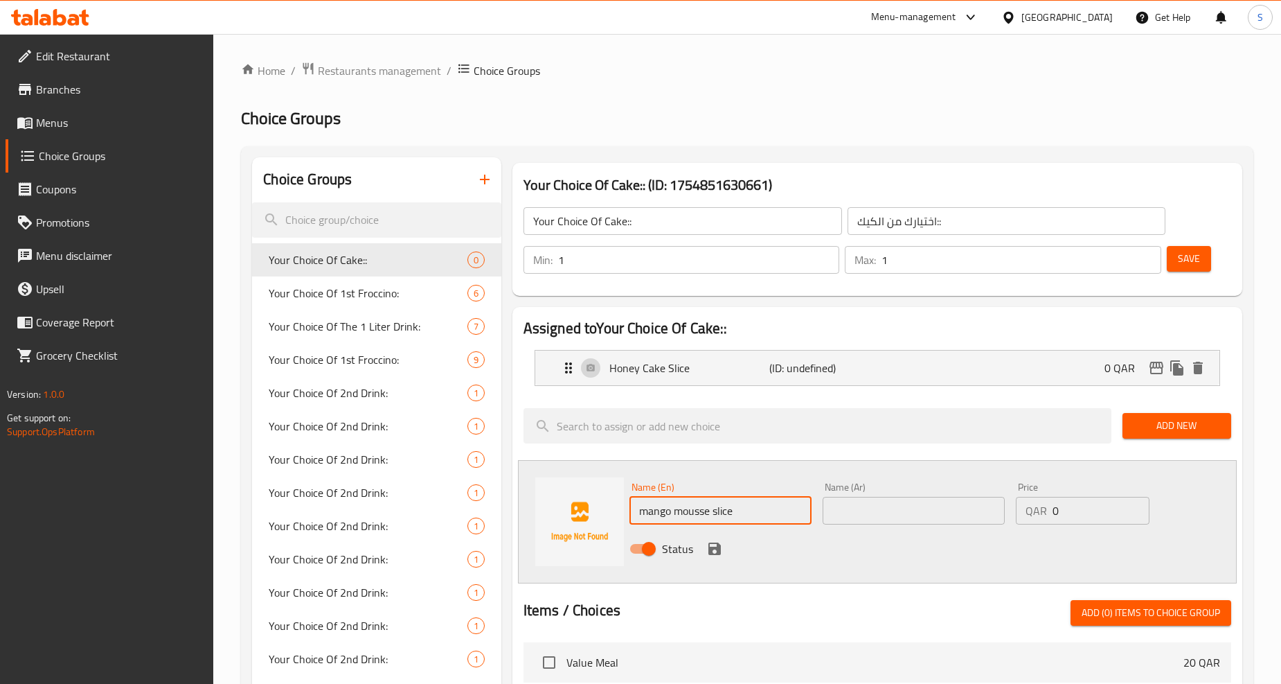
click at [700, 510] on input "mango mousse slice" at bounding box center [721, 511] width 182 height 28
type input "Mango Mousse Slice"
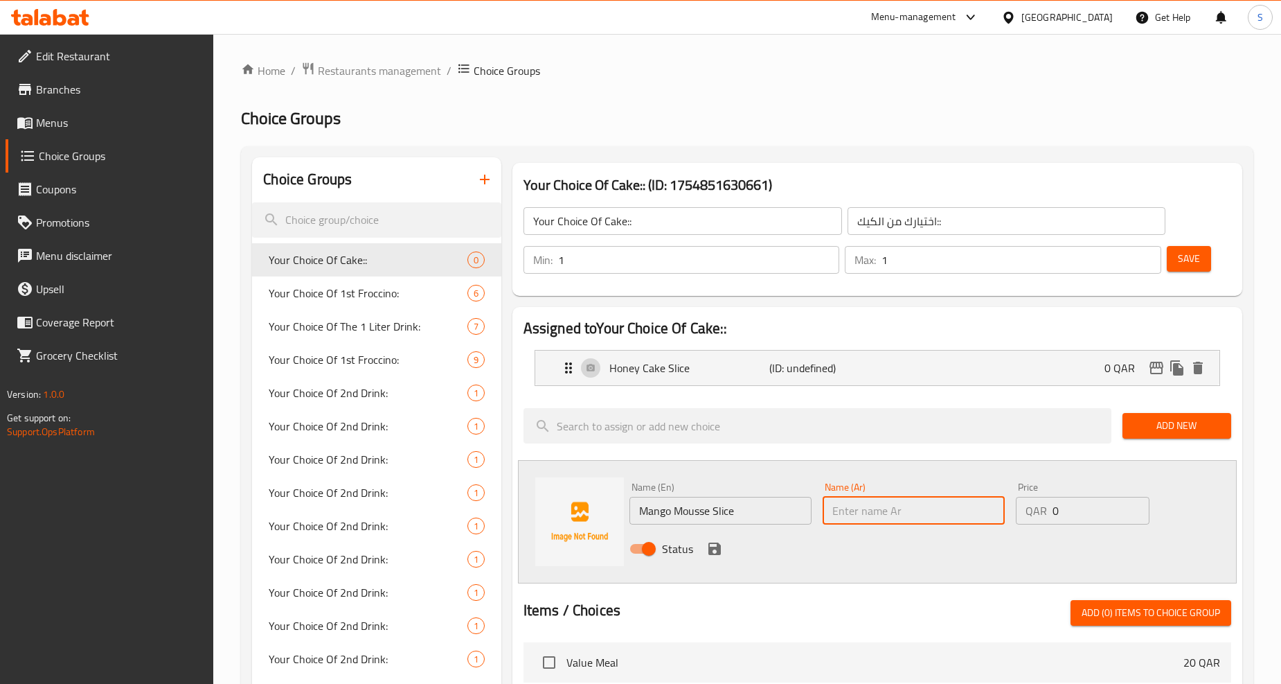
click at [899, 515] on input "text" at bounding box center [914, 511] width 182 height 28
paste input "شريحة موس المانجو"
type input "شريحة موس المانجو"
click at [710, 544] on icon "save" at bounding box center [714, 548] width 17 height 17
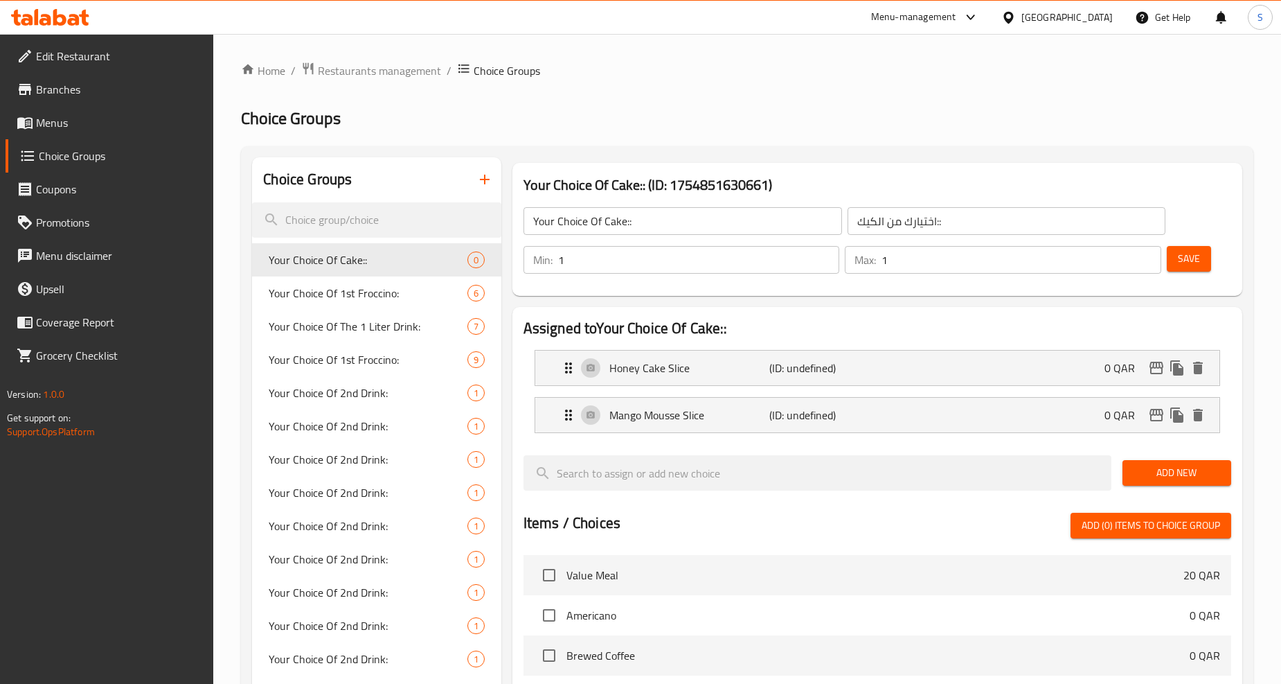
click at [1174, 468] on span "Add New" at bounding box center [1177, 472] width 87 height 17
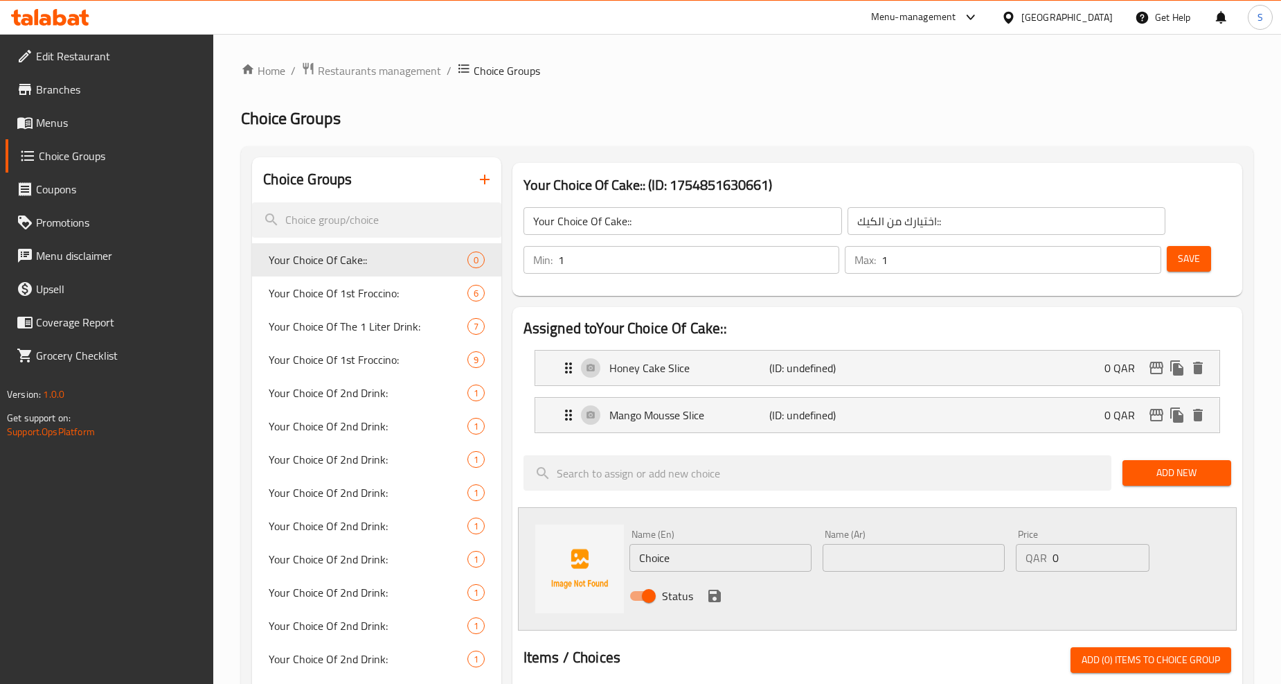
click at [677, 558] on input "Choice" at bounding box center [721, 558] width 182 height 28
paste input "blueberry cheesecak"
click at [677, 558] on input "blueberry cheesecake" at bounding box center [721, 558] width 182 height 28
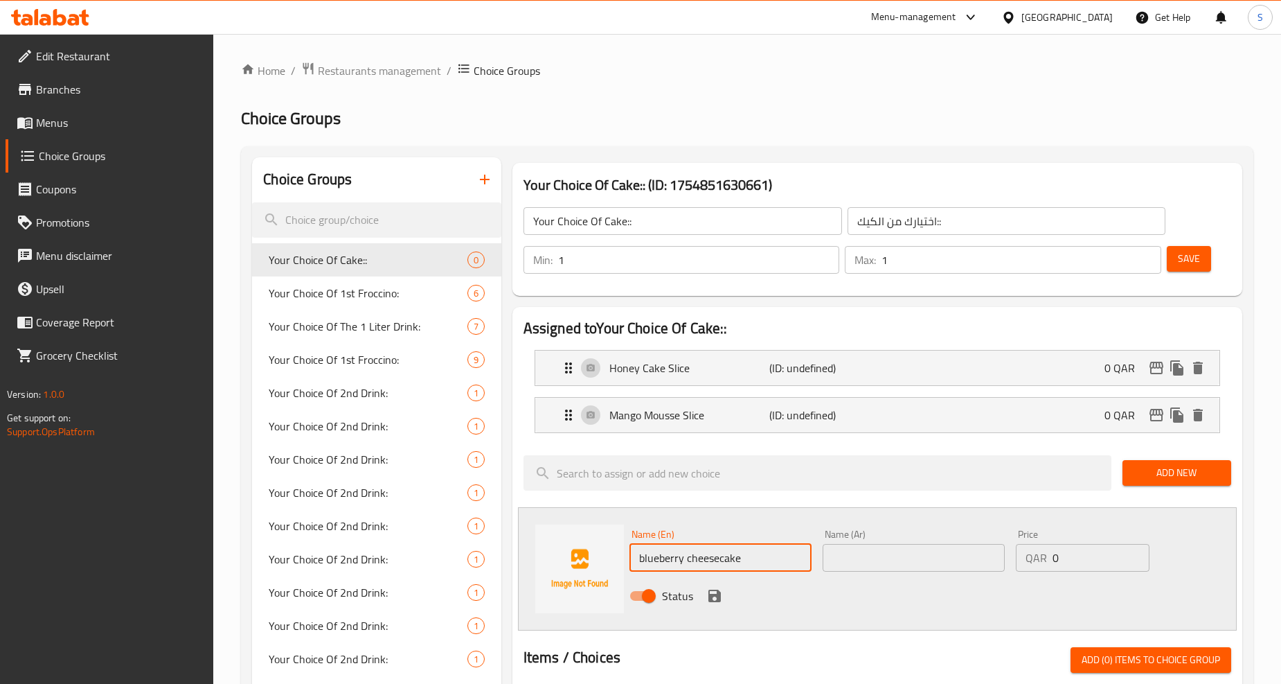
click at [677, 558] on input "blueberry cheesecake" at bounding box center [721, 558] width 182 height 28
type input "Blueberry Cheesecake"
click at [880, 549] on input "text" at bounding box center [914, 558] width 182 height 28
paste input "كعكة الجبن بالتوت الأزرق"
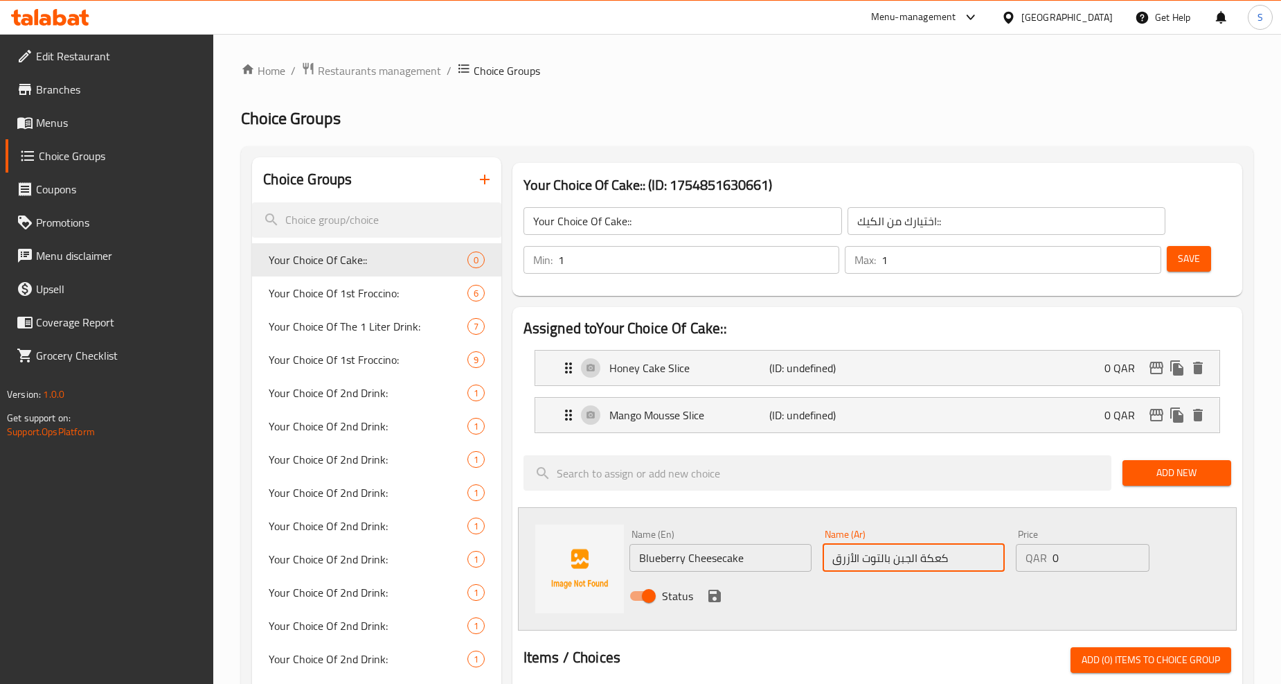
type input "كعكة الجبن بالتوت الأزرق"
click at [727, 598] on div "Status" at bounding box center [914, 595] width 580 height 37
click at [721, 596] on icon "save" at bounding box center [714, 595] width 17 height 17
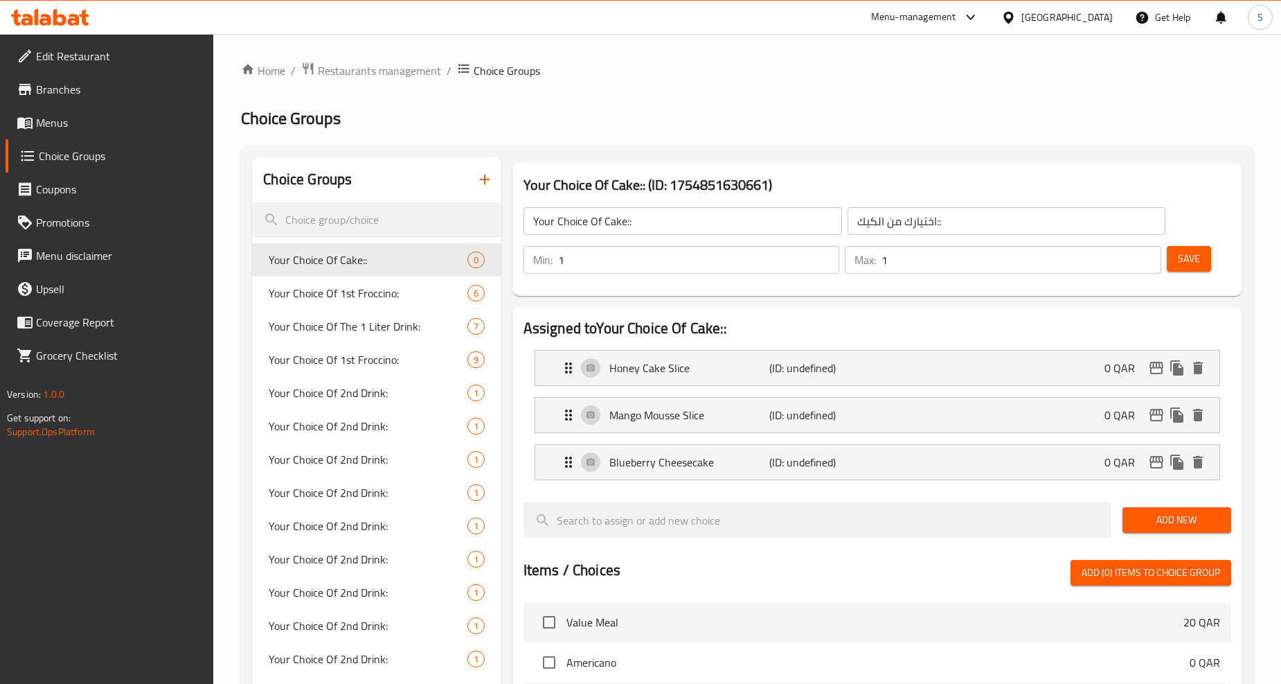
click at [1182, 526] on span "Add New" at bounding box center [1177, 519] width 87 height 17
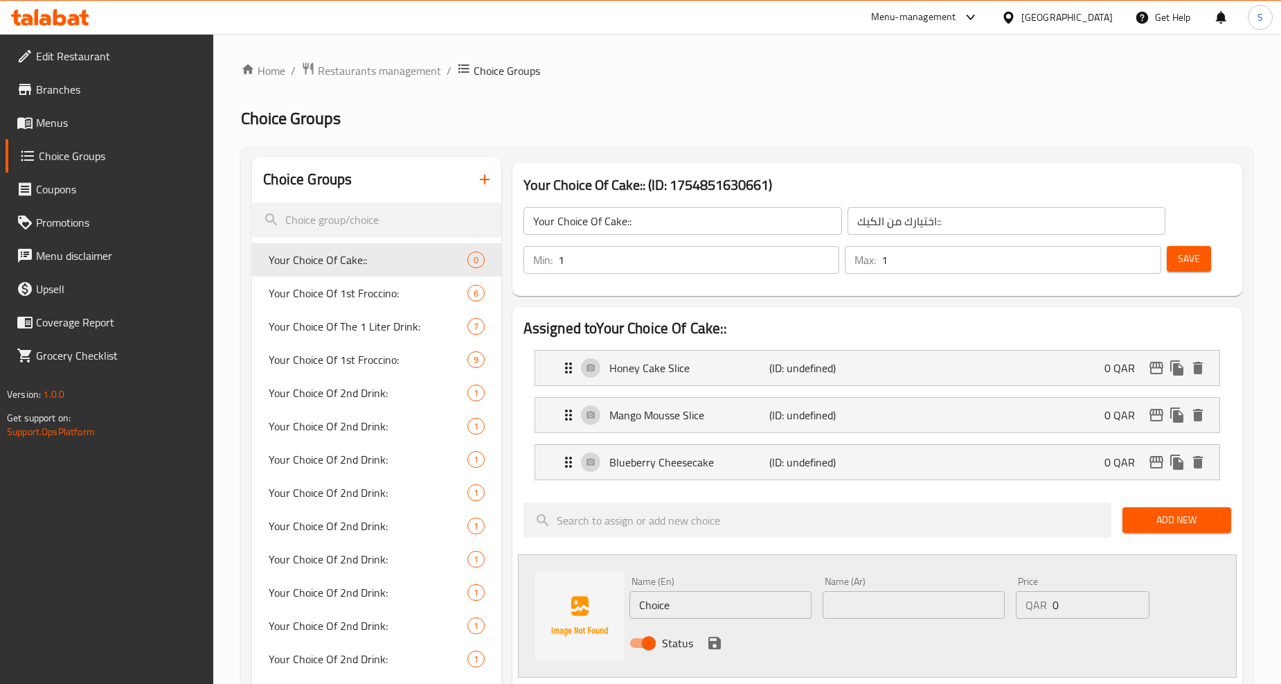
click at [687, 603] on input "Choice" at bounding box center [721, 605] width 182 height 28
paste input "salted caramel cheesecak"
click at [687, 603] on input "salted caramel cheesecake" at bounding box center [721, 605] width 182 height 28
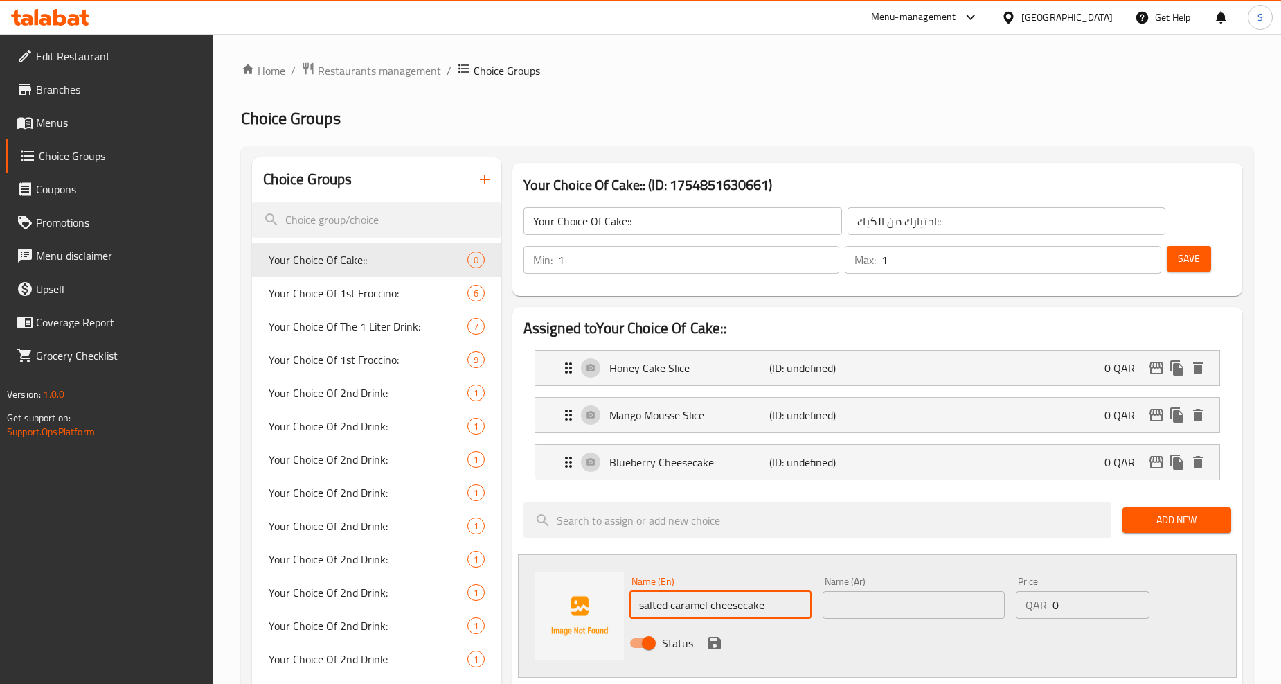
click at [687, 603] on input "salted caramel cheesecake" at bounding box center [721, 605] width 182 height 28
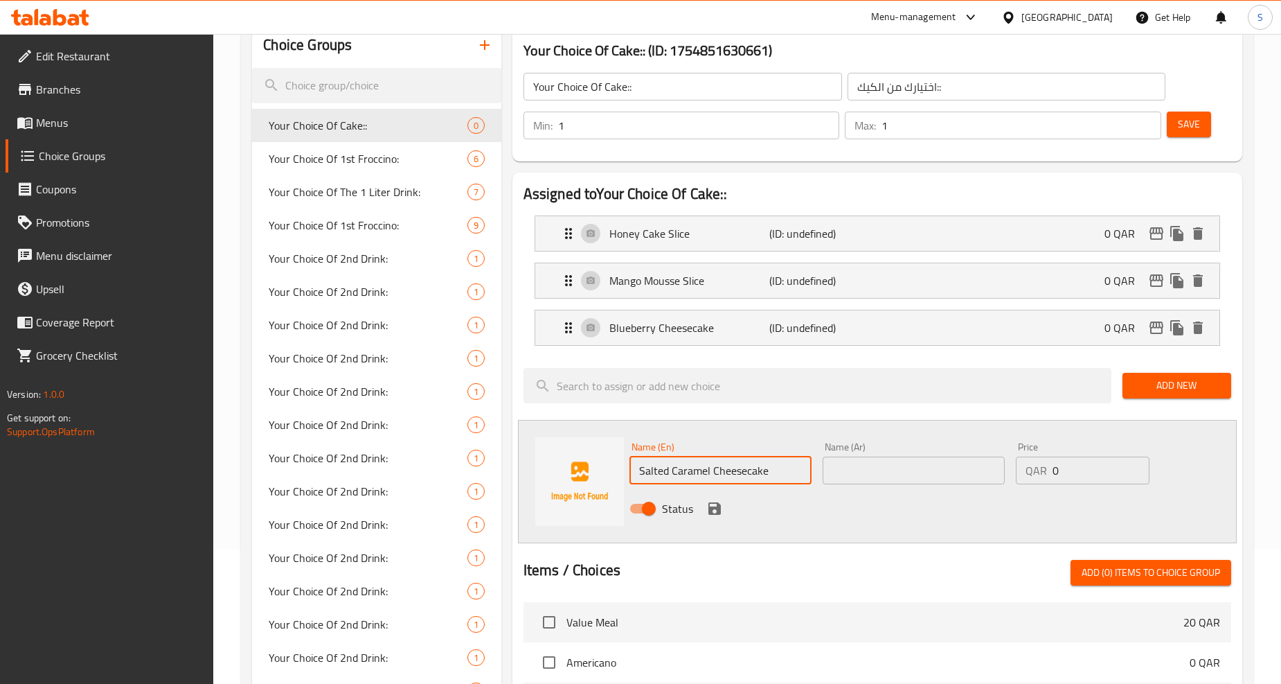
scroll to position [154, 0]
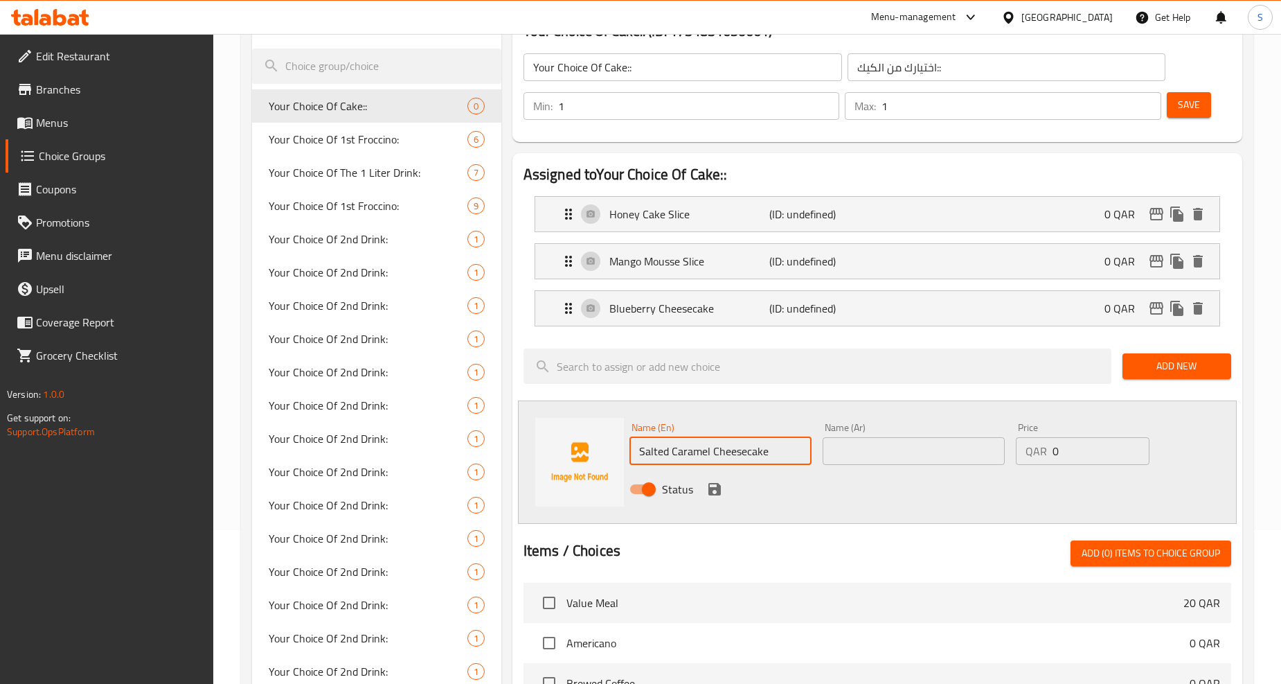
type input "Salted Caramel Cheesecake"
click at [902, 445] on input "text" at bounding box center [914, 451] width 182 height 28
paste input "كعكة الجبن بالكراميل المملح"
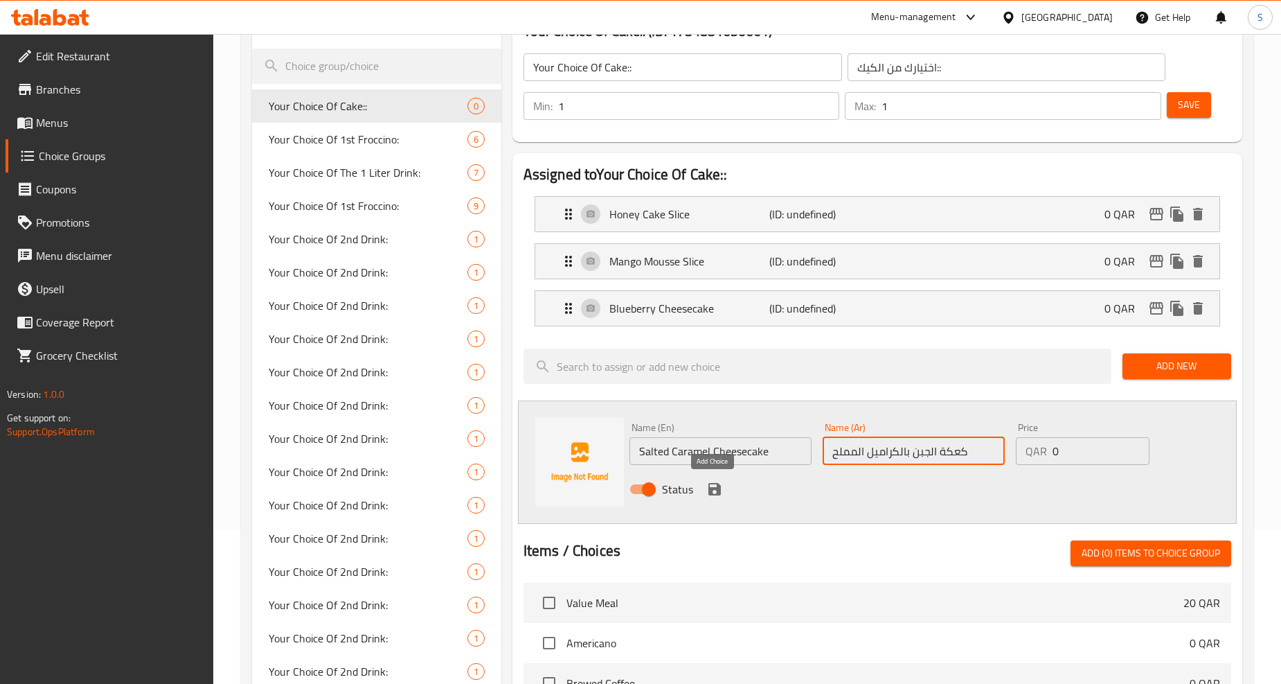
type input "كعكة الجبن بالكراميل المملح"
click at [711, 485] on icon "save" at bounding box center [714, 489] width 17 height 17
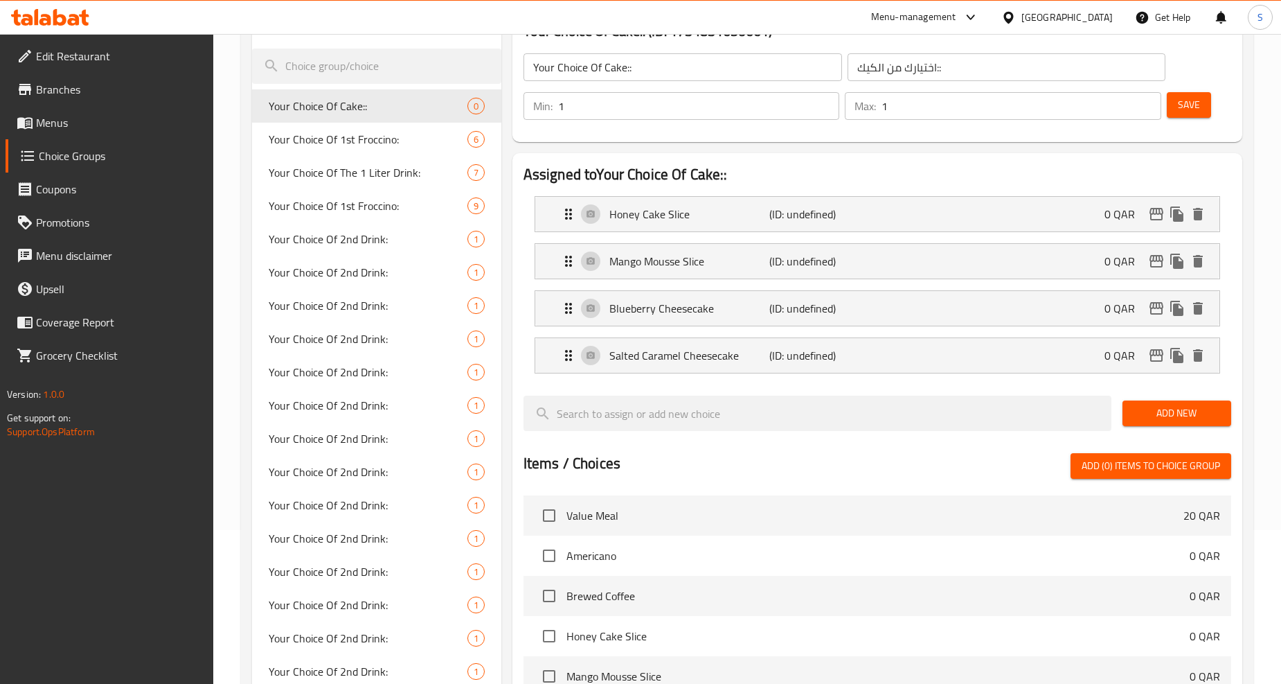
click at [1132, 416] on button "Add New" at bounding box center [1177, 413] width 109 height 26
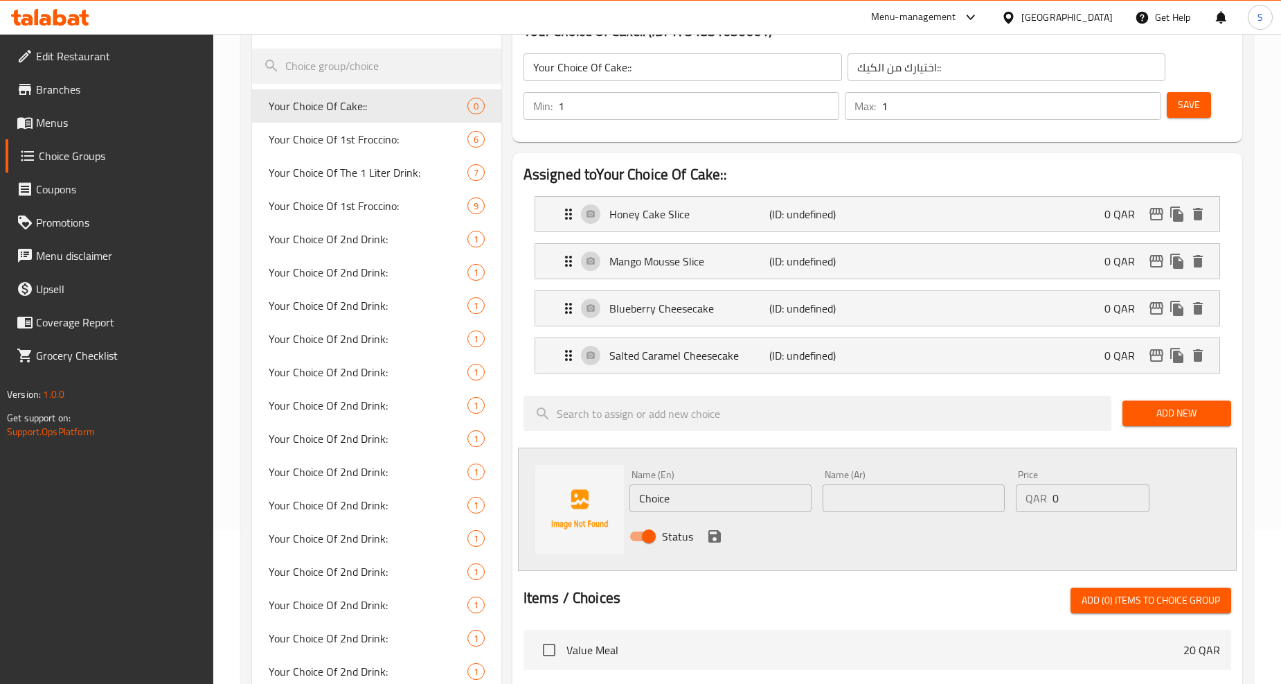
click at [715, 506] on input "Choice" at bounding box center [721, 498] width 182 height 28
paste input "super moist cak"
click at [714, 504] on input "super moist cake" at bounding box center [721, 498] width 182 height 28
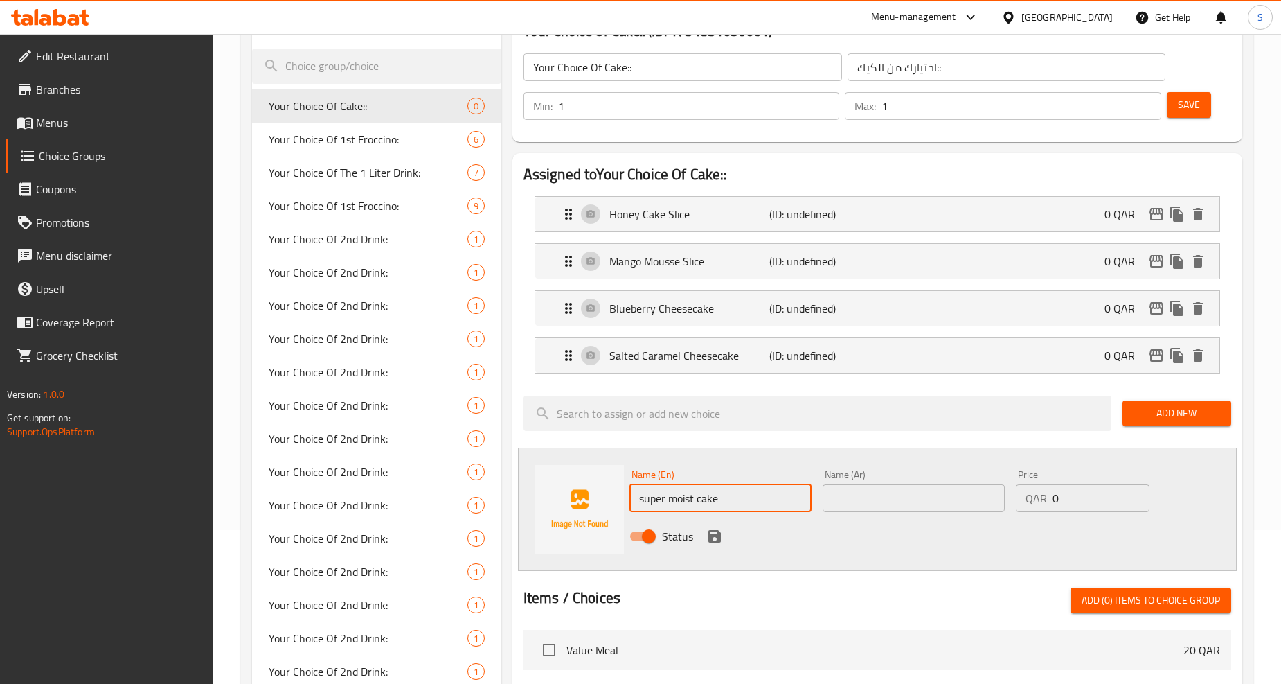
click at [714, 504] on input "super moist cake" at bounding box center [721, 498] width 182 height 28
type input "Super Moist Cake"
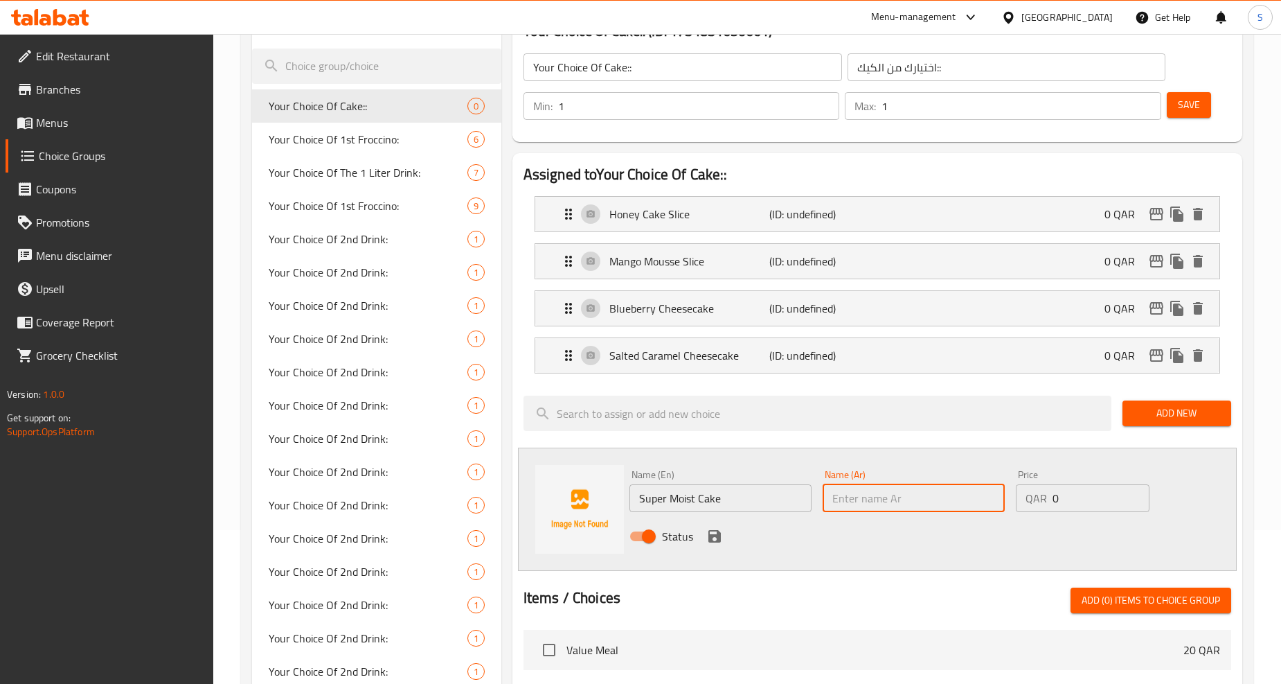
click at [853, 506] on input "text" at bounding box center [914, 498] width 182 height 28
paste input "كيك سوبر مويست"
type input "كيك سوبر مويست"
click at [715, 539] on icon "save" at bounding box center [715, 536] width 12 height 12
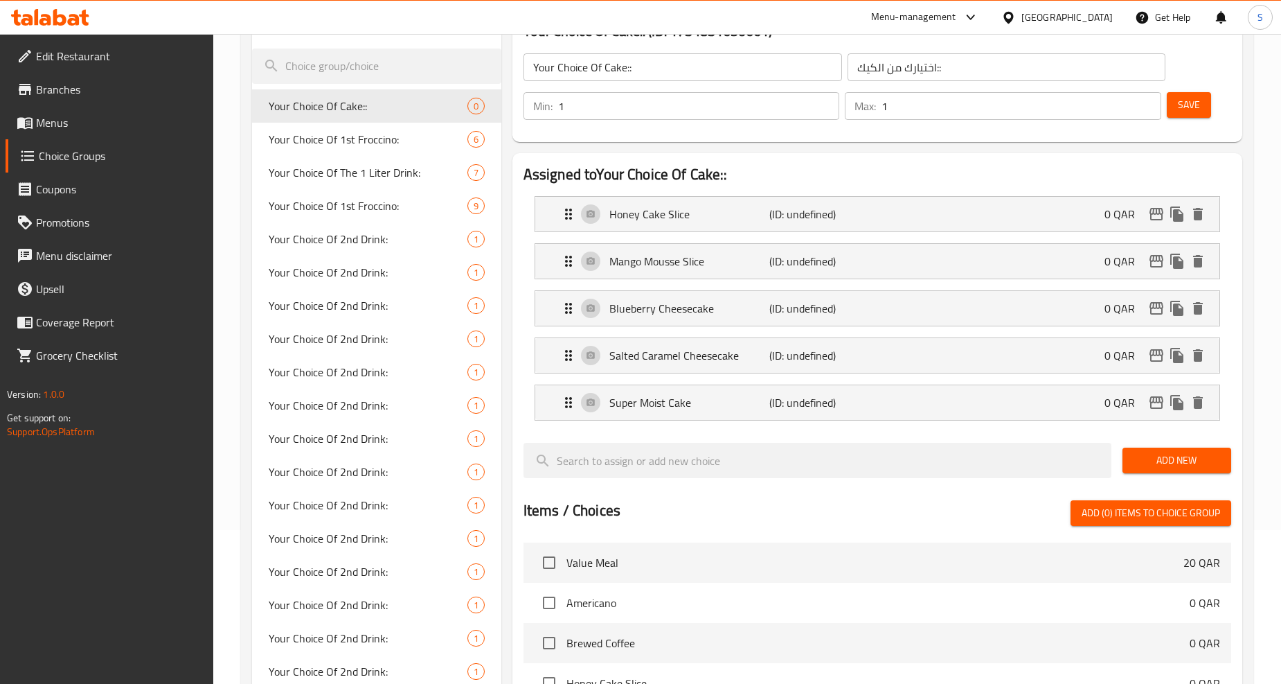
click at [1183, 452] on span "Add New" at bounding box center [1177, 460] width 87 height 17
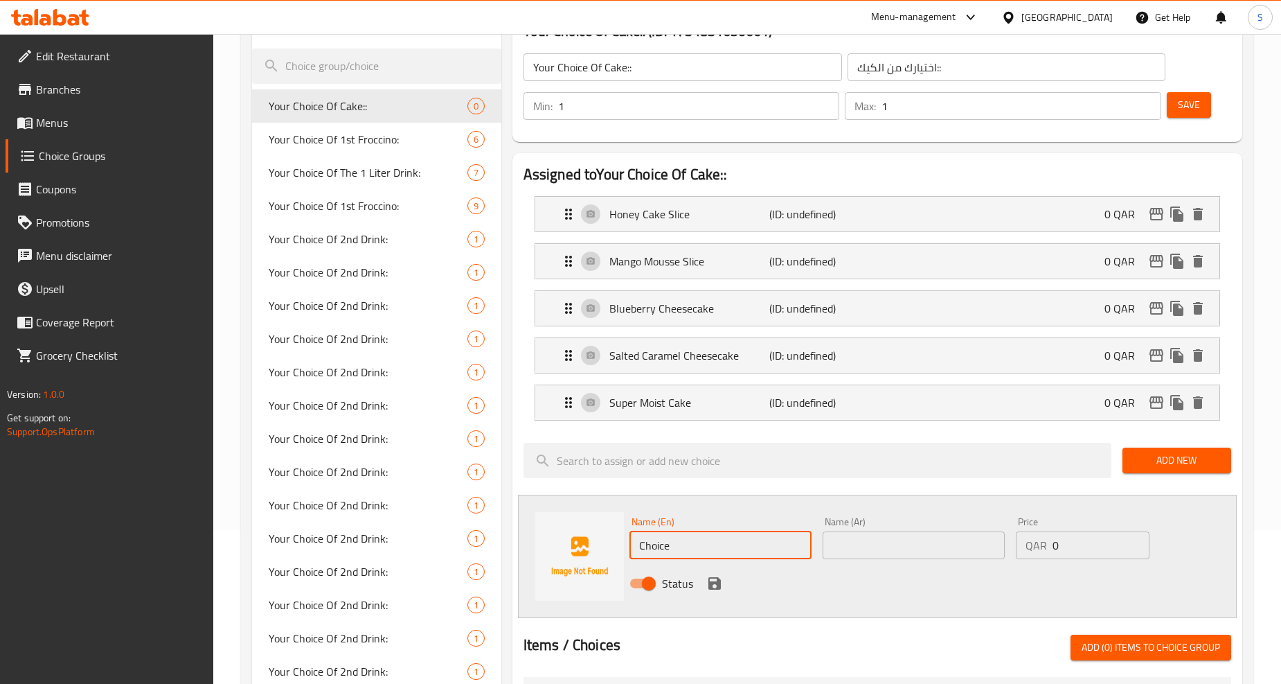
click at [700, 544] on input "Choice" at bounding box center [721, 545] width 182 height 28
paste input "cappuccino cak"
click at [700, 544] on input "cappuccino cake" at bounding box center [721, 545] width 182 height 28
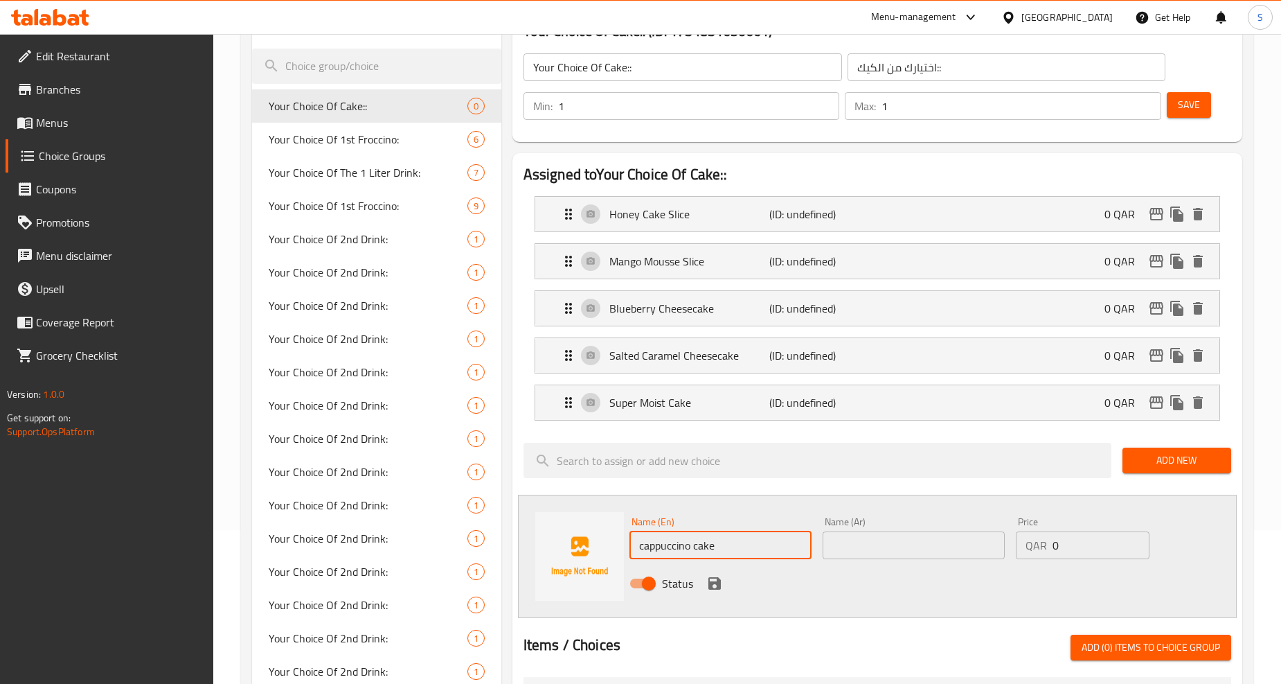
click at [700, 544] on input "cappuccino cake" at bounding box center [721, 545] width 182 height 28
type input "Cappuccino Cake"
click at [869, 545] on input "text" at bounding box center [914, 545] width 182 height 28
paste input "كيك الكابتشينو"
type input "كيك الكابتشينو"
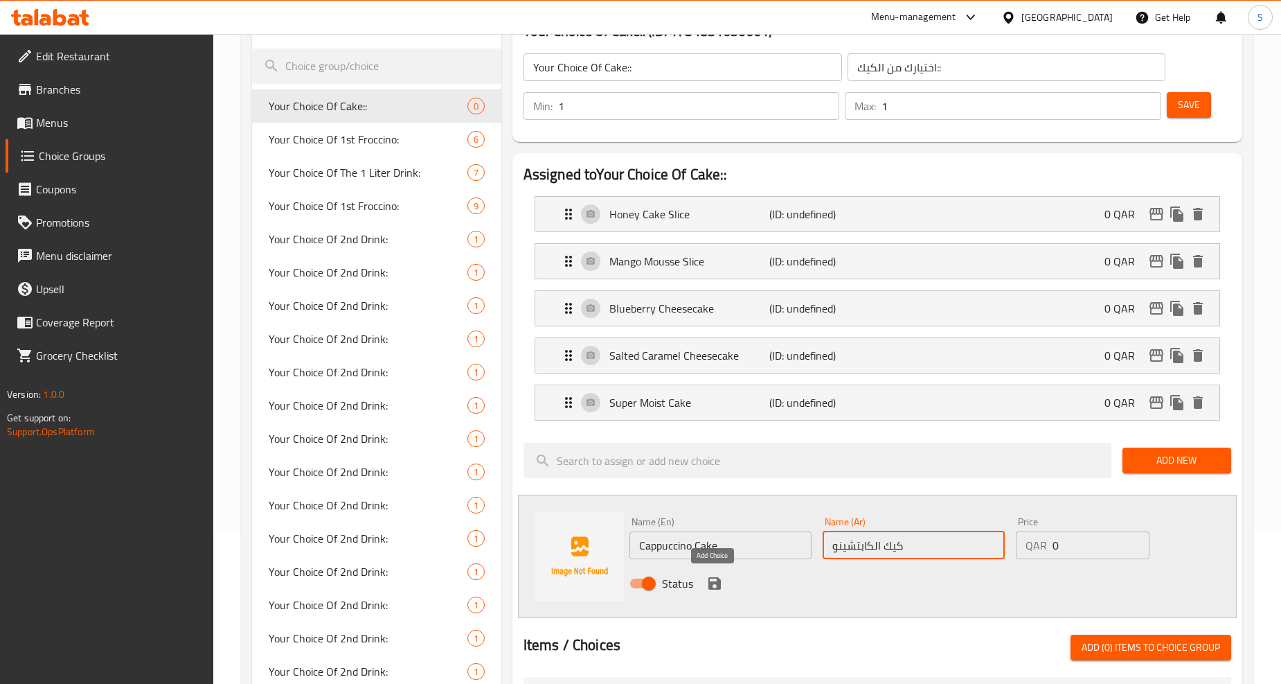
click at [714, 582] on icon "save" at bounding box center [715, 583] width 12 height 12
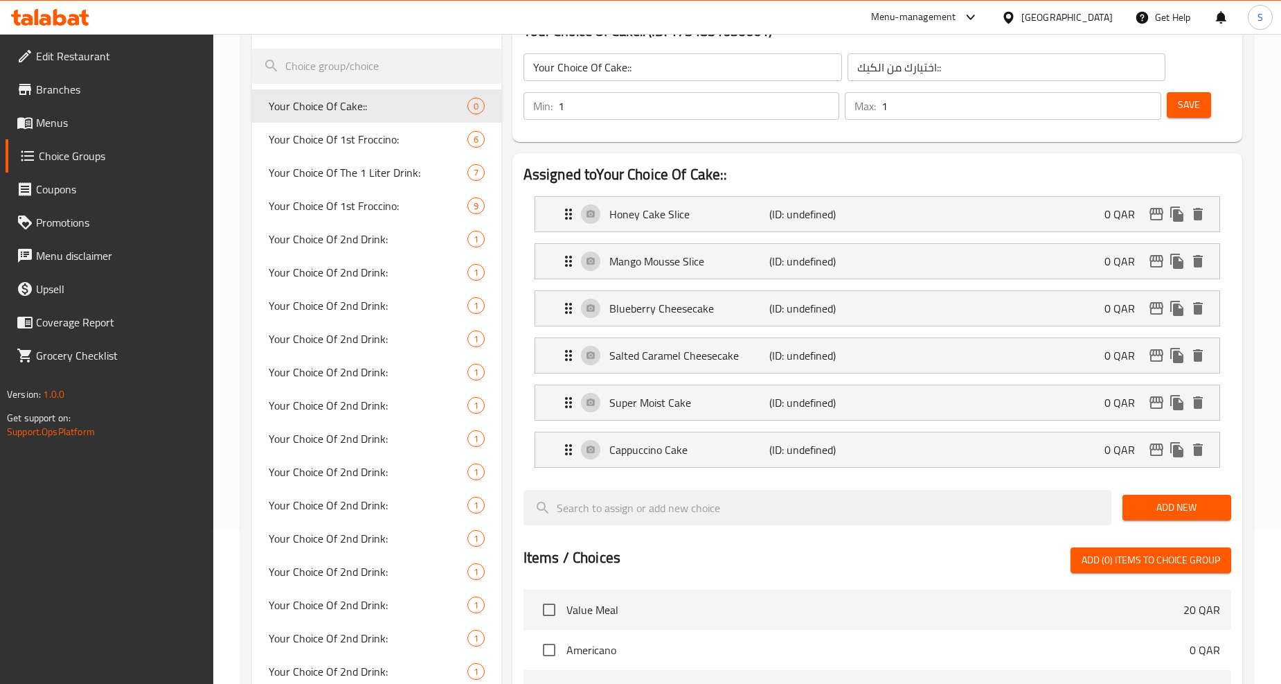
click at [1181, 517] on button "Add New" at bounding box center [1177, 508] width 109 height 26
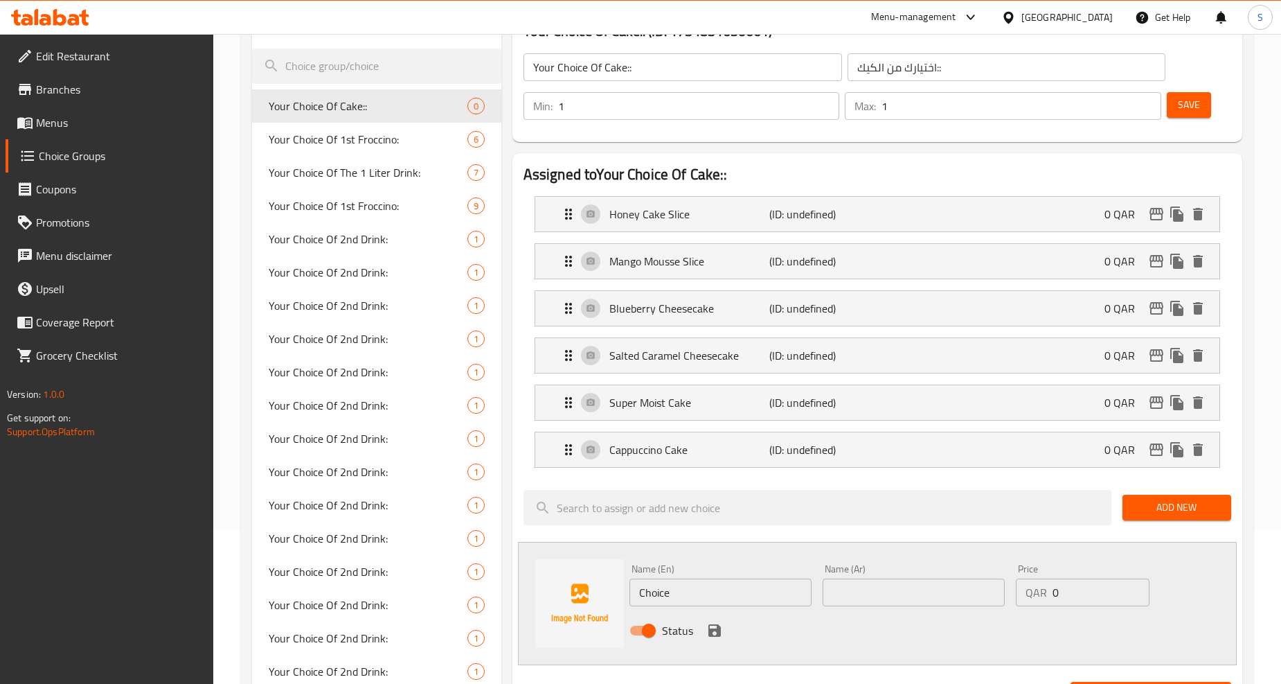
click at [677, 594] on input "Choice" at bounding box center [721, 592] width 182 height 28
paste input "tiramisu cak"
click at [677, 594] on input "tiramisu cake" at bounding box center [721, 592] width 182 height 28
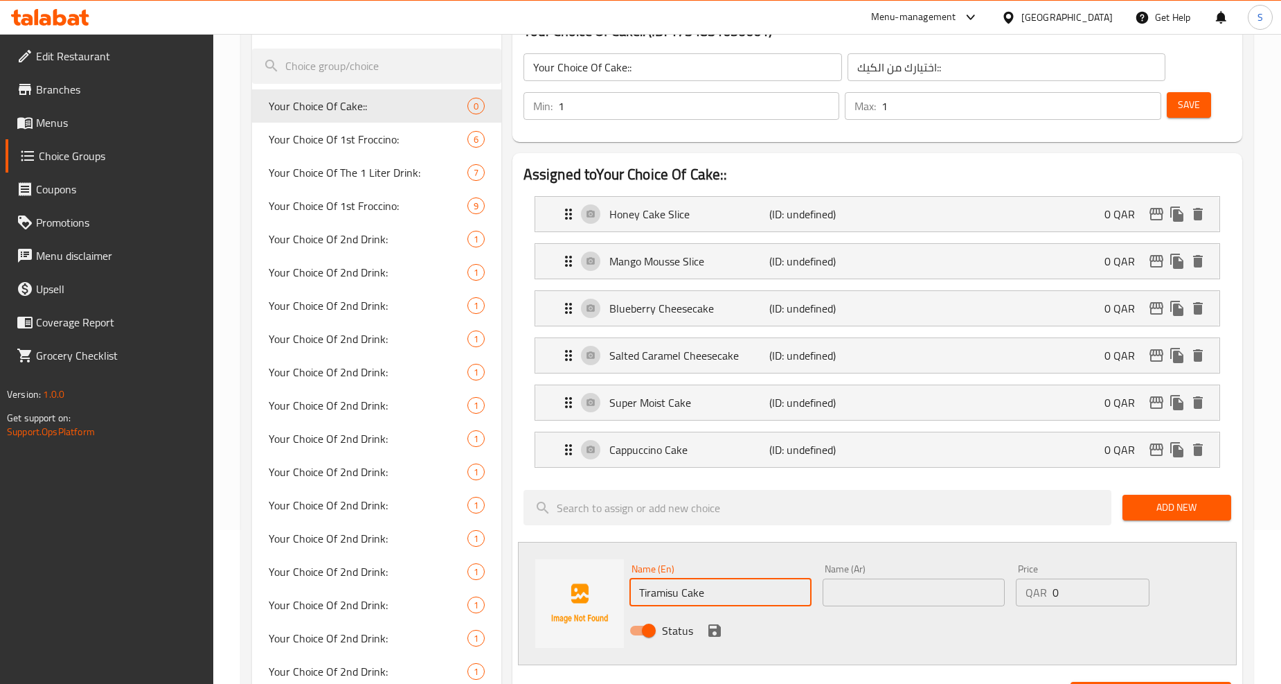
type input "Tiramisu Cake"
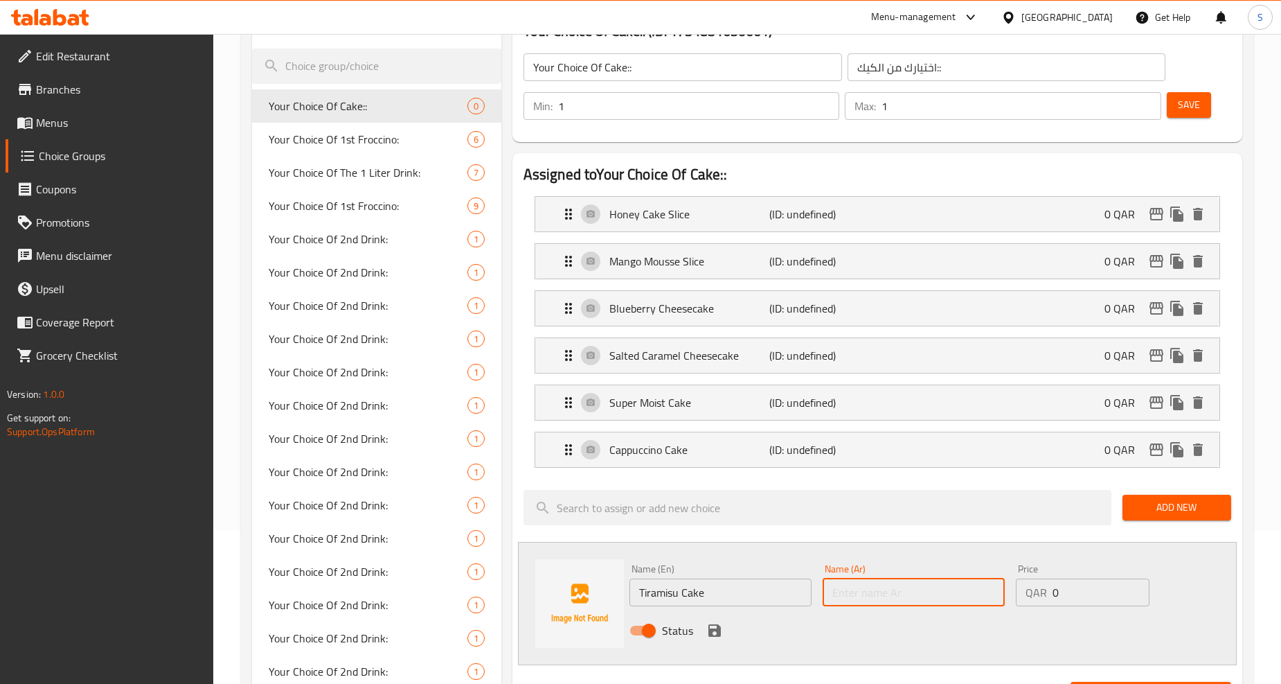
click at [927, 598] on input "text" at bounding box center [914, 592] width 182 height 28
paste input "كيك التيراميسو"
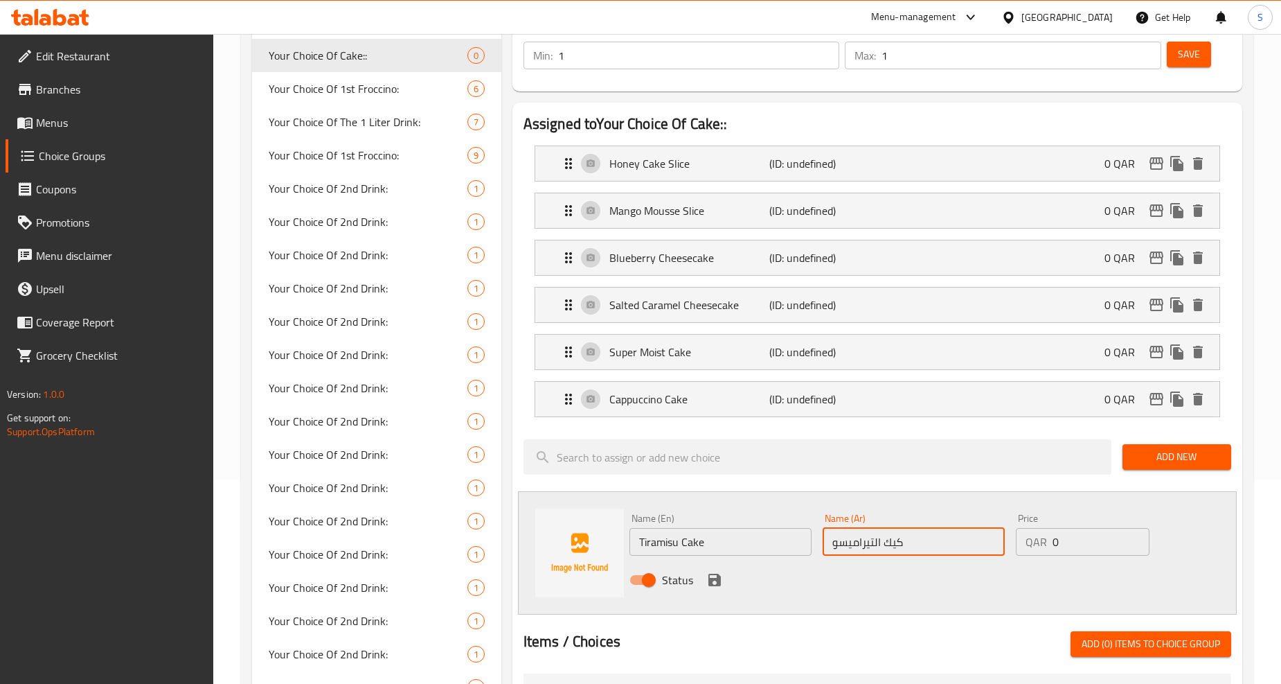
scroll to position [231, 0]
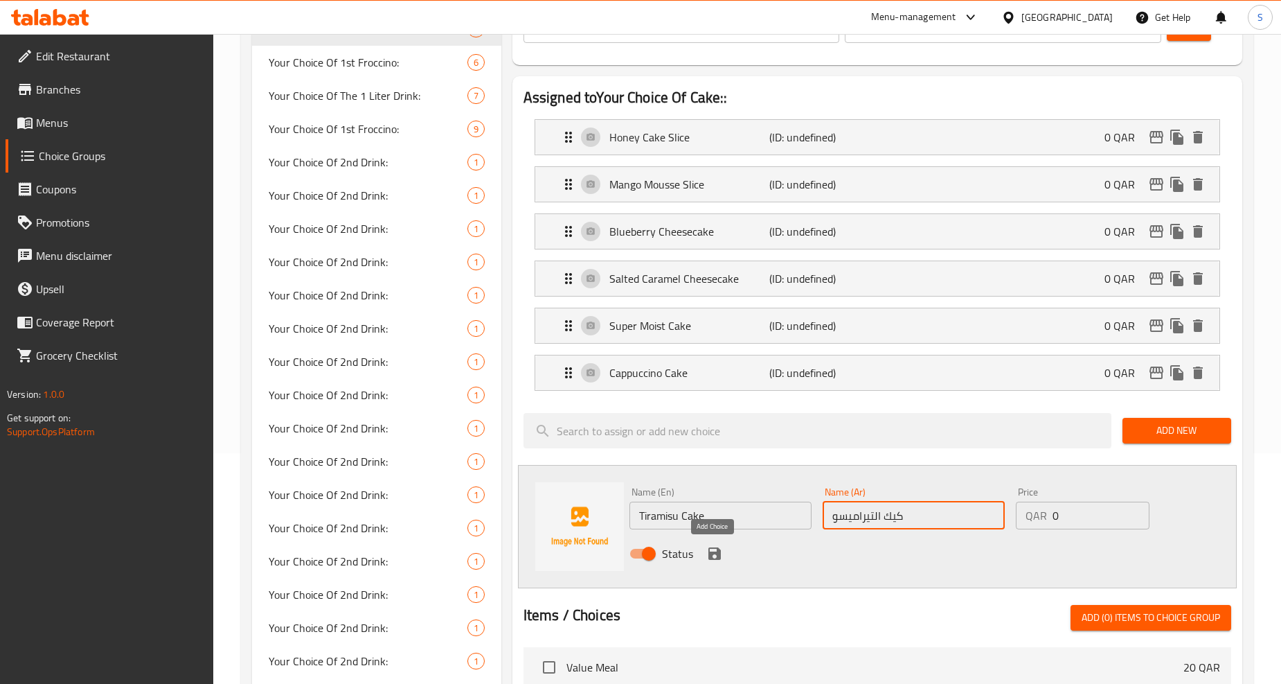
type input "كيك التيراميسو"
click at [709, 548] on icon "save" at bounding box center [715, 553] width 12 height 12
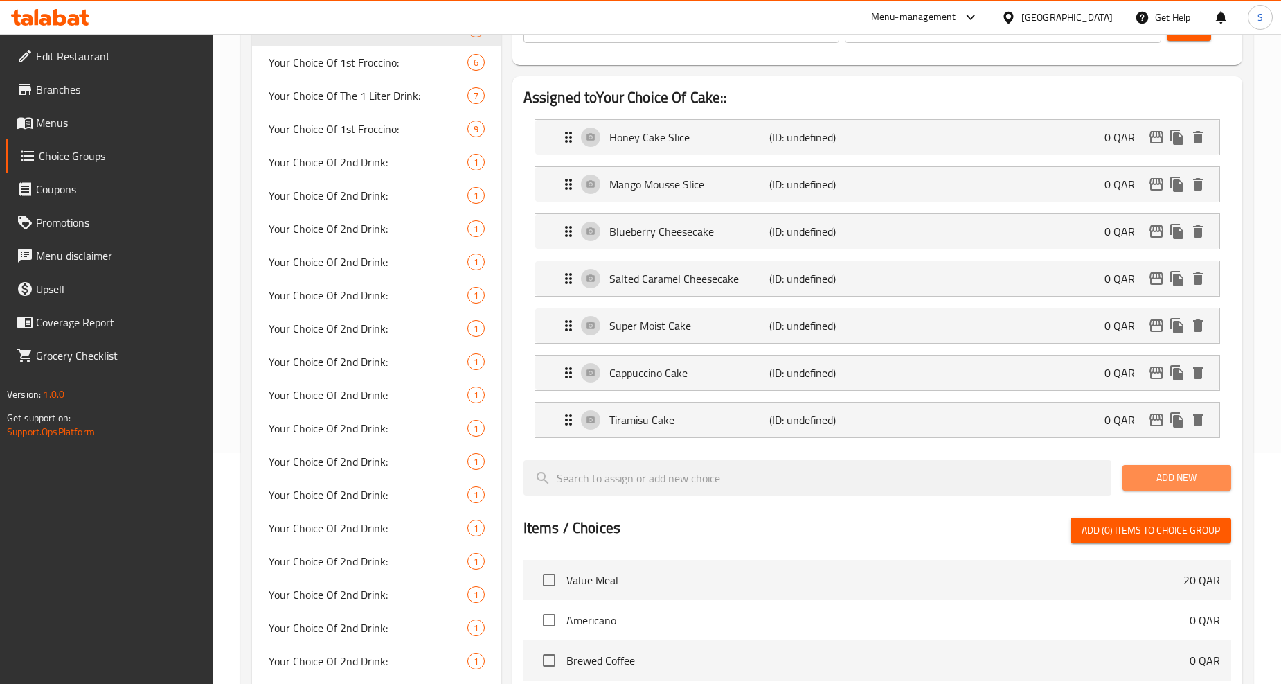
click at [1209, 471] on span "Add New" at bounding box center [1177, 477] width 87 height 17
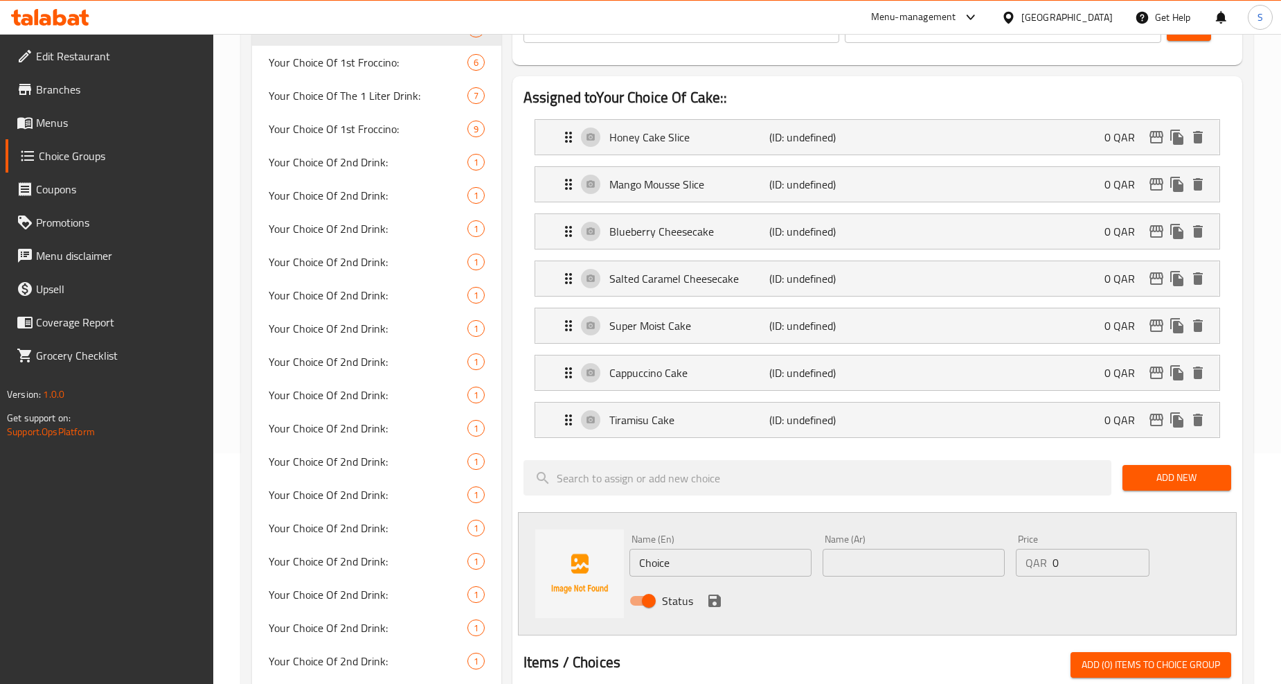
click at [697, 567] on input "Choice" at bounding box center [721, 563] width 182 height 28
paste input "match (green tea) cheesecak"
click at [697, 567] on input "match (green tea) cheesecake" at bounding box center [721, 563] width 182 height 28
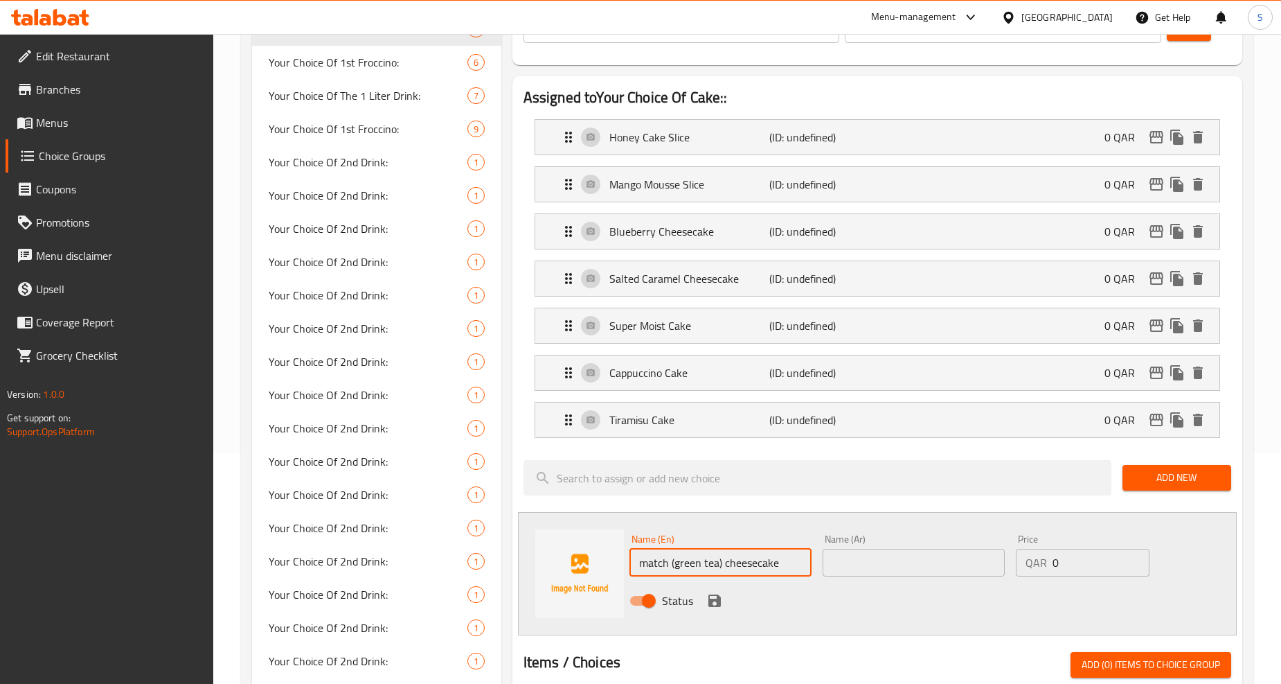
click at [697, 567] on input "match (green tea) cheesecake" at bounding box center [721, 563] width 182 height 28
click at [684, 560] on input "Match (green Tea) Cheesecake" at bounding box center [721, 563] width 182 height 28
type input "Match (Green Tea) Cheesecake"
click at [905, 572] on input "text" at bounding box center [914, 563] width 182 height 28
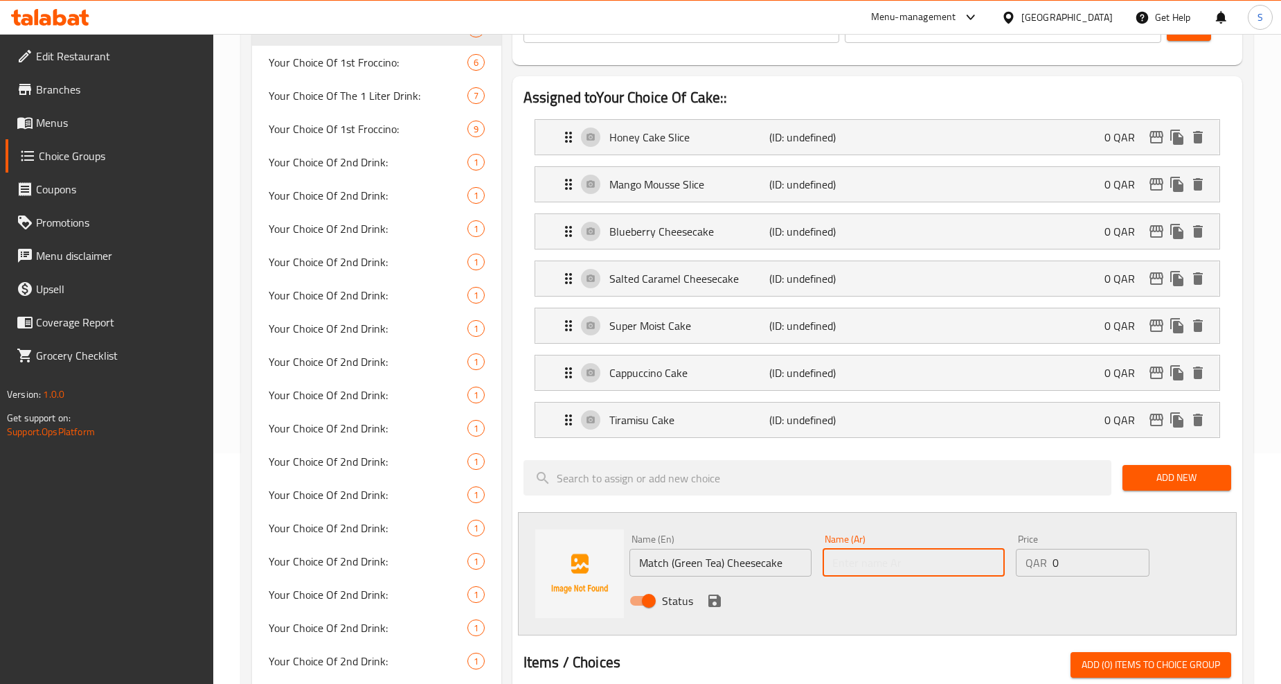
paste input "كعكة الجبن بالشاي الأخضر (ماتشا)"
type input "كعكة الجبن بالشاي الأخضر (ماتشا)"
click at [715, 603] on icon "save" at bounding box center [715, 600] width 12 height 12
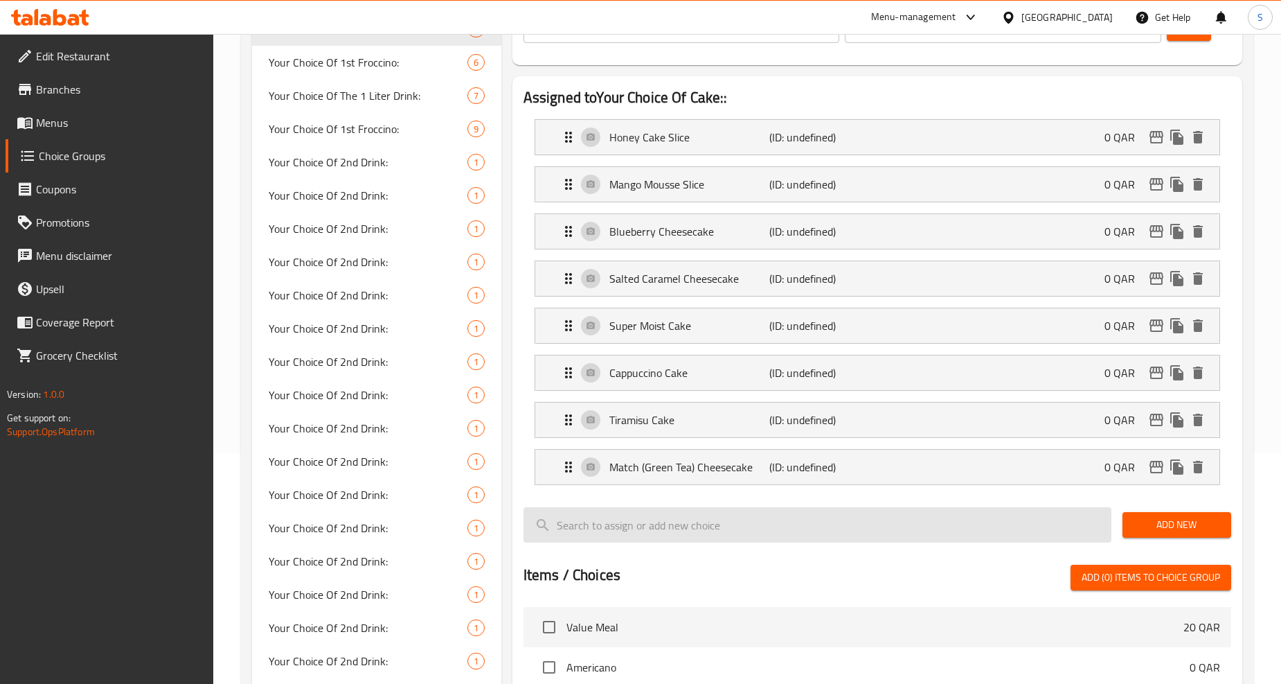
click at [1175, 528] on span "Add New" at bounding box center [1177, 524] width 87 height 17
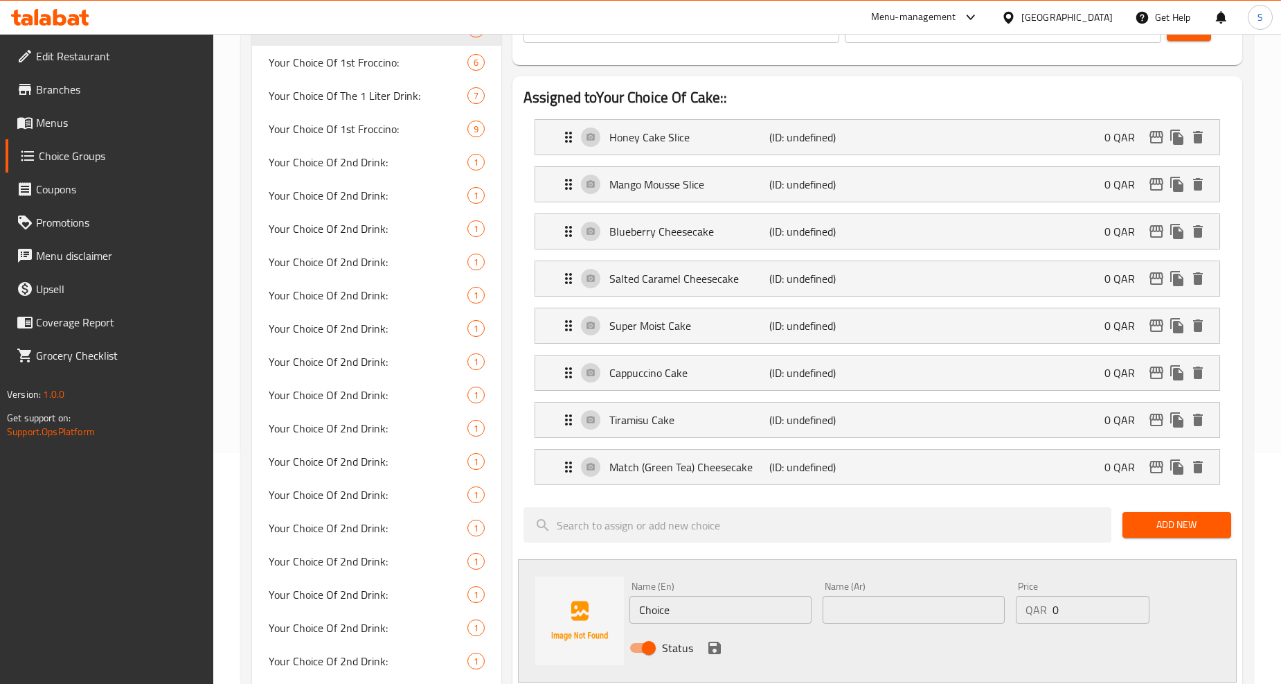
click at [695, 615] on input "Choice" at bounding box center [721, 610] width 182 height 28
paste input "ube (purple yam) cheesecak"
click at [695, 615] on input "ube (purple yam) cheesecake" at bounding box center [721, 610] width 182 height 28
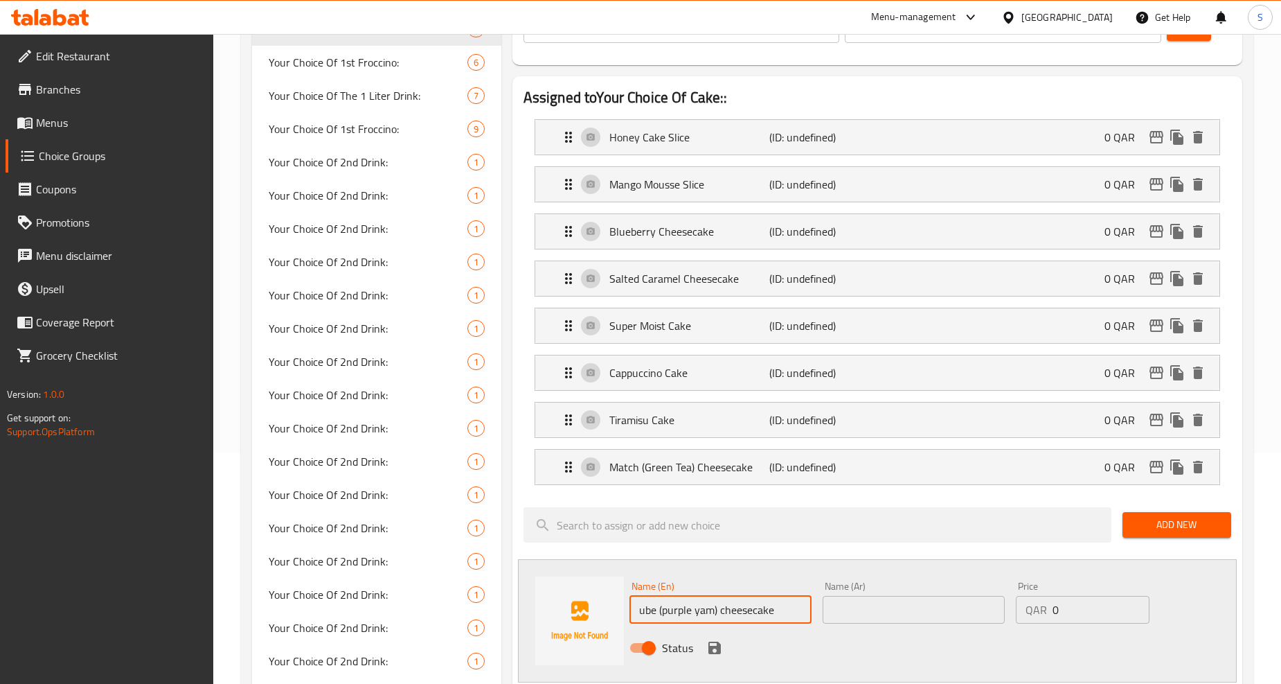
click at [695, 615] on input "ube (purple yam) cheesecake" at bounding box center [721, 610] width 182 height 28
click at [672, 611] on input "Ube (purple Yam) Cheesecake" at bounding box center [721, 610] width 182 height 28
type input "Ube (Purple Yam) Cheesecake"
click at [844, 615] on input "text" at bounding box center [914, 610] width 182 height 28
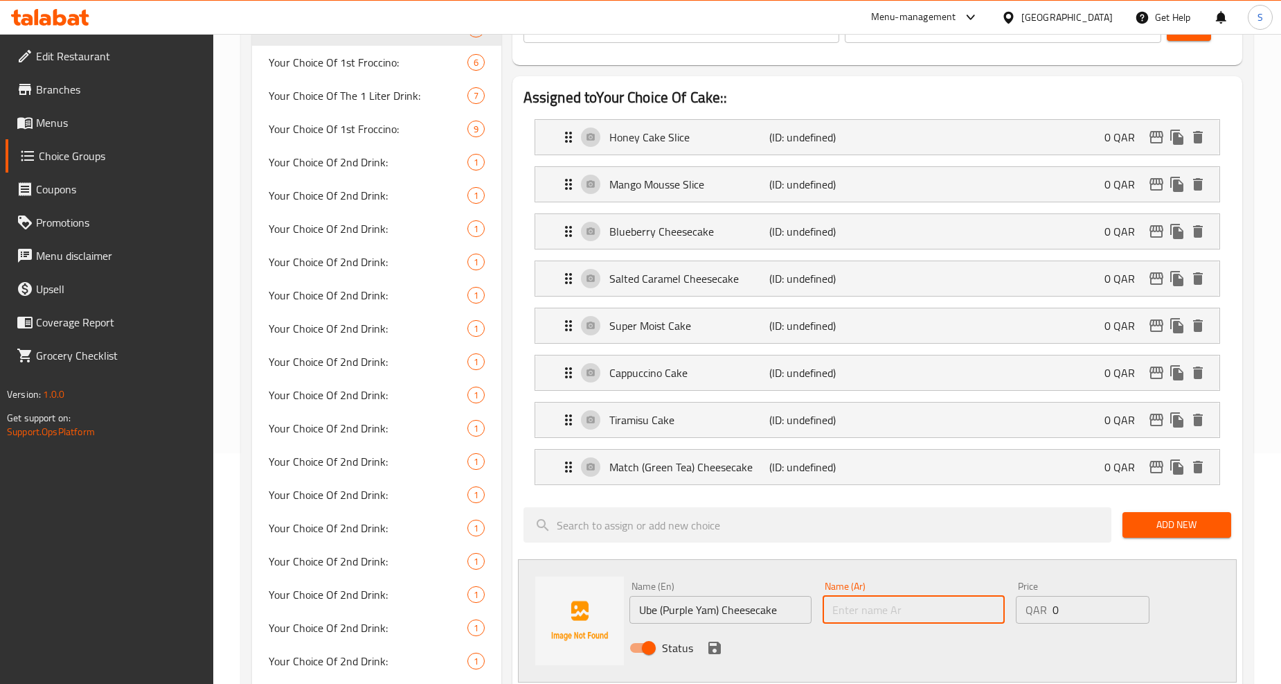
click at [909, 608] on input "text" at bounding box center [914, 610] width 182 height 28
paste input "كعكة الجبن بالأوبي (البنفسج)"
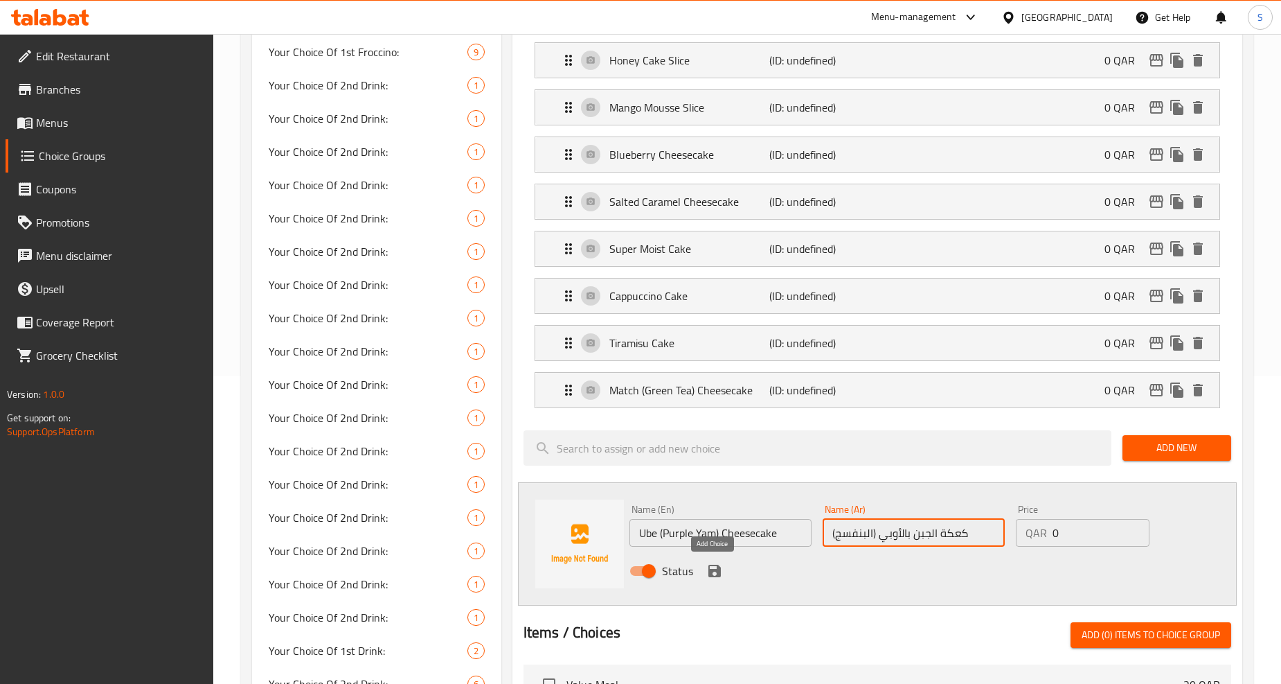
type input "كعكة الجبن بالأوبي (البنفسج)"
click at [715, 575] on icon "save" at bounding box center [714, 570] width 17 height 17
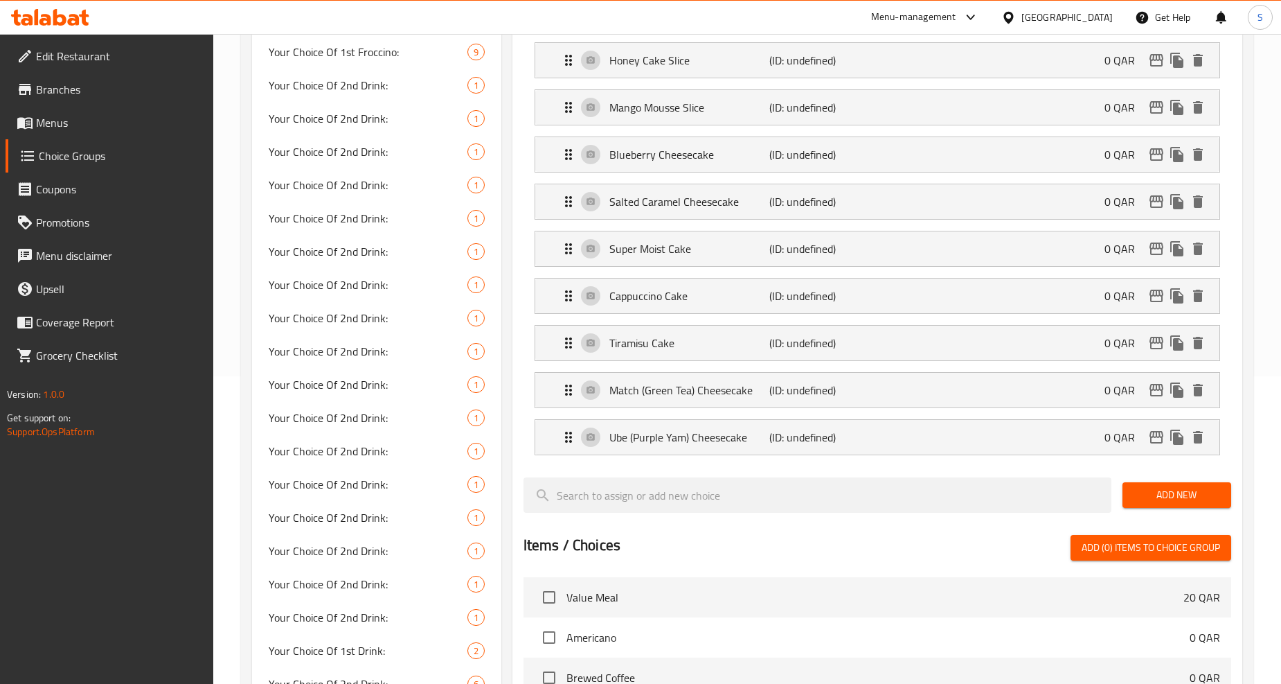
click at [1150, 499] on span "Add New" at bounding box center [1177, 494] width 87 height 17
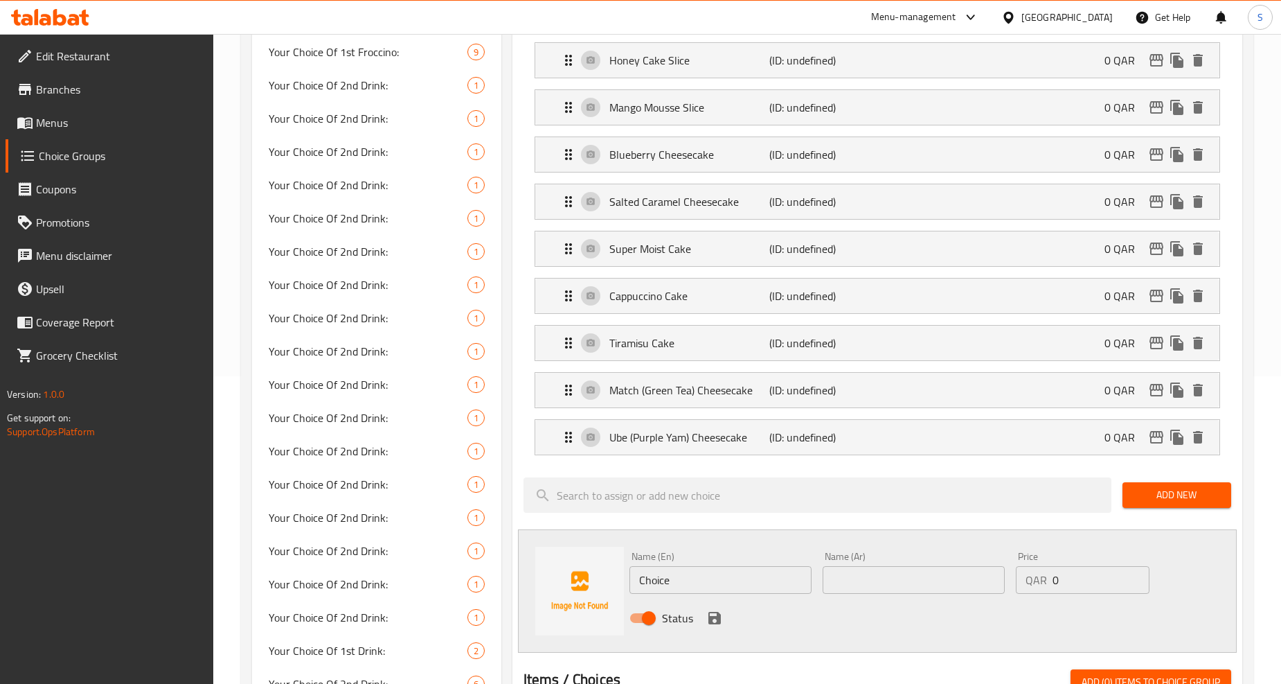
click at [709, 580] on input "Choice" at bounding box center [721, 580] width 182 height 28
paste input "New York cheesecak"
click at [691, 584] on input "New York cheesecake" at bounding box center [721, 580] width 182 height 28
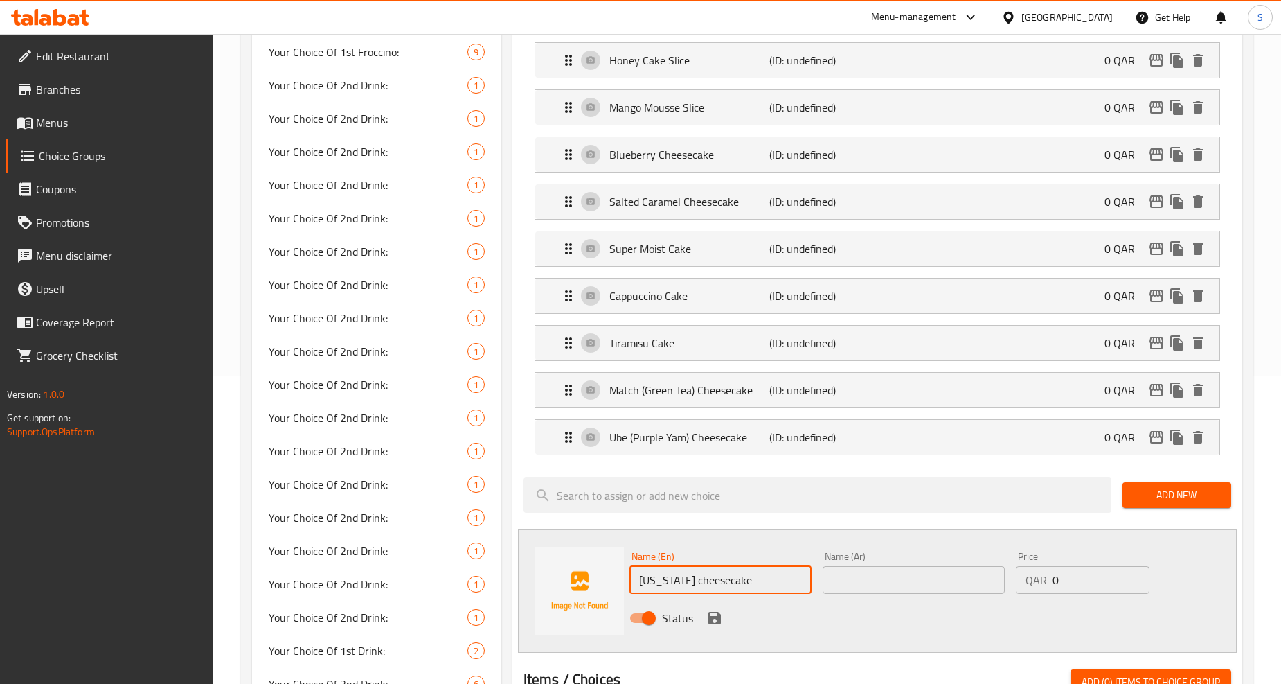
click at [691, 584] on input "New York cheesecake" at bounding box center [721, 580] width 182 height 28
type input "New York Cheesecake"
click at [871, 579] on input "text" at bounding box center [914, 580] width 182 height 28
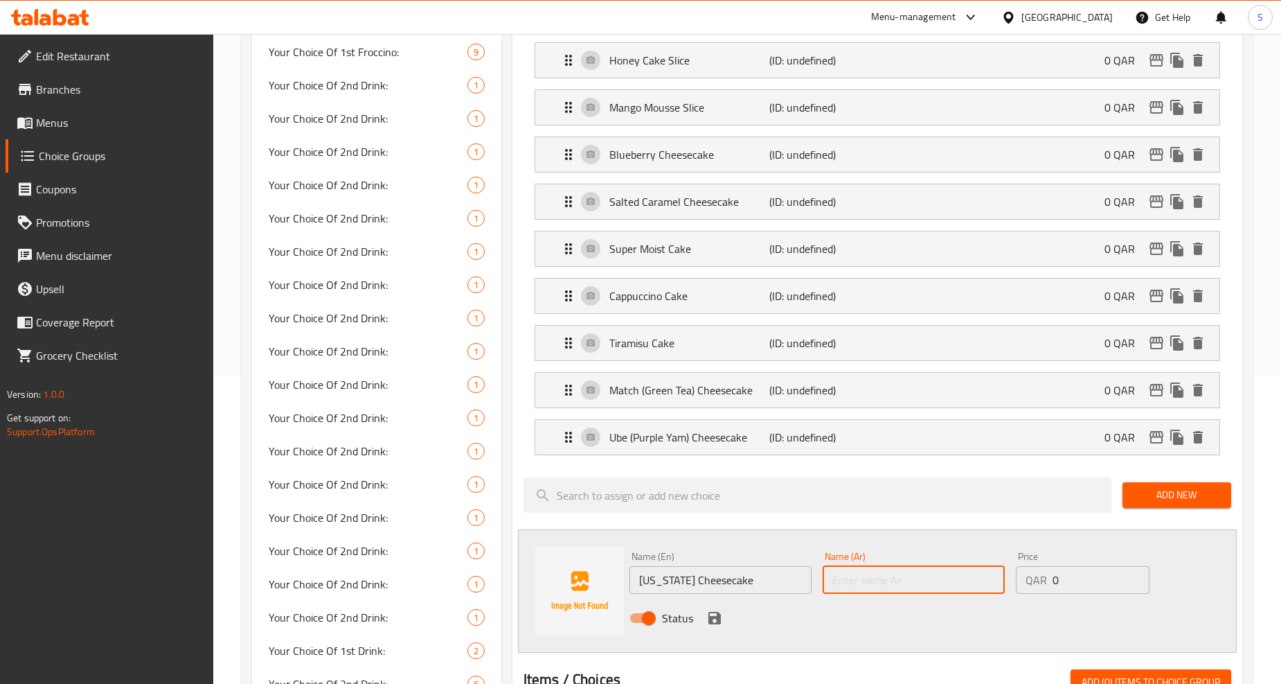
paste input "كعكة الجبن على طريقة نيويورك"
type input "كعكة الجبن على طريقة نيويورك"
click at [724, 626] on div "Status" at bounding box center [914, 617] width 580 height 37
click at [718, 623] on icon "save" at bounding box center [715, 618] width 12 height 12
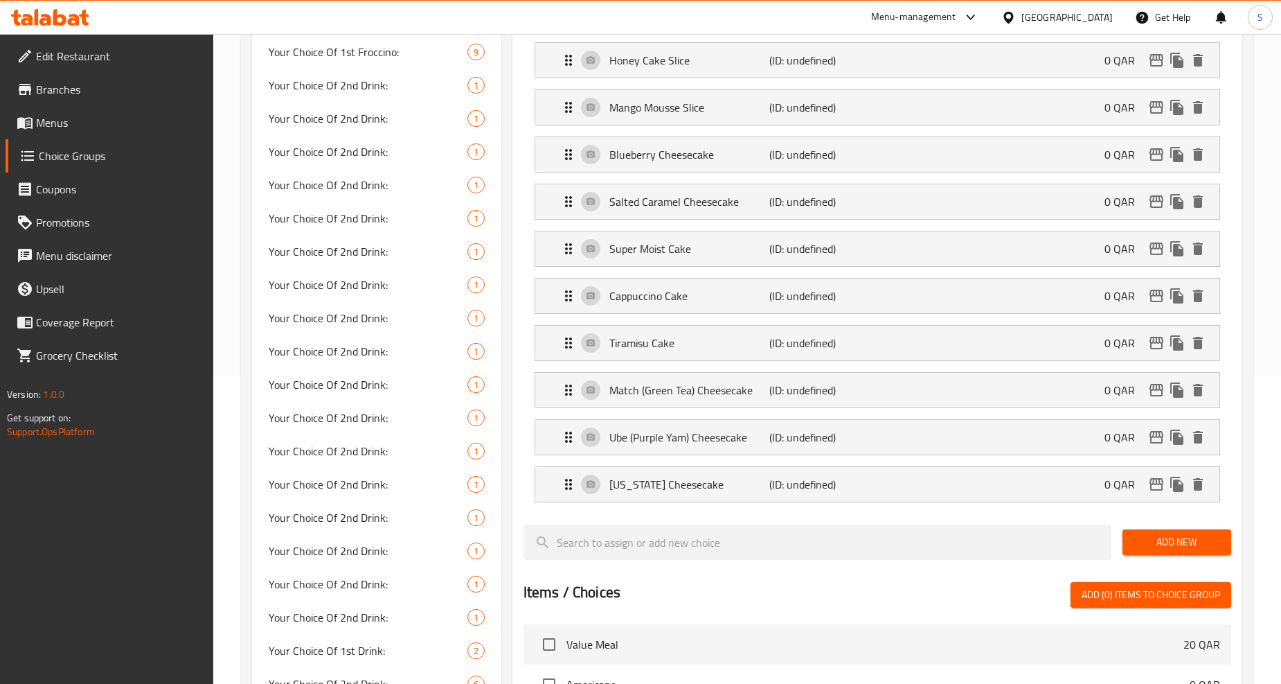
click at [1155, 549] on span "Add New" at bounding box center [1177, 541] width 87 height 17
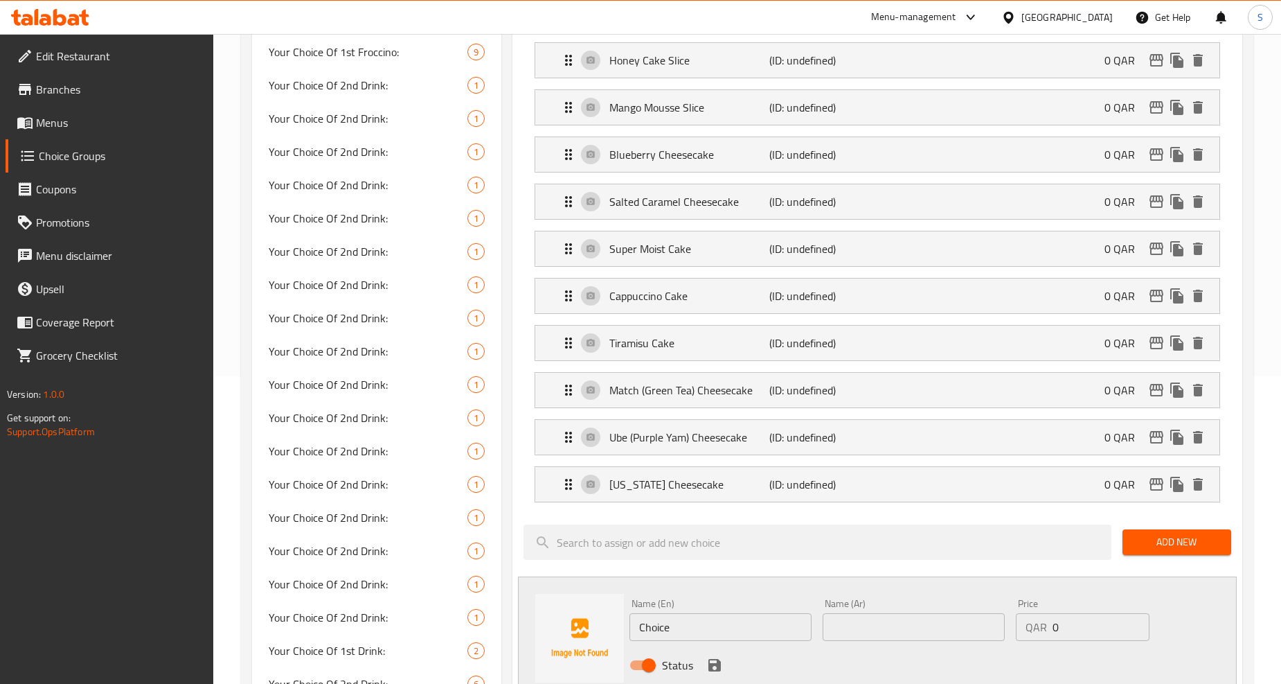
click at [697, 623] on input "Choice" at bounding box center [721, 627] width 182 height 28
paste input "dulce de leche cheesecak"
click at [697, 623] on input "dulce de leche cheesecake" at bounding box center [721, 627] width 182 height 28
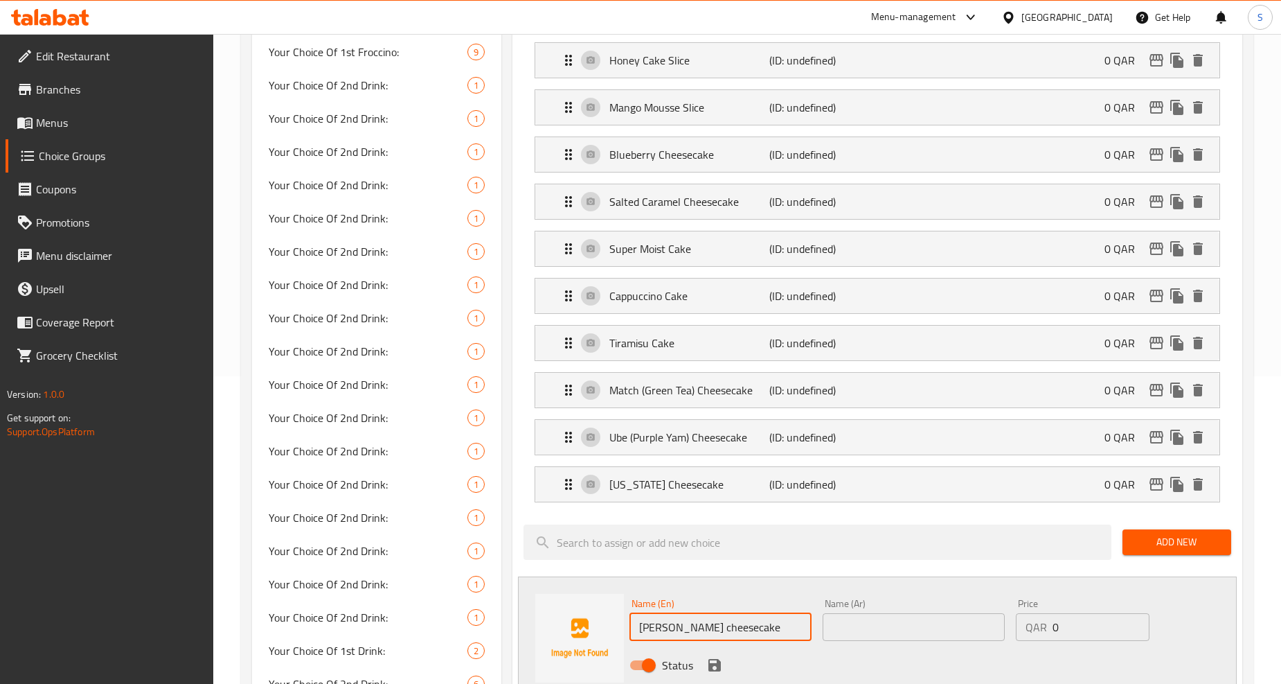
click at [697, 623] on input "dulce de leche cheesecake" at bounding box center [721, 627] width 182 height 28
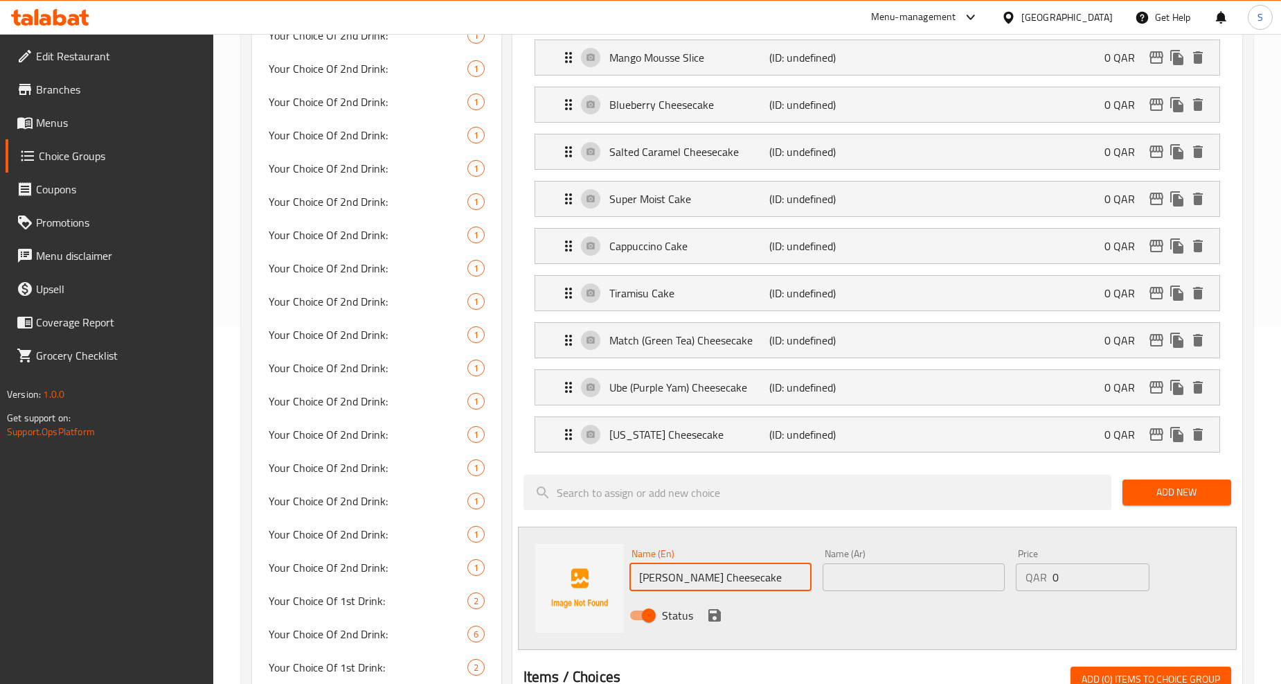
scroll to position [384, 0]
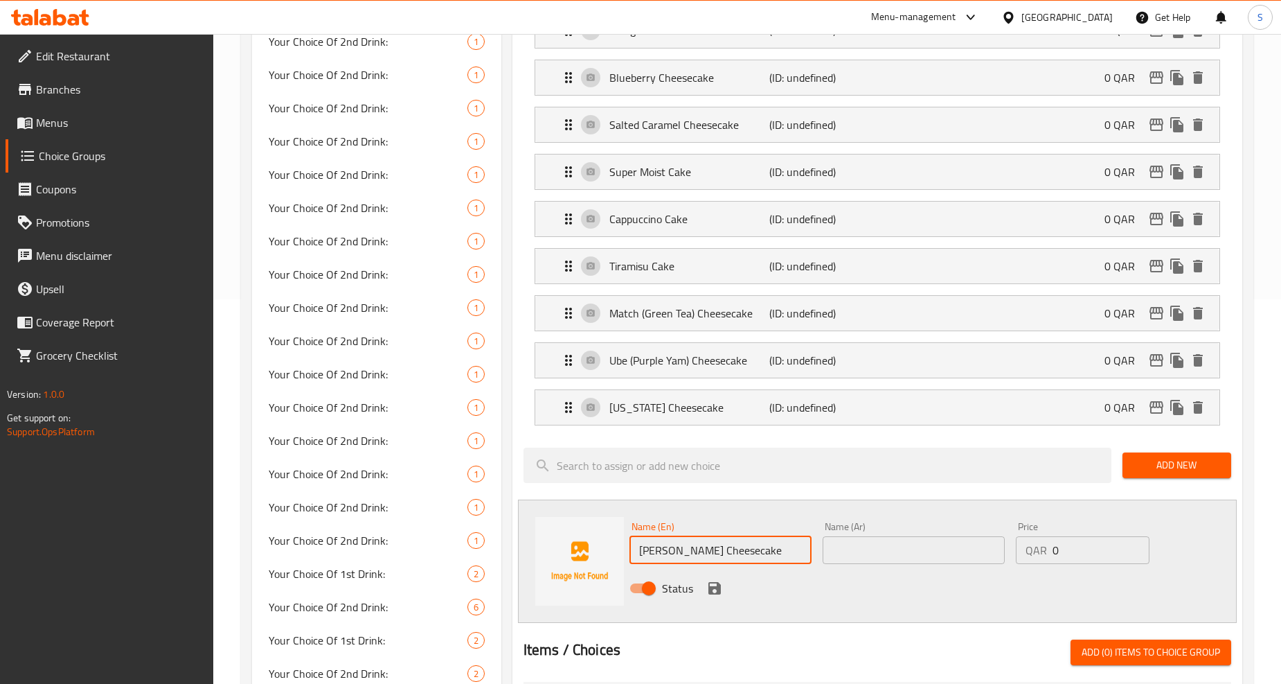
type input "Dulce De Leche Cheesecake"
click at [850, 550] on input "text" at bounding box center [914, 550] width 182 height 28
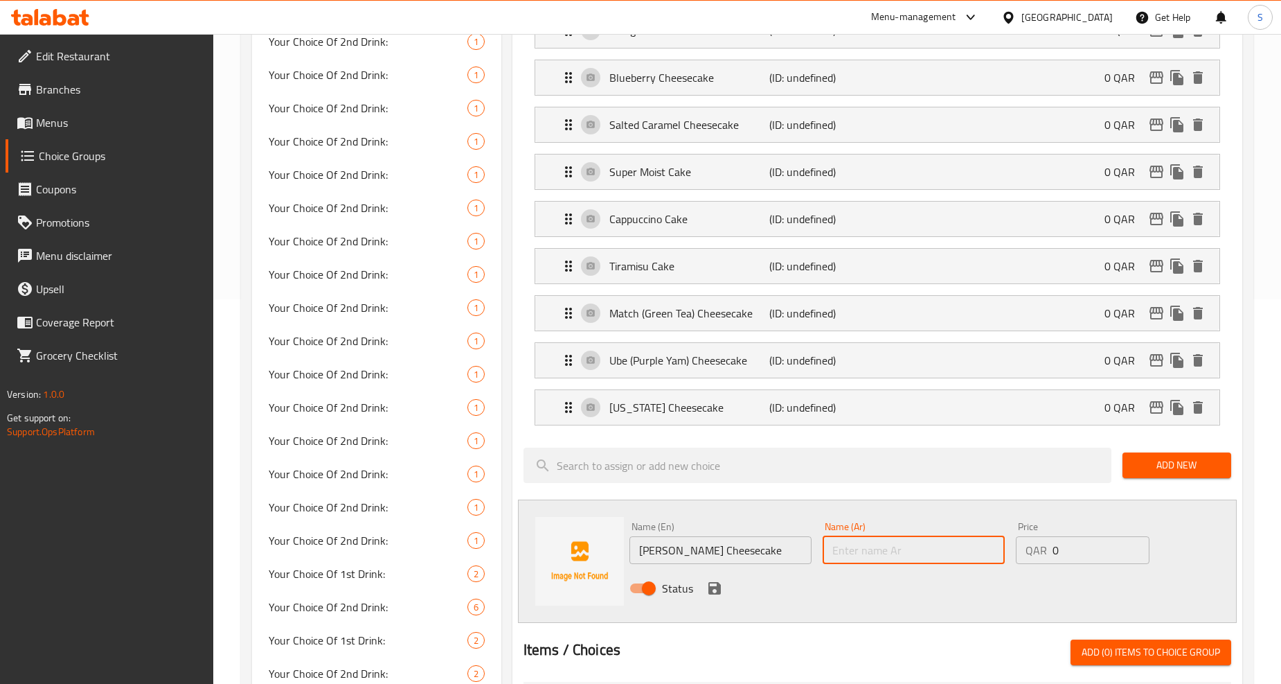
click at [891, 551] on input "text" at bounding box center [914, 550] width 182 height 28
paste input "كعكة الجبن بالحليب المحلى (دولسي دي ليتشي)"
drag, startPoint x: 938, startPoint y: 555, endPoint x: 871, endPoint y: 551, distance: 66.7
click at [871, 551] on input "كعكة الجبن بالحليب المحلى (دولسي دي ليتشي)" at bounding box center [914, 550] width 182 height 28
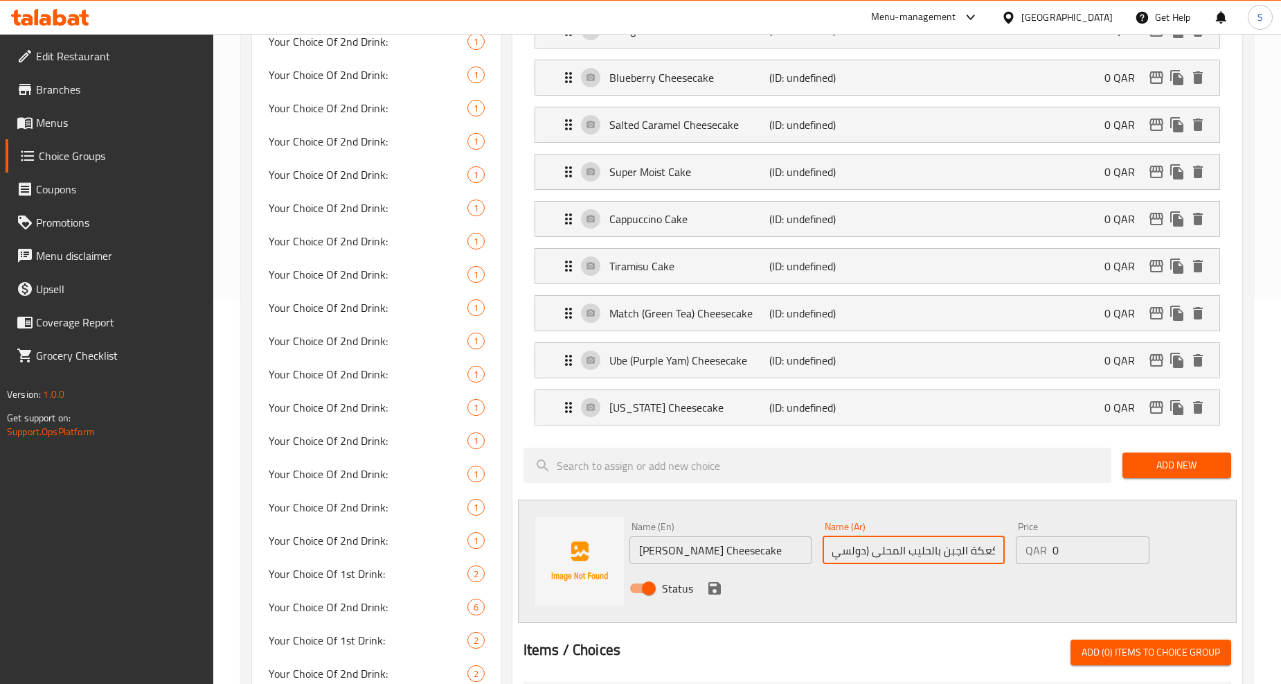
type input "كعكة الجبن بالحليب المحلى (دولسي دي ليتشي)"
click at [781, 555] on input "Dulce De Leche Cheesecake" at bounding box center [721, 550] width 182 height 28
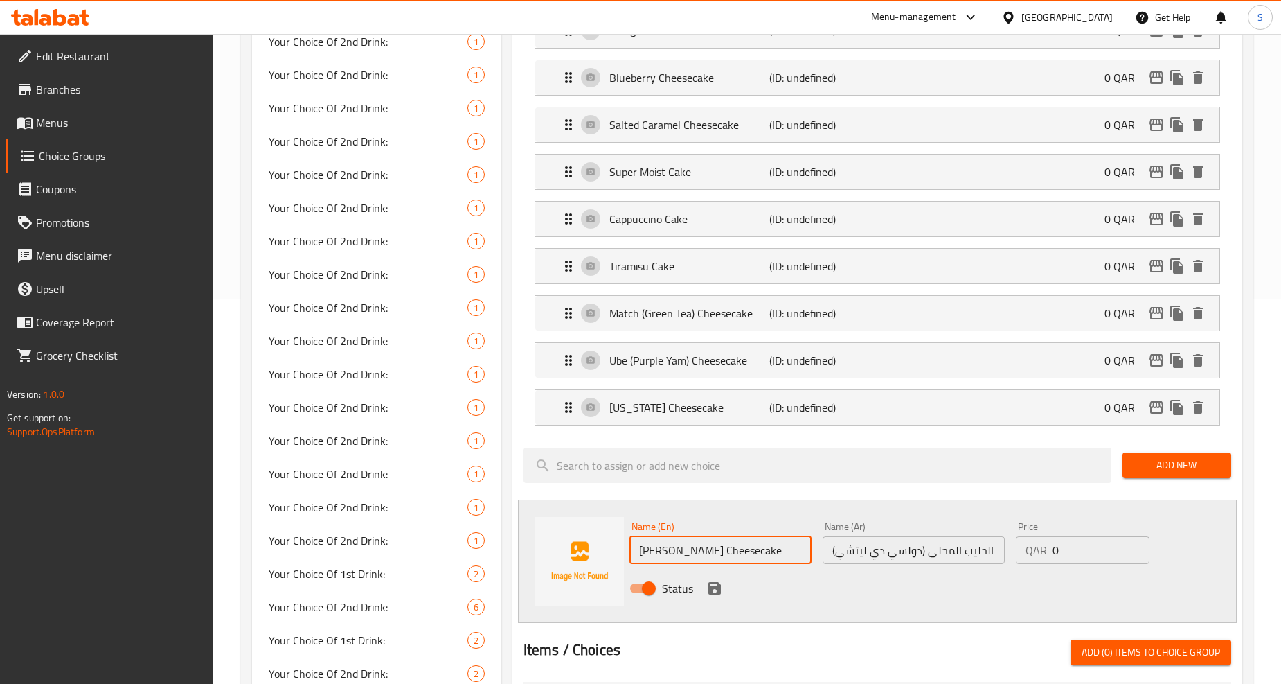
paste input "with sweetened milk"
click at [781, 555] on input "Dulce De Leche Cheesecake with sweetened milkwith sweetened milk" at bounding box center [721, 550] width 182 height 28
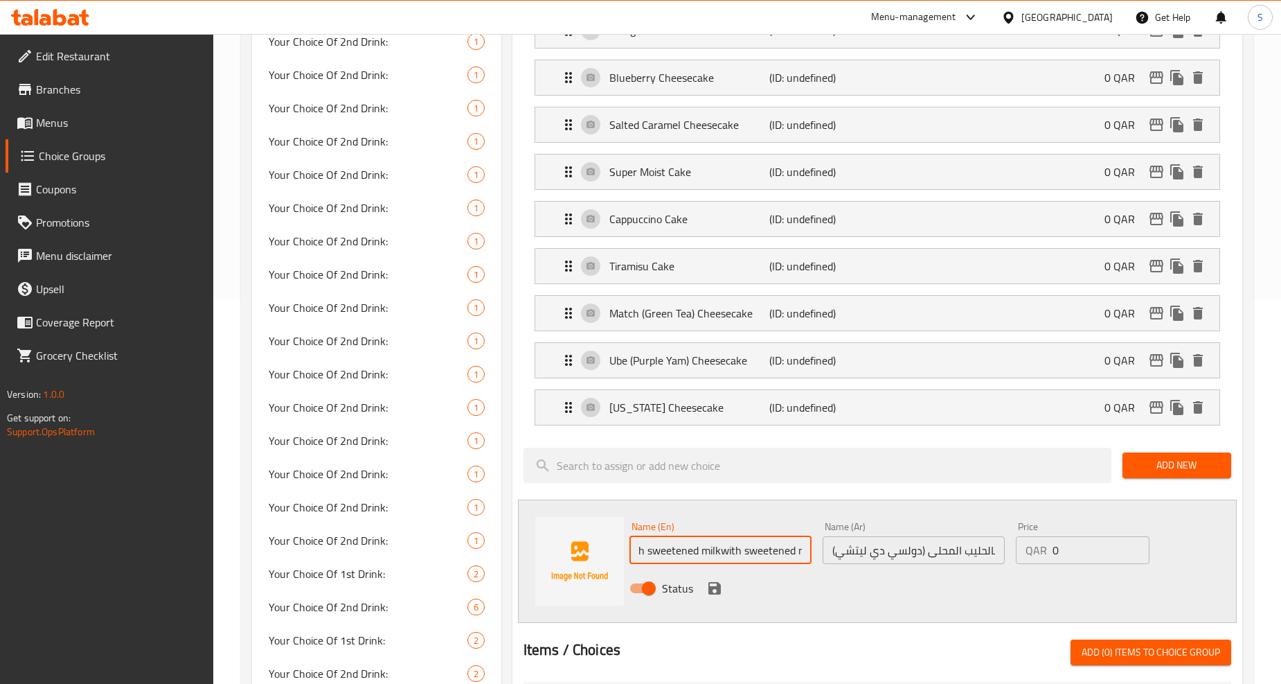
click at [781, 555] on input "Dulce De Leche Cheesecake with sweetened milkwith sweetened milk" at bounding box center [721, 550] width 182 height 28
click at [707, 551] on input "Dulce De Leche Cheesecake with Sweetened Milkwith Sweetened Milk" at bounding box center [721, 550] width 182 height 28
click at [714, 555] on input "Dulce De Leche Cheesecake with Sweetened Milk with Sweetened Milk" at bounding box center [721, 550] width 182 height 28
click at [774, 558] on input "Dulce De Leche Cheesecake with Sweetened Milk With Sweetened Milk" at bounding box center [721, 550] width 182 height 28
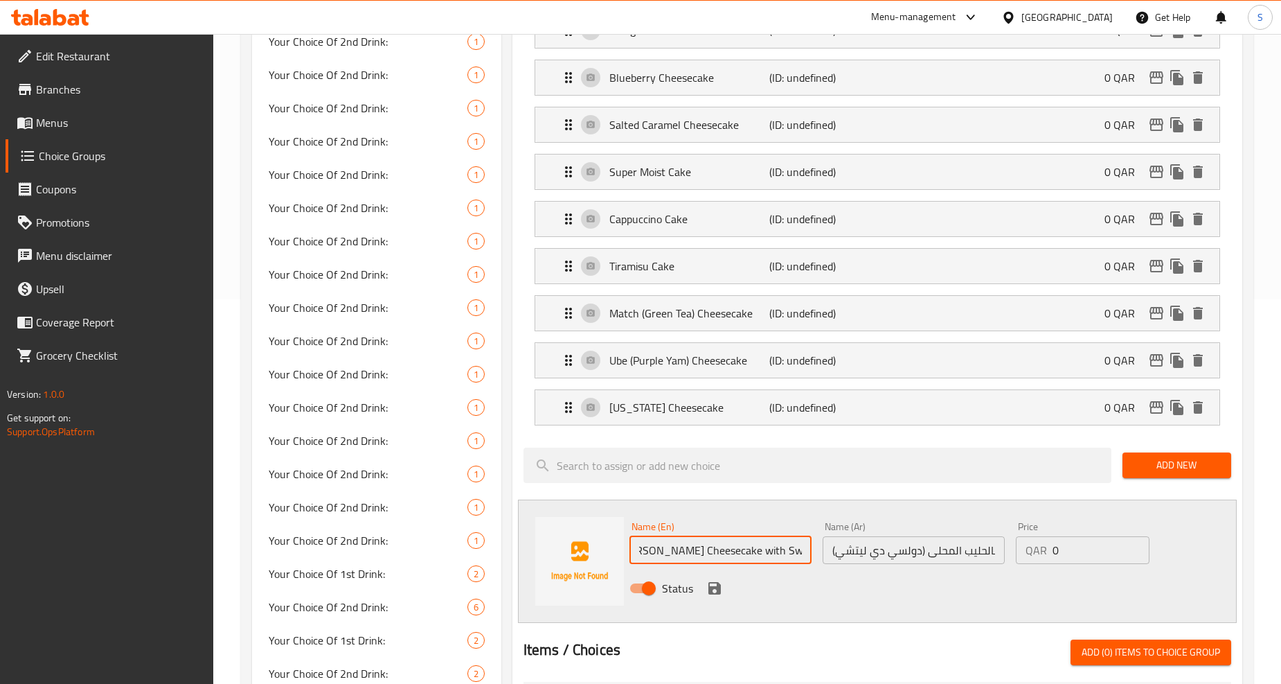
scroll to position [0, 0]
click at [784, 554] on input "Dulce De Leche Cheesecake with Sweetened Milk With Sweetened Milk" at bounding box center [721, 550] width 182 height 28
drag, startPoint x: 711, startPoint y: 555, endPoint x: 826, endPoint y: 573, distance: 116.4
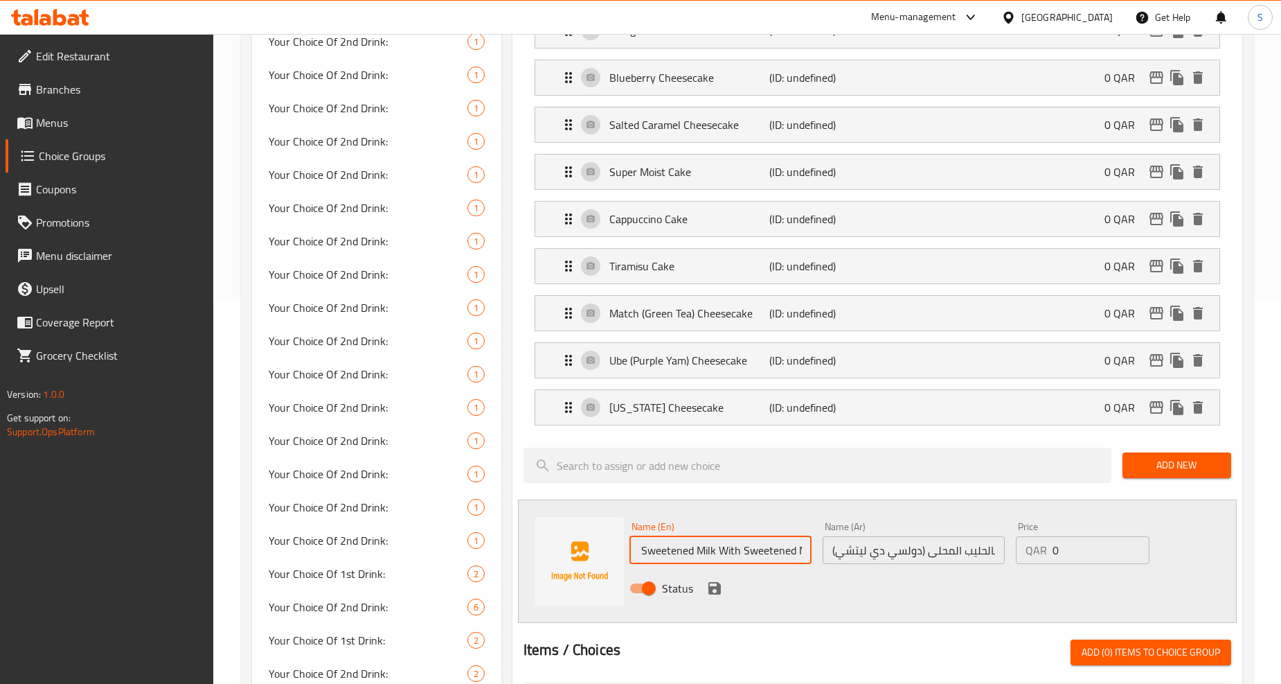
click at [826, 573] on div "Name (En) Dulce De Leche Cheesecake With Sweetened Milk With Sweetened Milk Nam…" at bounding box center [914, 561] width 580 height 91
type input "D"
click at [705, 542] on input "text" at bounding box center [721, 550] width 182 height 28
click at [705, 544] on input "text" at bounding box center [721, 550] width 182 height 28
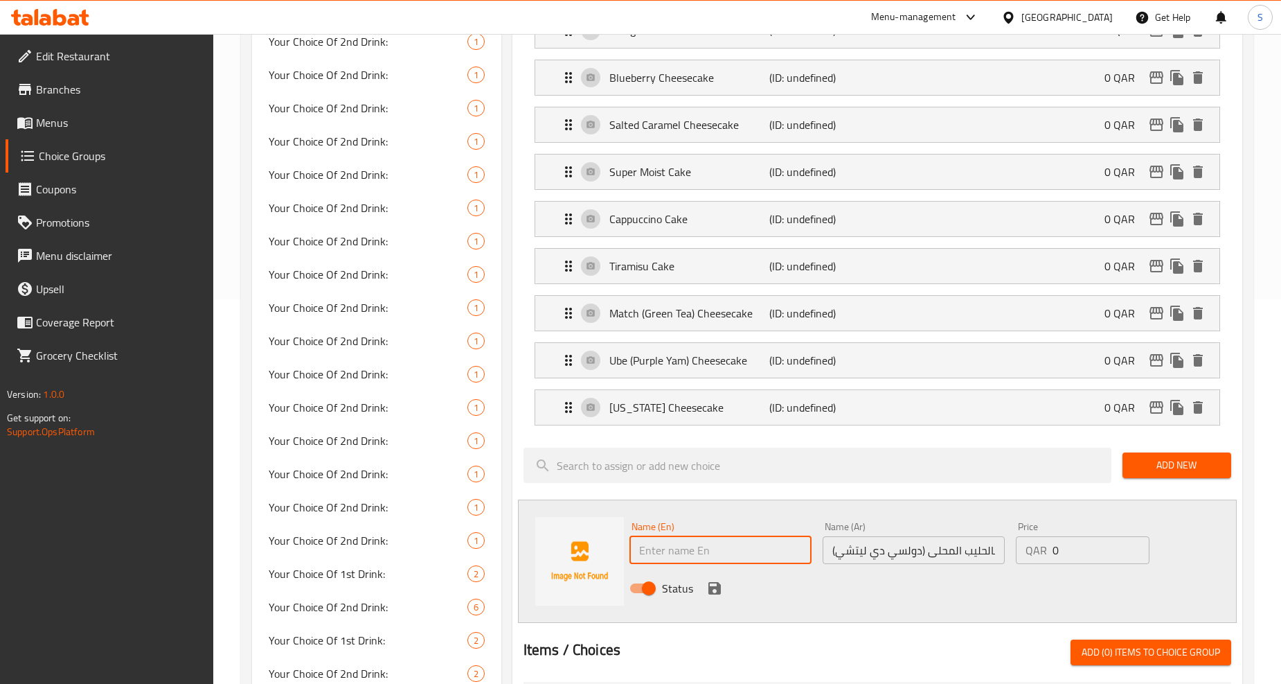
paste input "dulce de leche cheesecake with sweetened milk"
click at [704, 555] on input "dulce de leche cheesecake with sweetened milk" at bounding box center [721, 550] width 182 height 28
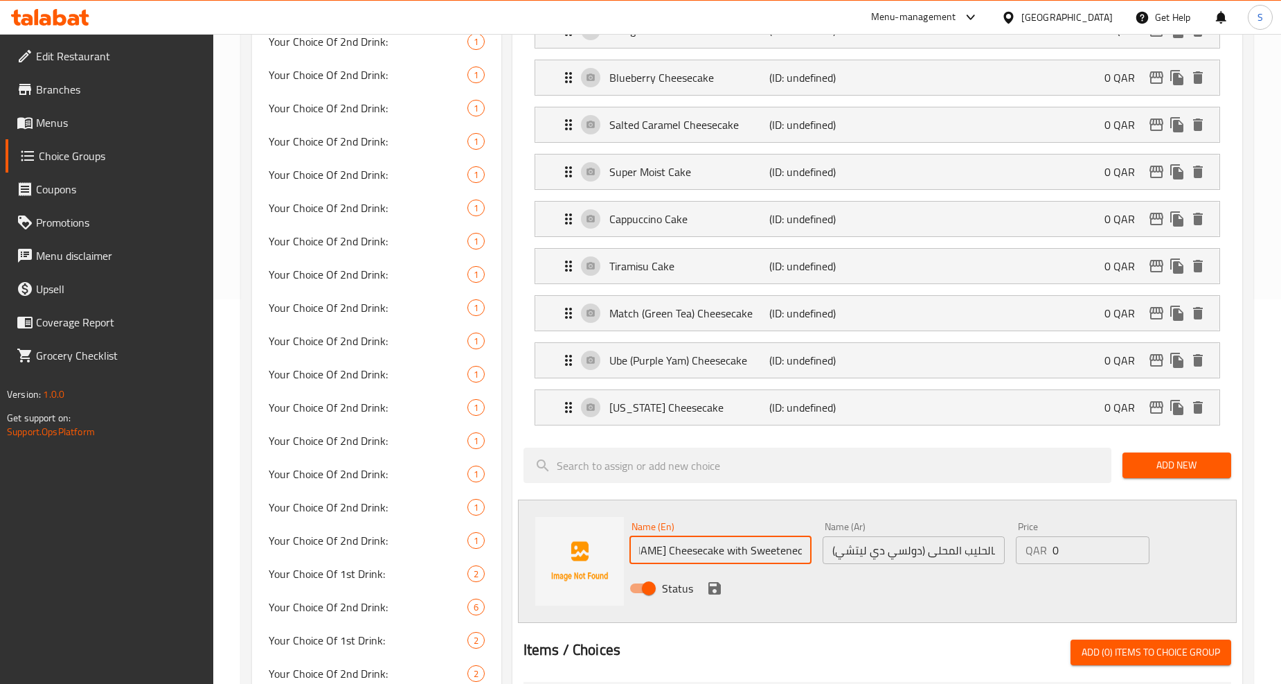
click at [719, 556] on input "Dulce De Leche Cheesecake with Sweetened Milk" at bounding box center [721, 550] width 182 height 28
type input "Dulce De Leche Cheesecake With Sweetened Milk"
click at [718, 585] on icon "save" at bounding box center [715, 588] width 12 height 12
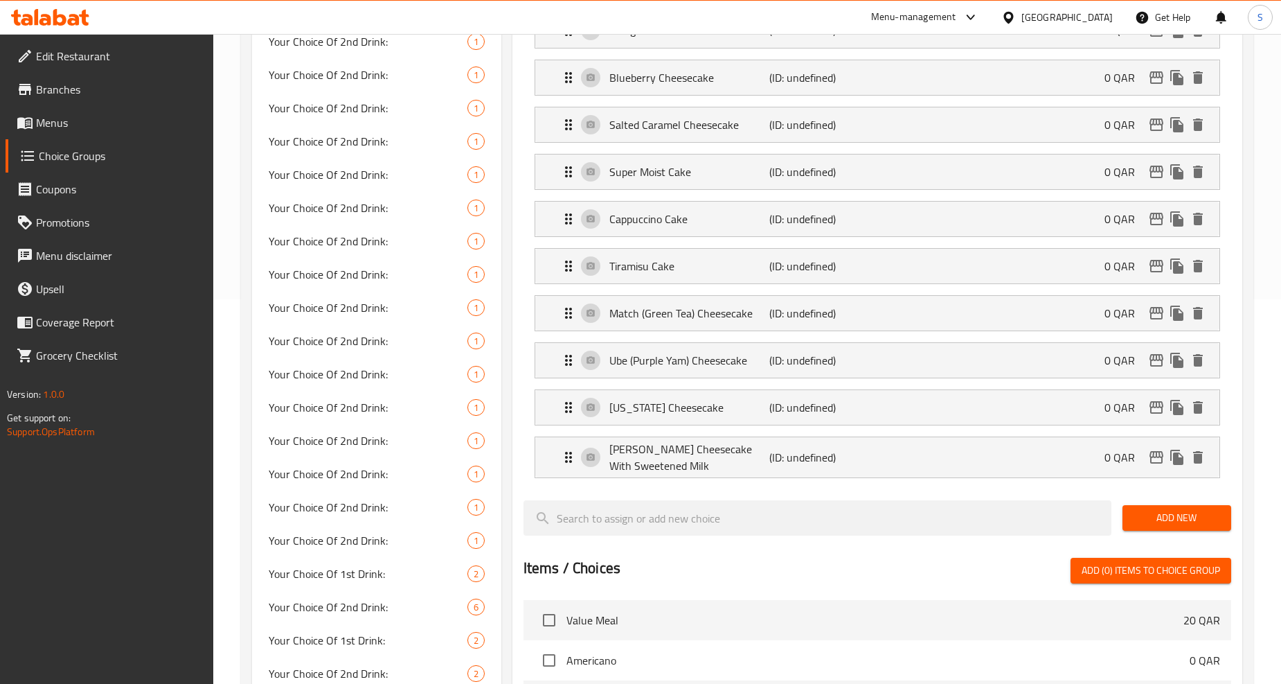
click at [1213, 526] on span "Add New" at bounding box center [1177, 517] width 87 height 17
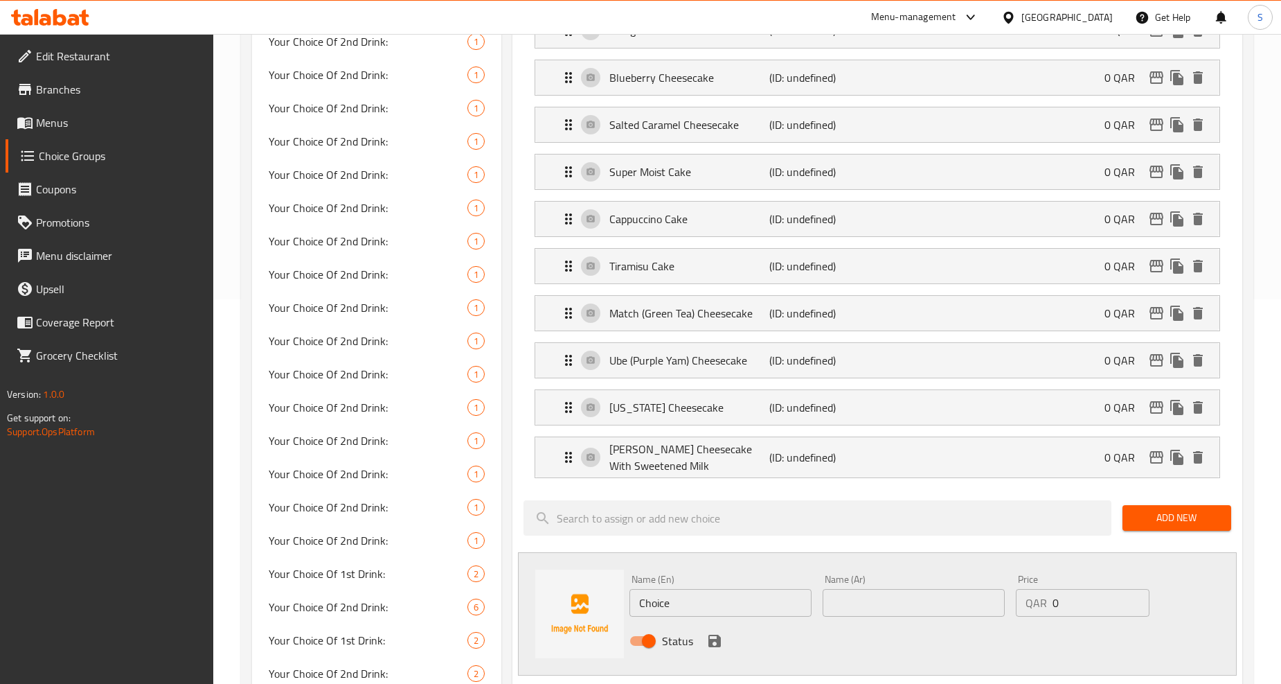
click at [689, 615] on input "Choice" at bounding box center [721, 603] width 182 height 28
paste input "strawberry cheesecak"
click at [688, 612] on input "strawberry cheesecake" at bounding box center [721, 603] width 182 height 28
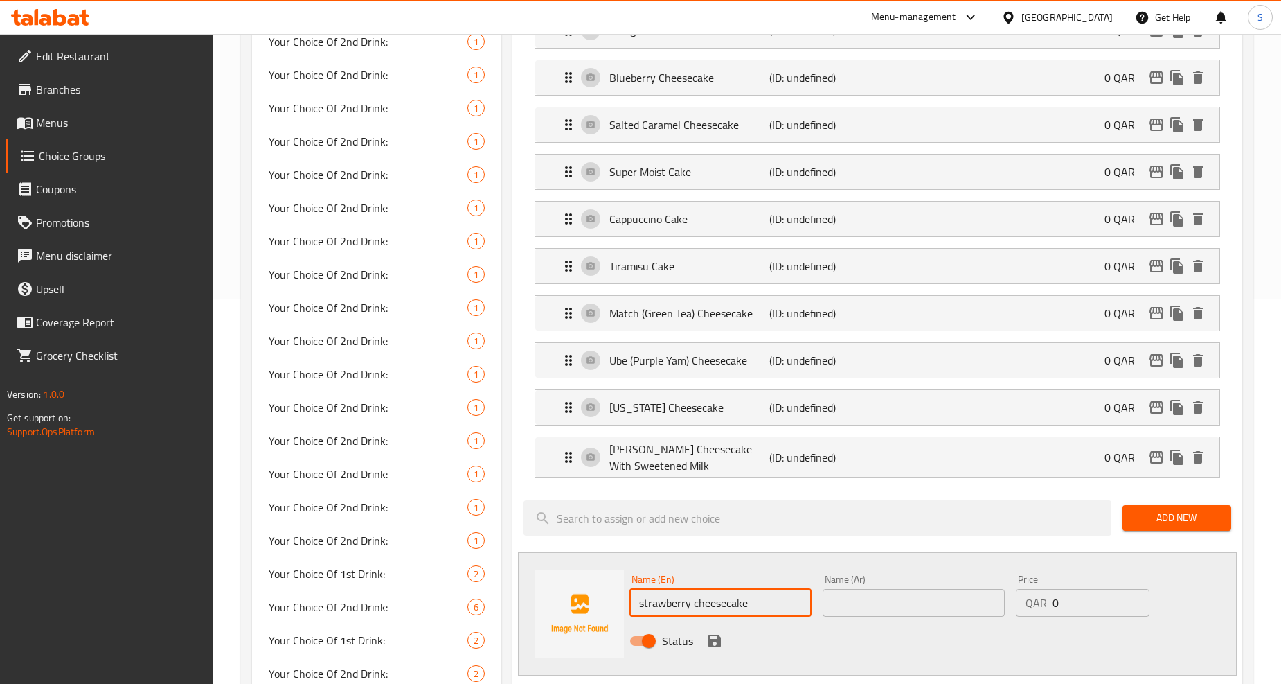
click at [688, 612] on input "strawberry cheesecake" at bounding box center [721, 603] width 182 height 28
type input "Strawberry Cheesecake"
click at [891, 604] on input "text" at bounding box center [914, 603] width 182 height 28
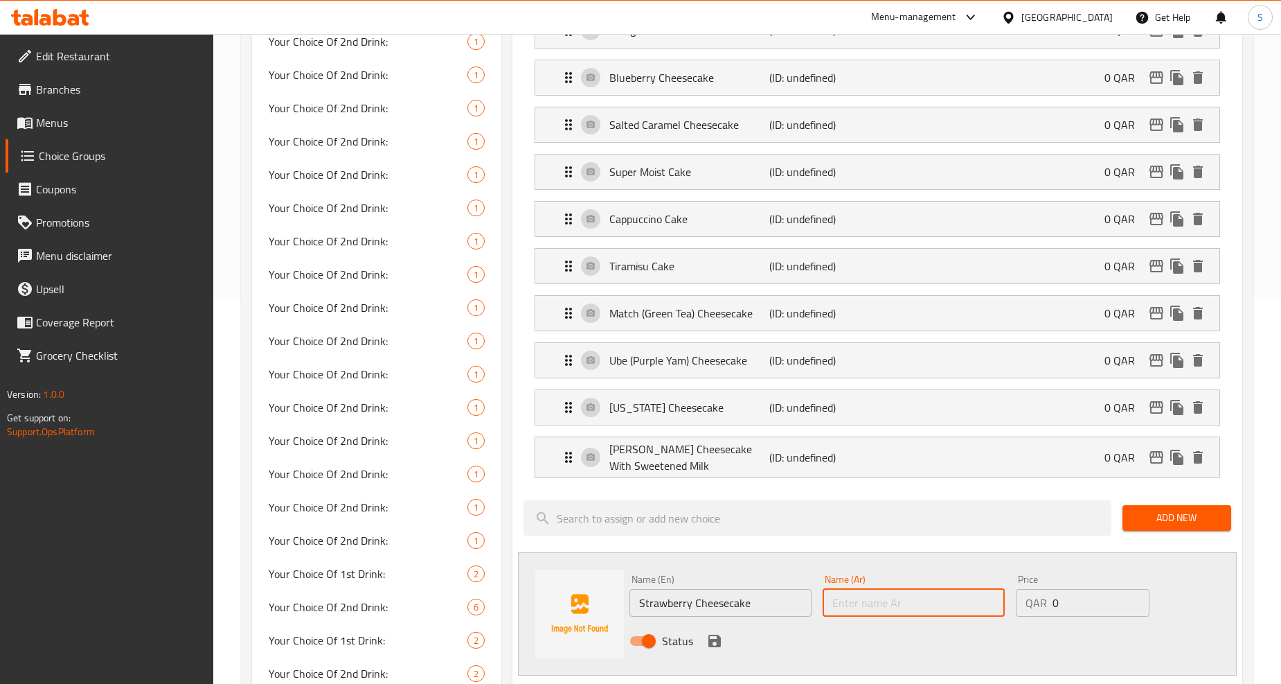
paste input "كعكة الجبن بالفراولة"
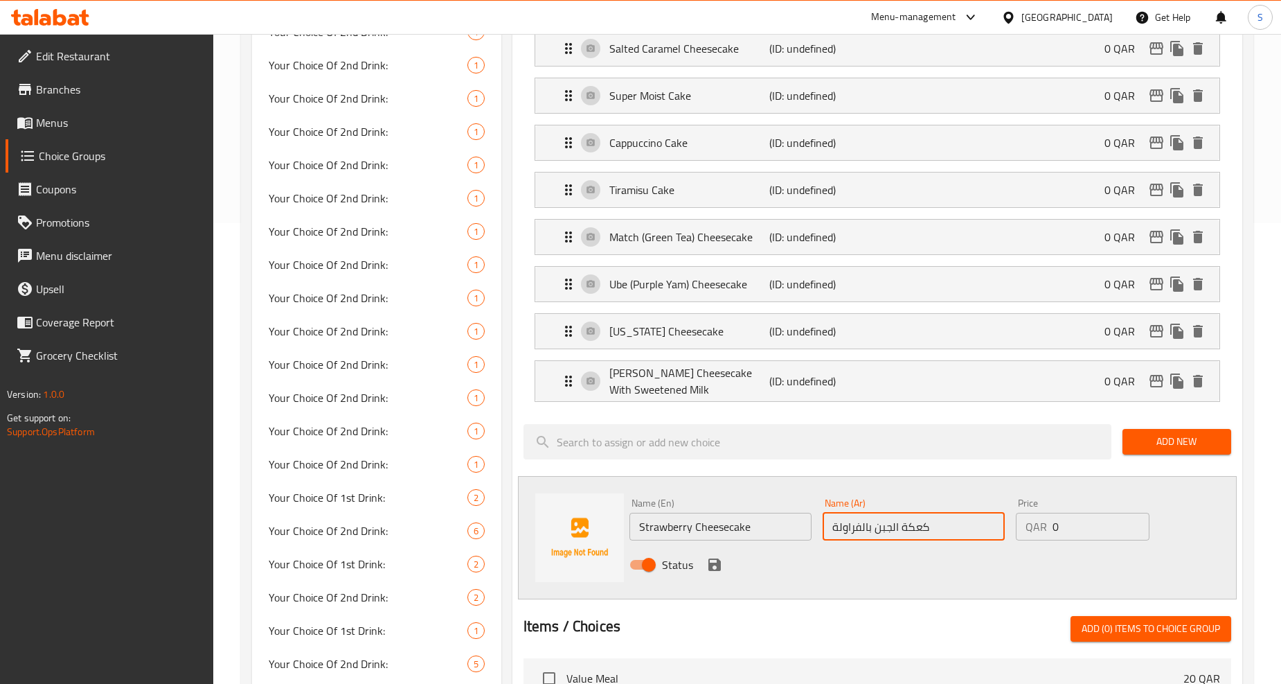
scroll to position [461, 0]
type input "كعكة الجبن بالفراولة"
click at [718, 568] on icon "save" at bounding box center [715, 564] width 12 height 12
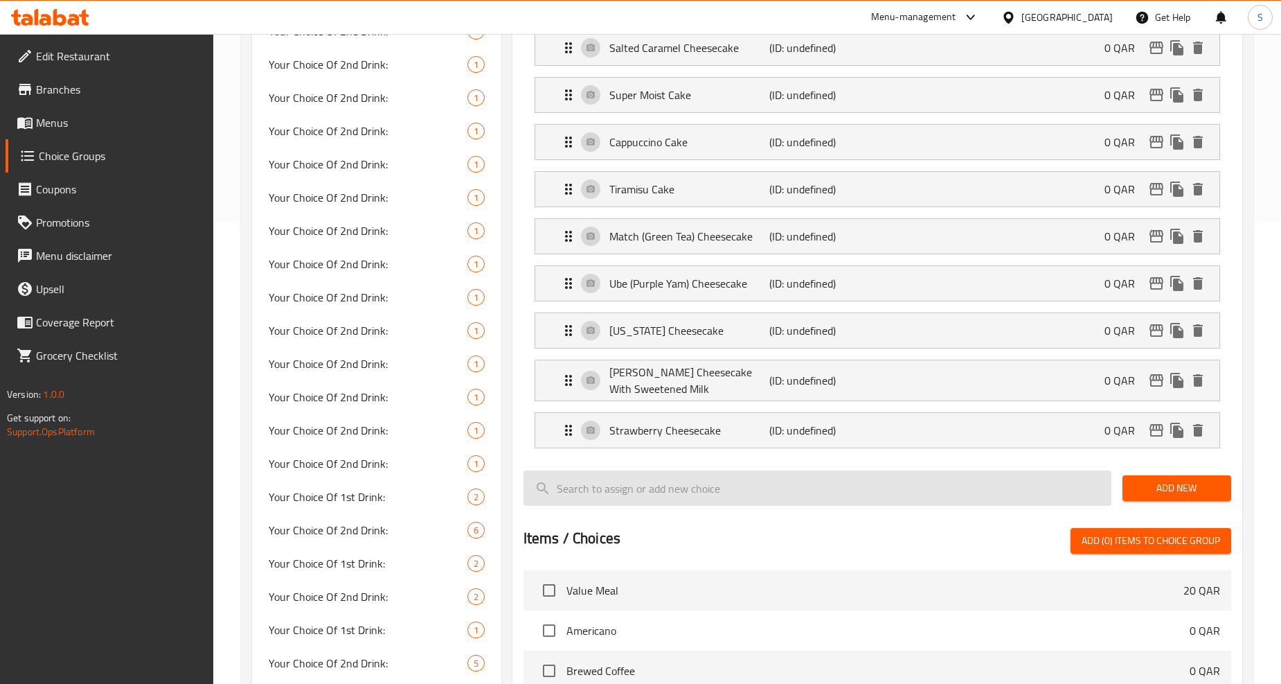
drag, startPoint x: 1211, startPoint y: 490, endPoint x: 924, endPoint y: 501, distance: 287.0
click at [1211, 489] on span "Add New" at bounding box center [1177, 487] width 87 height 17
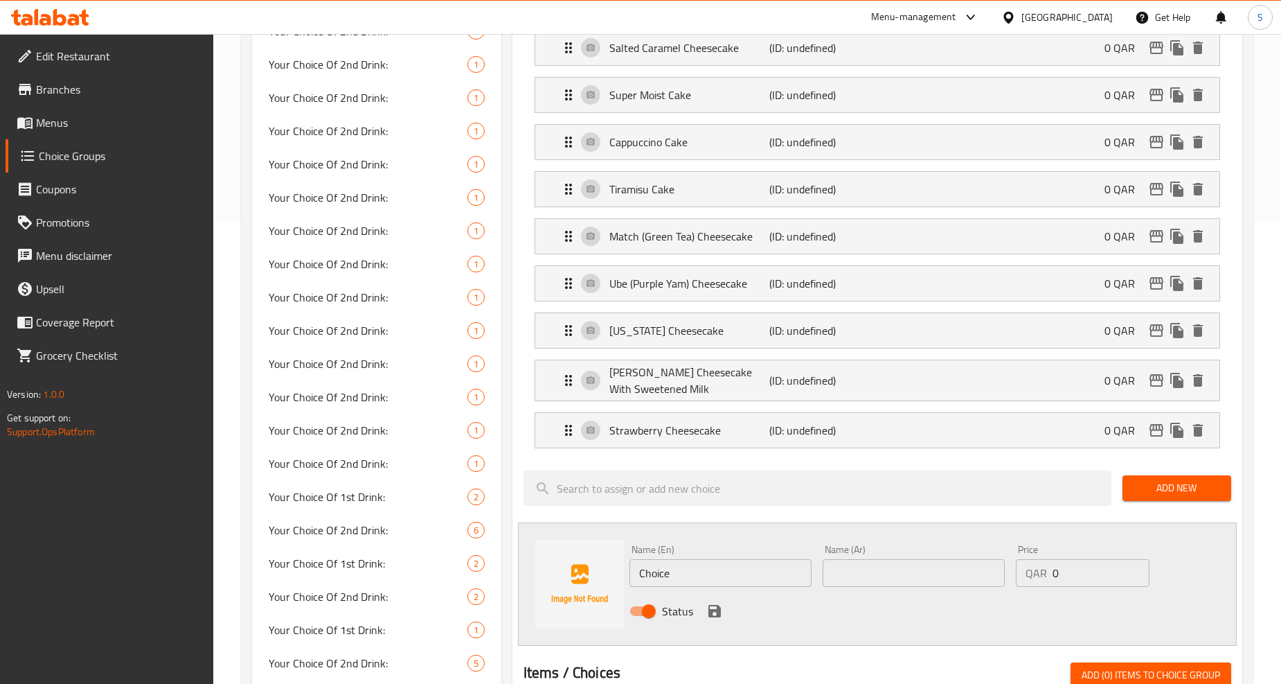
click at [693, 578] on input "Choice" at bounding box center [721, 573] width 182 height 28
paste input "mango cheesecak"
click at [693, 578] on input "mango cheesecake" at bounding box center [721, 573] width 182 height 28
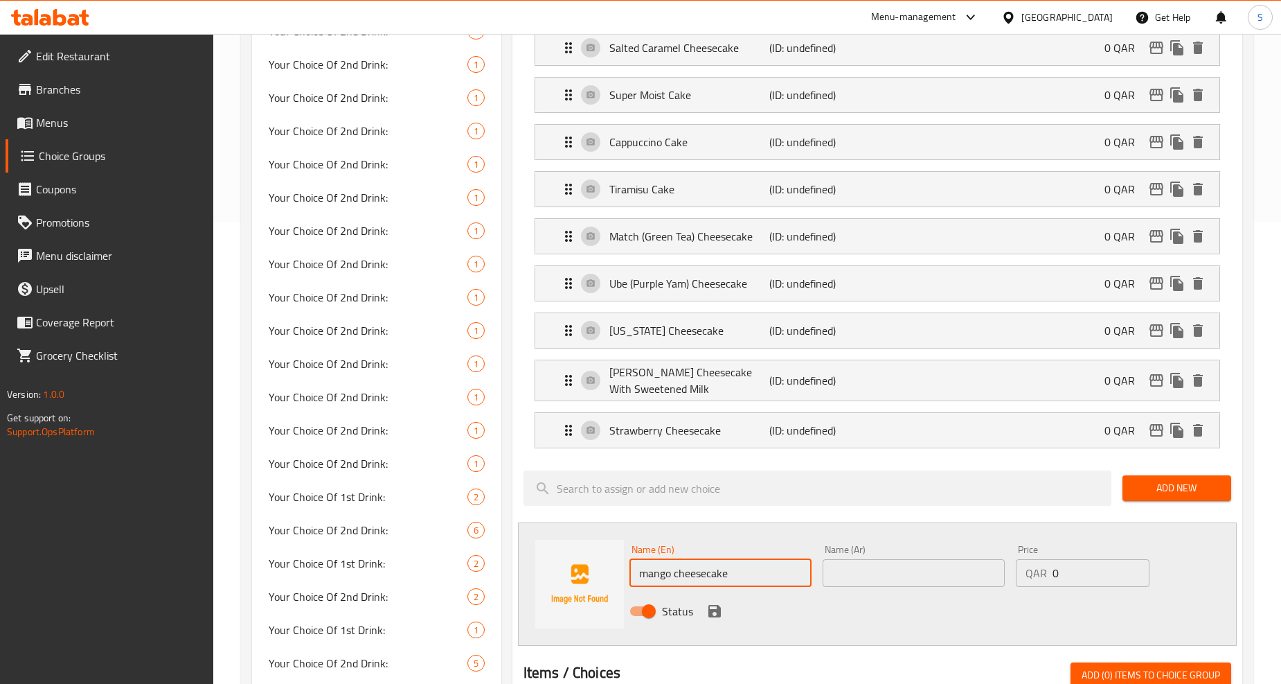
click at [693, 578] on input "mango cheesecake" at bounding box center [721, 573] width 182 height 28
type input "Mango Cheesecake"
click at [905, 569] on input "text" at bounding box center [914, 573] width 182 height 28
paste input "كعكة الجبن بالمانجو"
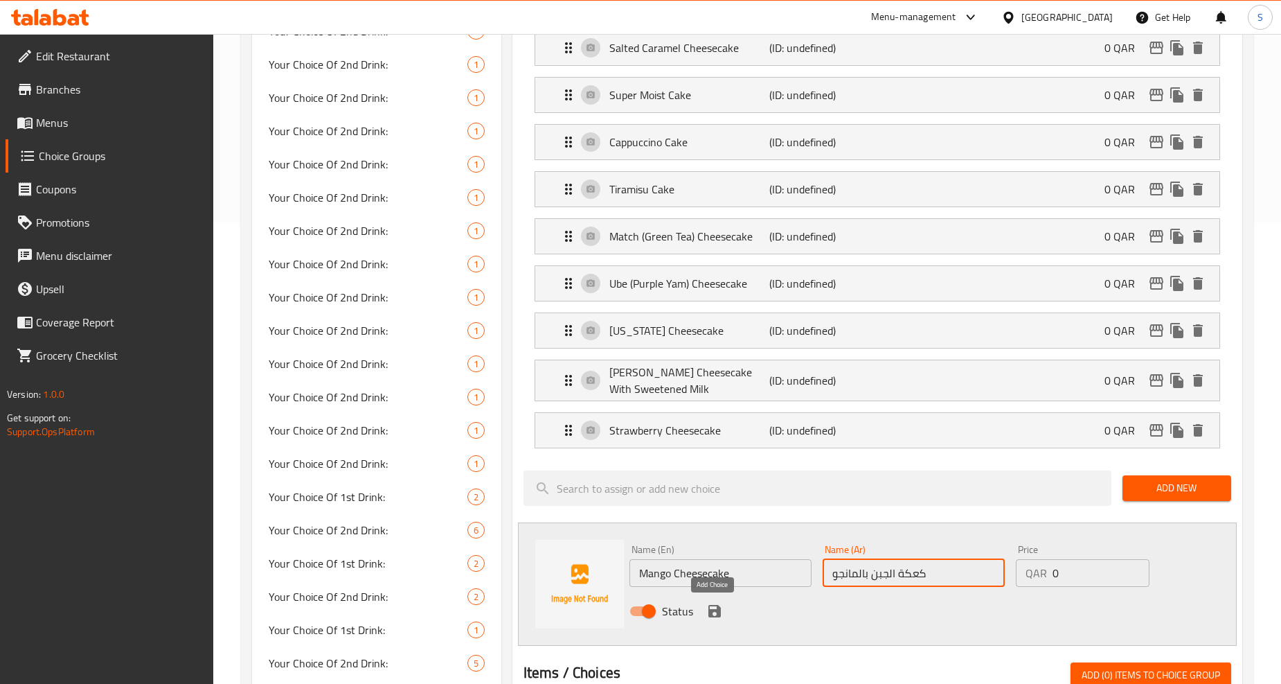
type input "كعكة الجبن بالمانجو"
click at [710, 610] on icon "save" at bounding box center [715, 611] width 12 height 12
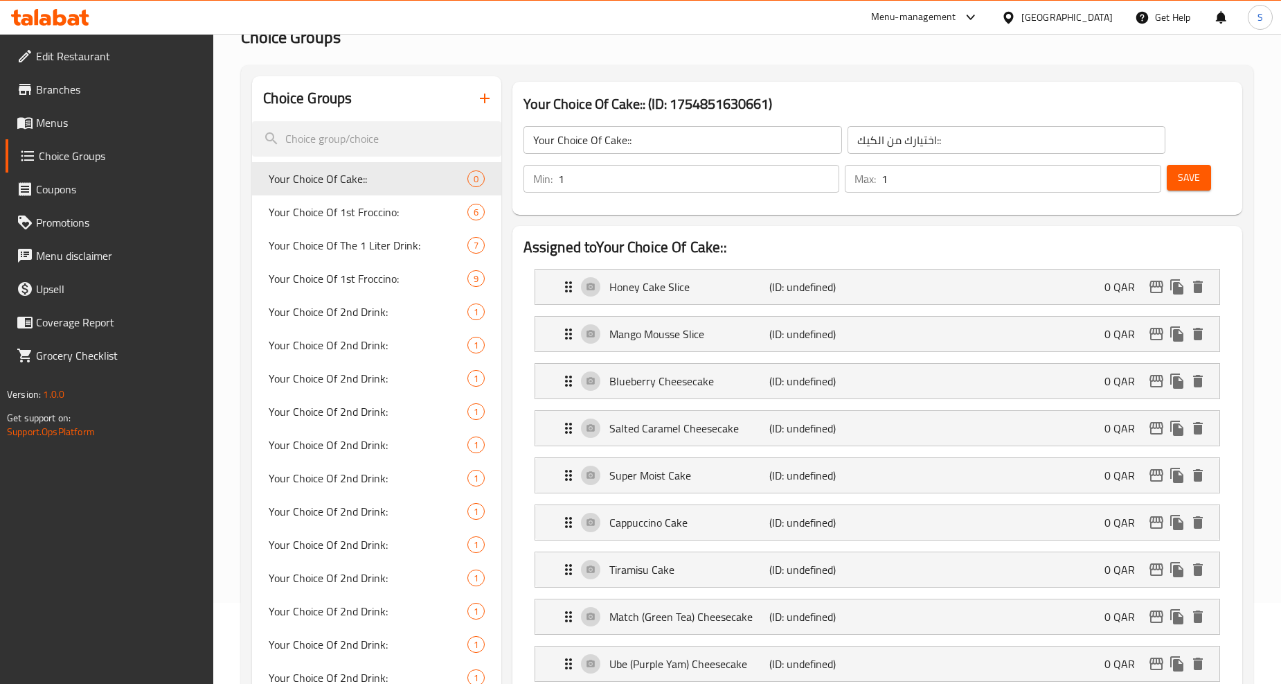
scroll to position [77, 0]
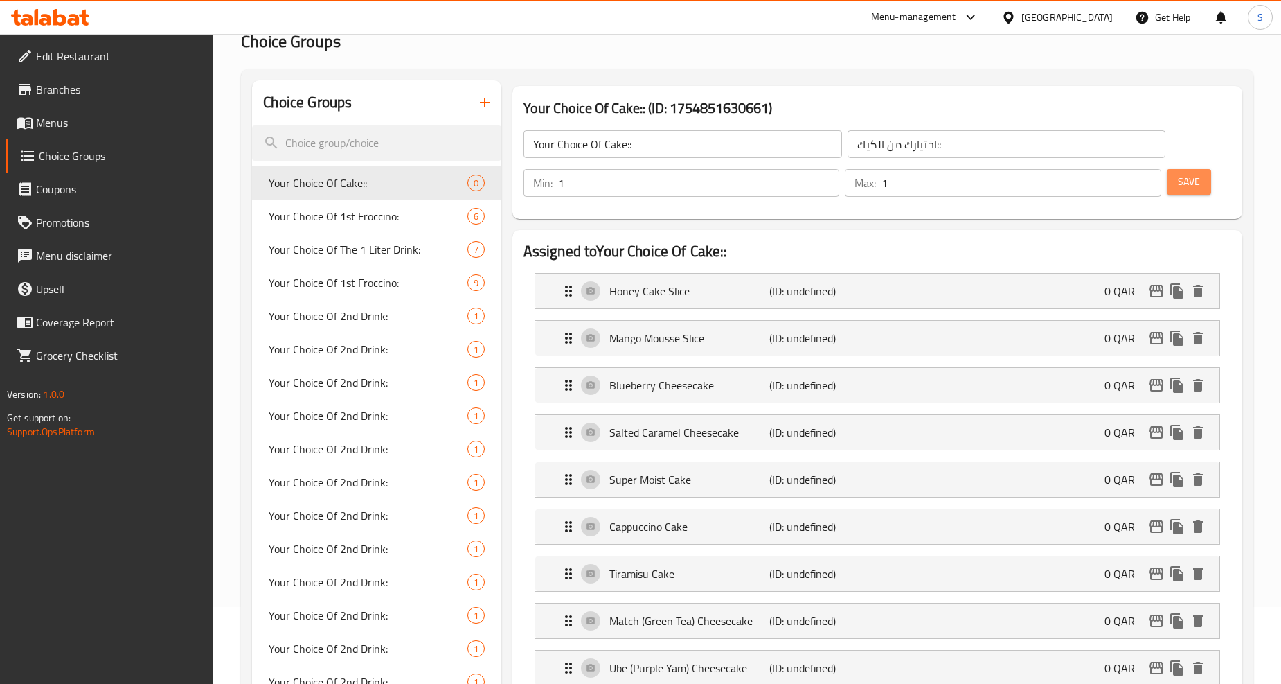
click at [1191, 171] on button "Save" at bounding box center [1189, 182] width 44 height 26
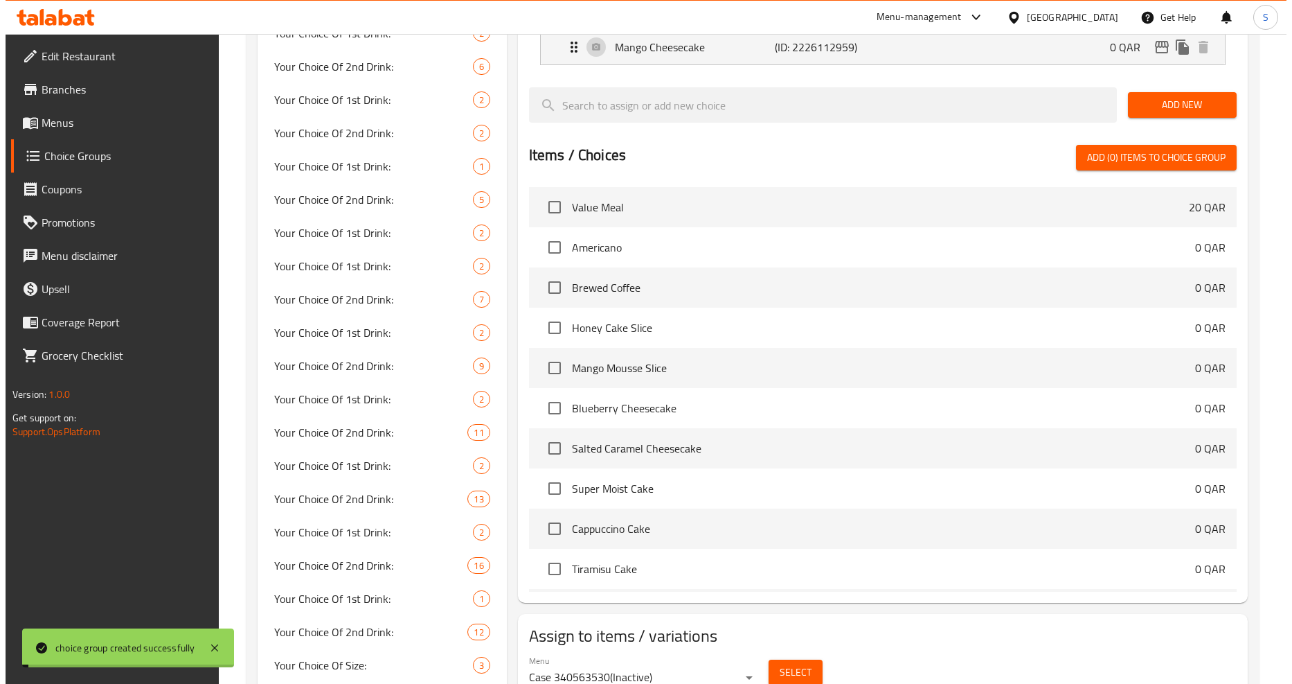
scroll to position [1154, 0]
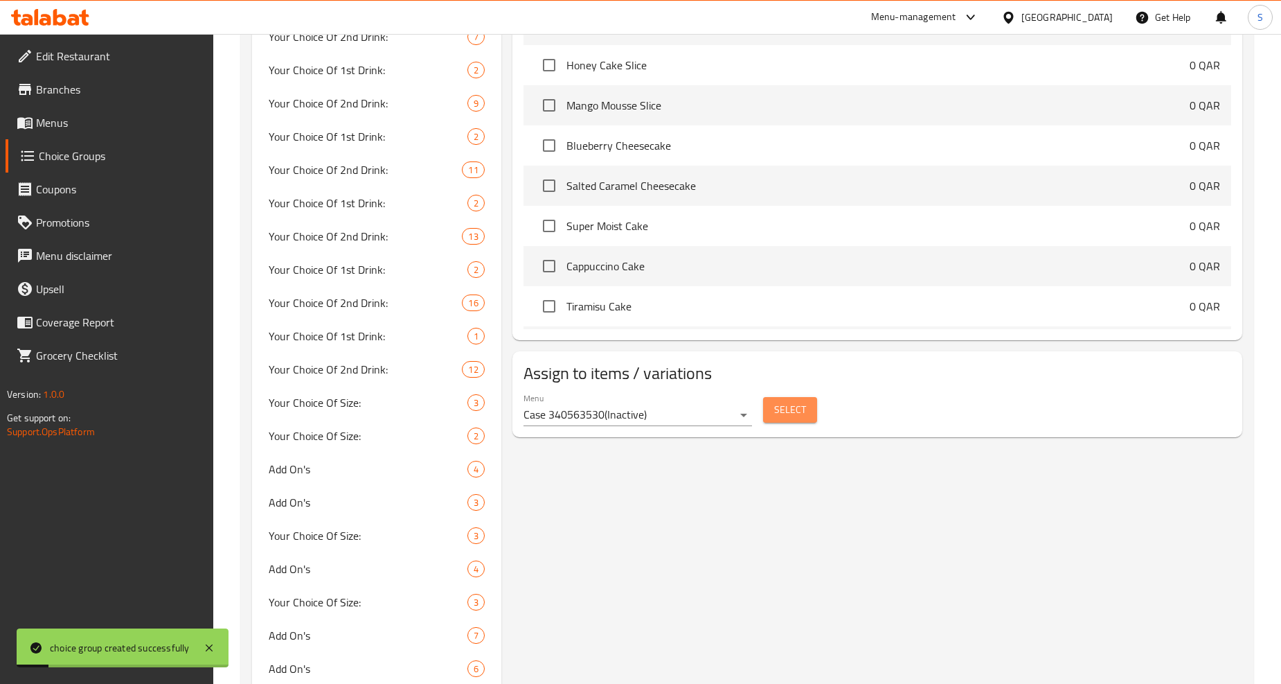
click at [810, 411] on button "Select" at bounding box center [790, 410] width 54 height 26
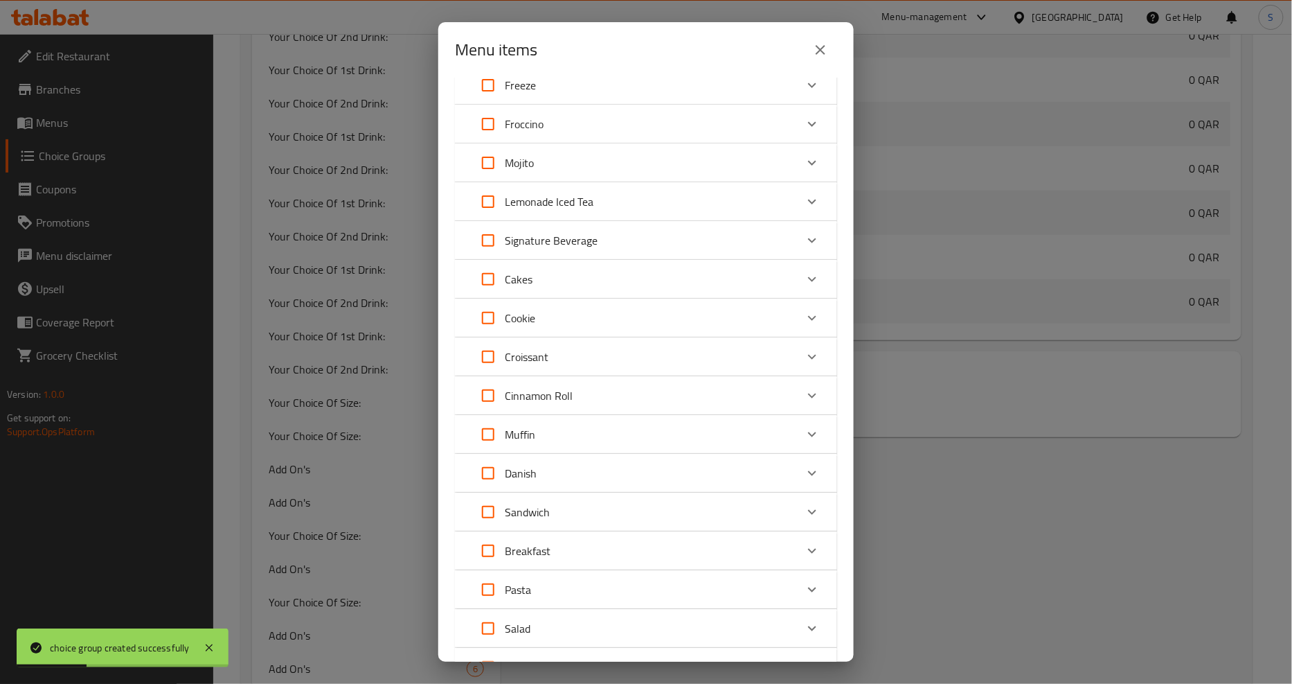
scroll to position [447, 0]
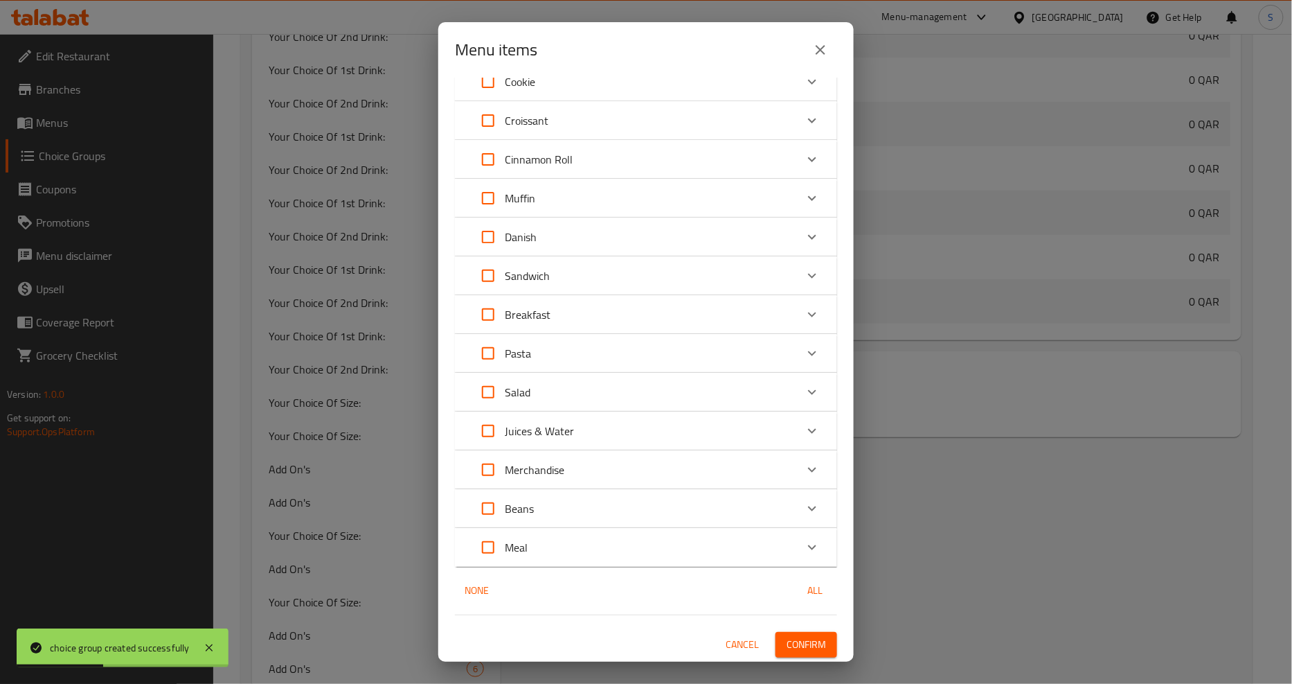
click at [753, 555] on div "Meal" at bounding box center [634, 547] width 324 height 33
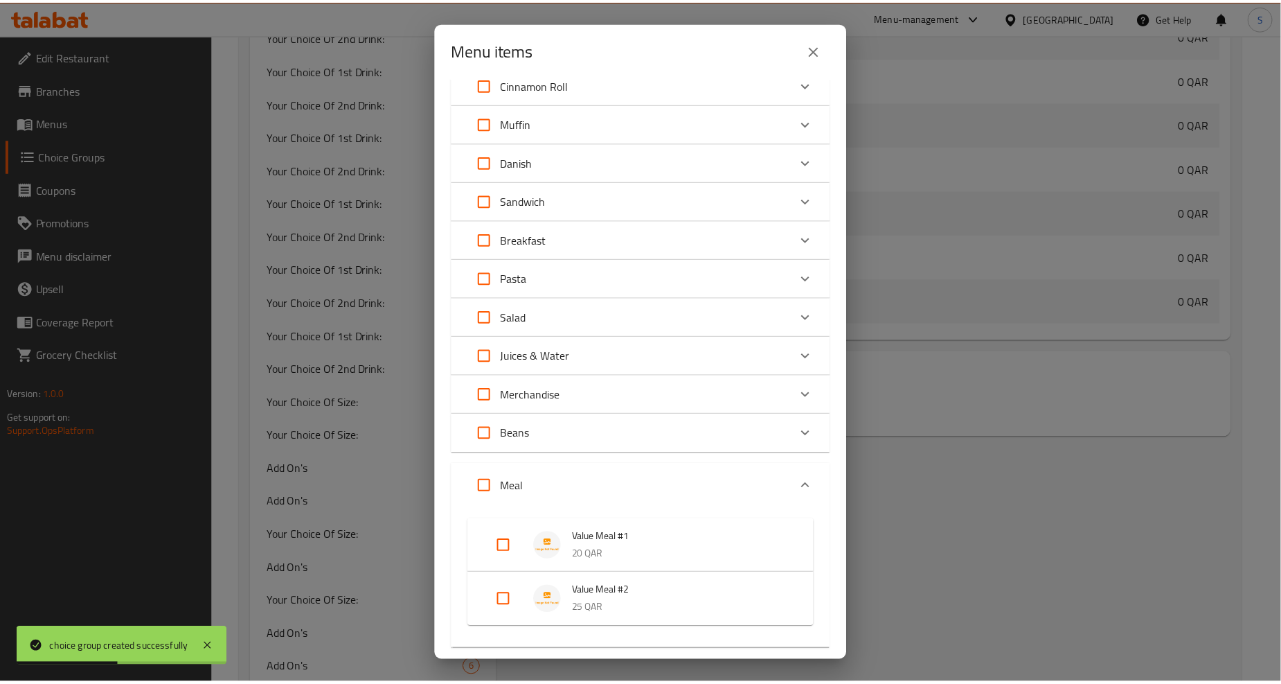
scroll to position [605, 0]
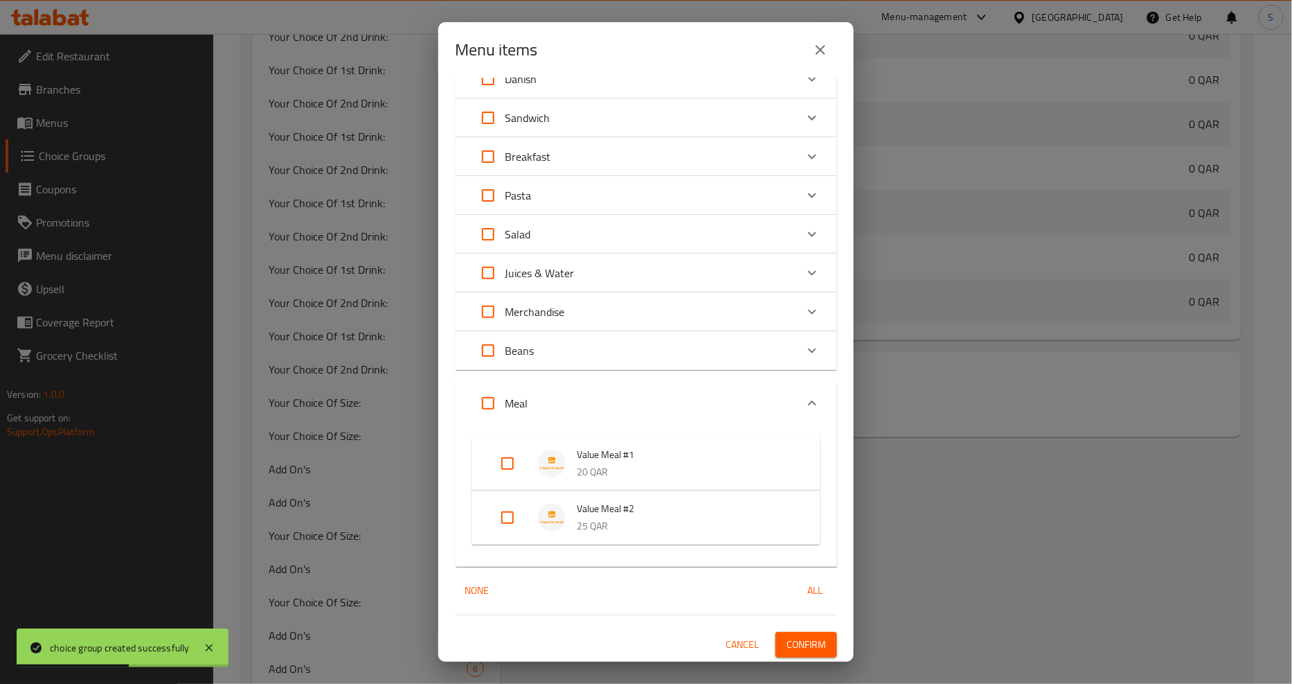
click at [514, 518] on input "Expand" at bounding box center [507, 517] width 33 height 33
checkbox input "true"
click at [797, 649] on span "Confirm" at bounding box center [806, 655] width 39 height 17
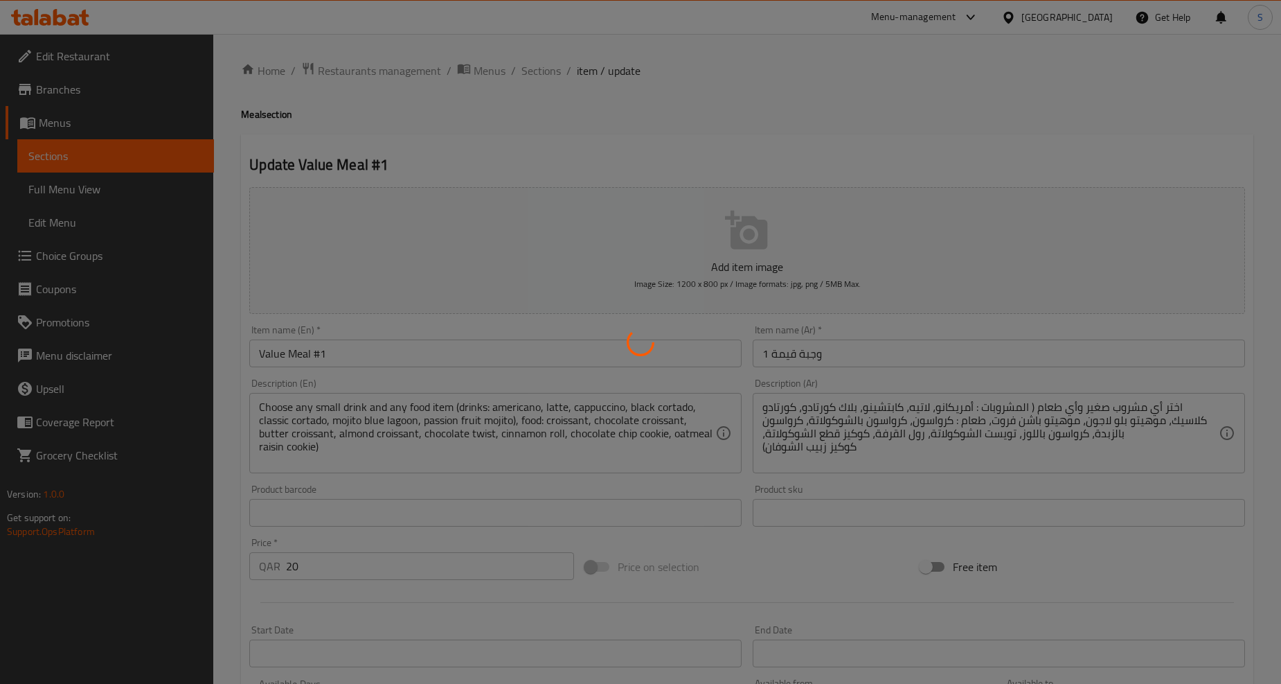
type input "اختيارك من المشروب:"
type input "1"
type input "اختيارك من الطعام:"
type input "1"
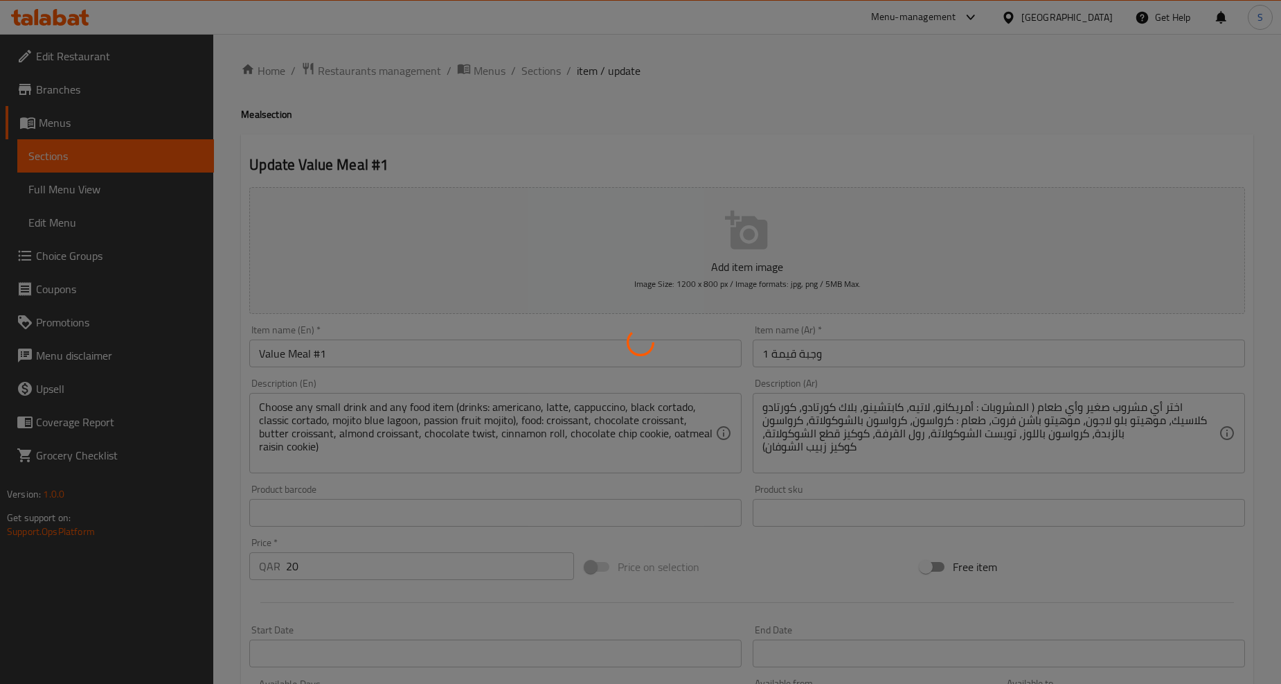
type input "1"
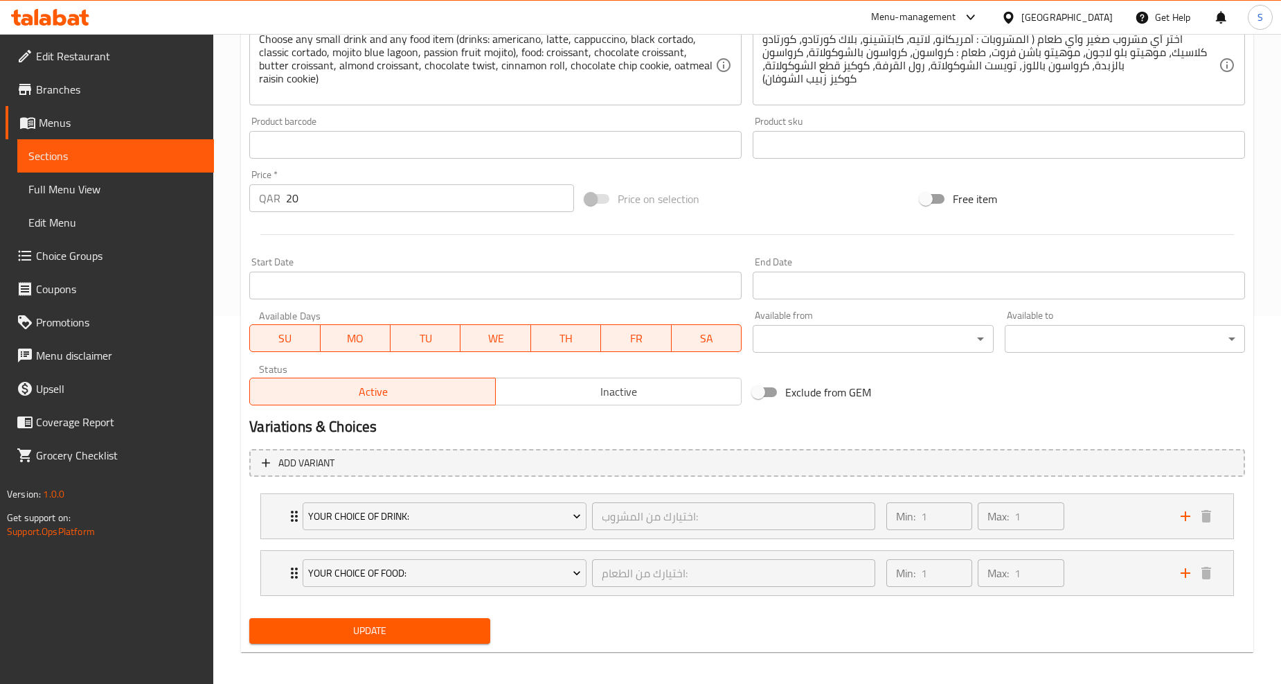
scroll to position [373, 0]
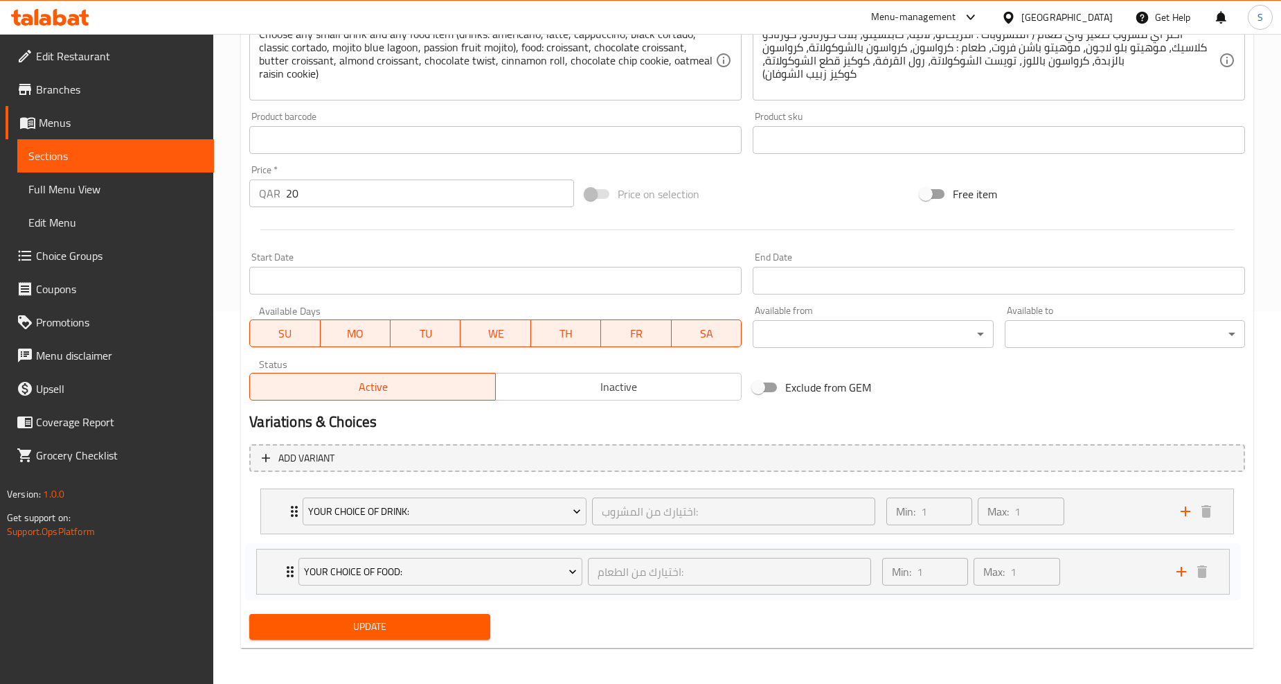
click at [291, 563] on div "Your Choice Of Drink: اختيارك من المشروب: ​ Min: 1 ​ Max: 1 ​ Americano (ID: 22…" at bounding box center [747, 540] width 996 height 114
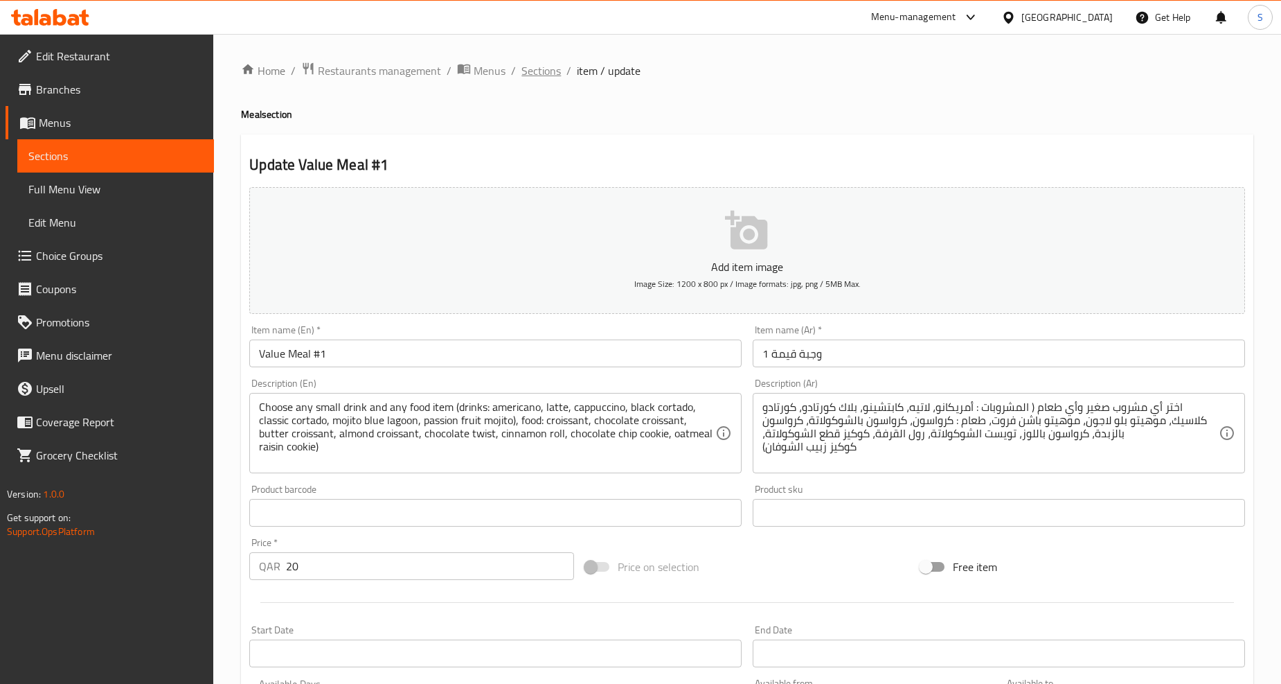
click at [536, 72] on span "Sections" at bounding box center [541, 70] width 39 height 17
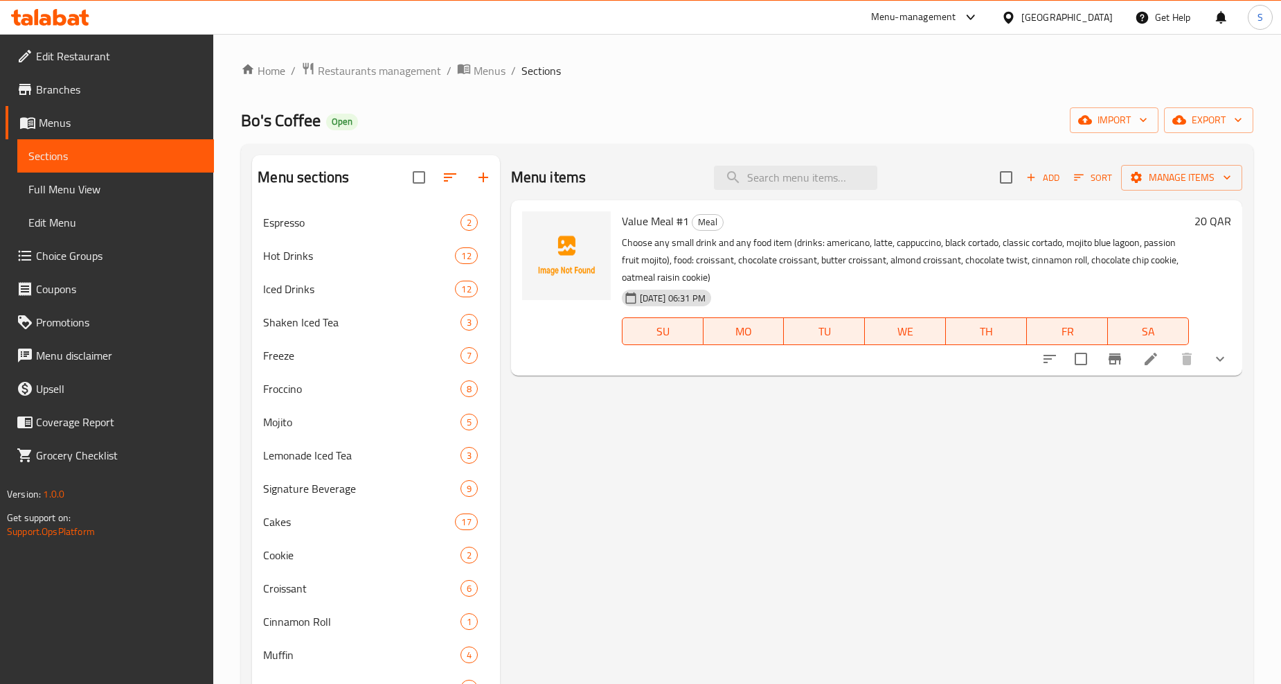
click at [1222, 345] on button "show more" at bounding box center [1220, 358] width 33 height 33
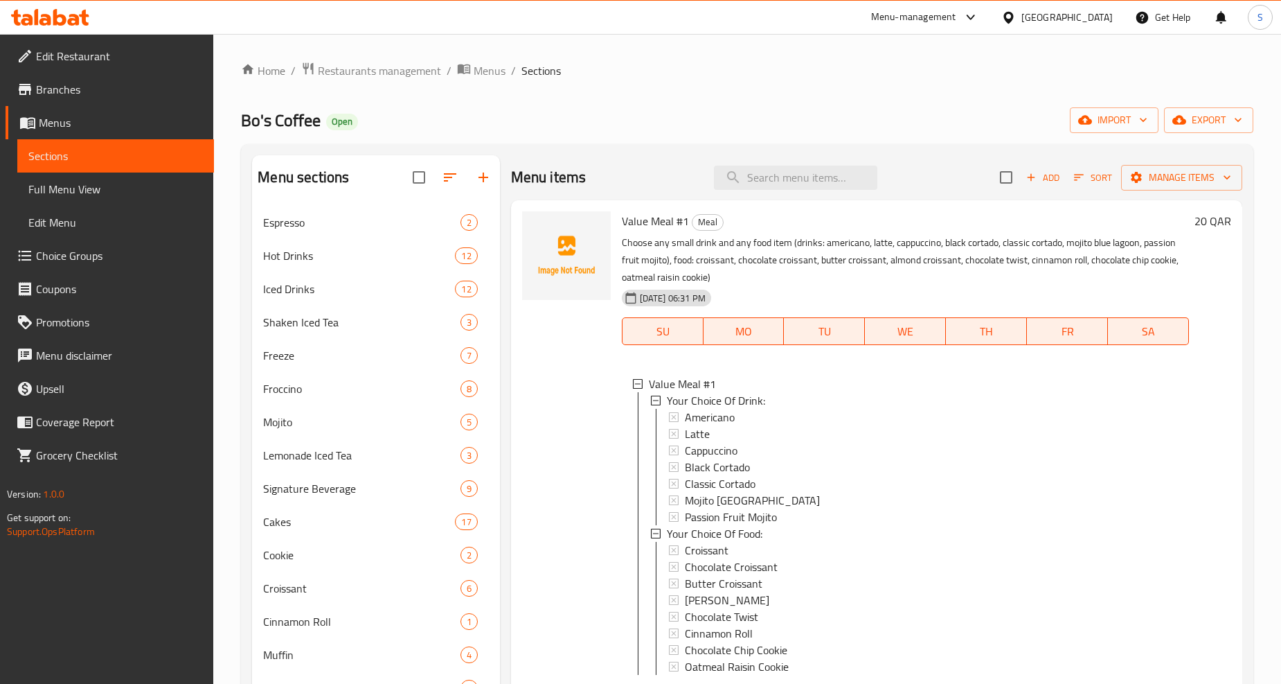
click at [840, 248] on p "Choose any small drink and any food item (drinks: americano, latte, cappuccino,…" at bounding box center [905, 260] width 567 height 52
click at [889, 246] on p "Choose any small drink and any food item (drinks: americano, latte, cappuccino,…" at bounding box center [905, 260] width 567 height 52
click at [882, 240] on p "Choose any small drink and any food item (drinks: americano, latte, cappuccino,…" at bounding box center [905, 260] width 567 height 52
click at [926, 244] on p "Choose any small drink and any food item (drinks: americano, latte, cappuccino,…" at bounding box center [905, 260] width 567 height 52
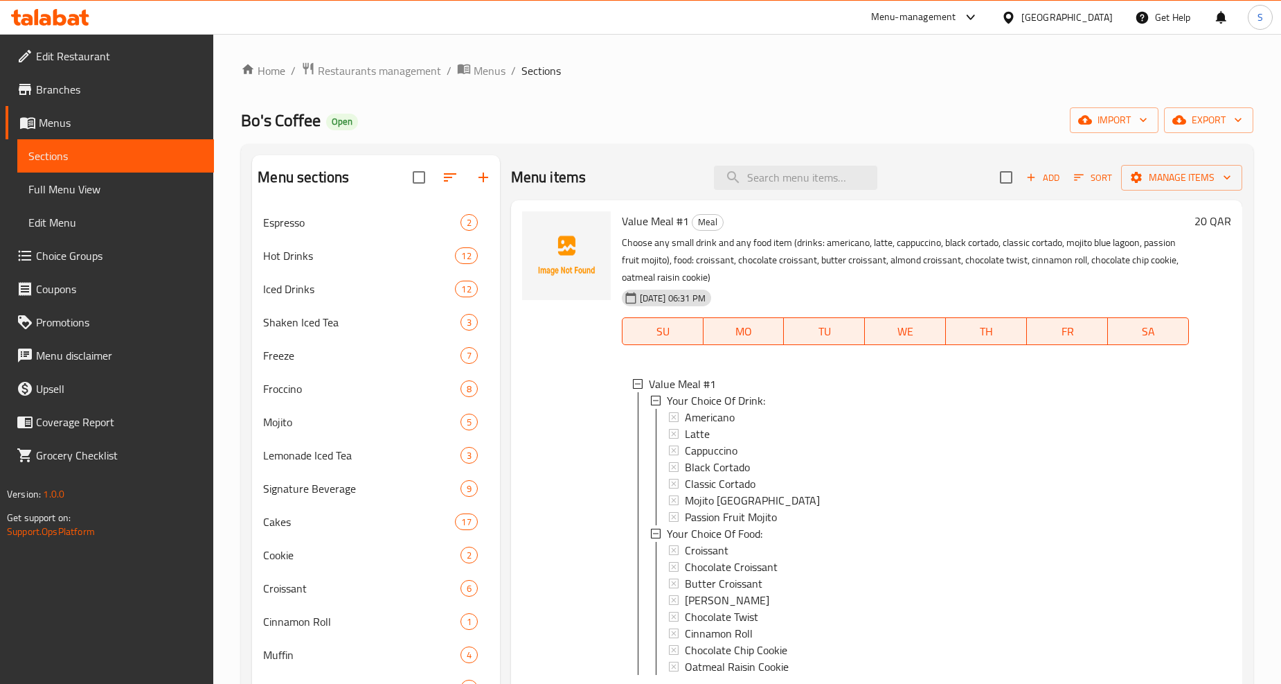
click at [975, 244] on p "Choose any small drink and any food item (drinks: americano, latte, cappuccino,…" at bounding box center [905, 260] width 567 height 52
click at [1032, 245] on p "Choose any small drink and any food item (drinks: americano, latte, cappuccino,…" at bounding box center [905, 260] width 567 height 52
click at [1088, 239] on p "Choose any small drink and any food item (drinks: americano, latte, cappuccino,…" at bounding box center [905, 260] width 567 height 52
click at [1173, 240] on p "Choose any small drink and any food item (drinks: americano, latte, cappuccino,…" at bounding box center [905, 260] width 567 height 52
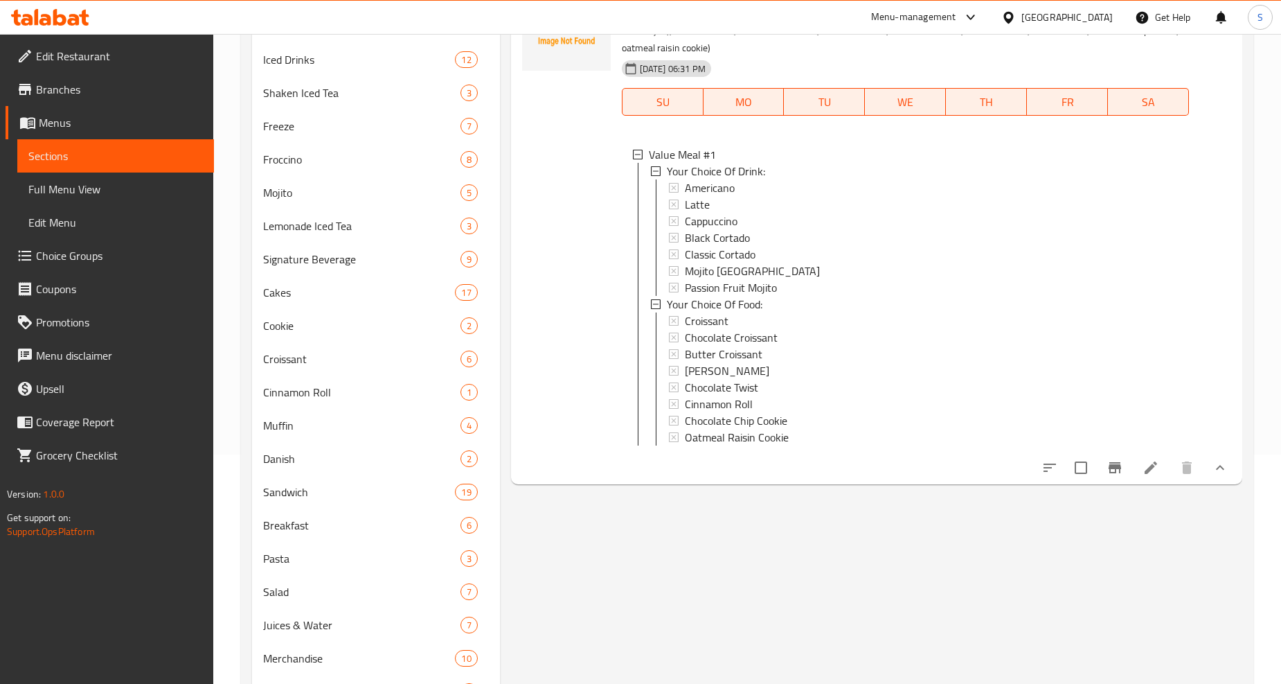
scroll to position [231, 0]
click at [1146, 468] on li at bounding box center [1151, 466] width 39 height 25
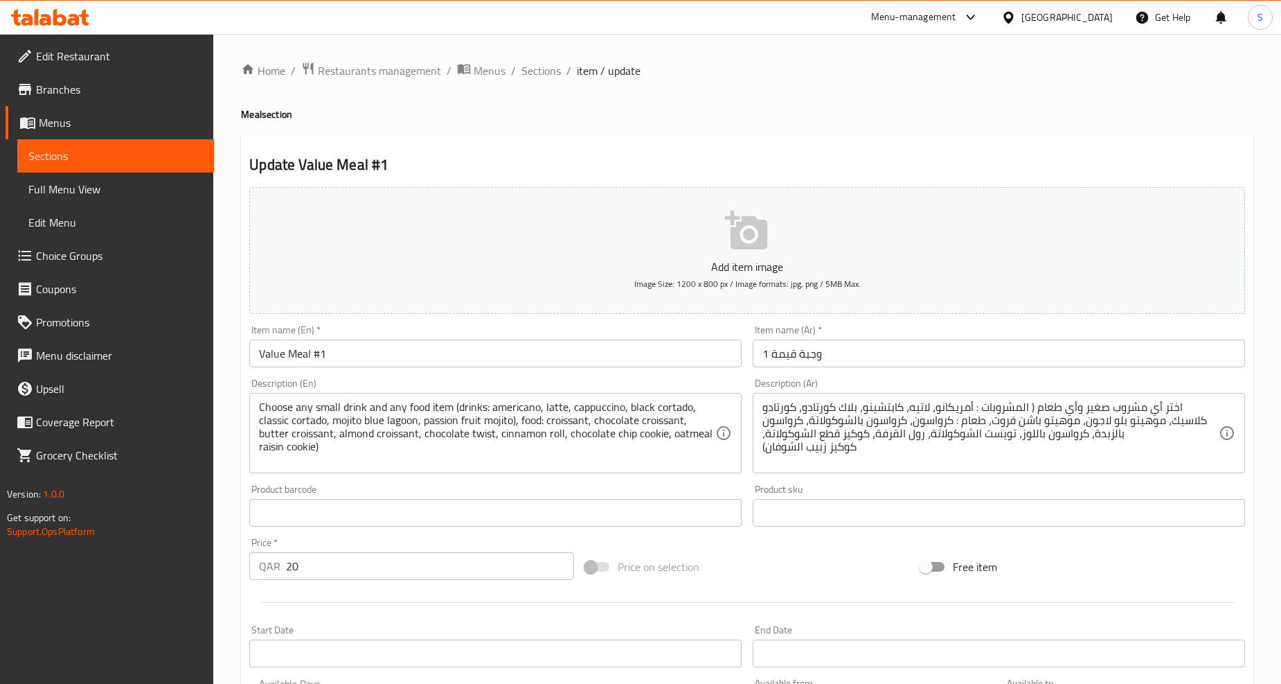
click at [564, 69] on ol "Home / Restaurants management / Menus / Sections / item / update" at bounding box center [747, 71] width 1013 height 18
click at [552, 70] on span "Sections" at bounding box center [541, 70] width 39 height 17
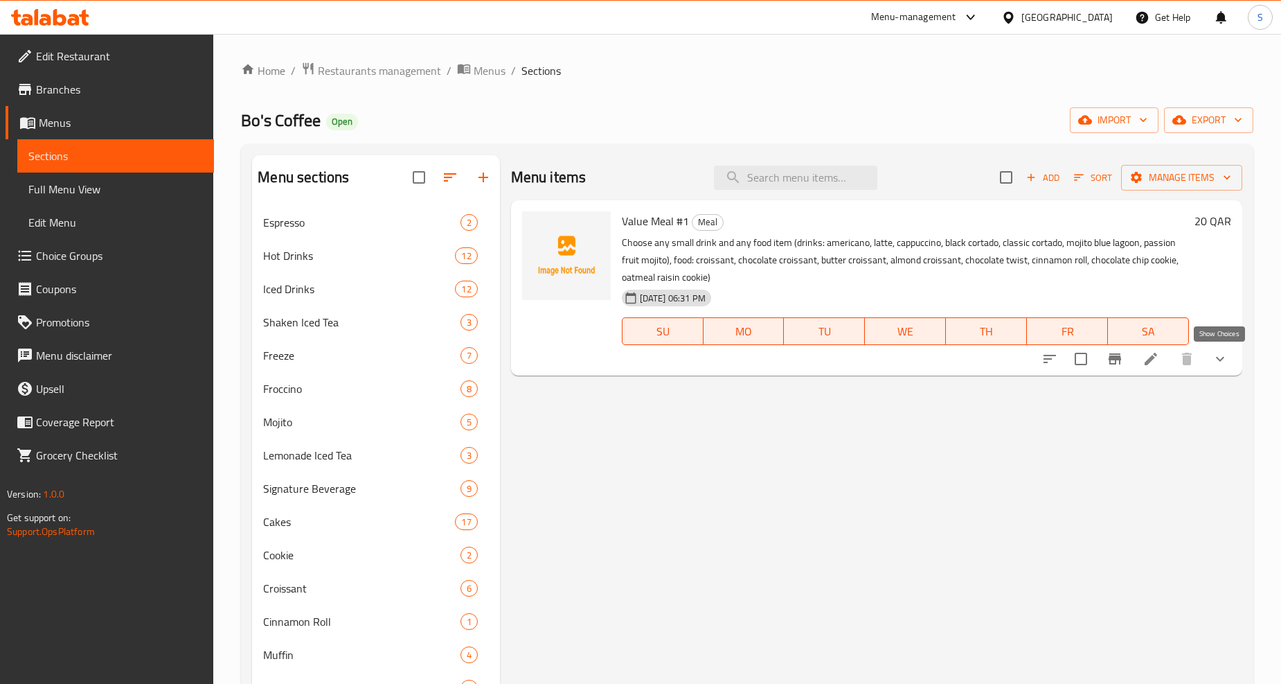
click at [1228, 362] on icon "show more" at bounding box center [1220, 358] width 17 height 17
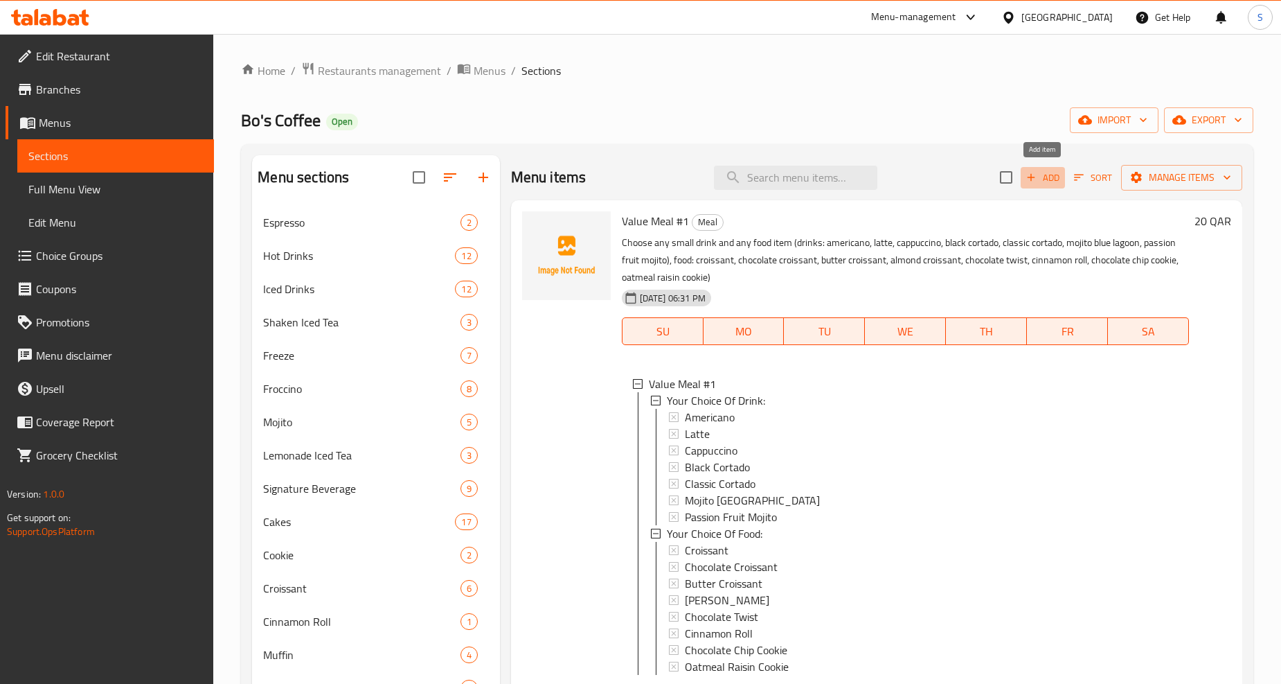
click at [1042, 181] on span "Add" at bounding box center [1042, 178] width 37 height 16
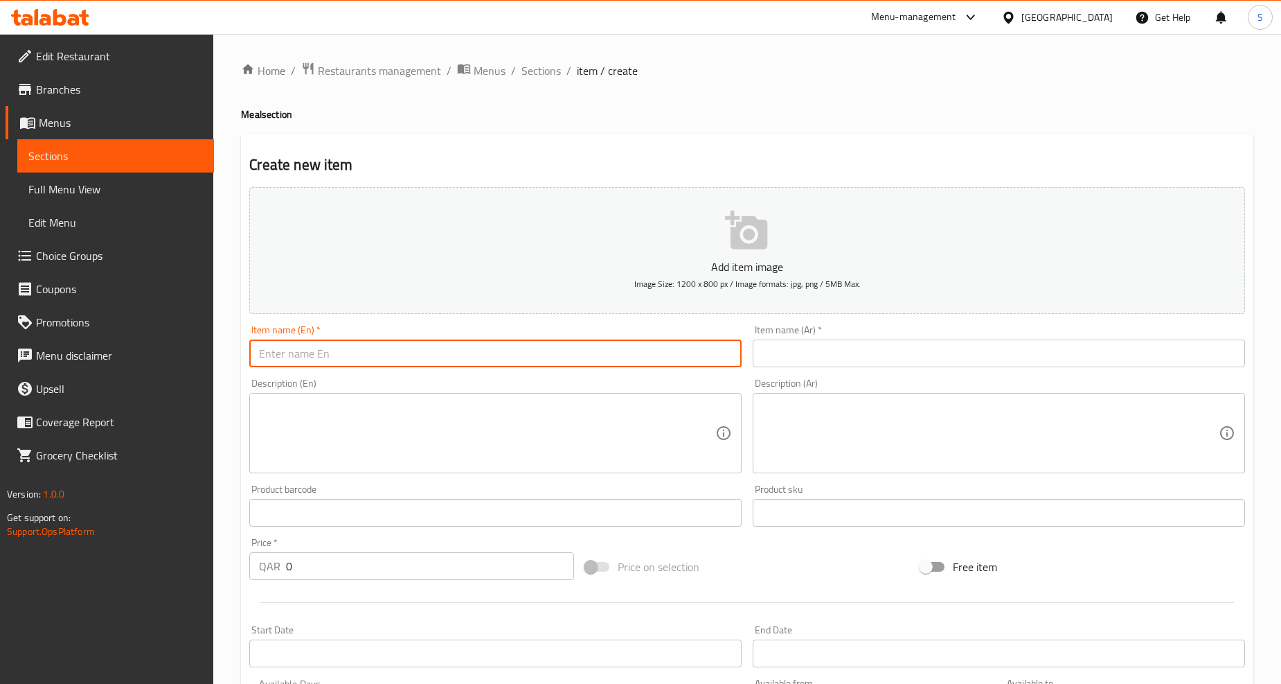
click at [447, 344] on input "text" at bounding box center [495, 353] width 492 height 28
paste input "VALUE MEAL # 2"
click at [330, 355] on input "VALUE MEAL # 2" at bounding box center [495, 353] width 492 height 28
click at [317, 344] on input "VALUE MEAL #2" at bounding box center [495, 353] width 492 height 28
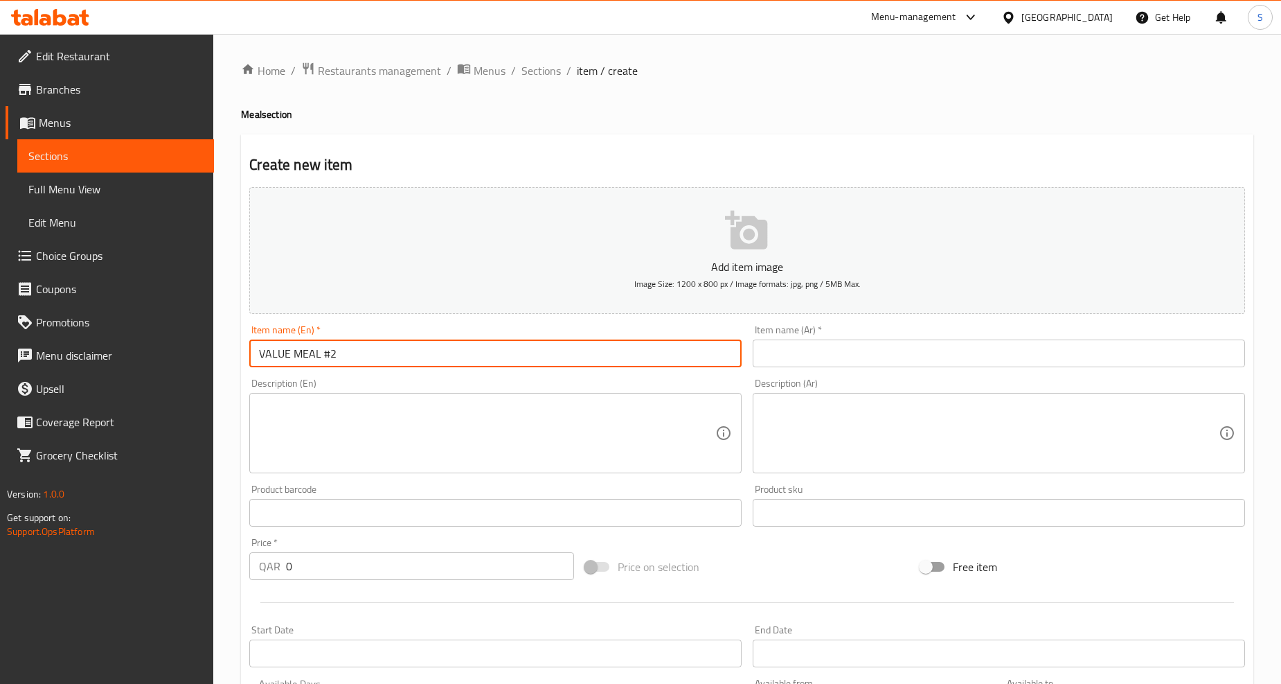
click at [317, 344] on input "VALUE MEAL #2" at bounding box center [495, 353] width 492 height 28
type input "Value Meal #2"
click at [324, 407] on textarea at bounding box center [487, 433] width 456 height 66
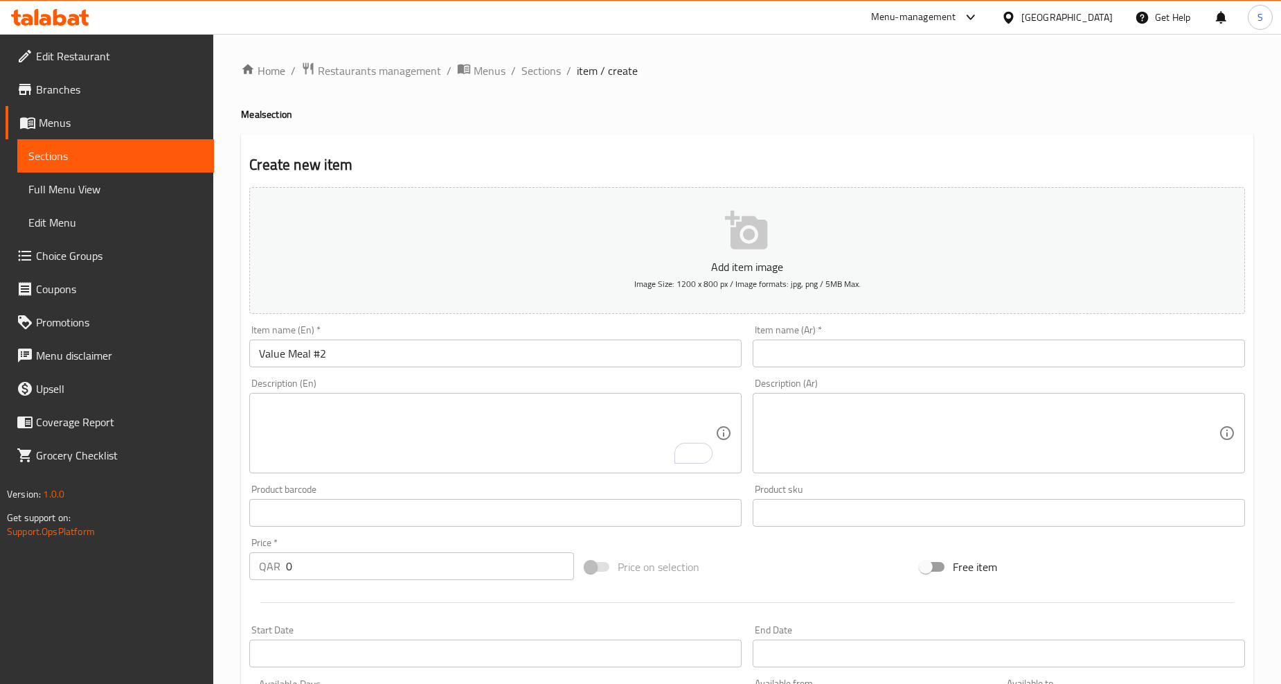
click at [549, 429] on textarea "To enrich screen reader interactions, please activate Accessibility in Grammarl…" at bounding box center [487, 433] width 456 height 66
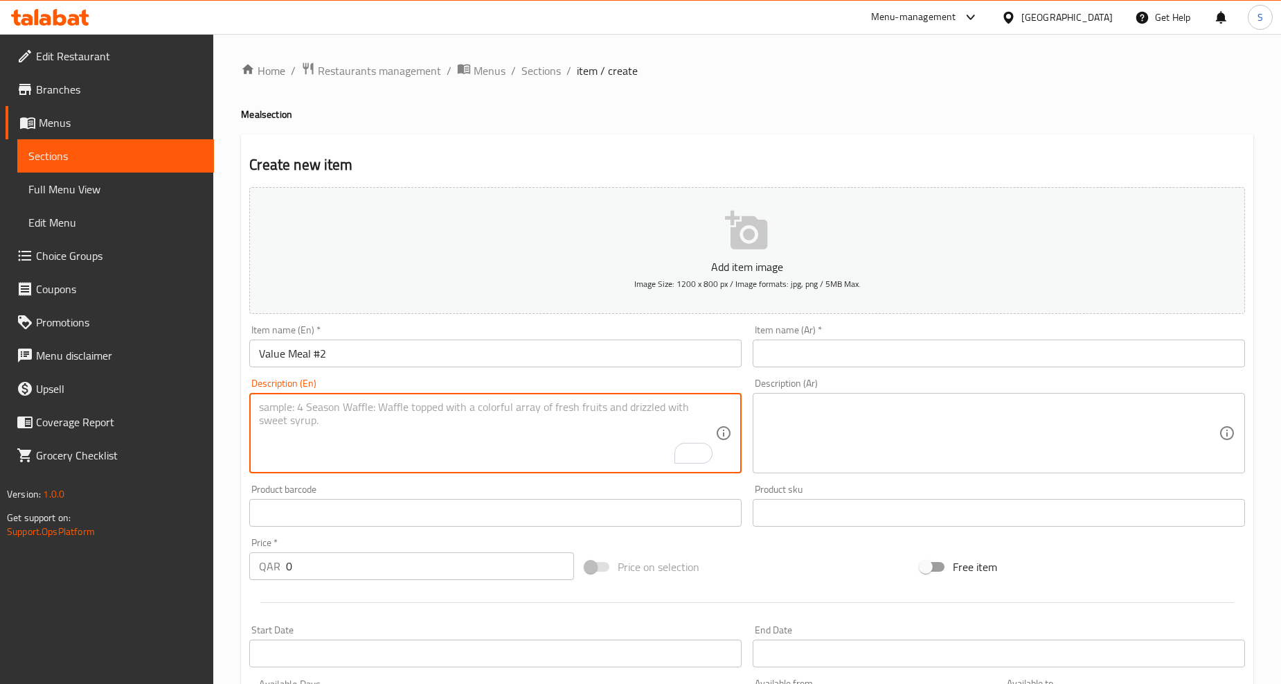
paste textarea "Choose any Large drink and any Cake (Drinks: Americano or Brewed Coffee Food: H…"
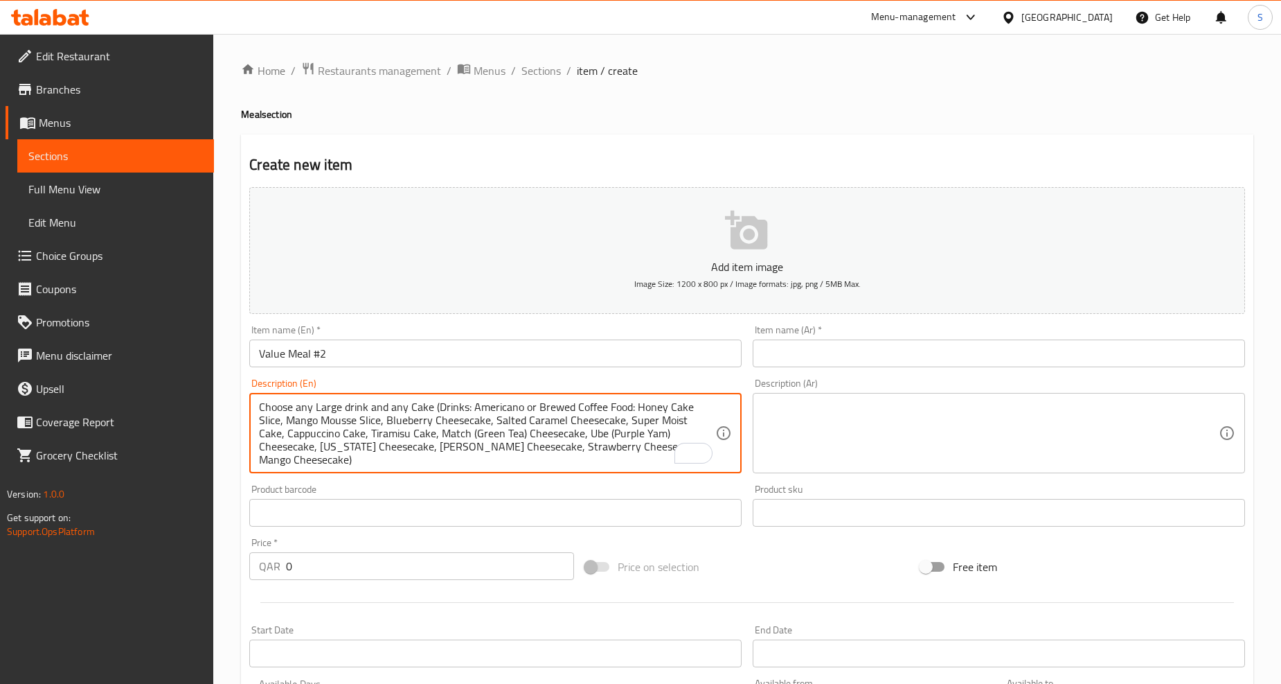
click at [549, 429] on textarea "Choose any Large drink and any Cake (Drinks: Americano or Brewed Coffee Food: H…" at bounding box center [487, 433] width 456 height 66
click at [421, 438] on textarea "Choose any large drink and any cake (drinks: americano or brewed coffee food: h…" at bounding box center [487, 433] width 456 height 66
type textarea "Choose any large drink and any cake (drinks: americano or brewed coffee food: h…"
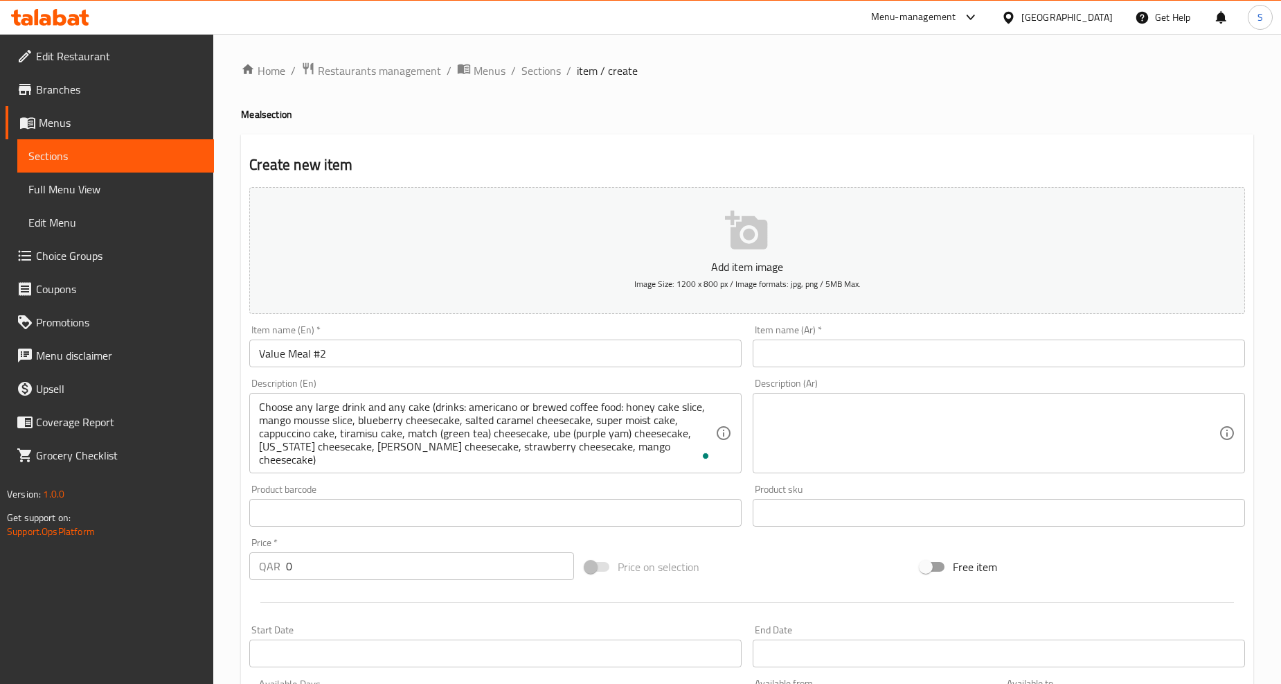
click at [830, 355] on input "text" at bounding box center [999, 353] width 492 height 28
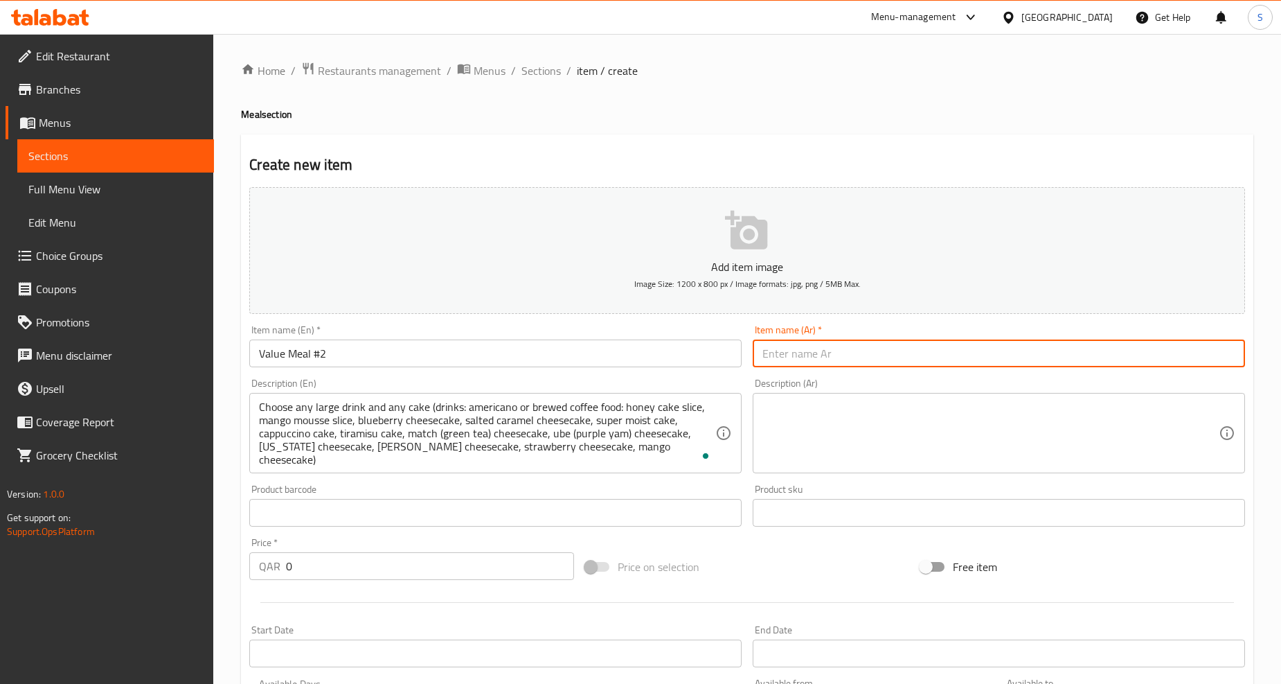
click at [508, 357] on input "Value Meal #2" at bounding box center [495, 353] width 492 height 28
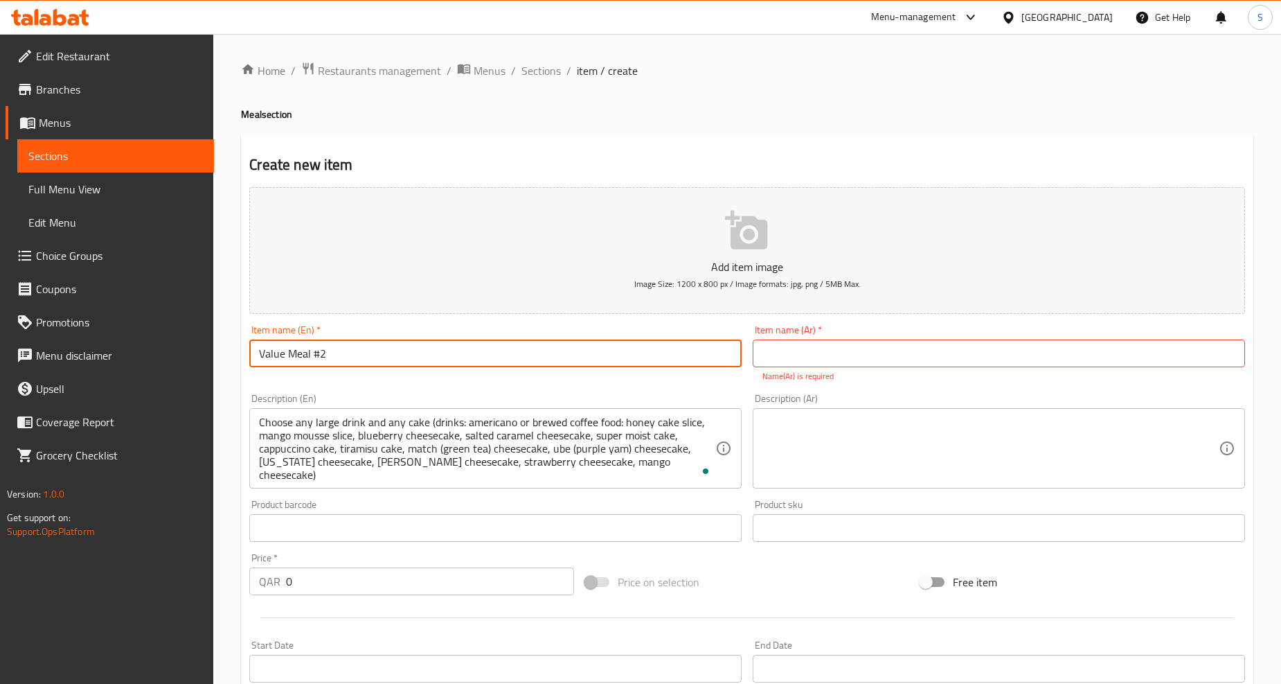
click at [508, 357] on input "Value Meal #2" at bounding box center [495, 353] width 492 height 28
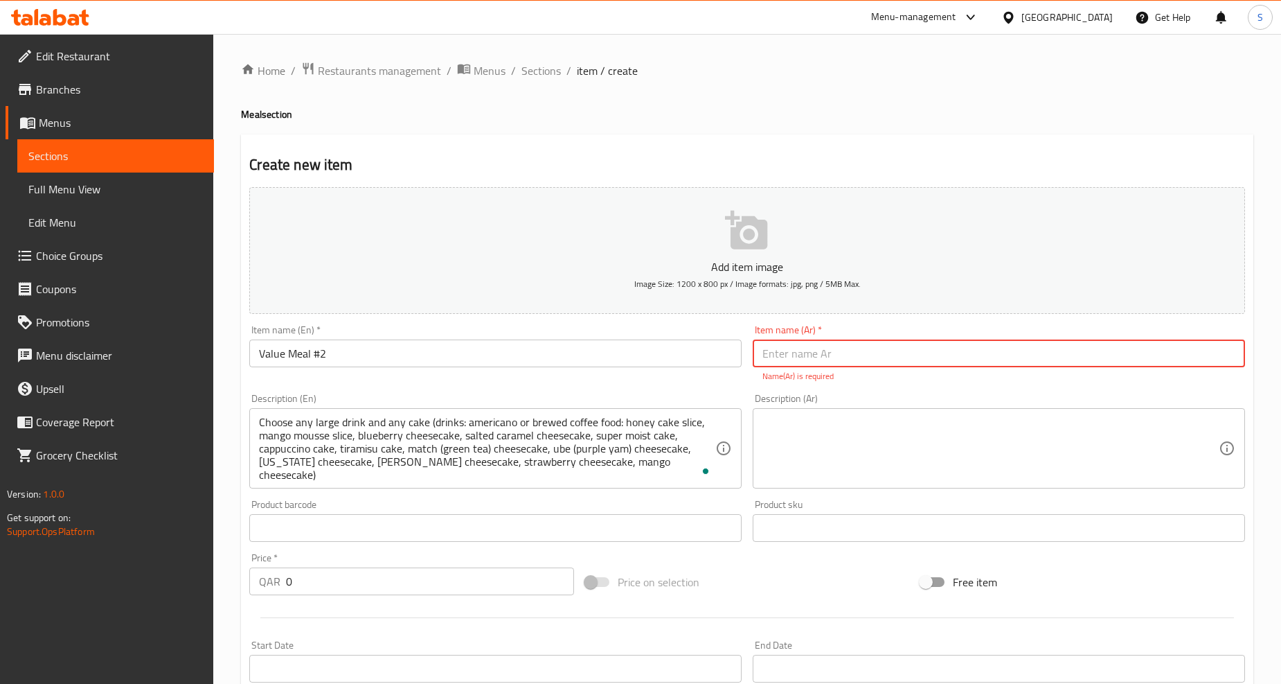
click at [891, 349] on input "text" at bounding box center [999, 353] width 492 height 28
paste input "وجبة القيمة رقم 2"
click at [818, 358] on input "وجبة القيمة رقم 2" at bounding box center [999, 353] width 492 height 28
click at [781, 356] on input "وجبة قيمة رقم 2" at bounding box center [999, 353] width 492 height 28
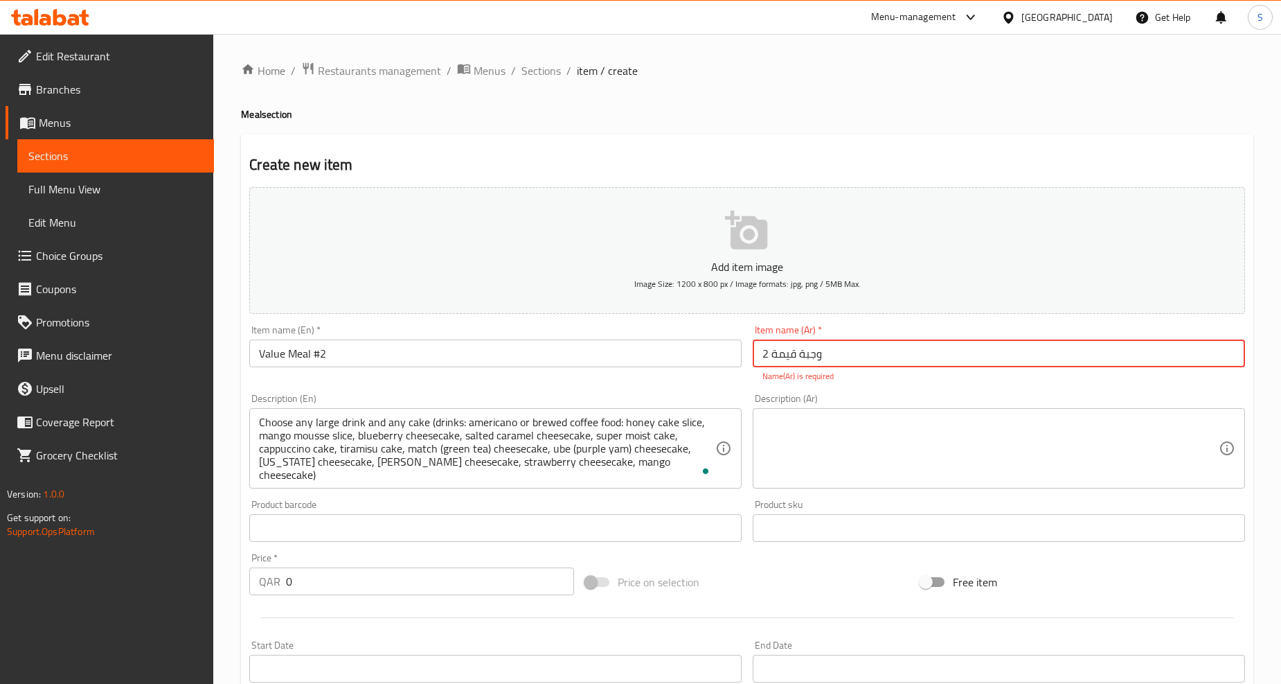
type input "وجبة قيمة 2"
click at [882, 437] on textarea at bounding box center [991, 449] width 456 height 66
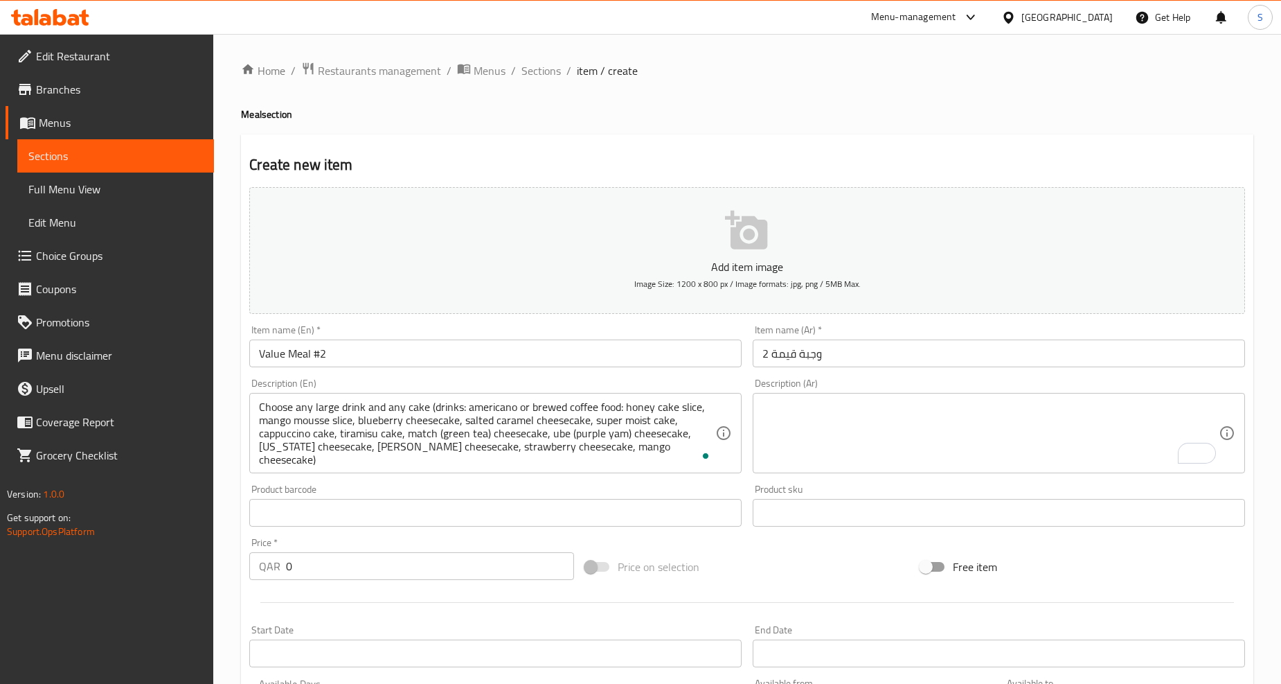
click at [979, 414] on textarea "To enrich screen reader interactions, please activate Accessibility in Grammarl…" at bounding box center [991, 433] width 456 height 66
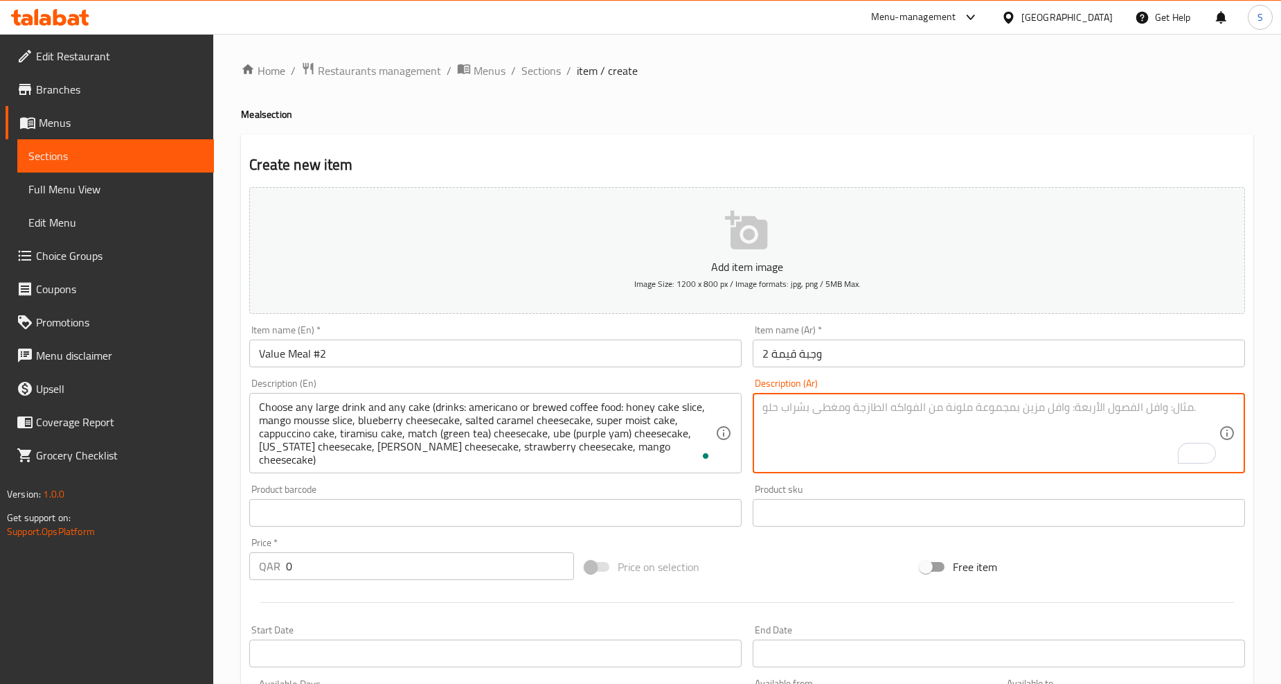
paste textarea "المشروبات: القهوة الأمريكية أو القهوة المفلترة المشروبات: القهوة الأمريكية أو ا…"
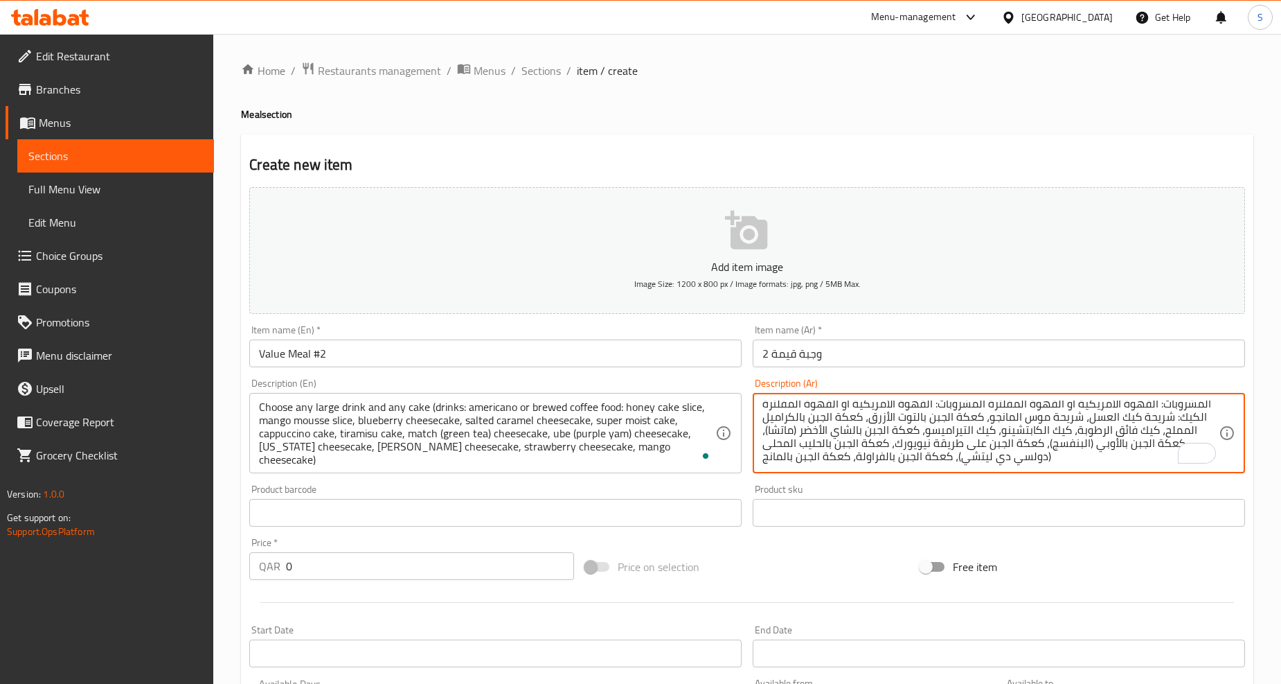
scroll to position [3, 0]
click at [1053, 446] on textarea "المشروبات: القهوة الأمريكية أو القهوة المفلترة المشروبات: القهوة الأمريكية أو ا…" at bounding box center [991, 433] width 456 height 66
type textarea "المشروبات: القهوة الأمريكية أو القهوة المفلترة المشروبات: القهوة الأمريكية أو ا…"
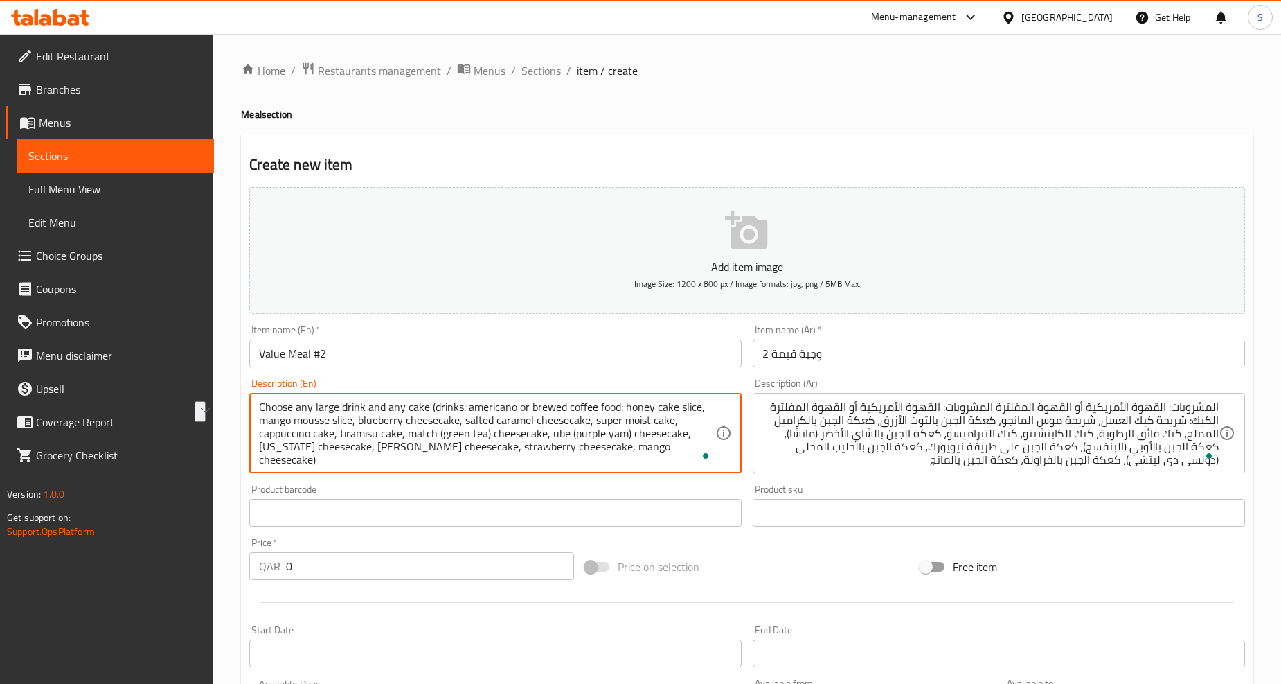
drag, startPoint x: 427, startPoint y: 409, endPoint x: 250, endPoint y: 411, distance: 177.3
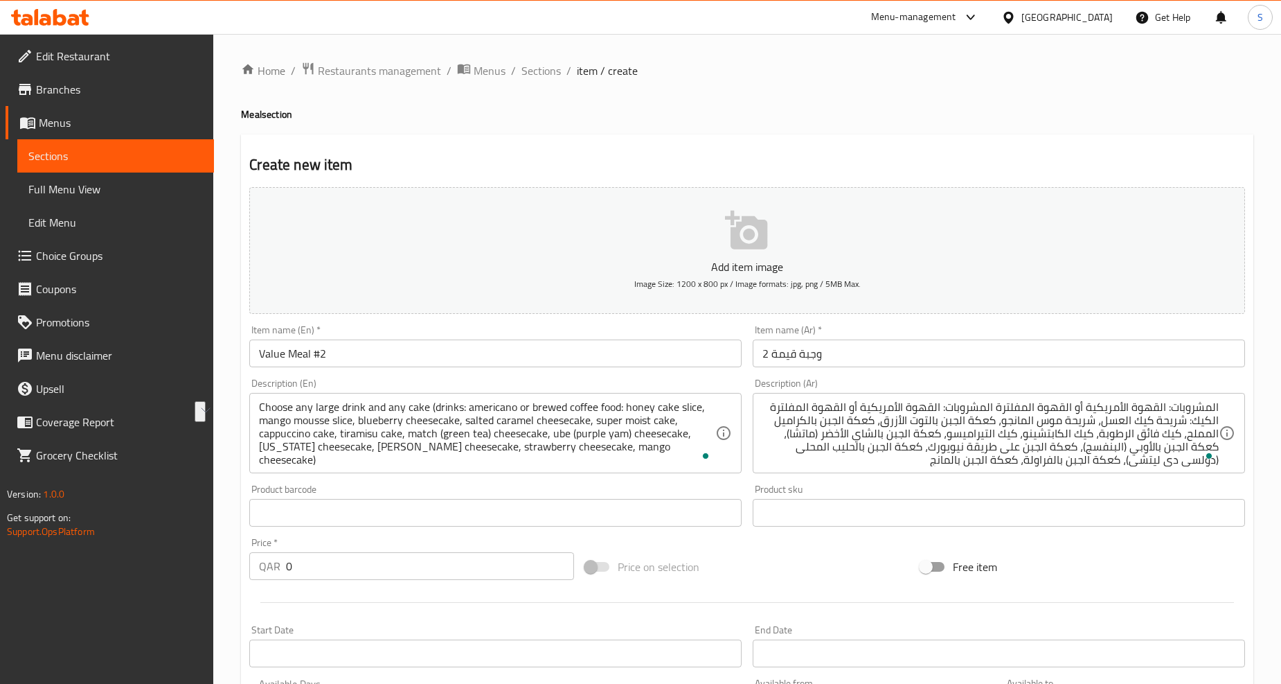
click at [1223, 410] on div "المشروبات: القهوة الأمريكية أو القهوة المفلترة المشروبات: القهوة الأمريكية أو ا…" at bounding box center [999, 433] width 492 height 80
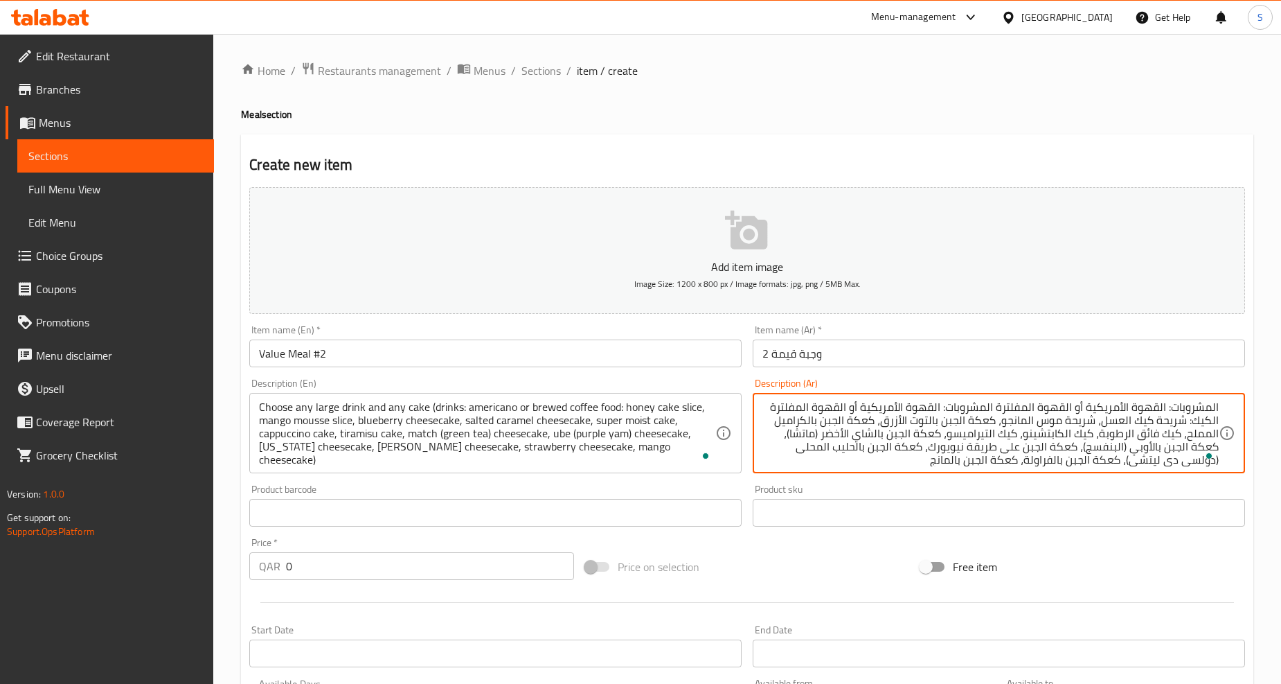
click at [1103, 426] on textarea "المشروبات: القهوة الأمريكية أو القهوة المفلترة المشروبات: القهوة الأمريكية أو ا…" at bounding box center [991, 433] width 456 height 66
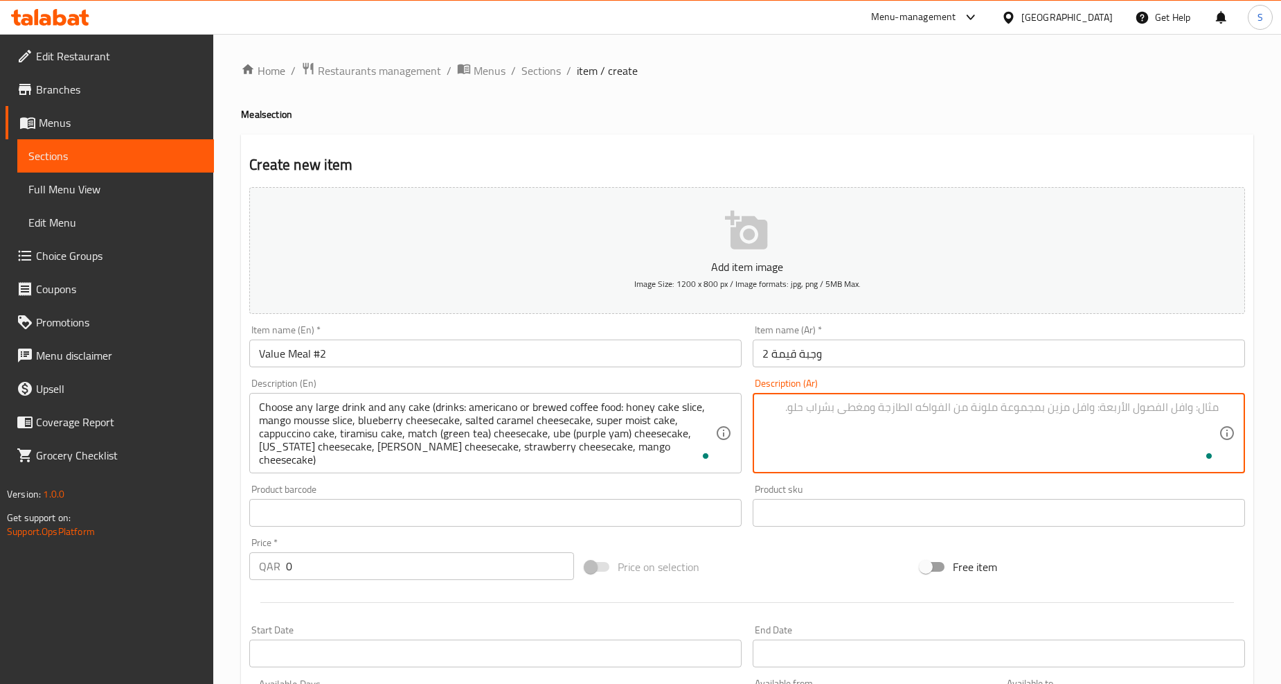
paste textarea "اختر أي مشروب كبير وأي كعكة"
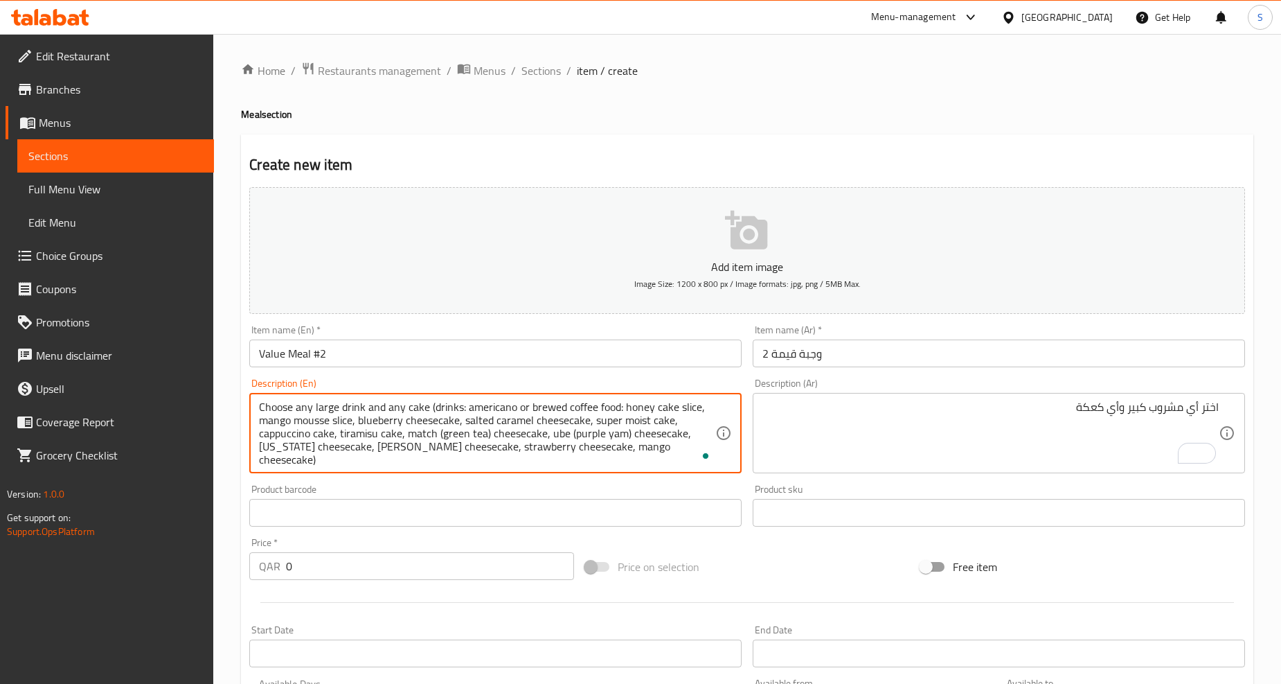
click at [412, 407] on textarea "Choose any large drink and any cake (drinks: americano or brewed coffee food: h…" at bounding box center [487, 433] width 456 height 66
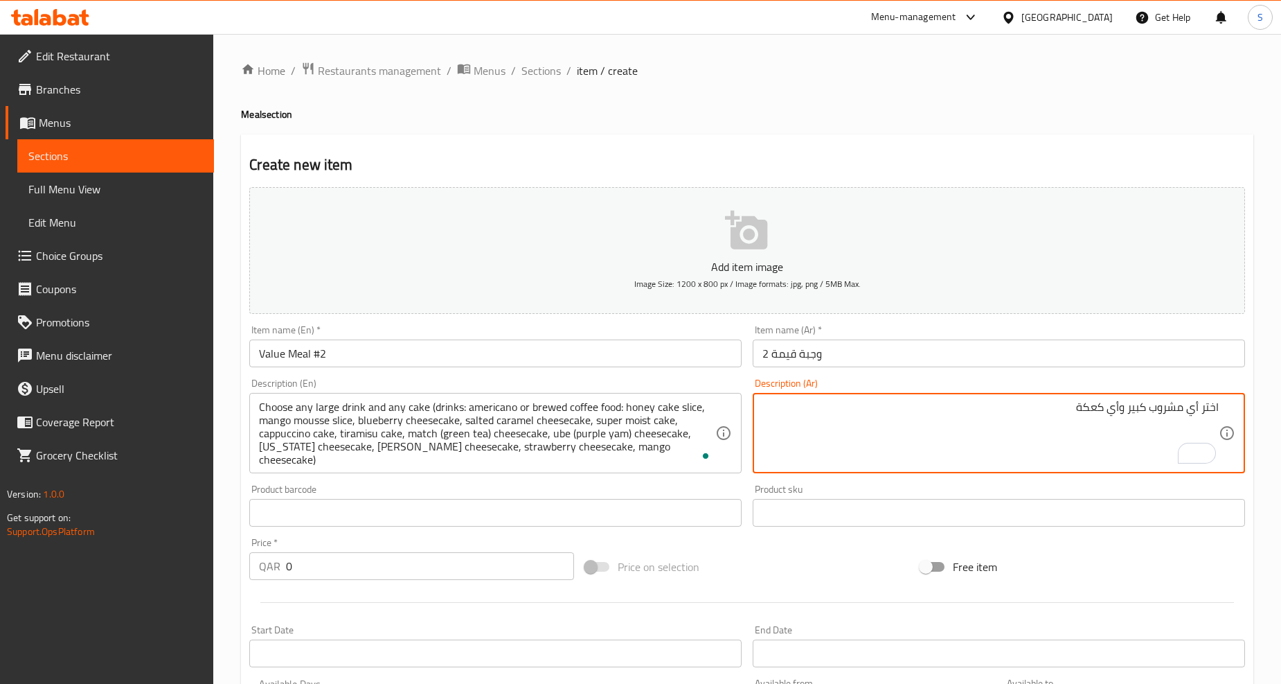
click at [1089, 412] on textarea "اختر أي مشروب كبير وأي كعكة" at bounding box center [991, 433] width 456 height 66
paste textarea "يك"
click at [1043, 419] on textarea "اختر أي مشروب كبير وأي كيك،" at bounding box center [991, 433] width 456 height 66
paste textarea "المشروبات: القهوة الأمريكية أو القهوة المفلترة المشروبات: القهوة الأمريكية أو ا…"
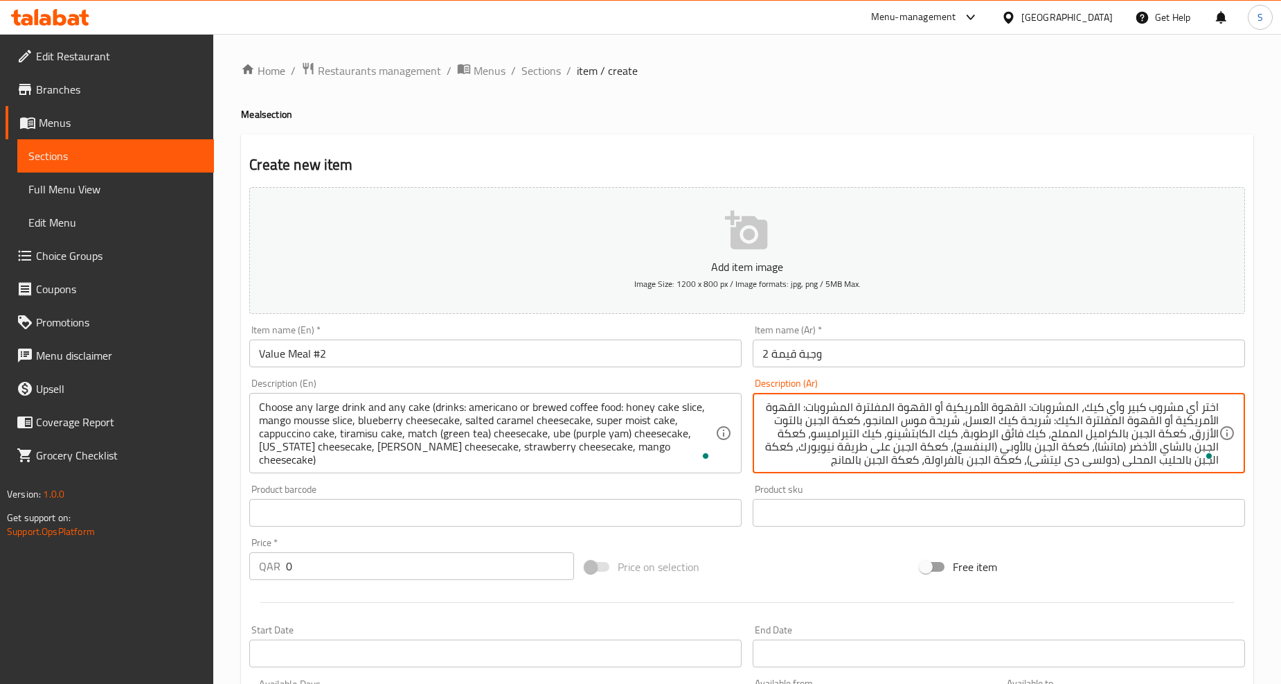
type textarea "اختر أي مشروب كبير وأي كيك، المشروبات: القهوة الأمريكية أو القهوة المفلترة المش…"
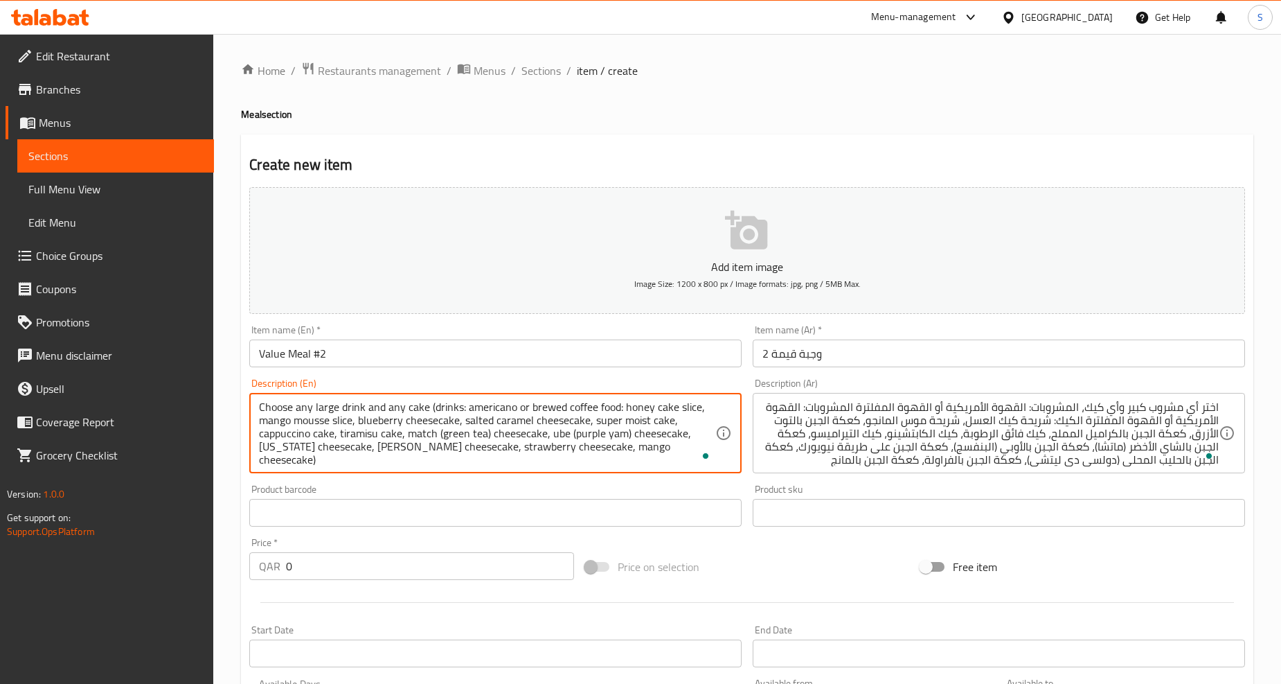
click at [488, 406] on textarea "Choose any large drink and any cake (drinks: americano or brewed coffee food: h…" at bounding box center [487, 433] width 456 height 66
click at [594, 412] on textarea "Choose any large drink and any cake (drinks: americano or brewed coffee food: h…" at bounding box center [487, 433] width 456 height 66
type textarea "Choose any large drink and any cake (drinks: americano or brewed coffee, food: …"
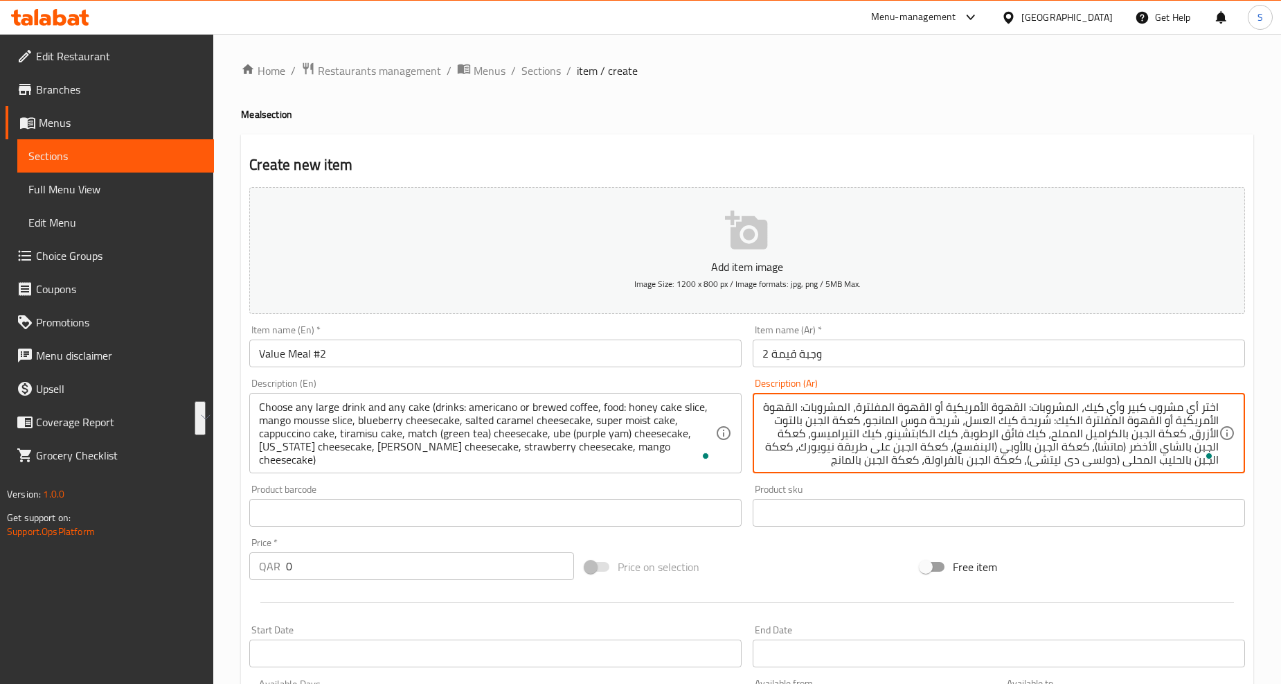
drag, startPoint x: 853, startPoint y: 405, endPoint x: 1050, endPoint y: 420, distance: 197.9
click at [1050, 420] on textarea "اختر أي مشروب كبير وأي كيك، المشروبات: القهوة الأمريكية أو القهوة المفلترة، الم…" at bounding box center [991, 433] width 456 height 66
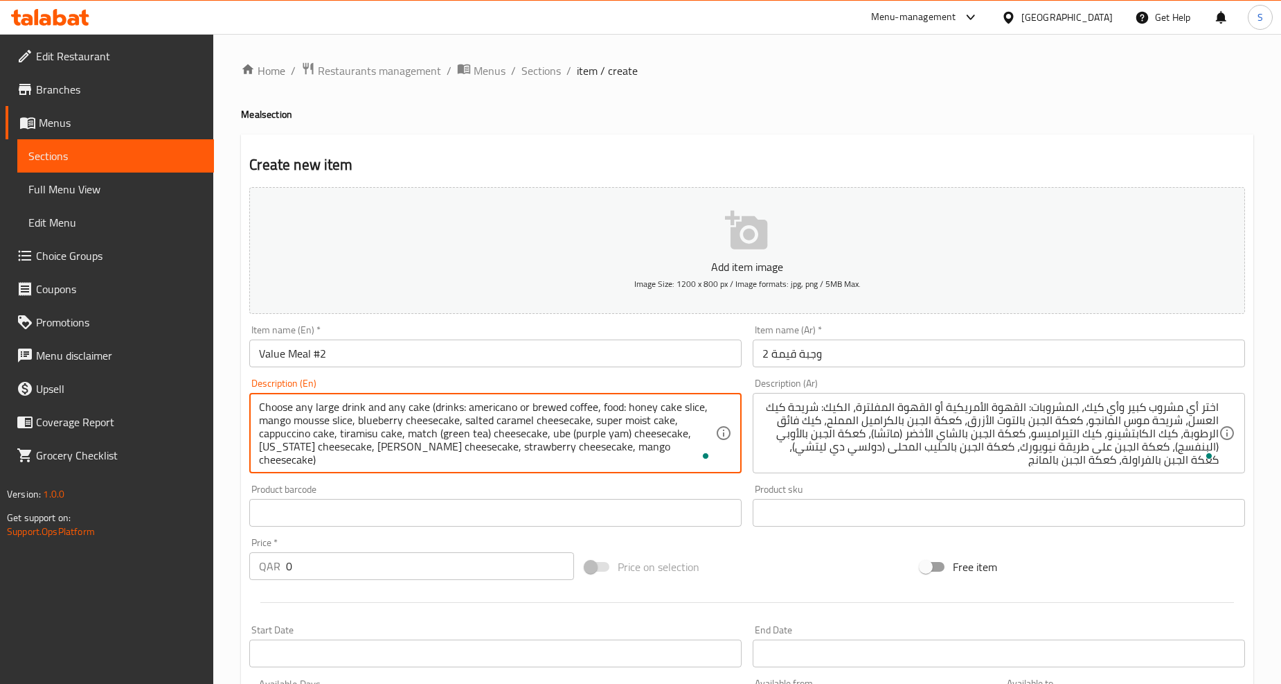
click at [370, 425] on textarea "Choose any large drink and any cake (drinks: americano or brewed coffee, food: …" at bounding box center [487, 433] width 456 height 66
click at [618, 425] on textarea "Choose any large drink and any cake (drinks: americano or brewed coffee, food: …" at bounding box center [487, 433] width 456 height 66
click at [357, 440] on textarea "Choose any large drink and any cake (drinks: americano or brewed coffee, food: …" at bounding box center [487, 433] width 456 height 66
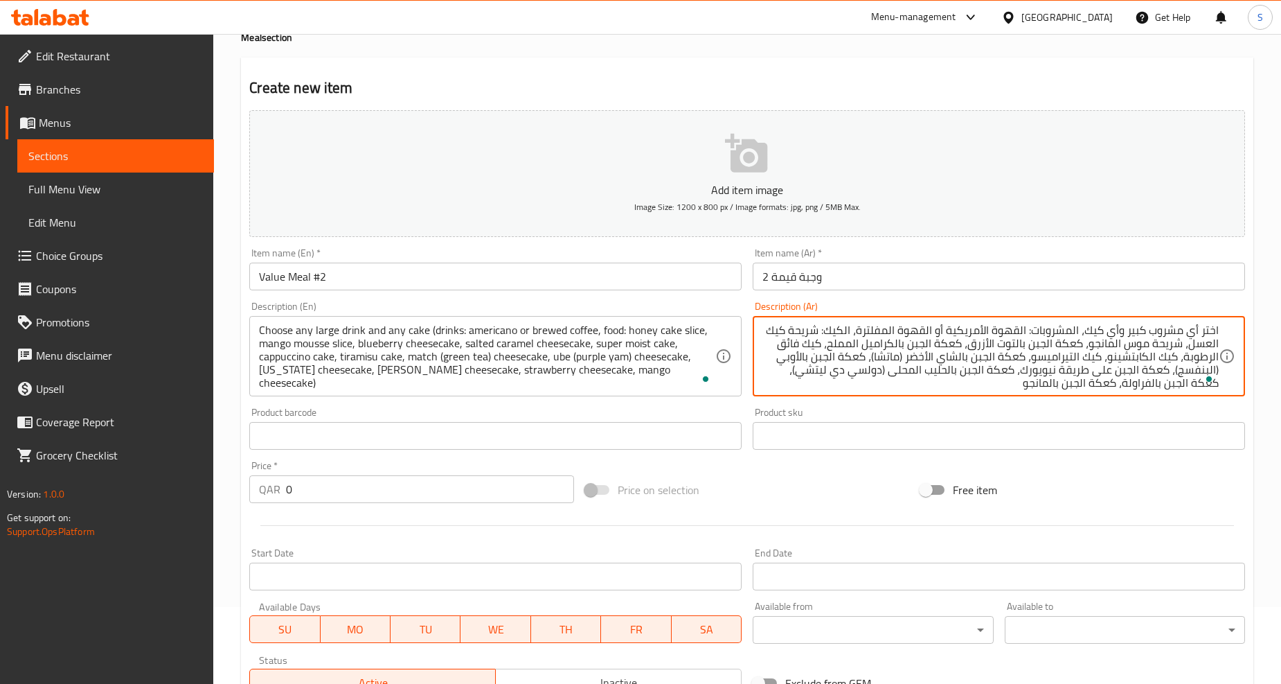
scroll to position [3, 0]
type textarea "اختر أي مشروب كبير وأي كيك، المشروبات: القهوة الأمريكية أو القهوة المفلترة، الك…"
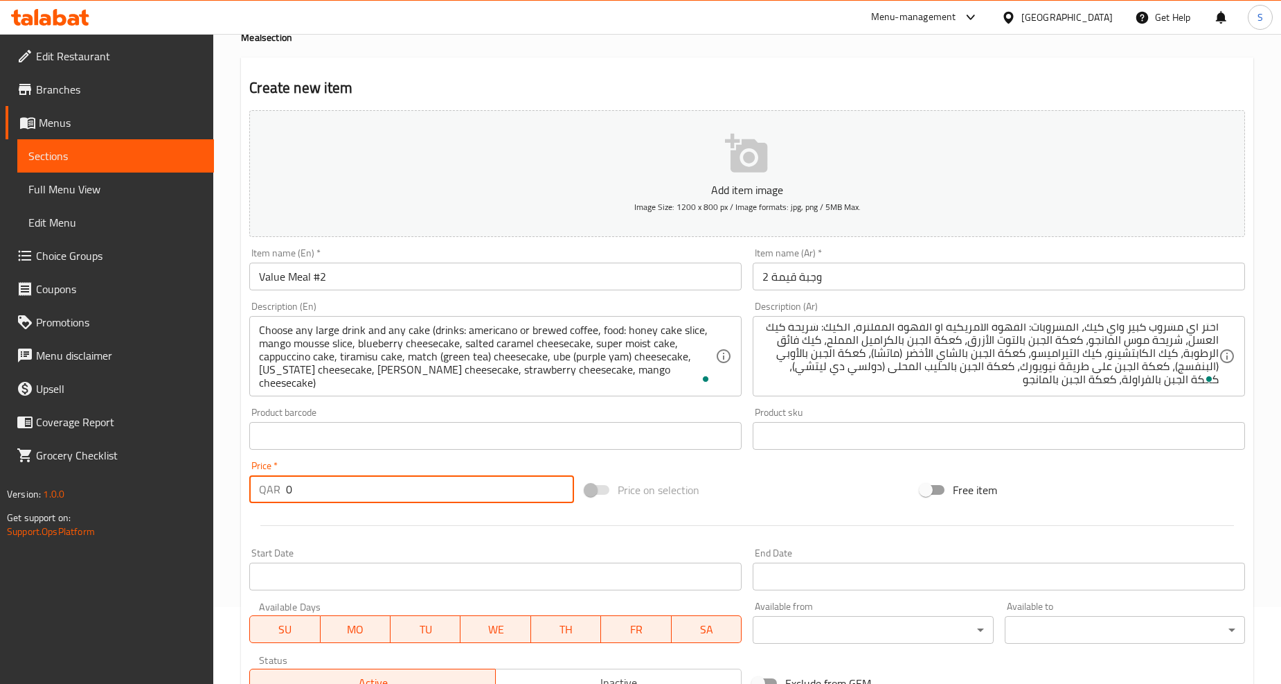
click at [374, 492] on input "0" at bounding box center [430, 489] width 288 height 28
paste input "25"
type input "25"
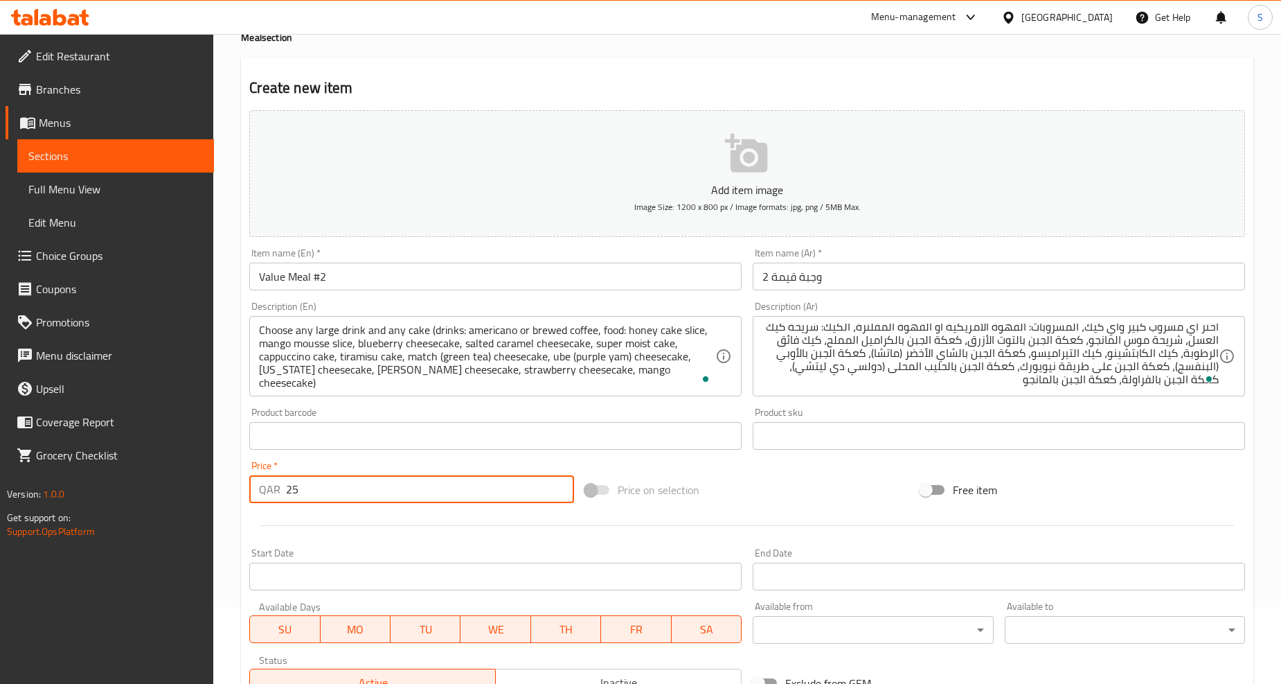
click at [382, 528] on div at bounding box center [747, 525] width 1007 height 34
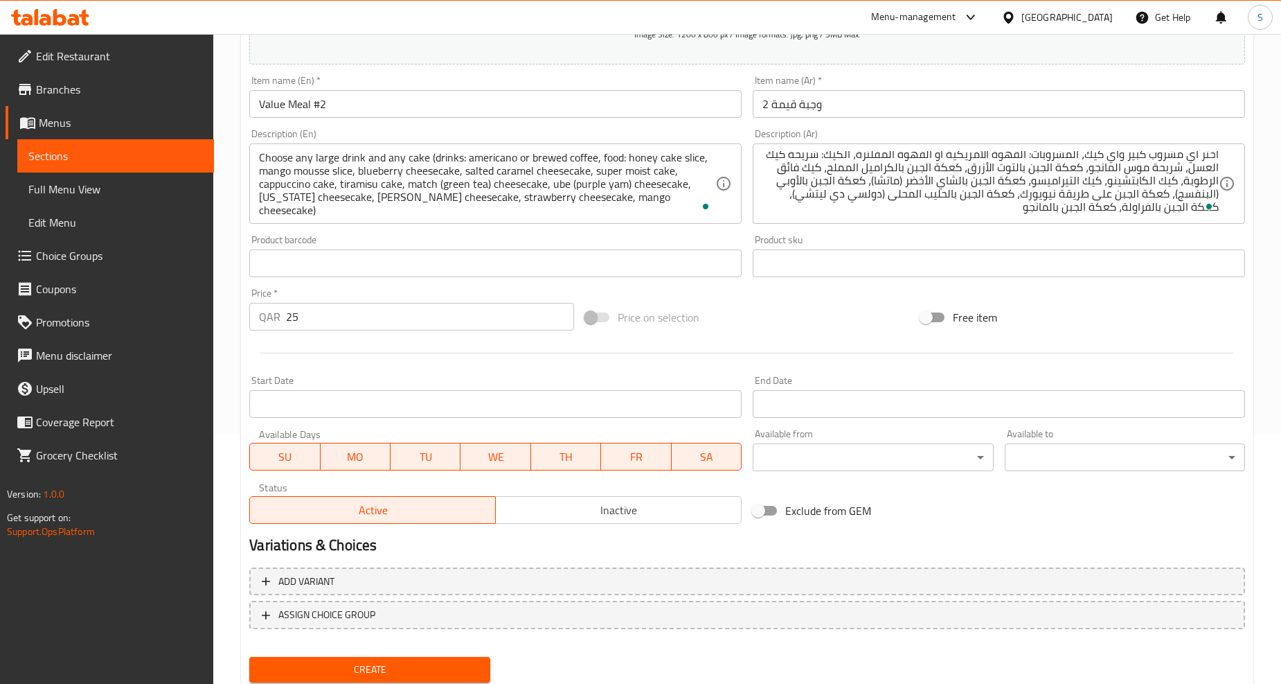
scroll to position [292, 0]
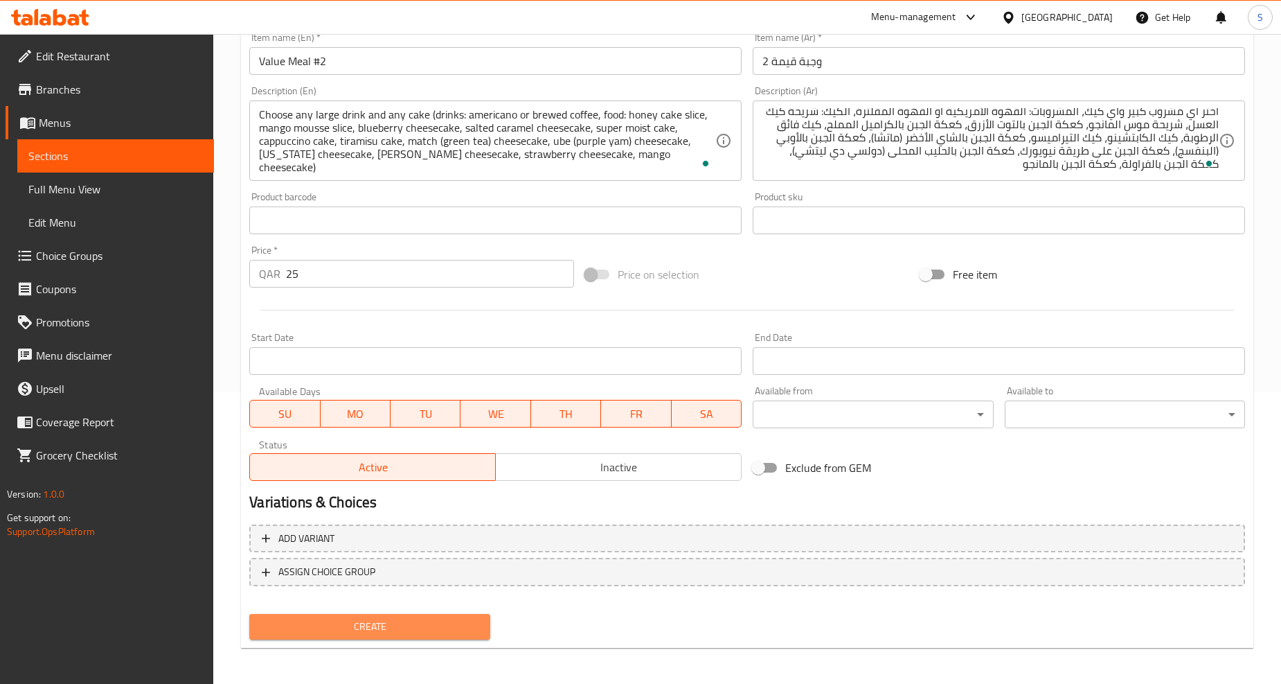
click at [404, 626] on span "Create" at bounding box center [369, 626] width 218 height 17
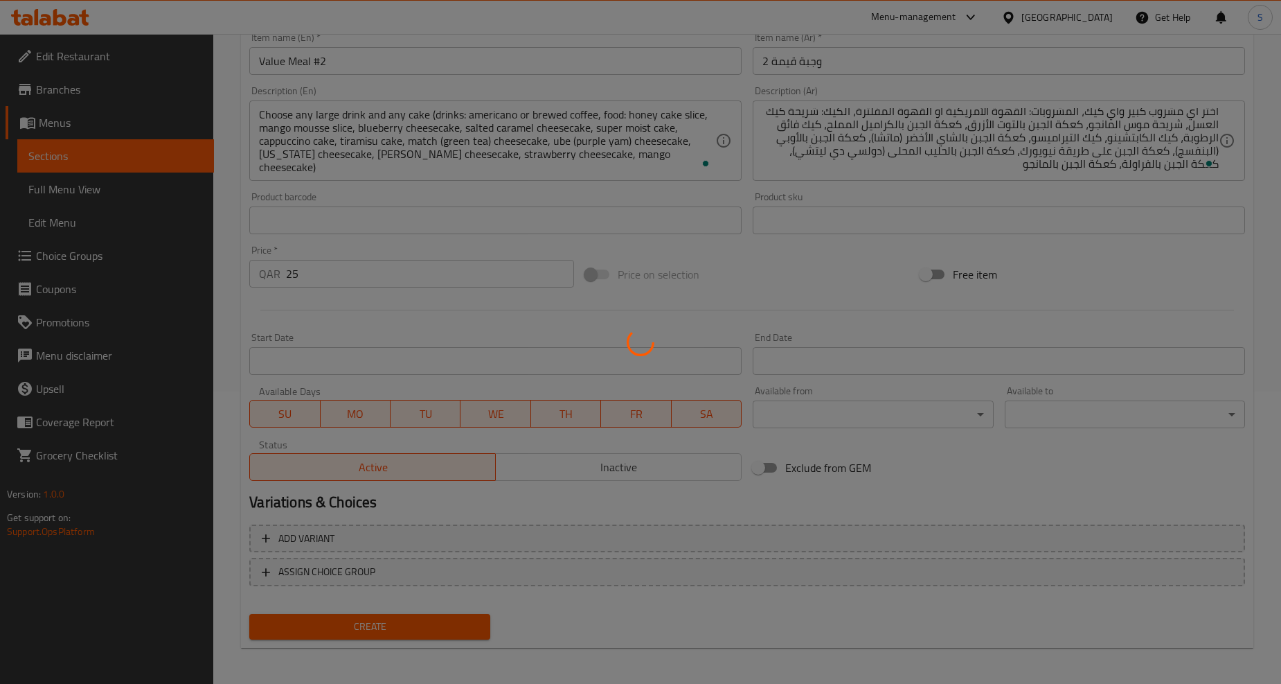
type input "0"
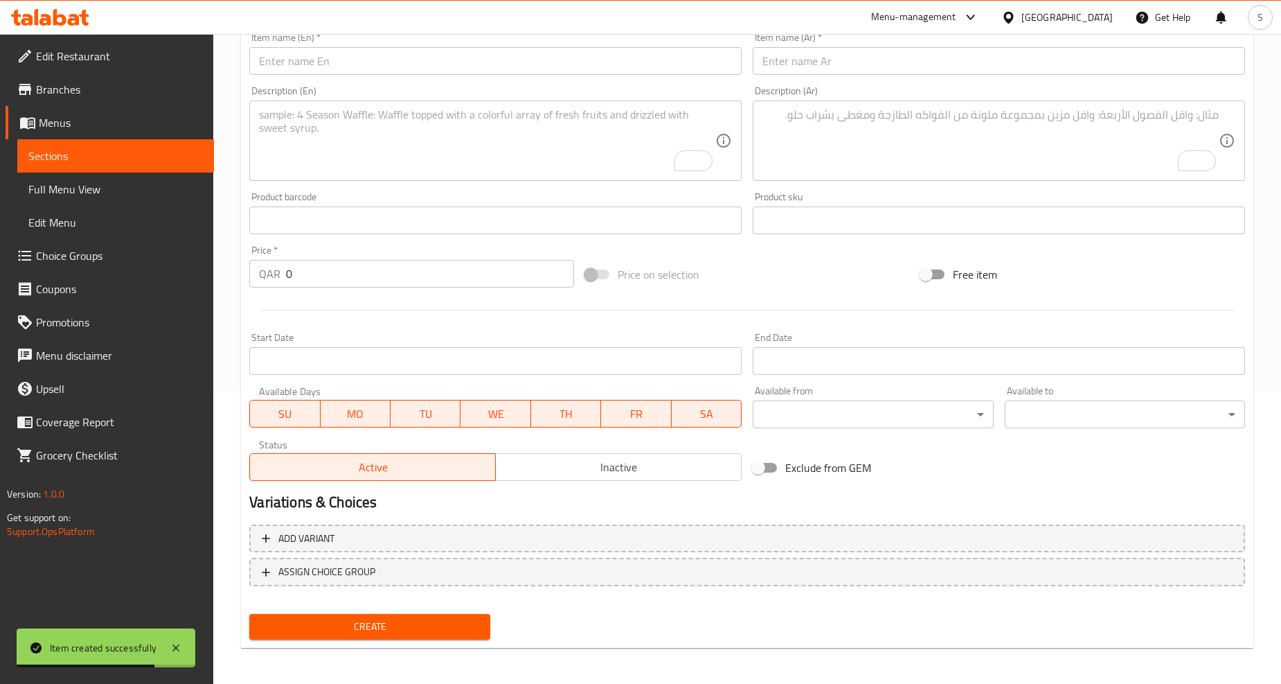
scroll to position [0, 0]
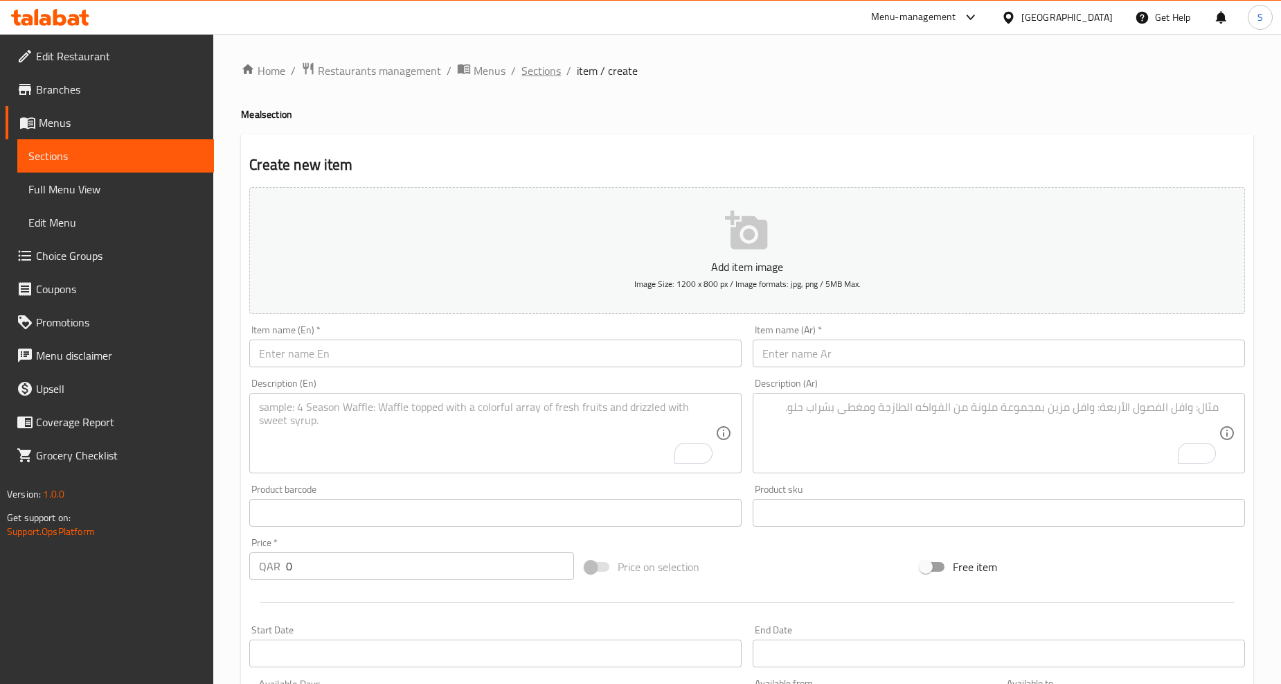
click at [537, 73] on span "Sections" at bounding box center [541, 70] width 39 height 17
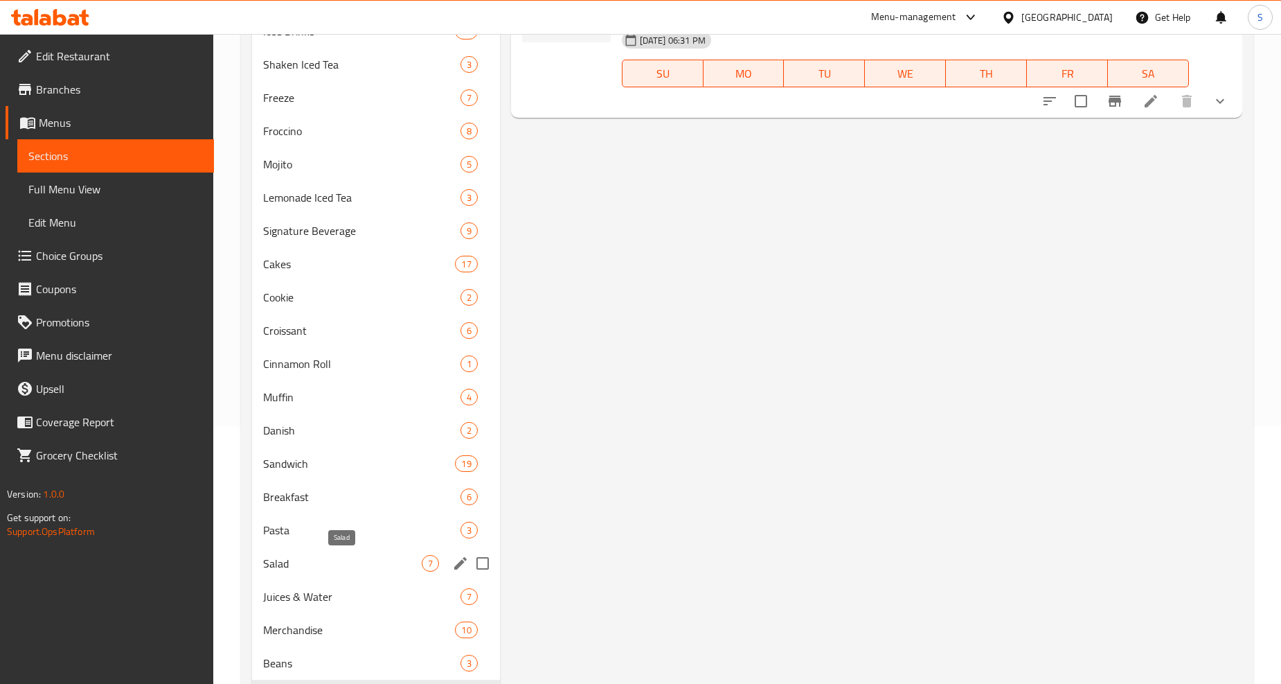
scroll to position [308, 0]
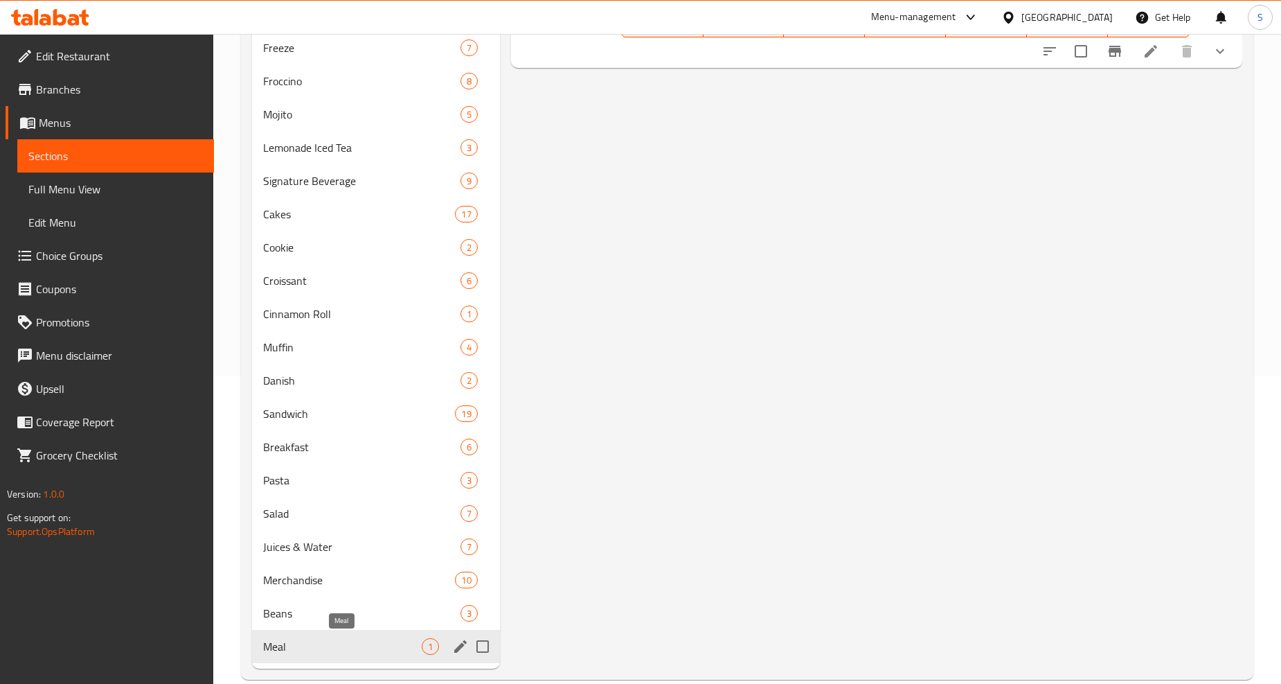
click at [388, 650] on span "Meal" at bounding box center [342, 646] width 158 height 17
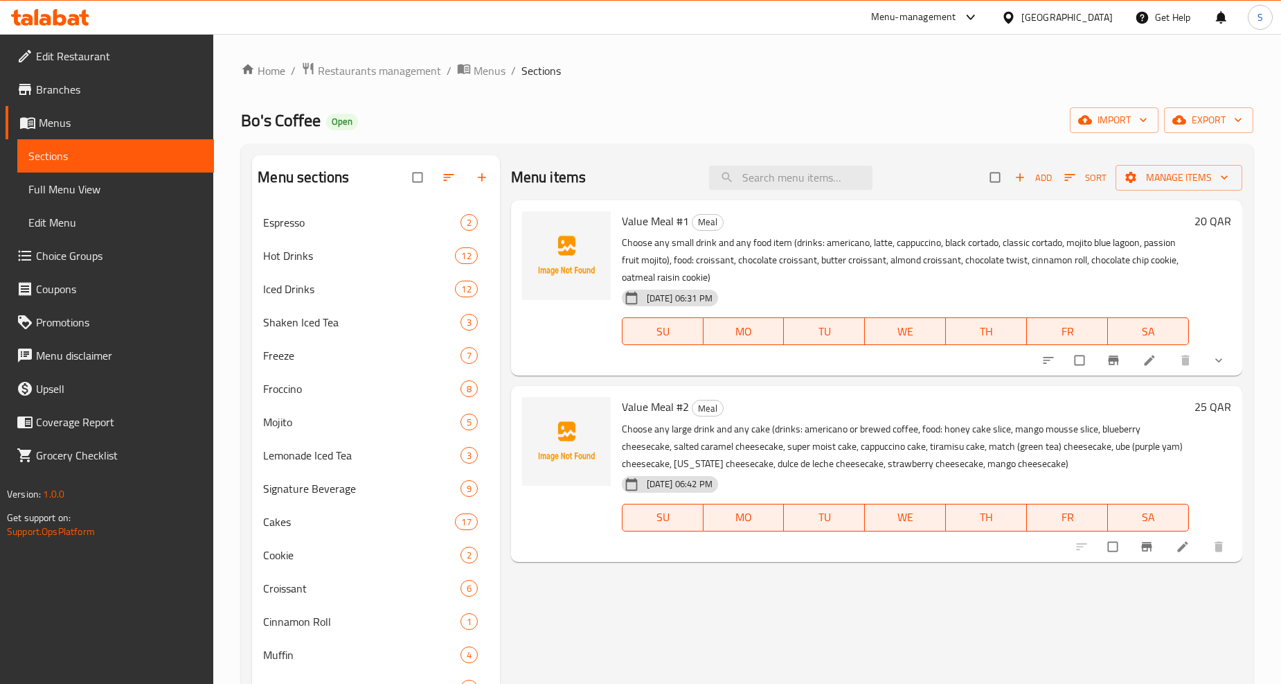
click at [1183, 543] on icon at bounding box center [1183, 547] width 14 height 14
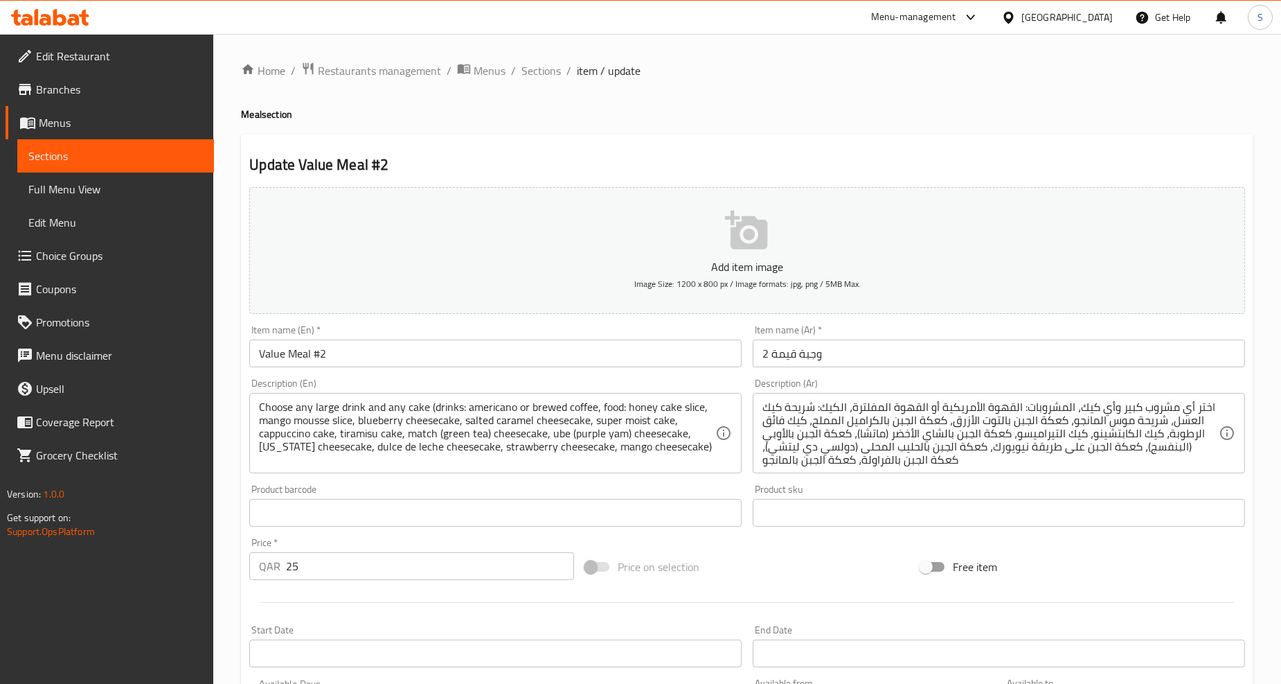
click at [485, 409] on textarea "Choose any large drink and any cake (drinks: americano or brewed coffee, food: …" at bounding box center [487, 433] width 456 height 66
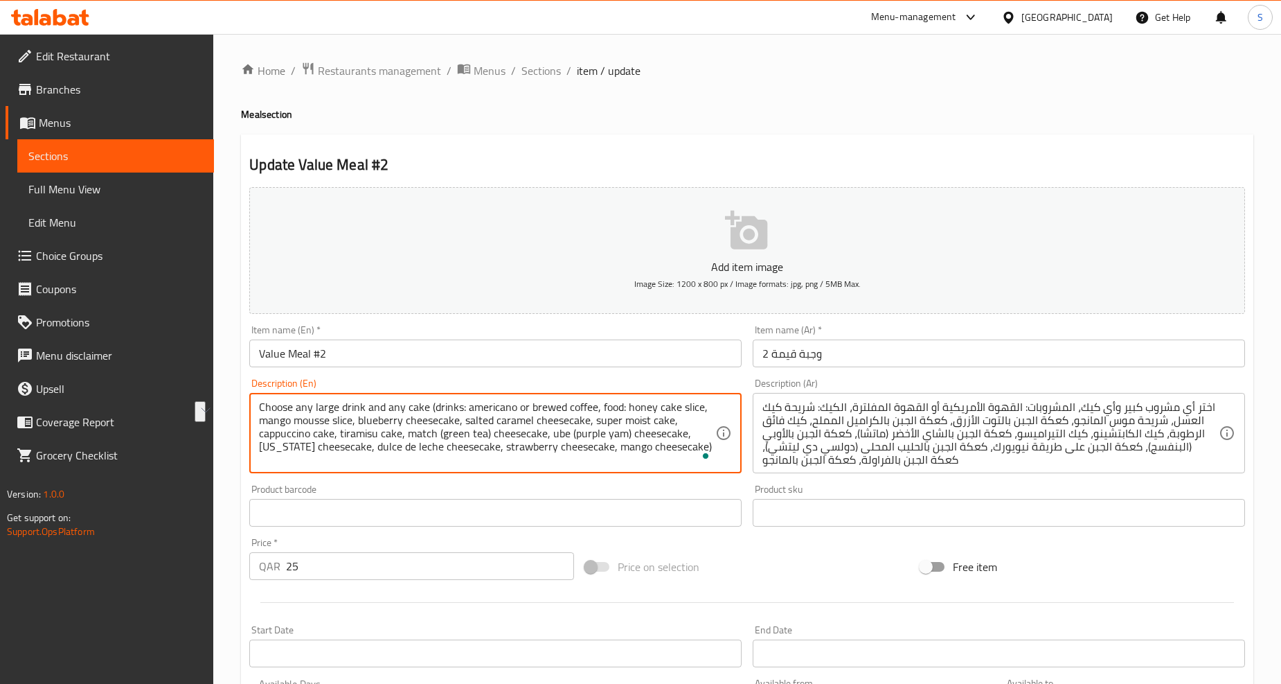
drag, startPoint x: 529, startPoint y: 409, endPoint x: 596, endPoint y: 413, distance: 66.6
click at [596, 413] on textarea "Choose any large drink and any cake (drinks: americano or brewed coffee, food: …" at bounding box center [487, 433] width 456 height 66
click at [539, 414] on textarea "Choose any large drink and any cake (drinks: americano or brewed coffee, food: …" at bounding box center [487, 433] width 456 height 66
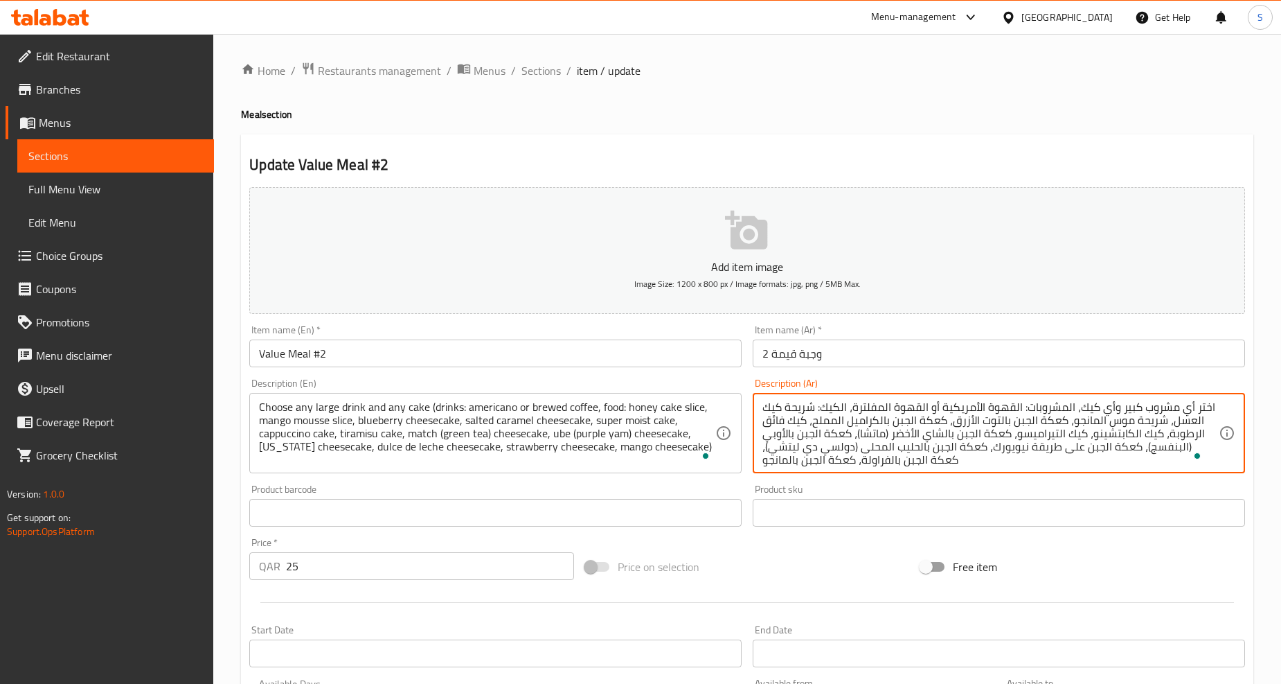
drag, startPoint x: 899, startPoint y: 409, endPoint x: 831, endPoint y: 407, distance: 67.9
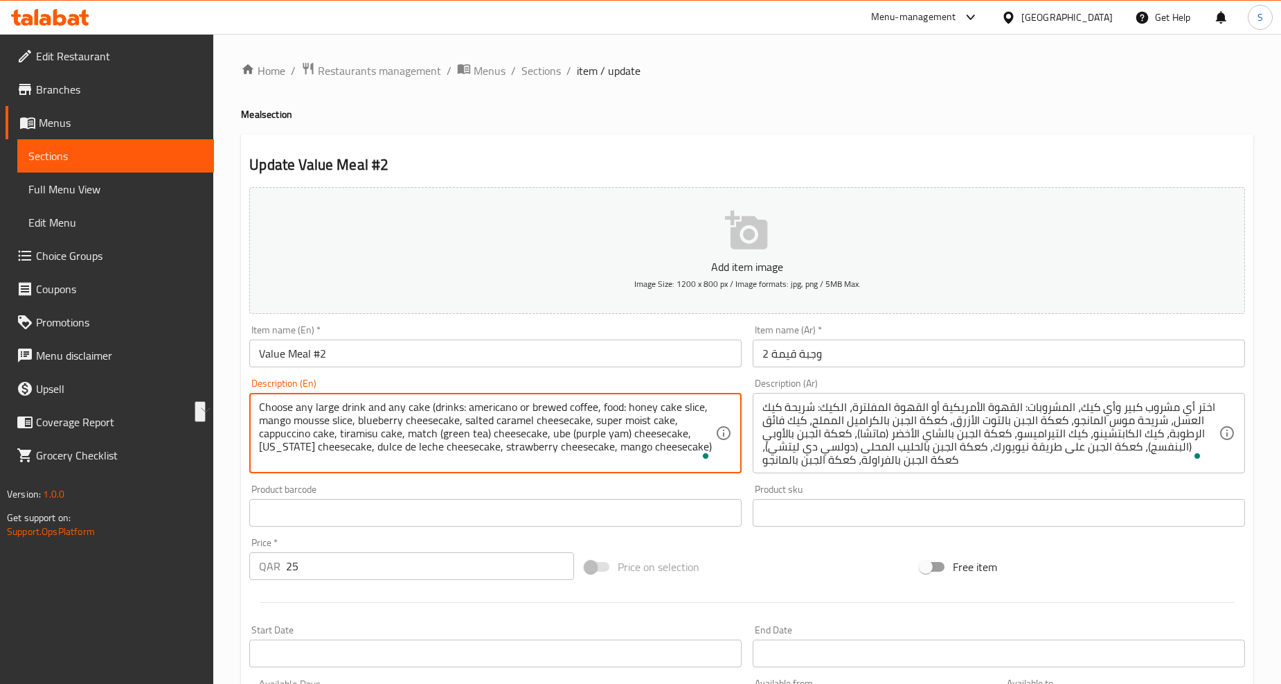
drag, startPoint x: 626, startPoint y: 405, endPoint x: 700, endPoint y: 417, distance: 75.0
drag, startPoint x: 262, startPoint y: 421, endPoint x: 351, endPoint y: 418, distance: 89.4
click at [351, 418] on textarea "Choose any large drink and any cake (drinks: americano or brewed coffee, food: …" at bounding box center [487, 433] width 456 height 66
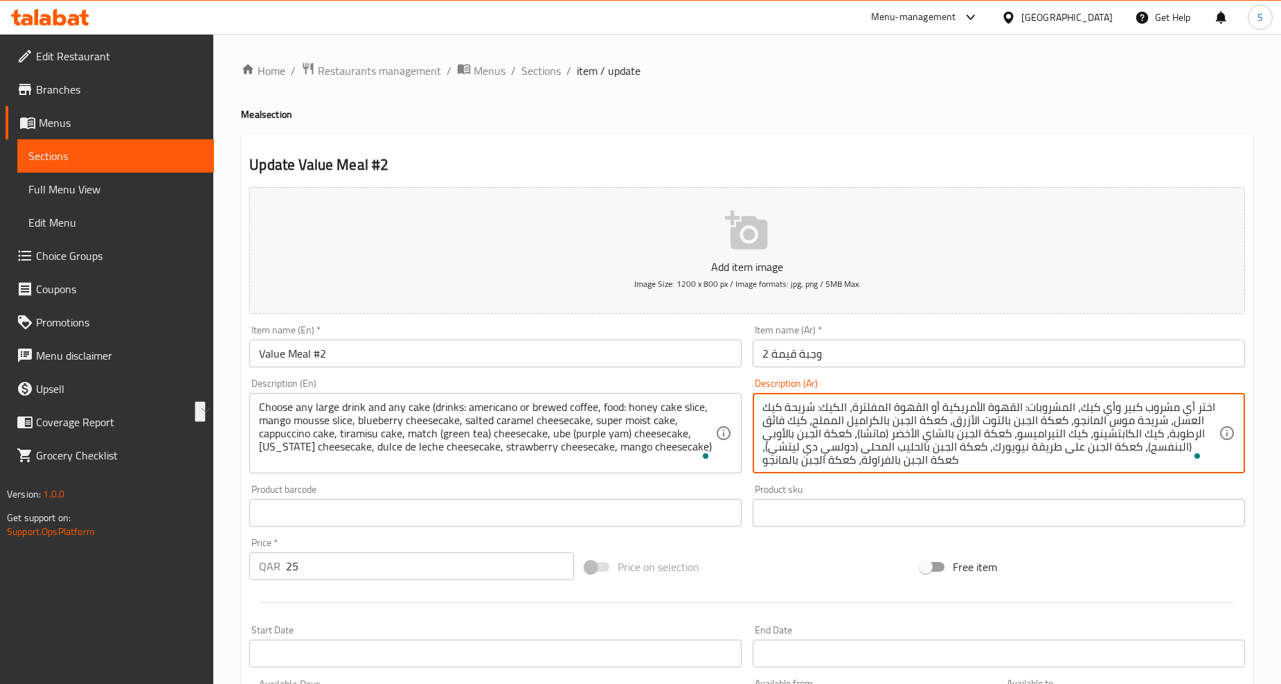
drag, startPoint x: 1138, startPoint y: 422, endPoint x: 1047, endPoint y: 422, distance: 91.4
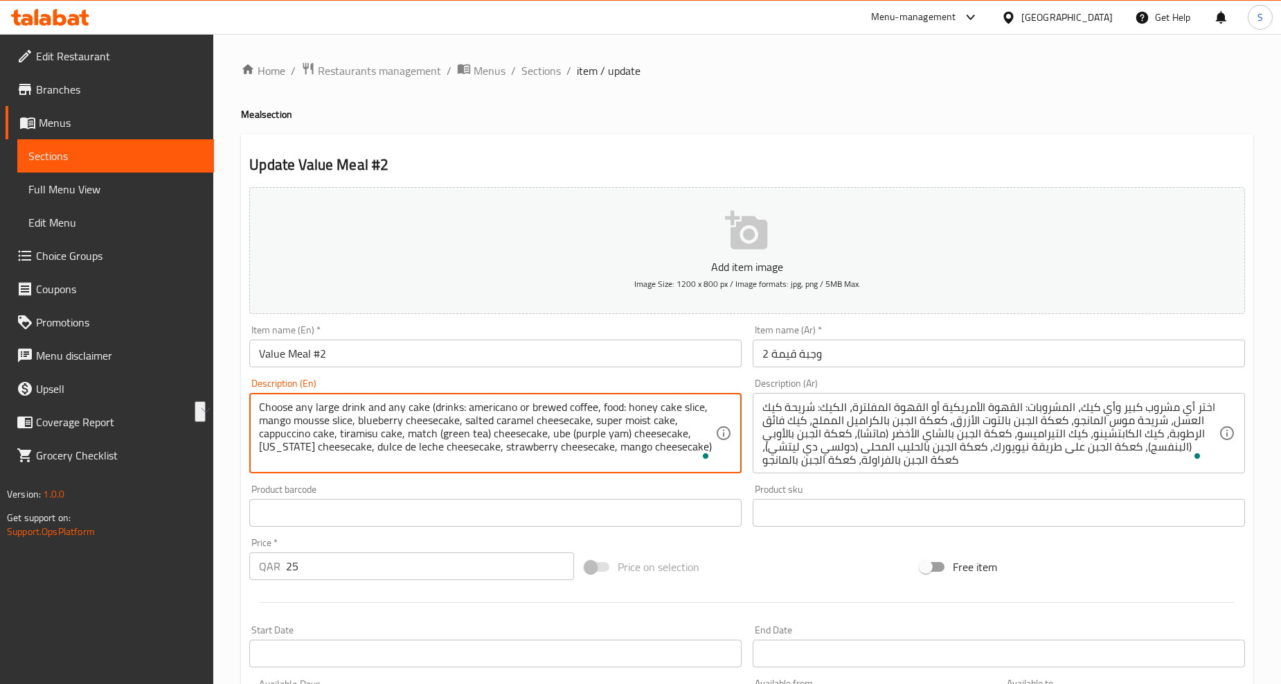
drag, startPoint x: 359, startPoint y: 425, endPoint x: 458, endPoint y: 426, distance: 99.0
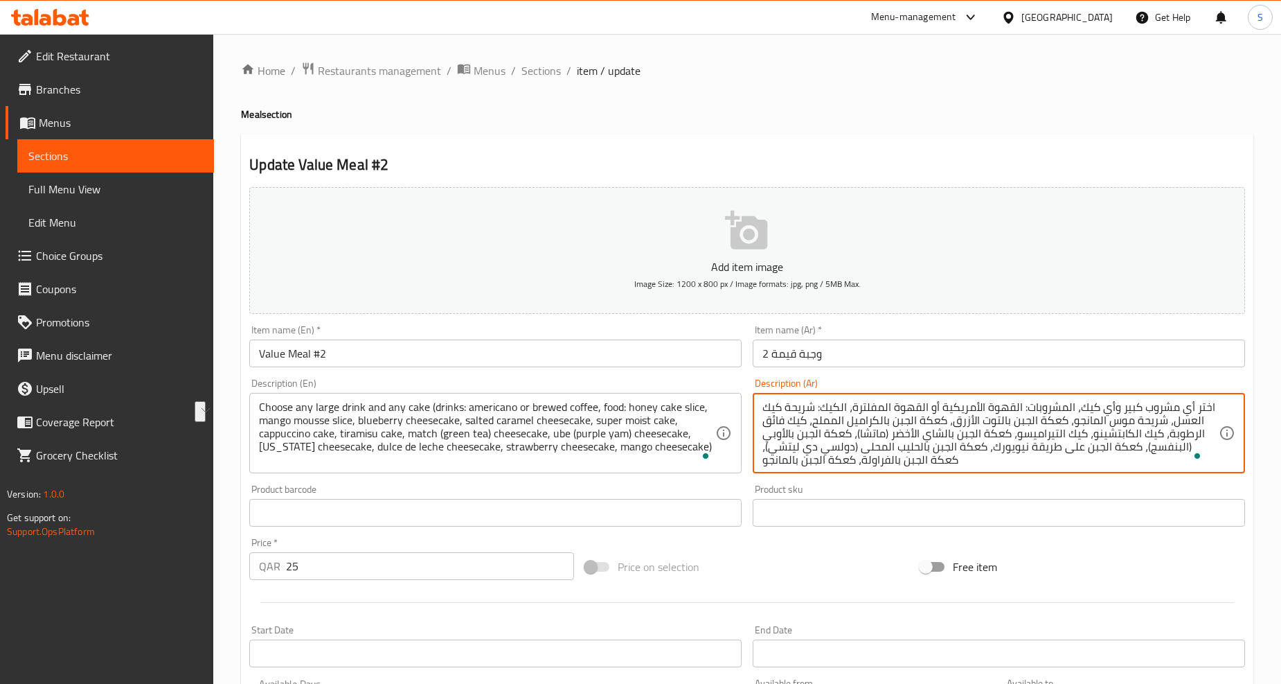
drag, startPoint x: 1038, startPoint y: 424, endPoint x: 929, endPoint y: 425, distance: 108.7
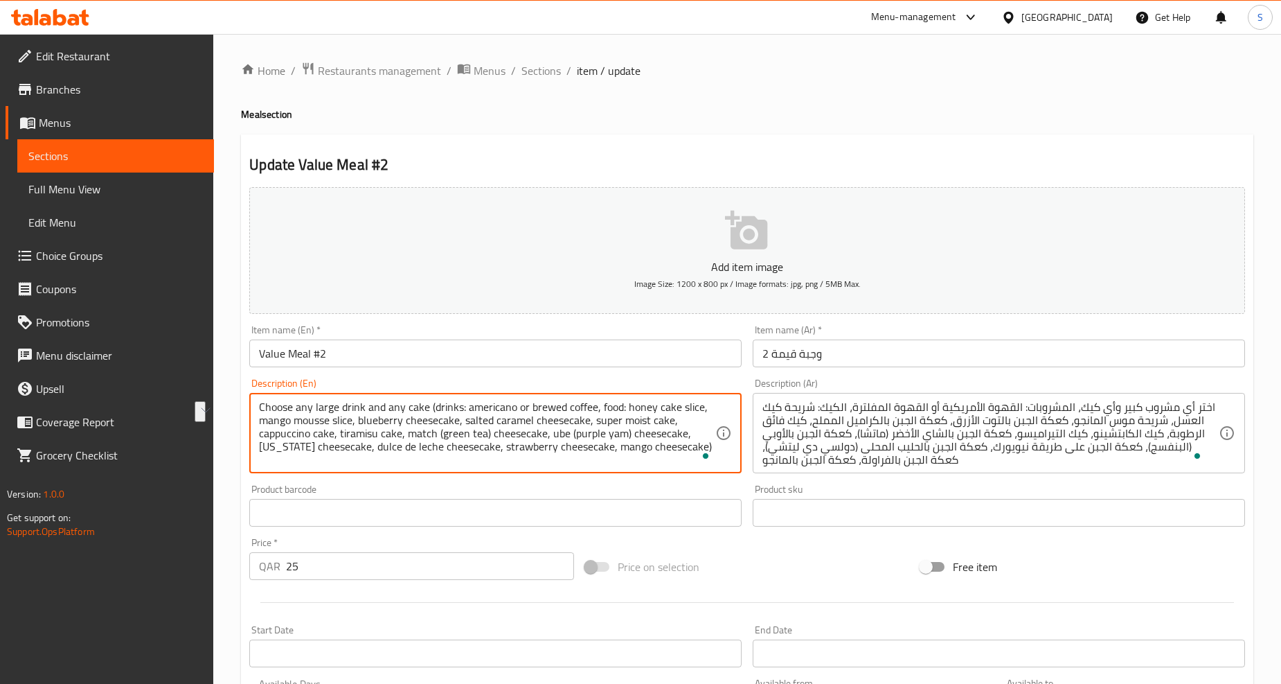
drag, startPoint x: 464, startPoint y: 420, endPoint x: 589, endPoint y: 426, distance: 124.8
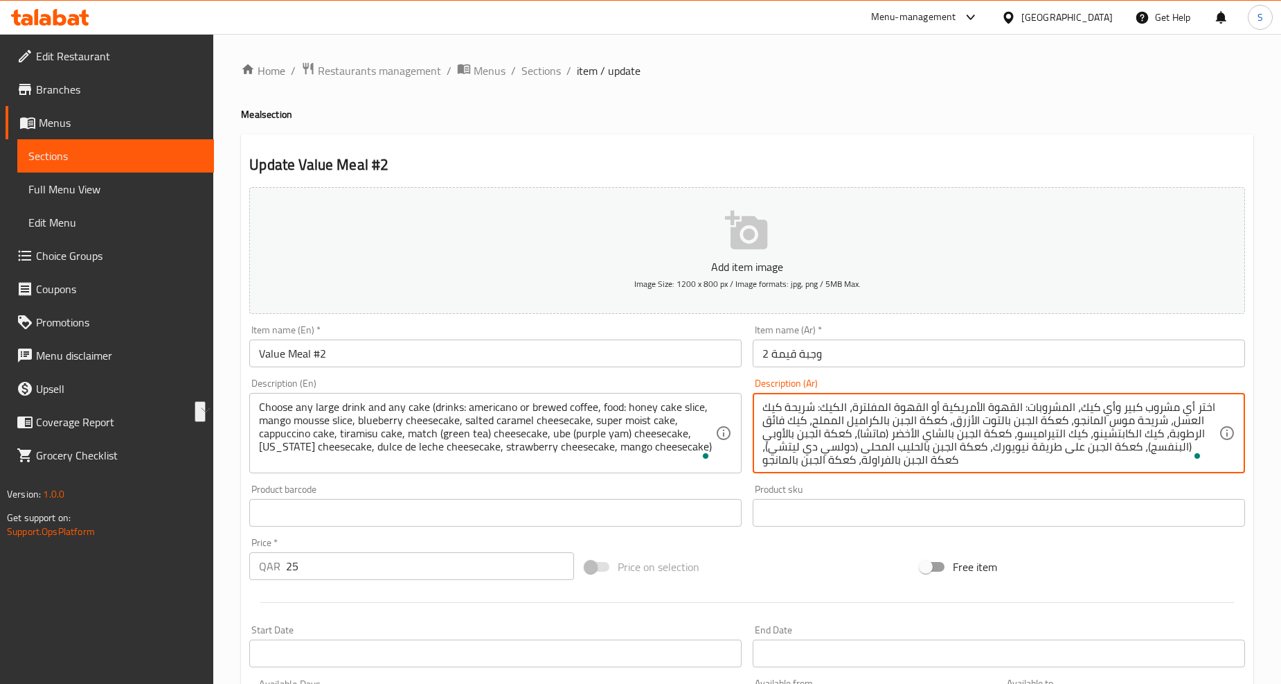
drag, startPoint x: 921, startPoint y: 423, endPoint x: 787, endPoint y: 422, distance: 133.7
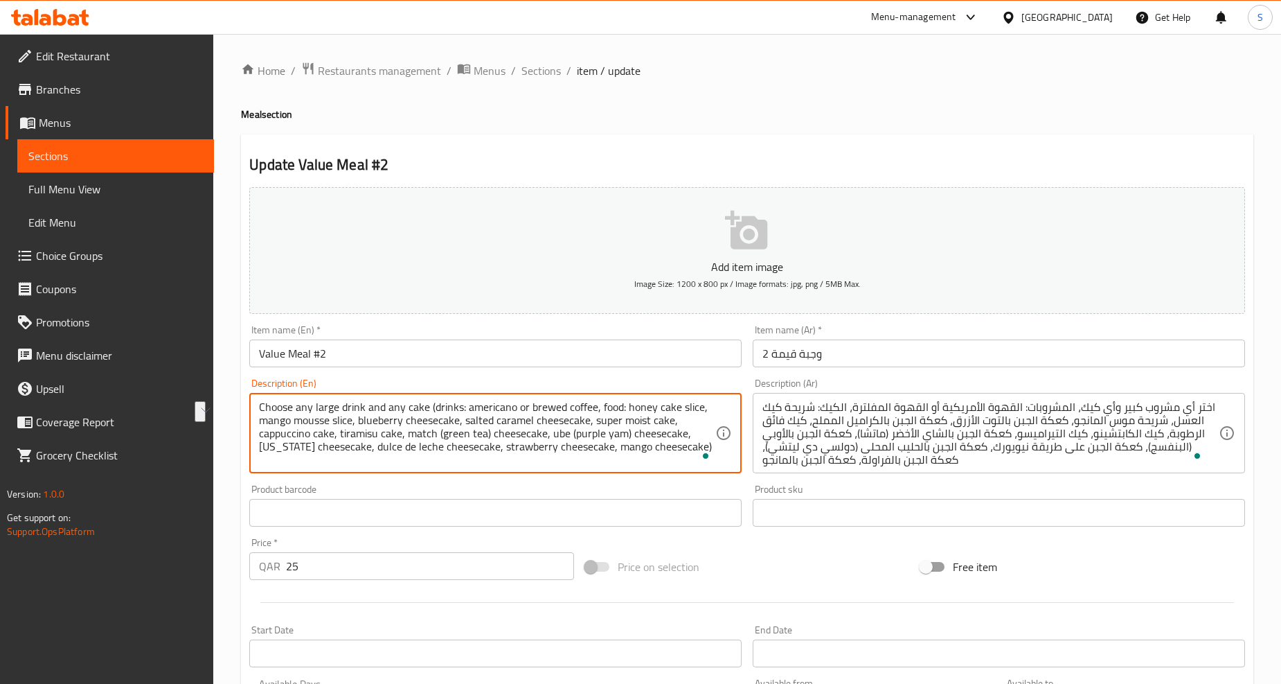
drag, startPoint x: 594, startPoint y: 421, endPoint x: 672, endPoint y: 420, distance: 77.6
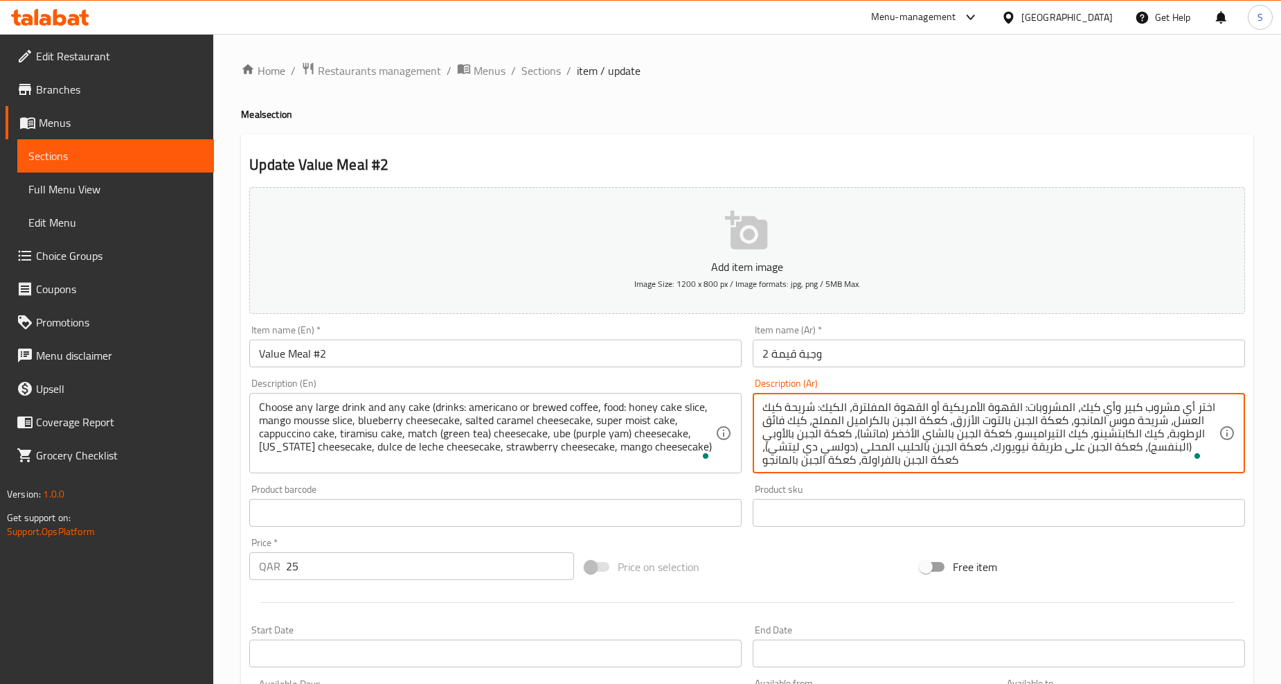
scroll to position [3, 0]
drag, startPoint x: 781, startPoint y: 420, endPoint x: 1112, endPoint y: 449, distance: 333.0
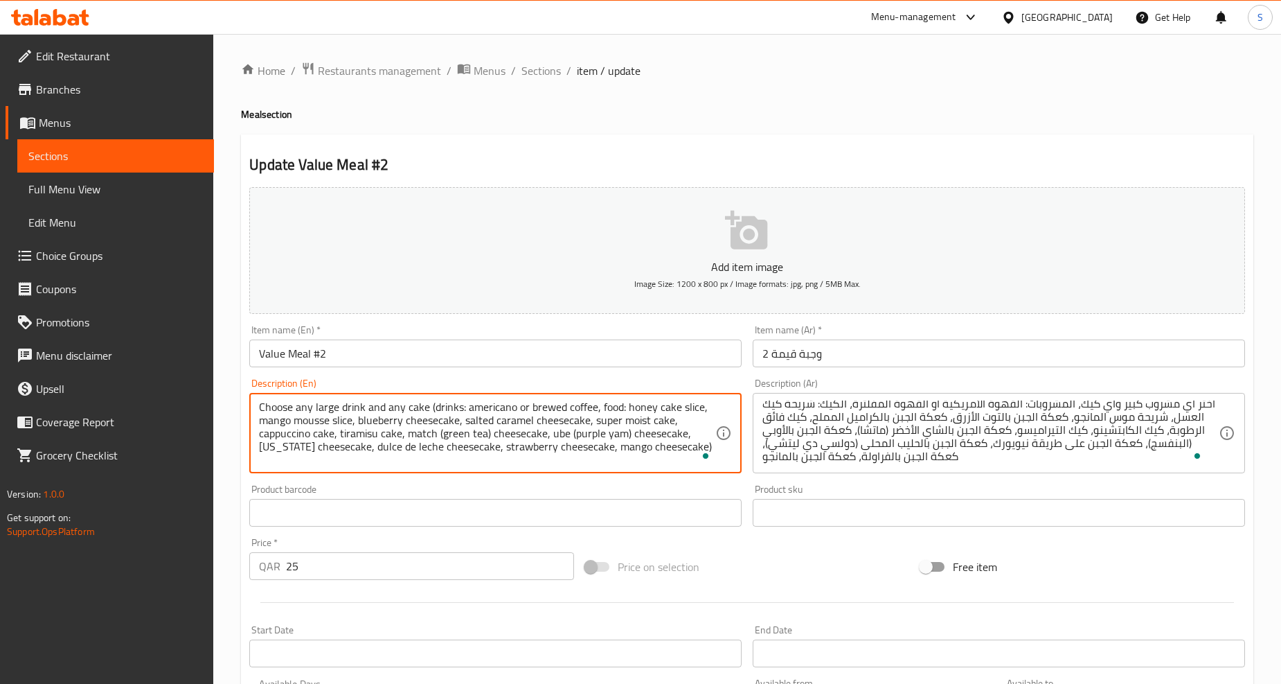
click at [636, 424] on textarea "Choose any large drink and any cake (drinks: americano or brewed coffee, food: …" at bounding box center [487, 433] width 456 height 66
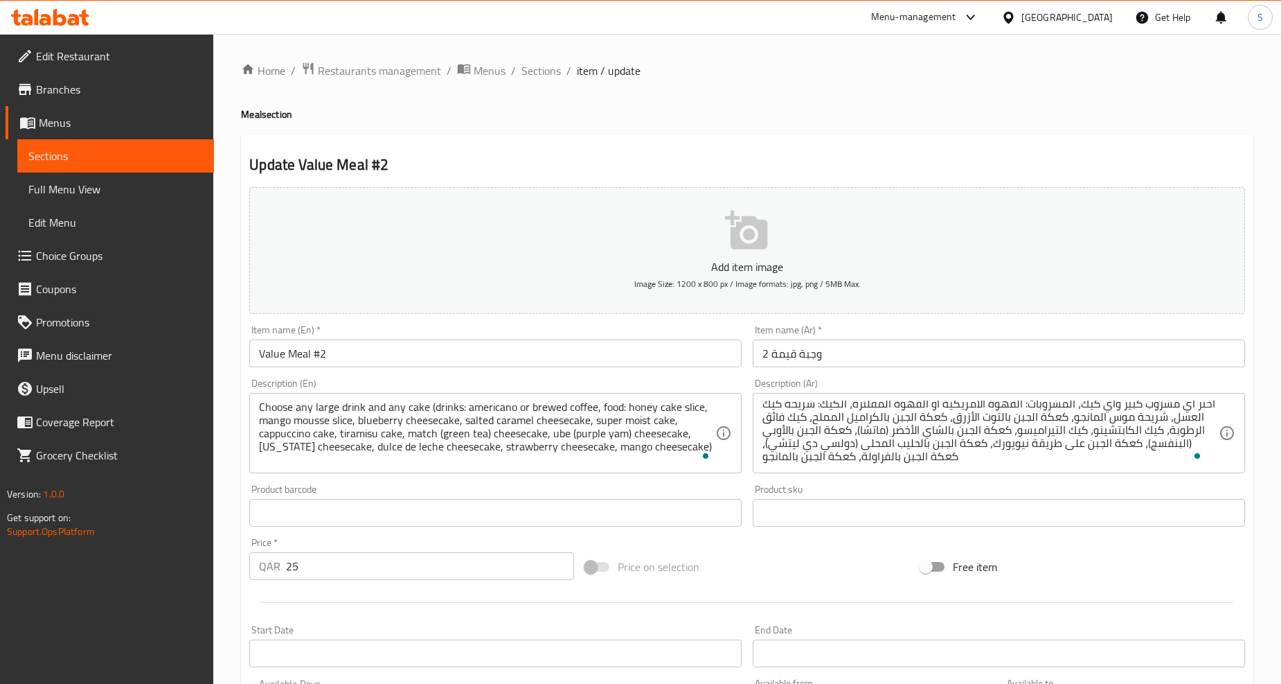
click at [614, 413] on textarea "Choose any large drink and any cake (drinks: americano or brewed coffee, food: …" at bounding box center [487, 433] width 456 height 66
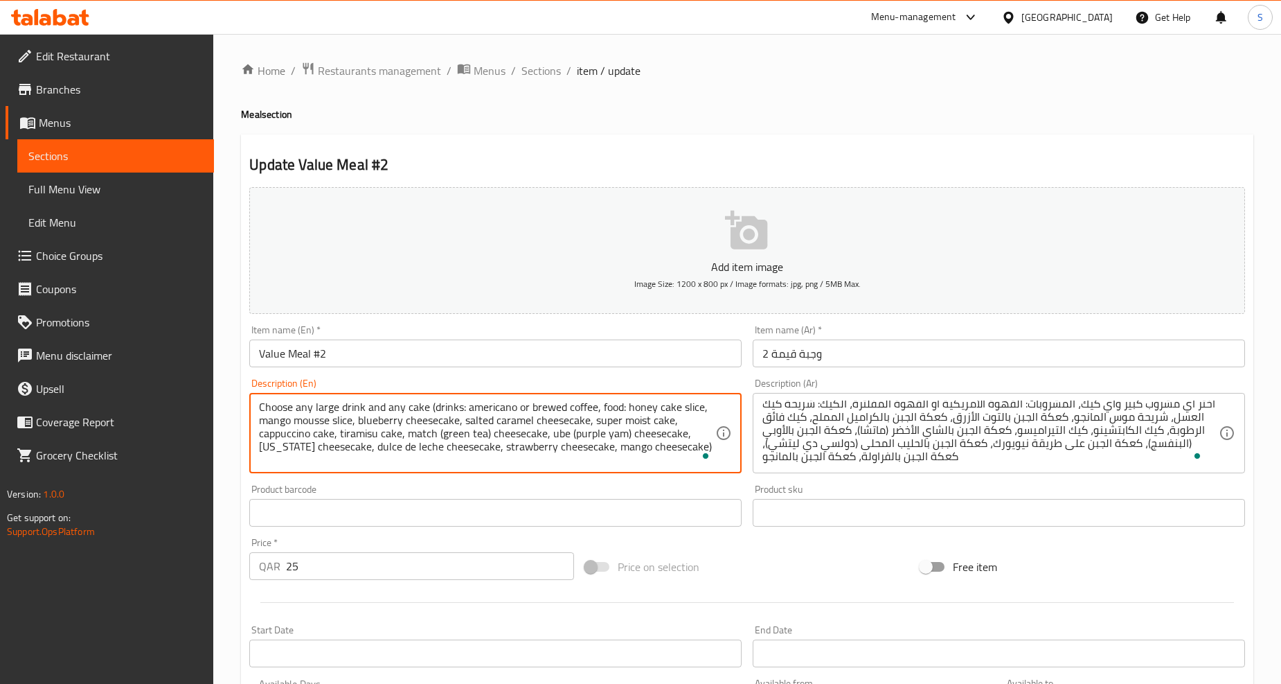
click at [614, 413] on textarea "Choose any large drink and any cake (drinks: americano or brewed coffee, food: …" at bounding box center [487, 433] width 456 height 66
click at [614, 423] on textarea "Choose any large drink and any cake (drinks: americano or brewed coffee, food: …" at bounding box center [487, 433] width 456 height 66
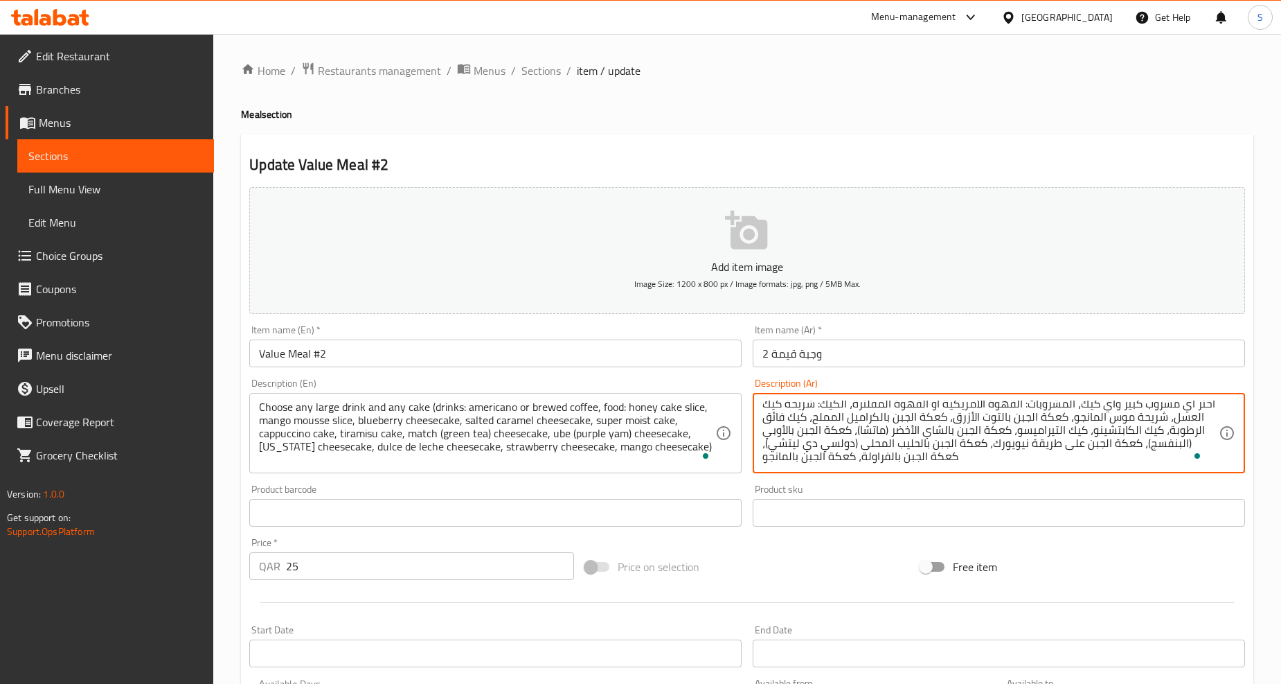
click at [1173, 432] on textarea "اختر أي مشروب كبير وأي كيك، المشروبات: القهوة الأمريكية أو القهوة المفلترة، الك…" at bounding box center [991, 433] width 456 height 66
click at [1155, 433] on textarea "اختر أي مشروب كبير وأي كيك، المشروبات: القهوة الأمريكية أو القهوة المفلترة، الك…" at bounding box center [991, 433] width 456 height 66
drag, startPoint x: 781, startPoint y: 417, endPoint x: 1133, endPoint y: 433, distance: 352.9
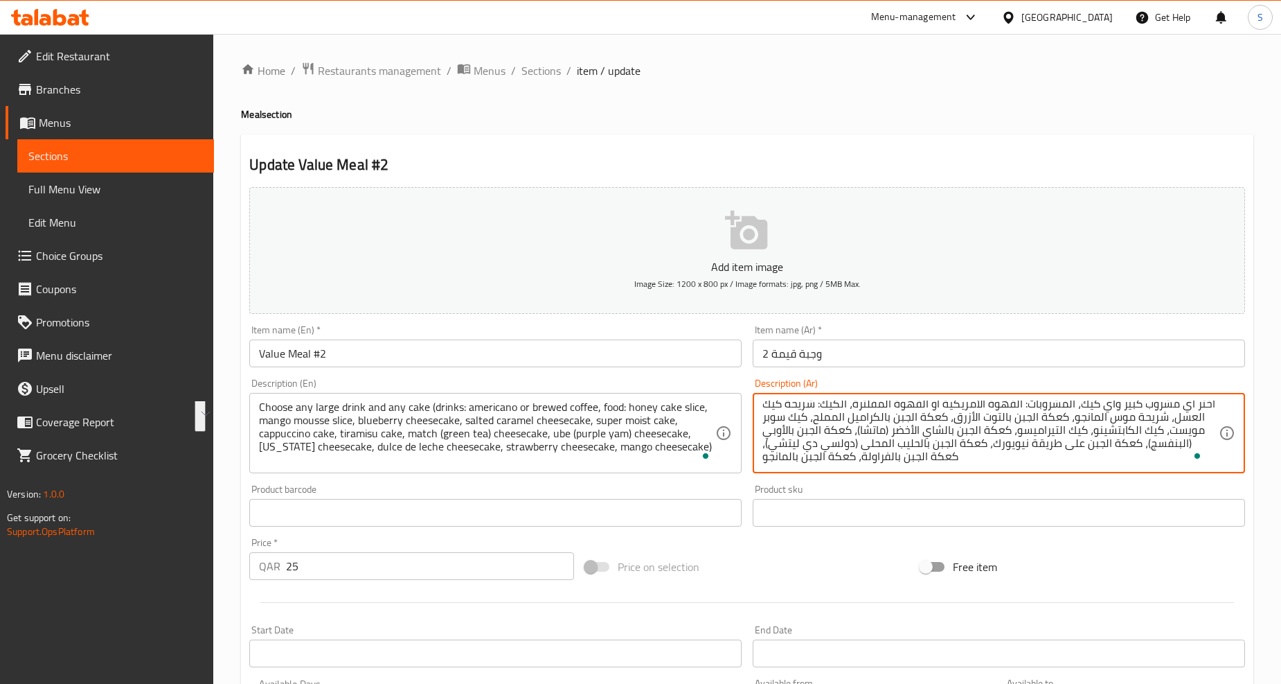
click at [1133, 433] on textarea "اختر أي مشروب كبير وأي كيك، المشروبات: القهوة الأمريكية أو القهوة المفلترة، الك…" at bounding box center [991, 433] width 456 height 66
type textarea "اختر أي مشروب كبير وأي كيك، المشروبات: القهوة الأمريكية أو القهوة المفلترة، الك…"
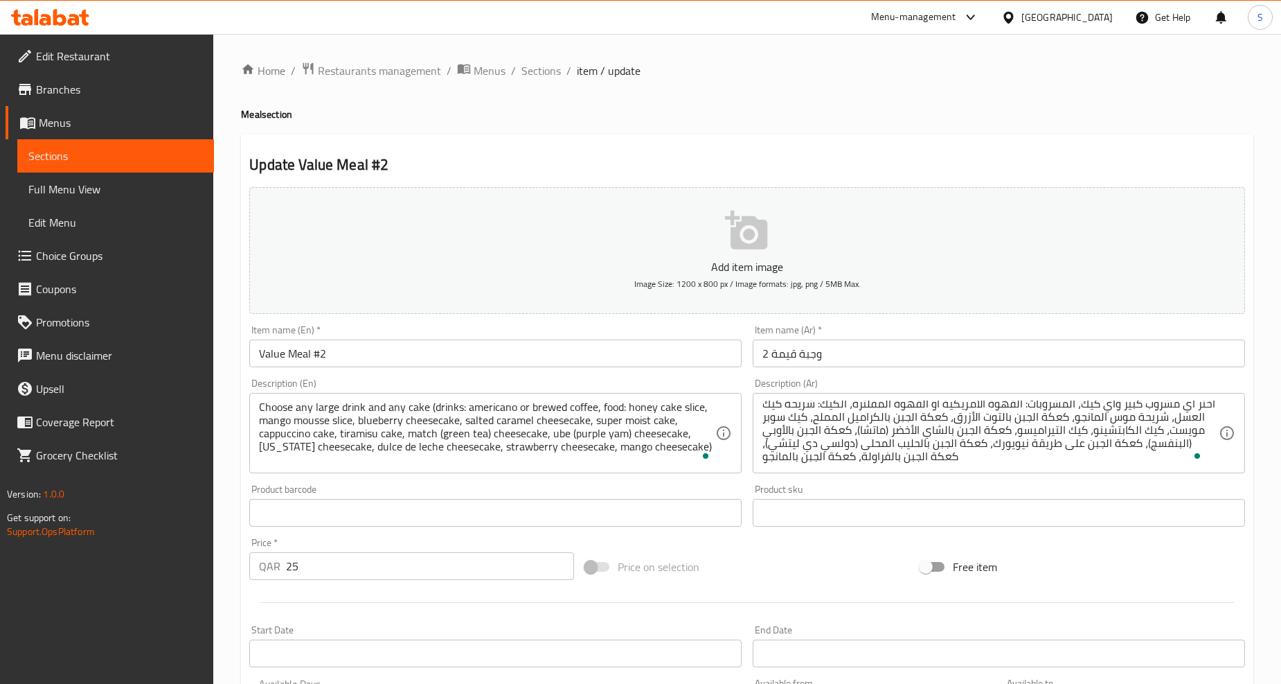
drag, startPoint x: 257, startPoint y: 434, endPoint x: 340, endPoint y: 443, distance: 83.7
click at [340, 443] on div "Choose any large drink and any cake (drinks: americano or brewed coffee, food: …" at bounding box center [495, 433] width 492 height 80
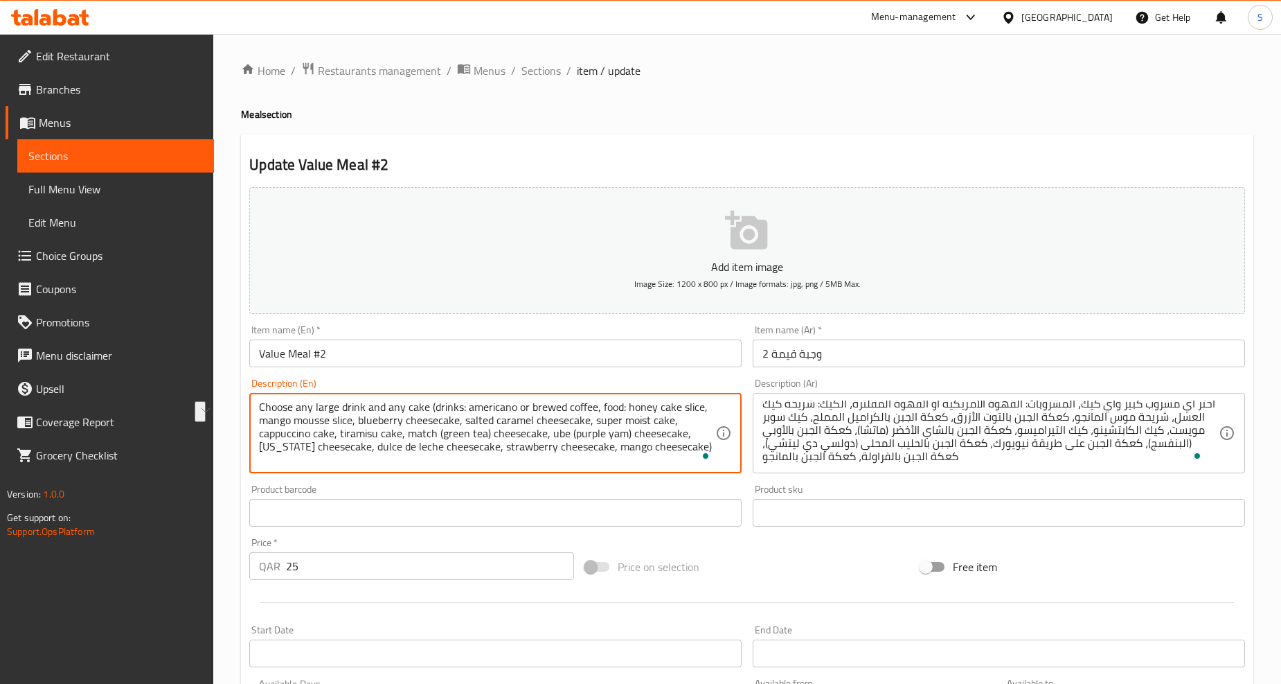
drag, startPoint x: 332, startPoint y: 434, endPoint x: 255, endPoint y: 439, distance: 77.7
click at [255, 439] on div "Choose any large drink and any cake (drinks: americano or brewed coffee, food: …" at bounding box center [495, 433] width 492 height 80
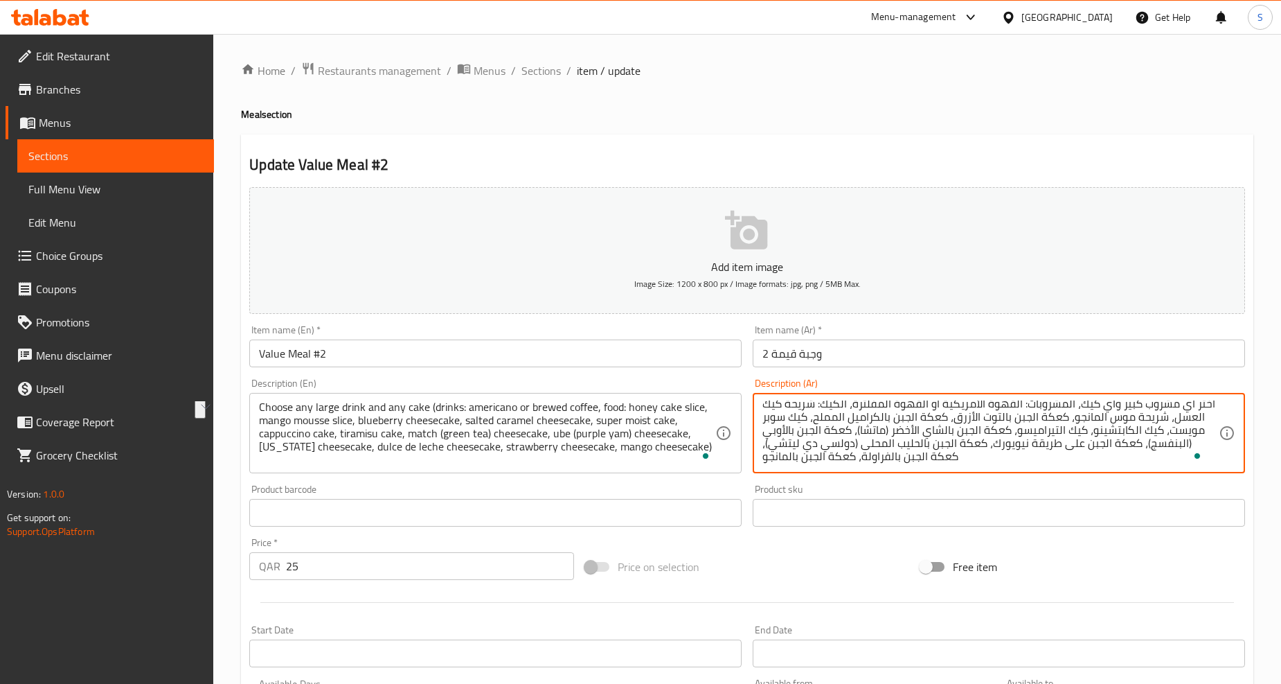
drag, startPoint x: 1124, startPoint y: 432, endPoint x: 1055, endPoint y: 434, distance: 69.3
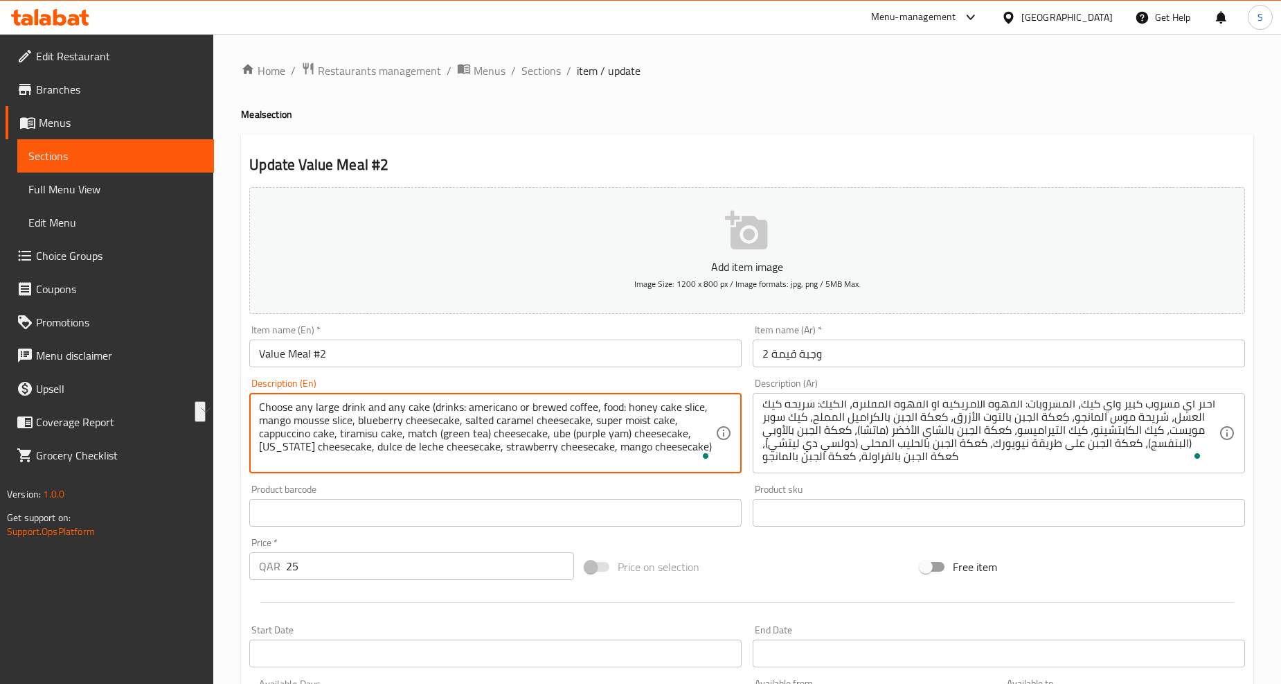
drag, startPoint x: 340, startPoint y: 434, endPoint x: 399, endPoint y: 436, distance: 58.9
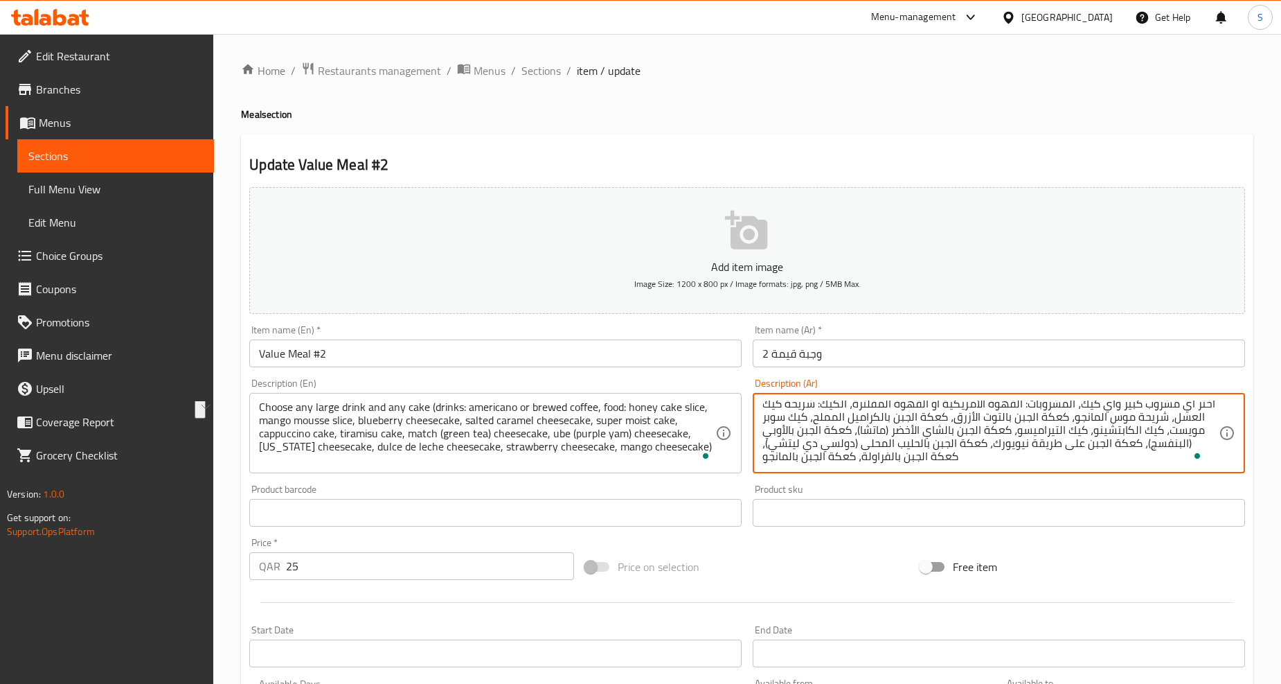
drag, startPoint x: 1049, startPoint y: 429, endPoint x: 982, endPoint y: 430, distance: 66.5
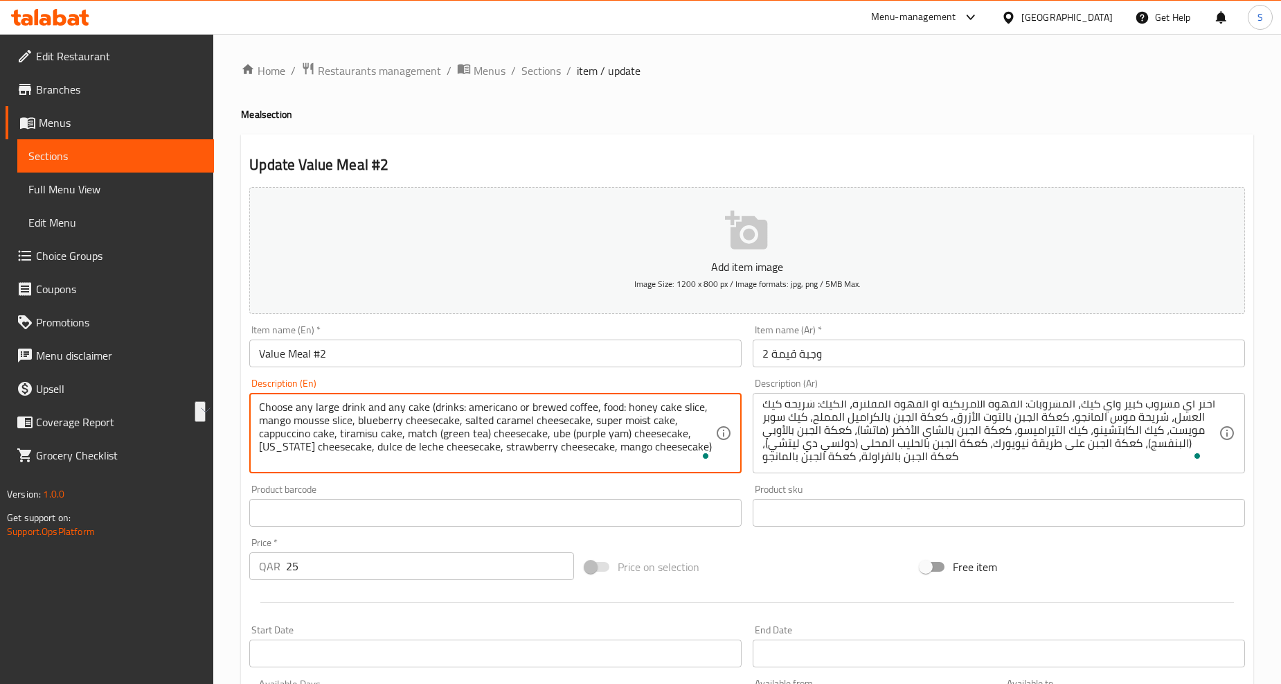
drag, startPoint x: 407, startPoint y: 433, endPoint x: 543, endPoint y: 438, distance: 136.6
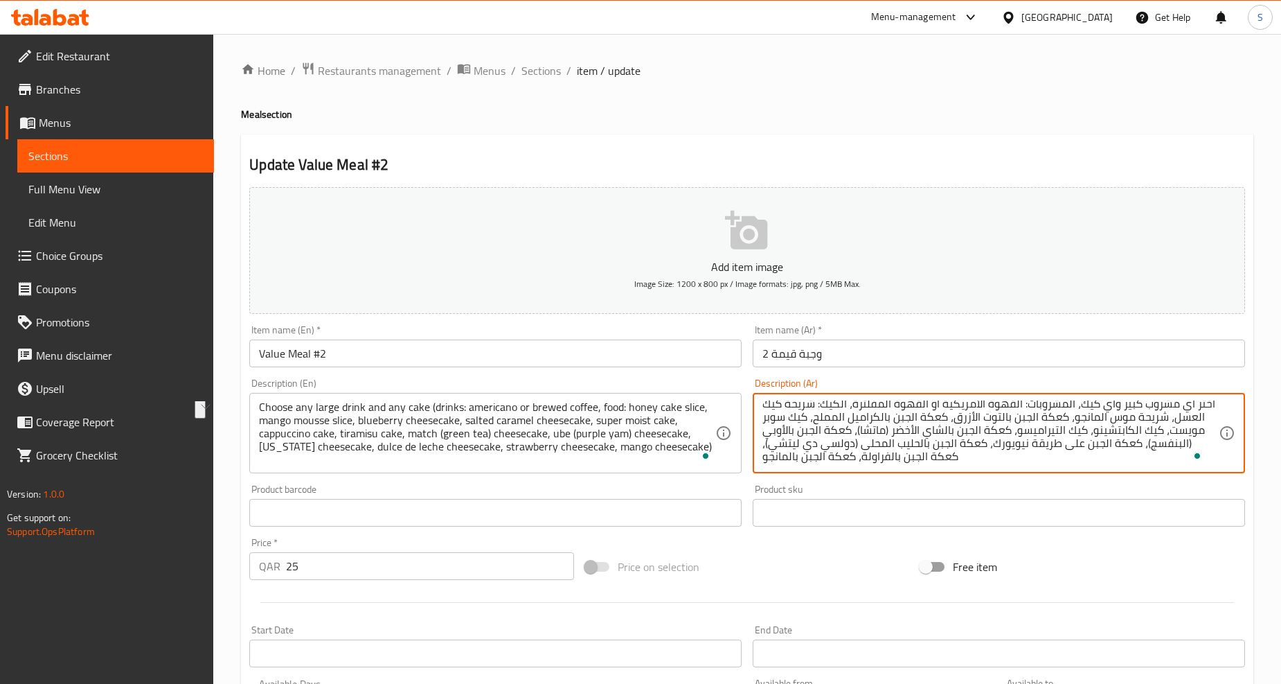
drag, startPoint x: 973, startPoint y: 431, endPoint x: 822, endPoint y: 434, distance: 151.0
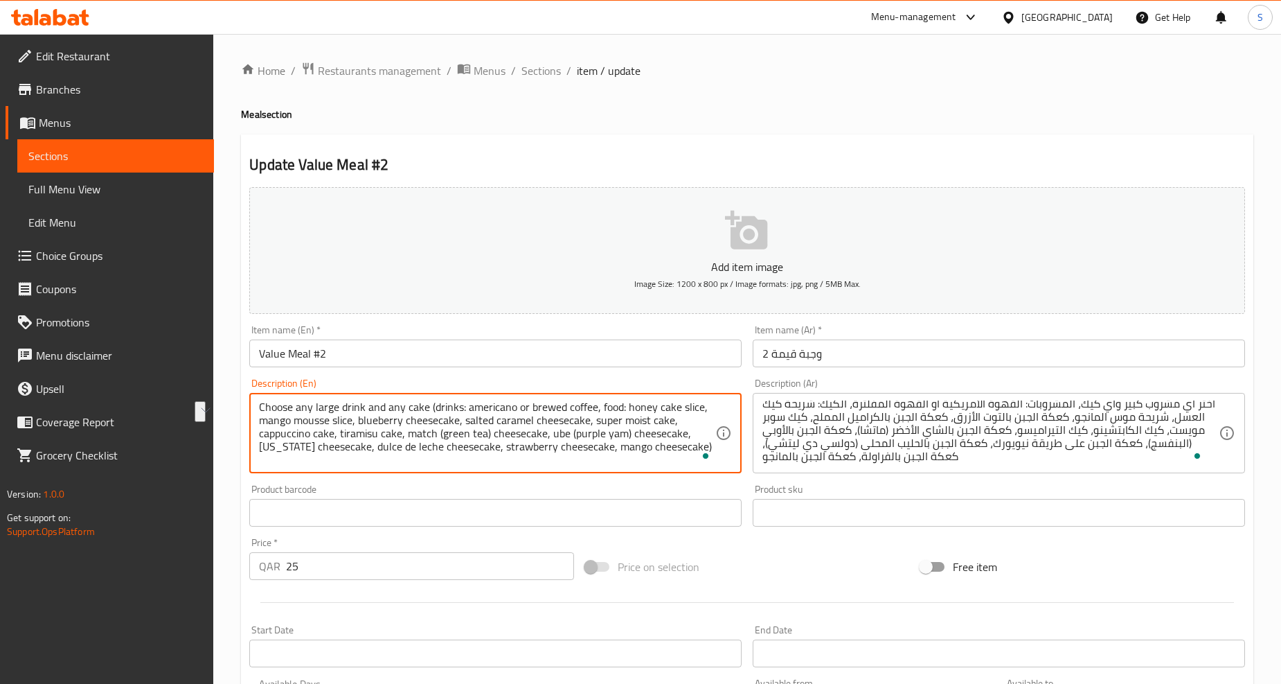
drag, startPoint x: 549, startPoint y: 437, endPoint x: 682, endPoint y: 442, distance: 133.8
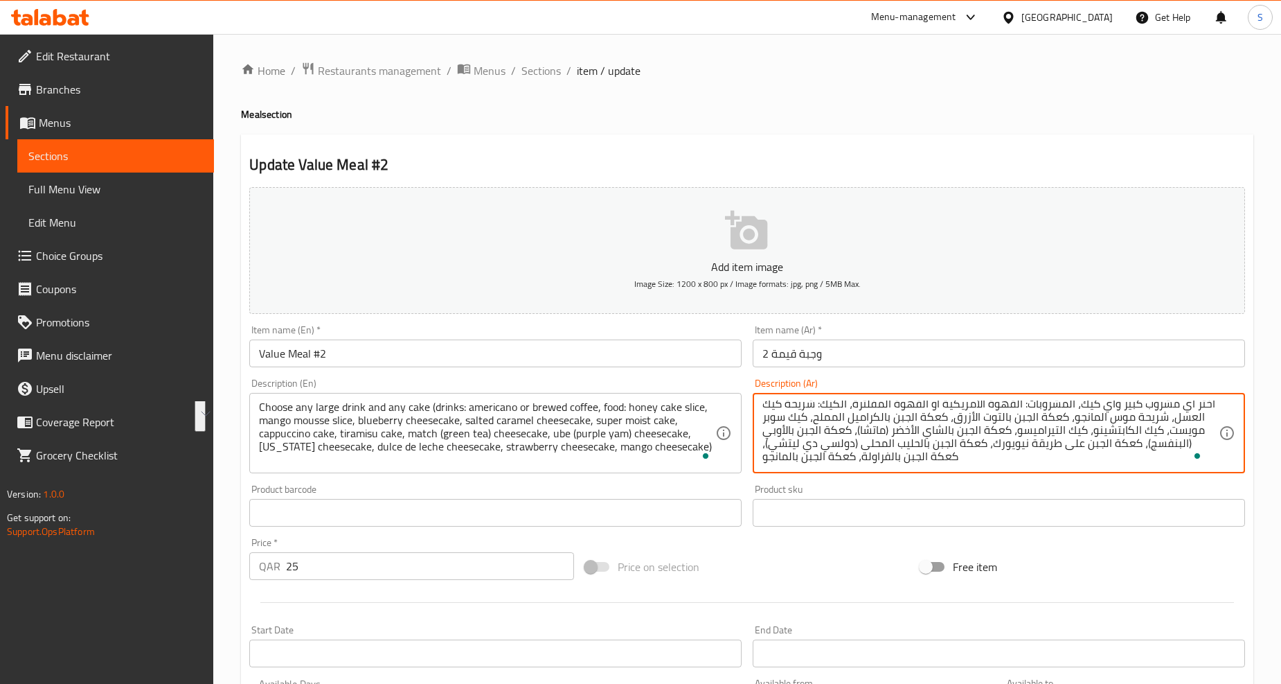
drag, startPoint x: 815, startPoint y: 431, endPoint x: 1103, endPoint y: 444, distance: 288.4
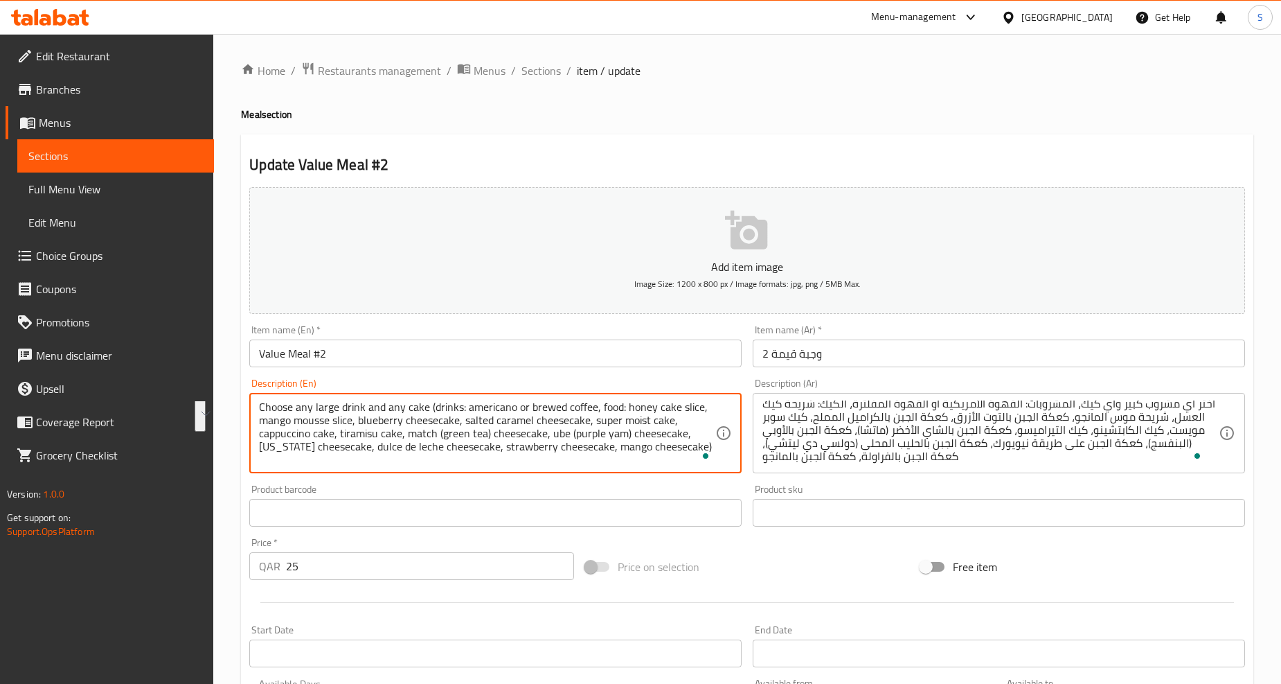
click at [561, 438] on textarea "Choose any large drink and any cake (drinks: americano or brewed coffee, food: …" at bounding box center [487, 433] width 456 height 66
click at [695, 434] on textarea "Choose any large drink and any cake (drinks: americano or brewed coffee, food: …" at bounding box center [487, 433] width 456 height 66
click at [269, 451] on textarea "Choose any large drink and any cake (drinks: americano or brewed coffee, food: …" at bounding box center [487, 433] width 456 height 66
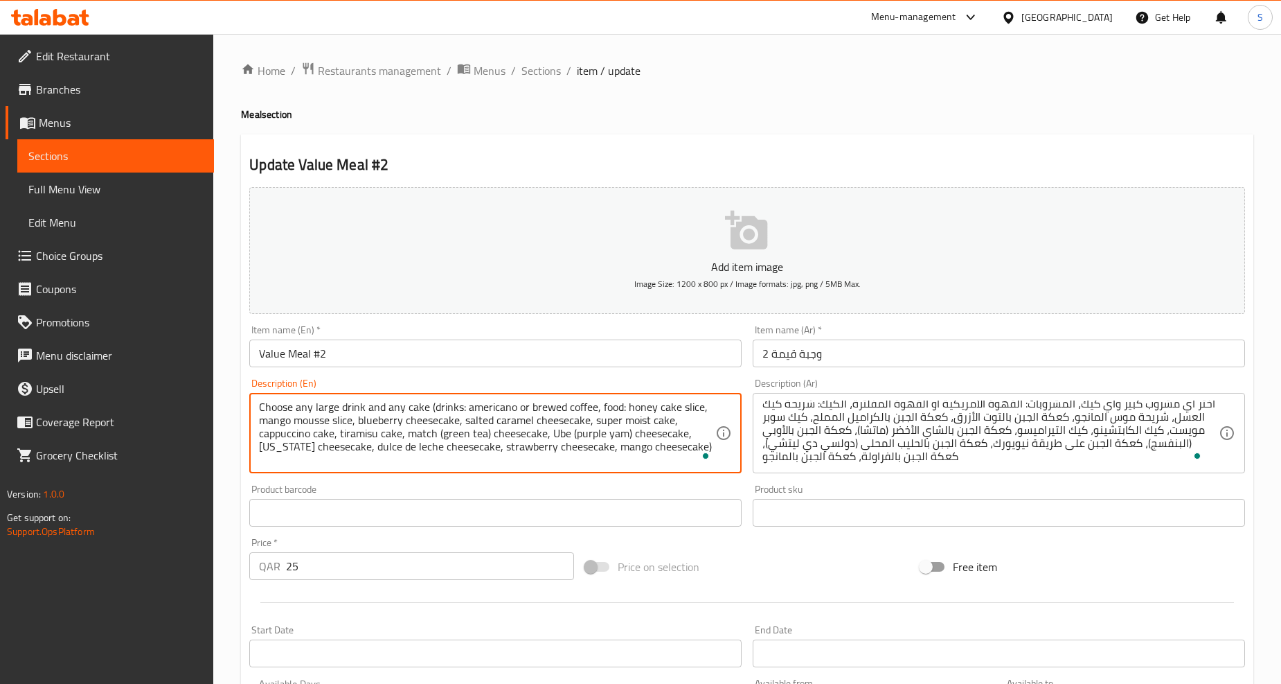
click at [343, 461] on textarea "Choose any large drink and any cake (drinks: americano or brewed coffee, food: …" at bounding box center [487, 433] width 456 height 66
drag, startPoint x: 688, startPoint y: 436, endPoint x: 695, endPoint y: 466, distance: 30.6
click at [695, 466] on textarea "Choose any large drink and any cake (drinks: americano or brewed coffee, food: …" at bounding box center [487, 433] width 456 height 66
click at [691, 448] on textarea "Choose any large drink and any cake (drinks: americano or brewed coffee, food: …" at bounding box center [487, 433] width 456 height 66
drag, startPoint x: 691, startPoint y: 432, endPoint x: 336, endPoint y: 458, distance: 355.5
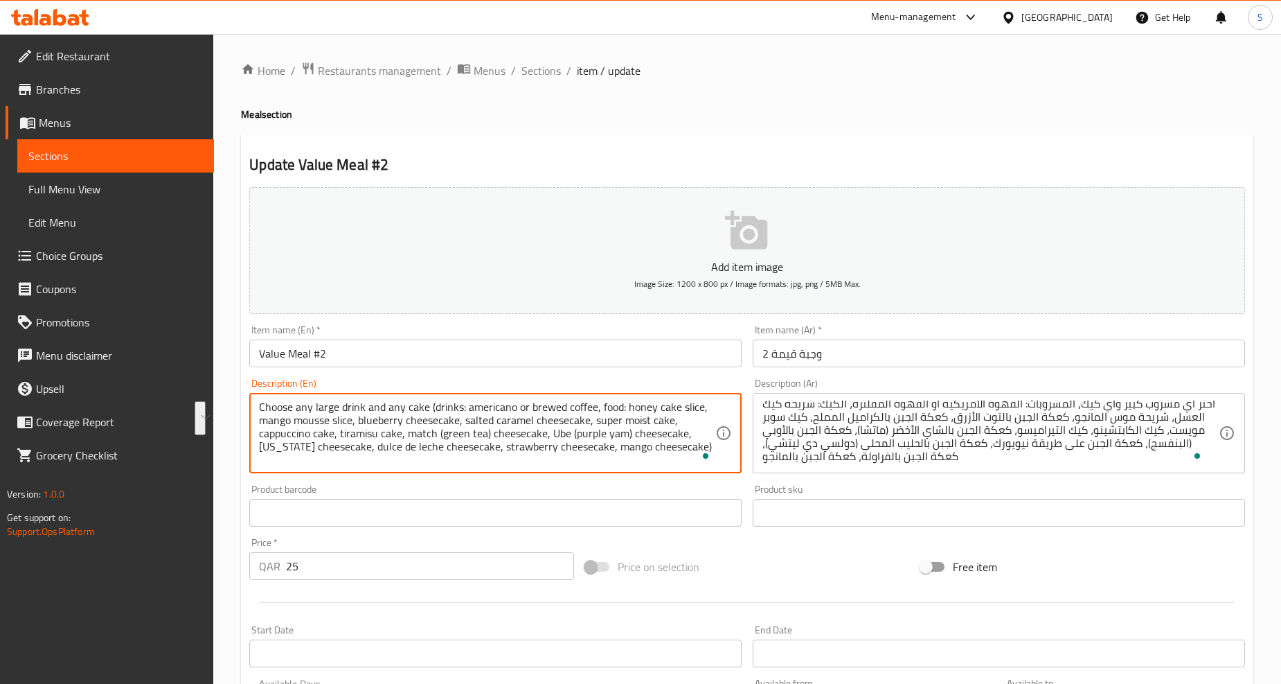
click at [336, 458] on textarea "Choose any large drink and any cake (drinks: americano or brewed coffee, food: …" at bounding box center [487, 433] width 456 height 66
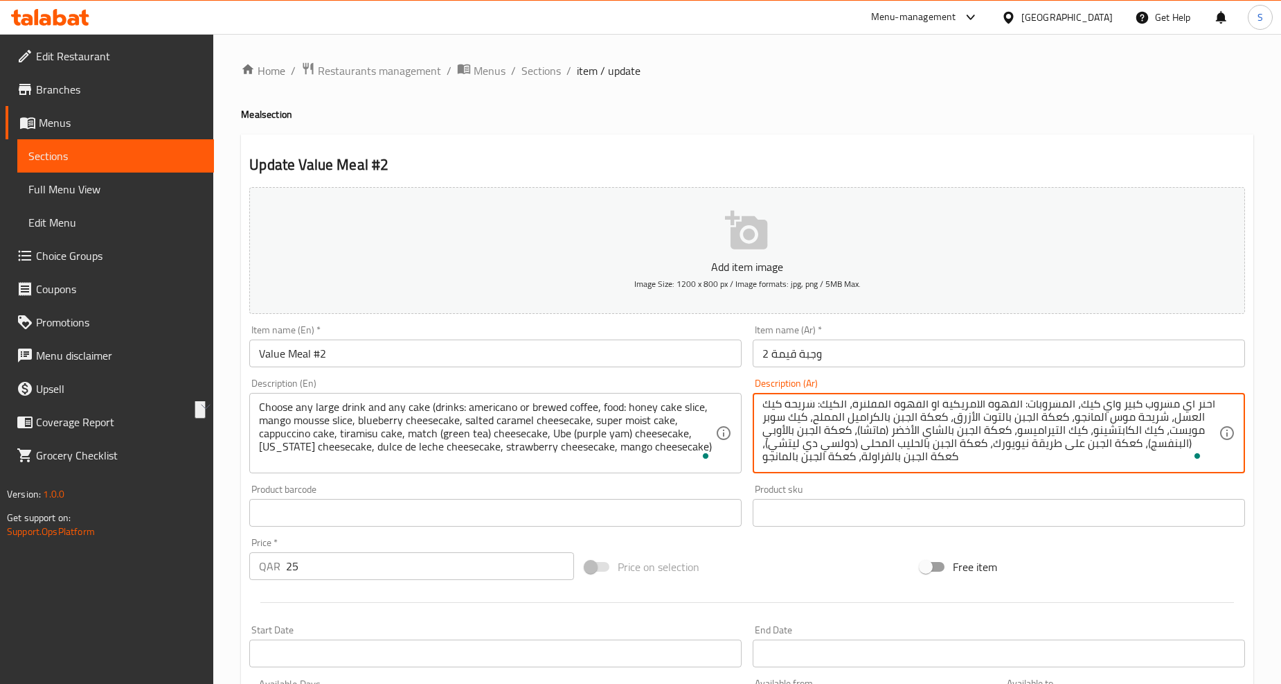
drag, startPoint x: 1096, startPoint y: 444, endPoint x: 952, endPoint y: 443, distance: 144.1
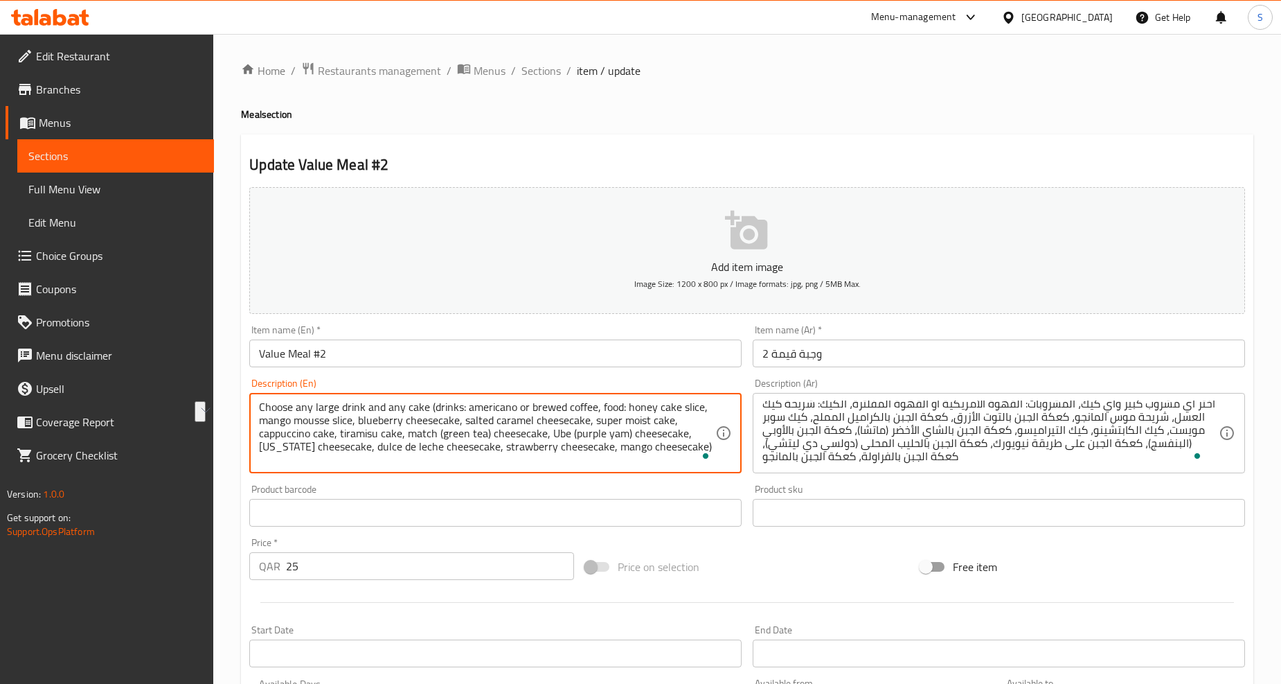
drag, startPoint x: 341, startPoint y: 447, endPoint x: 461, endPoint y: 454, distance: 119.3
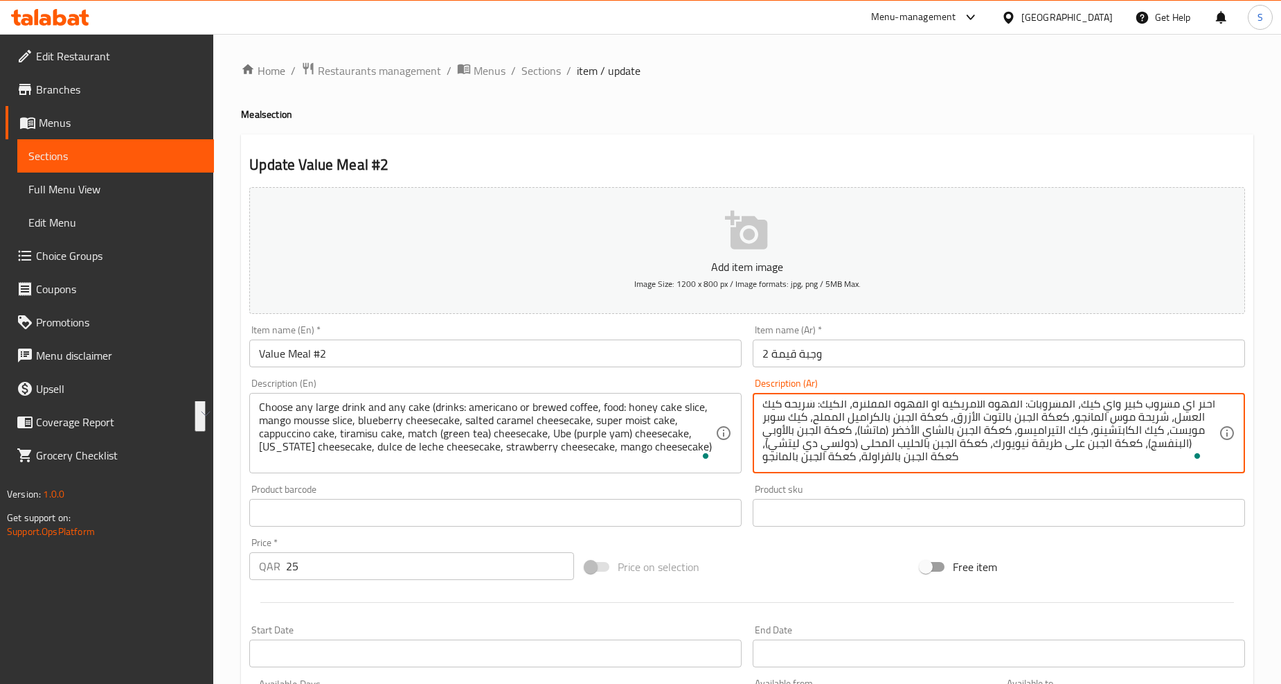
drag, startPoint x: 944, startPoint y: 445, endPoint x: 961, endPoint y: 466, distance: 27.2
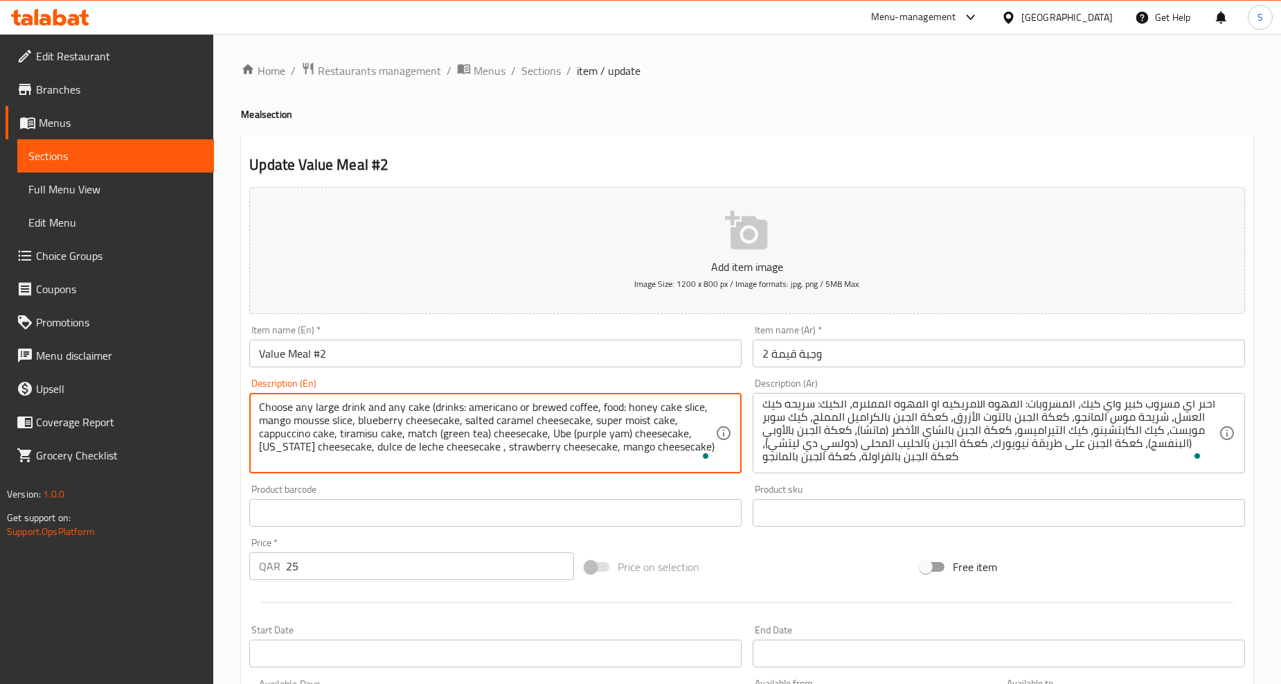
paste textarea "with sweetened milk"
drag, startPoint x: 576, startPoint y: 447, endPoint x: 367, endPoint y: 444, distance: 209.2
click at [367, 444] on textarea "Choose any large drink and any cake (drinks: americano or brewed coffee, food: …" at bounding box center [487, 433] width 456 height 66
type textarea "Choose any large drink and any cake (drinks: americano or brewed coffee, food: …"
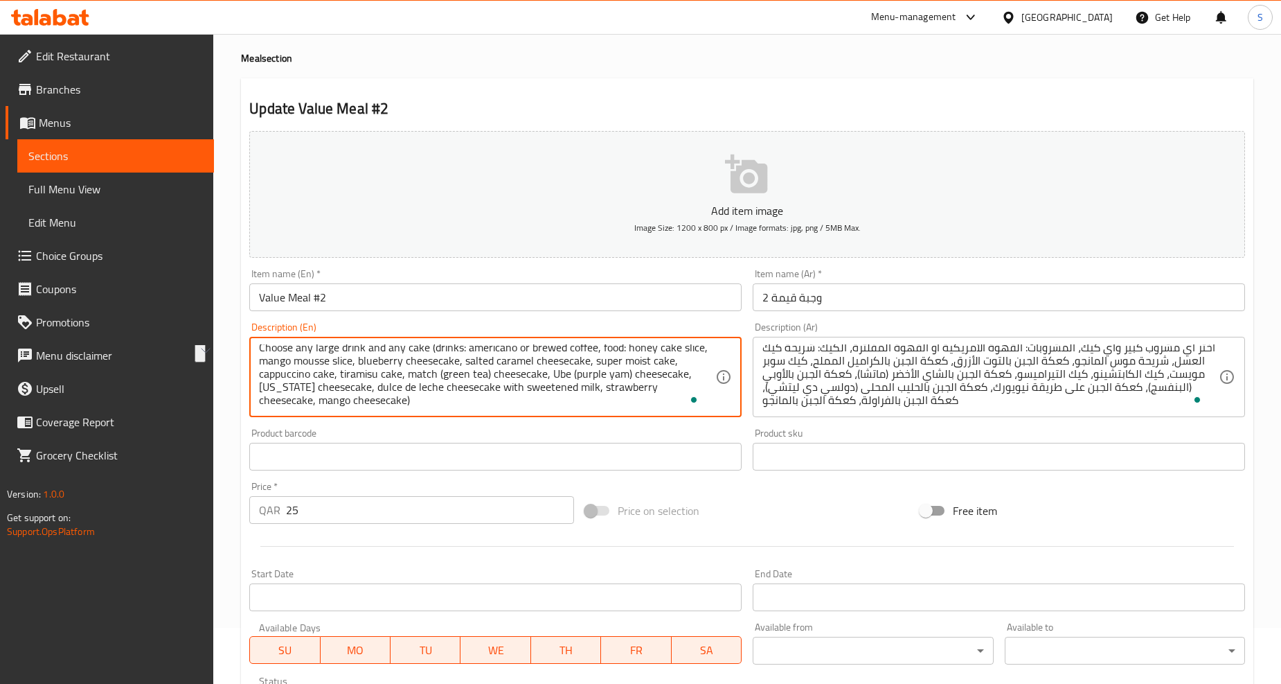
scroll to position [77, 0]
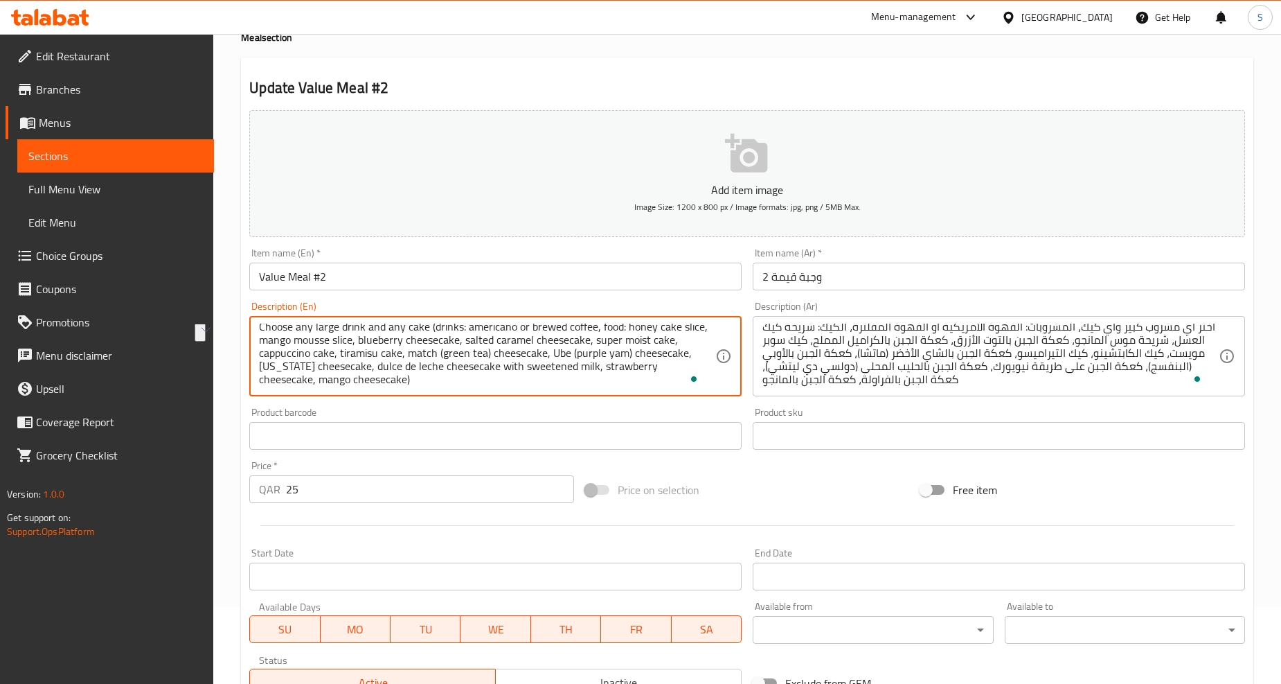
drag, startPoint x: 590, startPoint y: 365, endPoint x: 696, endPoint y: 368, distance: 106.0
click at [696, 368] on textarea "Choose any large drink and any cake (drinks: americano or brewed coffee, food: …" at bounding box center [487, 356] width 456 height 66
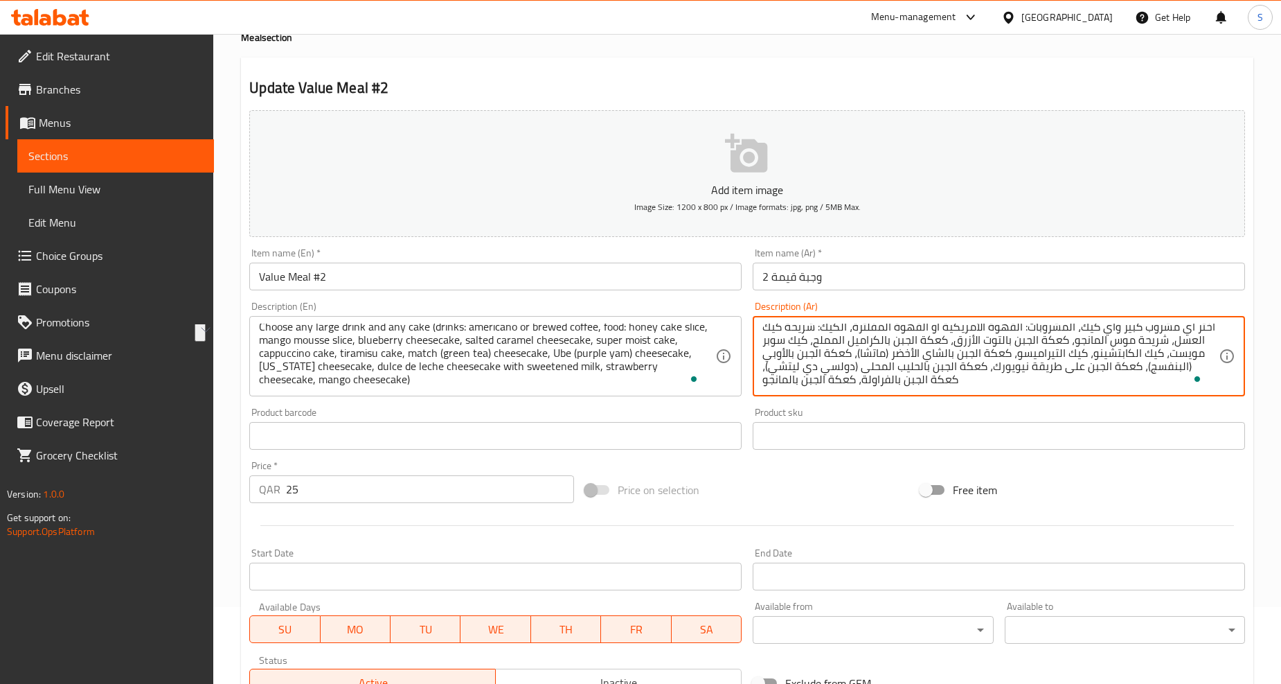
drag, startPoint x: 954, startPoint y: 380, endPoint x: 862, endPoint y: 384, distance: 91.6
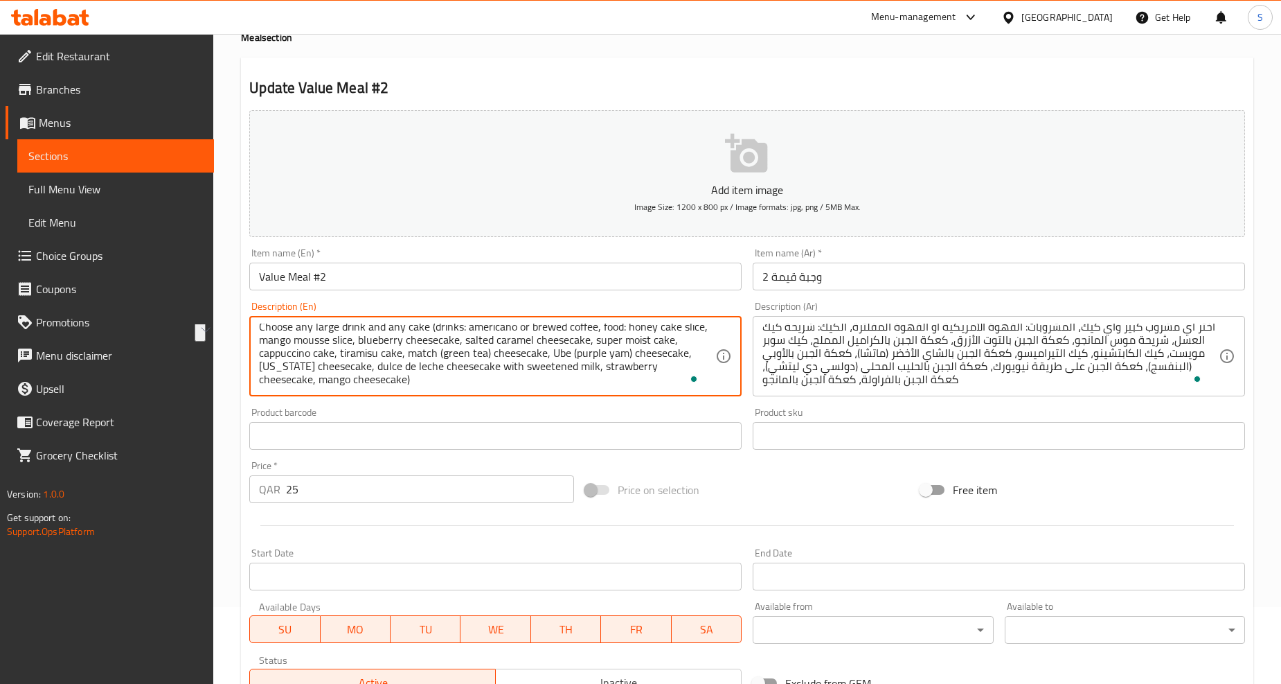
drag, startPoint x: 259, startPoint y: 381, endPoint x: 345, endPoint y: 383, distance: 85.9
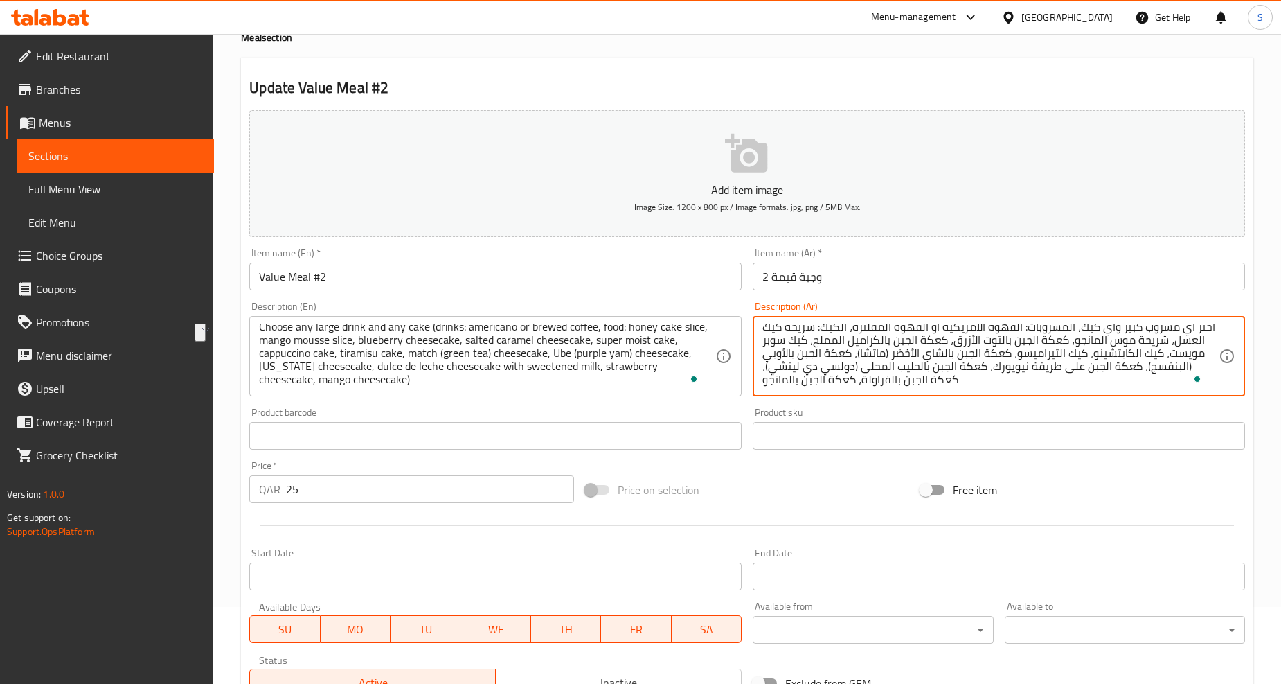
drag, startPoint x: 854, startPoint y: 382, endPoint x: 763, endPoint y: 389, distance: 91.7
click at [772, 334] on textarea "اختر أي مشروب كبير وأي كيك، المشروبات: القهوة الأمريكية أو القهوة المفلترة، الك…" at bounding box center [991, 356] width 456 height 66
drag, startPoint x: 772, startPoint y: 334, endPoint x: 799, endPoint y: 341, distance: 28.1
click at [772, 334] on textarea "اختر أي مشروب كبير وأي كيك، المشروبات: القهوة الأمريكية أو القهوة المفلترة، الك…" at bounding box center [991, 356] width 456 height 66
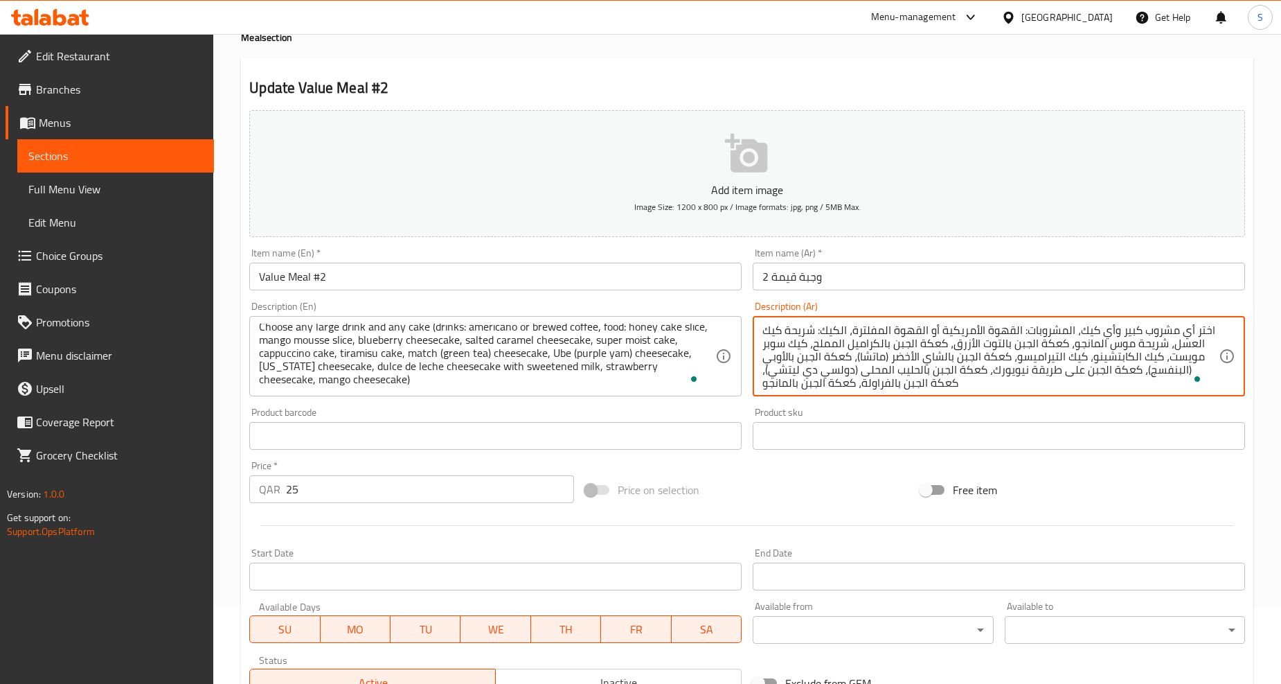
click at [1117, 339] on textarea "اختر أي مشروب كبير وأي كيك، المشروبات: القهوة الأمريكية أو القهوة المفلترة، الك…" at bounding box center [991, 356] width 456 height 66
click at [987, 344] on textarea "اختر أي مشروب كبير وأي كيك، المشروبات: القهوة الأمريكية أو القهوة المفلترة، الك…" at bounding box center [991, 356] width 456 height 66
click at [851, 343] on textarea "اختر أي مشروب كبير وأي كيك، المشروبات: القهوة الأمريكية أو القهوة المفلترة، الك…" at bounding box center [991, 356] width 456 height 66
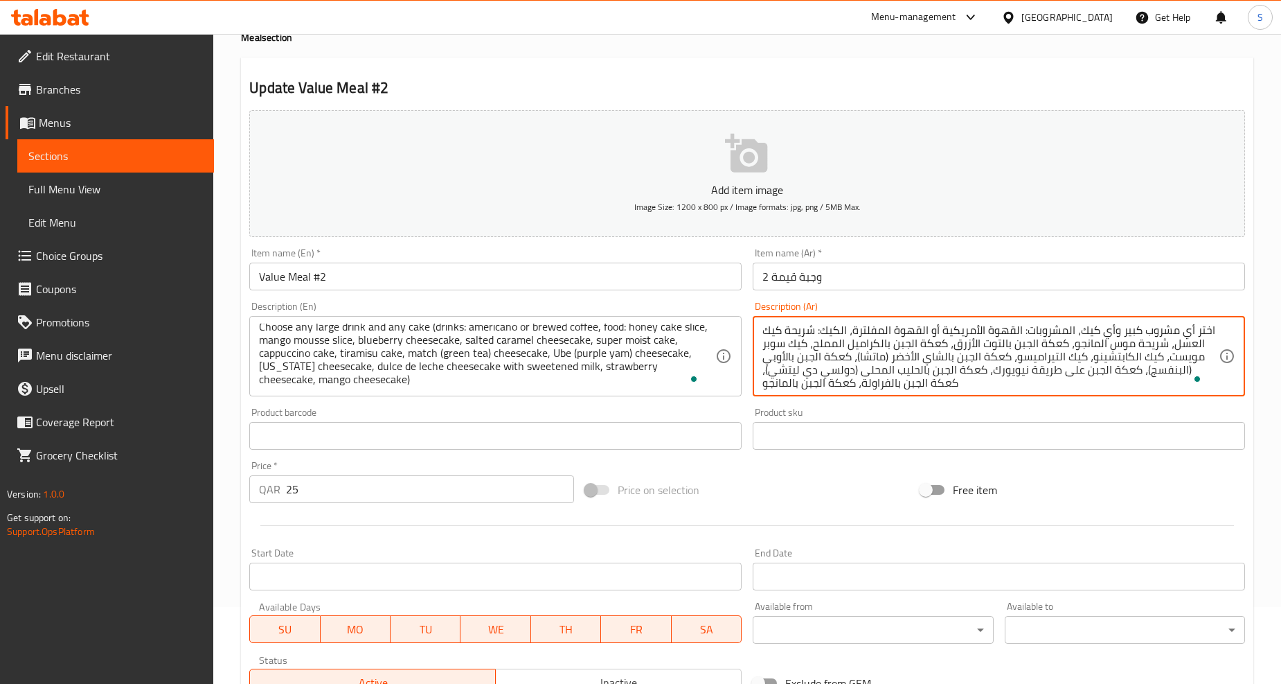
click at [851, 343] on textarea "اختر أي مشروب كبير وأي كيك، المشروبات: القهوة الأمريكية أو القهوة المفلترة، الك…" at bounding box center [991, 356] width 456 height 66
click at [1146, 357] on textarea "اختر أي مشروب كبير وأي كيك، المشروبات: القهوة الأمريكية أو القهوة المفلترة، الك…" at bounding box center [991, 356] width 456 height 66
click at [1058, 355] on textarea "اختر أي مشروب كبير وأي كيك، المشروبات: القهوة الأمريكية أو القهوة المفلترة، الك…" at bounding box center [991, 356] width 456 height 66
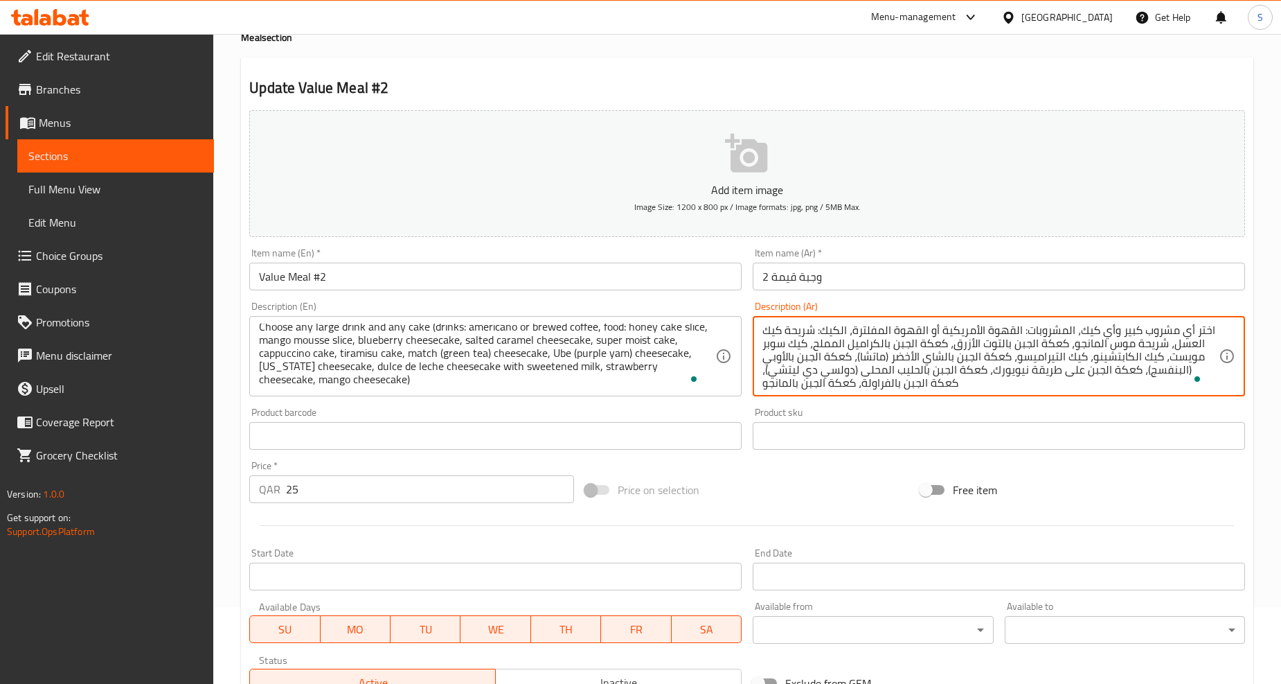
click at [1002, 360] on textarea "اختر أي مشروب كبير وأي كيك، المشروبات: القهوة الأمريكية أو القهوة المفلترة، الك…" at bounding box center [991, 356] width 456 height 66
click at [916, 357] on textarea "اختر أي مشروب كبير وأي كيك، المشروبات: القهوة الأمريكية أو القهوة المفلترة، الك…" at bounding box center [991, 356] width 456 height 66
click at [1123, 364] on textarea "اختر أي مشروب كبير وأي كيك، المشروبات: القهوة الأمريكية أو القهوة المفلترة، الك…" at bounding box center [991, 356] width 456 height 66
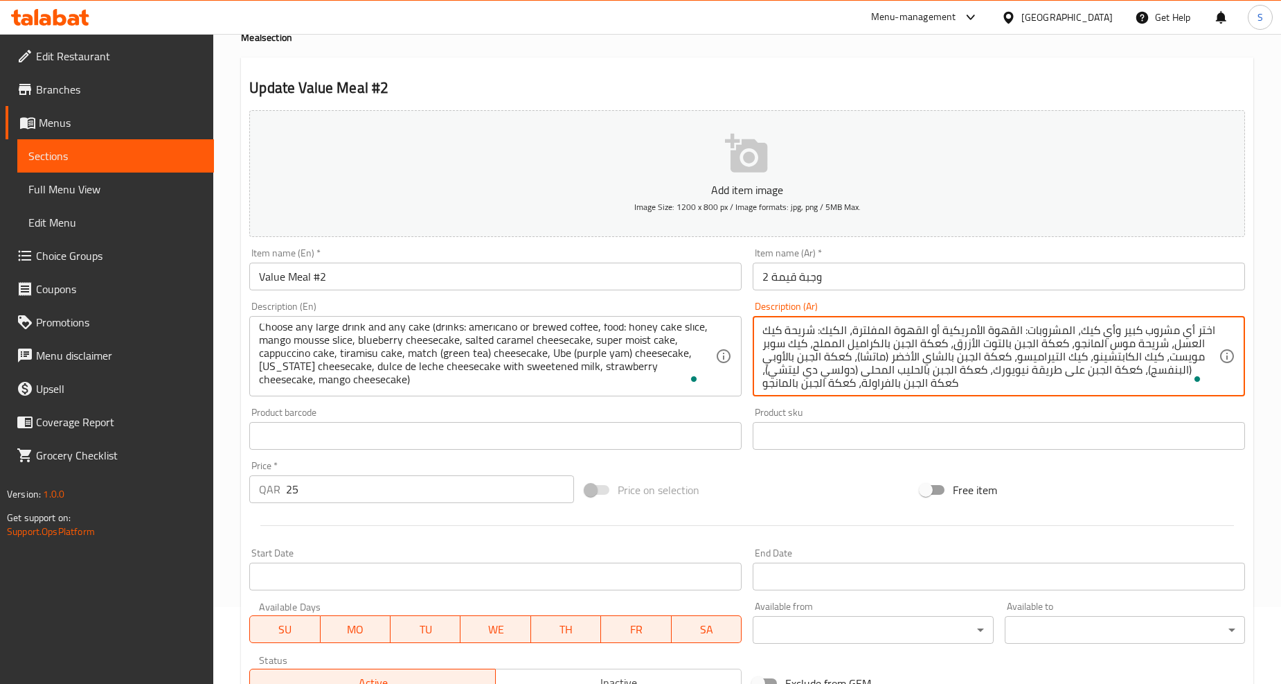
click at [1123, 364] on textarea "اختر أي مشروب كبير وأي كيك، المشروبات: القهوة الأمريكية أو القهوة المفلترة، الك…" at bounding box center [991, 356] width 456 height 66
click at [1025, 372] on textarea "اختر أي مشروب كبير وأي كيك، المشروبات: القهوة الأمريكية أو القهوة المفلترة، الك…" at bounding box center [991, 356] width 456 height 66
click at [887, 368] on textarea "اختر أي مشروب كبير وأي كيك، المشروبات: القهوة الأمريكية أو القهوة المفلترة، الك…" at bounding box center [991, 356] width 456 height 66
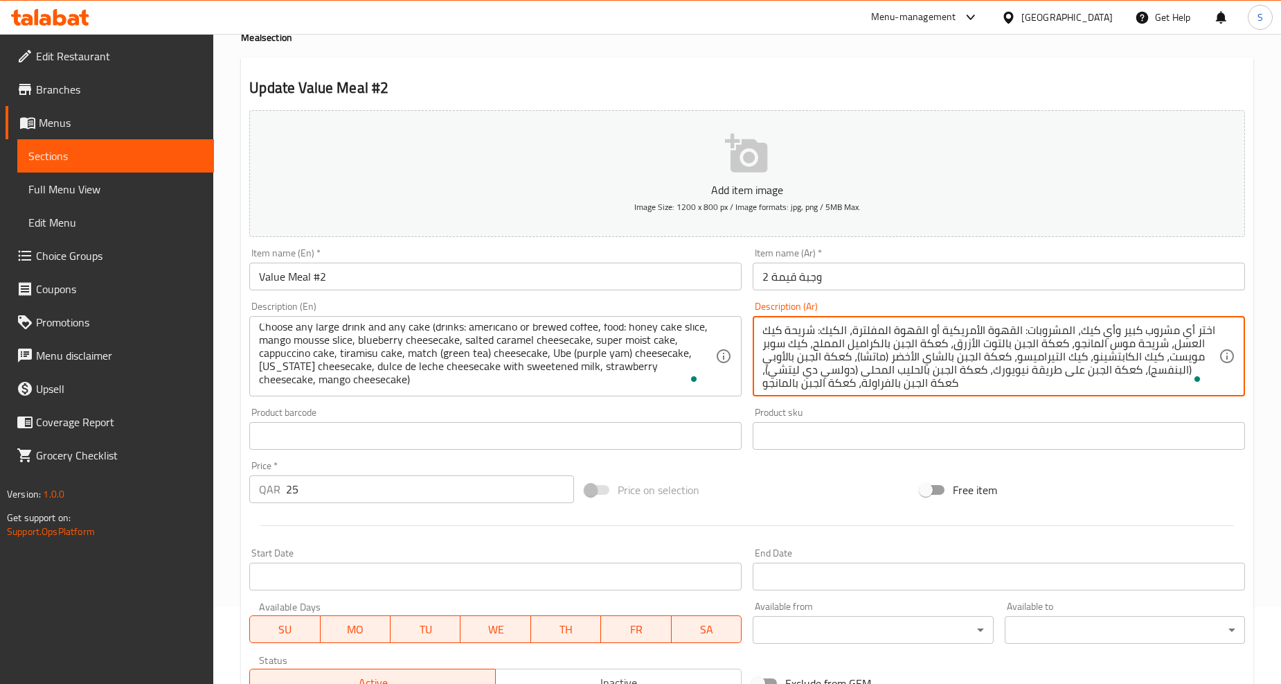
click at [891, 384] on textarea "اختر أي مشروب كبير وأي كيك، المشروبات: القهوة الأمريكية أو القهوة المفلترة، الك…" at bounding box center [991, 356] width 456 height 66
click at [849, 381] on textarea "اختر أي مشروب كبير وأي كيك، المشروبات: القهوة الأمريكية أو القهوة المفلترة، الك…" at bounding box center [991, 356] width 456 height 66
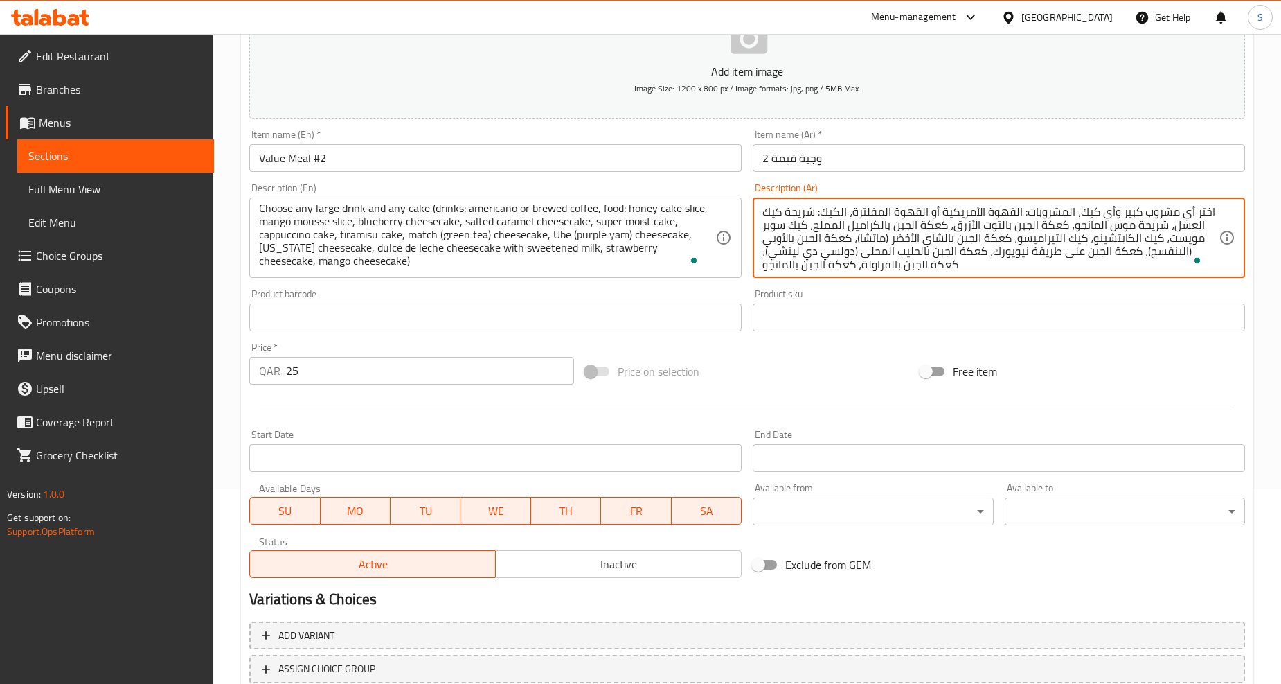
scroll to position [292, 0]
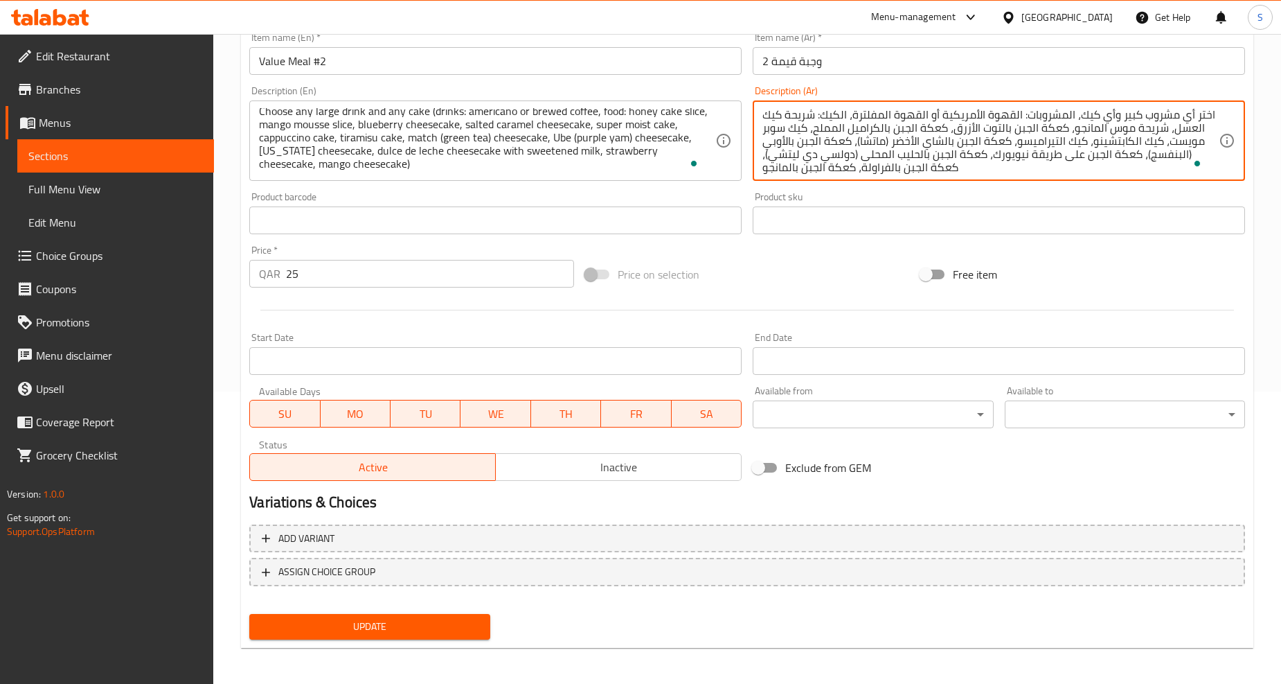
click at [377, 629] on span "Update" at bounding box center [369, 626] width 218 height 17
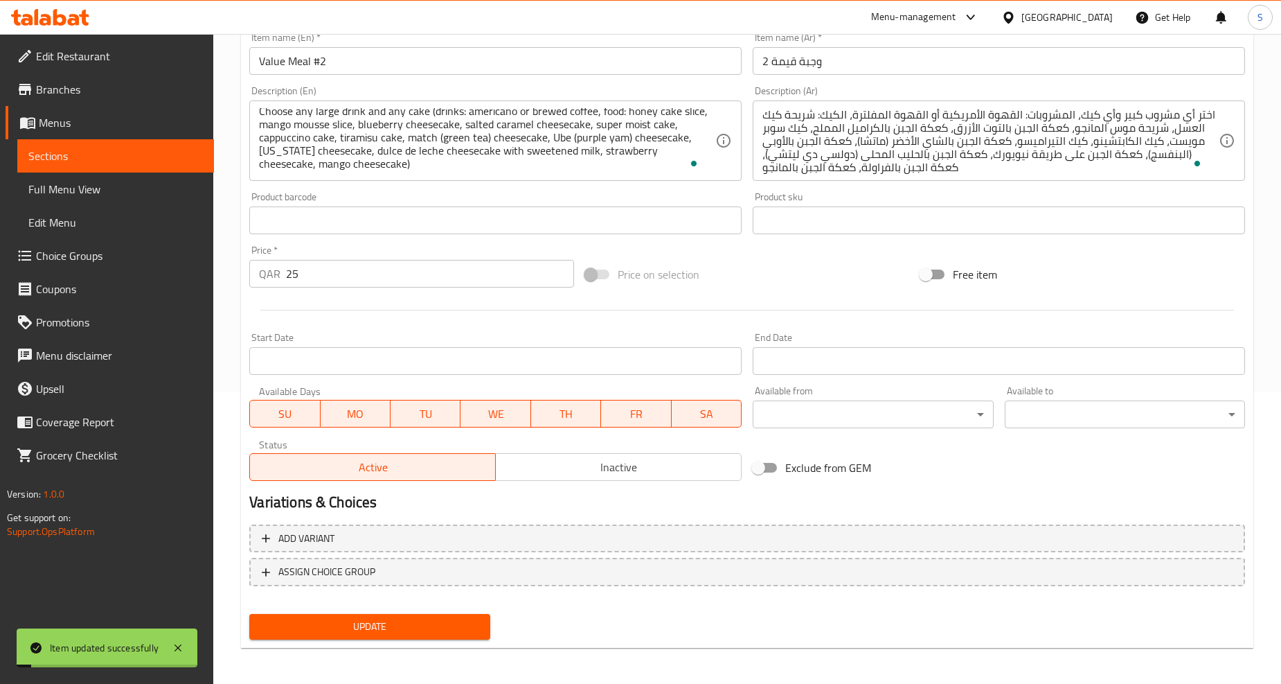
scroll to position [0, 0]
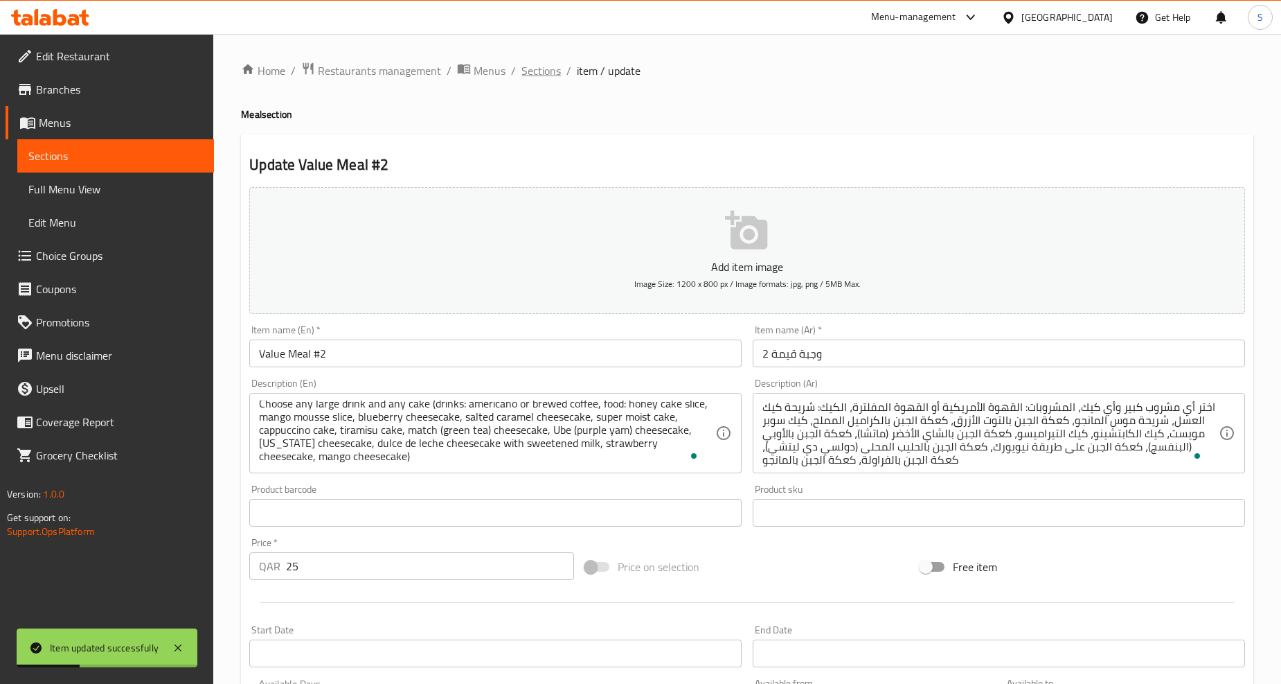
click at [543, 62] on span "Sections" at bounding box center [541, 70] width 39 height 17
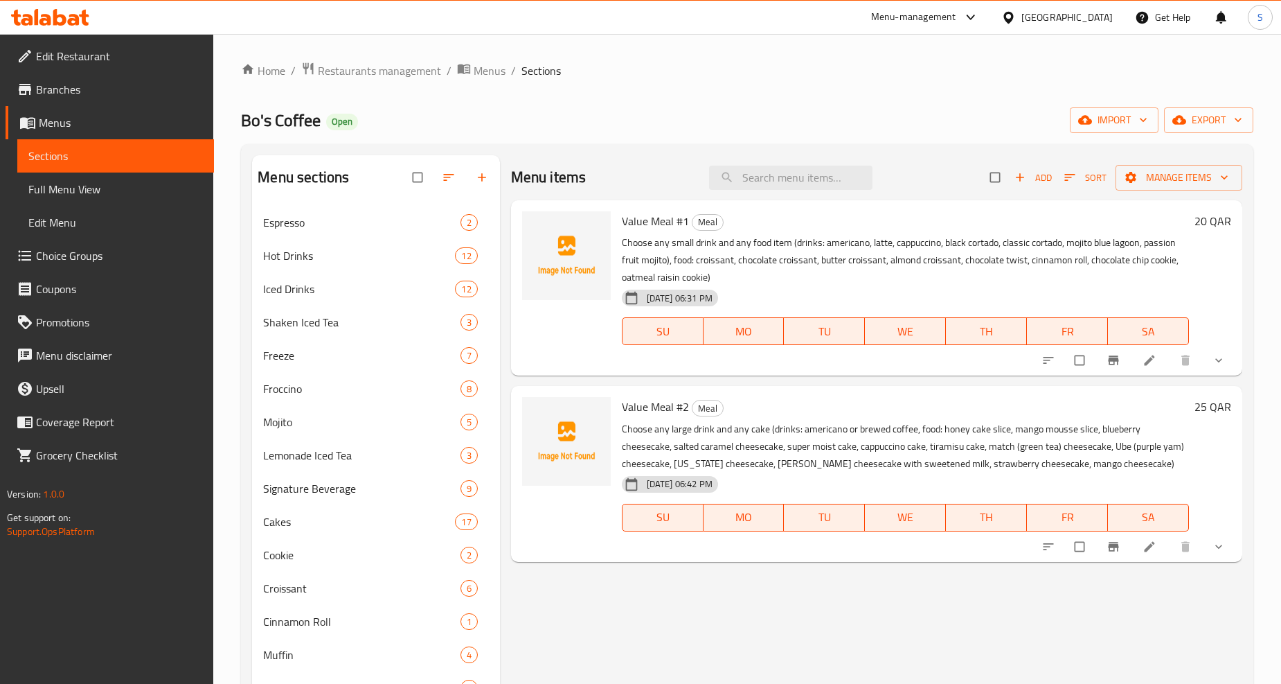
click at [1222, 544] on icon "show more" at bounding box center [1219, 547] width 14 height 14
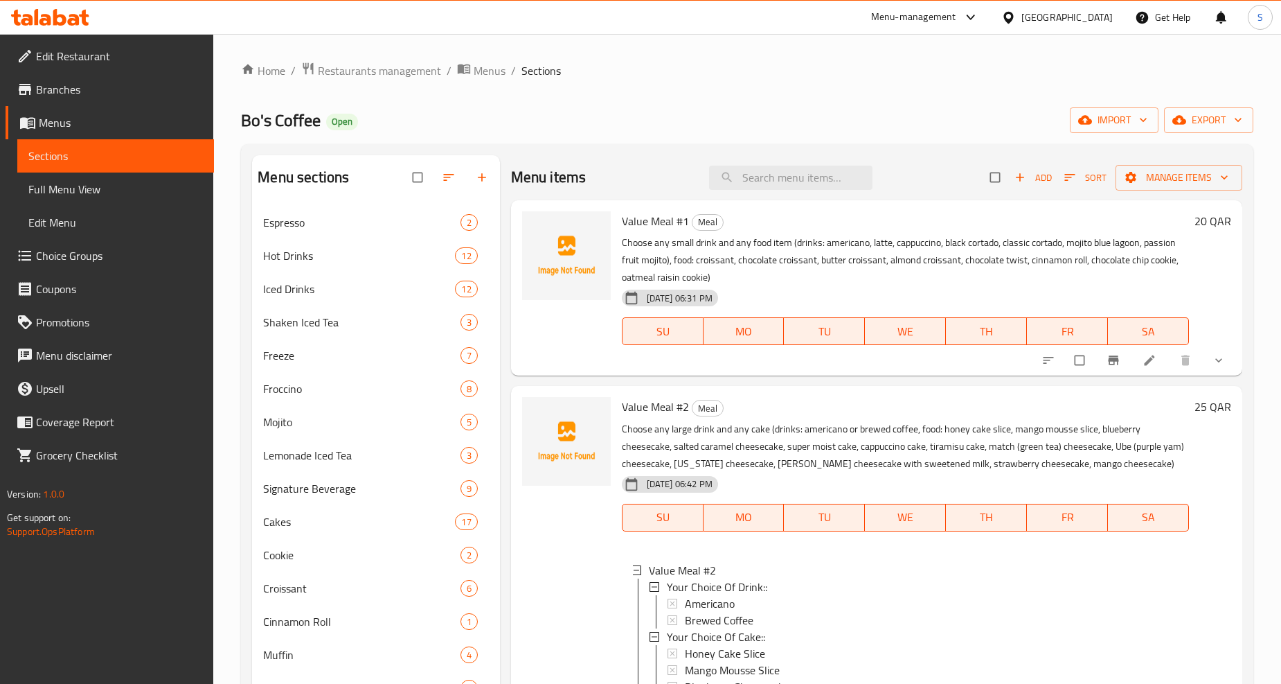
click at [1227, 362] on span "show more" at bounding box center [1220, 360] width 17 height 14
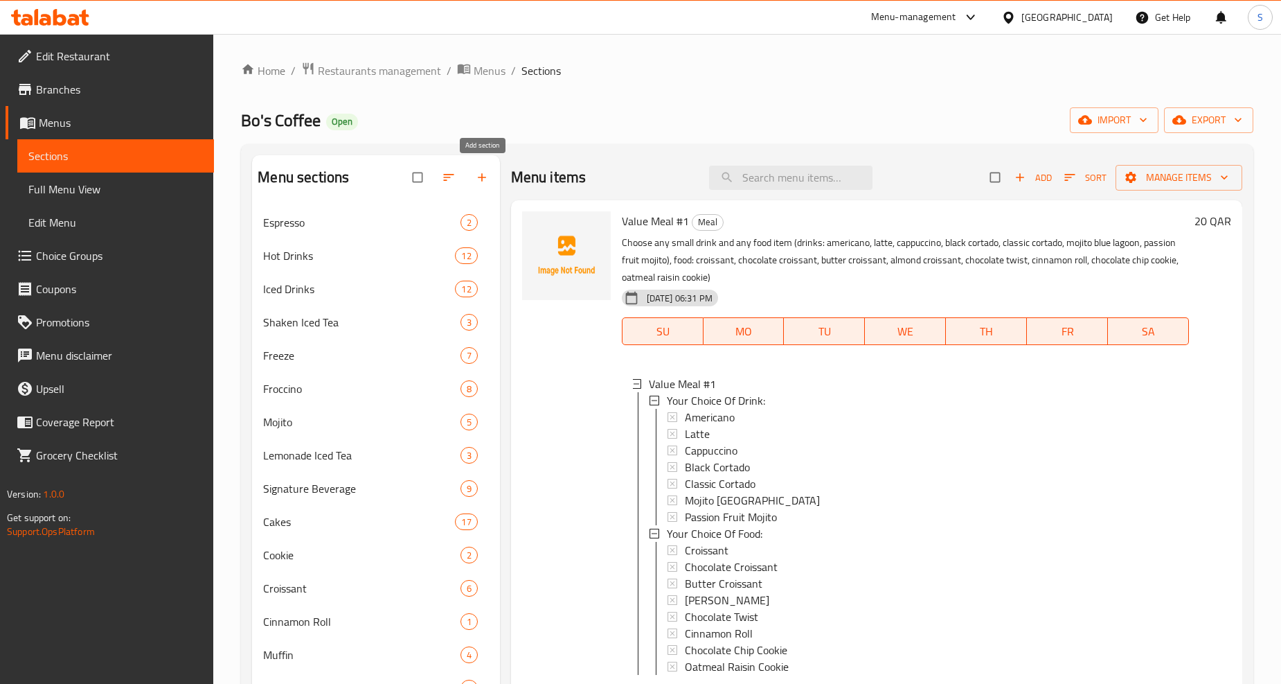
click at [473, 173] on button "button" at bounding box center [483, 177] width 33 height 30
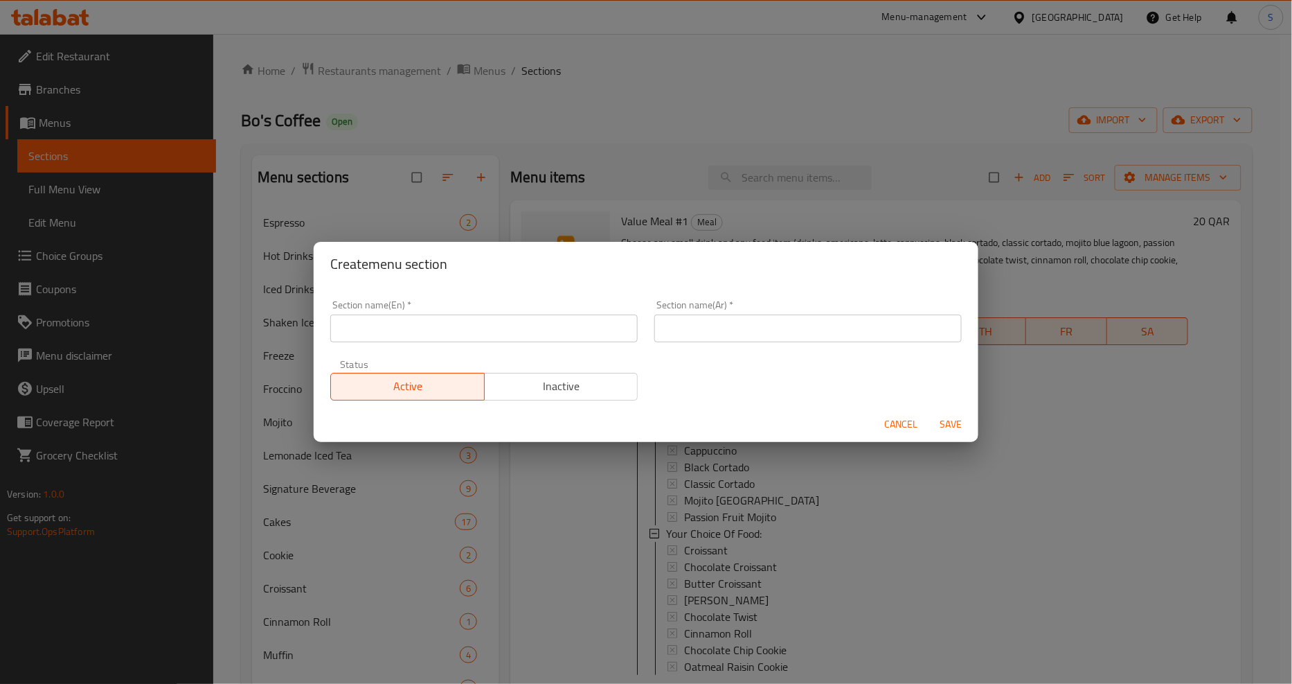
click at [452, 332] on input "text" at bounding box center [484, 328] width 308 height 28
paste input "COMBO"
click at [452, 332] on input "COMBO" at bounding box center [484, 328] width 308 height 28
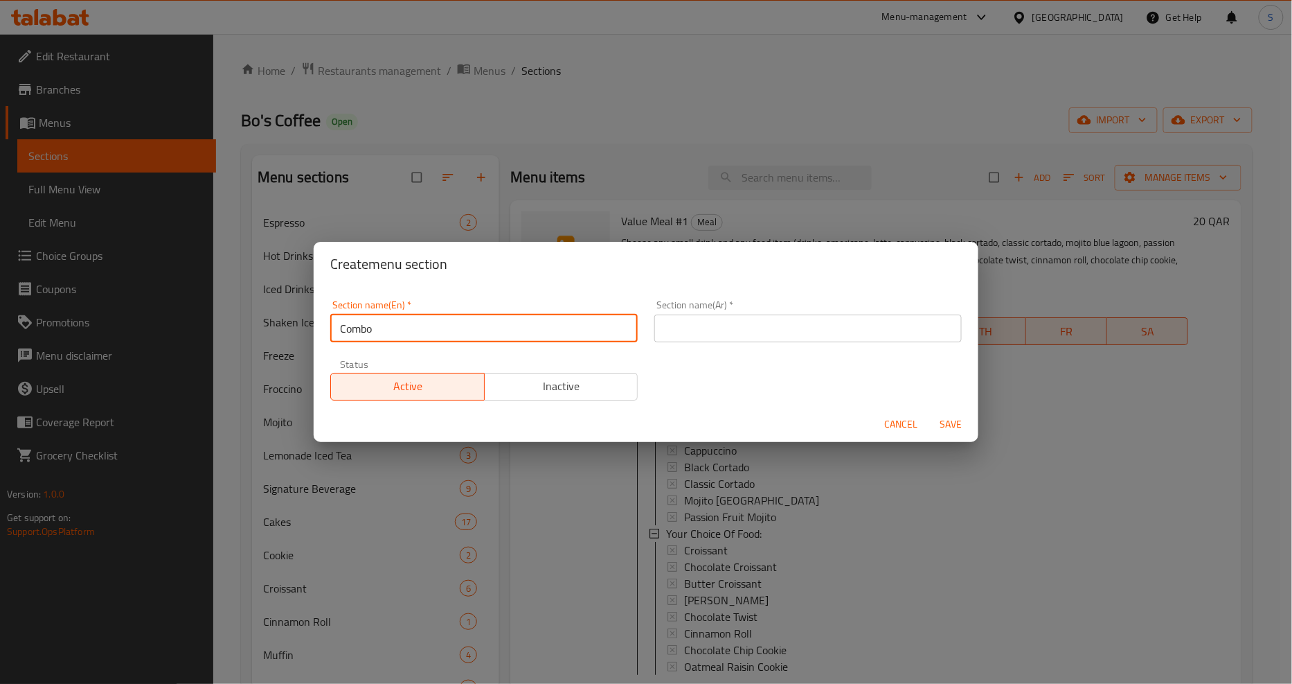
type input "Combo"
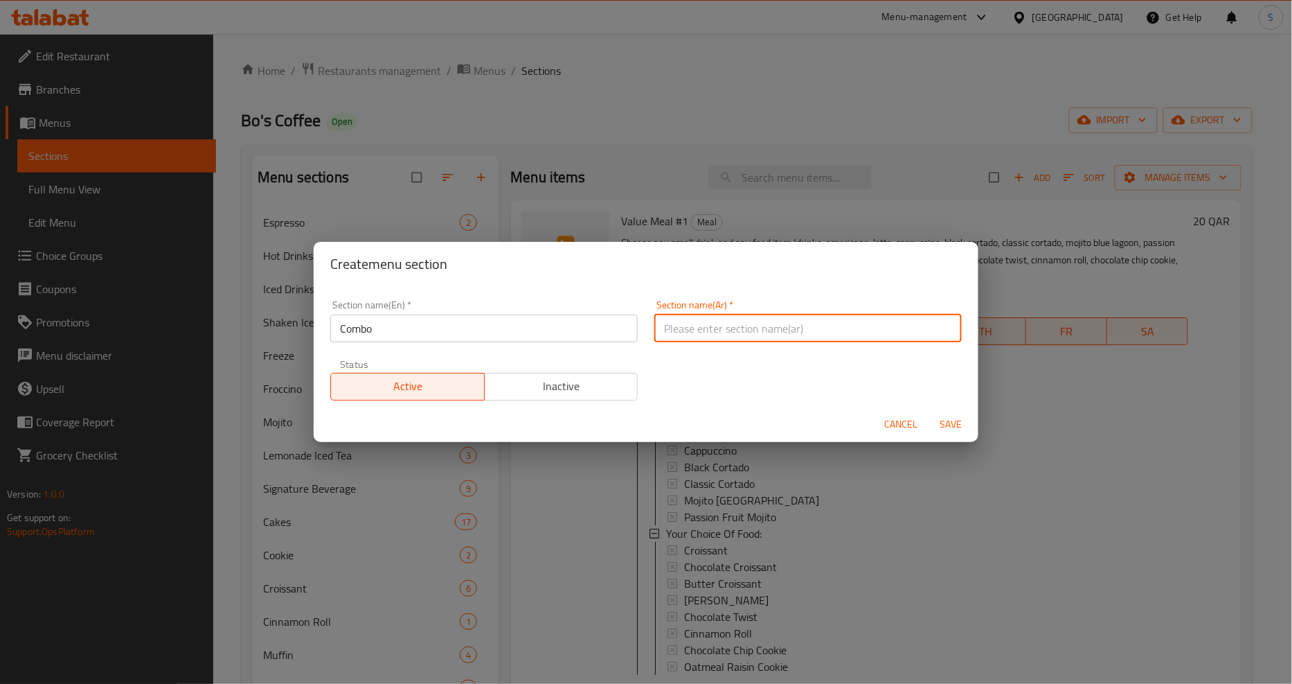
click at [763, 335] on input "text" at bounding box center [809, 328] width 308 height 28
type input "كومبو"
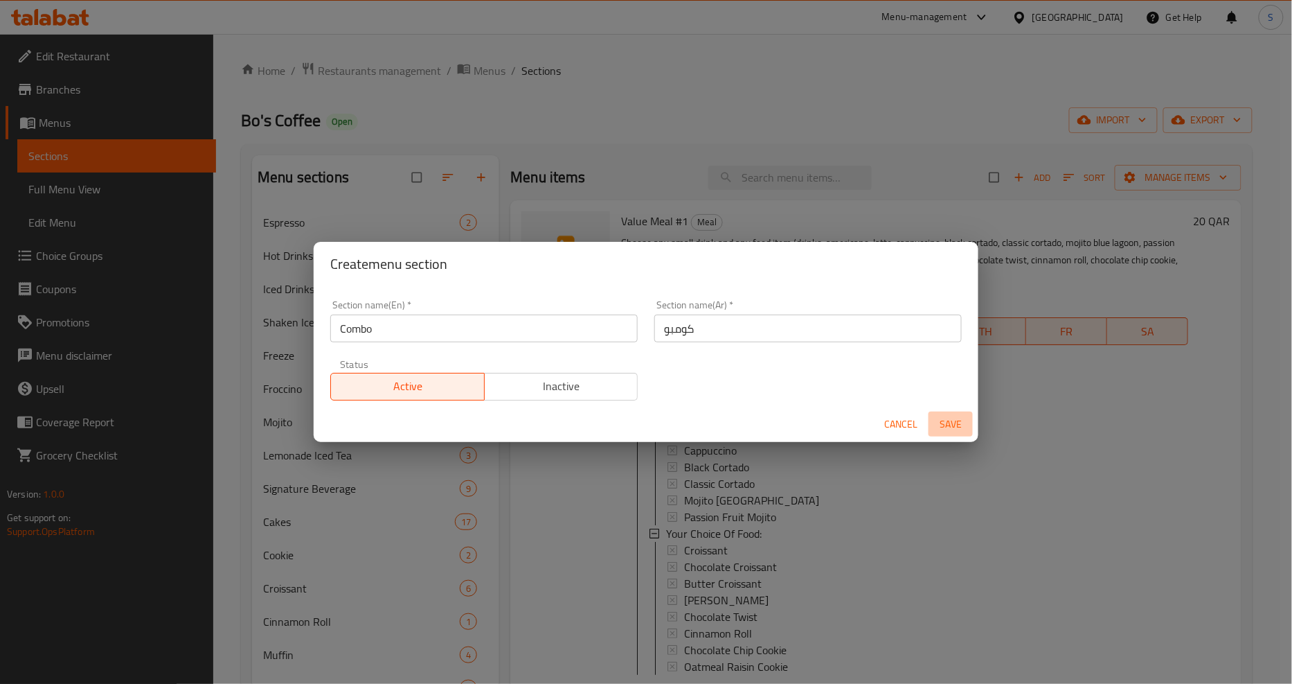
click at [959, 422] on span "Save" at bounding box center [950, 424] width 33 height 17
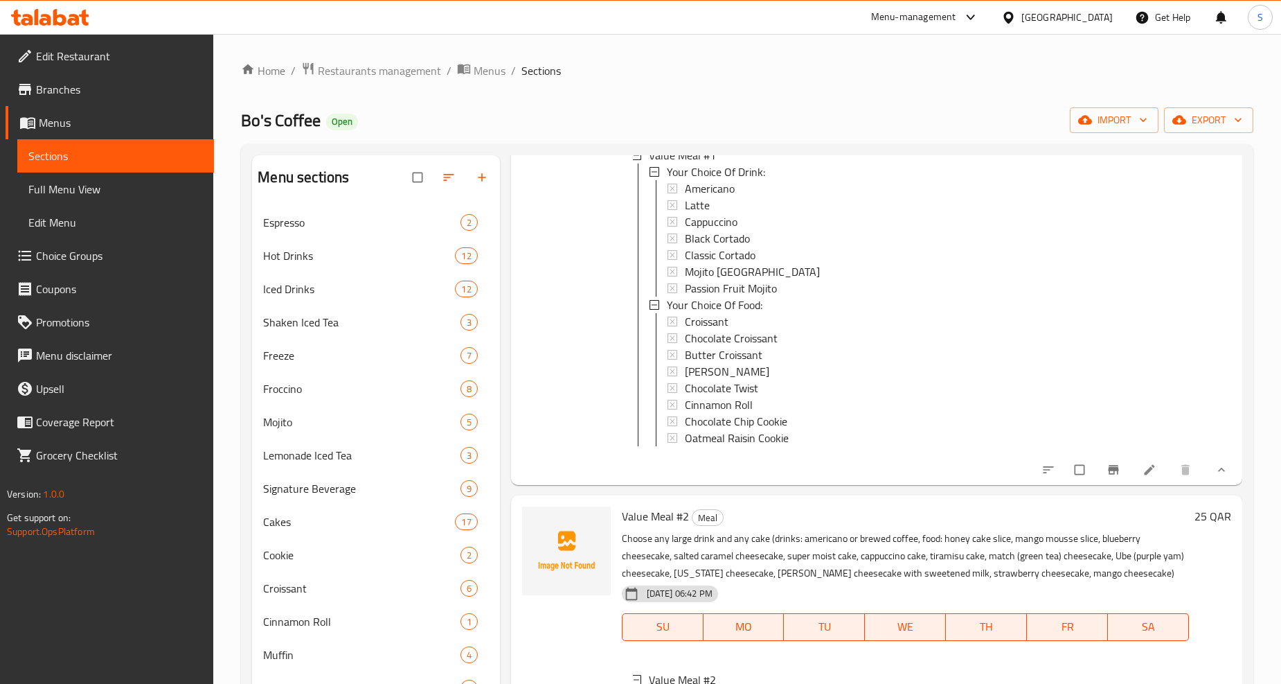
scroll to position [363, 0]
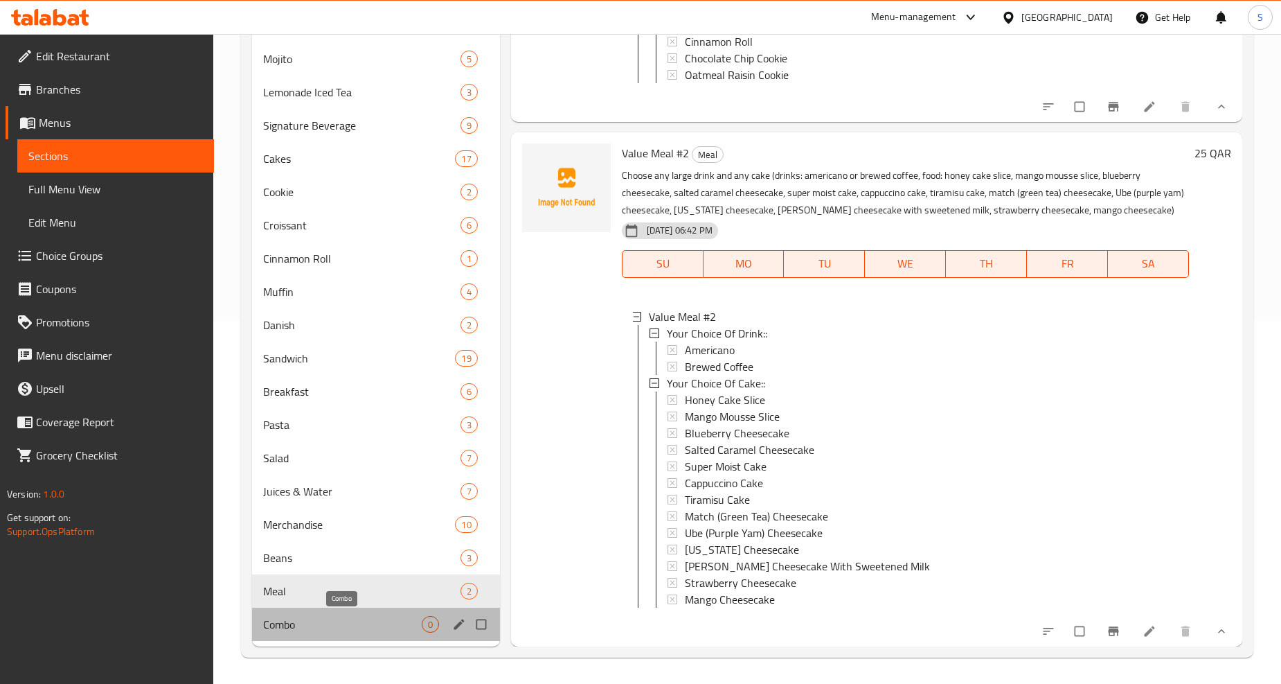
click at [323, 618] on span "Combo" at bounding box center [342, 624] width 158 height 17
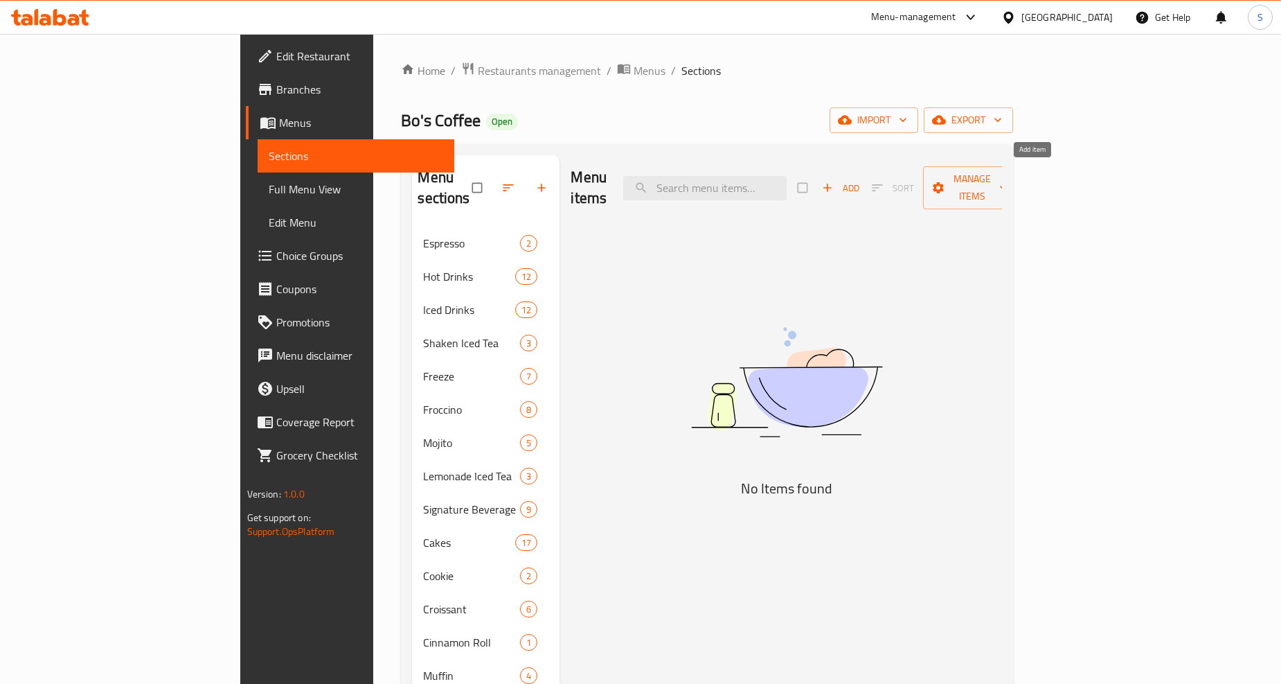
click at [860, 180] on span "Add" at bounding box center [840, 188] width 37 height 16
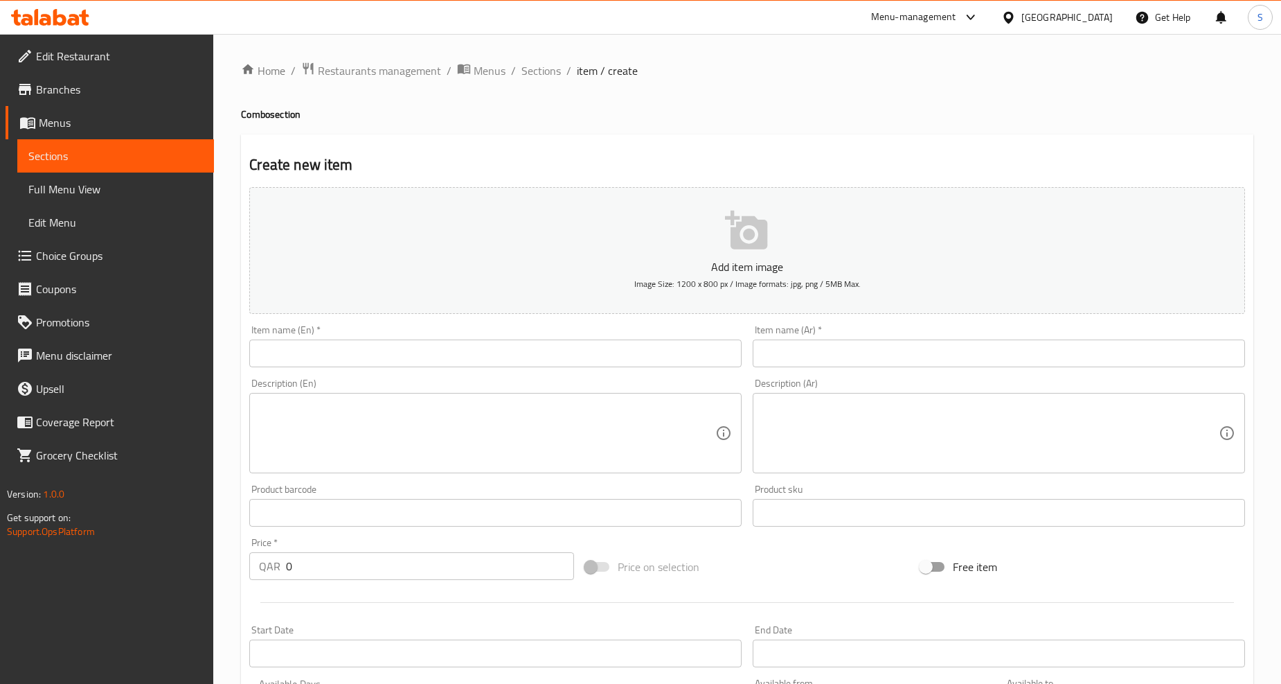
click at [429, 360] on input "text" at bounding box center [495, 353] width 492 height 28
paste input "COMBO DEAL RED BULL & CROISSANT"
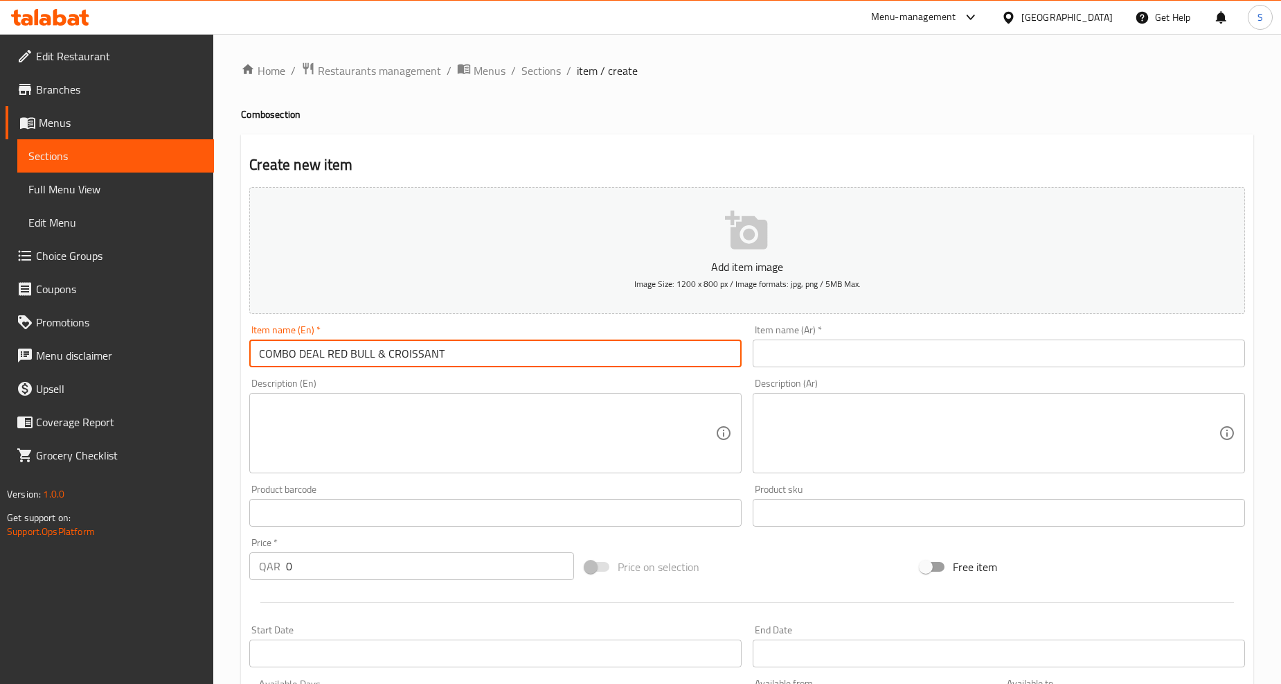
click at [429, 360] on input "COMBO DEAL RED BULL & CROISSANT" at bounding box center [495, 353] width 492 height 28
click at [476, 361] on input "Combo Deal Red Bull & Croissant" at bounding box center [495, 353] width 492 height 28
type input "Combo Deal Red Bull & Croissant"
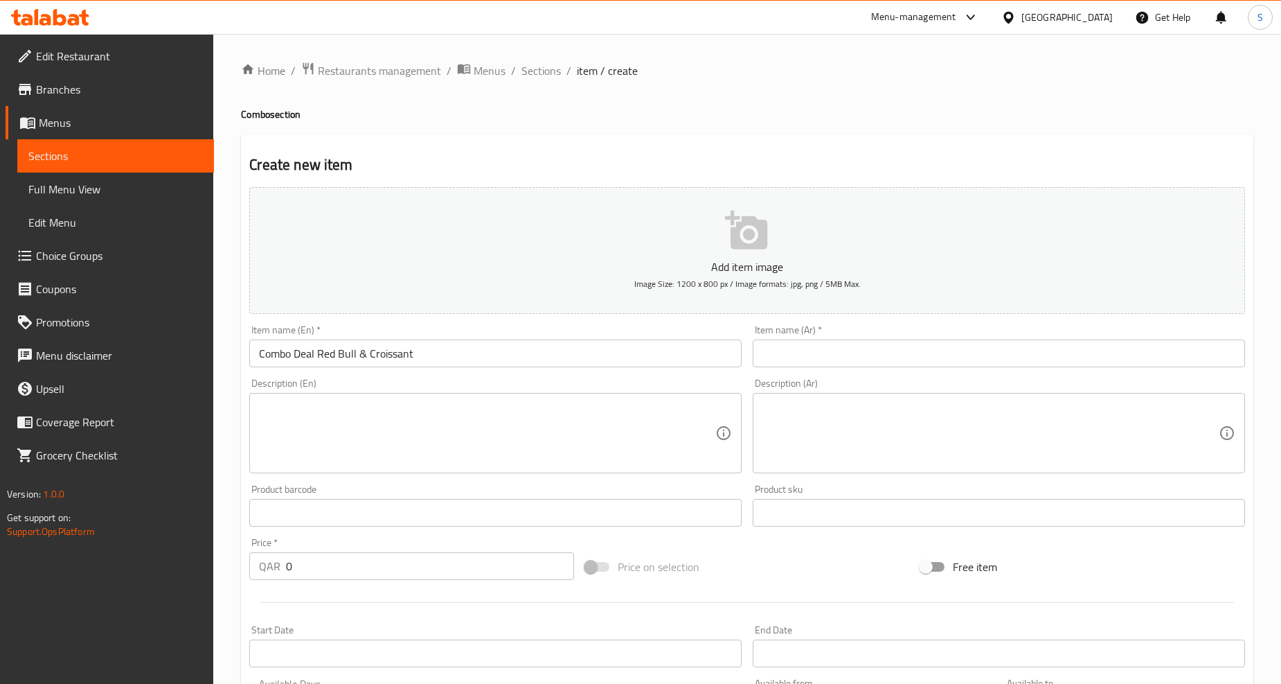
click at [510, 441] on textarea at bounding box center [487, 433] width 456 height 66
paste textarea "Choose Original Red Bull cans and any food item. Red Bull flavors: Original, Fo…"
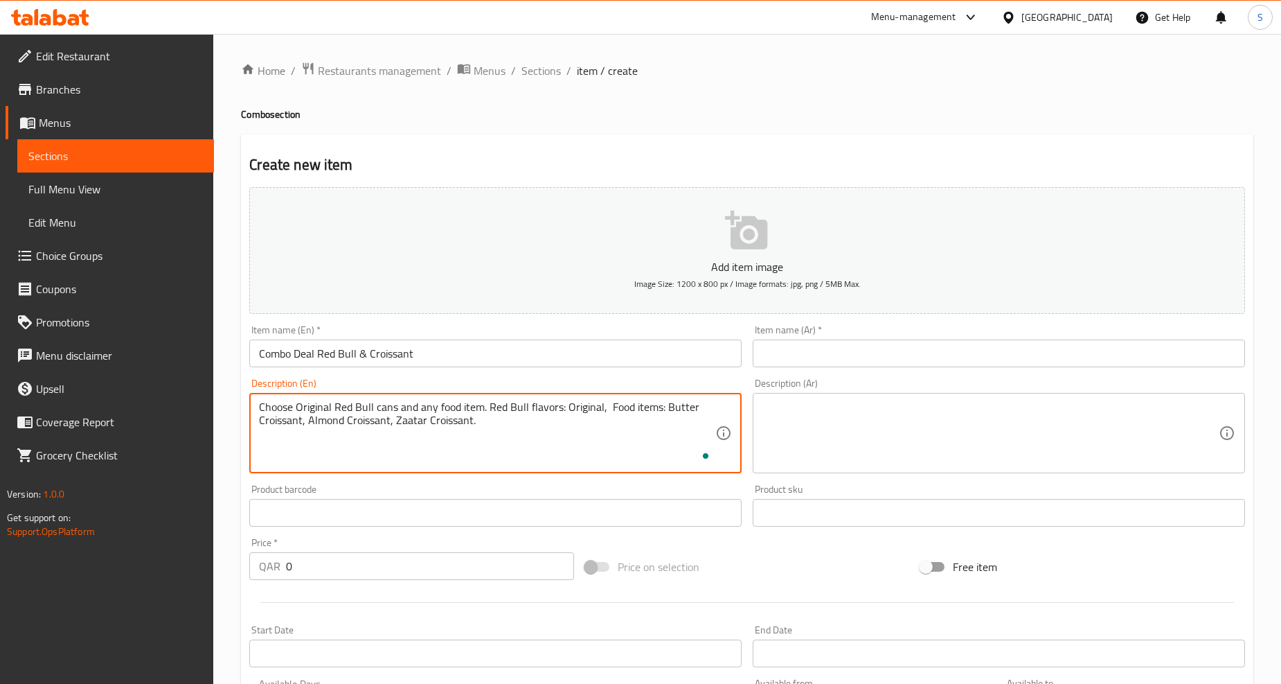
click at [495, 449] on textarea "Choose Original Red Bull cans and any food item. Red Bull flavors: Original, Fo…" at bounding box center [487, 433] width 456 height 66
click at [495, 449] on textarea "Choose original red bull cans and any food item. Red bull flavors: original, fo…" at bounding box center [487, 433] width 456 height 66
click at [606, 407] on textarea "Choose original Red Bull cans and any food item. Red Bull flavors: original, fo…" at bounding box center [487, 433] width 456 height 66
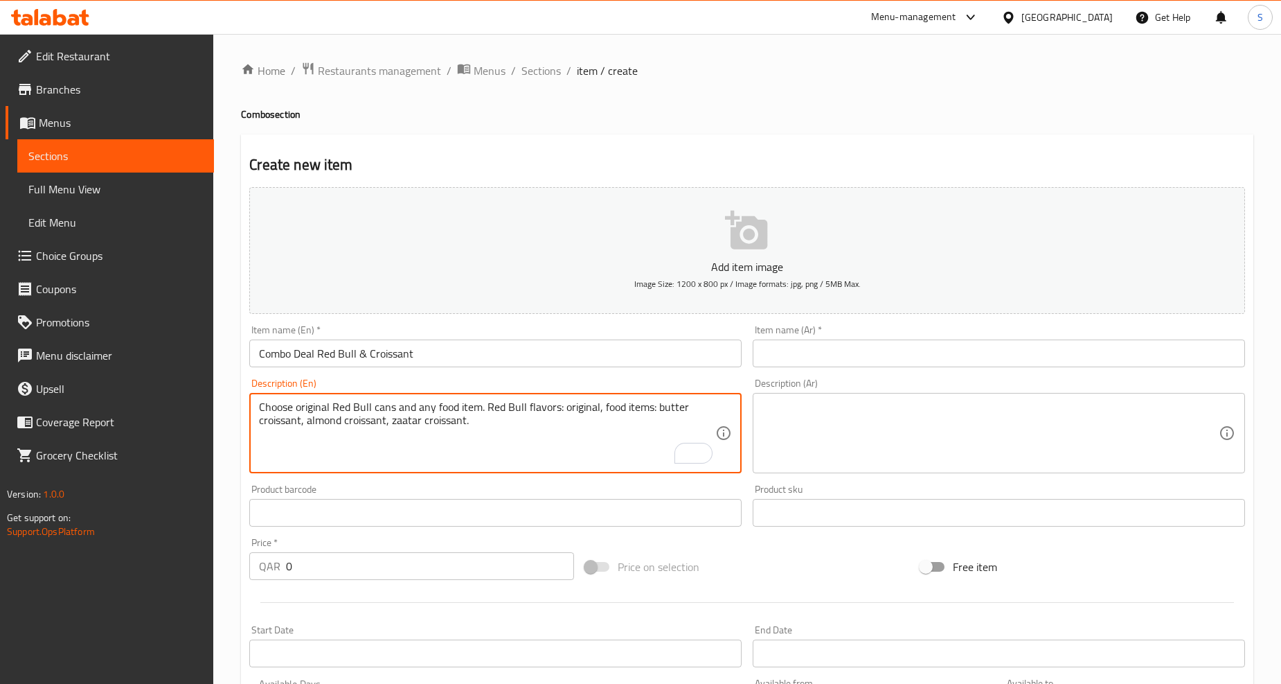
type textarea "Choose original Red Bull cans and any food item. Red Bull flavors: original, fo…"
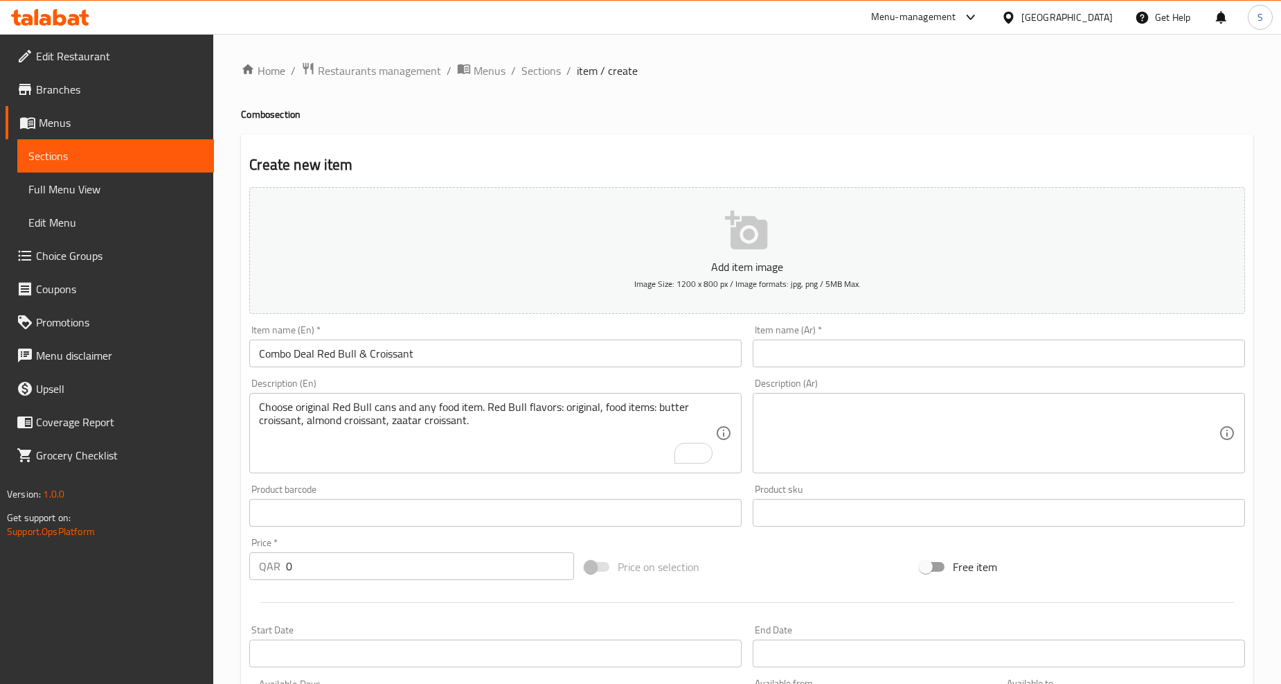
click at [921, 353] on input "text" at bounding box center [999, 353] width 492 height 28
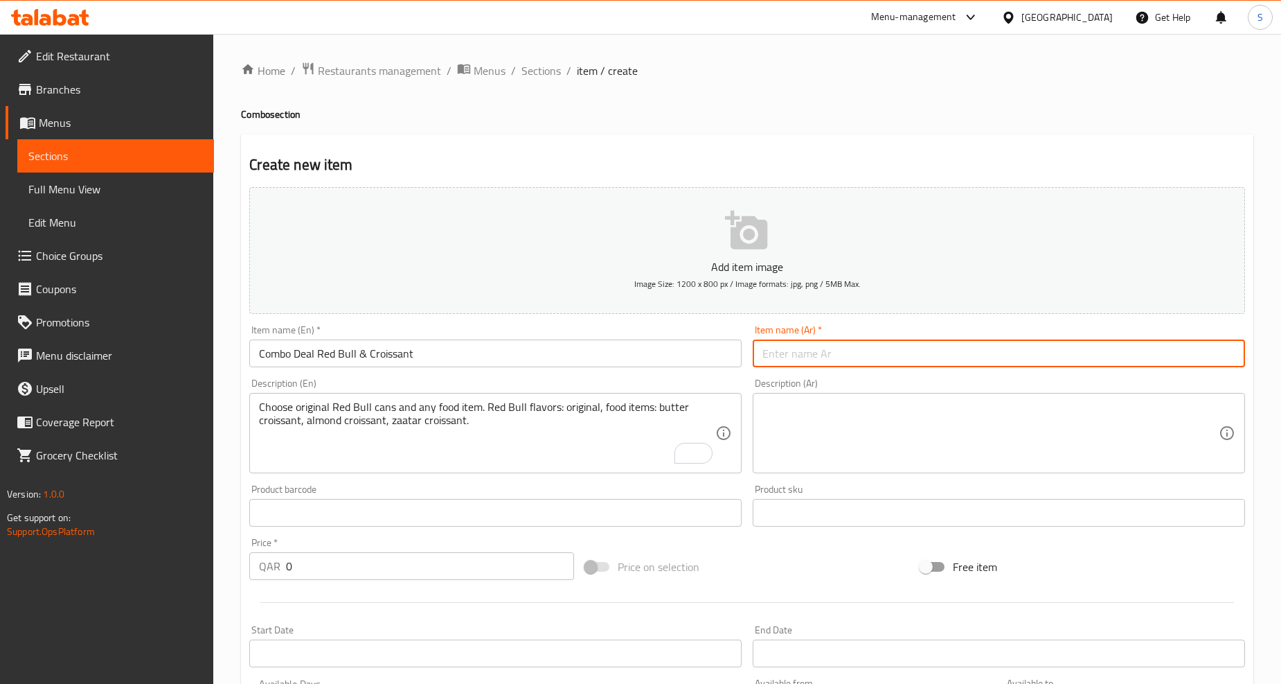
paste input "عرض كومبو: ريد بُل وكرواسون"
type input "عرض كومبو: ريد بُل وكرواسون"
click at [517, 59] on div "Home / Restaurants management / Menus / Sections / item / create Combo section …" at bounding box center [747, 506] width 1068 height 945
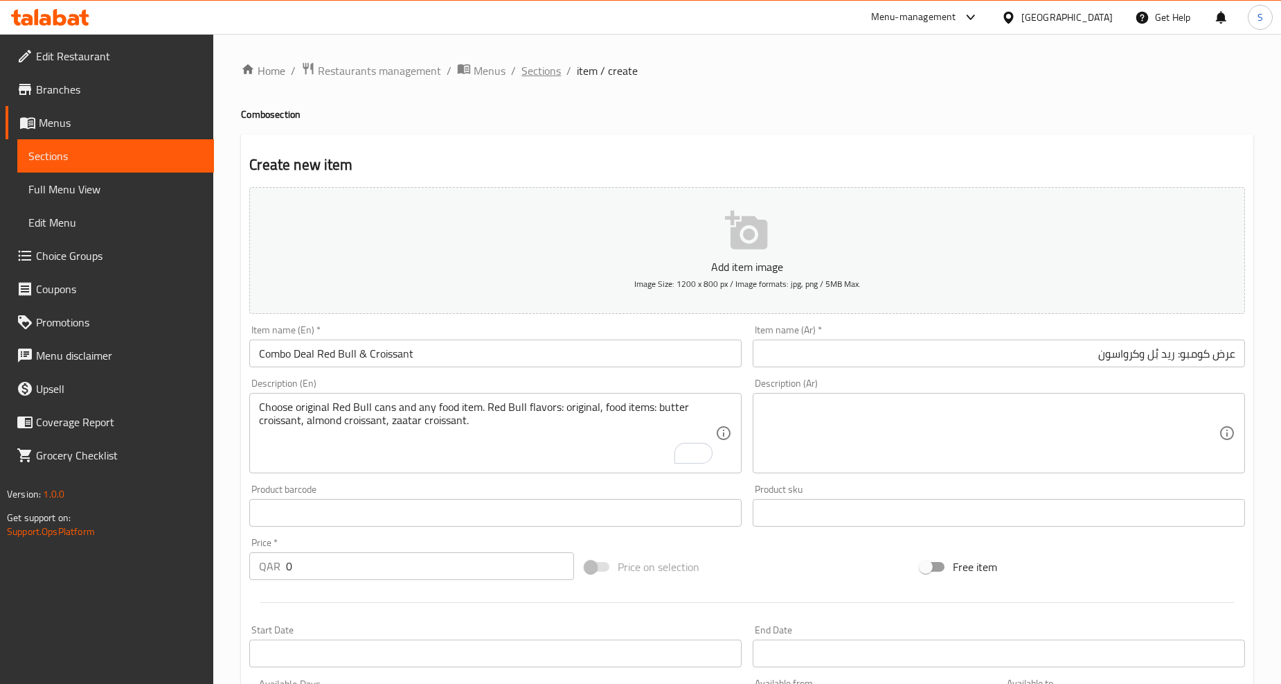
click at [534, 66] on span "Sections" at bounding box center [541, 70] width 39 height 17
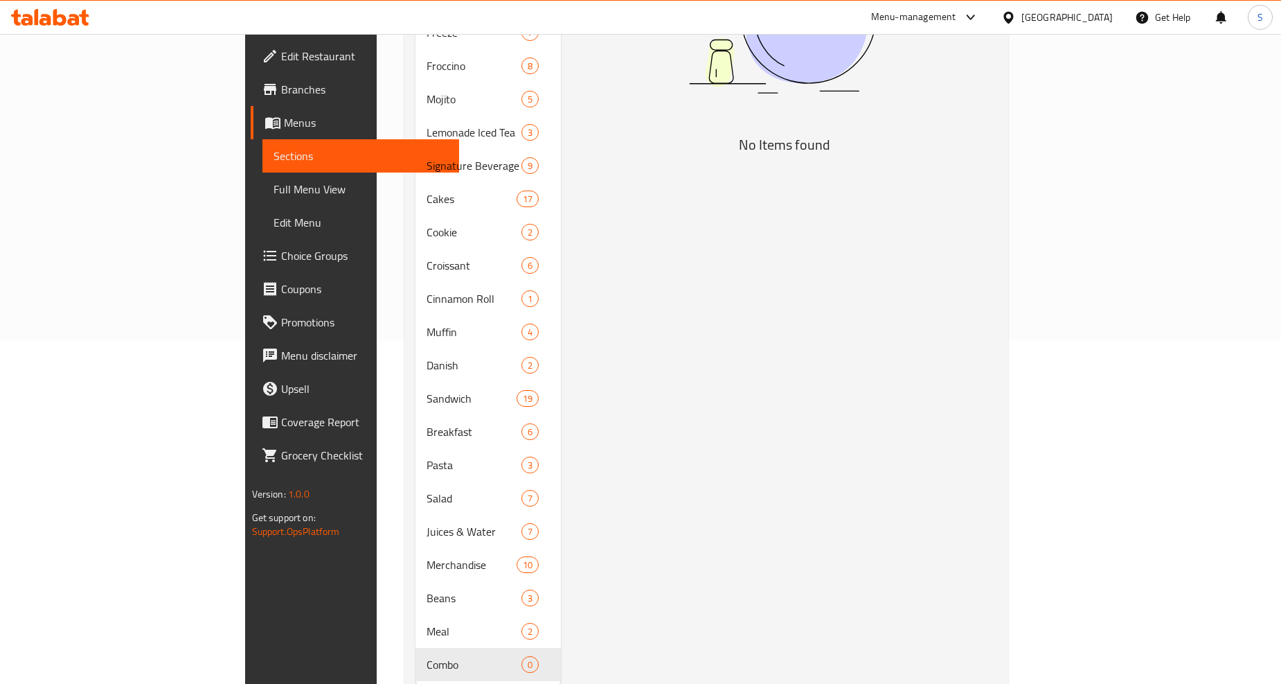
scroll to position [363, 0]
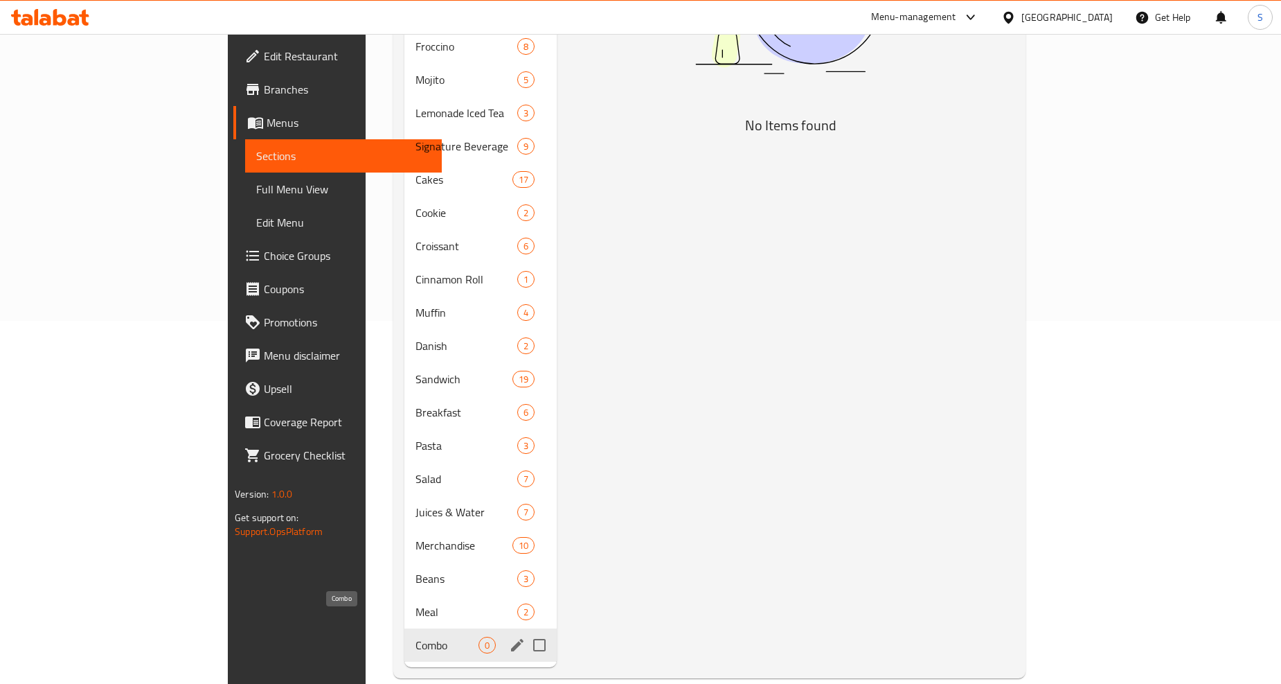
click at [416, 637] on span "Combo" at bounding box center [447, 645] width 63 height 17
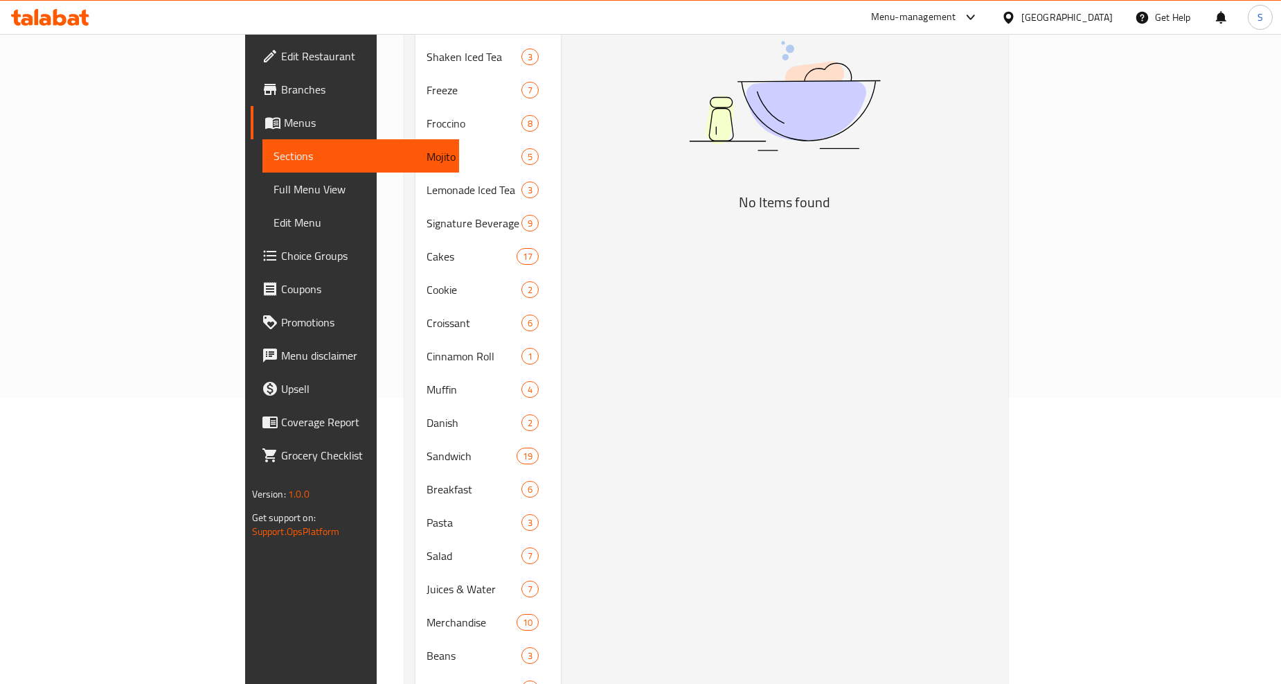
scroll to position [0, 0]
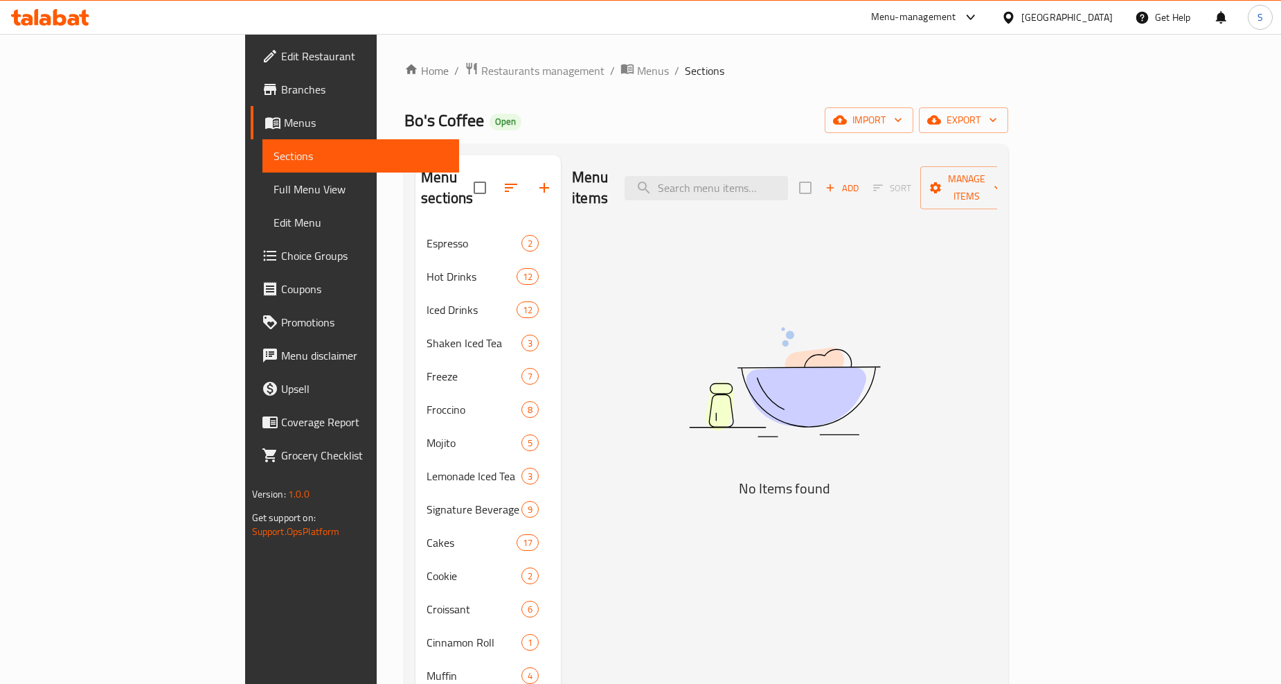
click at [695, 339] on div "Menu items Add Sort Manage items No Items found" at bounding box center [779, 592] width 436 height 875
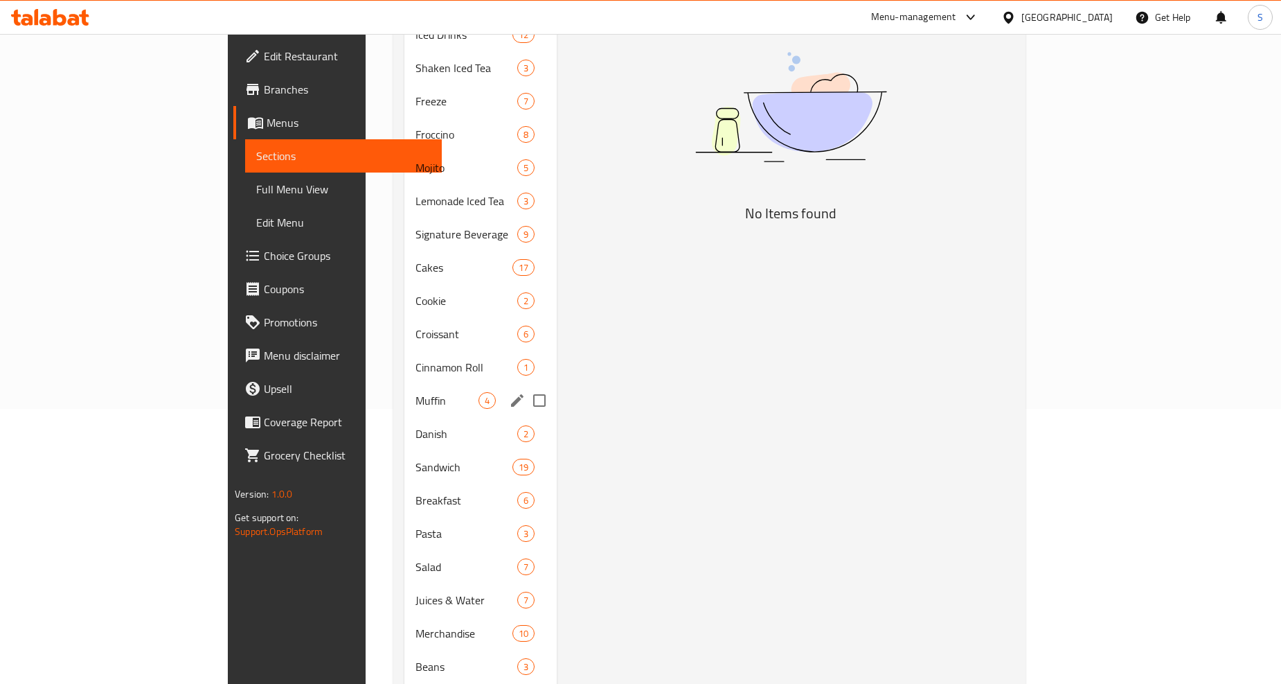
scroll to position [363, 0]
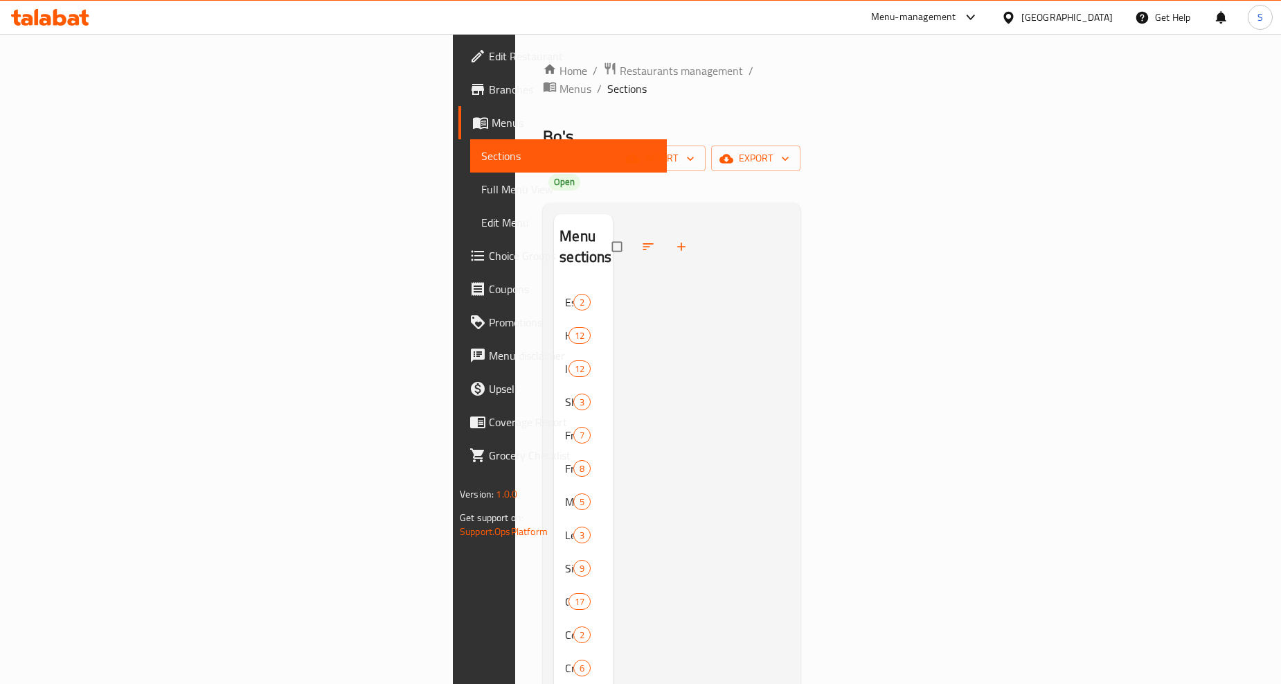
click at [790, 214] on div at bounding box center [701, 635] width 177 height 842
click at [675, 240] on icon "button" at bounding box center [682, 247] width 14 height 14
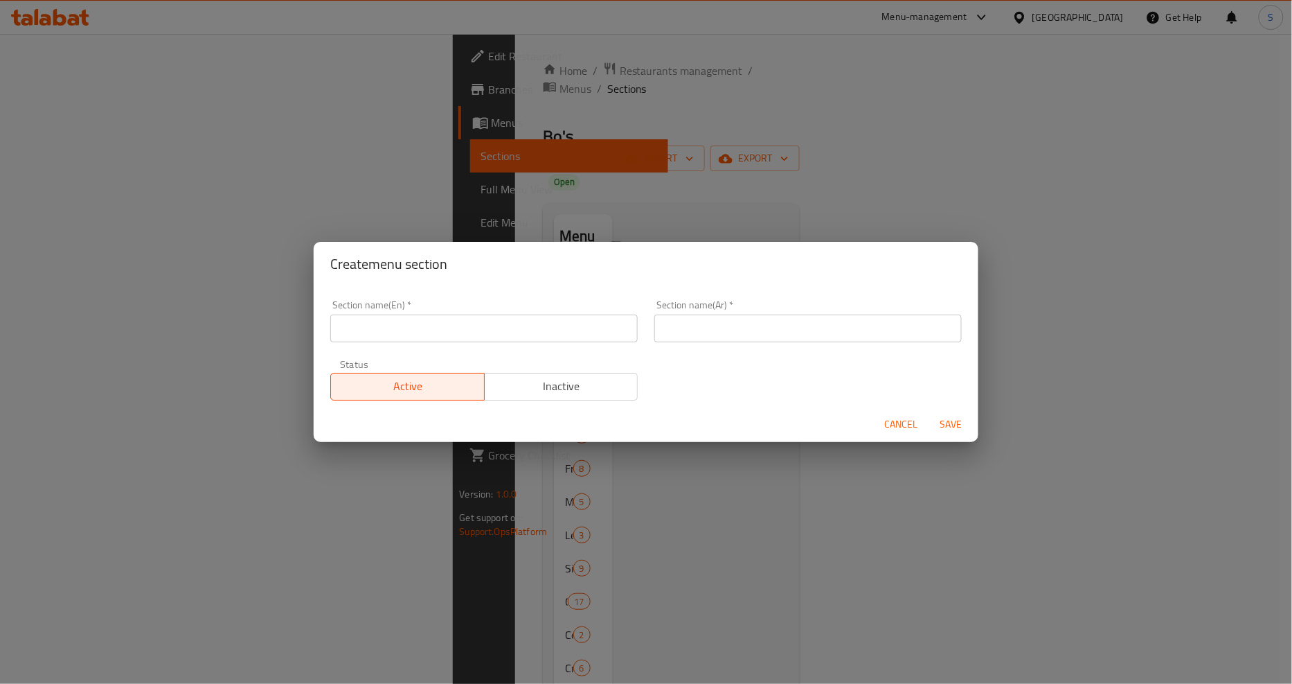
click at [399, 314] on input "text" at bounding box center [484, 328] width 308 height 28
paste input "ENERGY DRINK"
click at [403, 328] on input "ENERGY DRINK" at bounding box center [484, 328] width 308 height 28
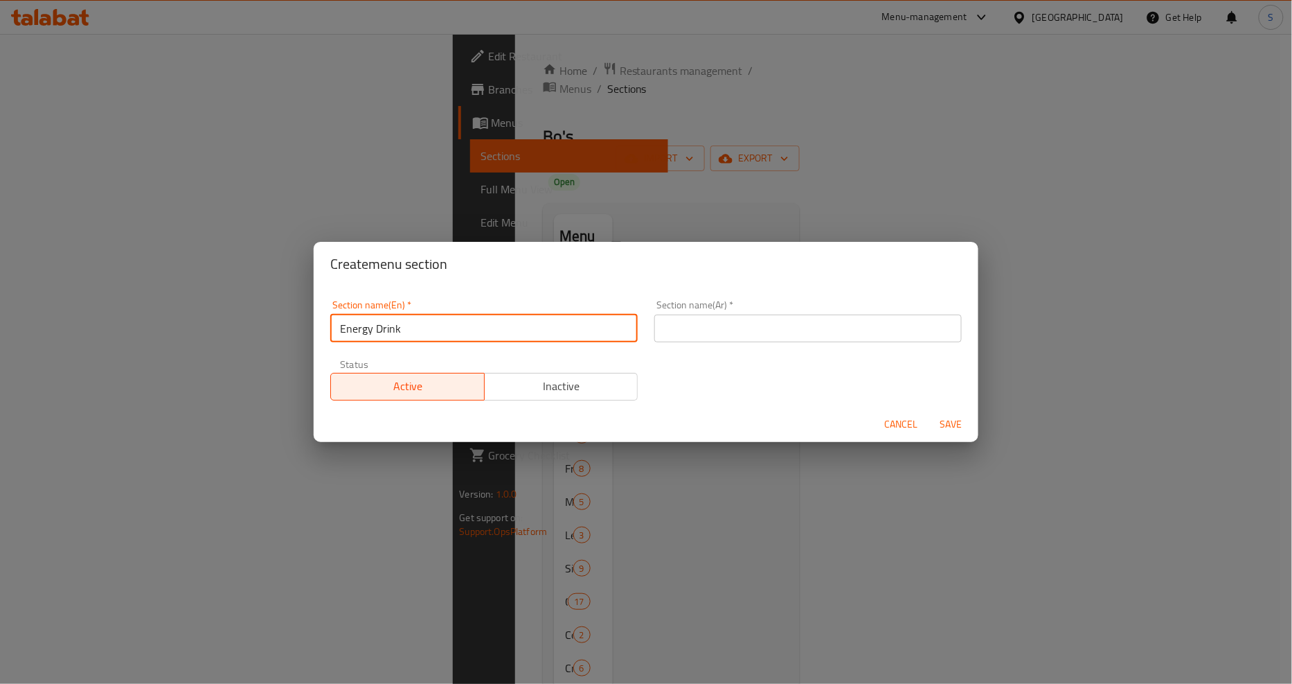
type input "Energy Drink"
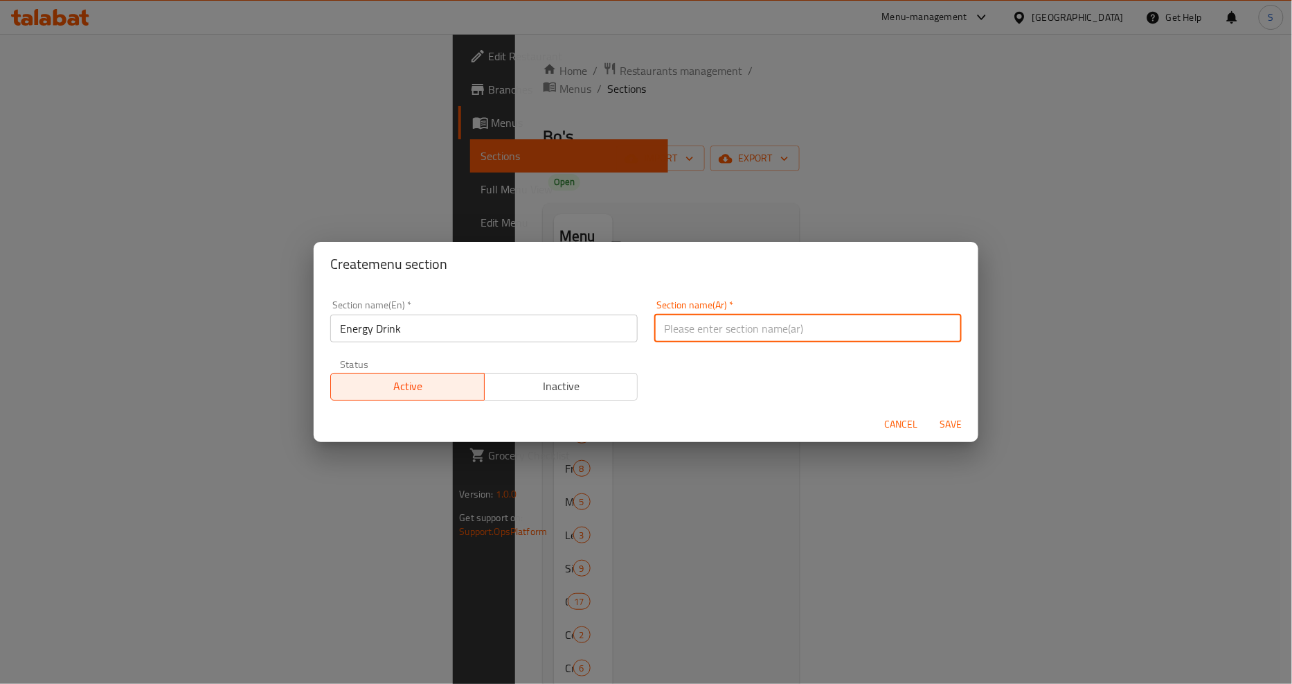
click at [755, 321] on input "text" at bounding box center [809, 328] width 308 height 28
paste input "مشروب الطاقة"
type input "مشروب الطاقة"
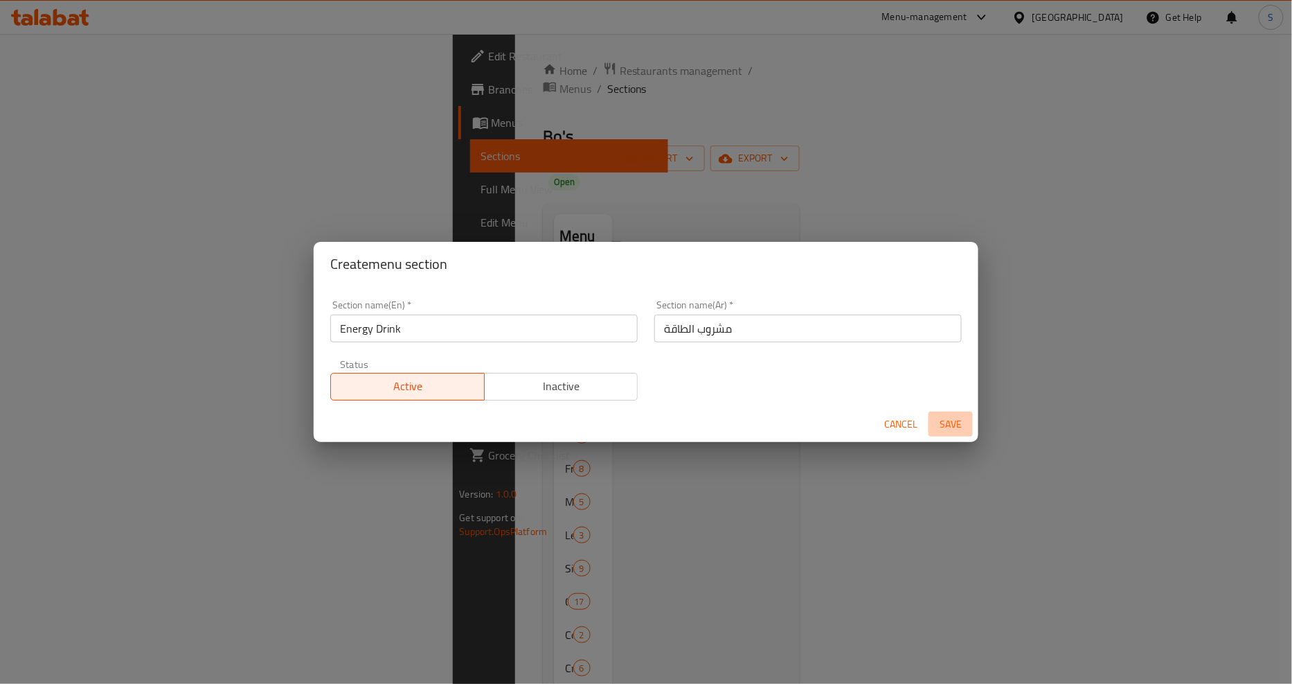
click at [945, 421] on span "Save" at bounding box center [950, 424] width 33 height 17
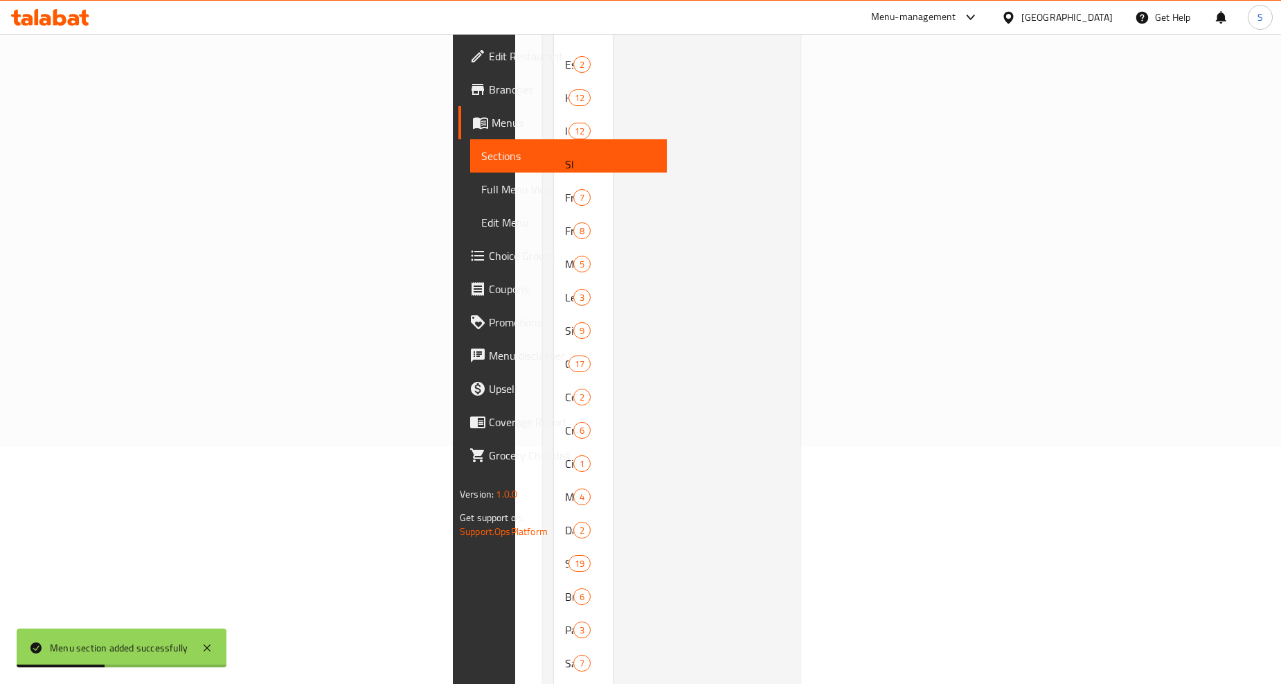
scroll to position [363, 0]
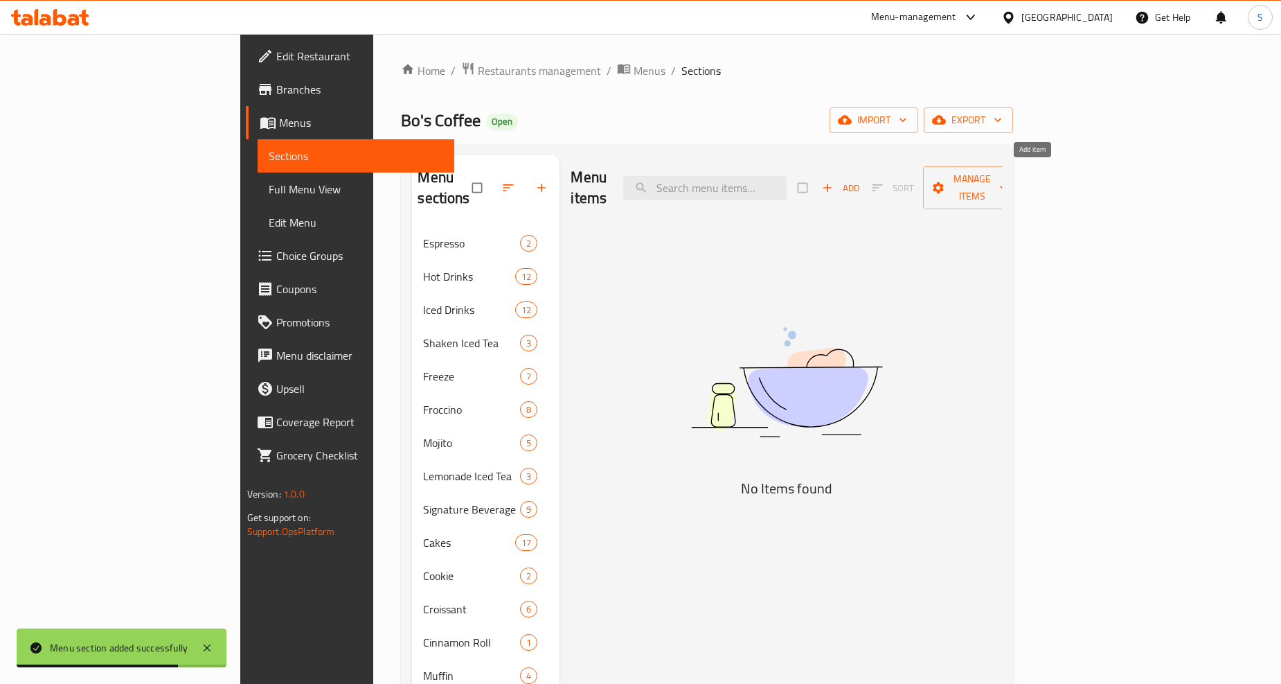
click at [860, 182] on span "Add" at bounding box center [840, 188] width 37 height 16
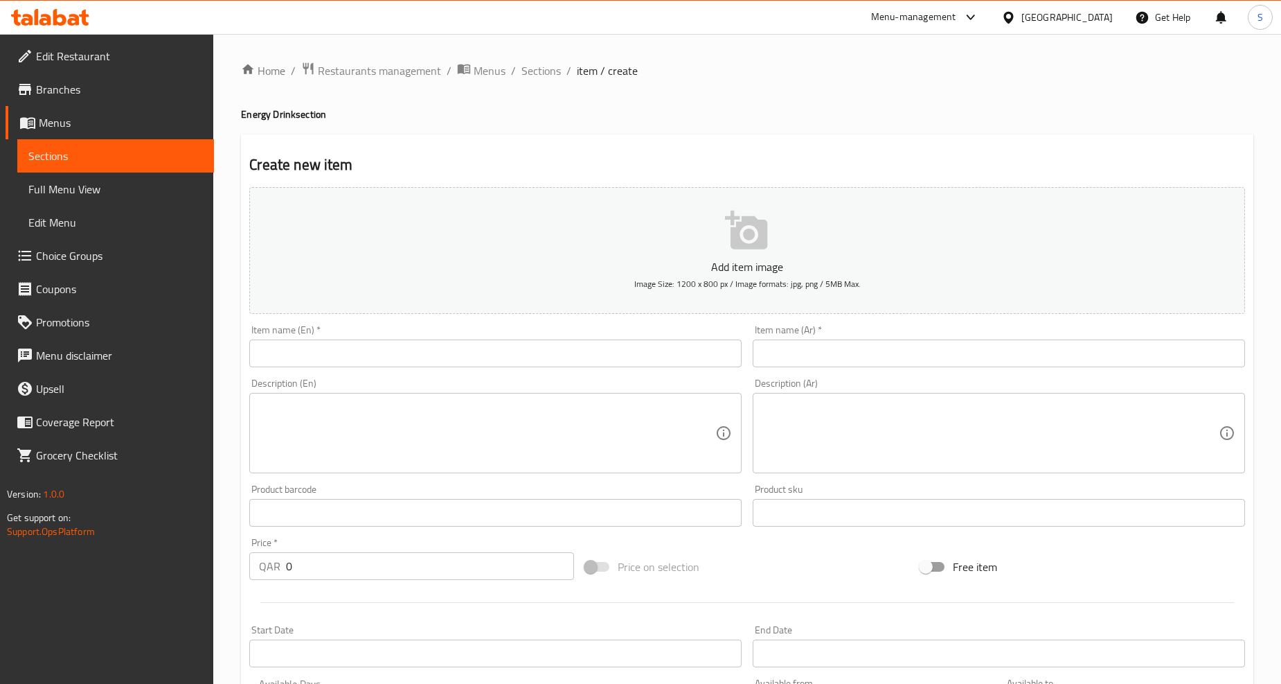
click at [367, 364] on input "text" at bounding box center [495, 353] width 492 height 28
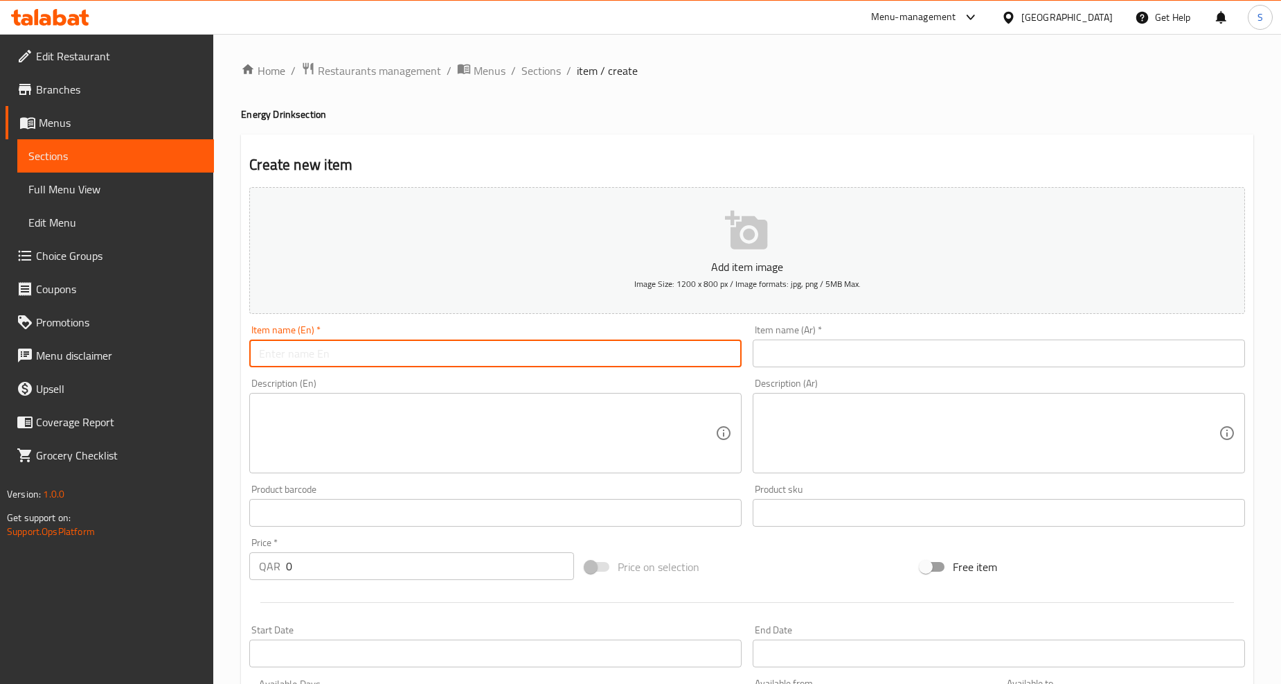
paste input "Red bull Sugar Free"
click at [367, 364] on input "Red bull Sugar Free" at bounding box center [495, 353] width 492 height 28
type input "Red Bull Sugar Free"
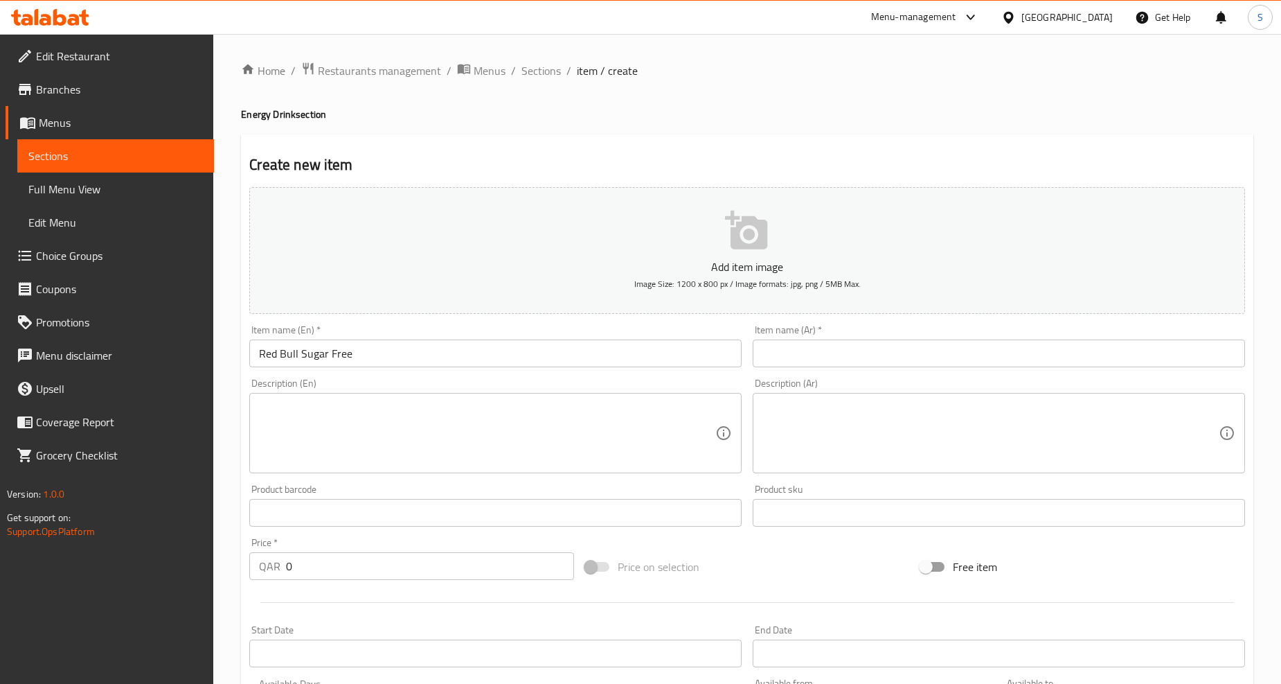
click at [503, 459] on textarea at bounding box center [487, 433] width 456 height 66
paste textarea "A unique blend of flavors with a refreshing and slightly tangy taste. It contai…"
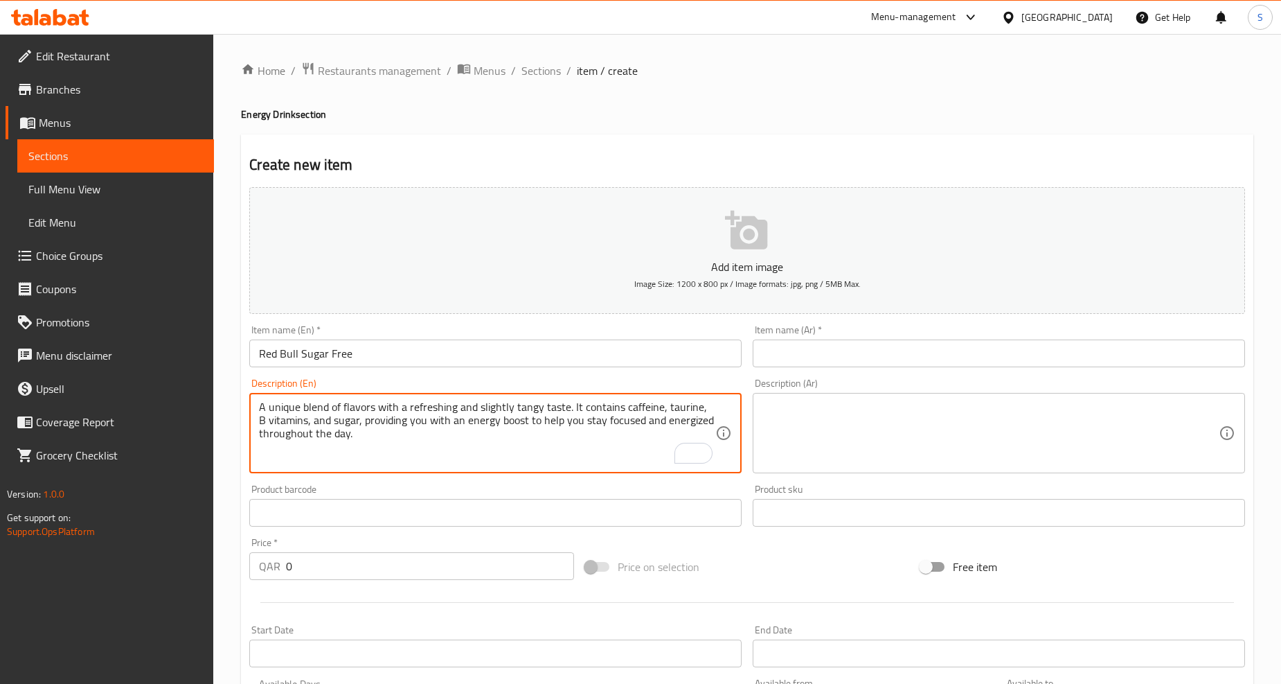
type textarea "A unique blend of flavors with a refreshing and slightly tangy taste. It contai…"
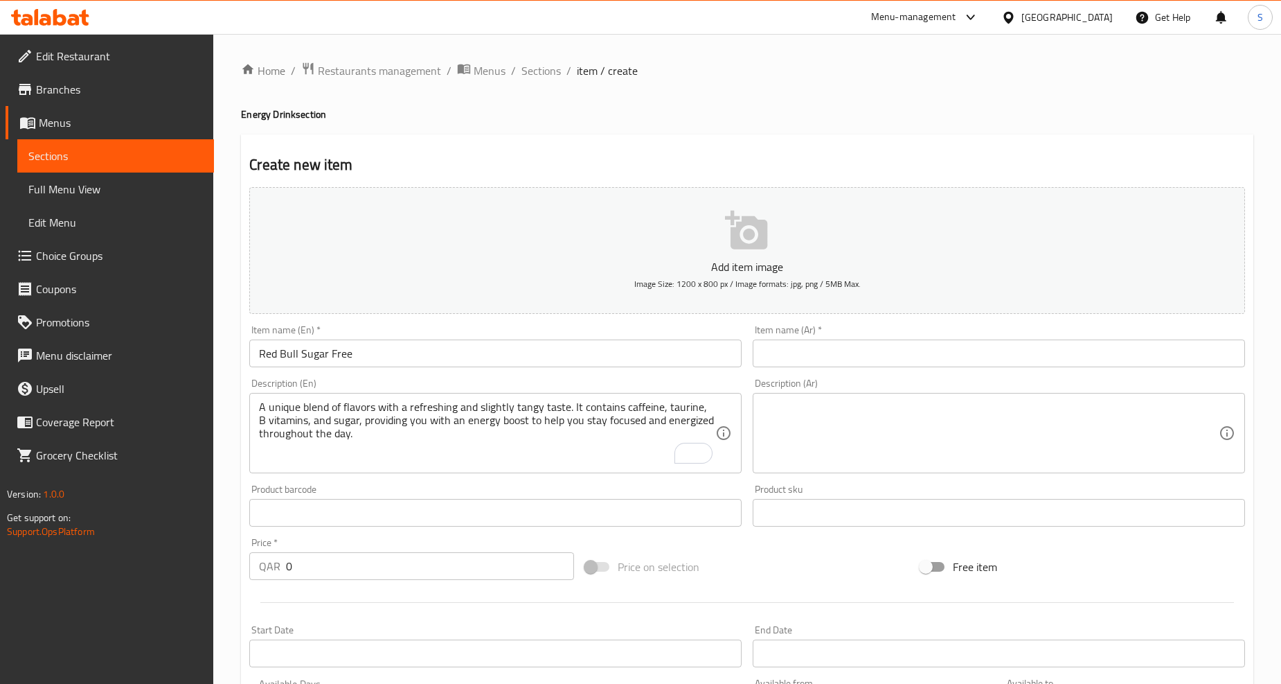
click at [863, 365] on input "text" at bounding box center [999, 353] width 492 height 28
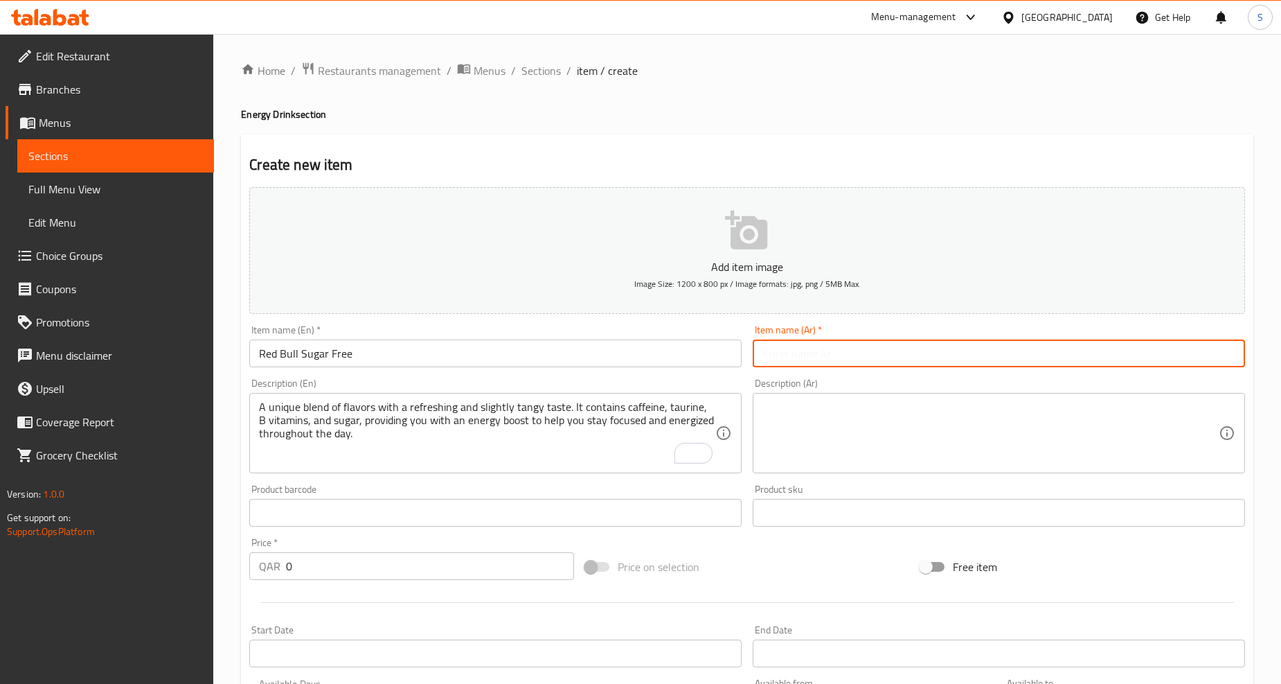
paste input "ريد بُل الأصلي"
type input "ريد بُل الأصلي"
click at [431, 354] on input "Red Bull Sugar Free" at bounding box center [495, 353] width 492 height 28
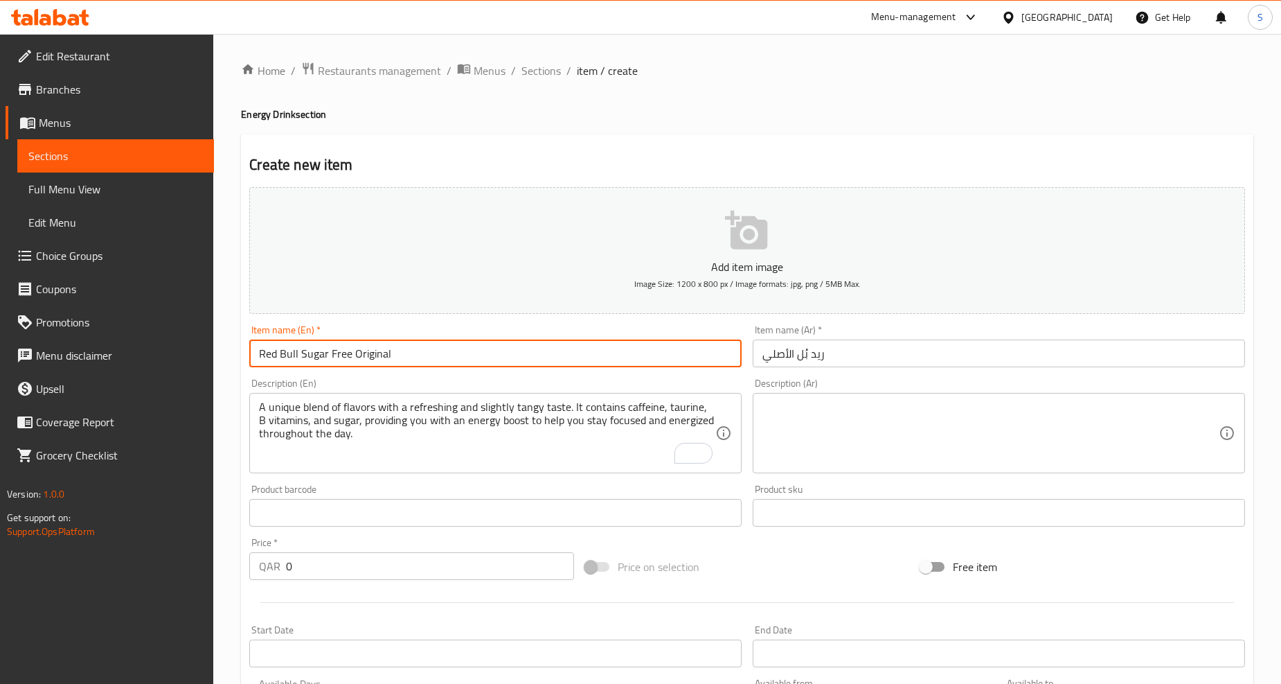
type input "Red Bull Sugar Free Original"
click at [866, 367] on input "ريد بُل الأصلي" at bounding box center [999, 353] width 492 height 28
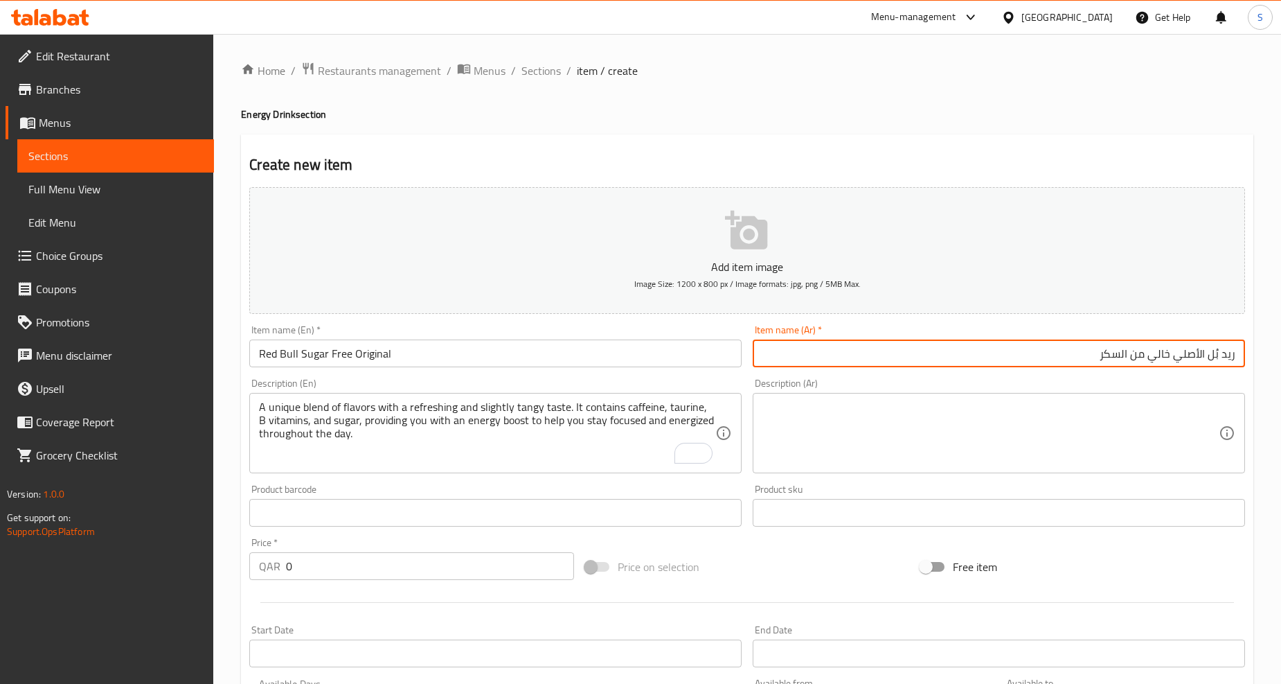
type input "ريد بُل الأصلي خالي من السكر"
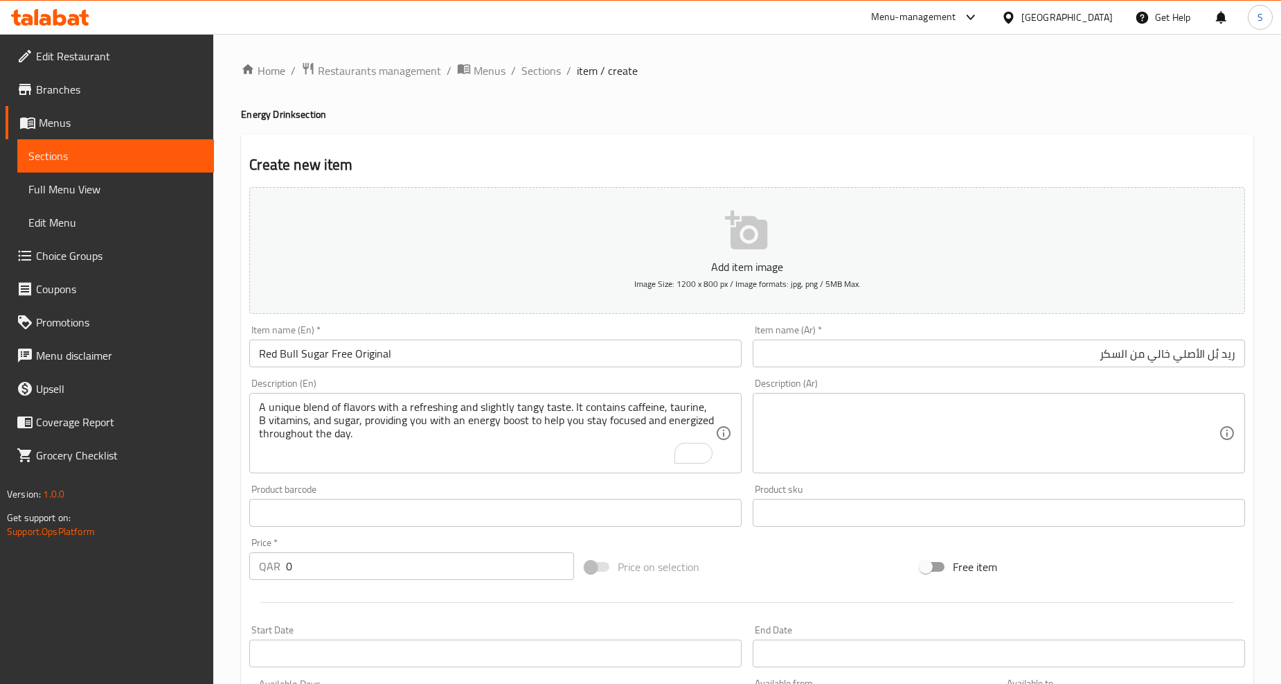
click at [988, 433] on textarea at bounding box center [991, 433] width 456 height 66
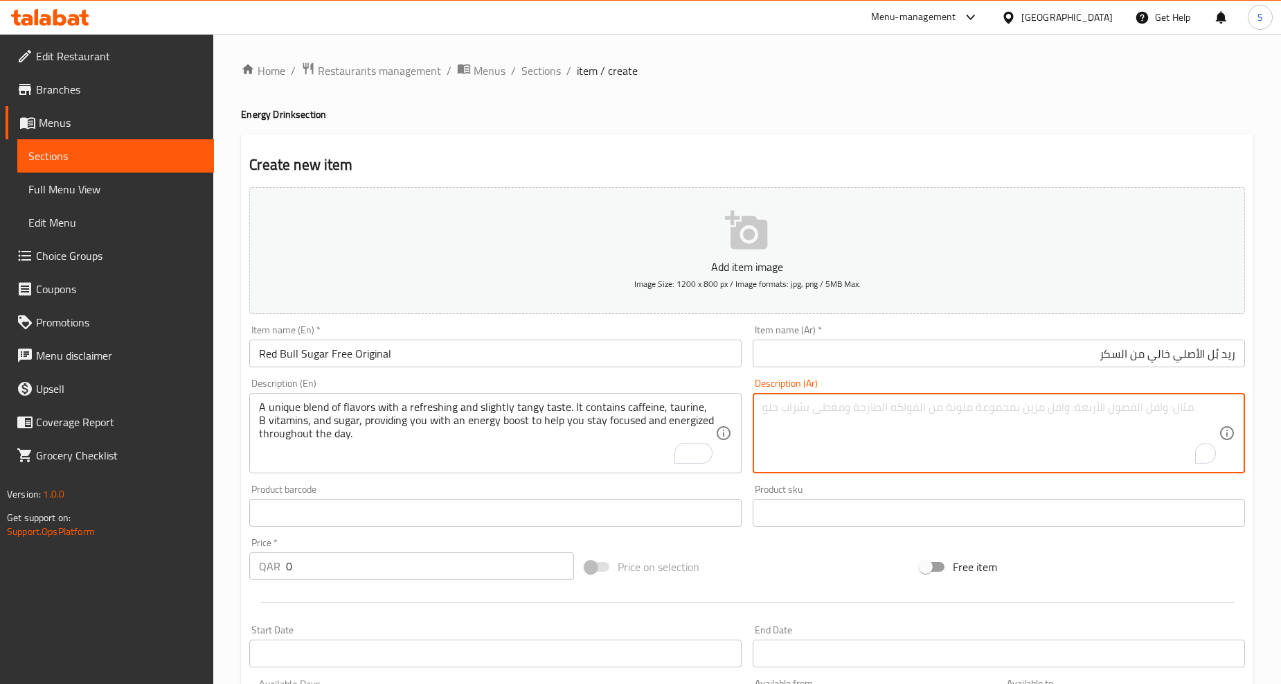
paste textarea "مزيج فريد من النكهات مع طعم منعش ومائل للحموضة قليلاً. يحتوي على الكافيين، التو…"
type textarea "مزيج فريد من النكهات مع طعم منعش ومائل للحموضة قليلاً. يحتوي على الكافيين، التو…"
click at [1220, 409] on div "مزيج فريد من النكهات مع طعم منعش ومائل للحموضة قليلاً. يحتوي على الكافيين، التو…" at bounding box center [999, 433] width 492 height 80
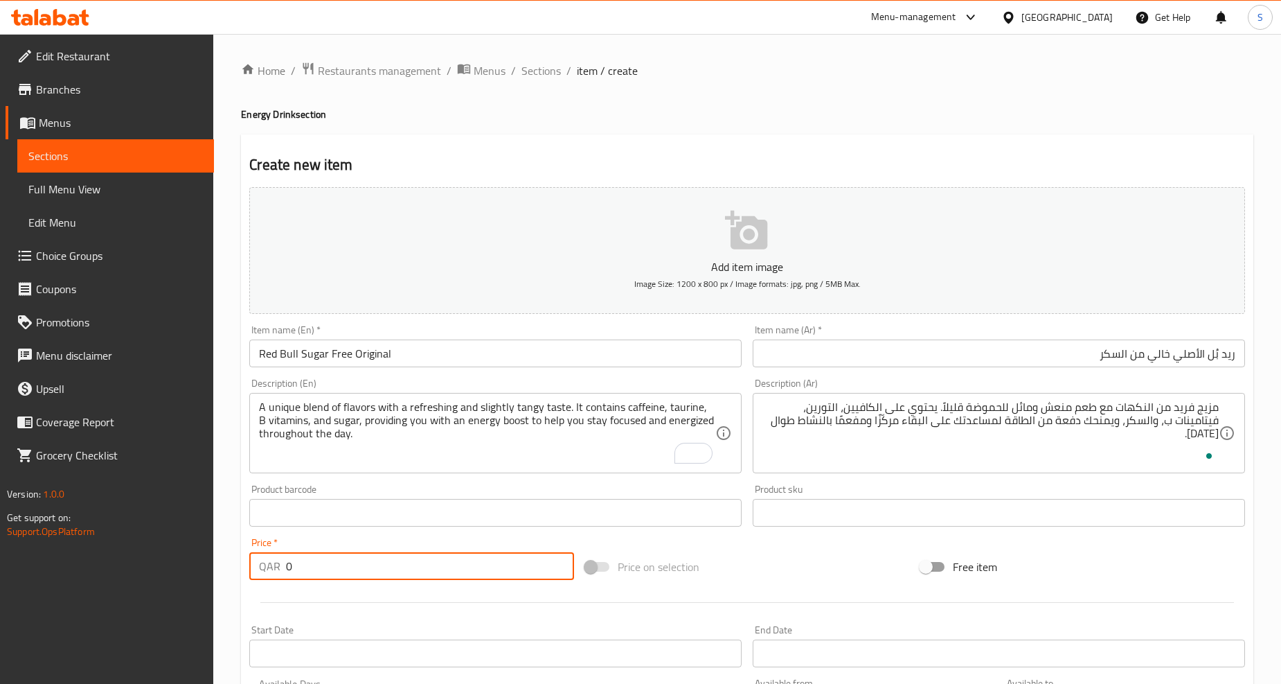
click at [346, 576] on input "0" at bounding box center [430, 566] width 288 height 28
paste input "19"
type input "19"
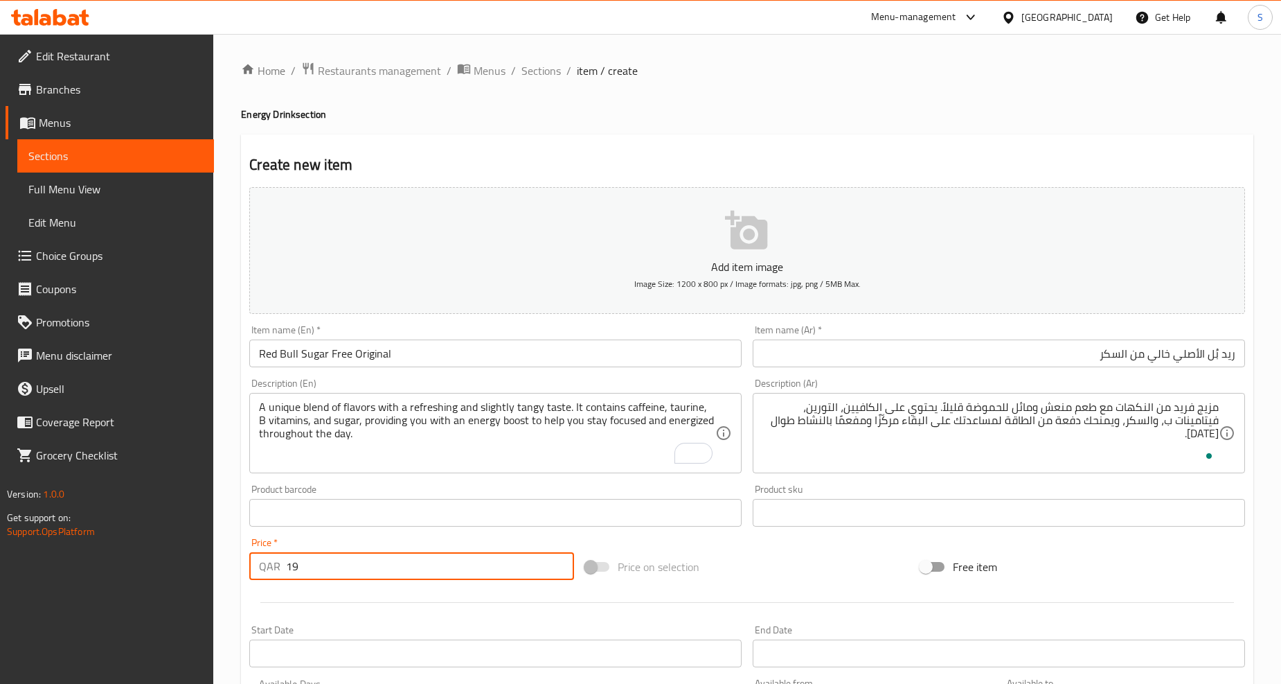
click at [348, 594] on div at bounding box center [747, 602] width 1007 height 34
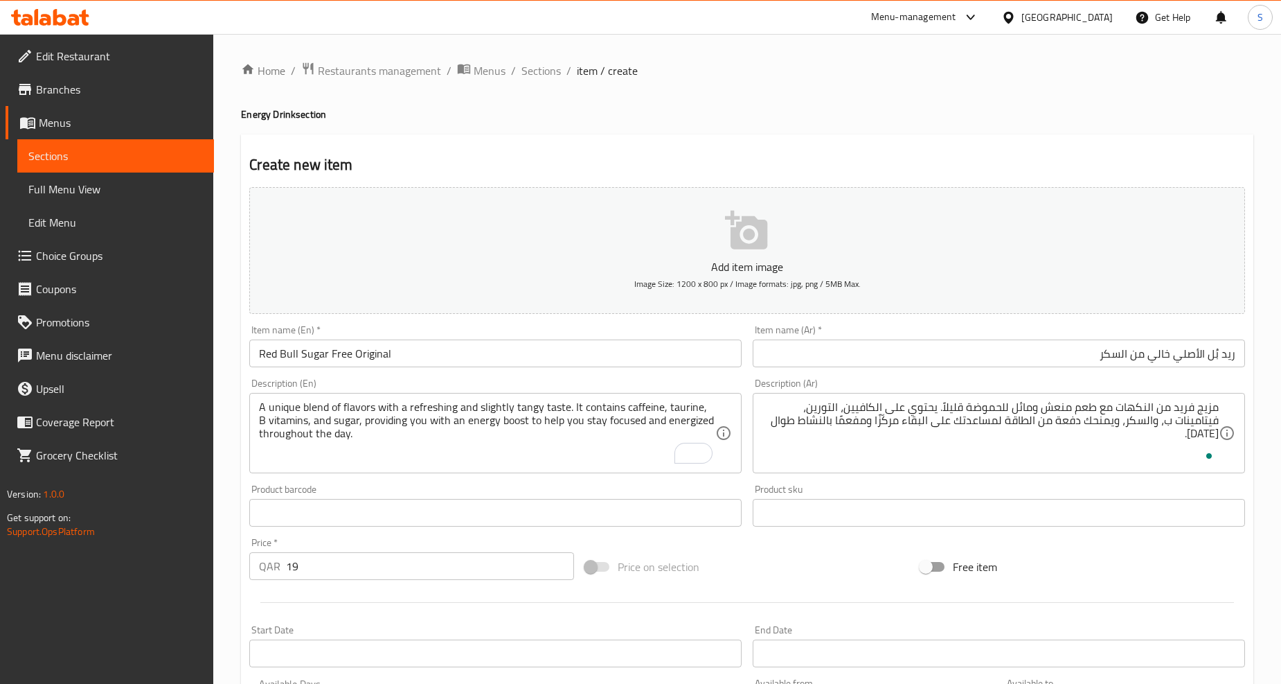
scroll to position [292, 0]
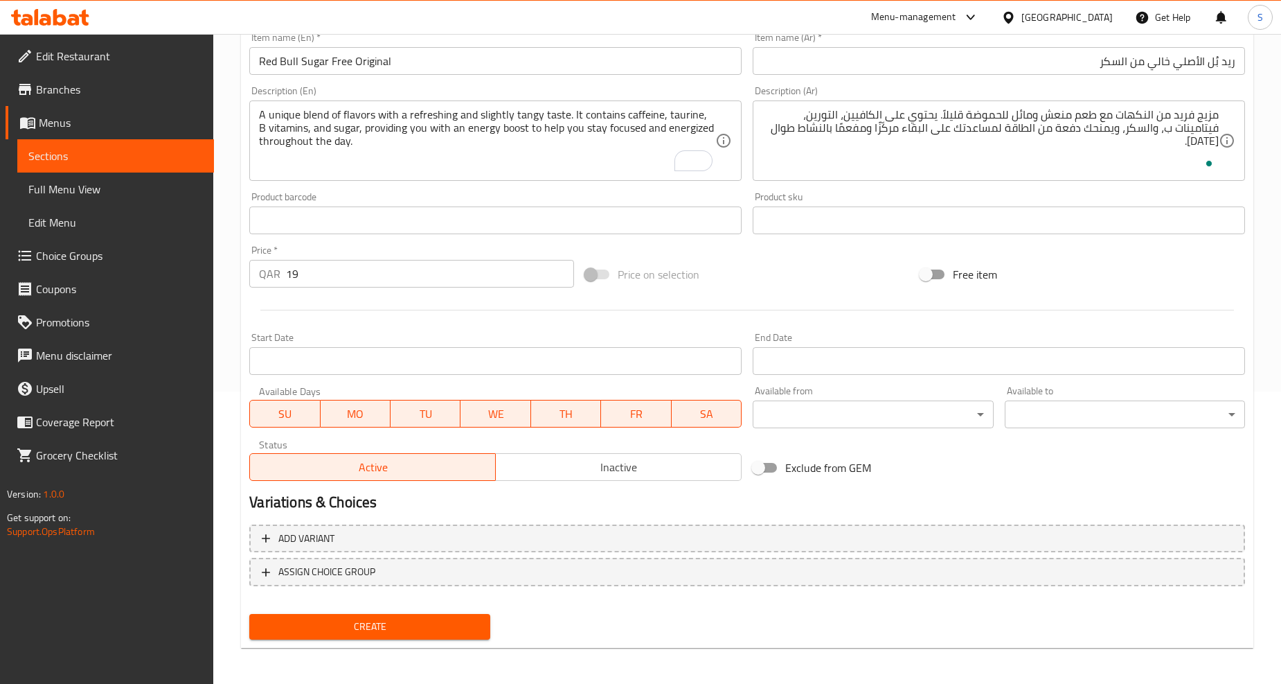
click at [358, 632] on span "Create" at bounding box center [369, 626] width 218 height 17
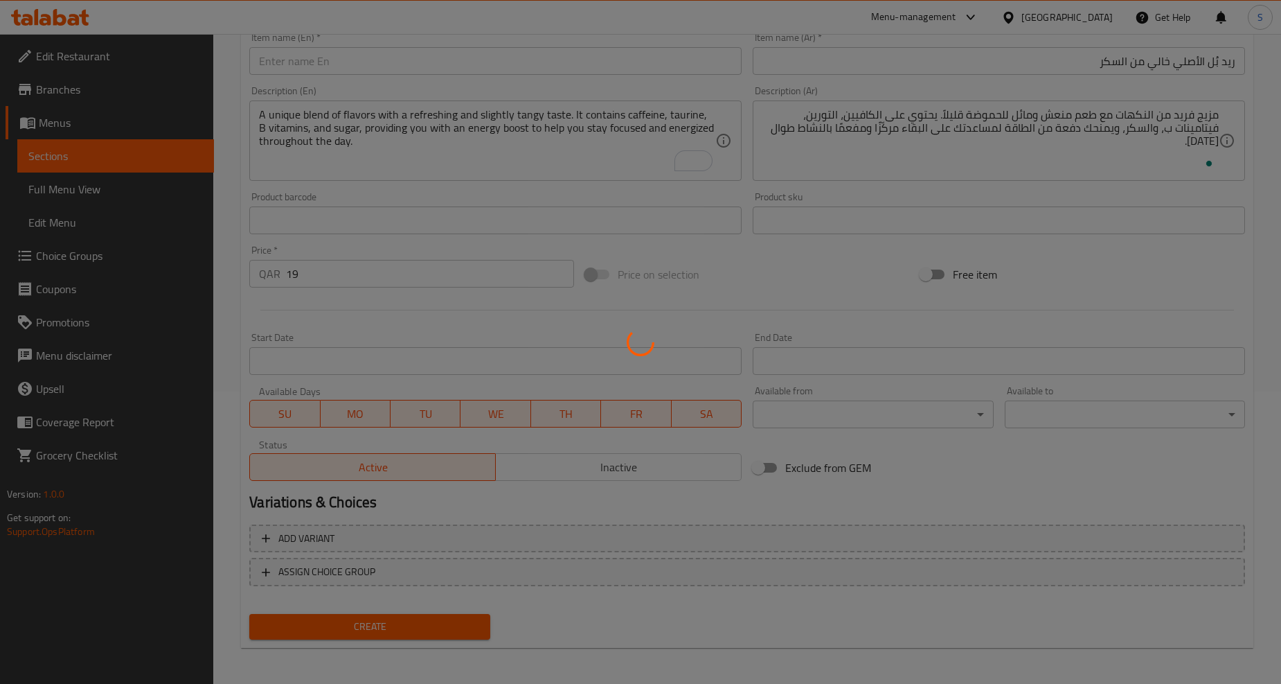
type input "0"
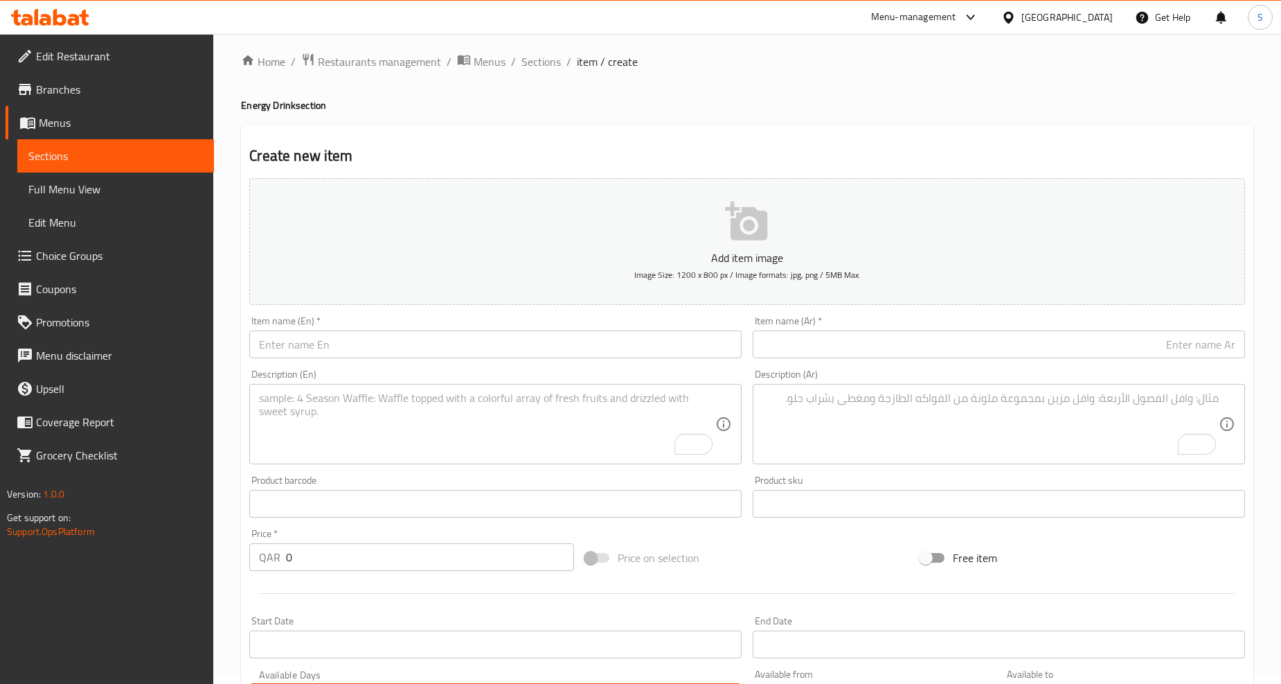
scroll to position [0, 0]
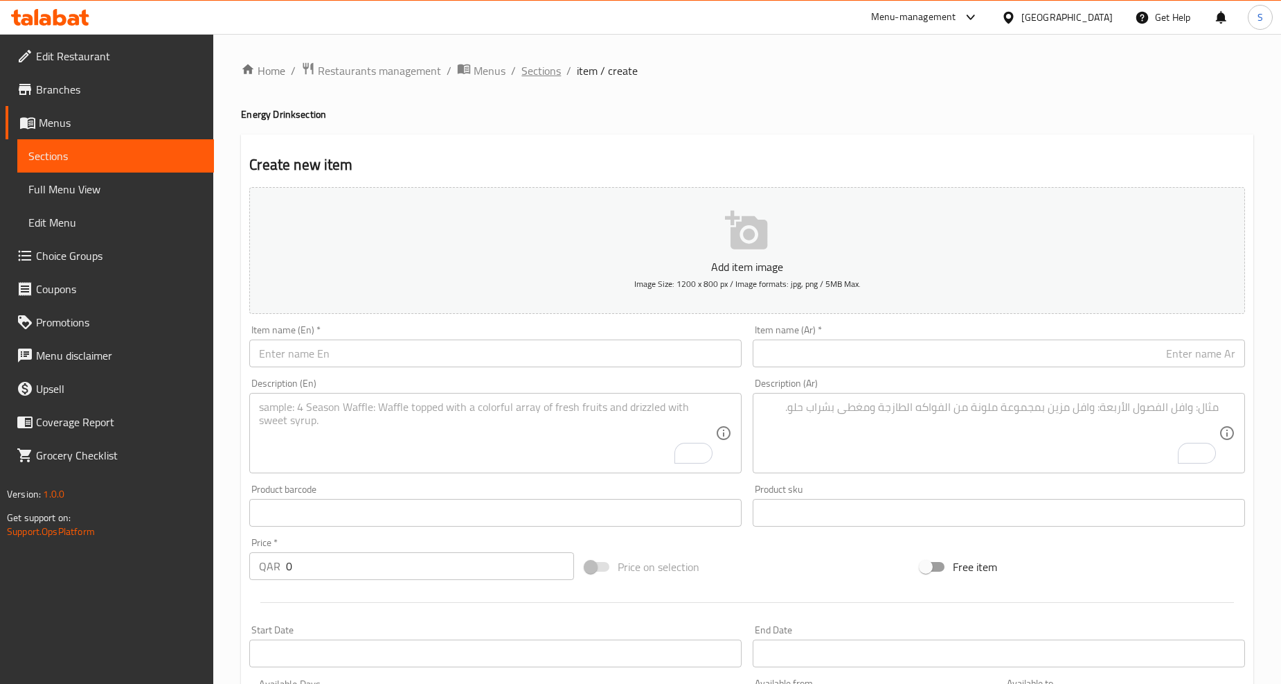
click at [534, 74] on span "Sections" at bounding box center [541, 70] width 39 height 17
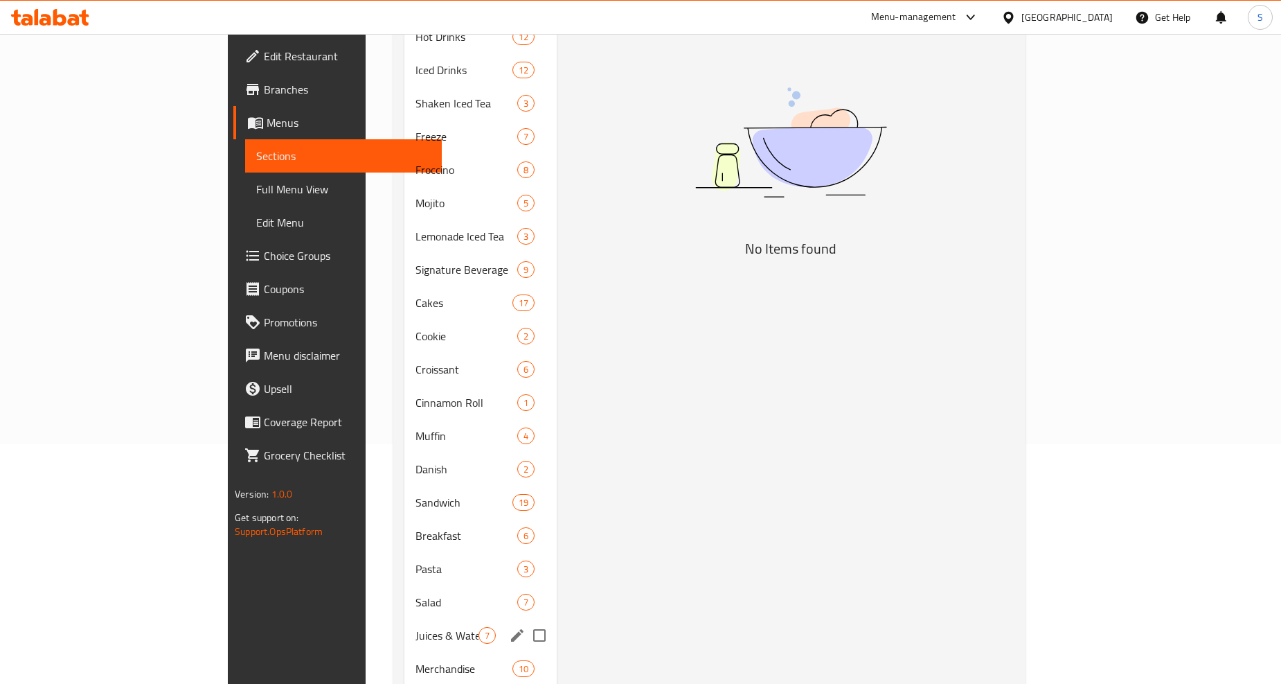
scroll to position [363, 0]
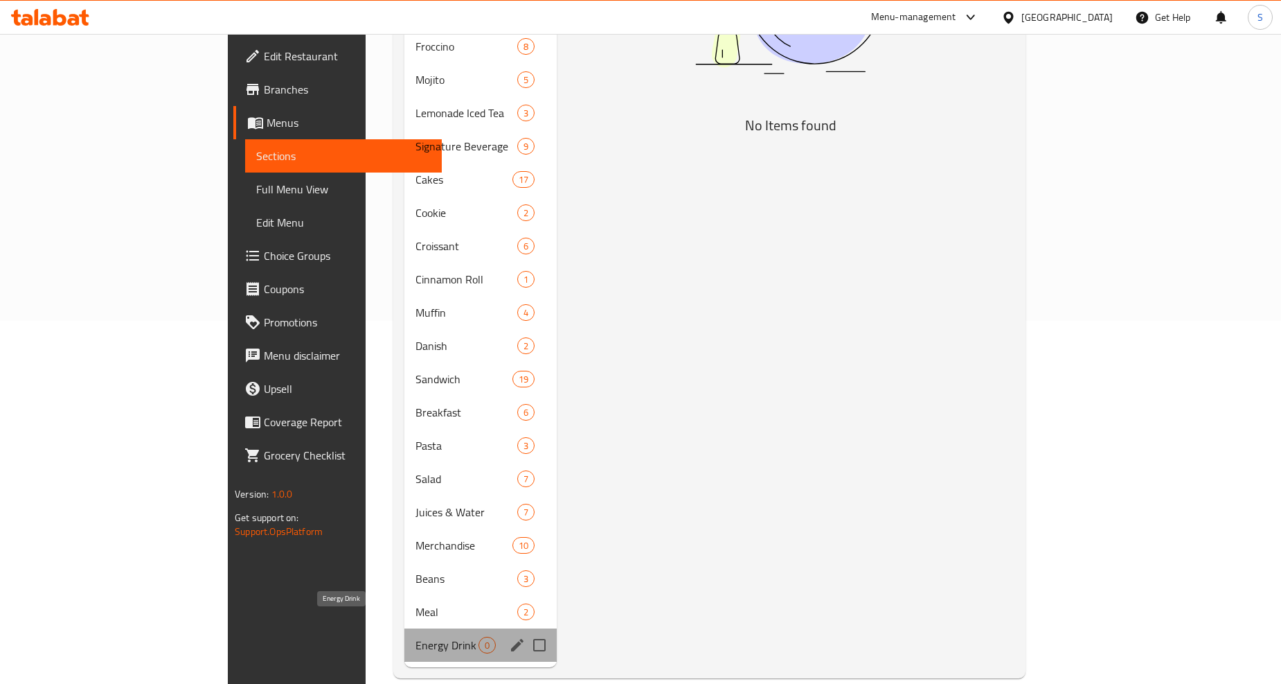
click at [416, 637] on span "Energy Drink" at bounding box center [447, 645] width 63 height 17
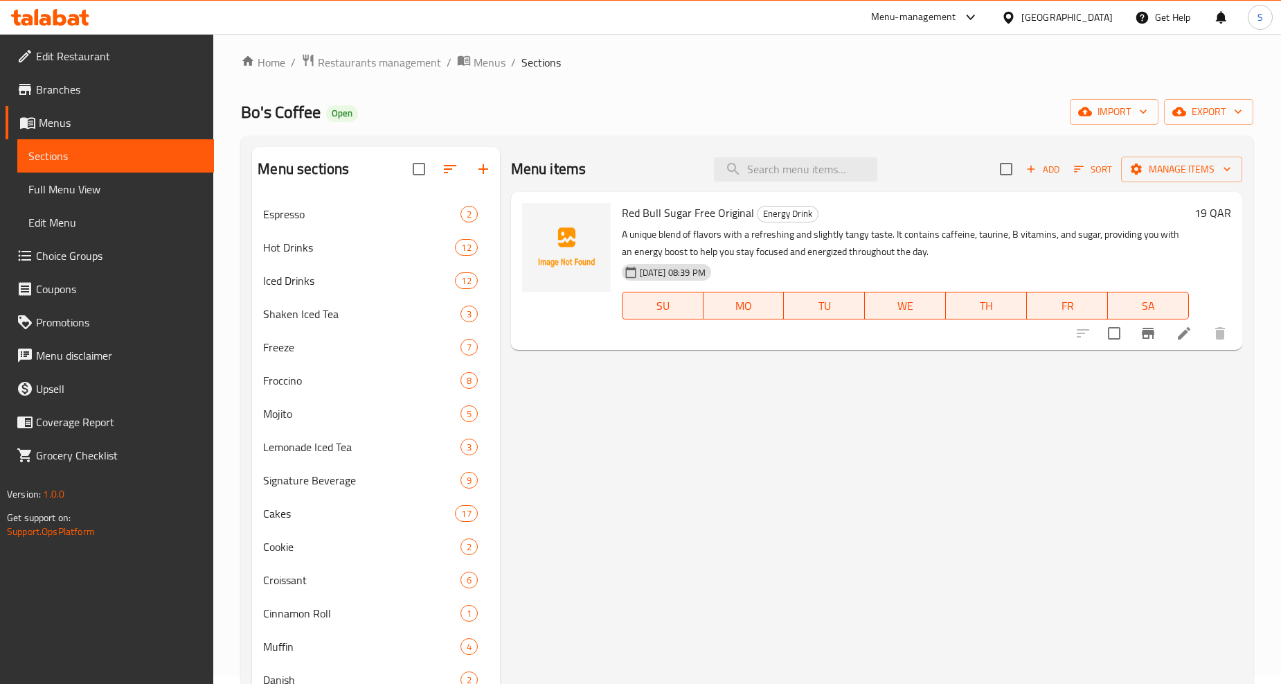
scroll to position [0, 0]
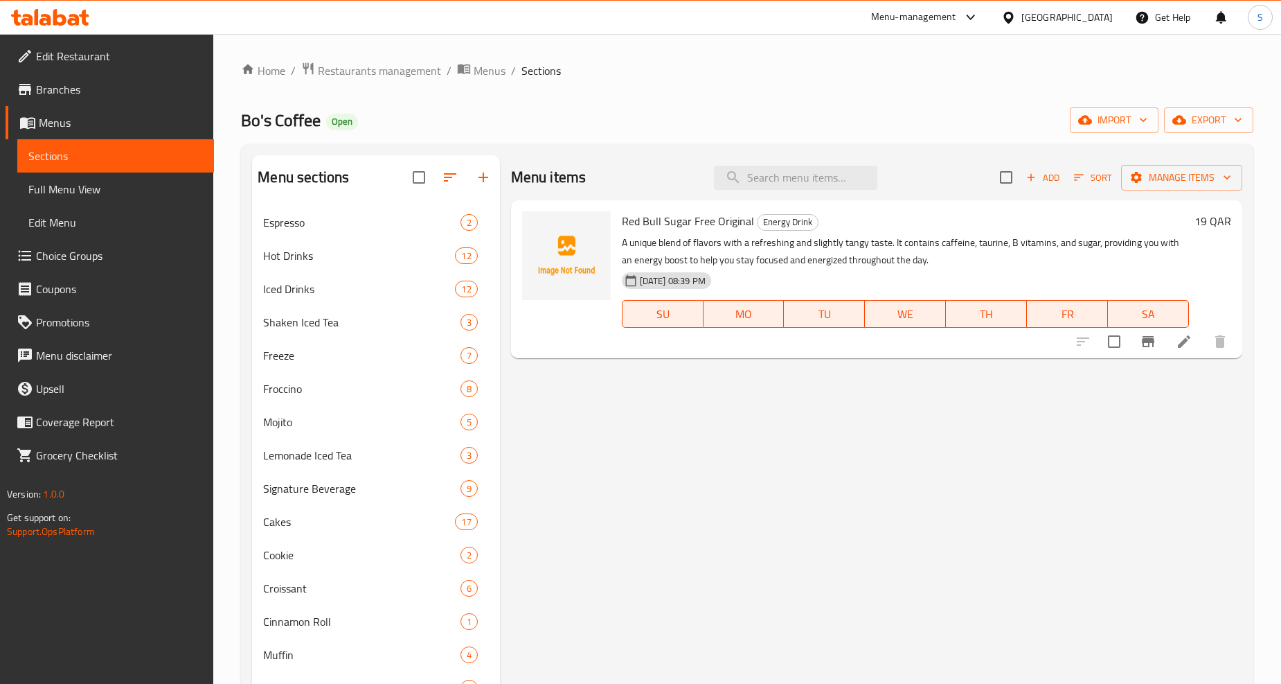
click at [1188, 339] on icon at bounding box center [1184, 341] width 17 height 17
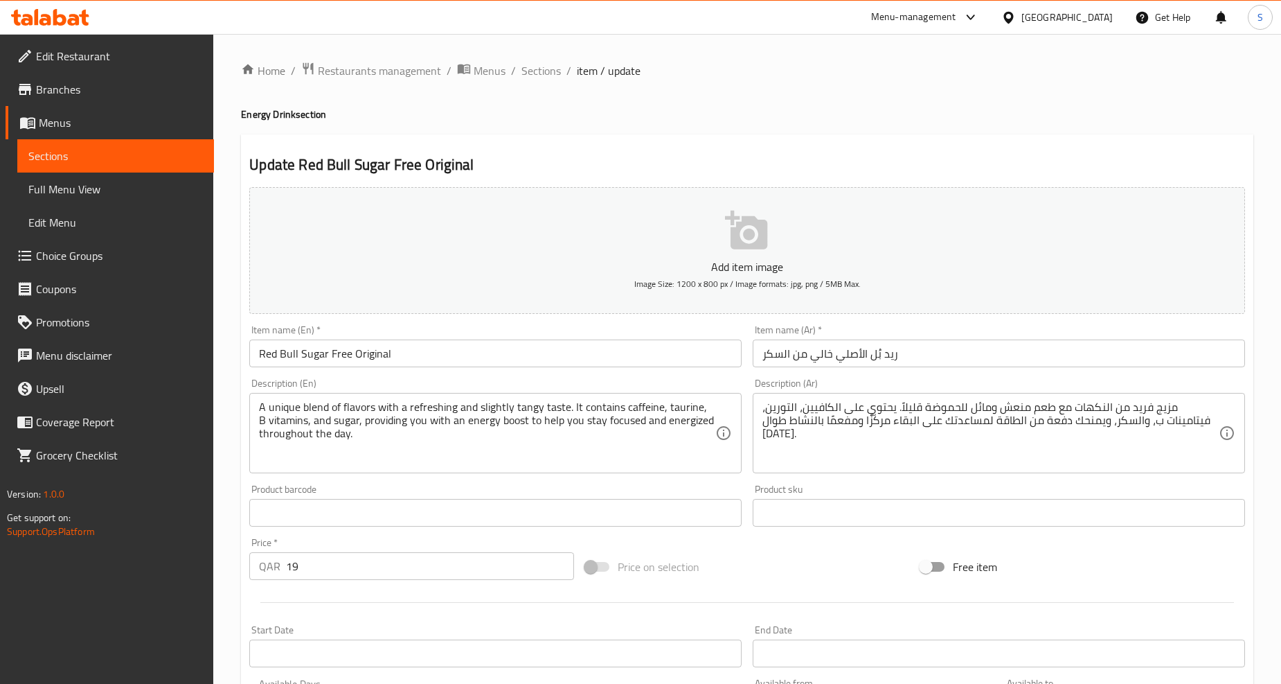
click at [424, 336] on div "Item name (En)   * Red Bull Sugar Free Original Item name (En) *" at bounding box center [495, 346] width 492 height 42
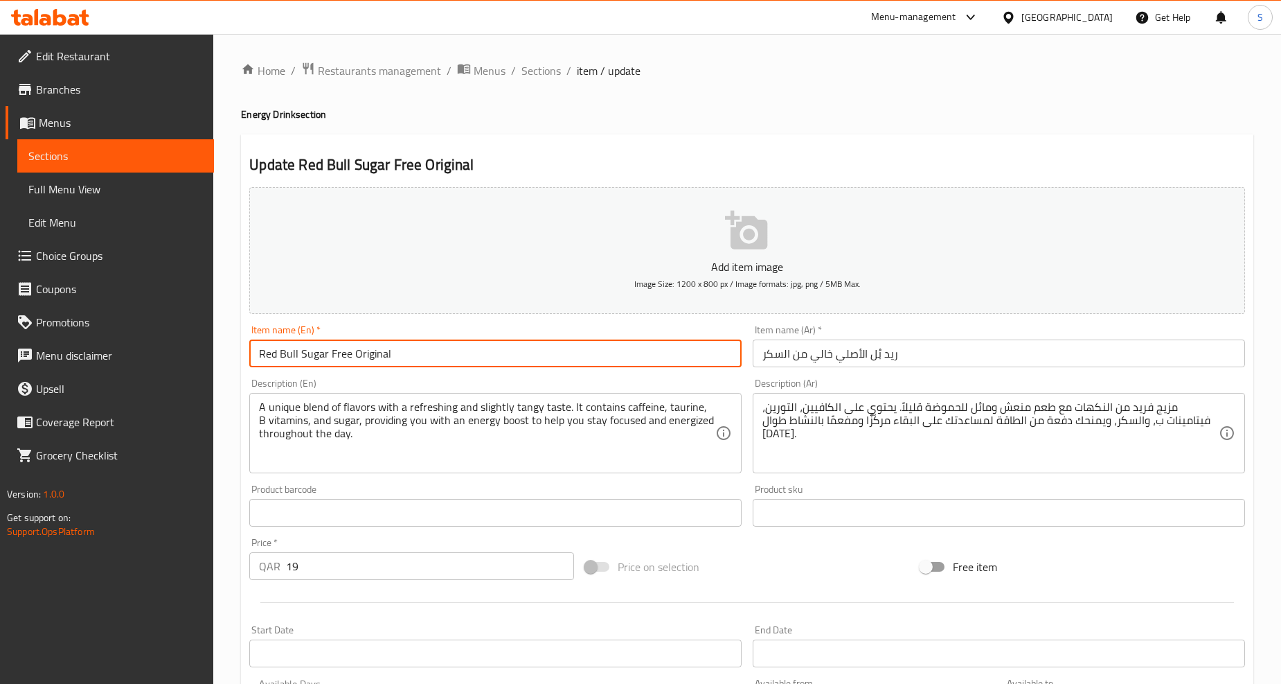
click at [421, 357] on input "Red Bull Sugar Free Original" at bounding box center [495, 353] width 492 height 28
paste input "bull Original"
click at [421, 357] on input "Red bull Original" at bounding box center [495, 353] width 492 height 28
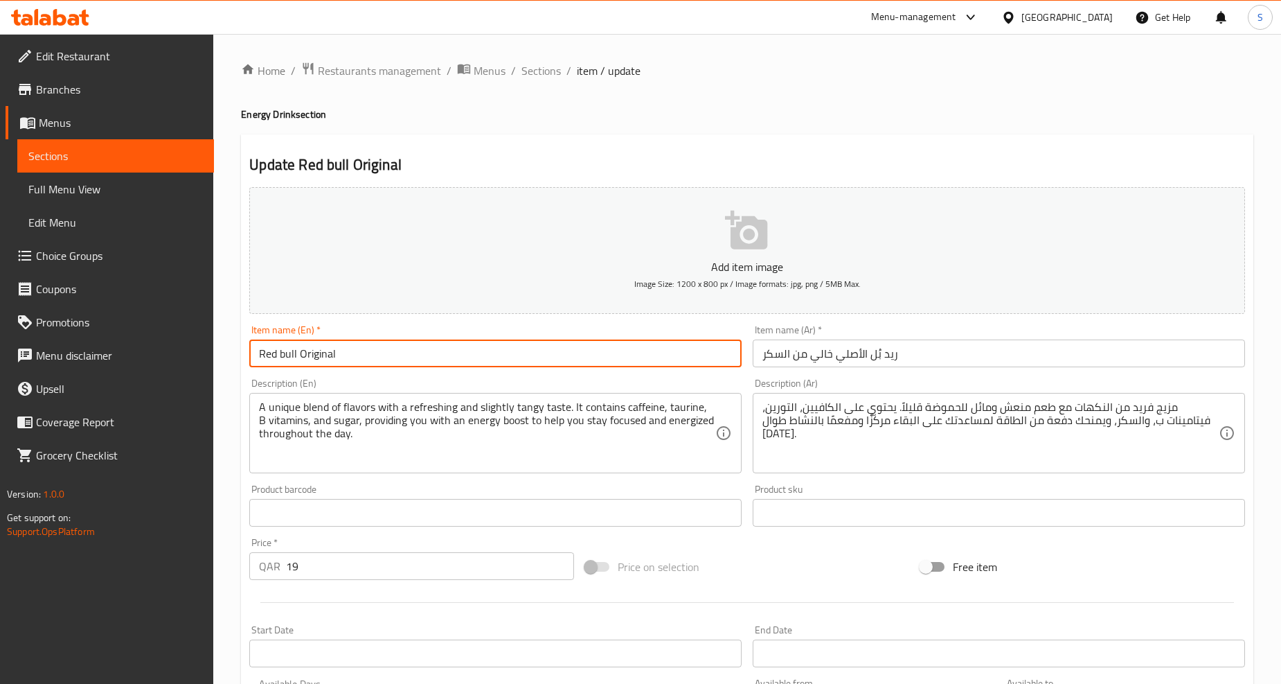
click at [421, 357] on input "Red bull Original" at bounding box center [495, 353] width 492 height 28
type input "Red Bull Original"
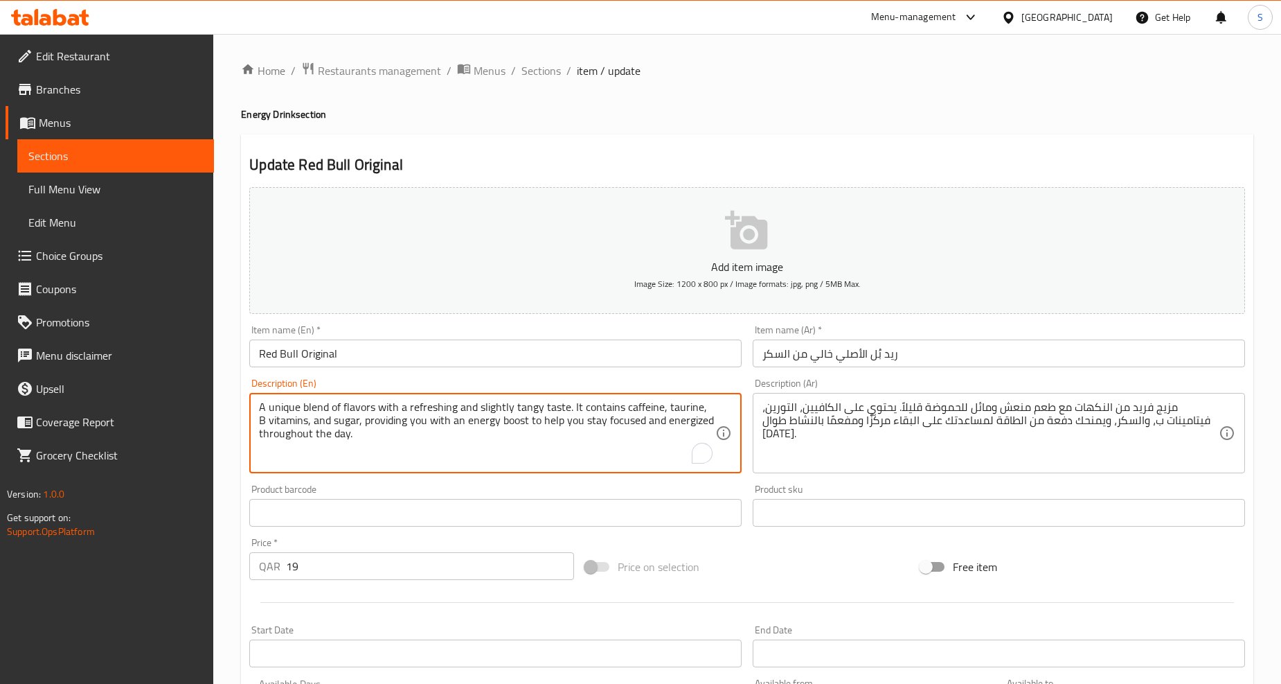
click at [564, 448] on textarea "A unique blend of flavors with a refreshing and slightly tangy taste. It contai…" at bounding box center [487, 433] width 456 height 66
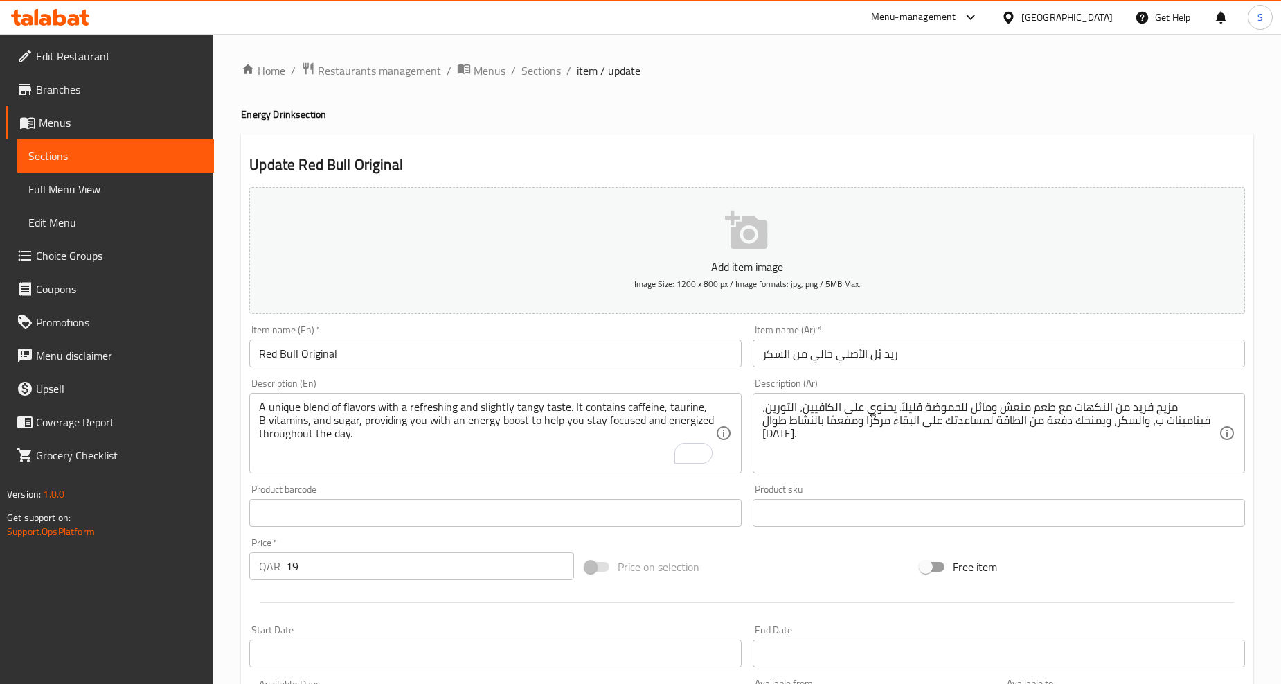
click at [883, 362] on input "ريد بُل الأصلي خالي من السكر" at bounding box center [999, 353] width 492 height 28
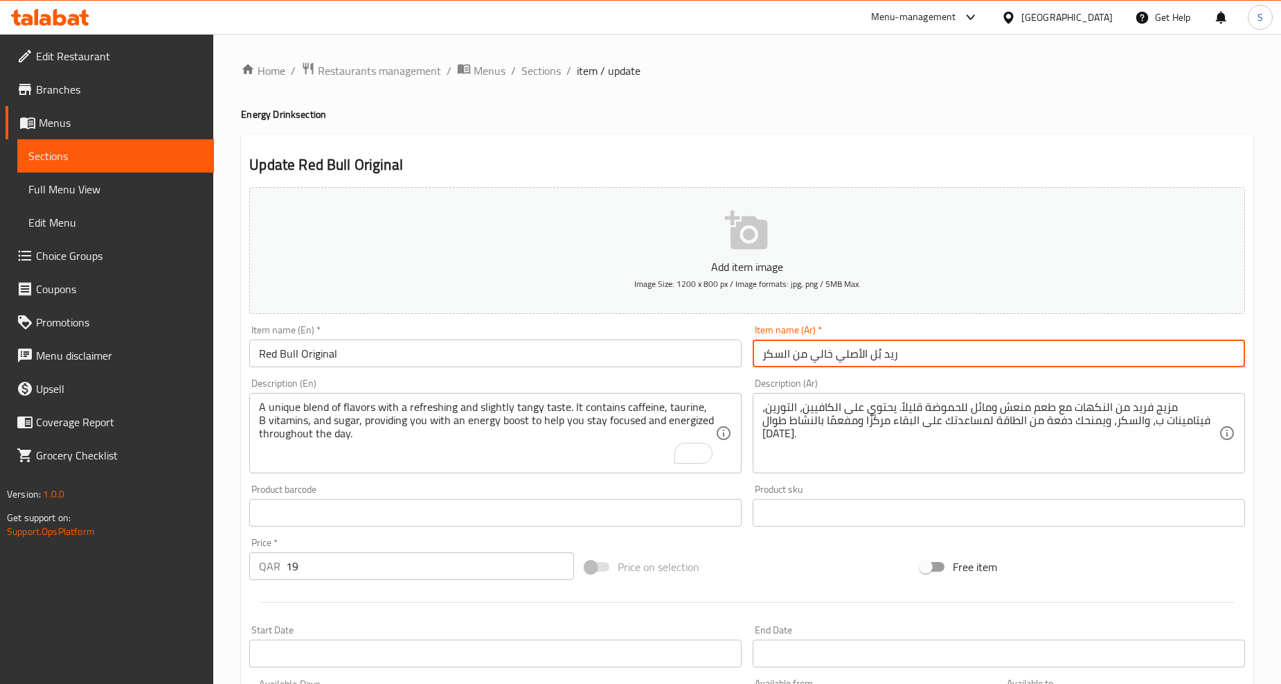
click at [883, 362] on input "ريد بُل الأصلي خالي من السكر" at bounding box center [999, 353] width 492 height 28
paste input "text"
type input "ريد بُل الأصلي"
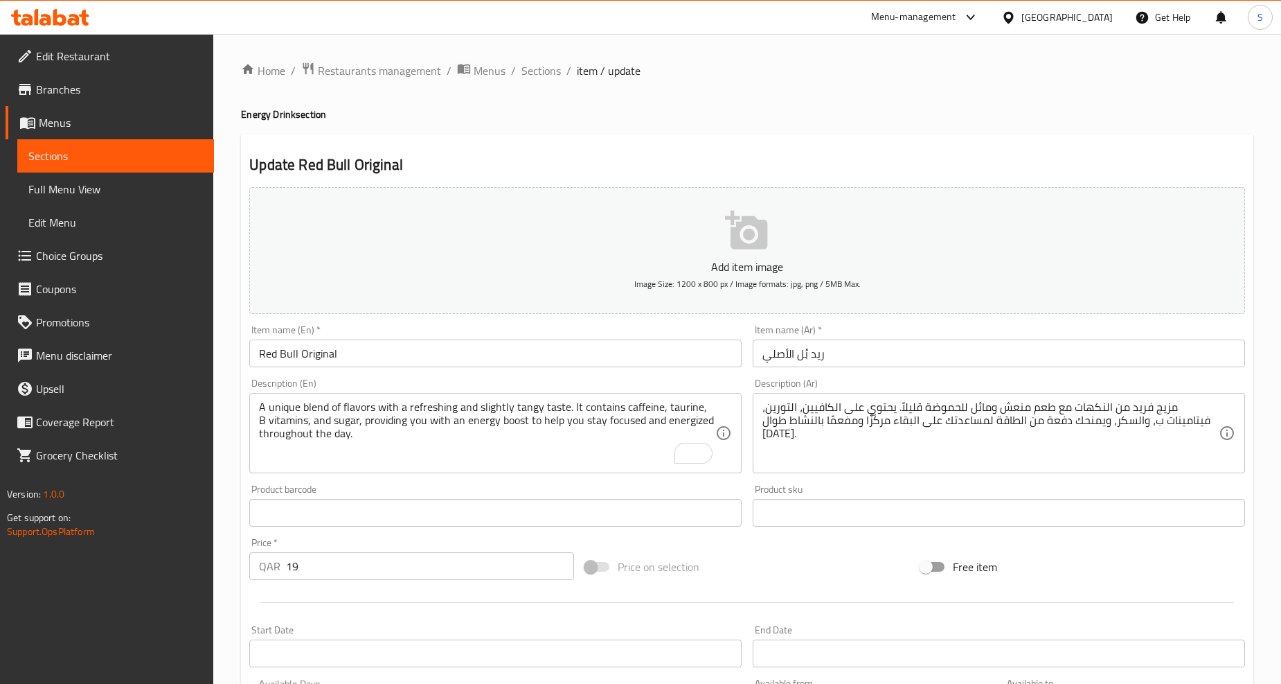
click at [947, 471] on div "مزيج فريد من النكهات مع طعم منعش ومائل للحموضة قليلاً. يحتوي على الكافيين، التو…" at bounding box center [999, 433] width 492 height 80
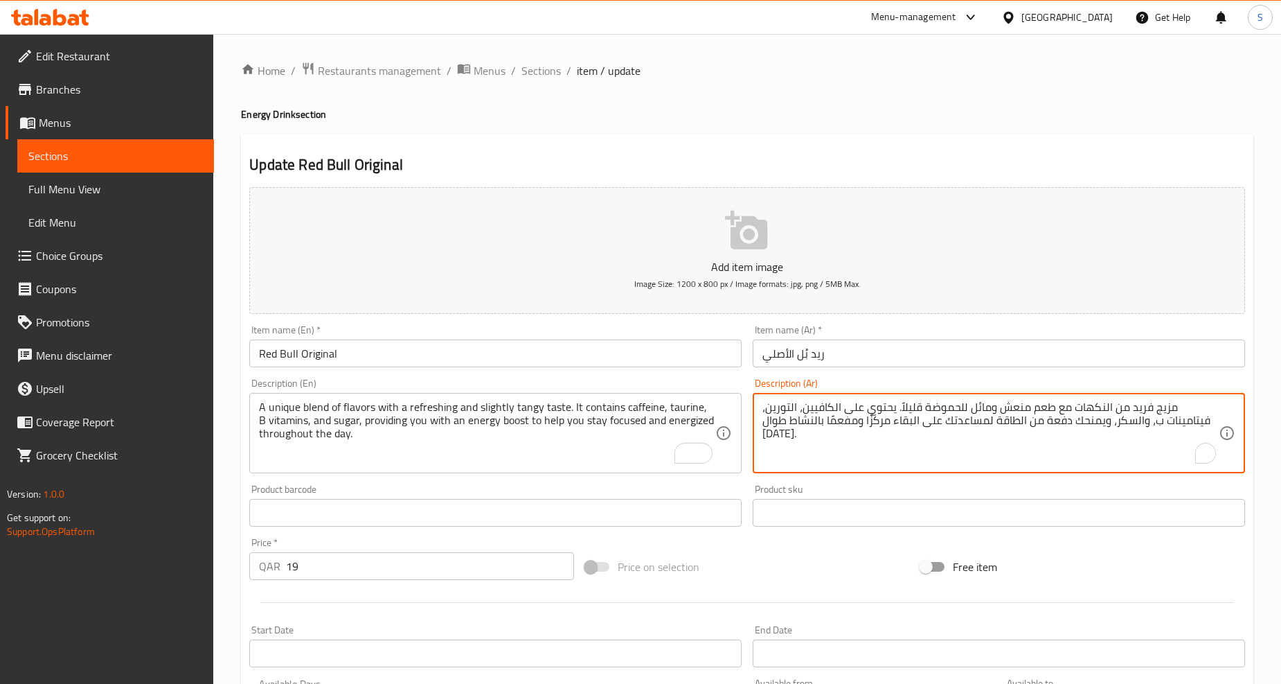
click at [947, 471] on div "مزيج فريد من النكهات مع طعم منعش ومائل للحموضة قليلاً. يحتوي على الكافيين، التو…" at bounding box center [999, 433] width 492 height 80
paste textarea "مزيج فريد من النكهات مع طعم منعش ومائل للحموضة قليلاً. يحتوي على الكافيين، التو…"
click at [952, 431] on textarea "مزيج فريد من النكهات مع طعم منعش ومائل للحموضة قليلاً. يحتوي على الكافيين، التو…" at bounding box center [991, 433] width 456 height 66
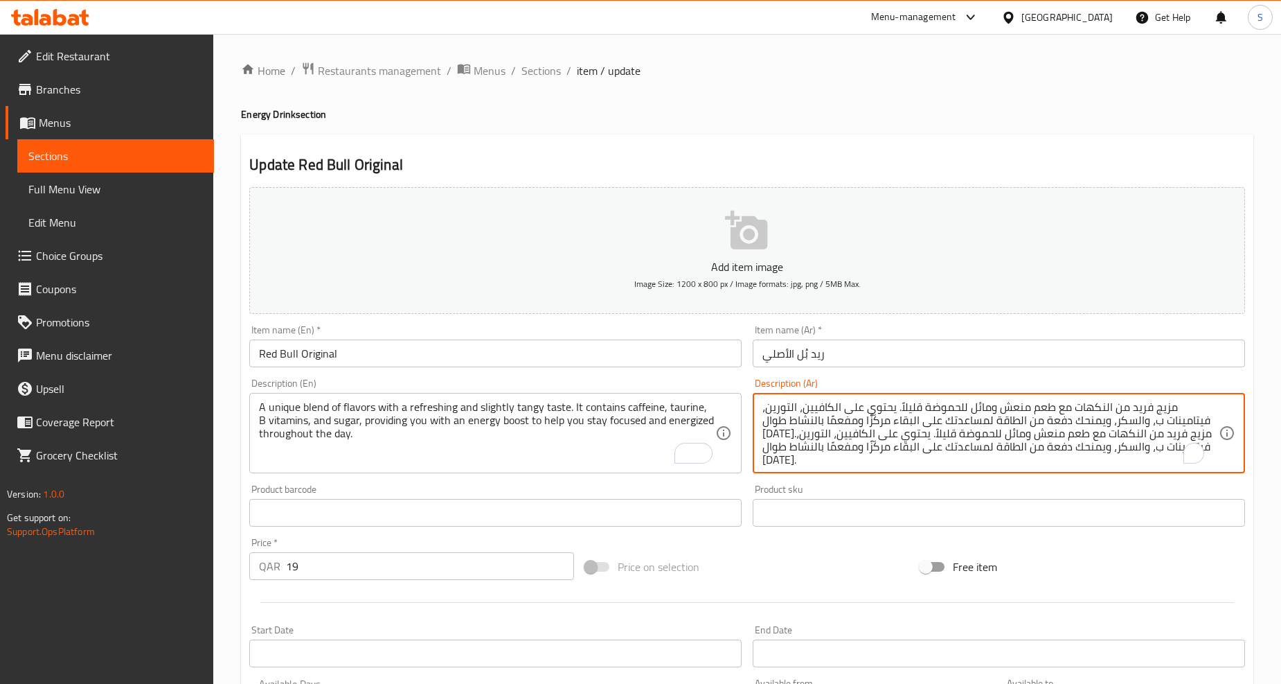
paste textarea "To enrich screen reader interactions, please activate Accessibility in Grammarl…"
type textarea "مزيج فريد من النكهات مع طعم منعش ومائل للحموضة قليلاً. يحتوي على الكافيين، التو…"
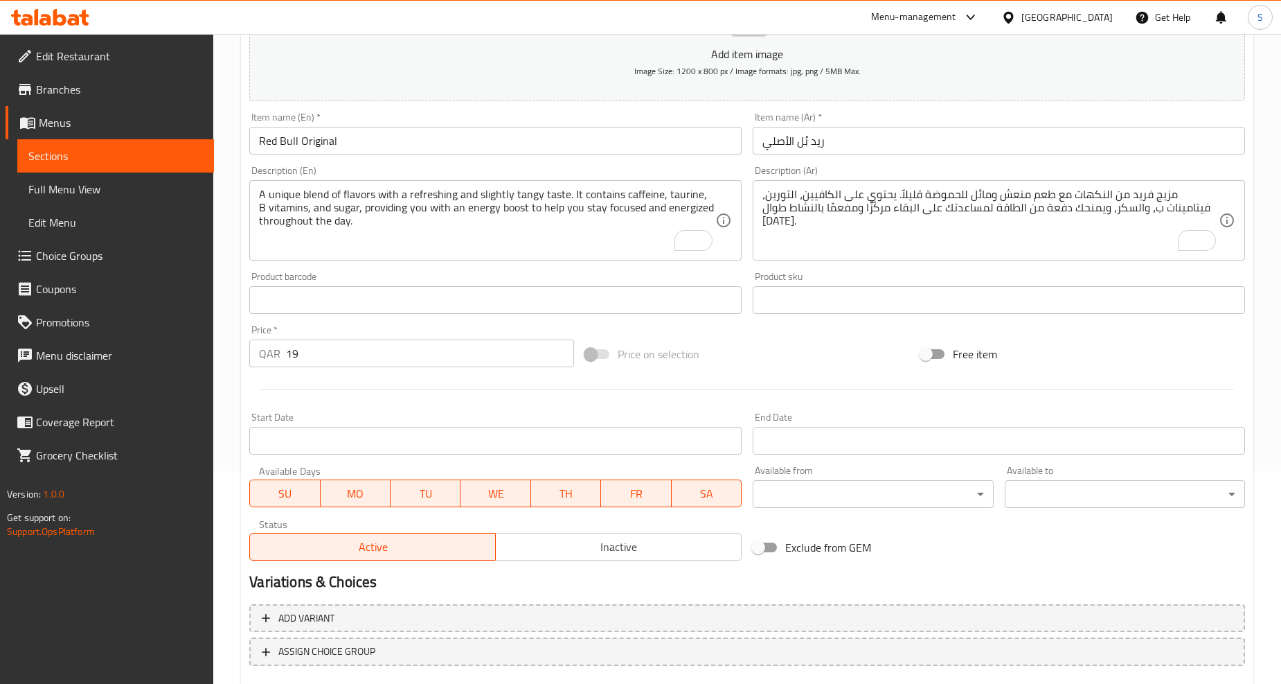
scroll to position [292, 0]
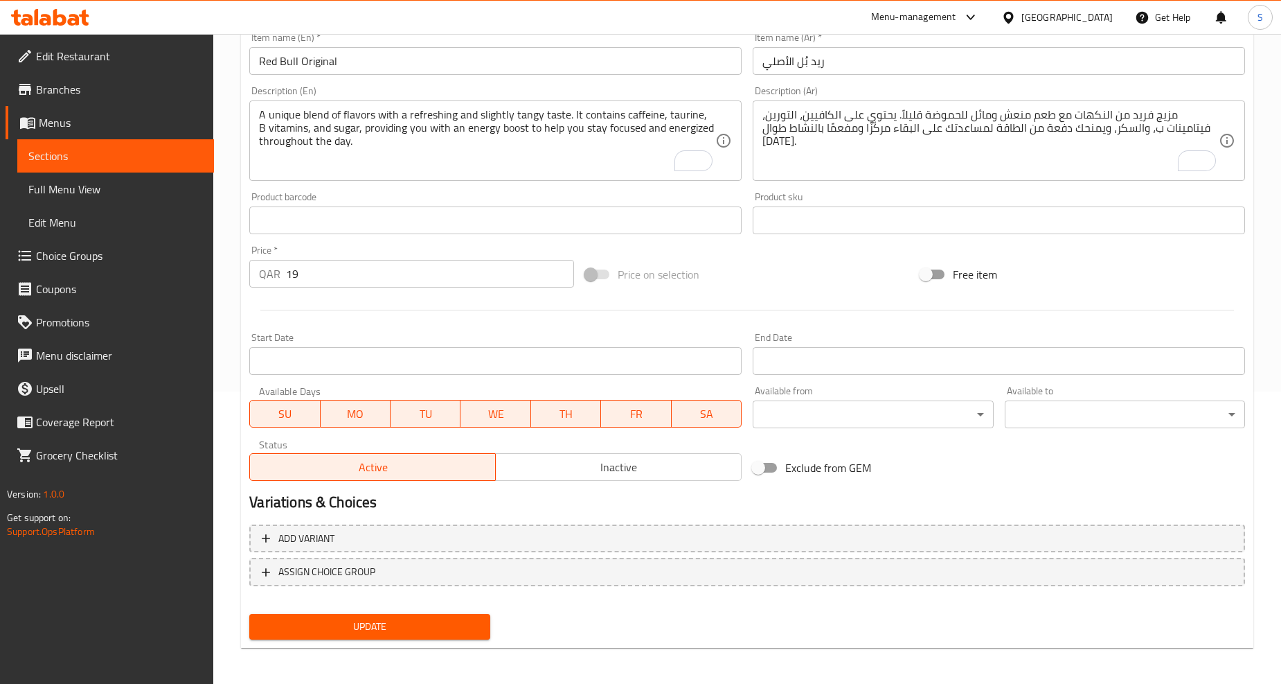
click at [366, 620] on span "Update" at bounding box center [369, 626] width 218 height 17
click at [373, 627] on span "Update" at bounding box center [369, 626] width 218 height 17
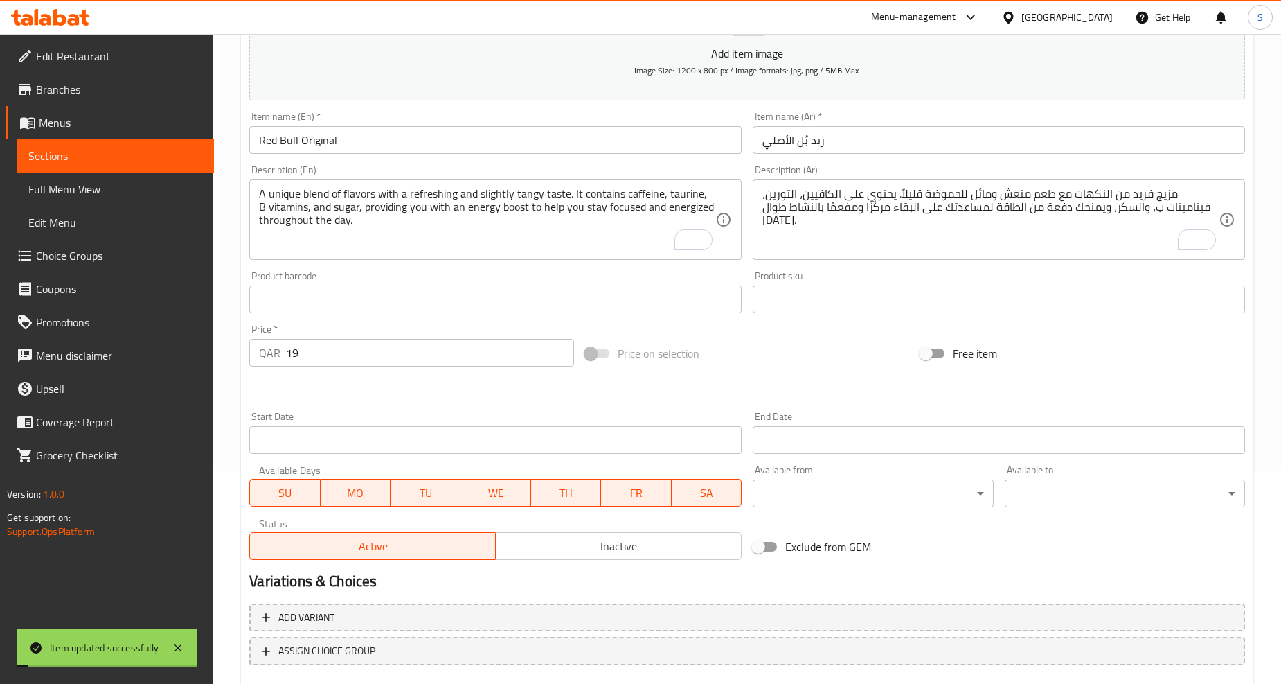
scroll to position [0, 0]
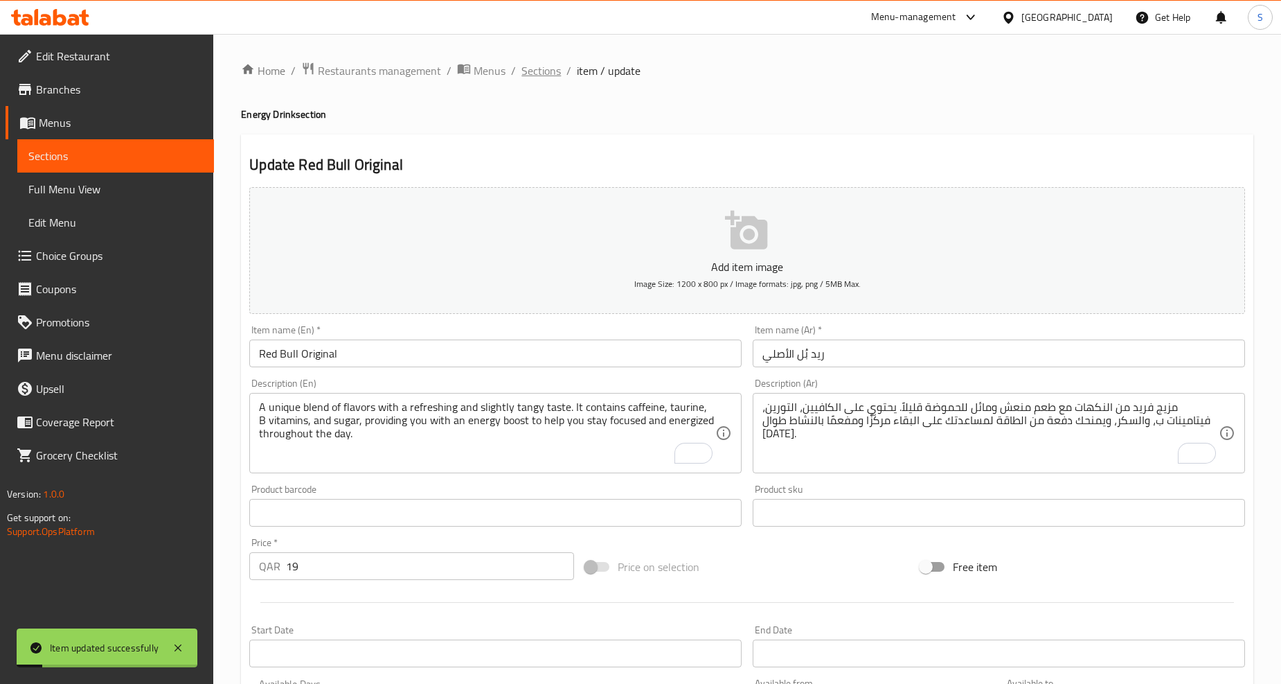
click at [525, 71] on span "Sections" at bounding box center [541, 70] width 39 height 17
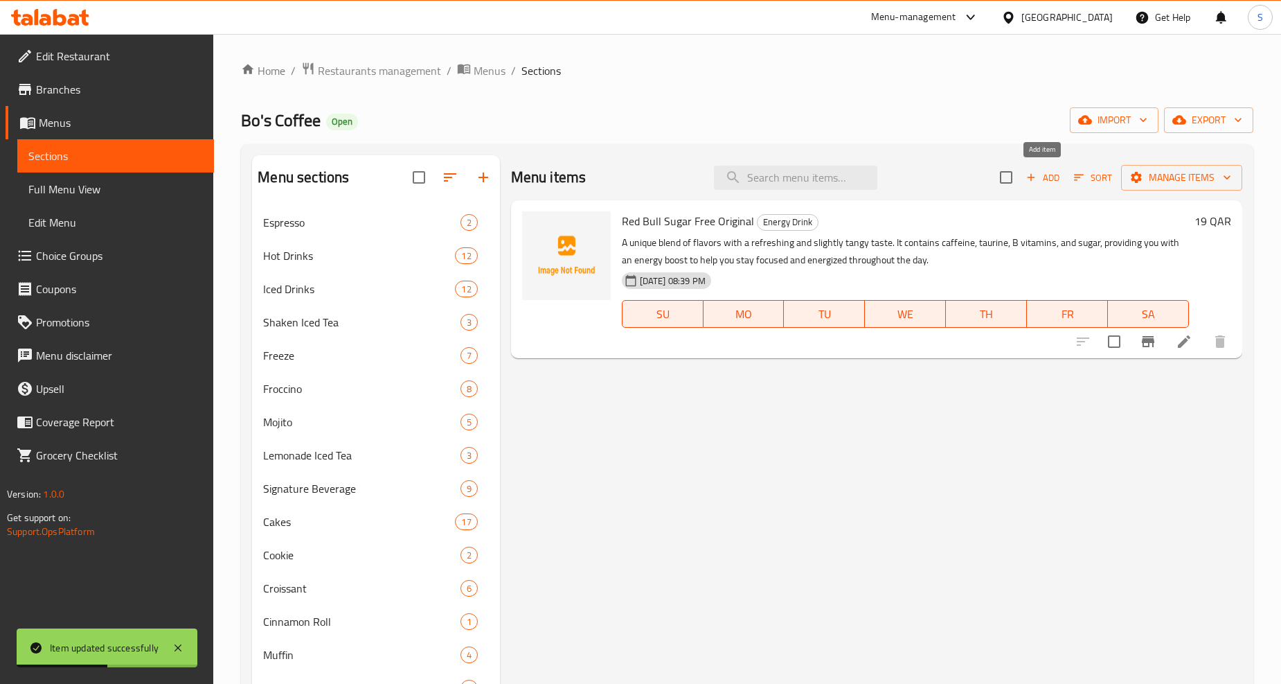
click at [1042, 173] on span "Add" at bounding box center [1042, 178] width 37 height 16
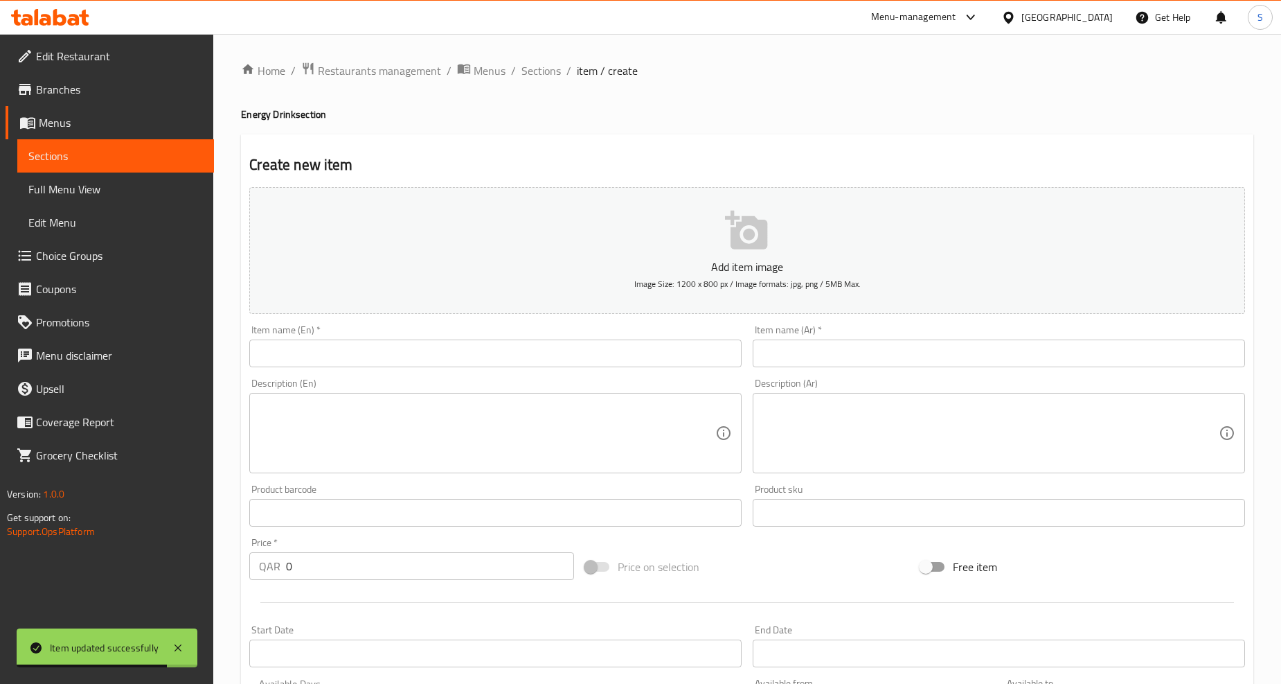
click at [382, 353] on input "text" at bounding box center [495, 353] width 492 height 28
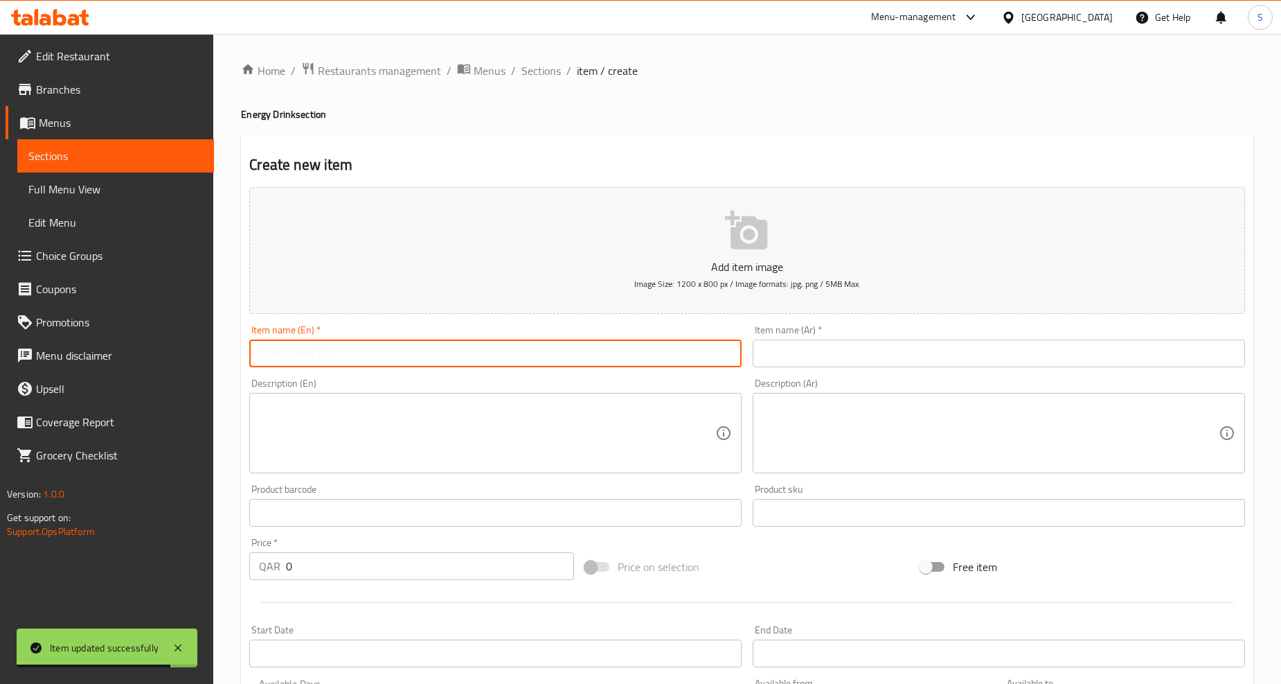
paste input "Red bull Sugar Free"
click at [382, 353] on input "Red bull Sugar Free" at bounding box center [495, 353] width 492 height 28
type input "Red Bull Sugar Free"
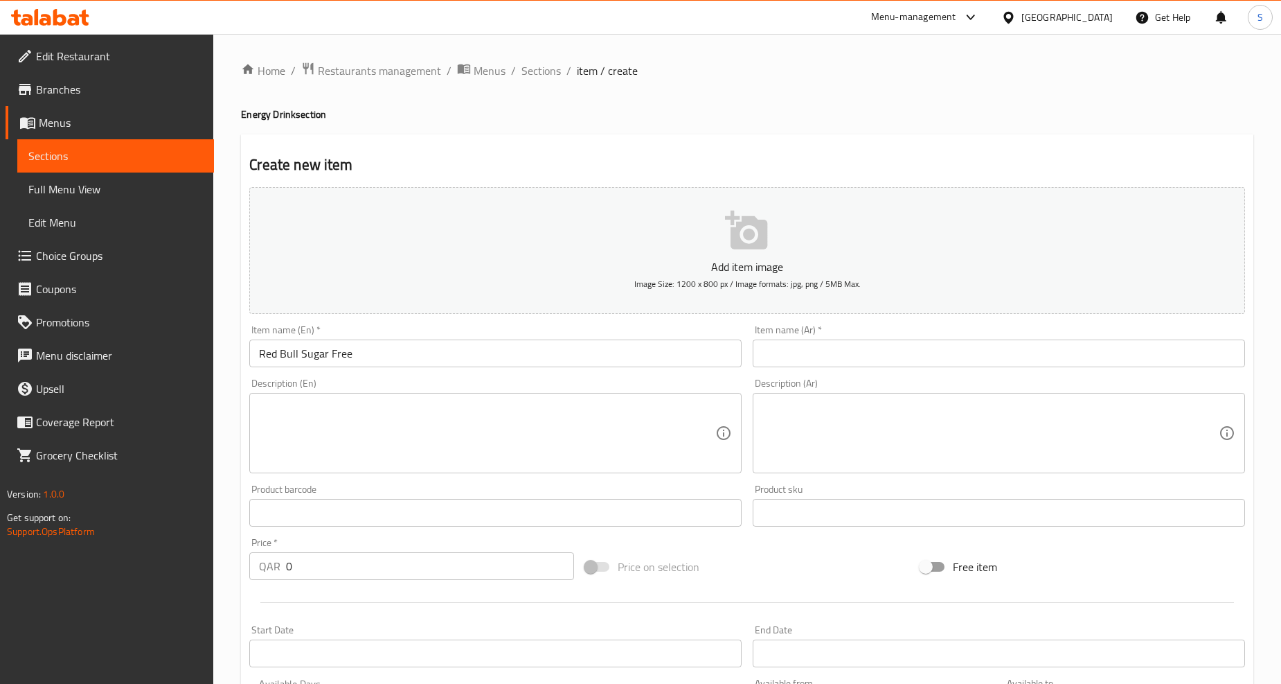
click at [490, 427] on textarea at bounding box center [487, 433] width 456 height 66
paste textarea "" Offers the same energy-boosting benefits as the original version, but without…"
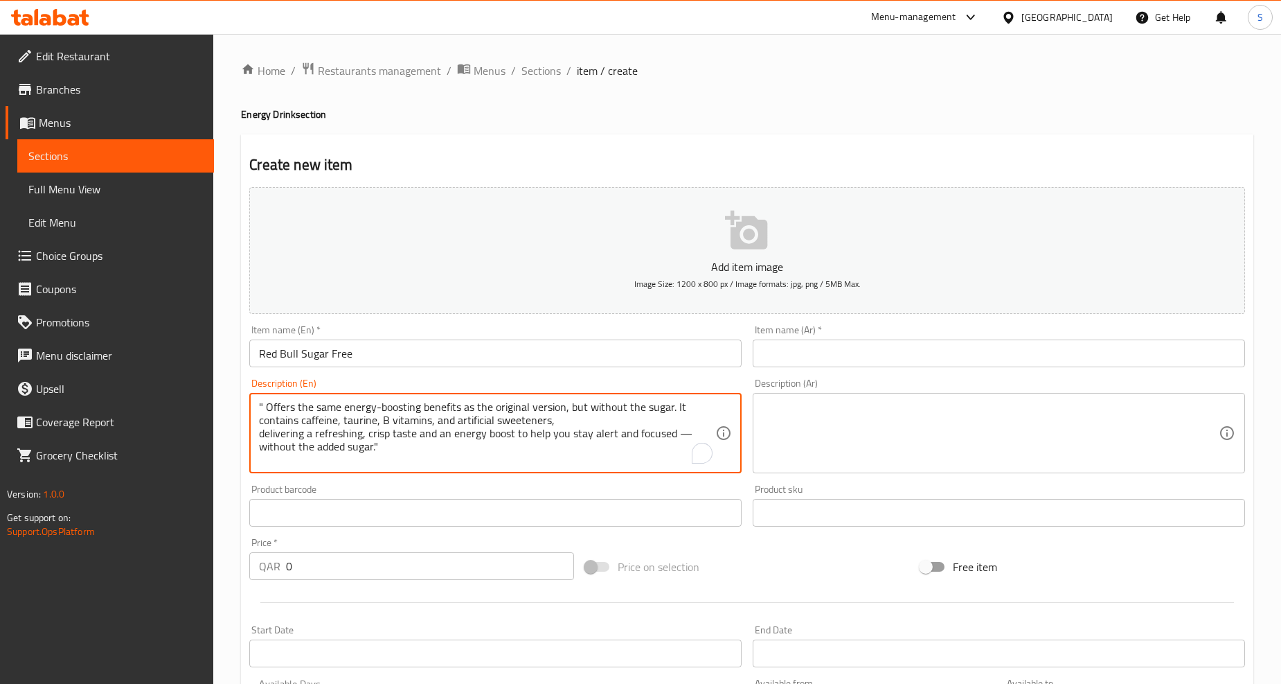
click at [270, 410] on textarea "" Offers the same energy-boosting benefits as the original version, but without…" at bounding box center [487, 433] width 456 height 66
click at [266, 413] on textarea "" Offers the same energy-boosting benefits as the original version, but without…" at bounding box center [487, 433] width 456 height 66
click at [398, 447] on textarea "Offers the same energy-boosting benefits as the original version, but without t…" at bounding box center [487, 433] width 456 height 66
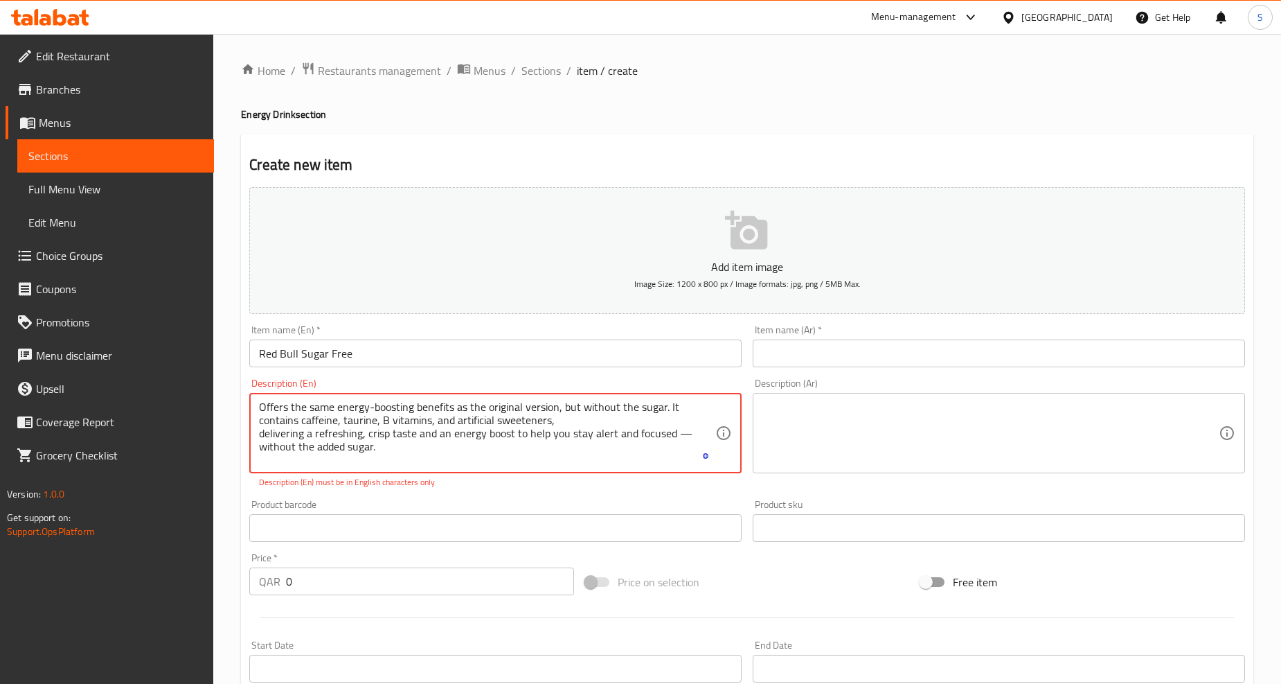
click at [261, 434] on textarea "Offers the same energy-boosting benefits as the original version, but without t…" at bounding box center [487, 433] width 456 height 66
click at [537, 467] on div "Offers the same energy-boosting benefits as the original version, but without t…" at bounding box center [495, 433] width 492 height 80
click at [531, 437] on textarea "Offers the same energy-boosting benefits as the original version, but without t…" at bounding box center [487, 433] width 456 height 66
type textarea "Offers the same energy-boosting benefits as the original version, but without t…"
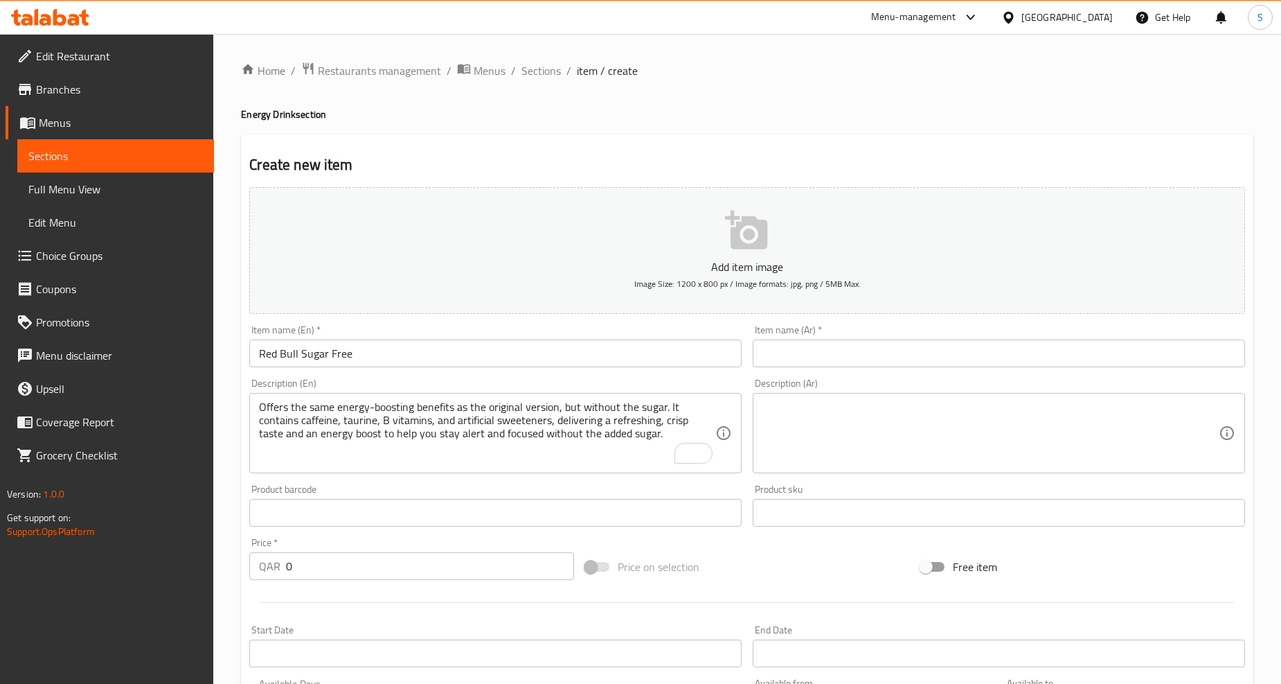
click at [871, 349] on input "text" at bounding box center [999, 353] width 492 height 28
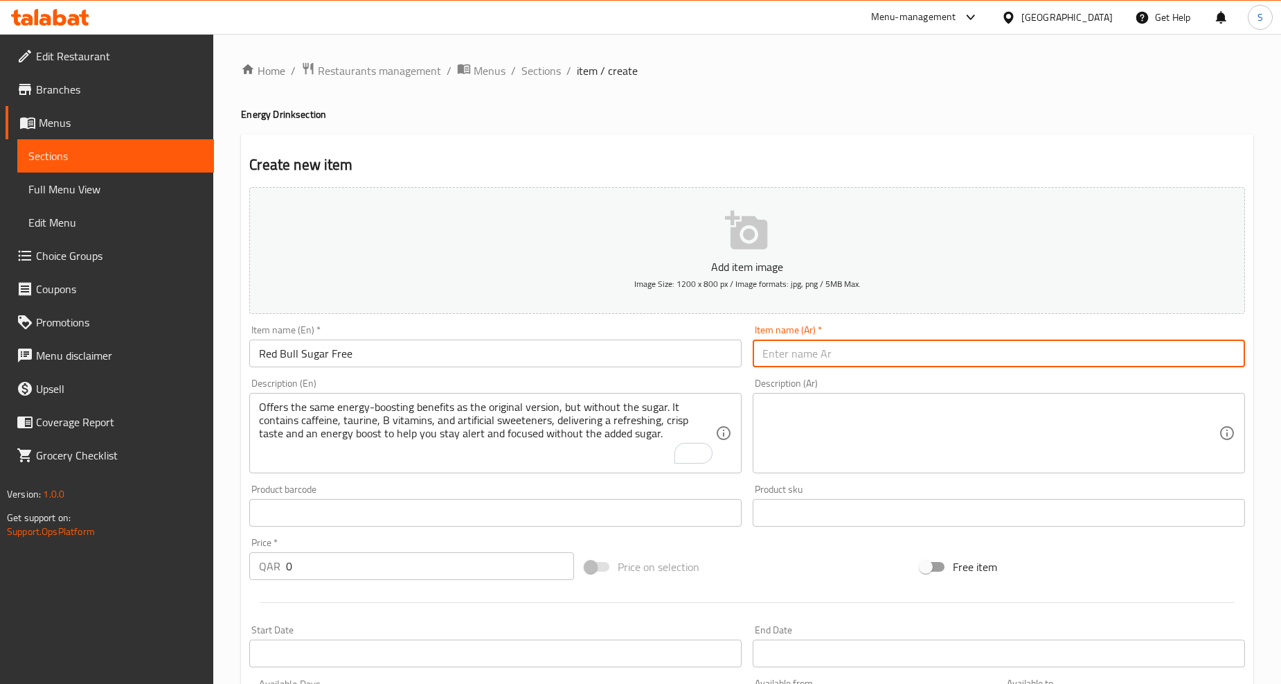
paste input "ريد بُل خالي من السكر"
type input "ريد بُل خالي من السكر"
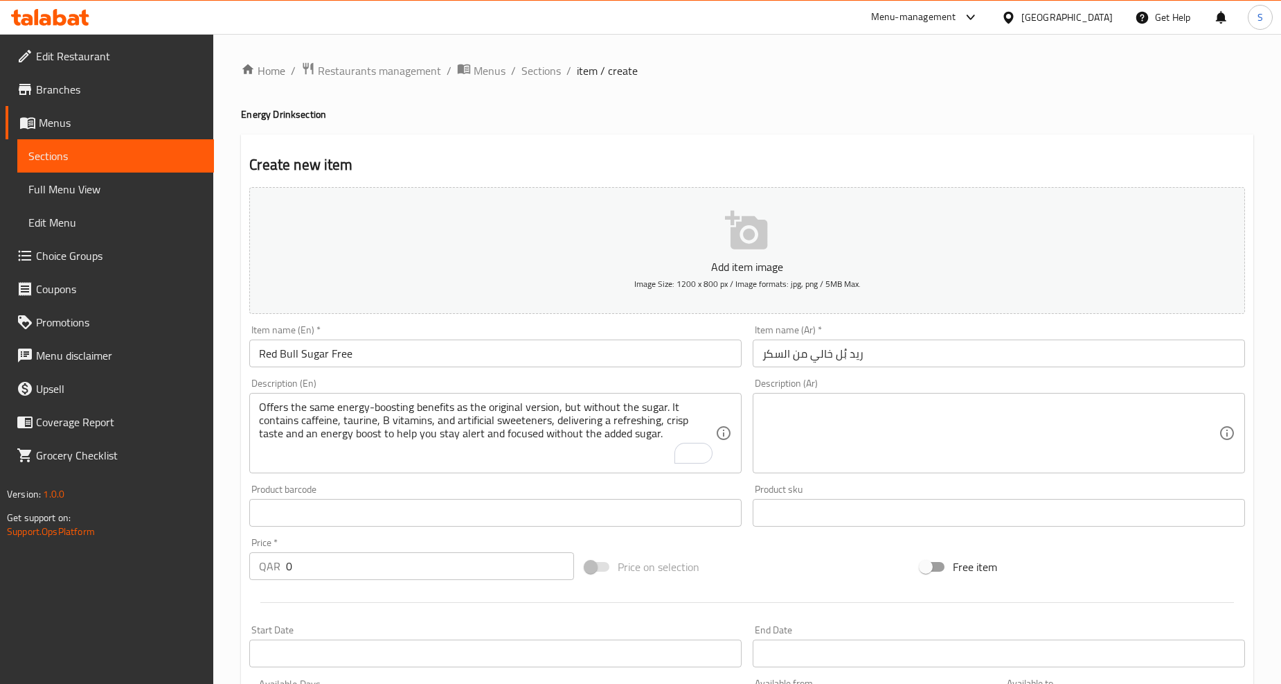
click at [1058, 416] on textarea at bounding box center [991, 433] width 456 height 66
paste textarea "يقدم نفس فوائد تعزيز الطاقة مثل النسخة الأصلية، ولكن بدون السكر. يحتوي على الكا…"
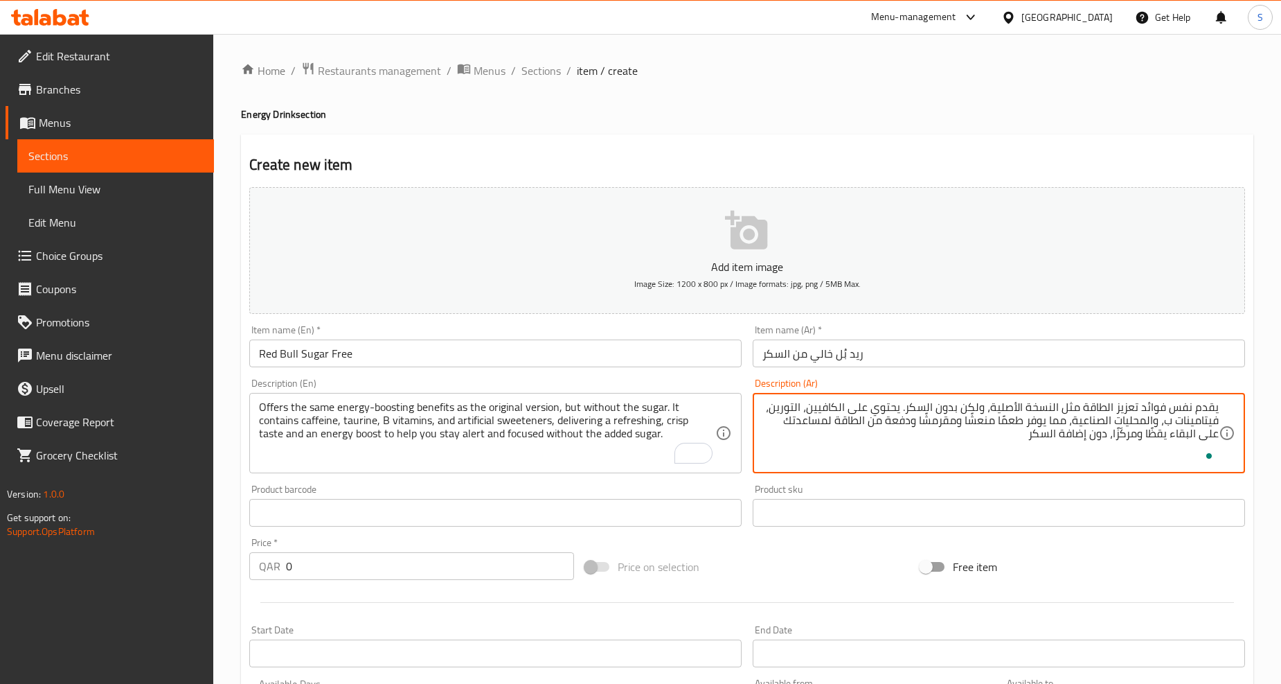
type textarea "يقدم نفس فوائد تعزيز الطاقة مثل النسخة الأصلية، ولكن بدون السكر. يحتوي على الكا…"
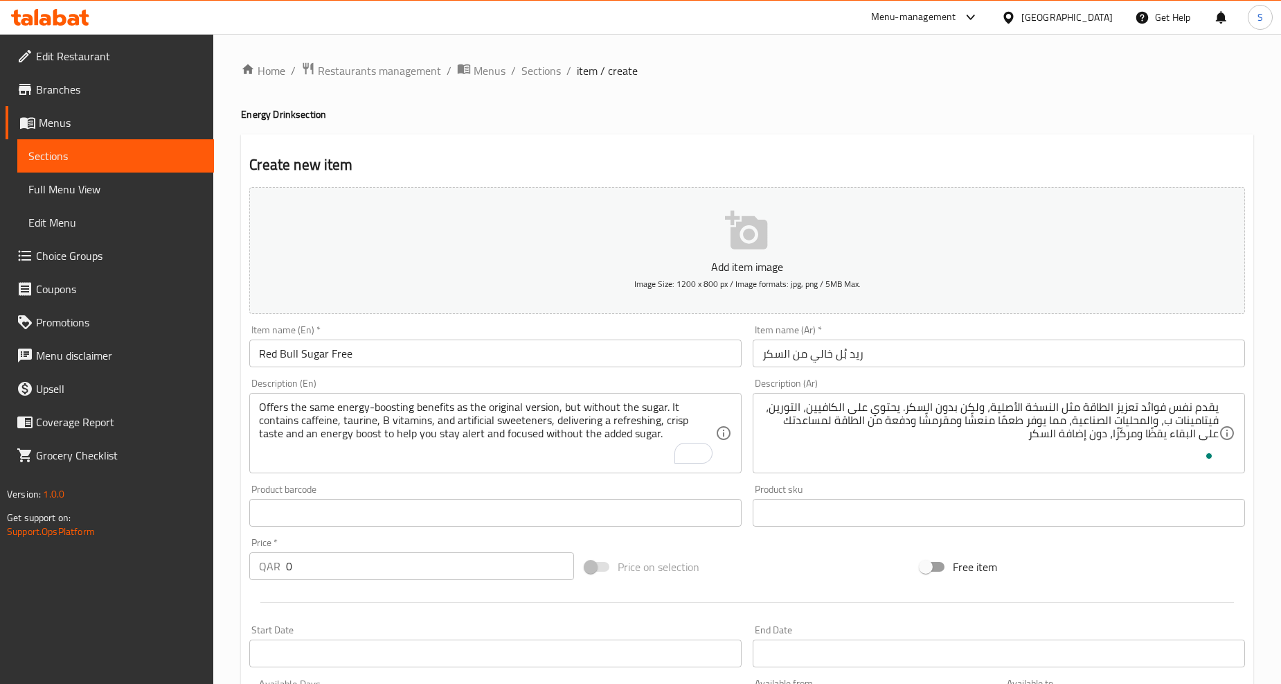
click at [317, 571] on input "0" at bounding box center [430, 566] width 288 height 28
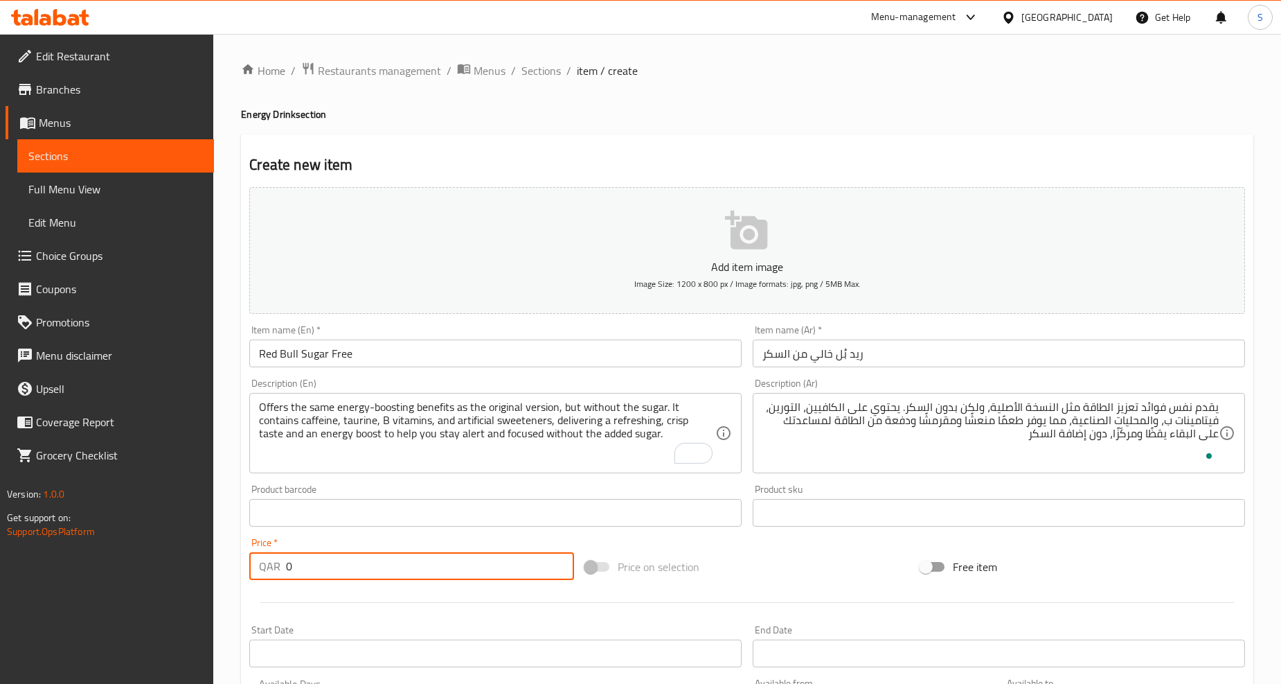
click at [317, 571] on input "0" at bounding box center [430, 566] width 288 height 28
paste input "19"
type input "19"
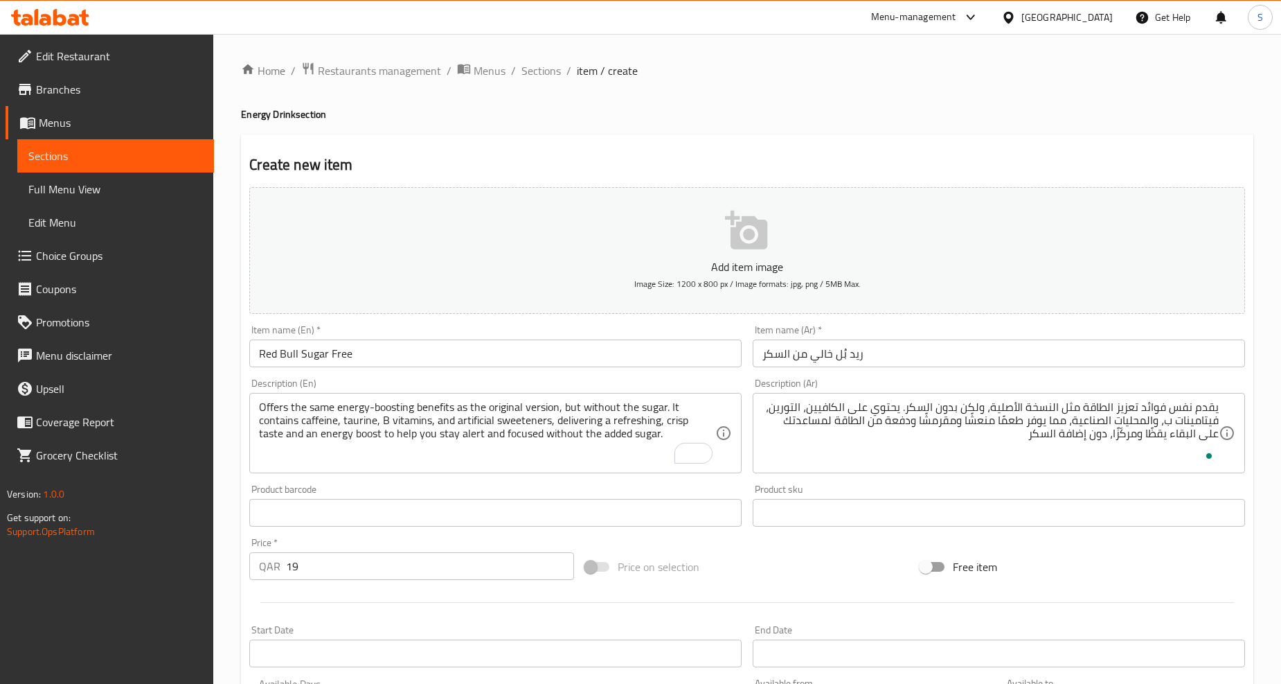
click at [332, 594] on div at bounding box center [747, 602] width 1007 height 34
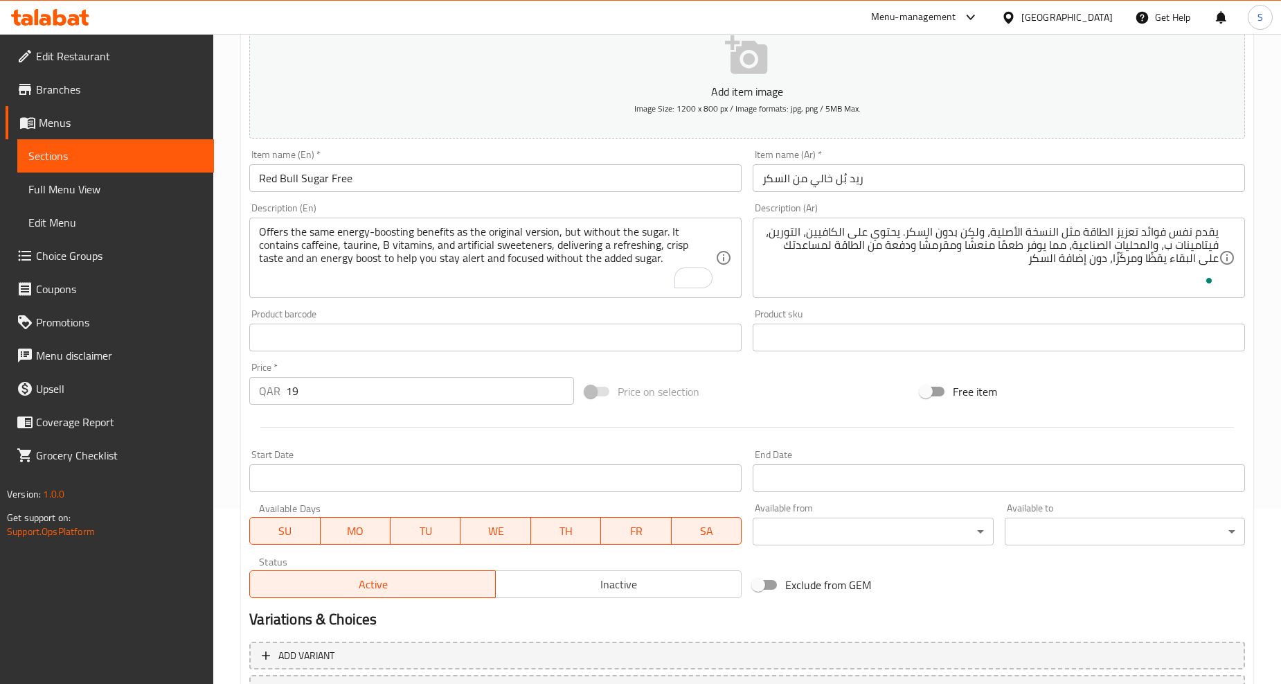
scroll to position [292, 0]
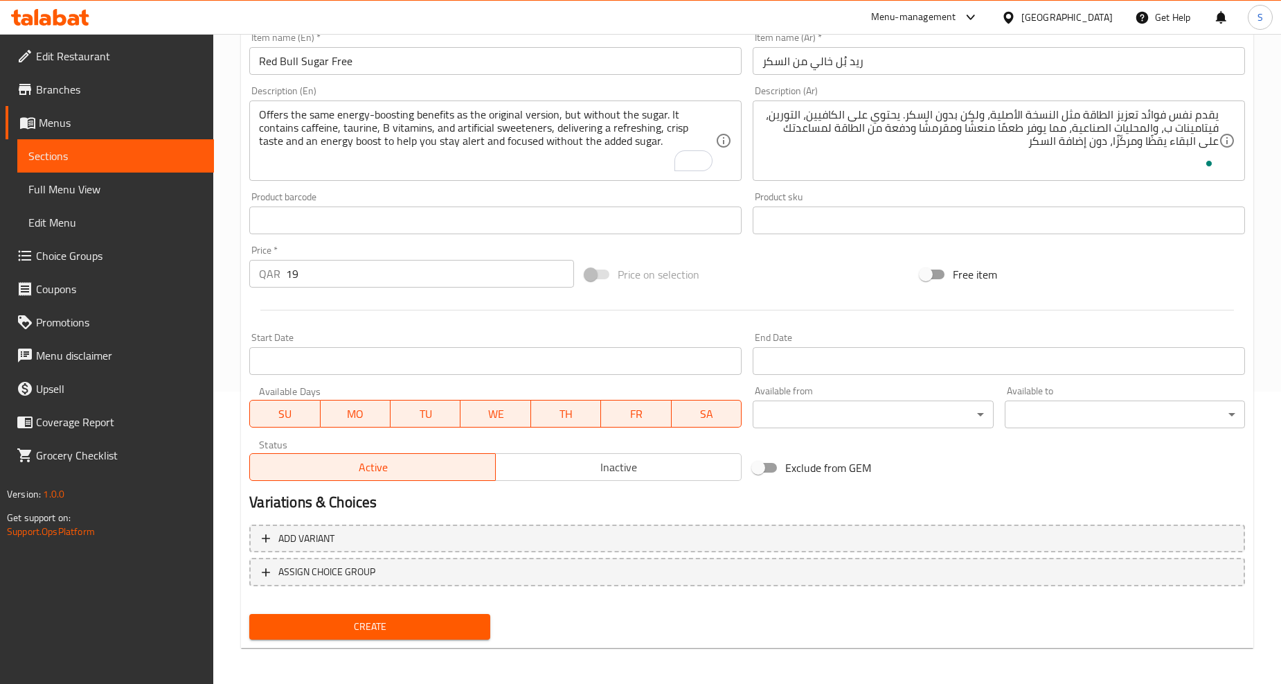
click at [388, 618] on span "Create" at bounding box center [369, 626] width 218 height 17
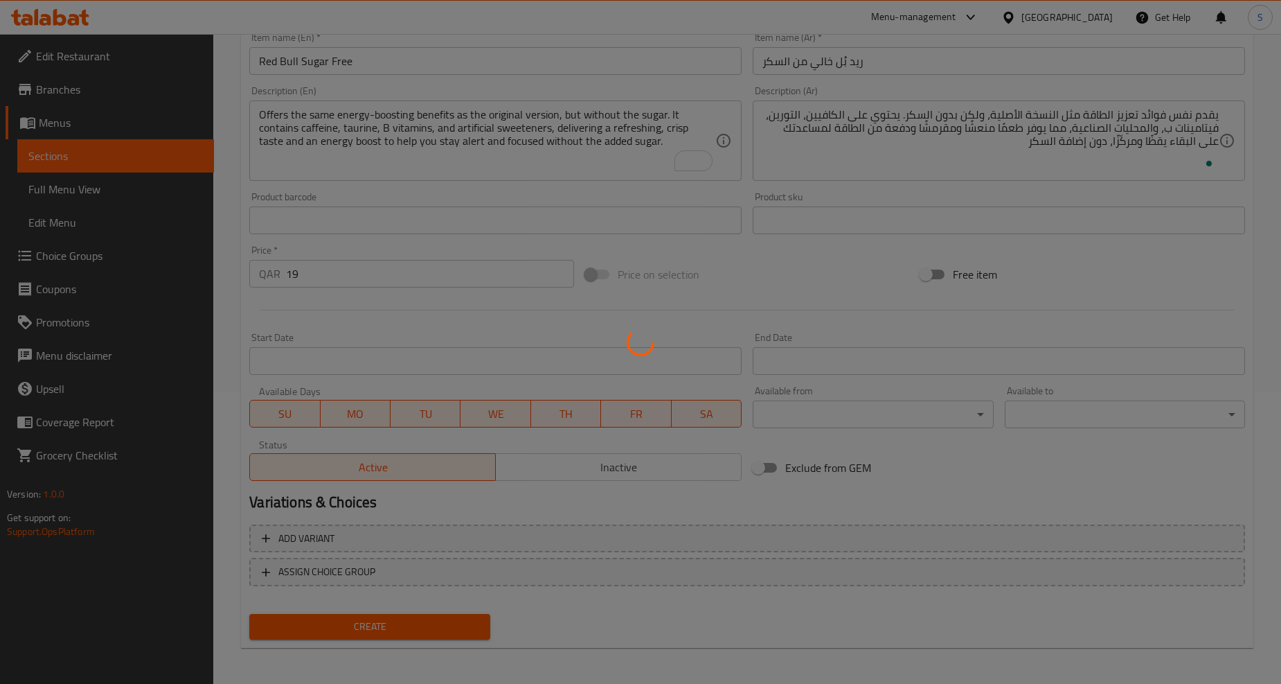
type input "0"
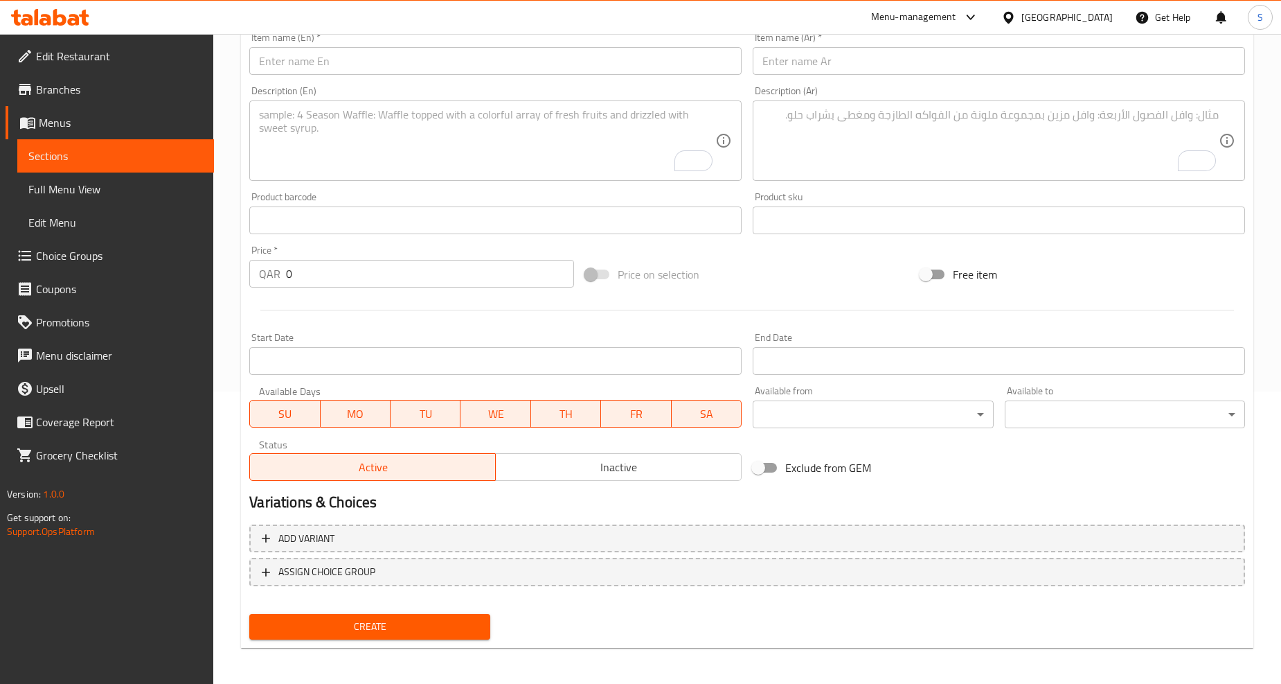
click at [375, 78] on div "Item name (En)   * Item name (En) *" at bounding box center [496, 53] width 504 height 53
click at [388, 64] on input "text" at bounding box center [495, 61] width 492 height 28
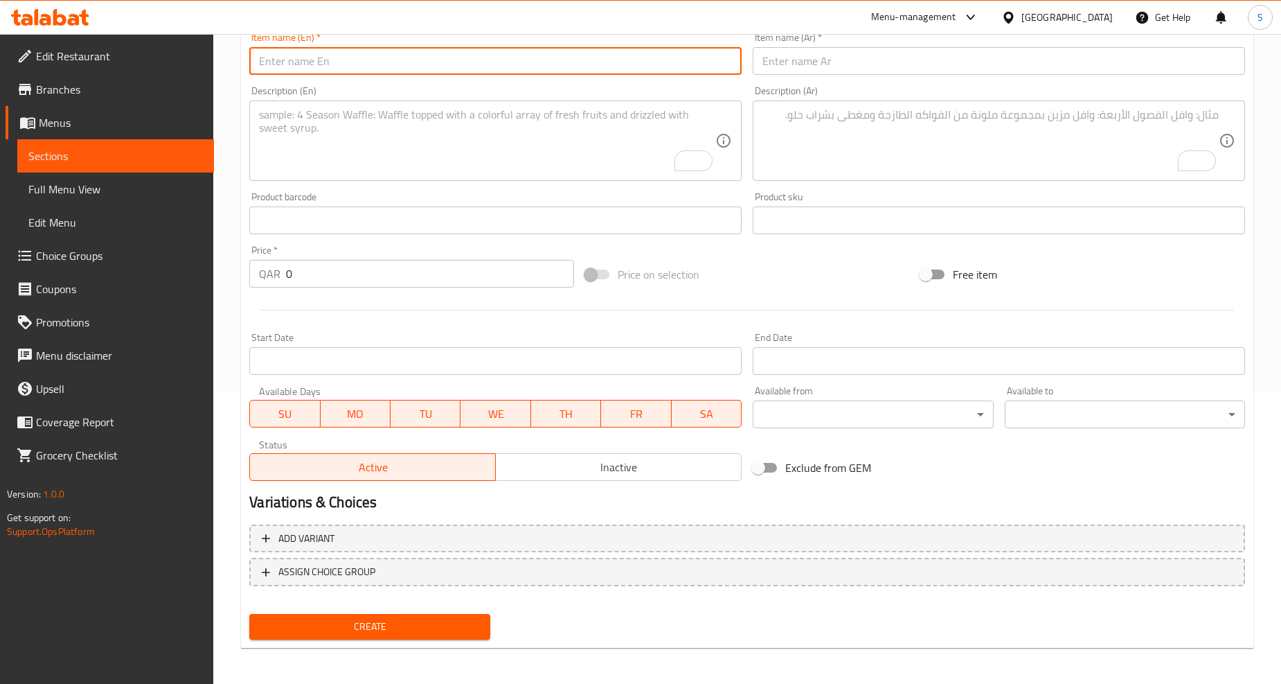
paste input "Red bull Watermelon"
click at [388, 64] on input "Red bull Watermelon" at bounding box center [495, 61] width 492 height 28
type input "Red Bull Watermelon"
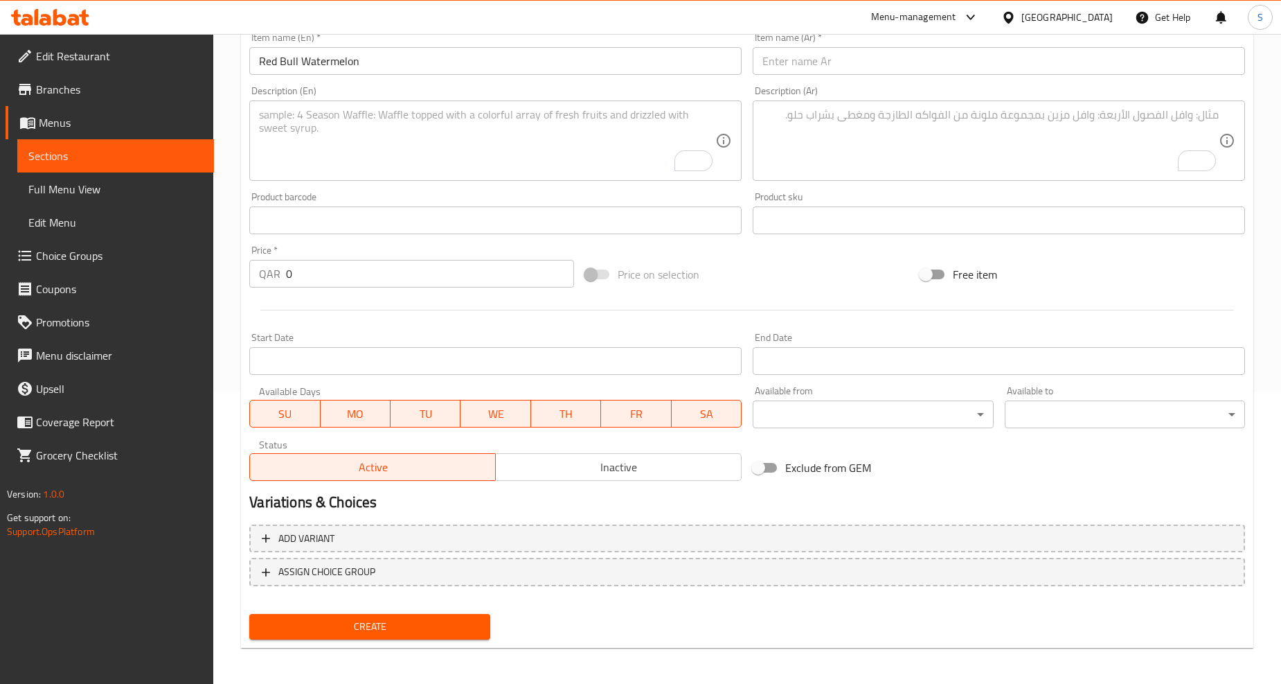
click at [384, 144] on textarea "To enrich screen reader interactions, please activate Accessibility in Grammarl…" at bounding box center [487, 141] width 456 height 66
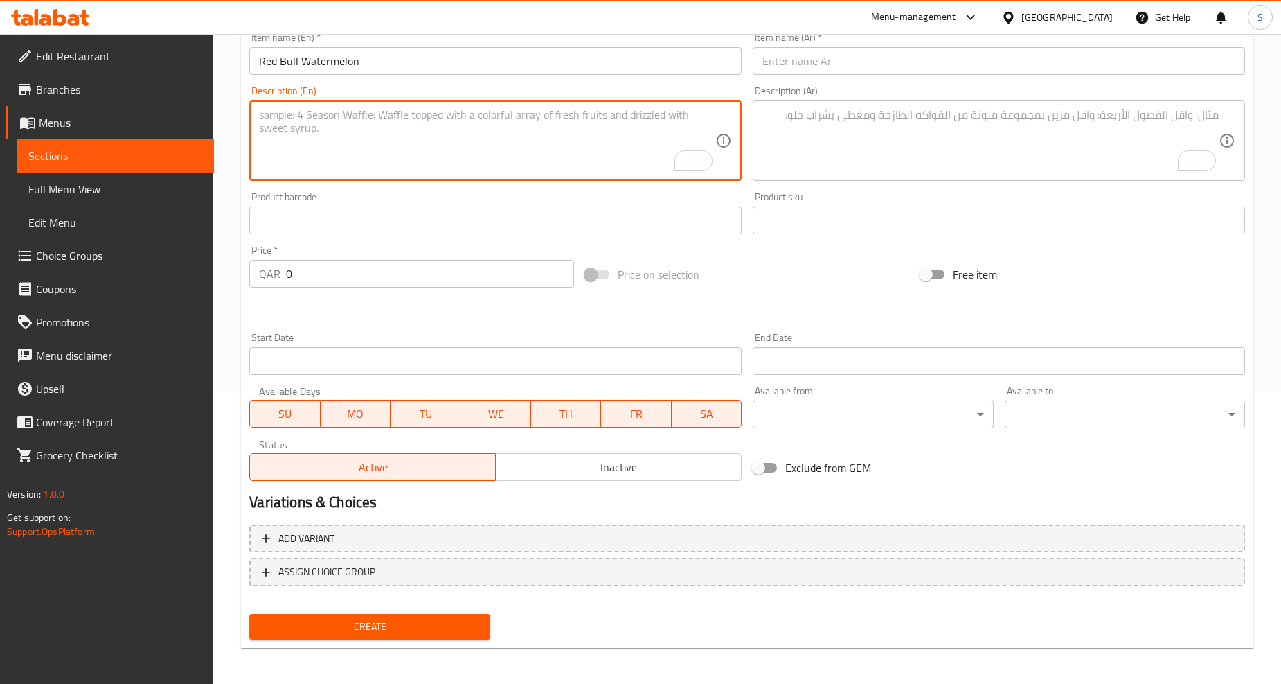
paste textarea "combines Red Bull’s classic energy-boosting formula with the refreshing, sweet …"
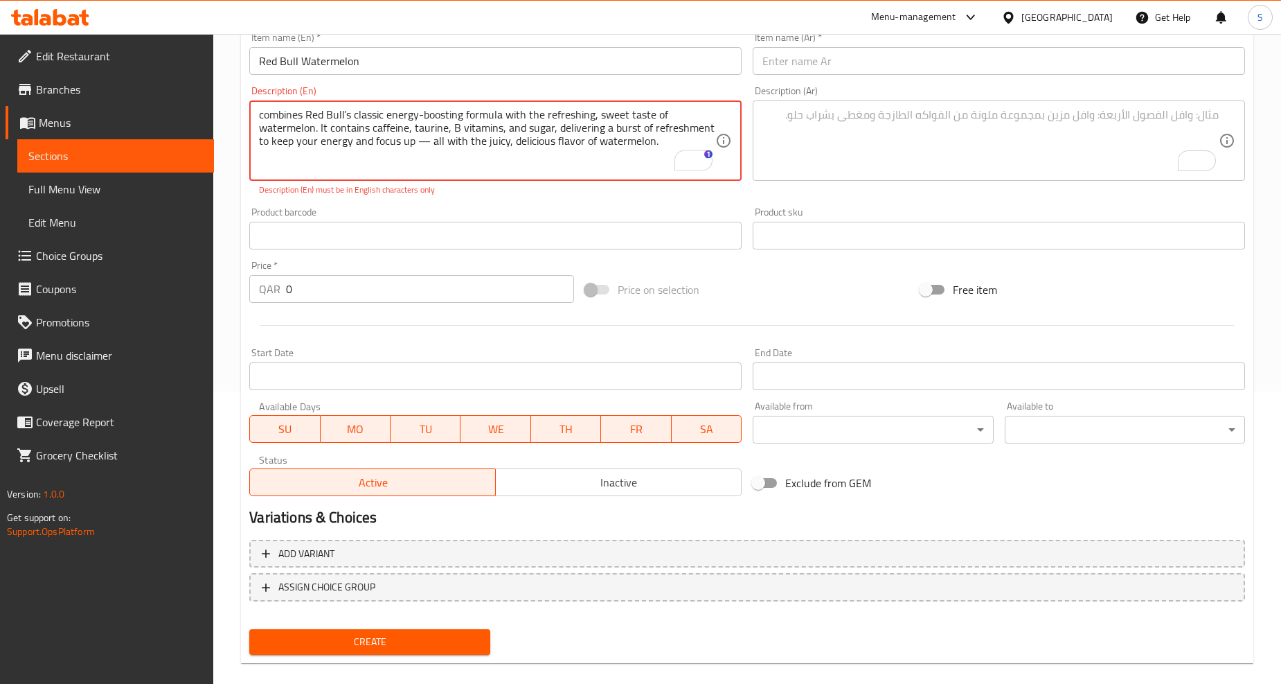
click at [433, 142] on textarea "combines Red Bull’s classic energy-boosting formula with the refreshing, sweet …" at bounding box center [487, 141] width 456 height 66
click at [431, 144] on textarea "combines Red Bull’s classic energy-boosting formula with the refreshing, sweet …" at bounding box center [487, 141] width 456 height 66
click at [477, 157] on textarea "combines Red Bull’s classic energy-boosting formula with the refreshing, sweet …" at bounding box center [487, 141] width 456 height 66
click at [530, 202] on div "Product barcode Product barcode" at bounding box center [496, 228] width 504 height 53
click at [517, 215] on div "Product barcode Product barcode" at bounding box center [495, 228] width 492 height 42
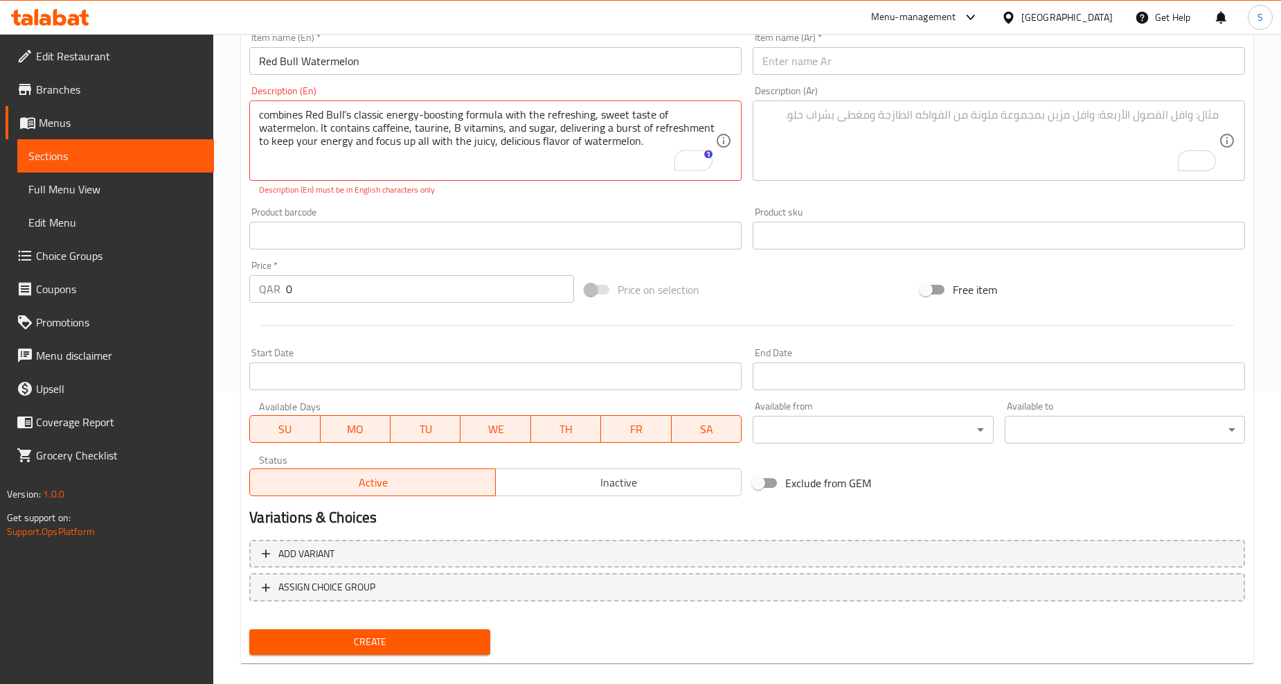
click at [499, 197] on div "Description (En) combines Red Bull’s classic energy-boosting formula with the r…" at bounding box center [496, 140] width 504 height 121
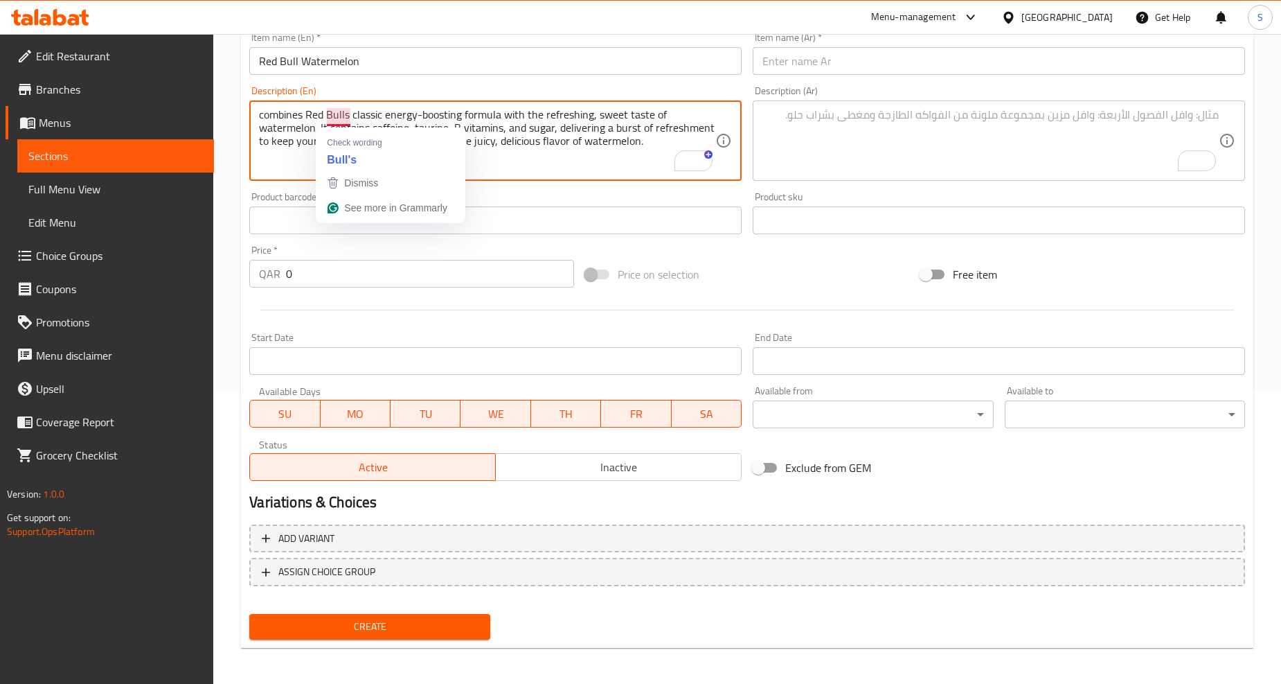
click at [348, 116] on textarea "combines Red Bulls classic energy-boosting formula with the refreshing, sweet t…" at bounding box center [487, 141] width 456 height 66
click at [343, 115] on textarea "combines Red Bulls classic energy-boosting formula with the refreshing, sweet t…" at bounding box center [487, 141] width 456 height 66
click at [274, 175] on div "combines Red Bulls classic energy-boosting formula with the refreshing, sweet t…" at bounding box center [495, 140] width 492 height 80
click at [347, 116] on textarea "combines Red Bulls classic energy-boosting formula with the refreshing, sweet t…" at bounding box center [487, 141] width 456 height 66
type textarea "combines Red Bull is classic energy-boosting formula with the refreshing, sweet…"
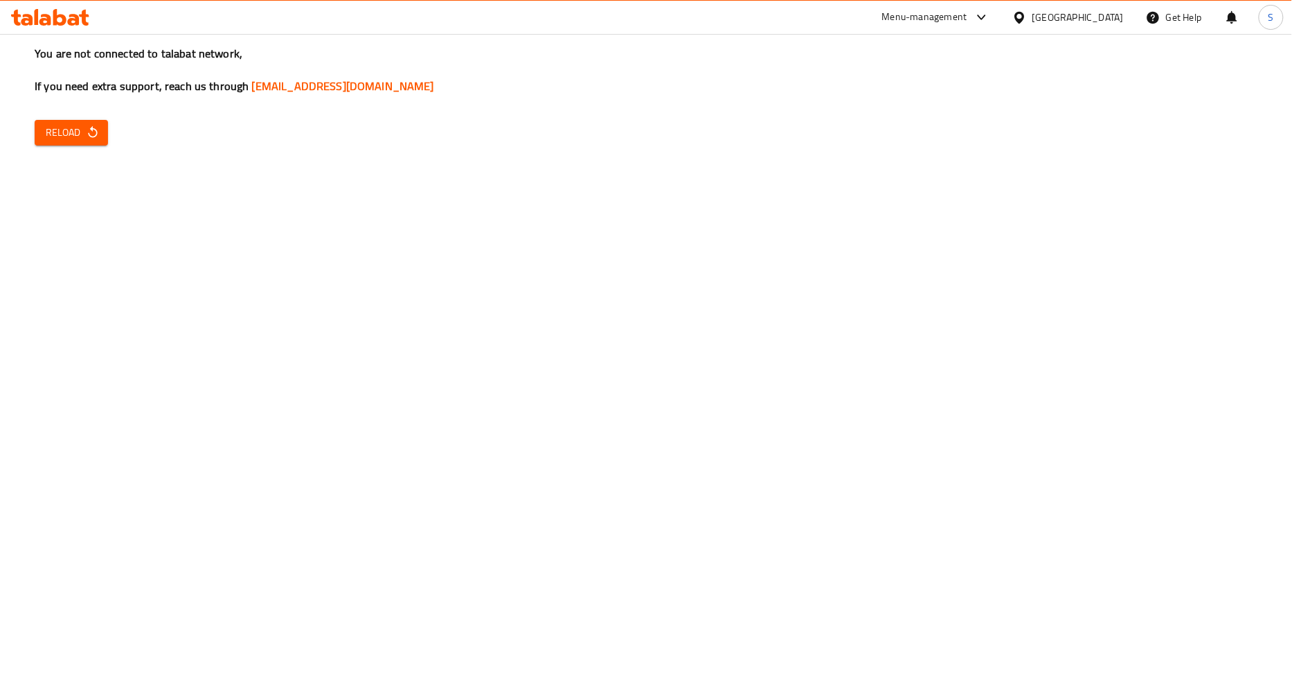
click at [91, 130] on icon "button" at bounding box center [92, 132] width 9 height 12
click at [80, 136] on span "Reload" at bounding box center [71, 132] width 51 height 17
click at [69, 135] on span "Reload" at bounding box center [71, 132] width 51 height 17
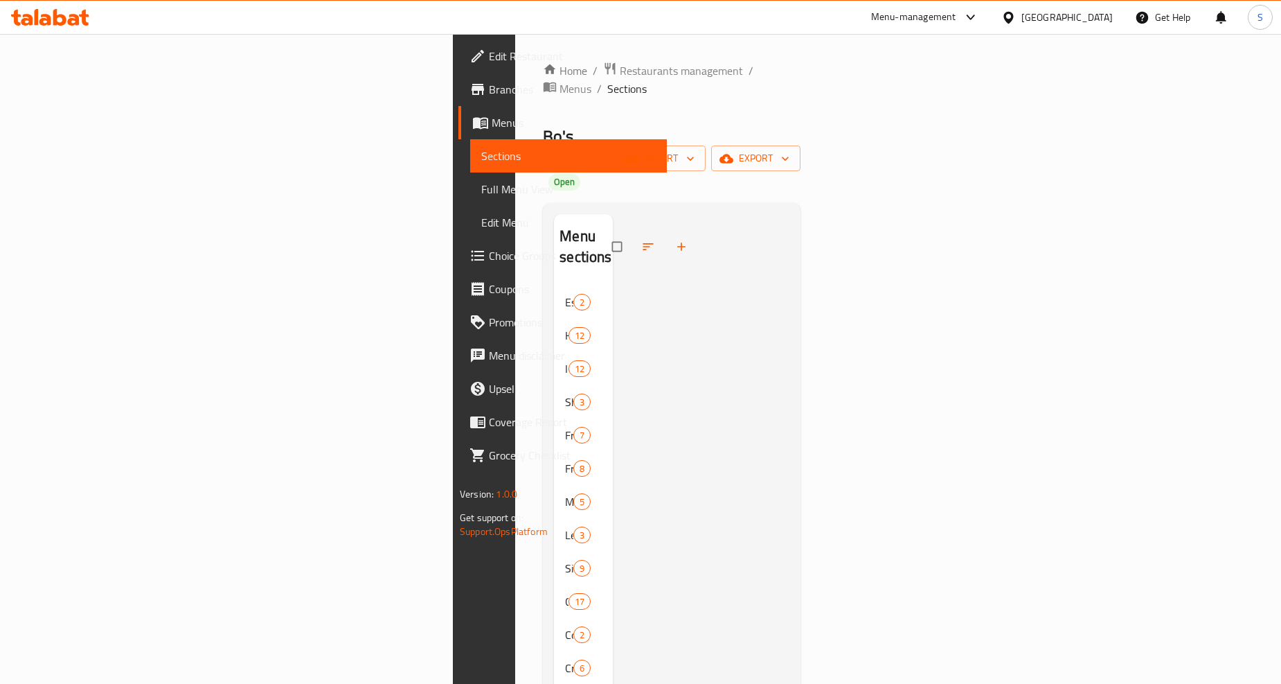
click at [515, 57] on div "Home / Restaurants management / Menus / Sections Bo's Coffee Open import export…" at bounding box center [671, 564] width 313 height 1060
click at [620, 73] on span "Restaurants management" at bounding box center [681, 70] width 123 height 17
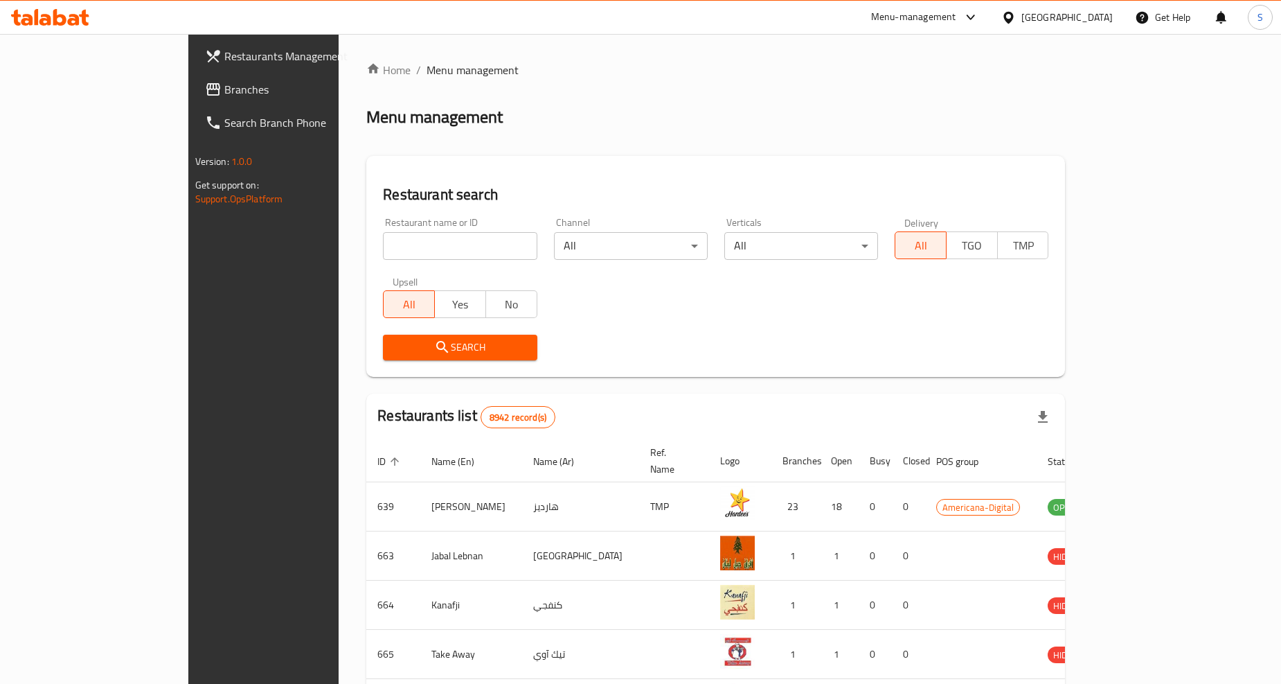
click at [224, 84] on span "Branches" at bounding box center [307, 89] width 167 height 17
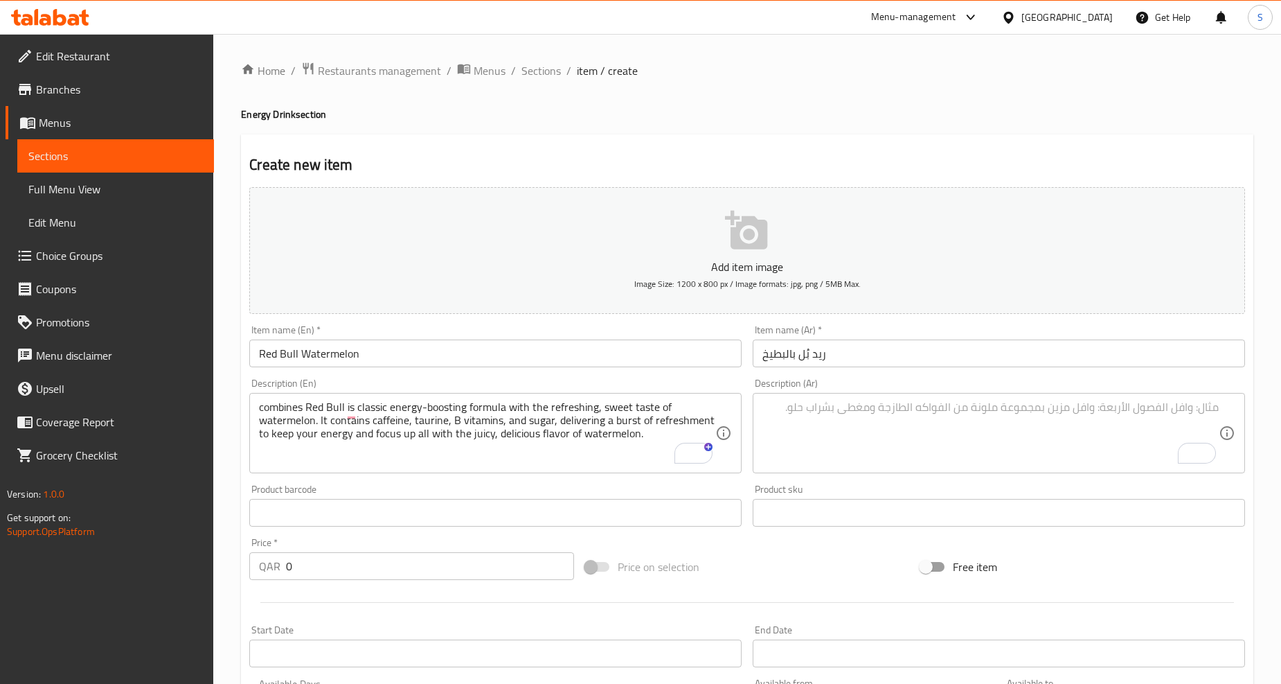
scroll to position [292, 0]
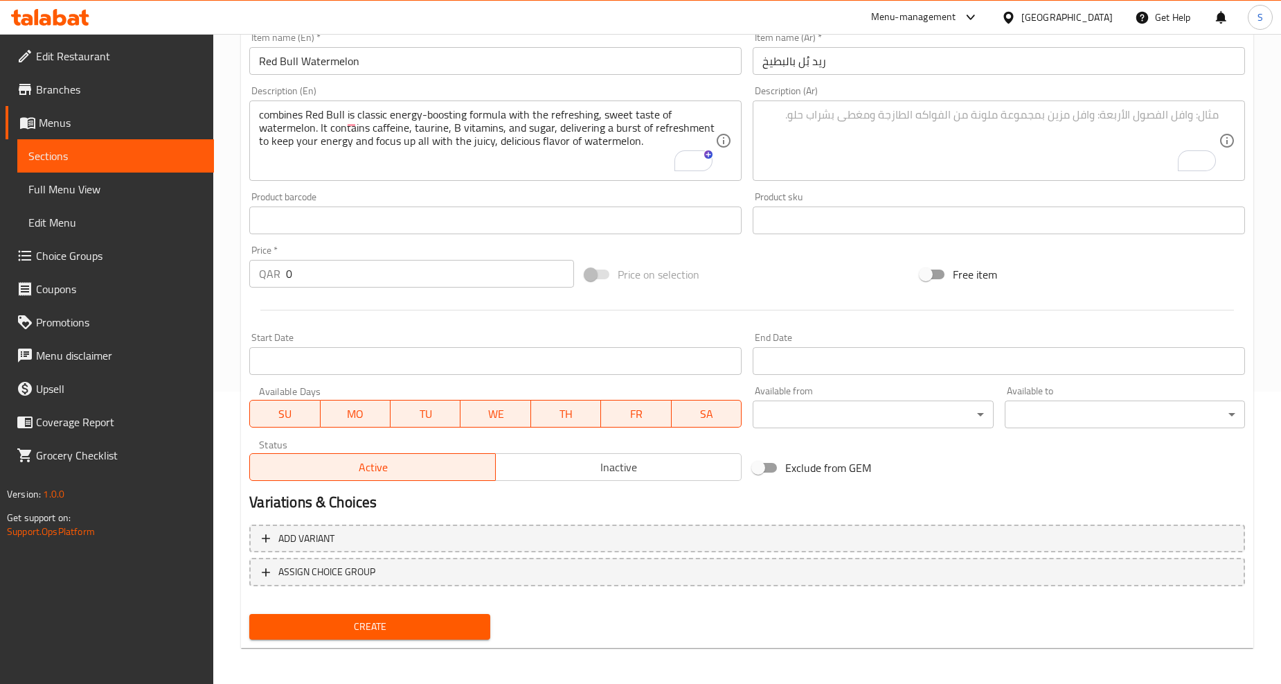
click at [878, 127] on textarea "To enrich screen reader interactions, please activate Accessibility in Grammarl…" at bounding box center [991, 141] width 456 height 66
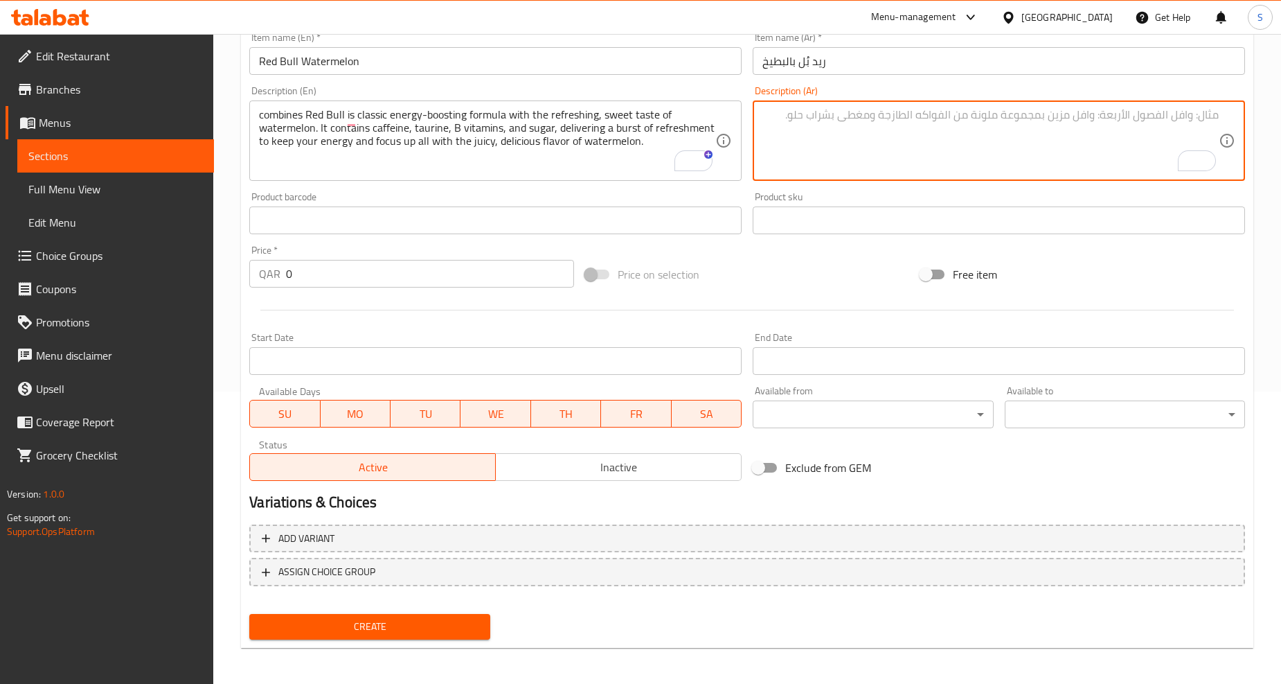
paste textarea "ريد بُل بالبطيخ يجمع بين التركيبة الكلاسيكية لتعزيز الطاقة من ريد بُل وطعم البط…"
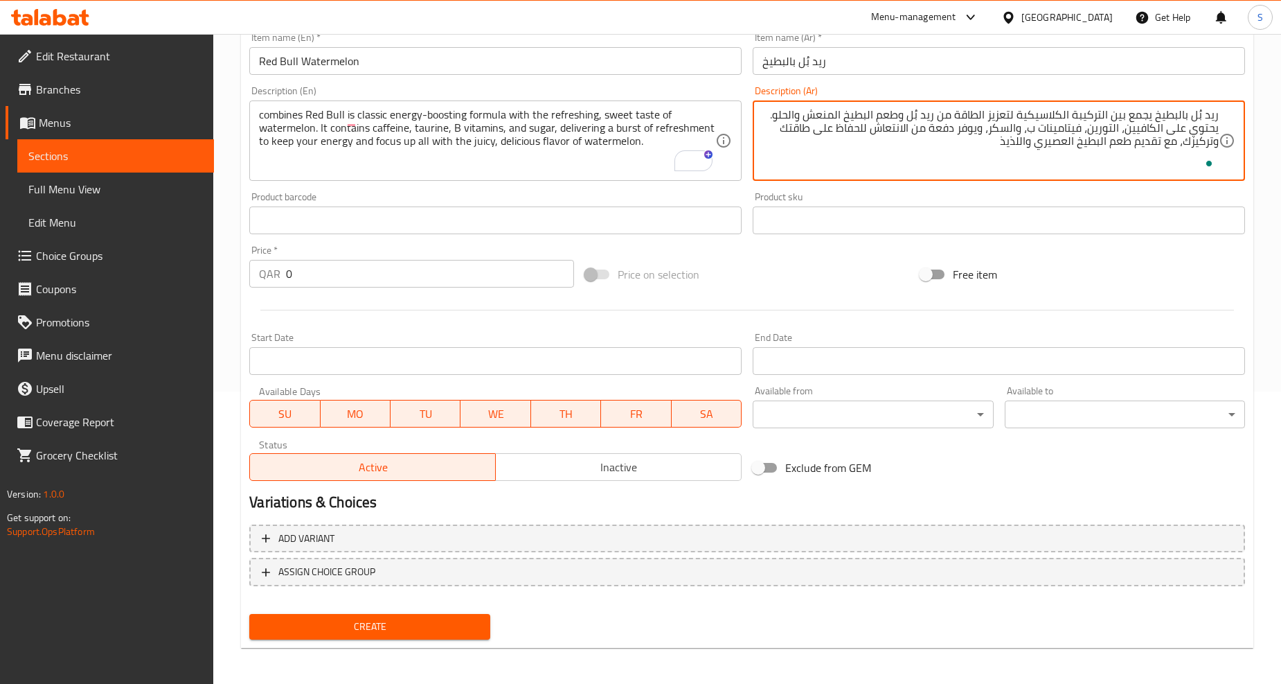
type textarea "ريد بُل بالبطيخ يجمع بين التركيبة الكلاسيكية لتعزيز الطاقة من ريد بُل وطعم البط…"
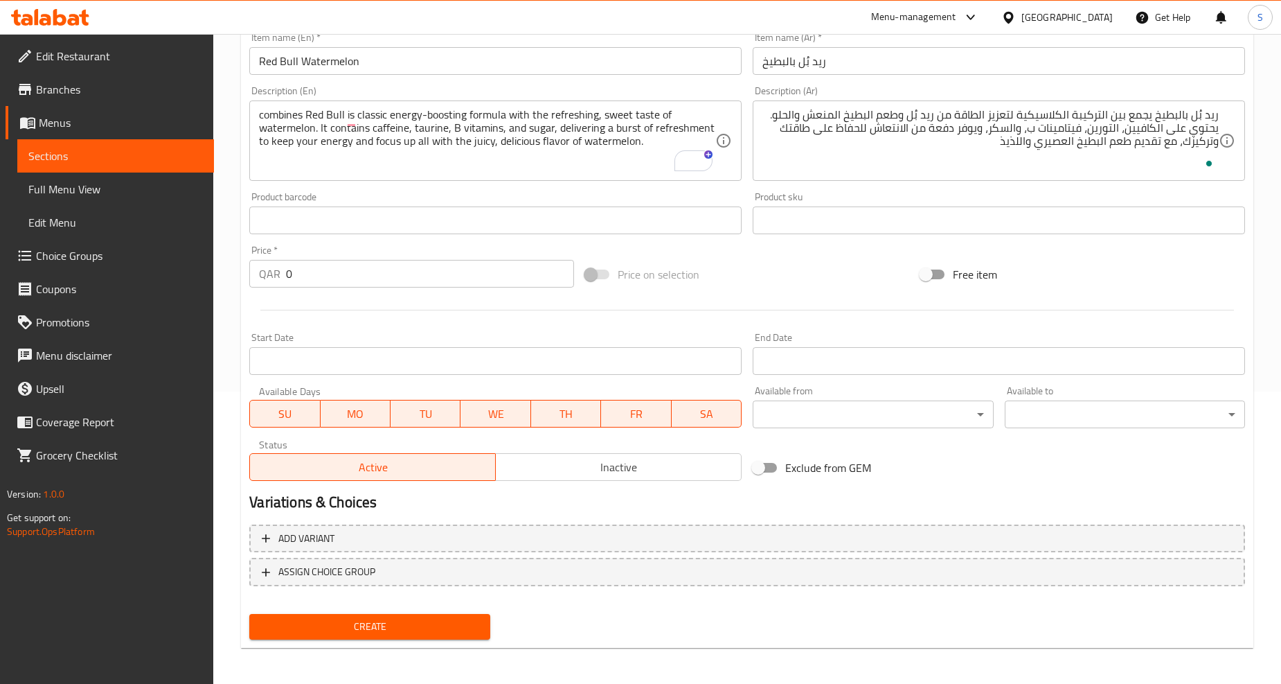
click at [314, 291] on div "Price   * QAR 0 Price *" at bounding box center [412, 266] width 336 height 53
click at [312, 279] on input "0" at bounding box center [430, 274] width 288 height 28
paste input "19"
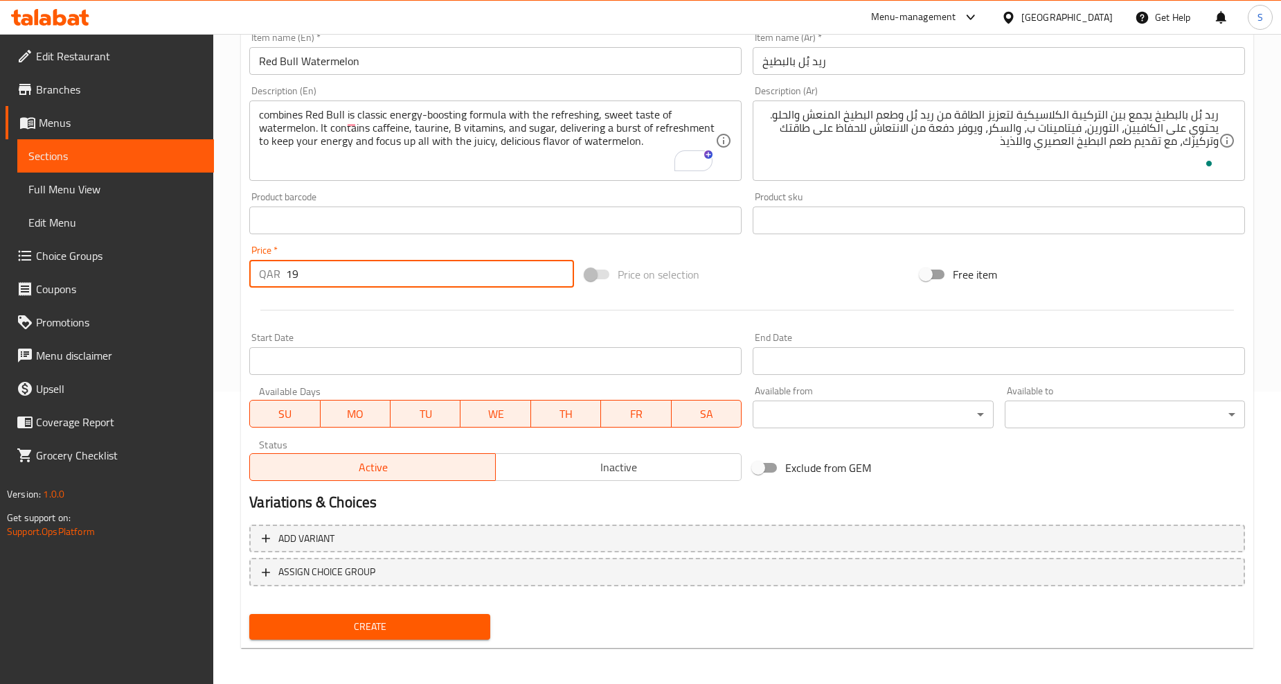
type input "19"
click at [330, 303] on div at bounding box center [747, 310] width 1007 height 34
click at [329, 61] on input "Red Bull Watermelon" at bounding box center [495, 61] width 492 height 28
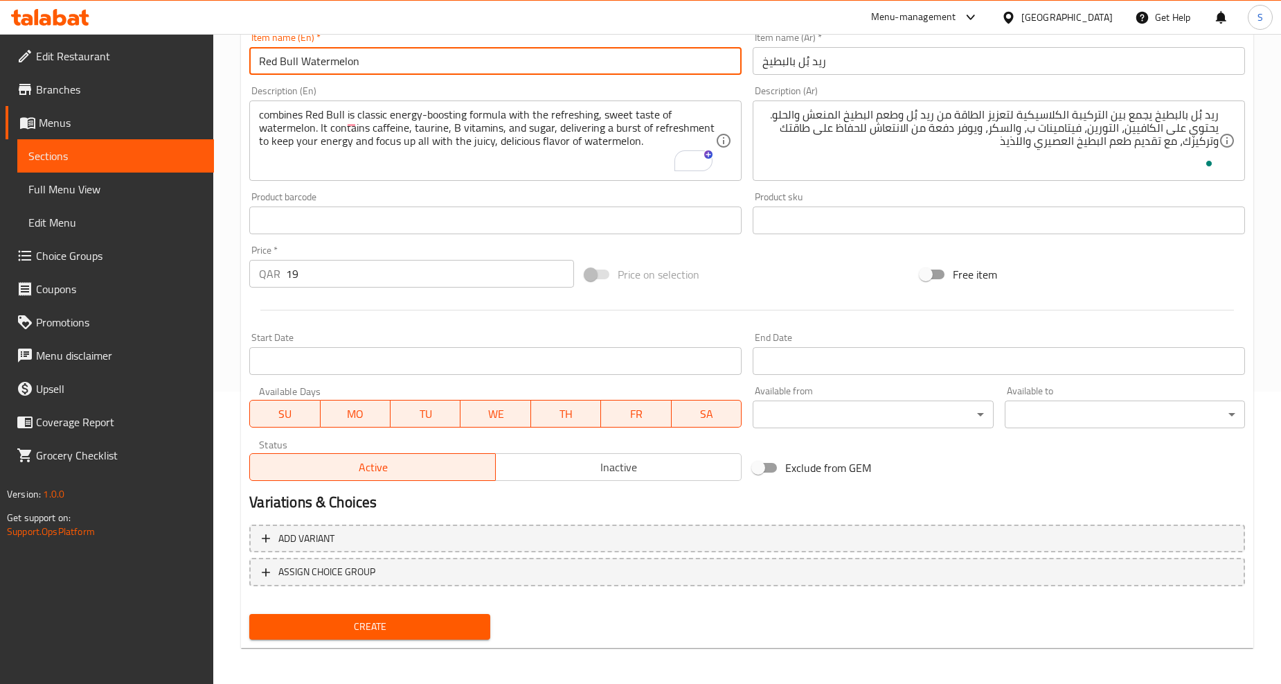
click at [329, 61] on input "Red Bull Watermelon" at bounding box center [495, 61] width 492 height 28
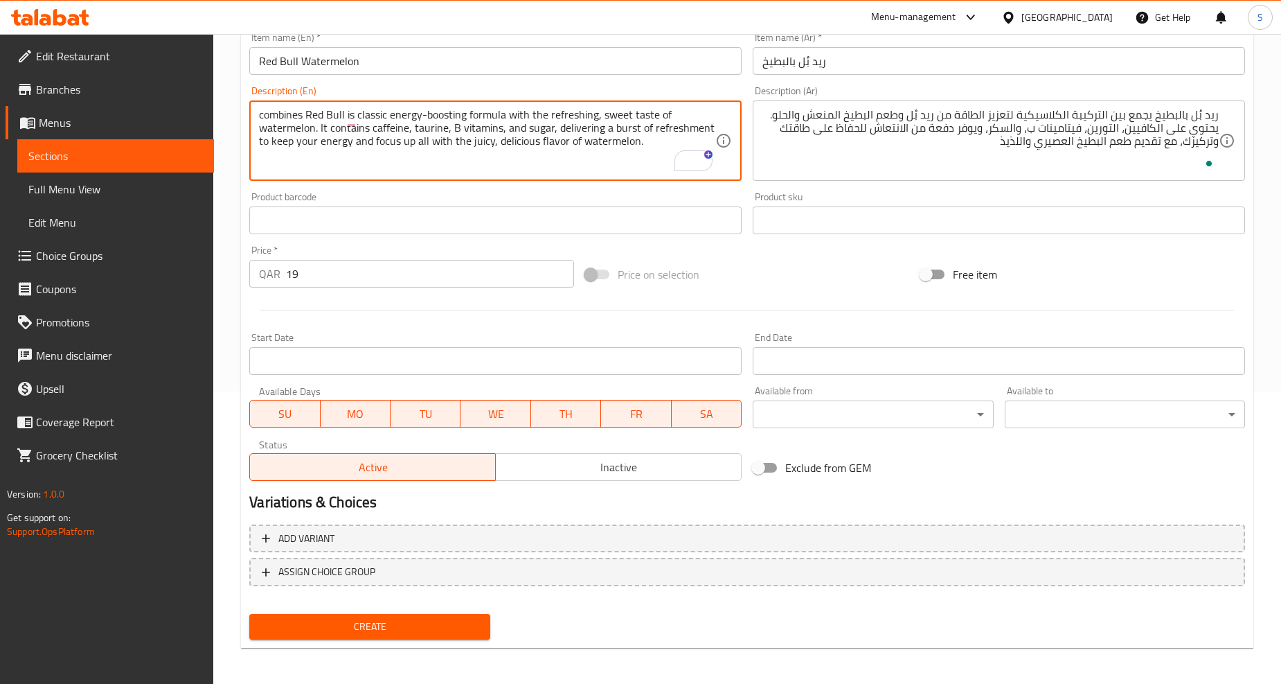
paste textarea "Watermelon"
click at [348, 128] on textarea "combines Red Bull Watermelon is classic energy-boosting formula with the refres…" at bounding box center [487, 141] width 456 height 66
click at [343, 161] on textarea "Combines red bull watermelon is classic energy-boosting formula with the refres…" at bounding box center [487, 141] width 456 height 66
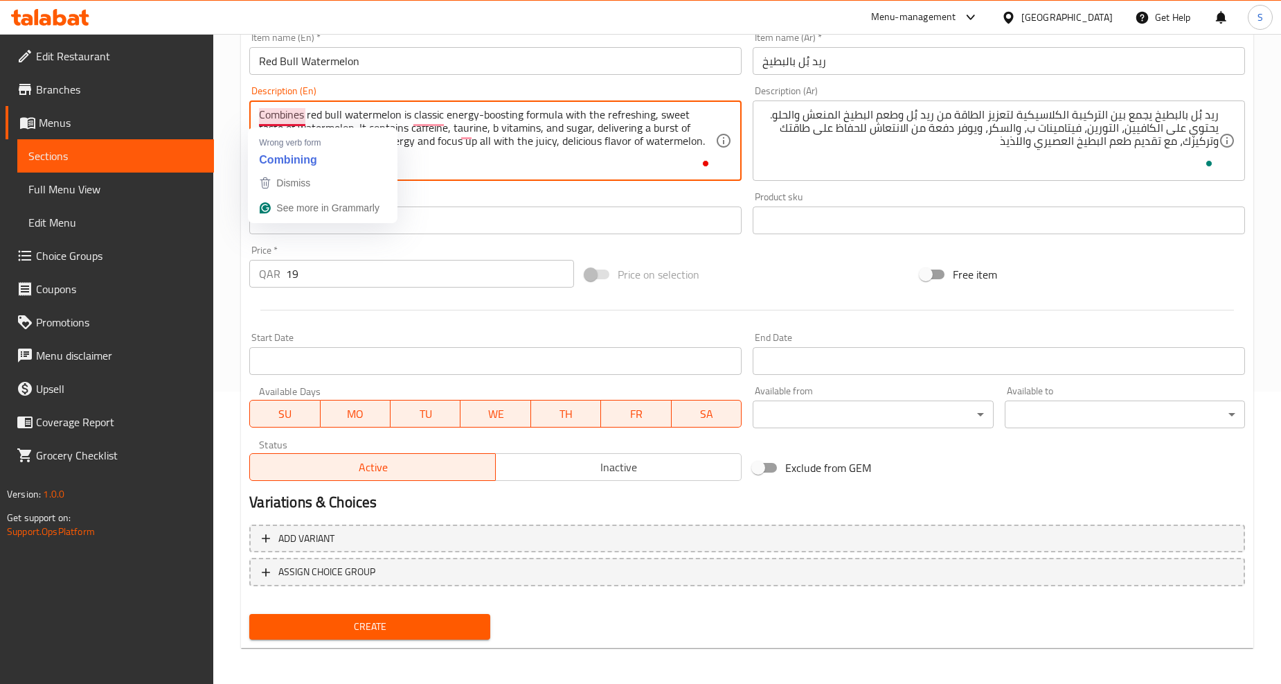
click at [438, 167] on textarea "Combines red bull watermelon is classic energy-boosting formula with the refres…" at bounding box center [487, 141] width 456 height 66
type textarea "Combines red bull watermelon is classic energy-boosting formula with the refres…"
click at [430, 632] on span "Create" at bounding box center [369, 626] width 218 height 17
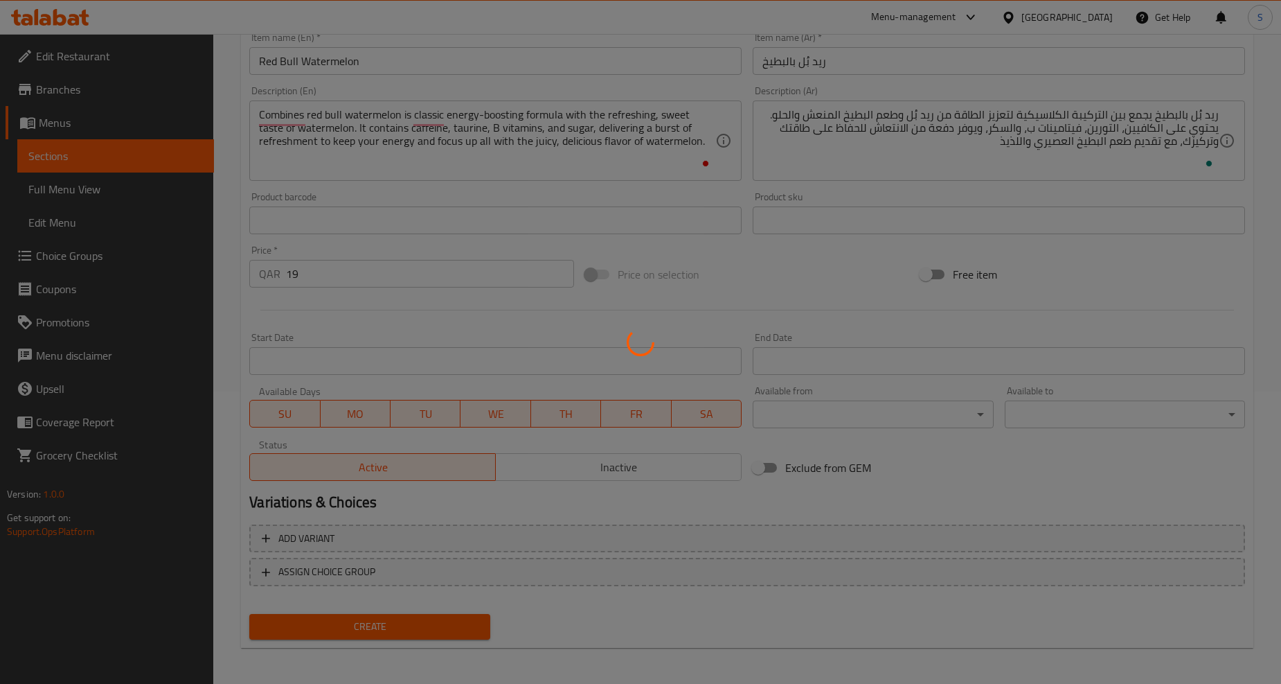
type input "0"
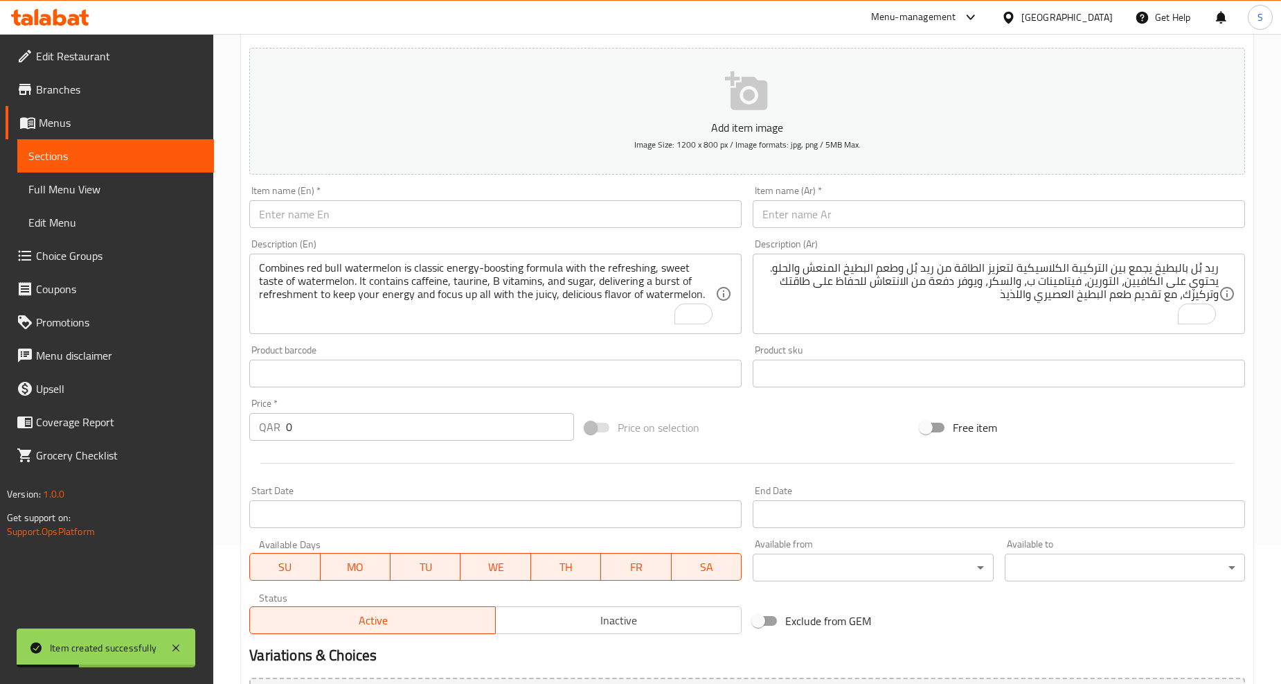
scroll to position [139, 0]
click at [345, 216] on input "text" at bounding box center [495, 215] width 492 height 28
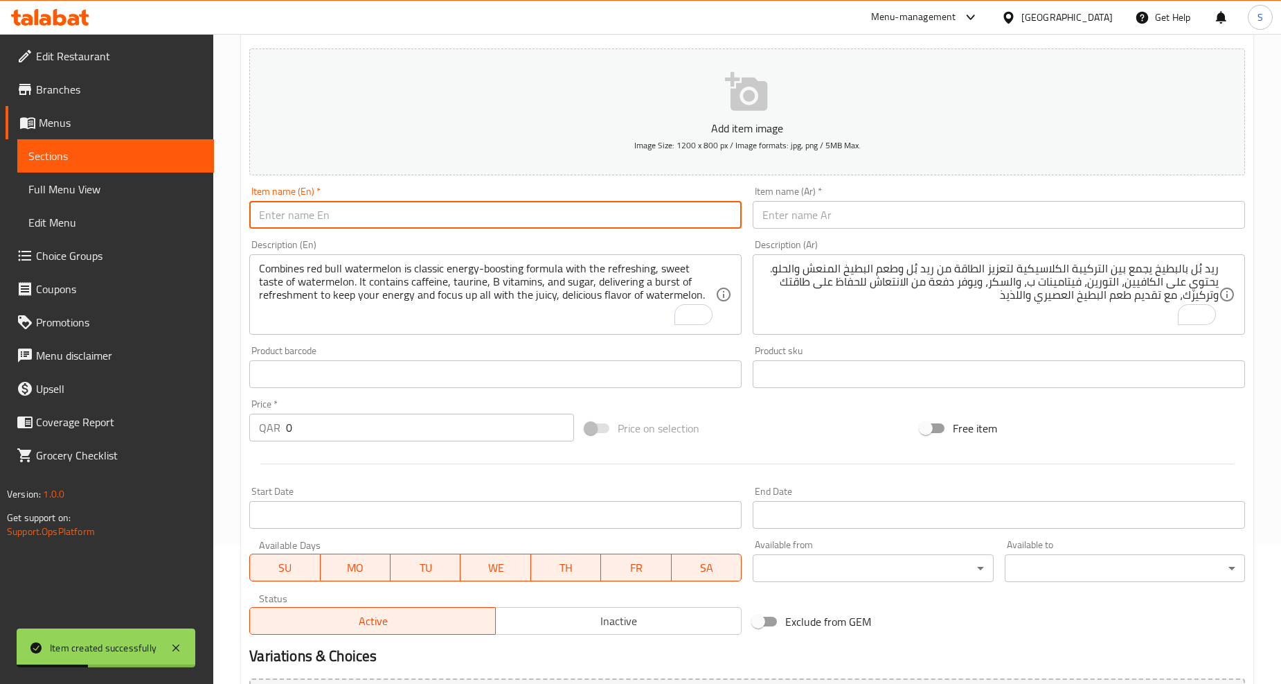
paste input "Red bull Coconut and [PERSON_NAME]"
click at [345, 216] on input "Red bull Coconut and [PERSON_NAME]" at bounding box center [495, 215] width 492 height 28
click at [346, 216] on input "Red Bull Coconut and [PERSON_NAME]" at bounding box center [495, 215] width 492 height 28
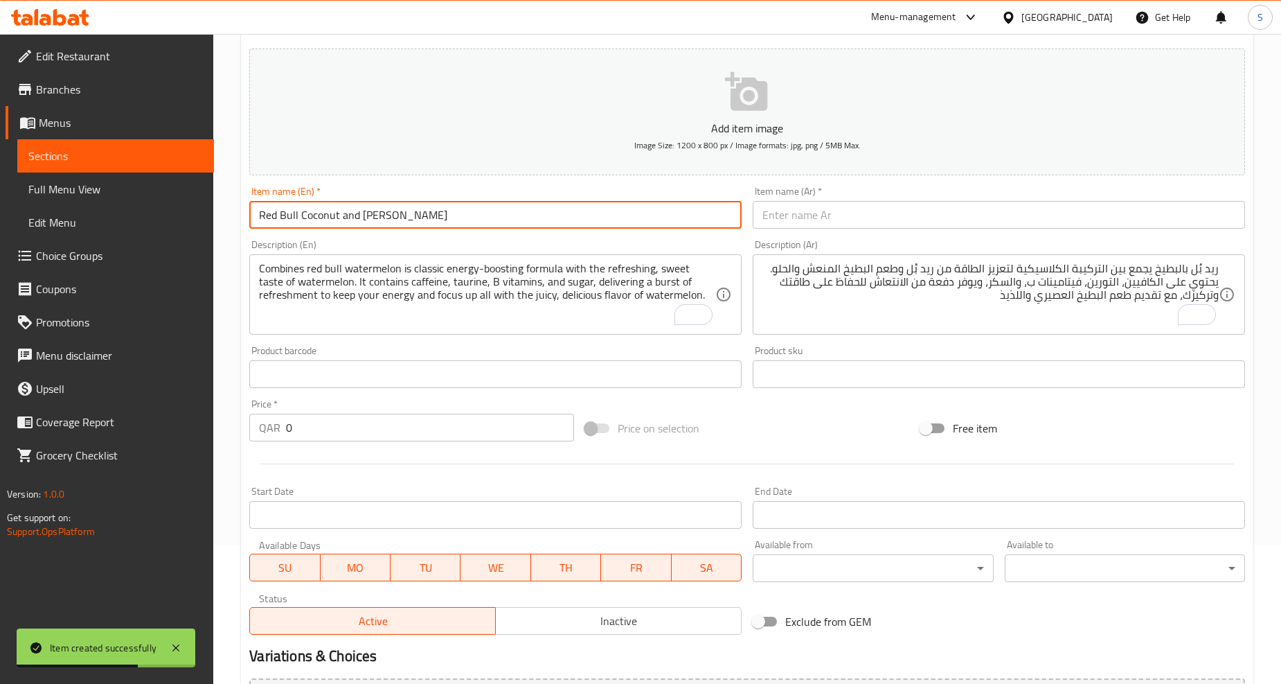
click at [346, 216] on input "Red Bull Coconut and [PERSON_NAME]" at bounding box center [495, 215] width 492 height 28
type input "Red Bull Coconut And [PERSON_NAME]"
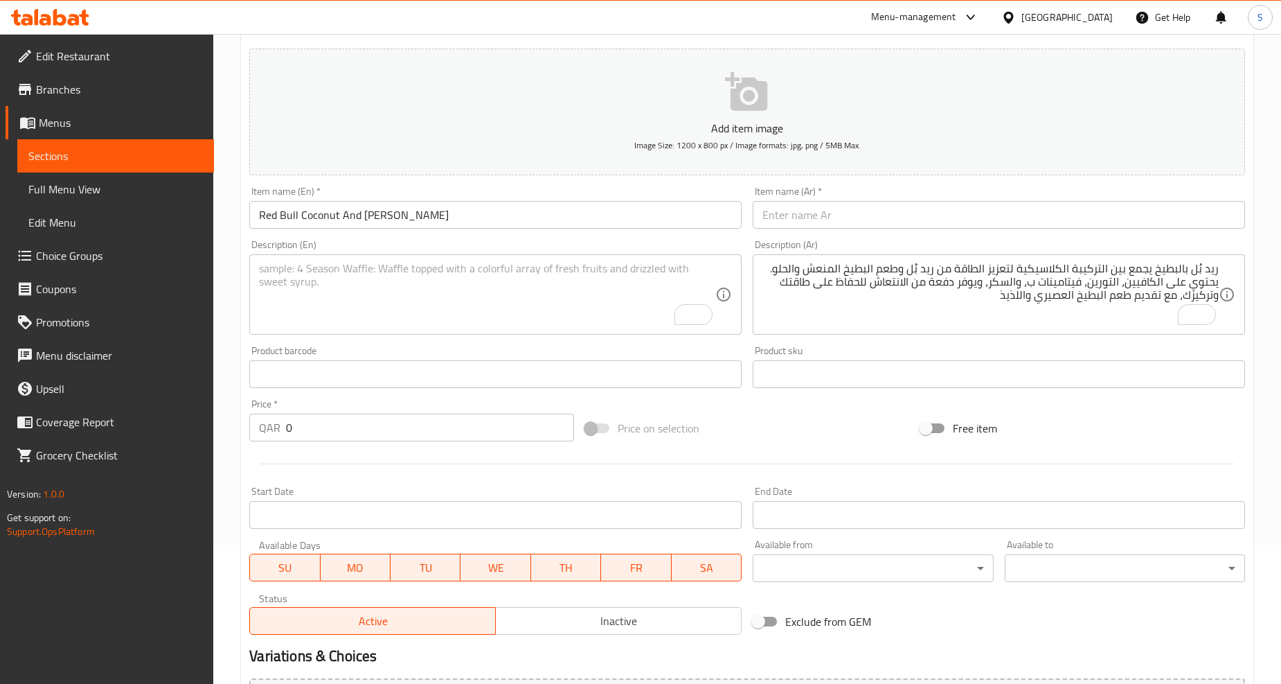
click at [459, 299] on textarea "To enrich screen reader interactions, please activate Accessibility in Grammarl…" at bounding box center [487, 295] width 456 height 66
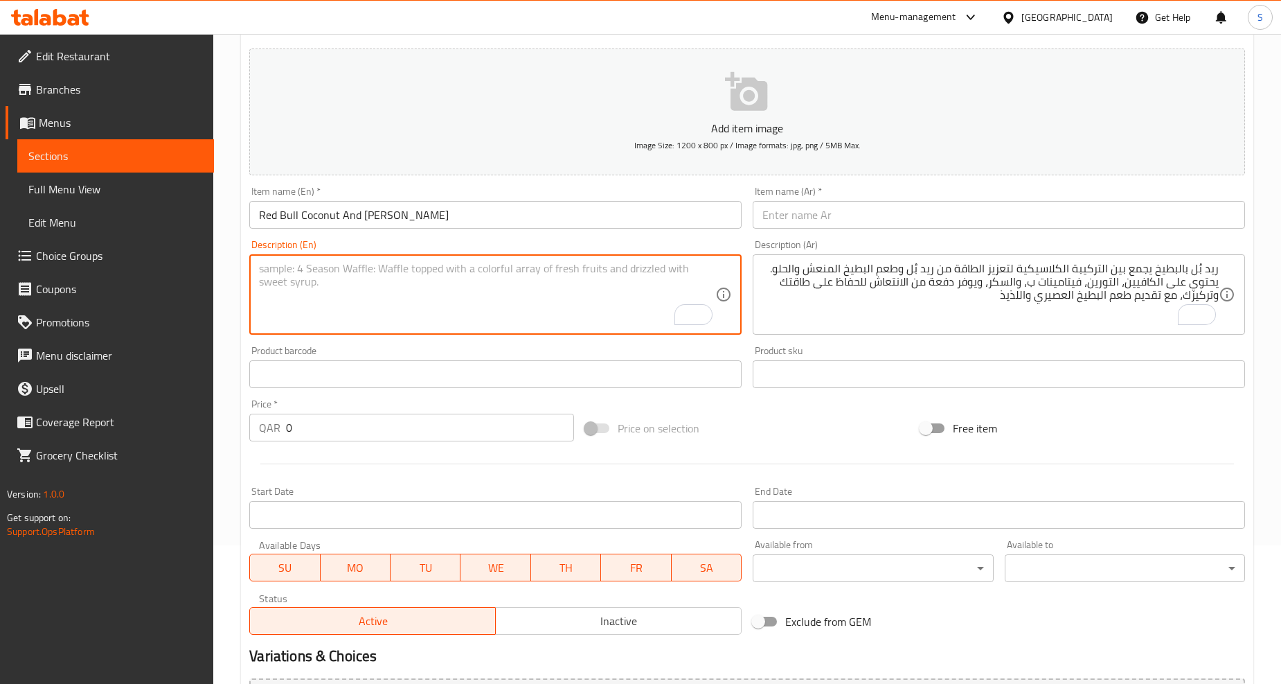
paste textarea "ombines the refreshing power of Red Bull with tropical coconut flavors and the …"
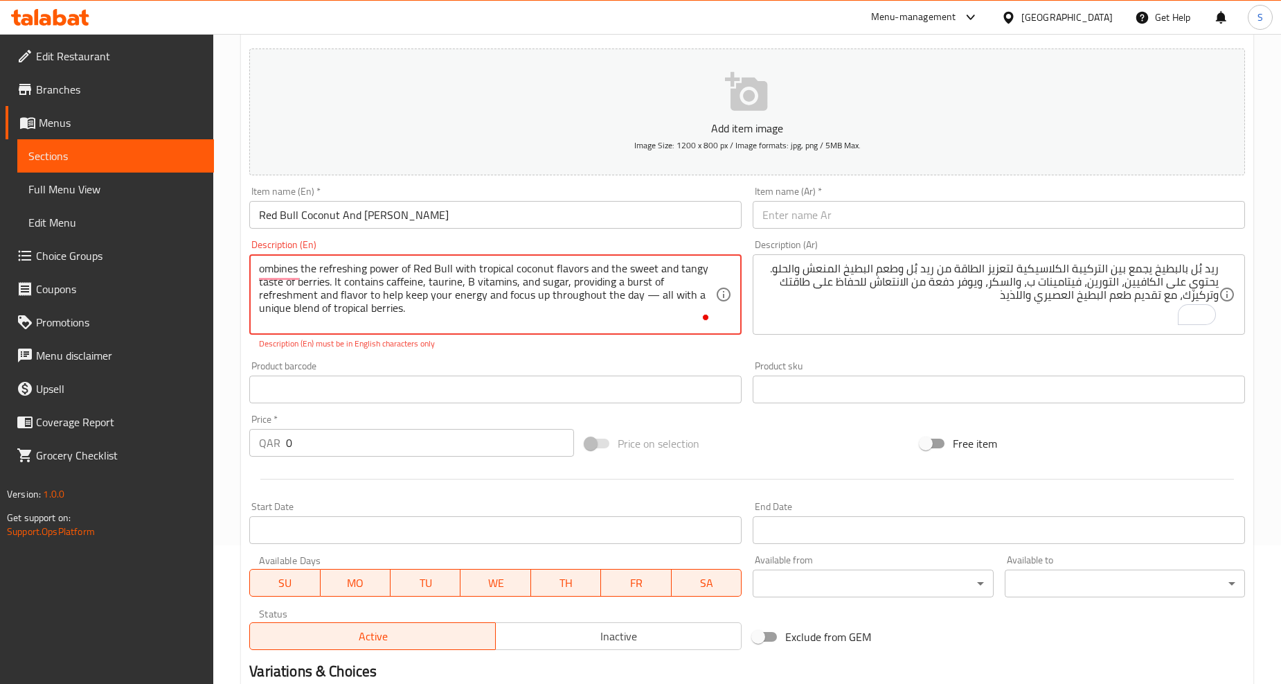
click at [653, 299] on textarea "ombines the refreshing power of Red Bull with tropical coconut flavors and the …" at bounding box center [487, 295] width 456 height 66
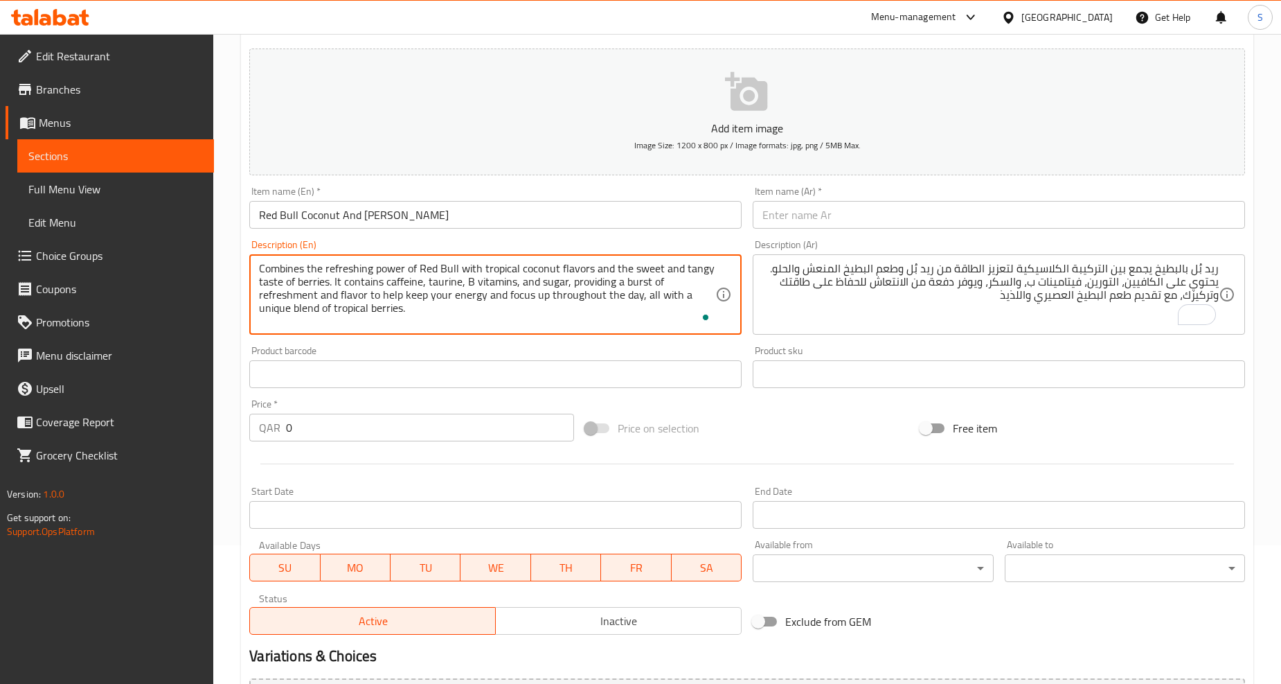
type textarea "Combines the refreshing power of Red Bull with tropical coconut flavors and the…"
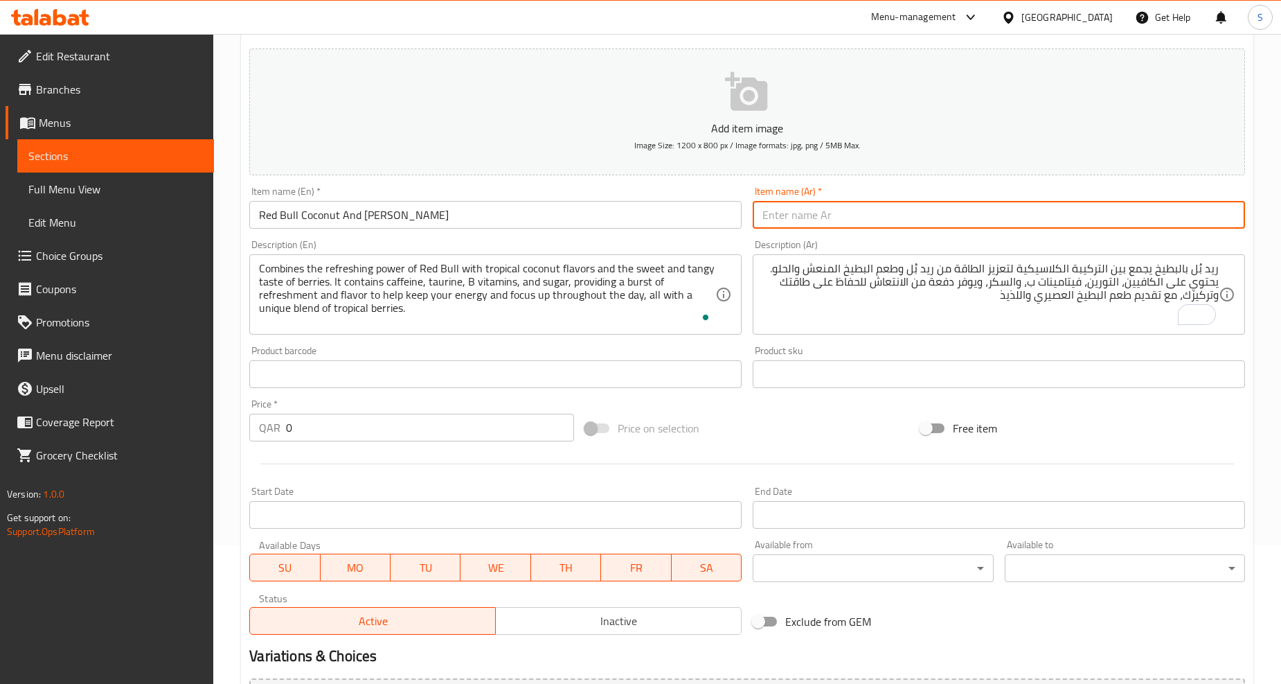
click at [859, 212] on input "text" at bounding box center [999, 215] width 492 height 28
paste input "ريد بُل بجوز الهند والتوت"
type input "ريد بُل بجوز الهند والتوت"
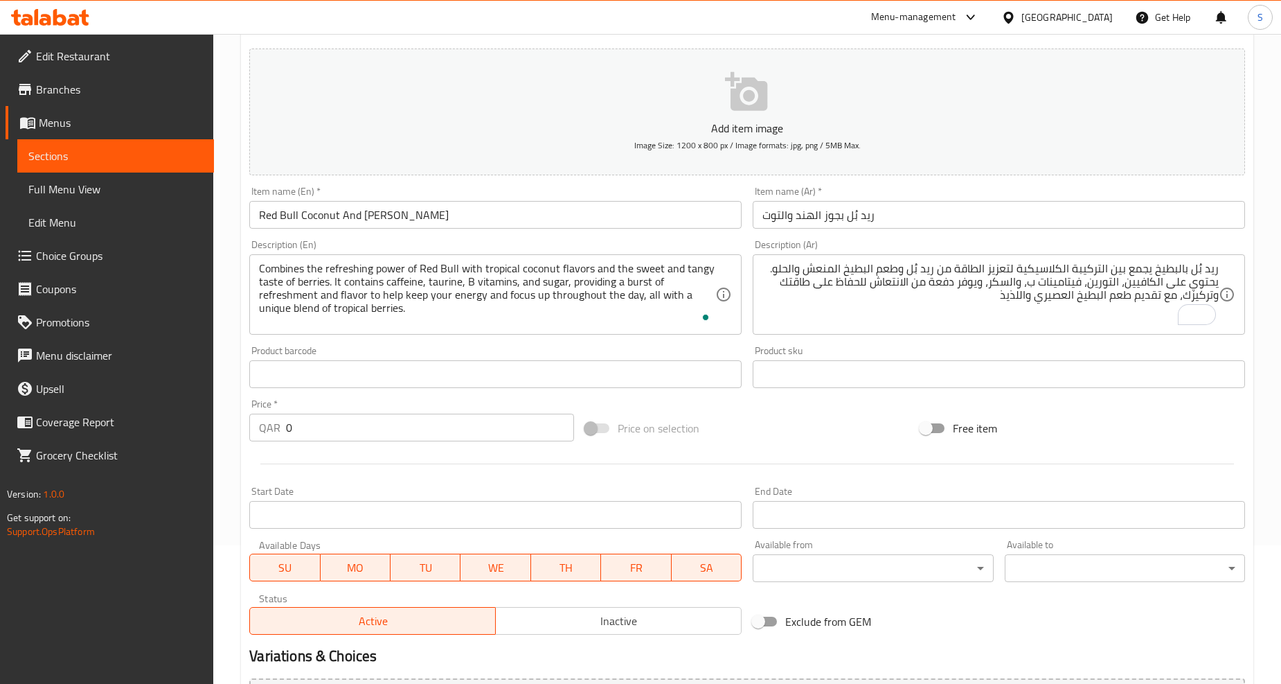
click at [855, 288] on textarea "ريد بُل بالبطيخ يجمع بين التركيبة الكلاسيكية لتعزيز الطاقة من ريد بُل وطعم البط…" at bounding box center [991, 295] width 456 height 66
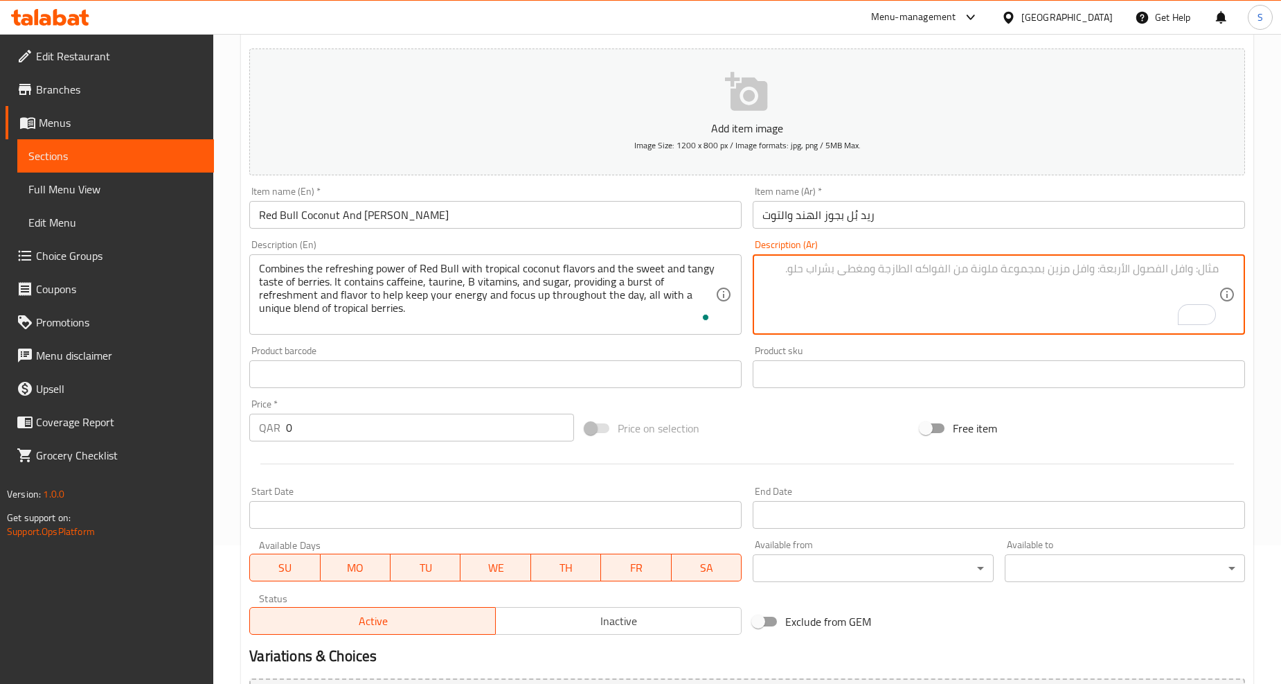
paste textarea "ريد بُل بجوز الهند والتوت يجمع بين قوة ريد بُل المنعشة ونكهات جوز الهند الاستوا…"
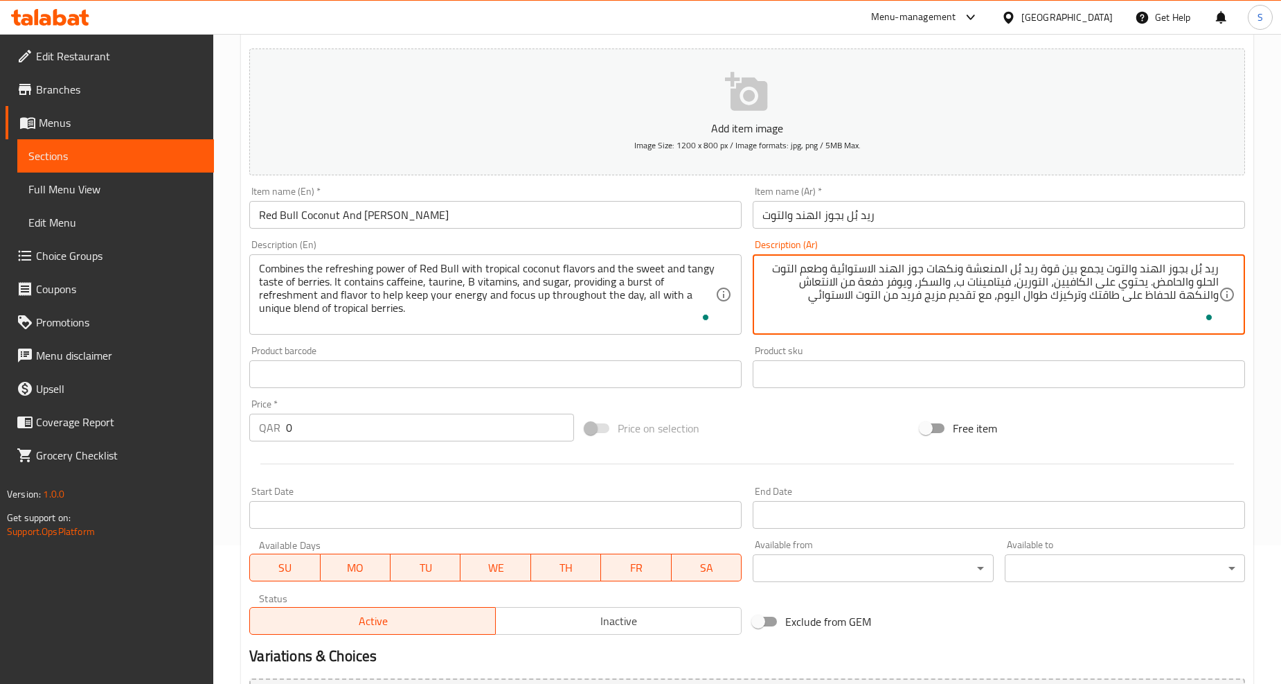
type textarea "ريد بُل بجوز الهند والتوت يجمع بين قوة ريد بُل المنعشة ونكهات جوز الهند الاستوا…"
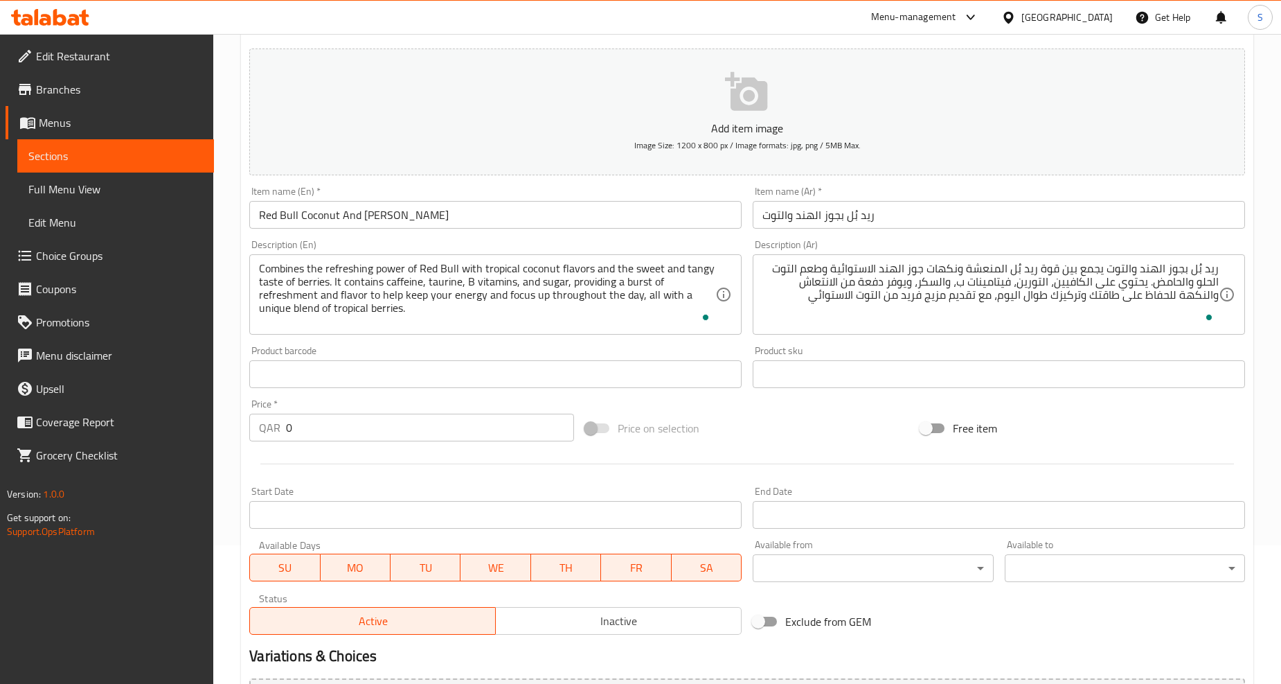
click at [305, 431] on input "0" at bounding box center [430, 427] width 288 height 28
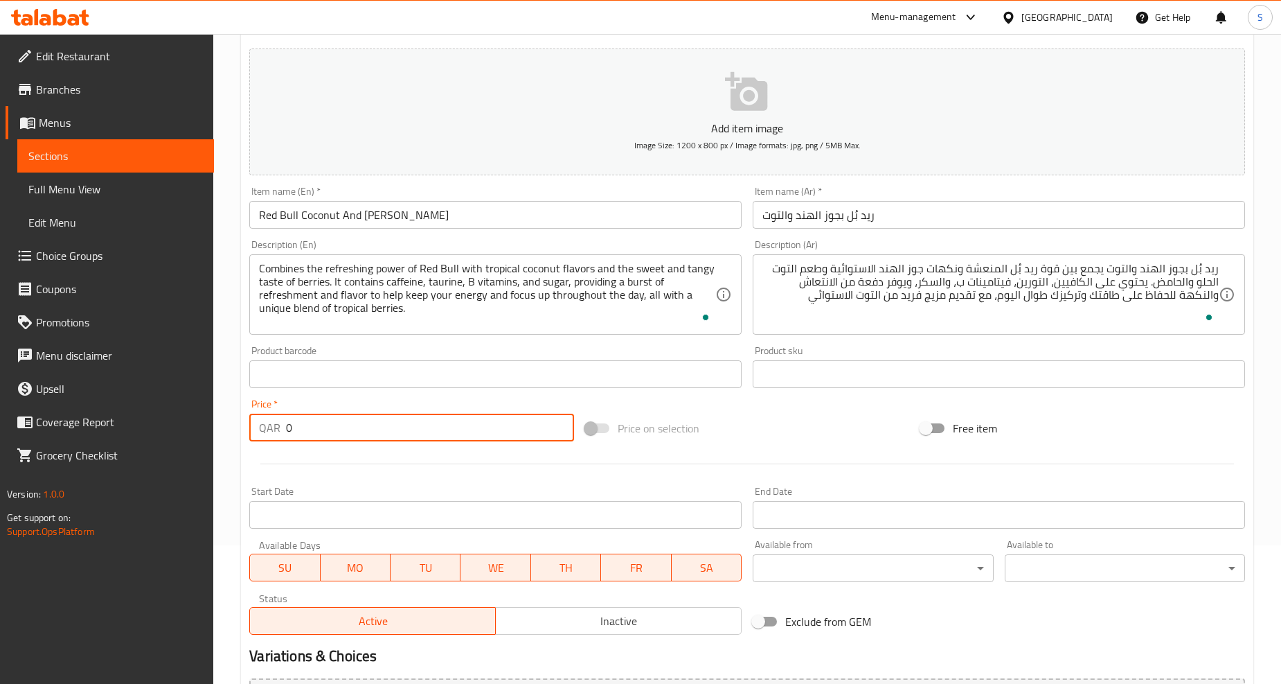
click at [305, 431] on input "0" at bounding box center [430, 427] width 288 height 28
paste input "19"
type input "19"
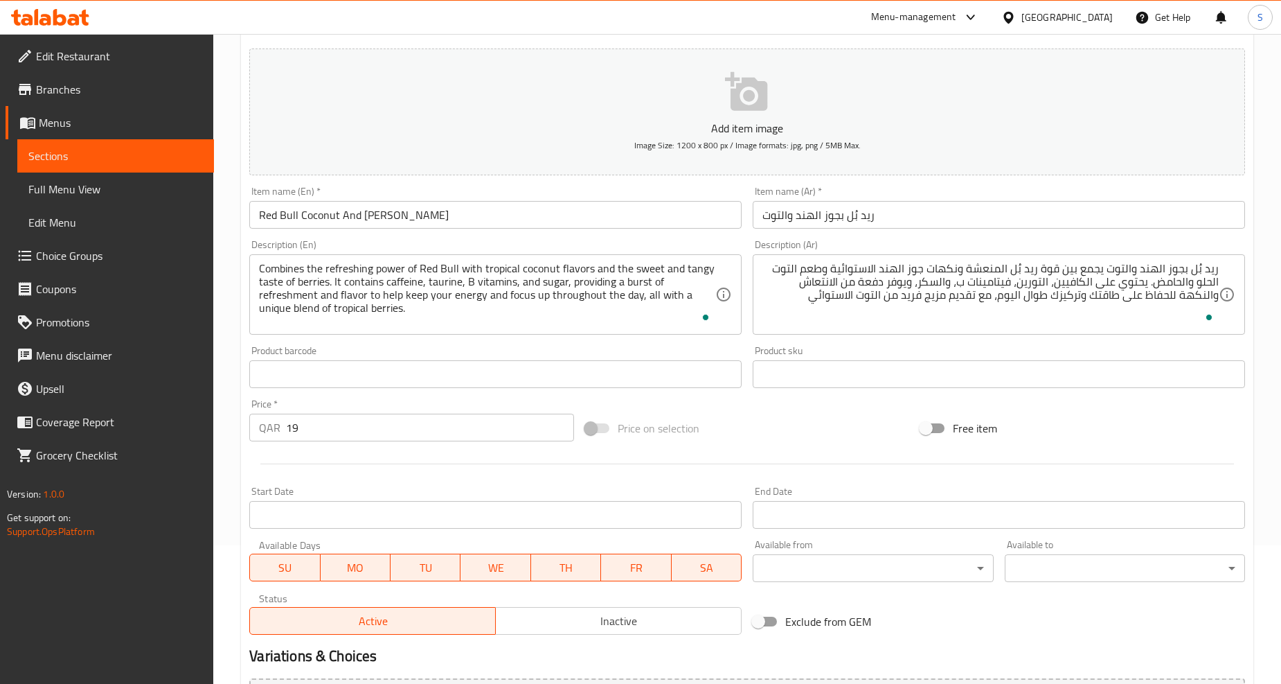
click at [330, 461] on div at bounding box center [747, 464] width 1007 height 34
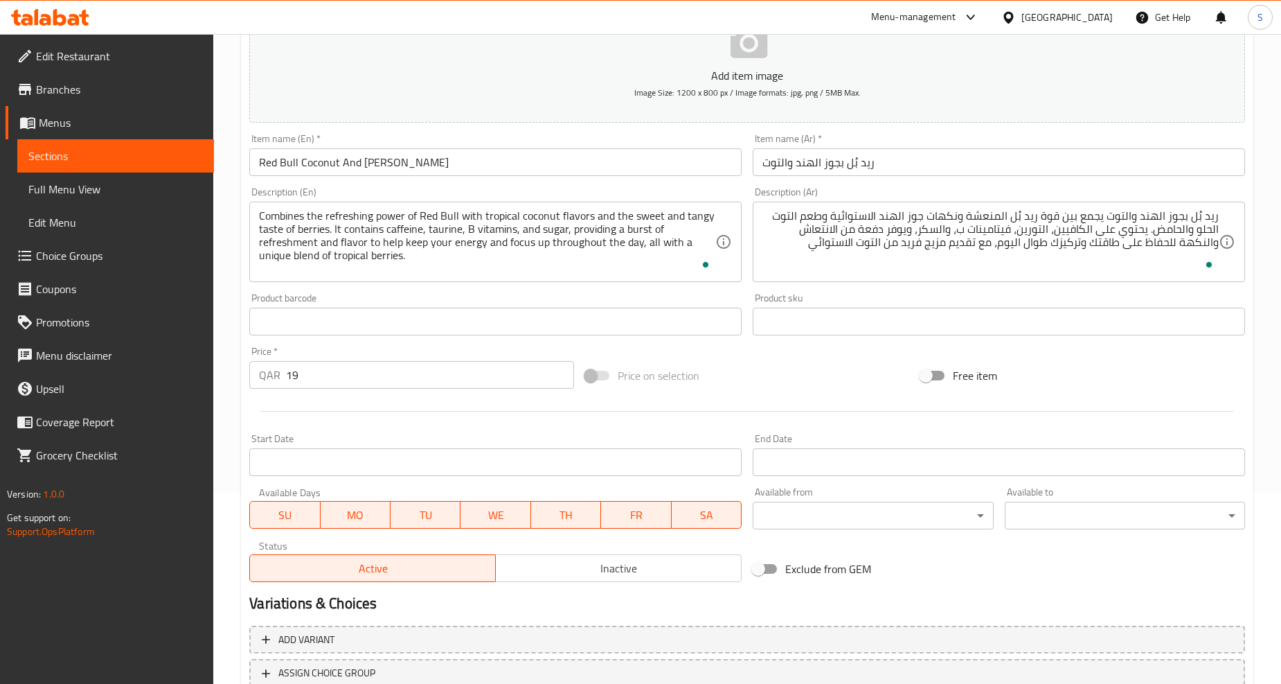
scroll to position [292, 0]
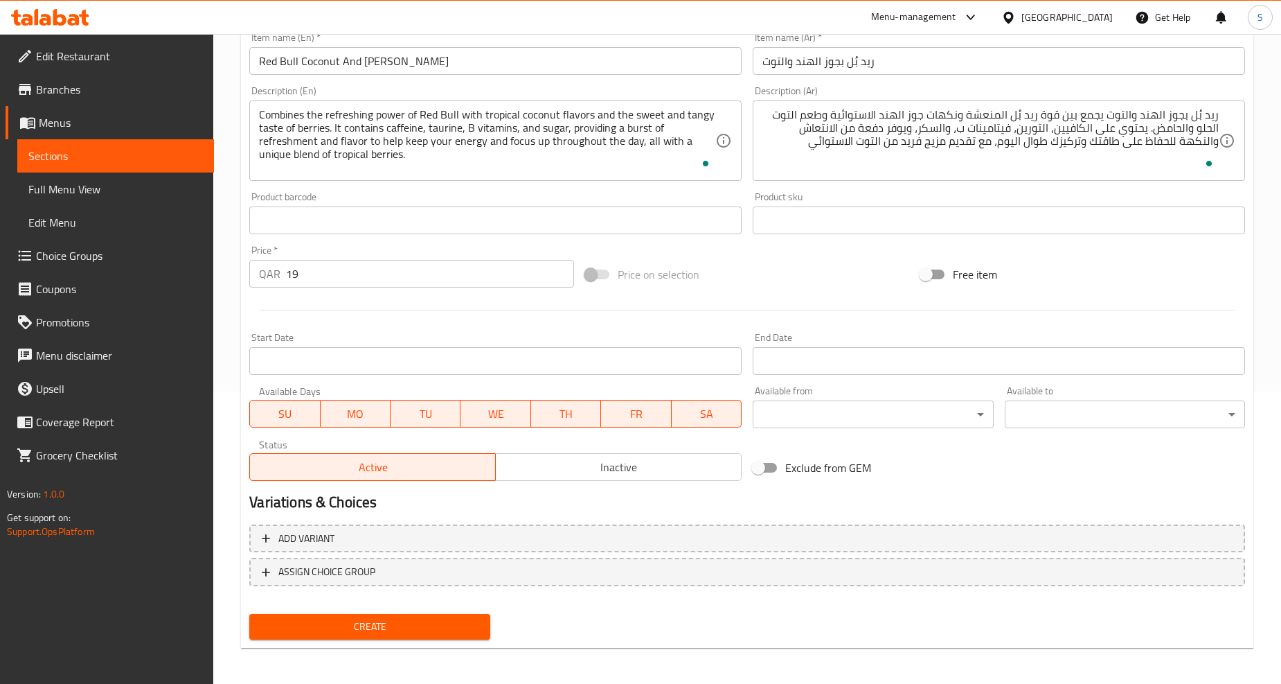
click at [399, 618] on span "Create" at bounding box center [369, 626] width 218 height 17
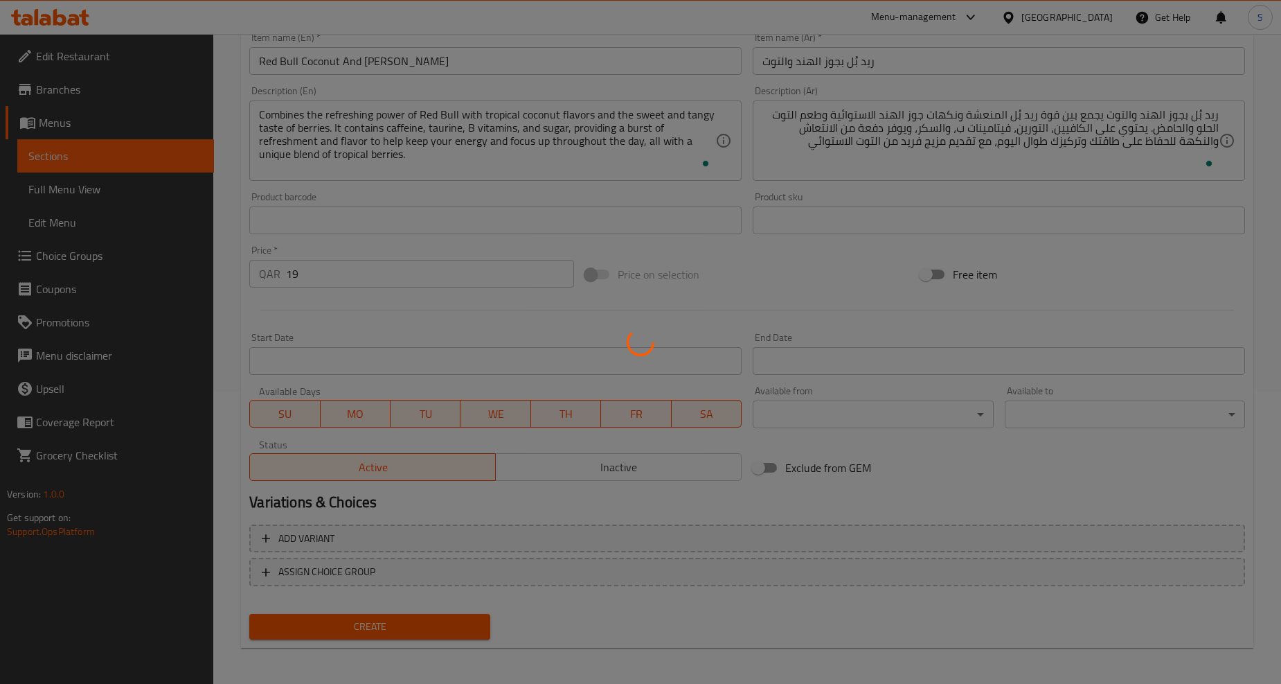
type input "0"
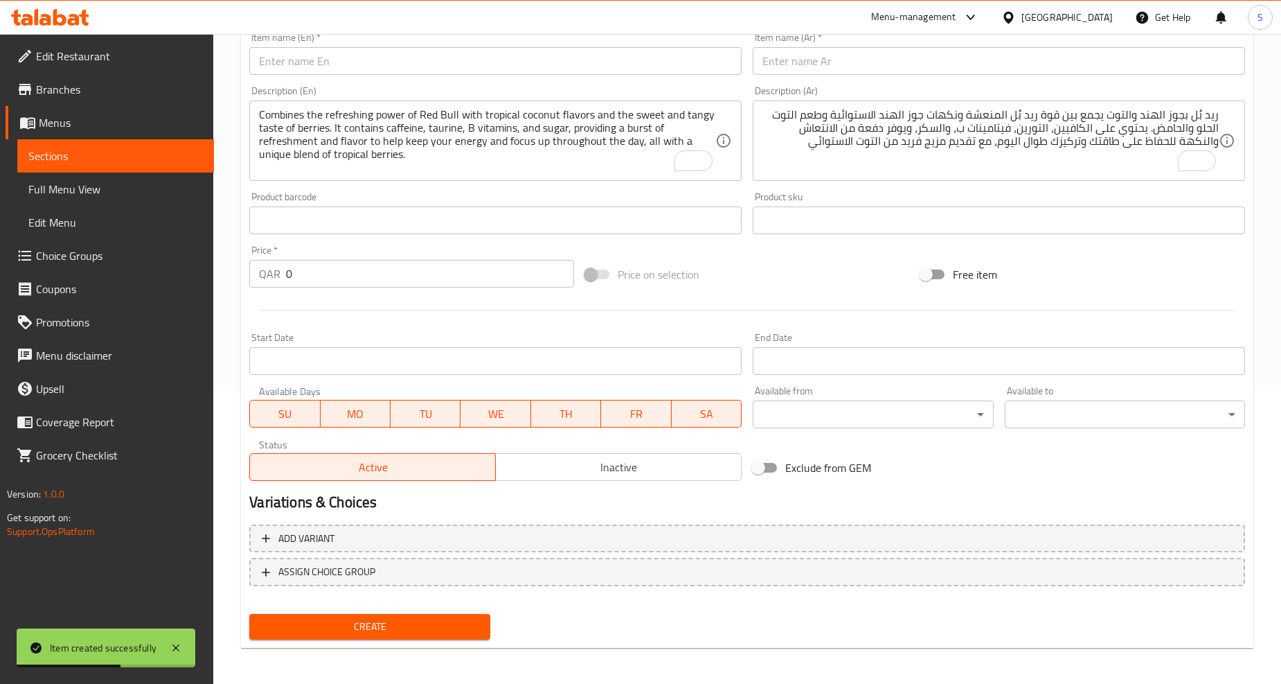
click at [434, 66] on input "text" at bounding box center [495, 61] width 492 height 28
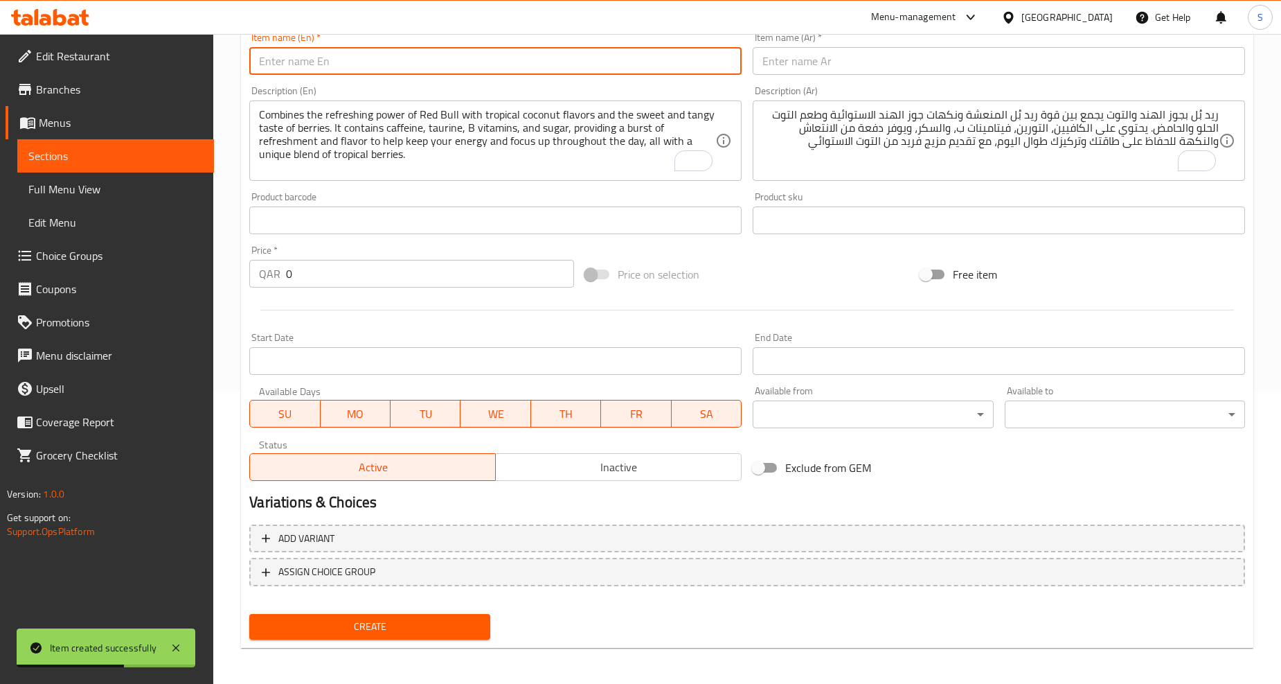
paste input "Red bull Blueberry"
click at [434, 66] on input "Red bull Blueberry" at bounding box center [495, 61] width 492 height 28
type input "Red Bull Blueberry"
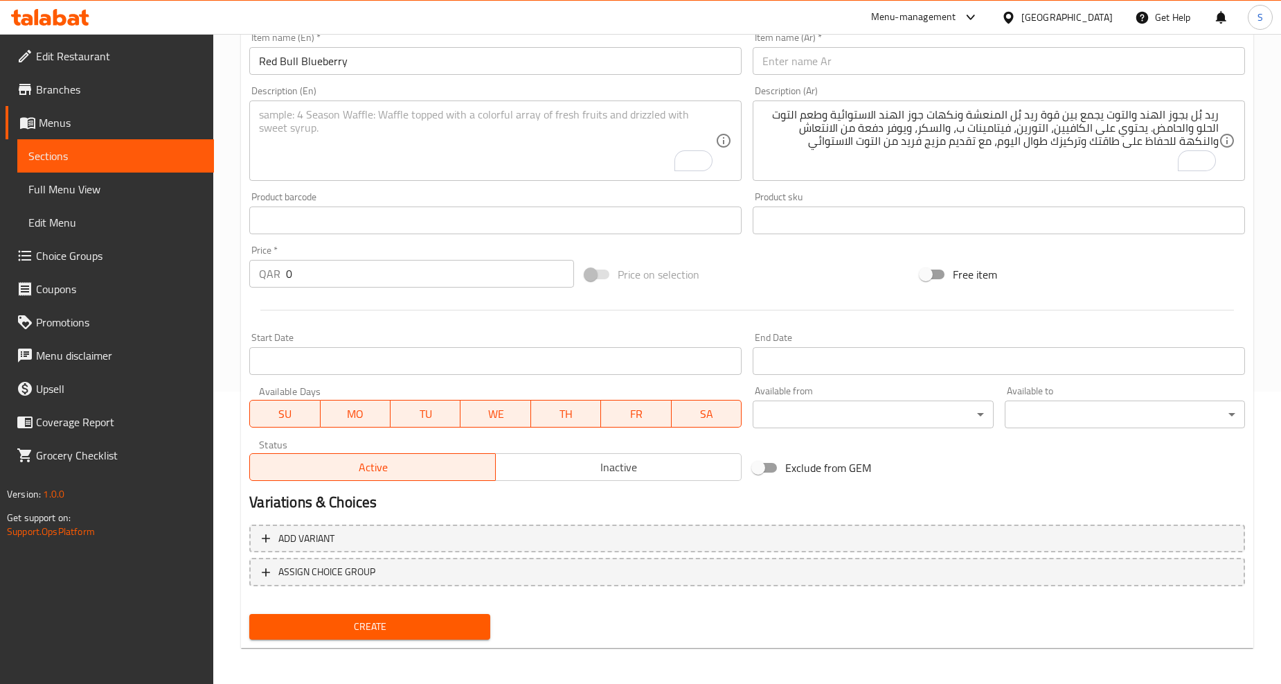
click at [453, 152] on textarea "To enrich screen reader interactions, please activate Accessibility in Grammarl…" at bounding box center [487, 141] width 456 height 66
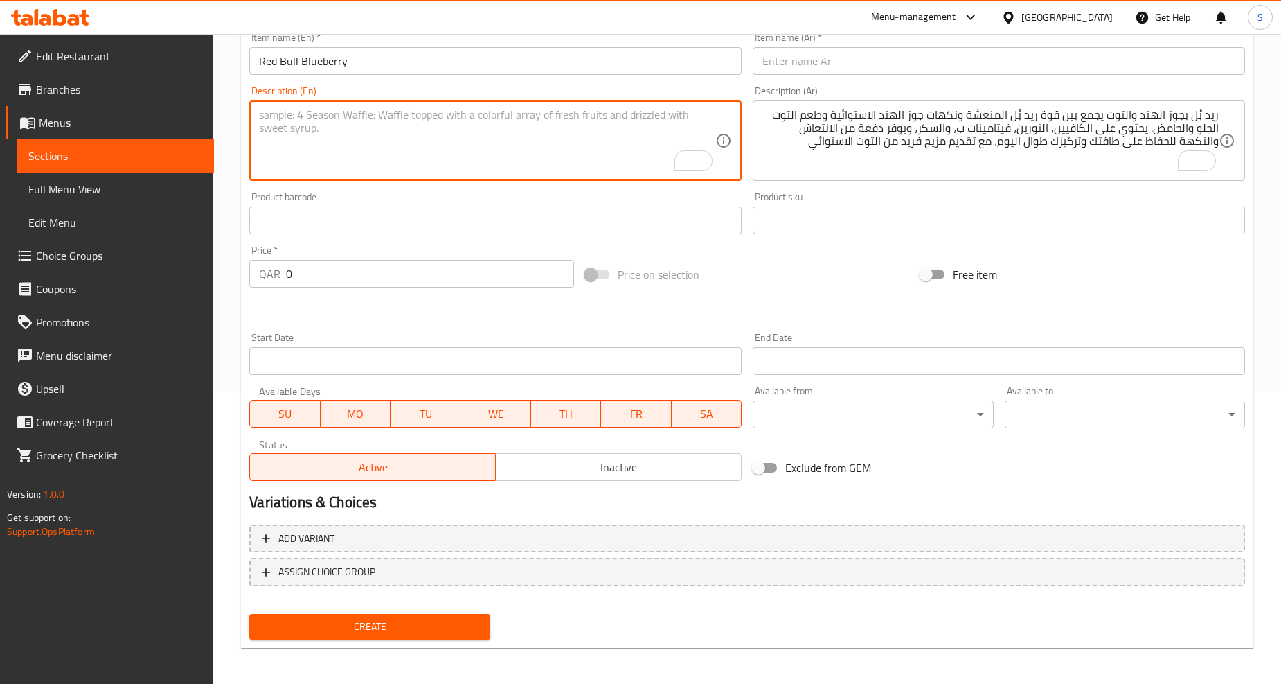
paste textarea "combines Red Bull’s classic energy-boosting formula with the sweet and tangy ta…"
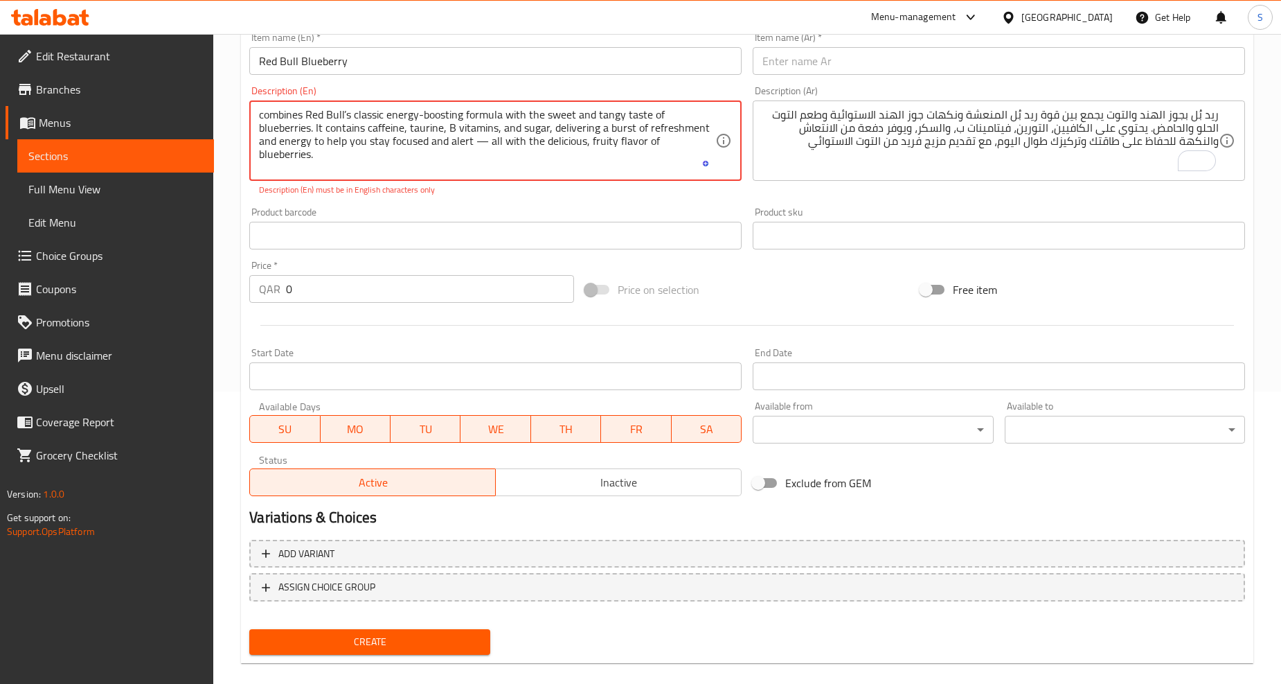
click at [486, 142] on textarea "combines Red Bull’s classic energy-boosting formula with the sweet and tangy ta…" at bounding box center [487, 141] width 456 height 66
click at [530, 202] on div "Product barcode Product barcode" at bounding box center [496, 228] width 504 height 53
click at [333, 139] on textarea "combines Red Bull’s classic energy-boosting formula with the sweet and tangy ta…" at bounding box center [487, 141] width 456 height 66
click at [342, 116] on textarea "combines Red Bull’s classic energy-boosting formula with the sweet and tangy ta…" at bounding box center [487, 141] width 456 height 66
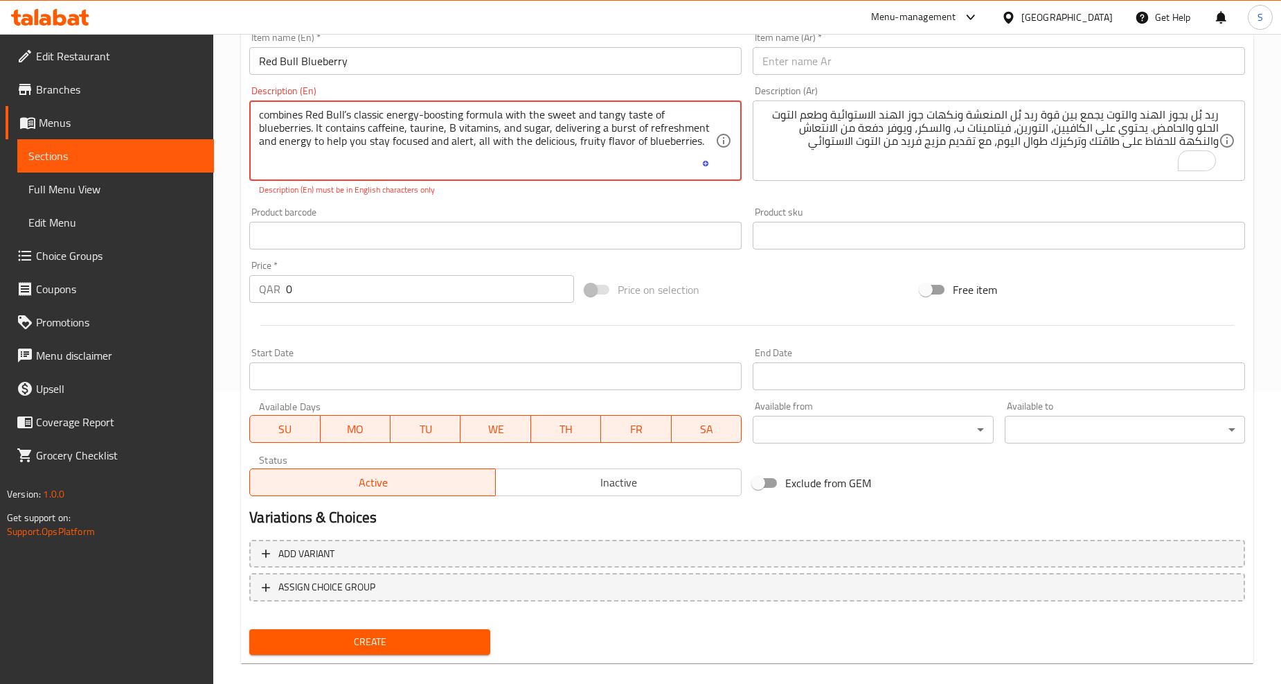
click at [348, 113] on textarea "combines Red Bull’s classic energy-boosting formula with the sweet and tangy ta…" at bounding box center [487, 141] width 456 height 66
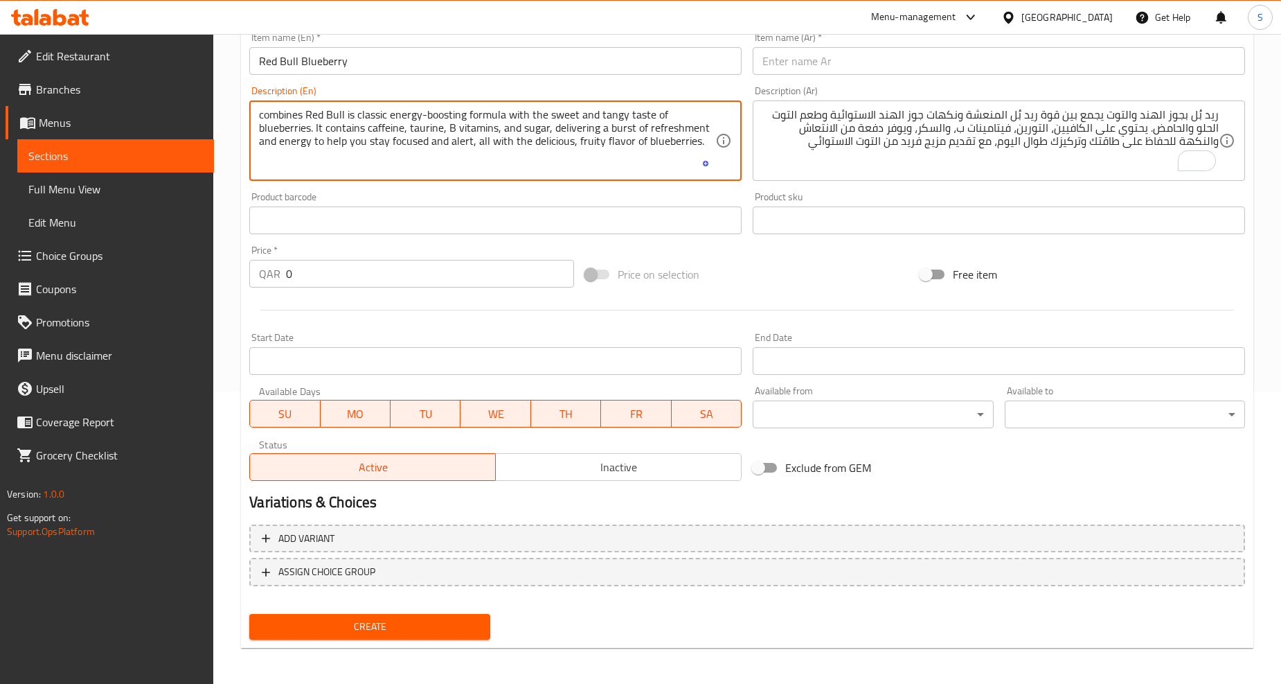
click at [269, 108] on textarea "combines Red Bull is classic energy-boosting formula with the sweet and tangy t…" at bounding box center [487, 141] width 456 height 66
click at [396, 144] on textarea "Combines Red Bull is classic energy-boosting formula with the sweet and tangy t…" at bounding box center [487, 141] width 456 height 66
type textarea "Combines Red Bull is classic energy-boosting formula with the sweet and tangy t…"
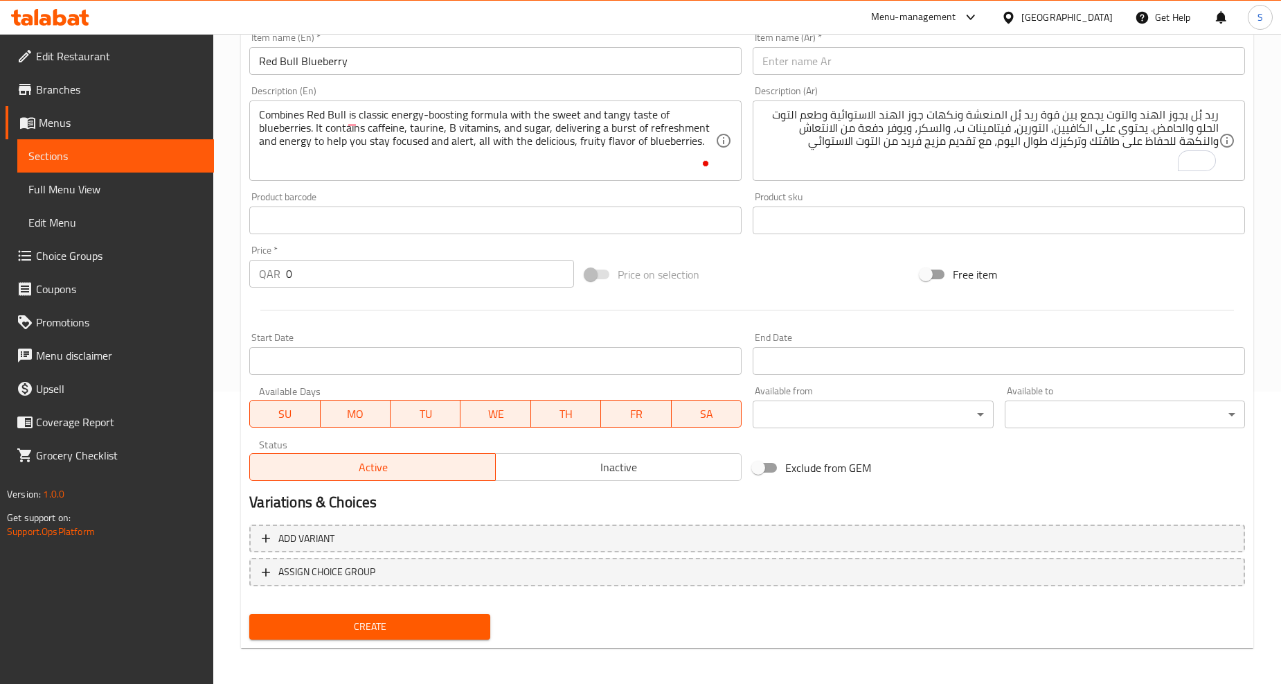
click at [877, 55] on input "text" at bounding box center [999, 61] width 492 height 28
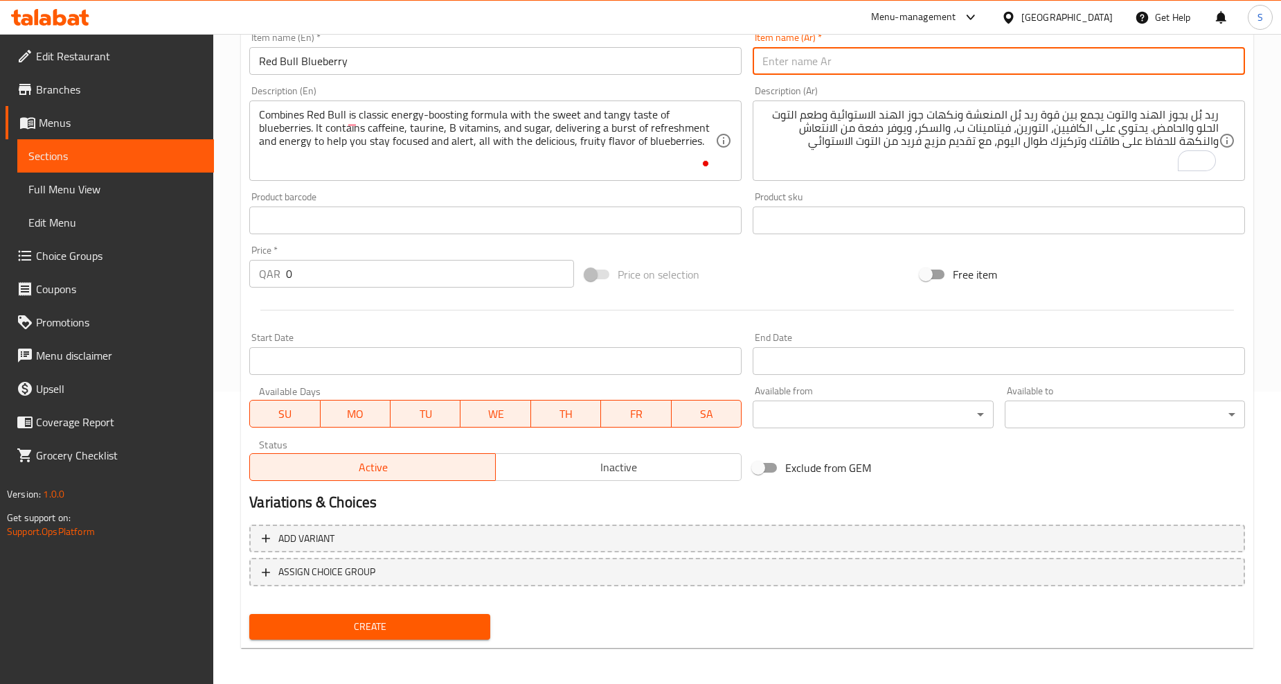
paste input "ريد بُل بالتوت الأزرق"
type input "ريد بُل بالتوت الأزرق"
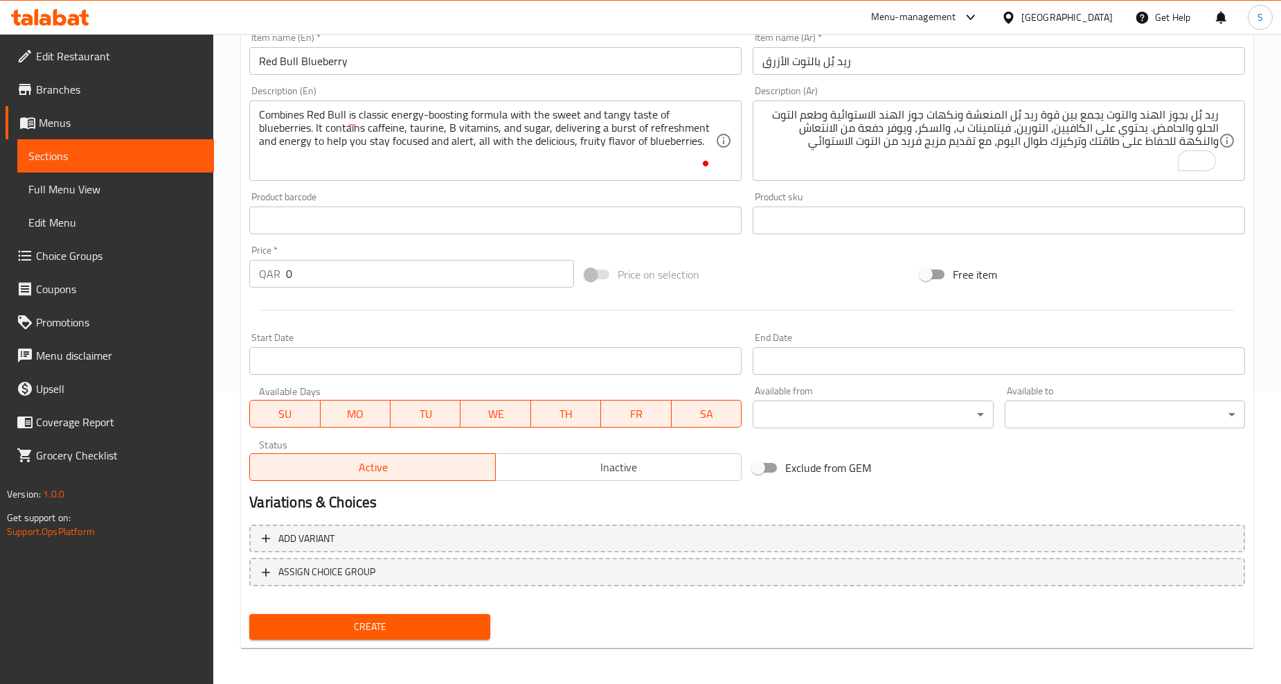
click at [894, 155] on textarea "ريد بُل بجوز الهند والتوت يجمع بين قوة ريد بُل المنعشة ونكهات جوز الهند الاستوا…" at bounding box center [991, 141] width 456 height 66
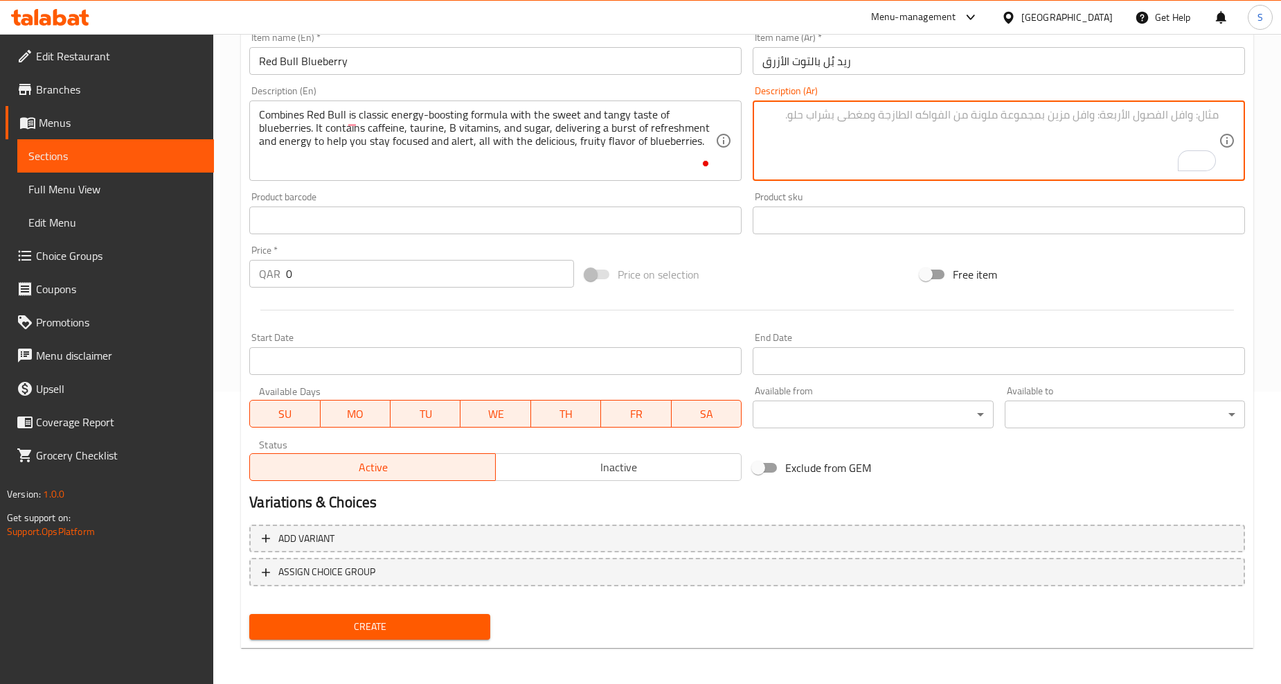
paste textarea "ريد بُل بالتوت الأزرق يجمع بين التركيبة الكلاسيكية لتعزيز الطاقة من ريد بُل وطع…"
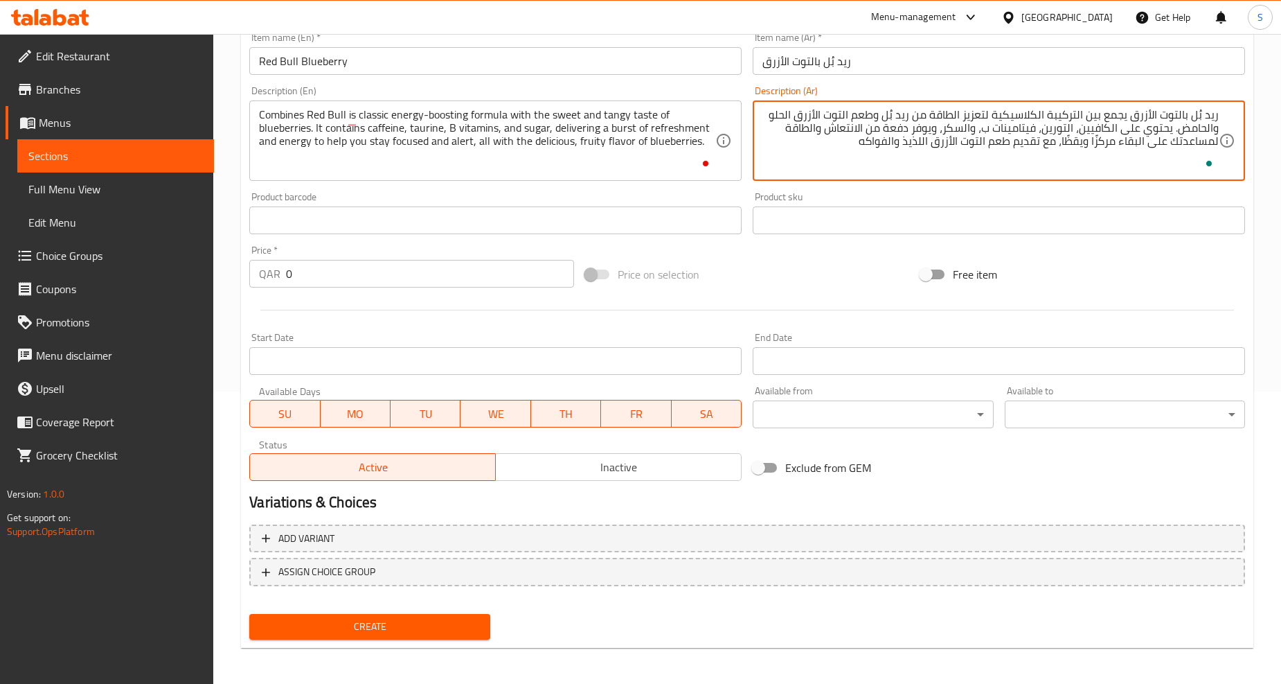
type textarea "ريد بُل بالتوت الأزرق يجمع بين التركيبة الكلاسيكية لتعزيز الطاقة من ريد بُل وطع…"
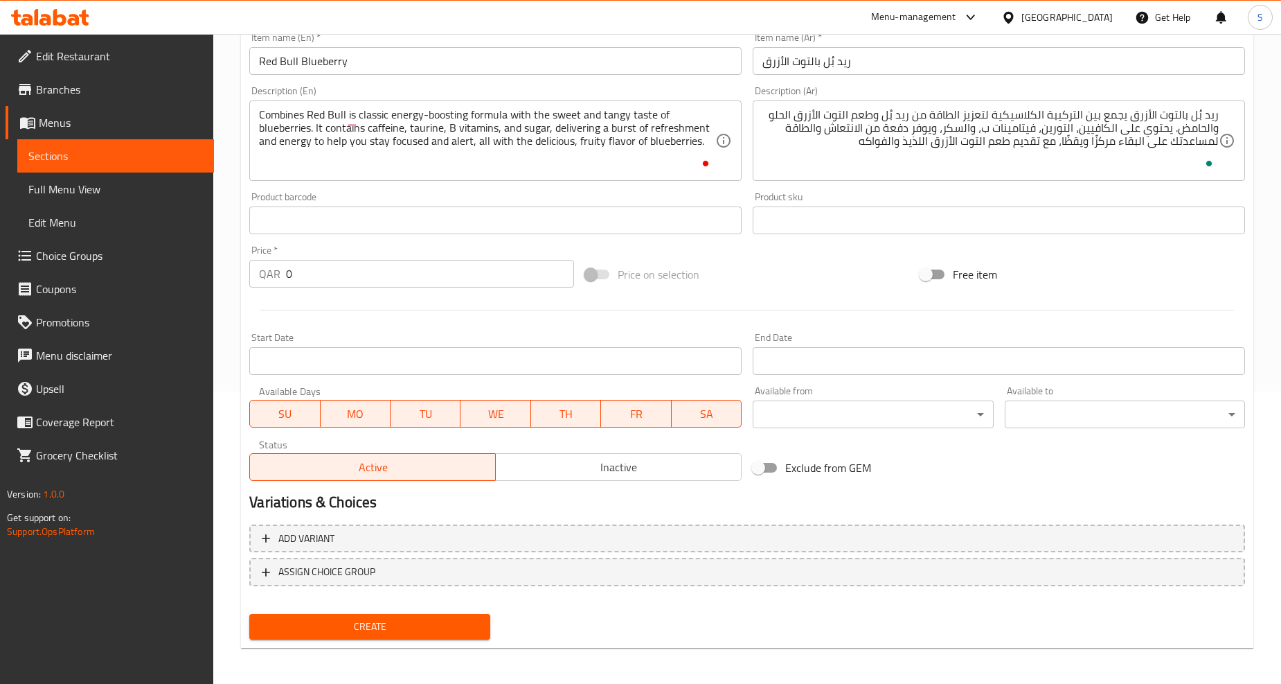
click at [386, 286] on input "0" at bounding box center [430, 274] width 288 height 28
paste input "19"
type input "19"
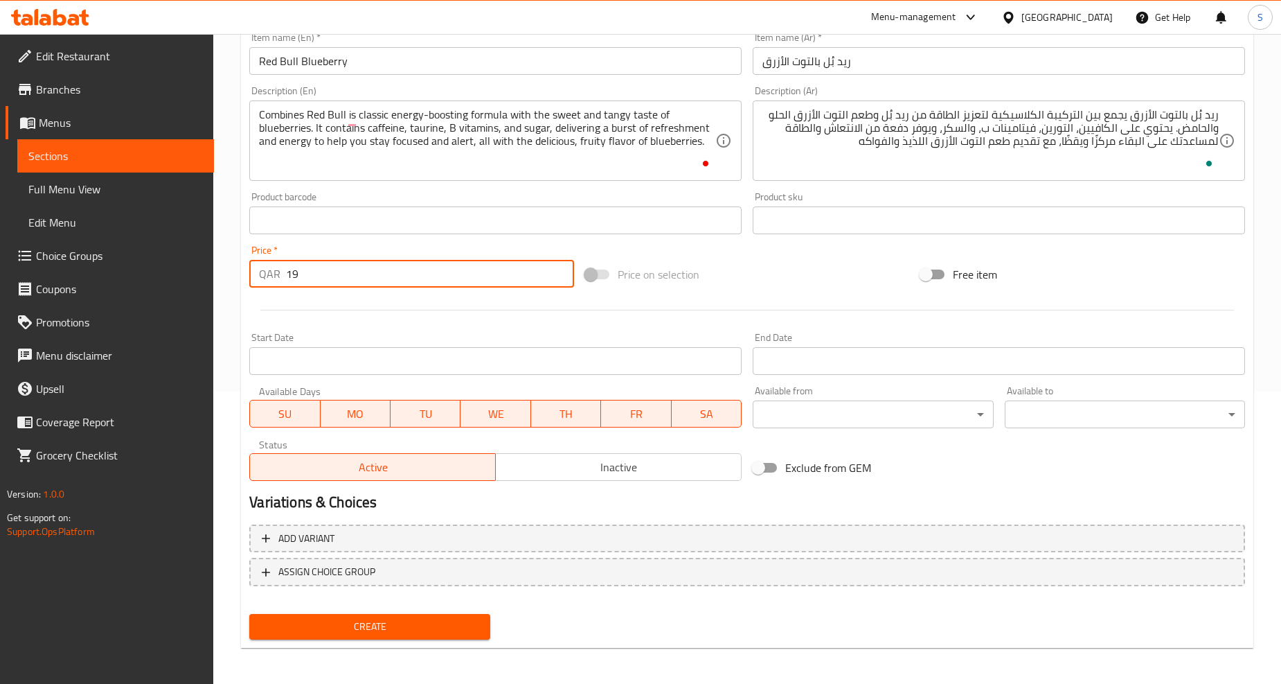
click at [392, 312] on div at bounding box center [747, 310] width 1007 height 34
click at [361, 621] on span "Create" at bounding box center [369, 626] width 218 height 17
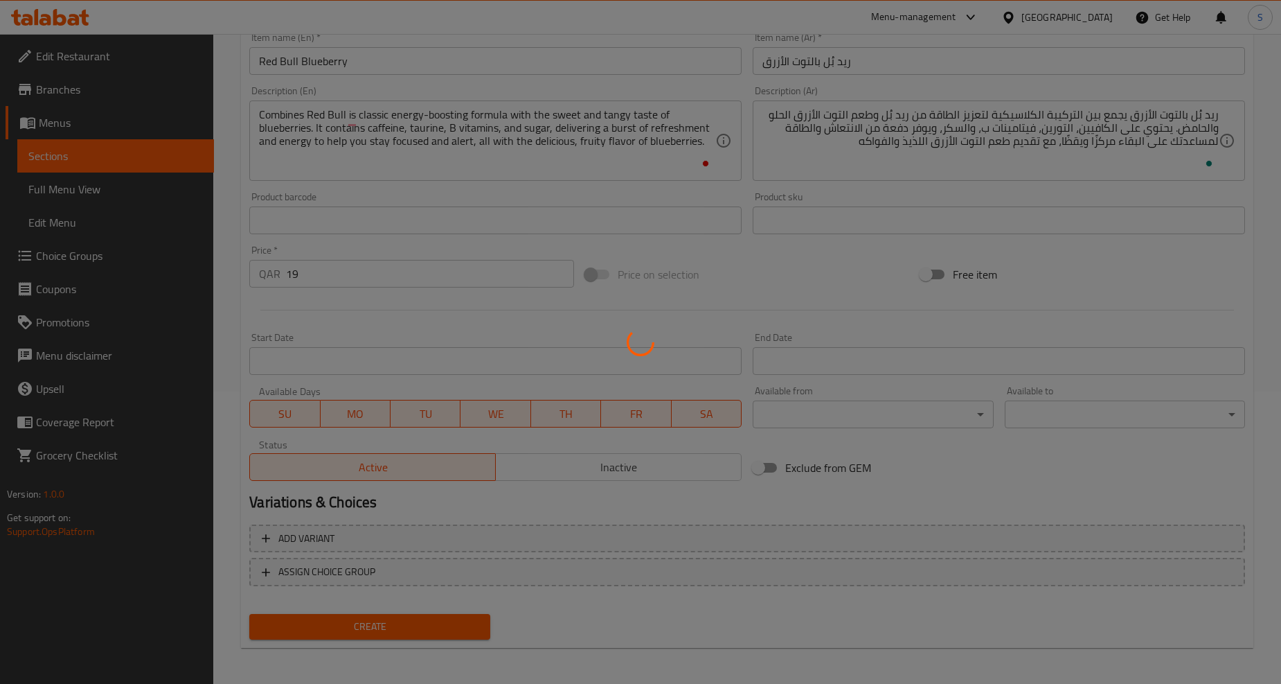
type input "0"
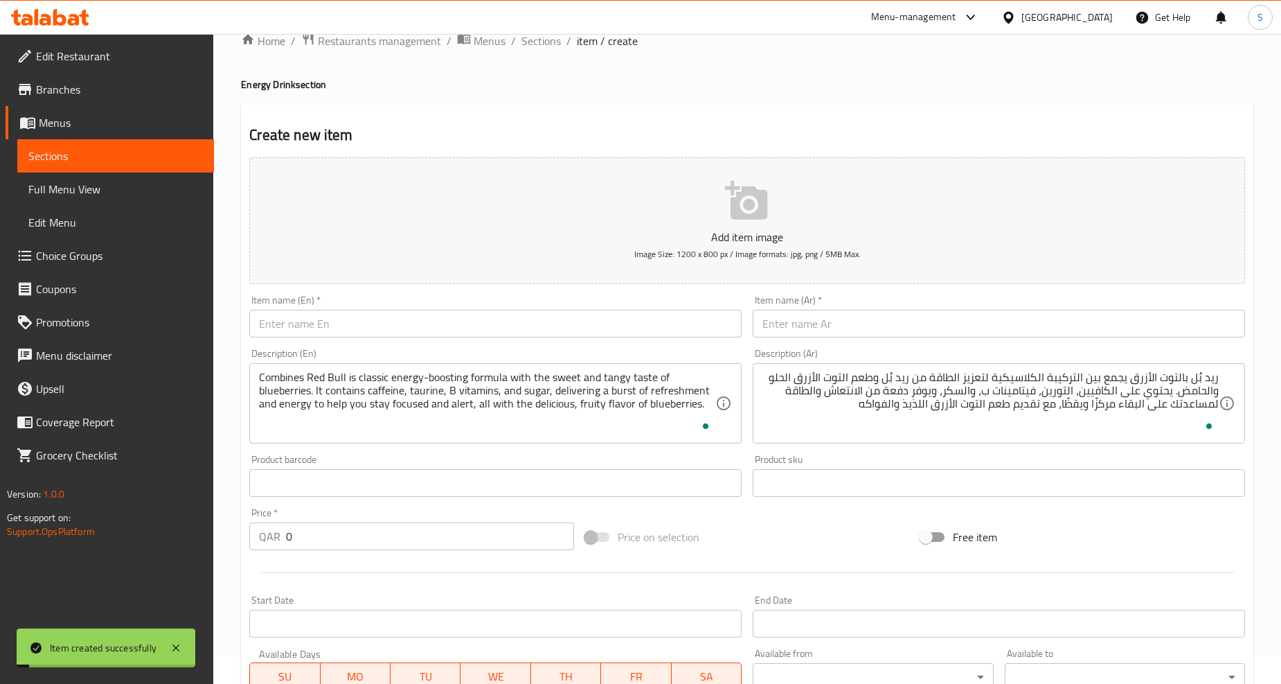
scroll to position [0, 0]
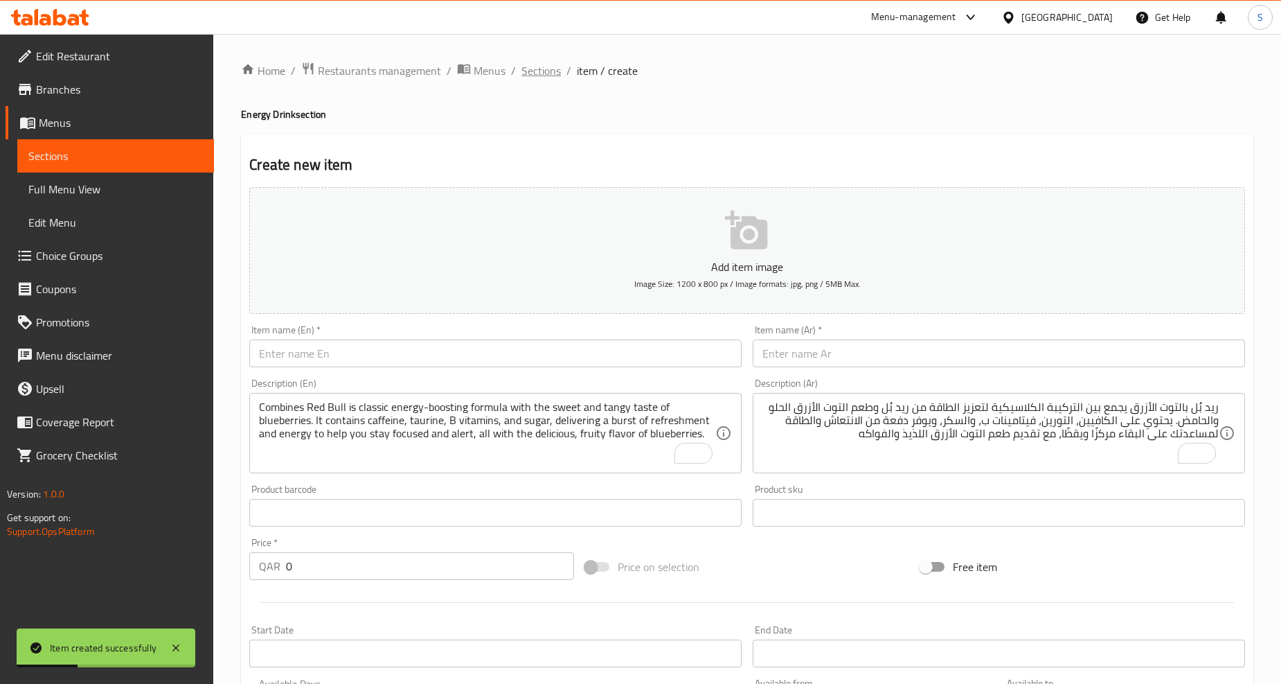
click at [542, 69] on span "Sections" at bounding box center [541, 70] width 39 height 17
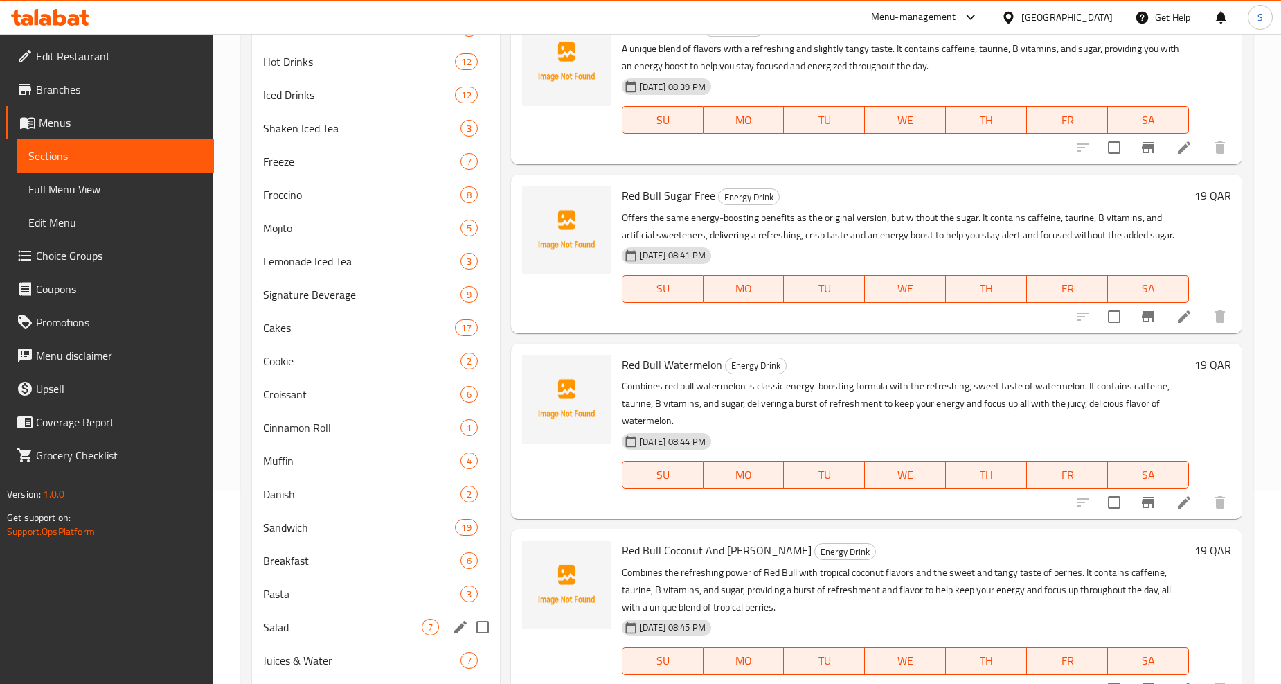
scroll to position [363, 0]
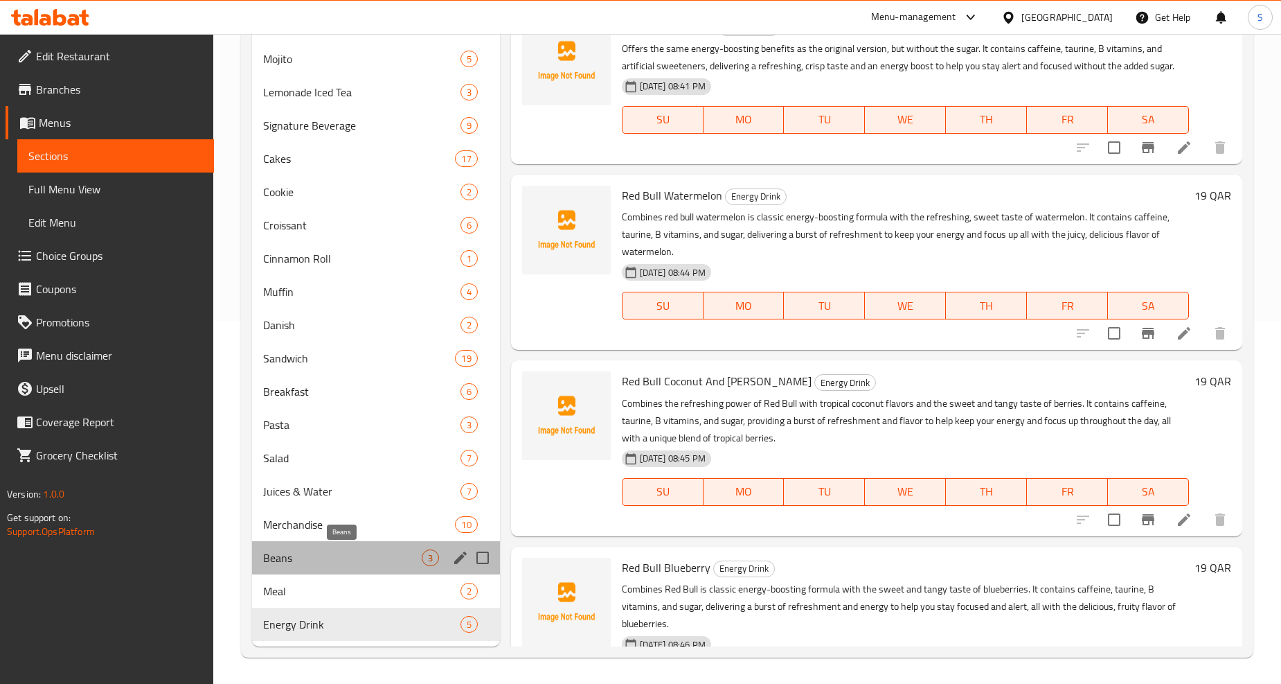
click at [312, 561] on span "Beans" at bounding box center [342, 557] width 158 height 17
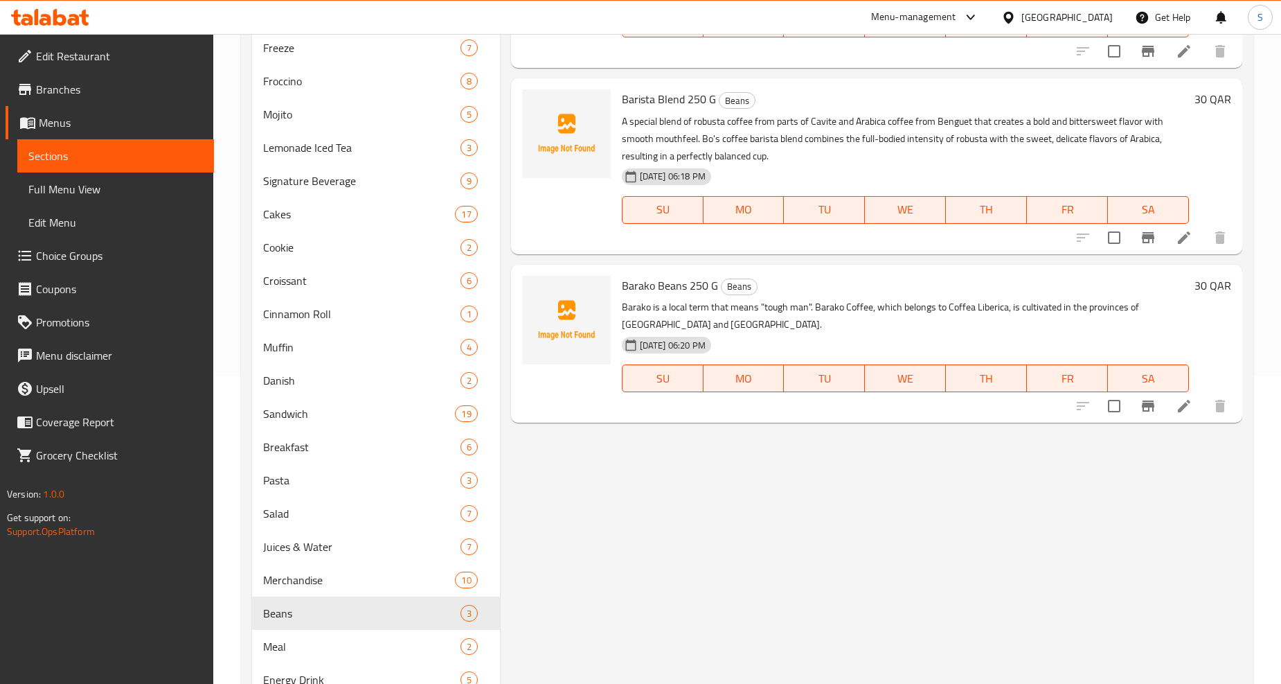
scroll to position [363, 0]
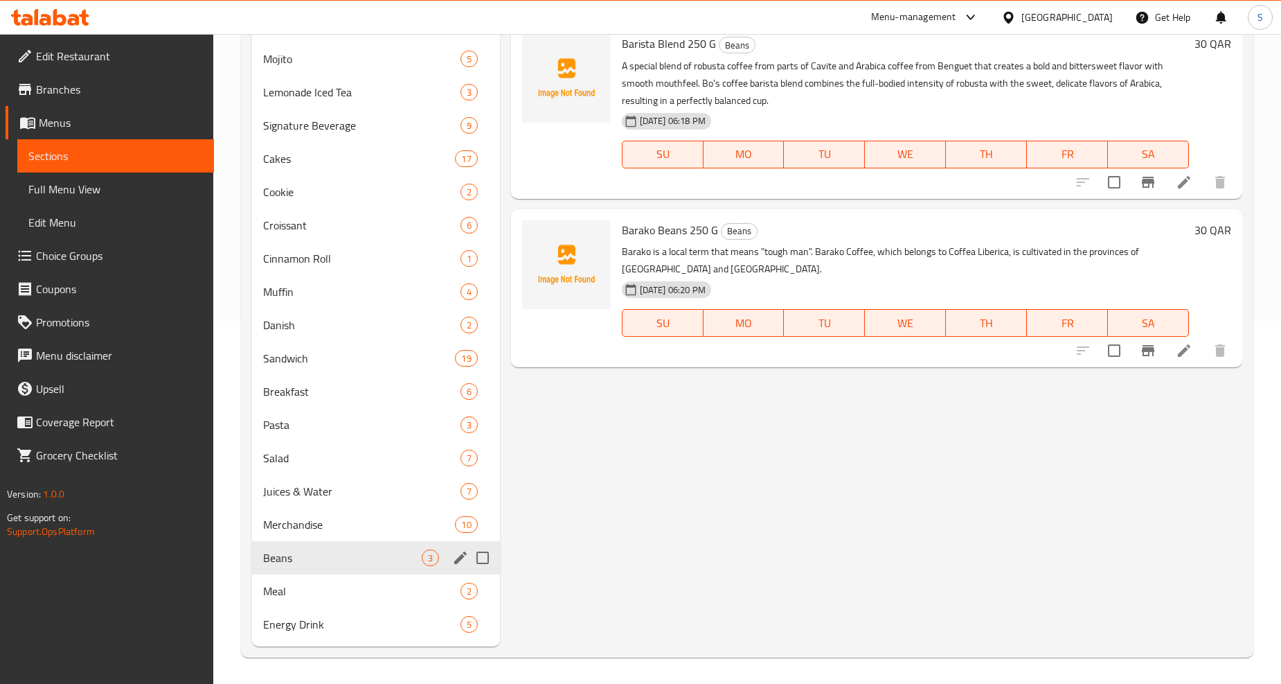
click at [279, 574] on div "Meal 2" at bounding box center [375, 590] width 247 height 33
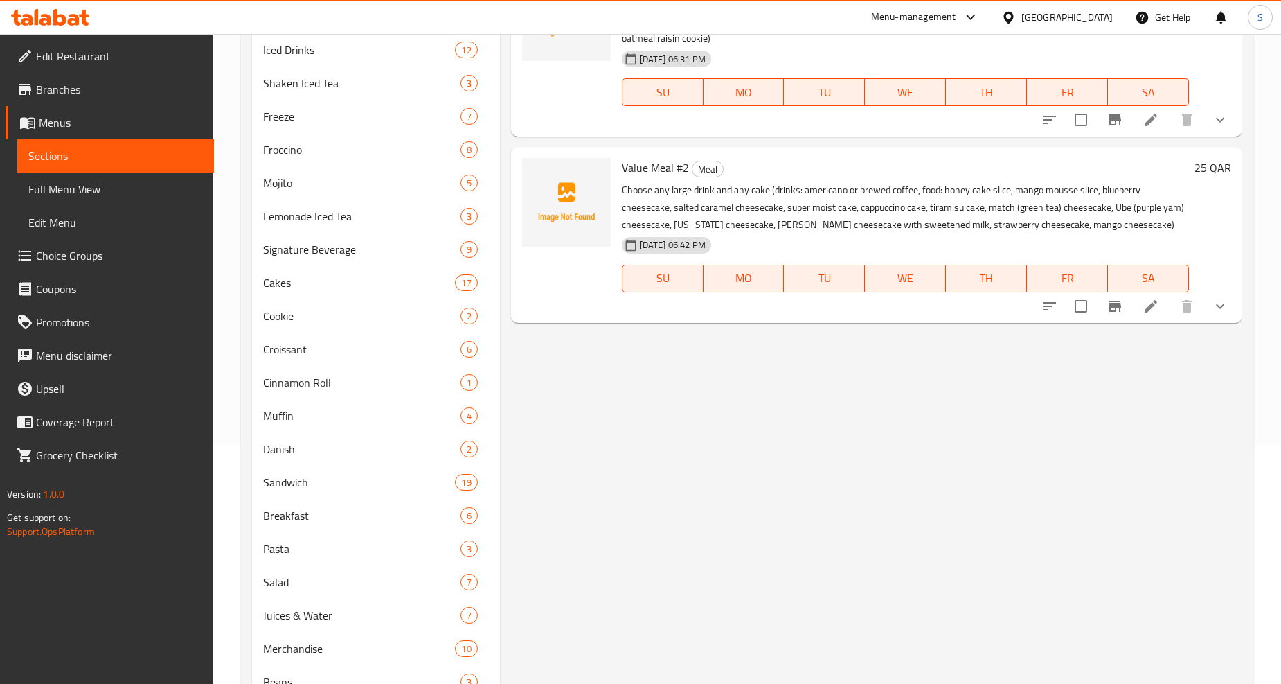
scroll to position [132, 0]
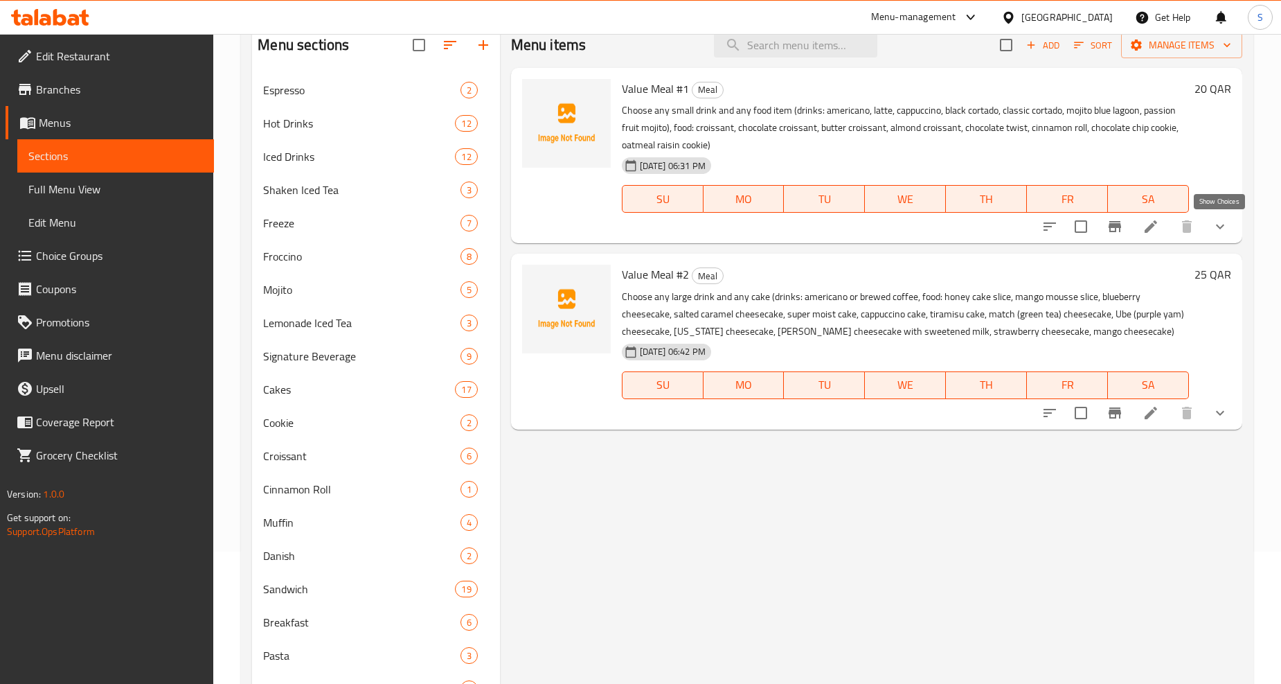
click at [1224, 224] on icon "show more" at bounding box center [1220, 226] width 17 height 17
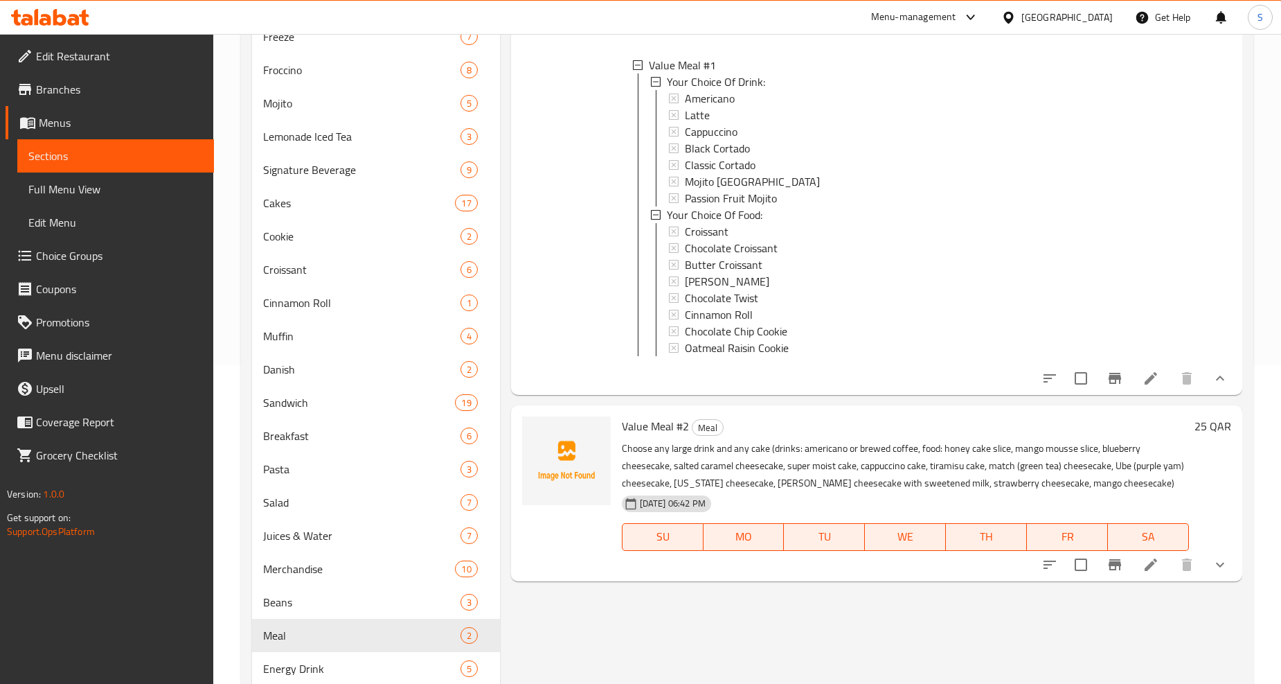
scroll to position [363, 0]
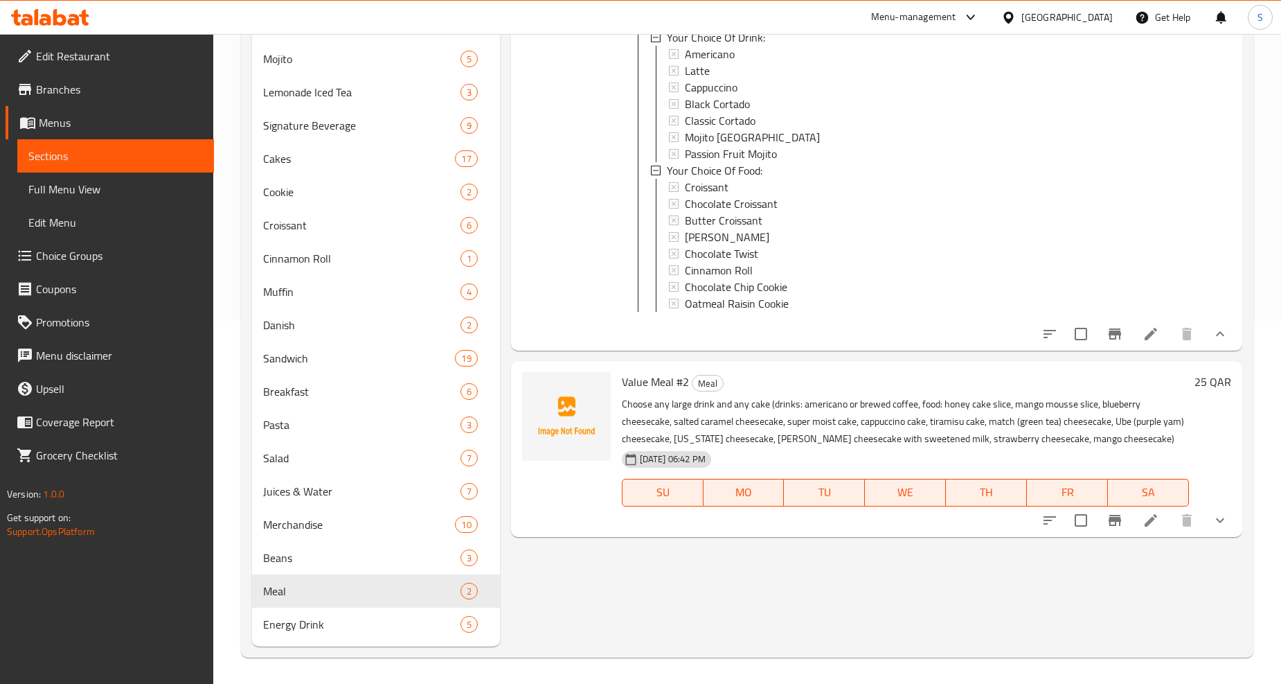
click at [1225, 528] on icon "show more" at bounding box center [1220, 520] width 17 height 17
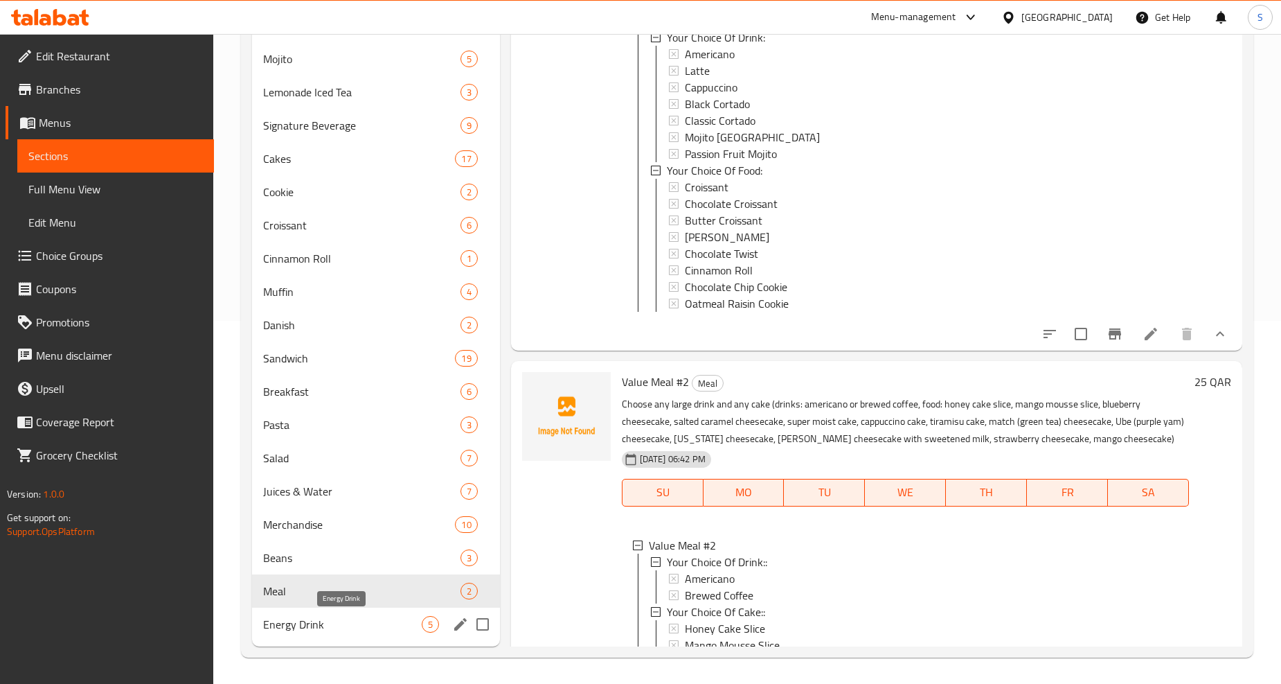
click at [354, 627] on span "Energy Drink" at bounding box center [342, 624] width 158 height 17
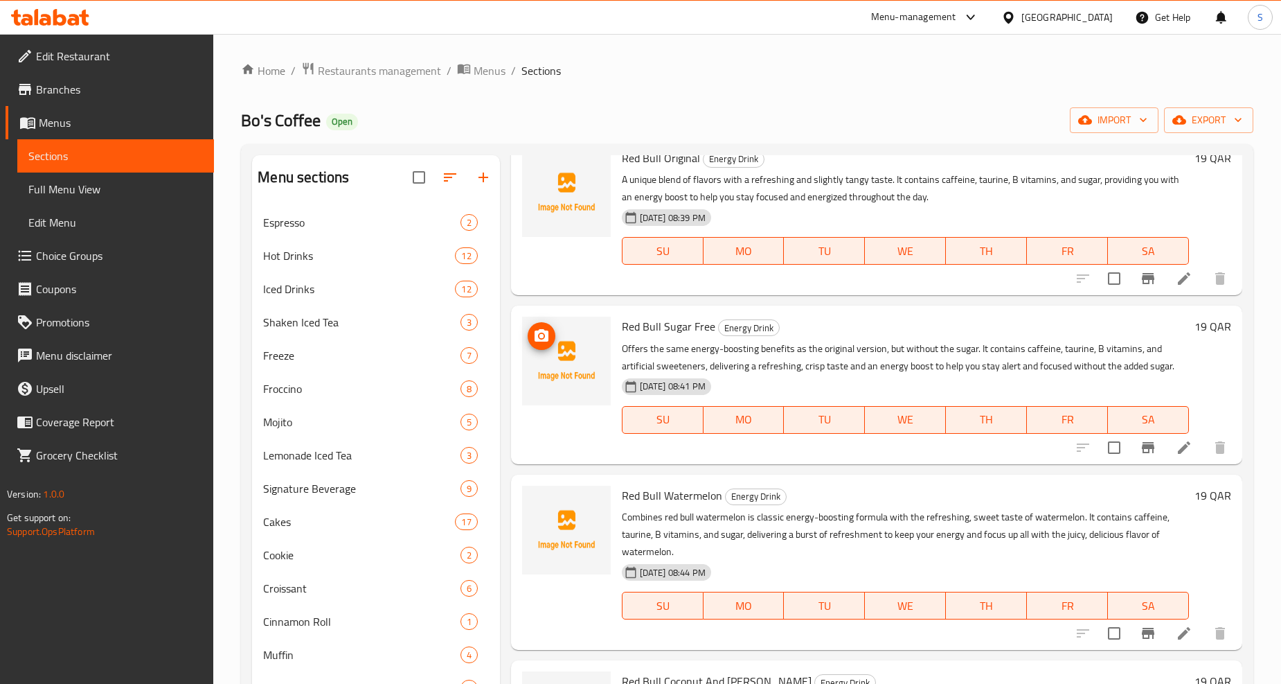
scroll to position [75, 0]
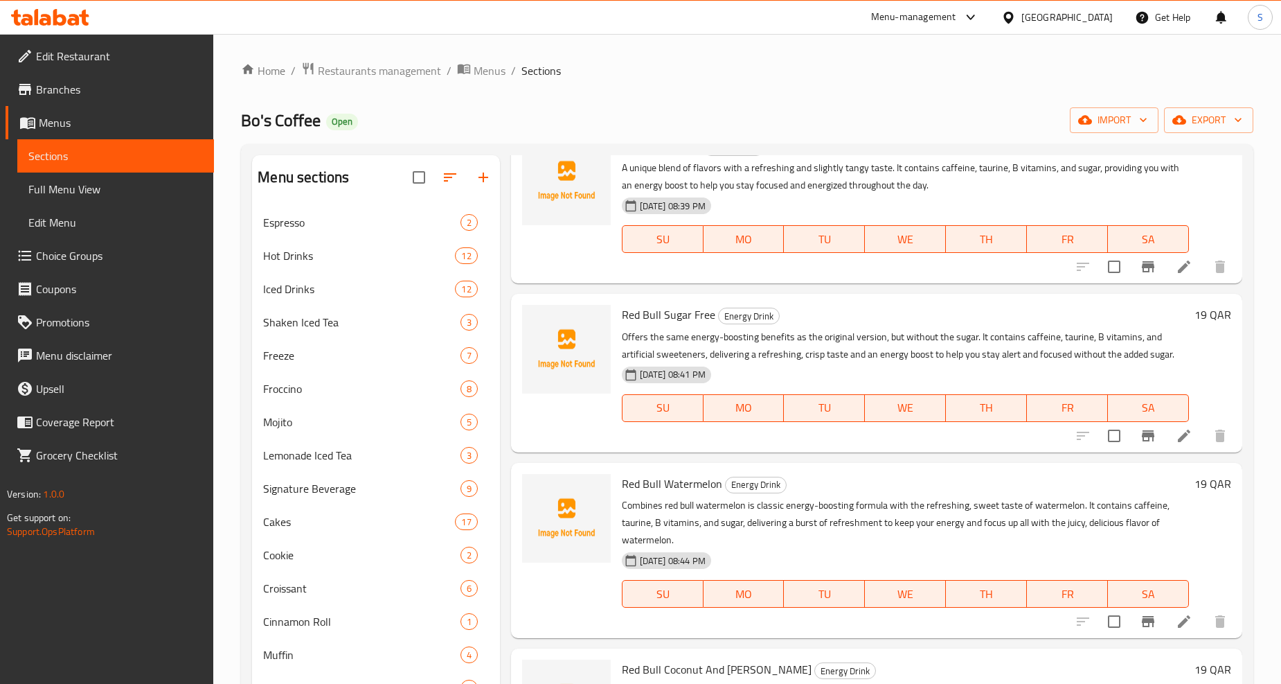
click at [695, 99] on div "Home / Restaurants management / Menus / Sections Bo's Coffee Open import export…" at bounding box center [747, 541] width 1013 height 959
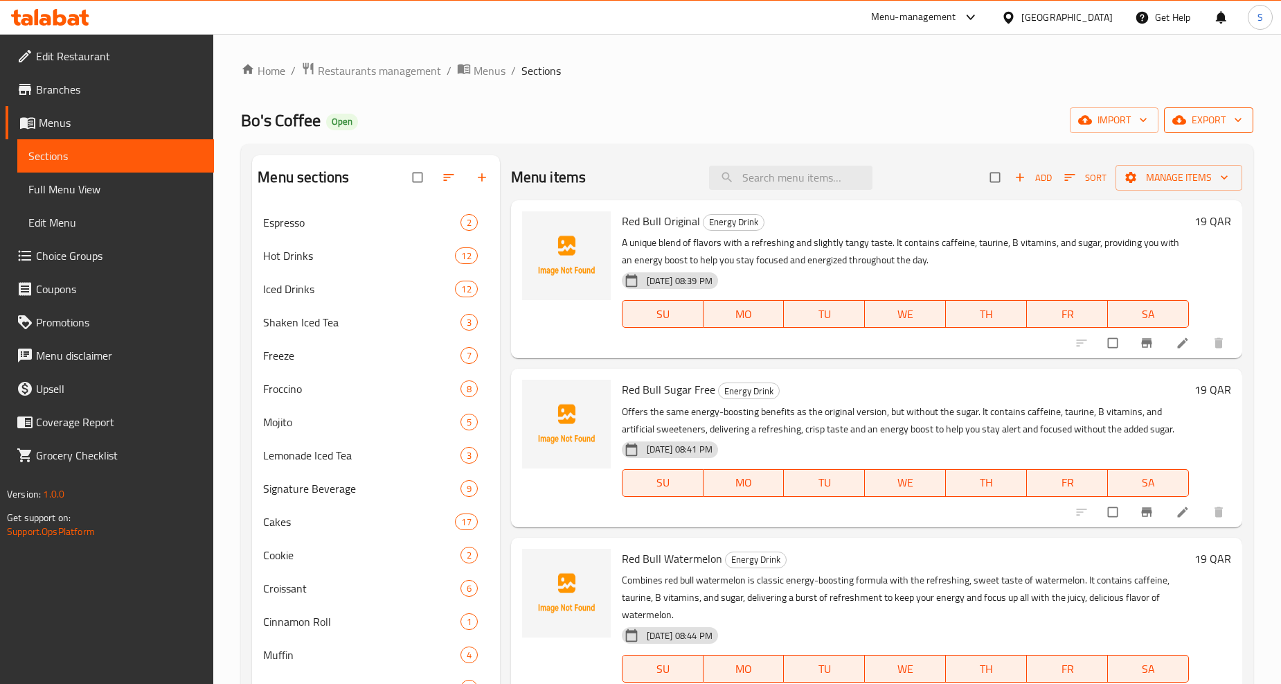
click at [1234, 107] on button "export" at bounding box center [1208, 120] width 89 height 26
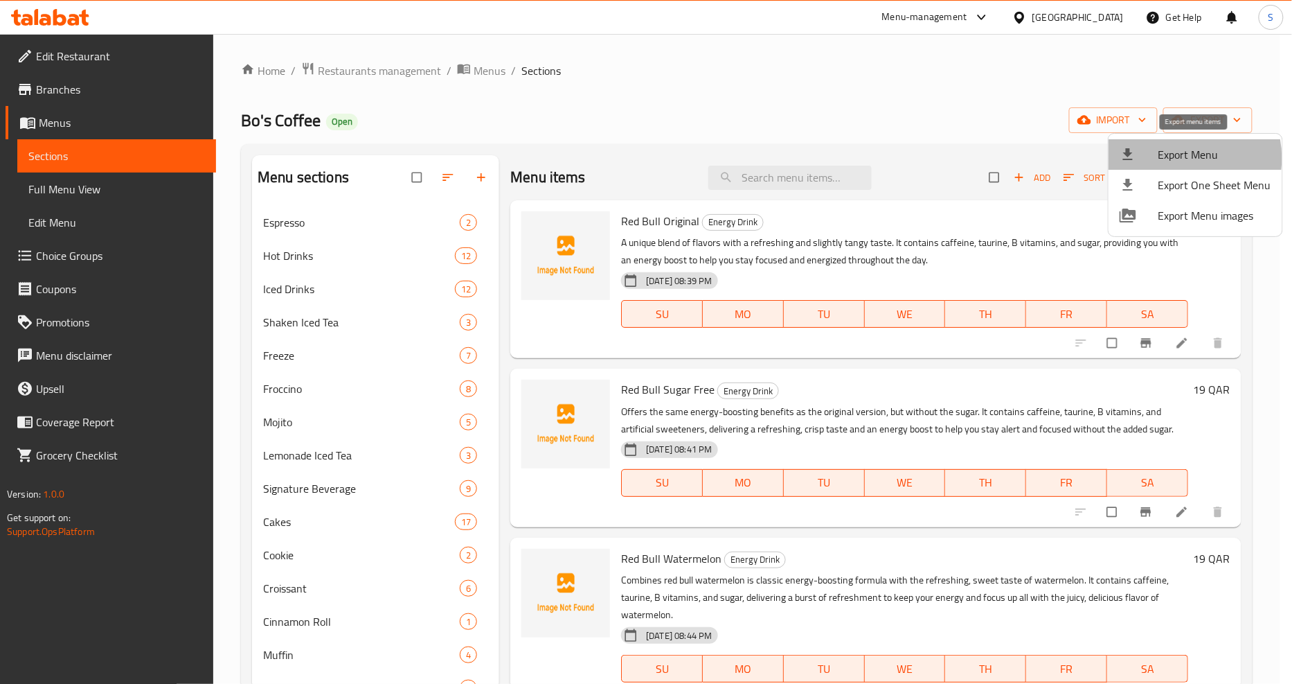
click at [1182, 158] on span "Export Menu" at bounding box center [1215, 154] width 113 height 17
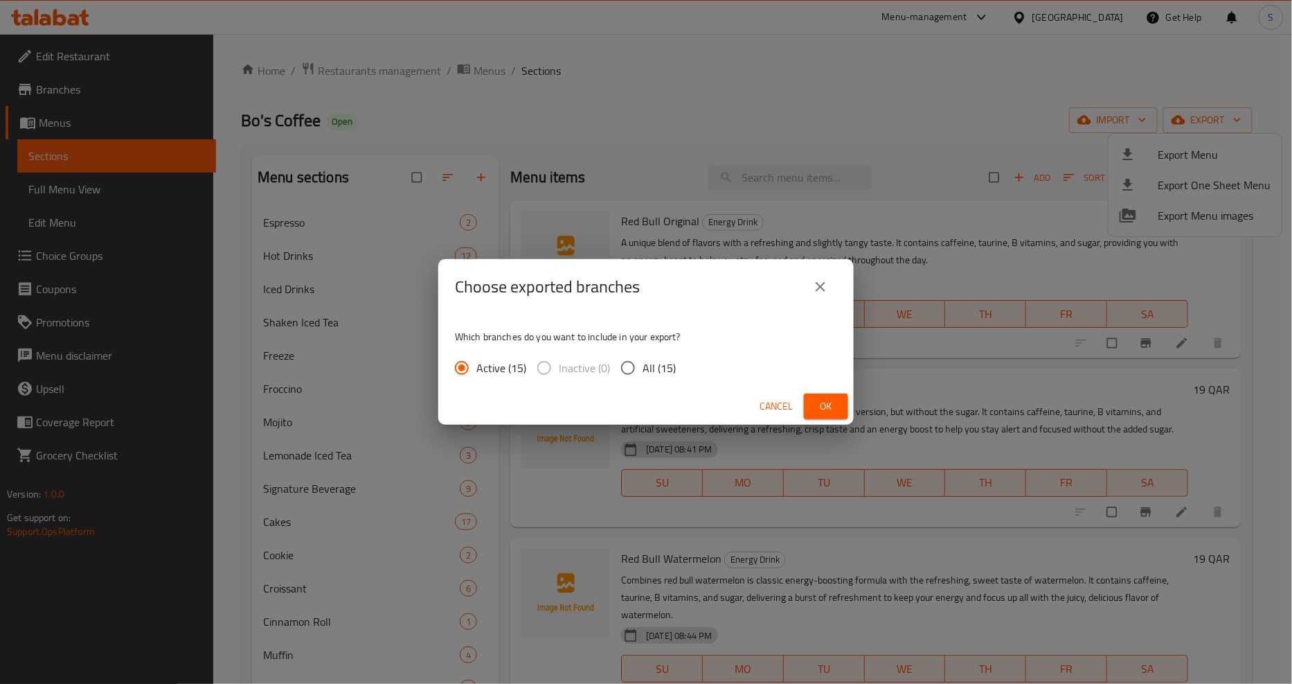
click at [660, 359] on span "All (15)" at bounding box center [659, 367] width 33 height 17
click at [643, 357] on input "All (15)" at bounding box center [628, 367] width 29 height 29
radio input "true"
click at [827, 398] on span "Ok" at bounding box center [826, 406] width 22 height 17
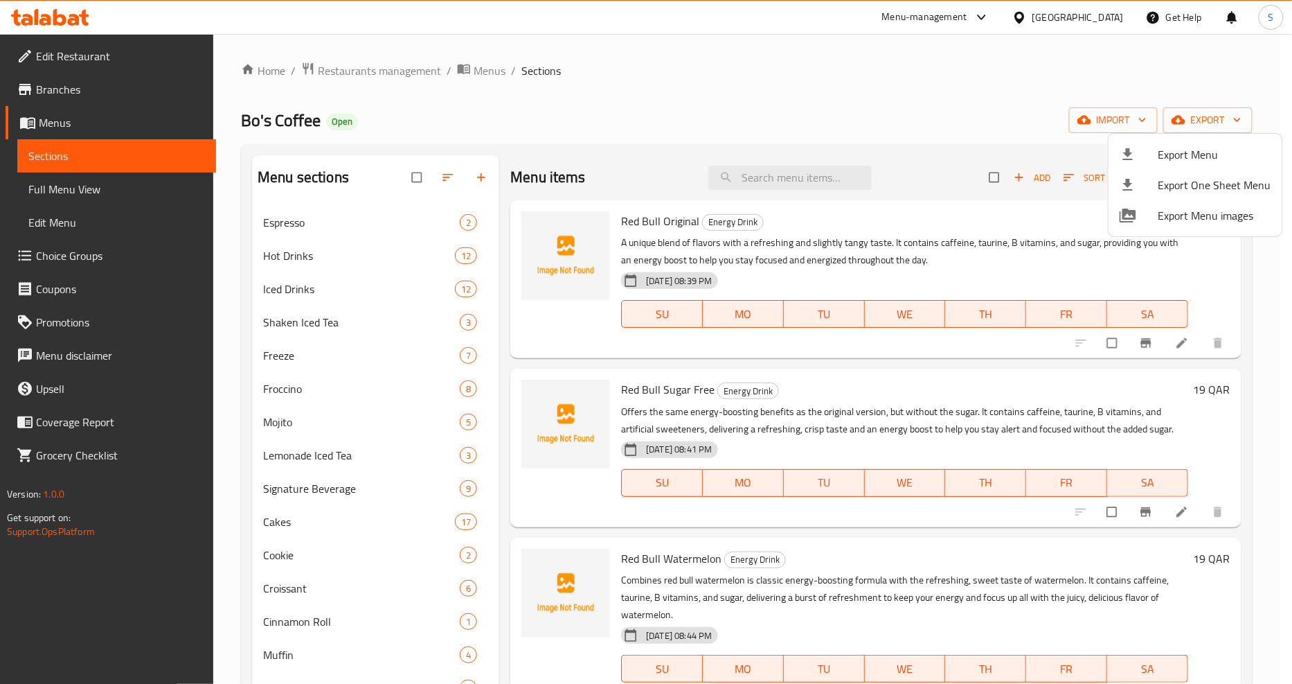
click at [256, 562] on div at bounding box center [646, 342] width 1292 height 684
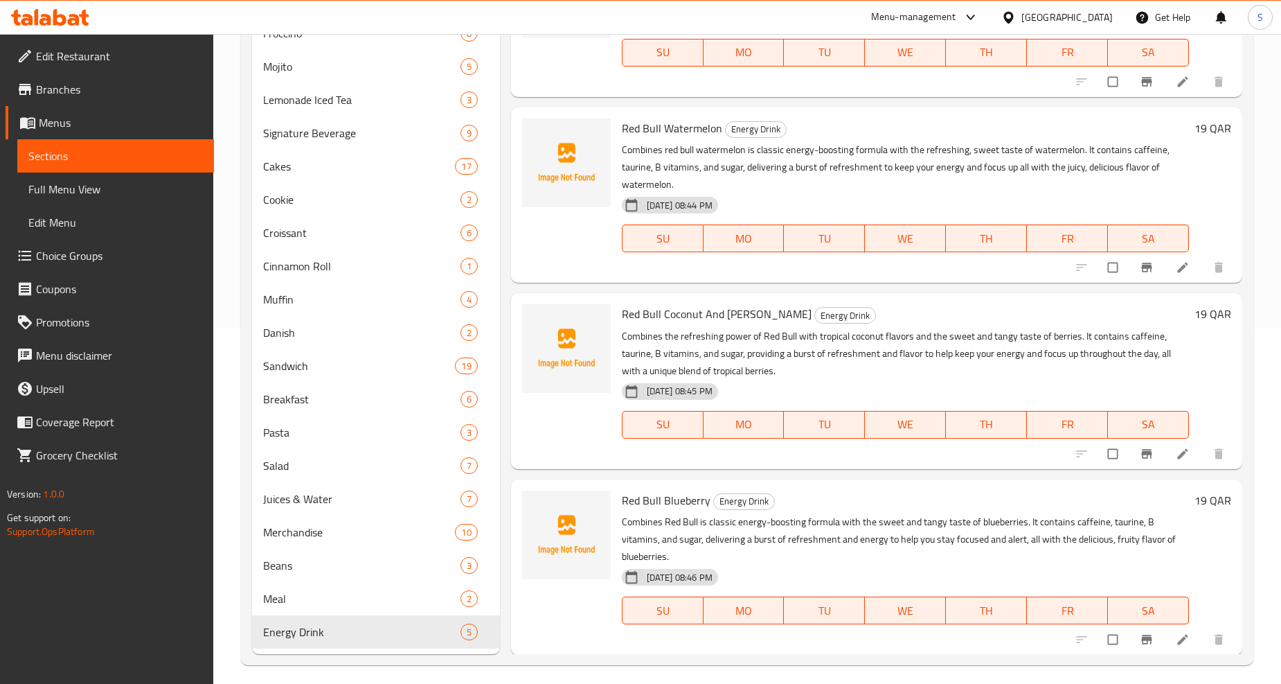
scroll to position [363, 0]
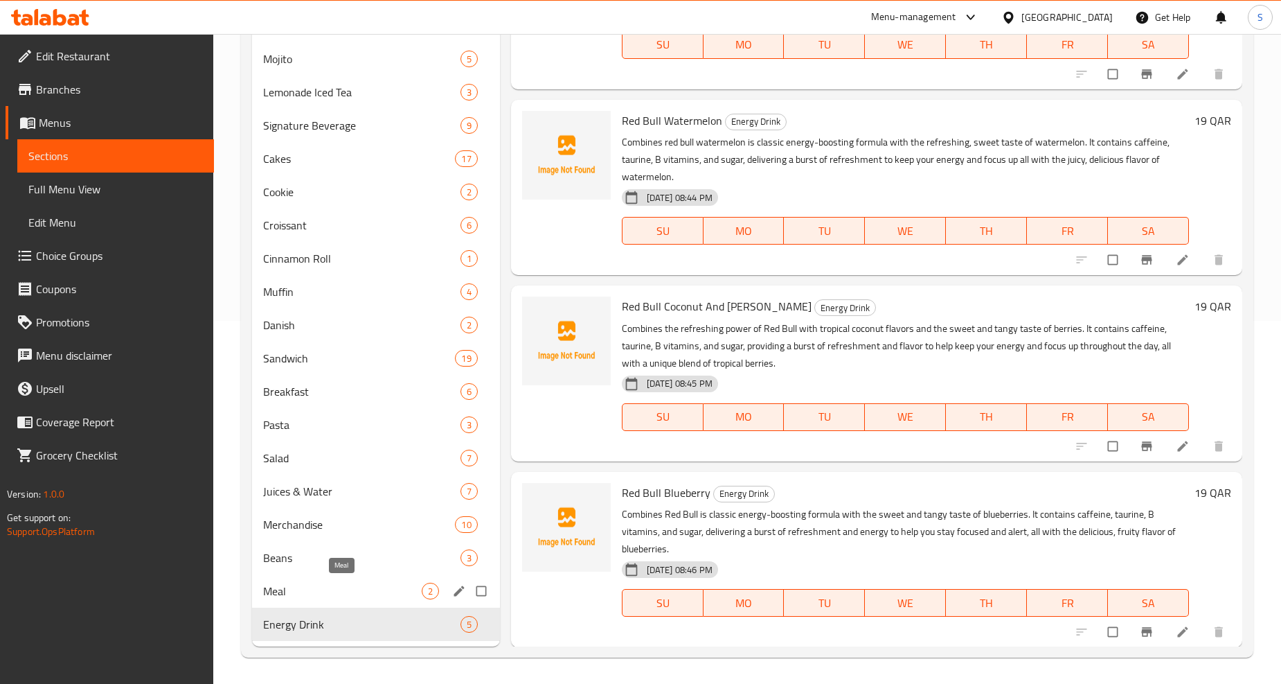
click at [282, 594] on span "Meal" at bounding box center [342, 590] width 158 height 17
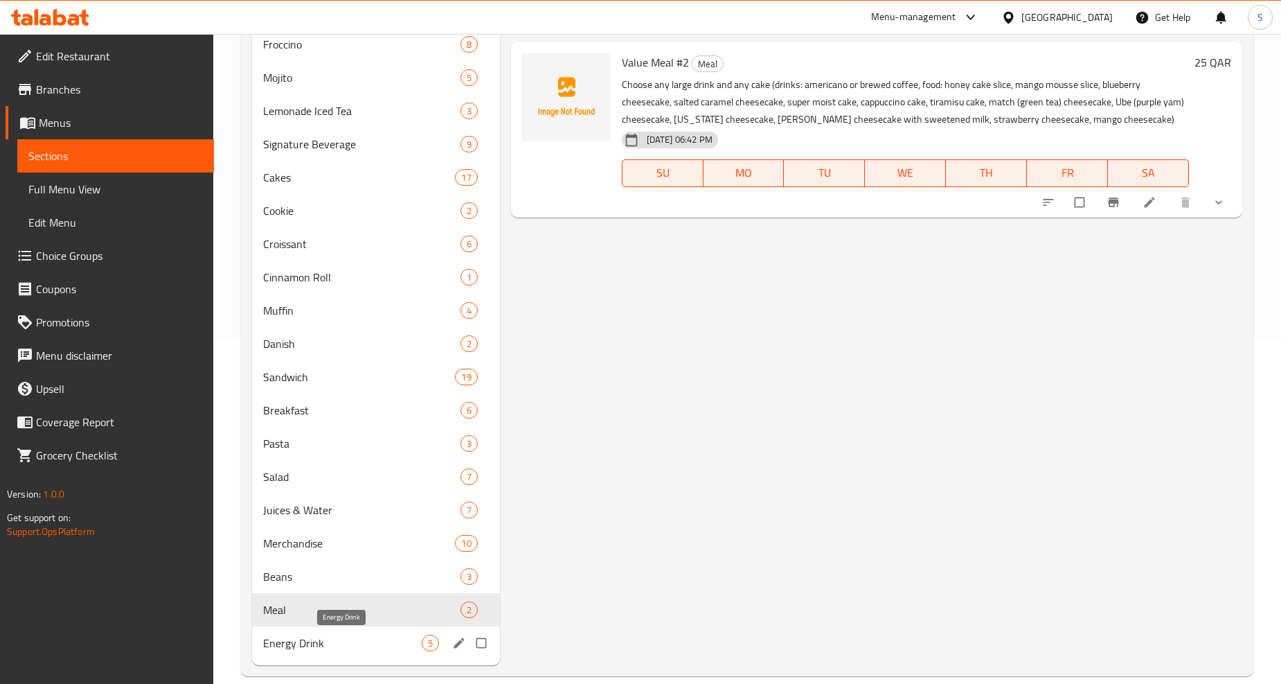
scroll to position [363, 0]
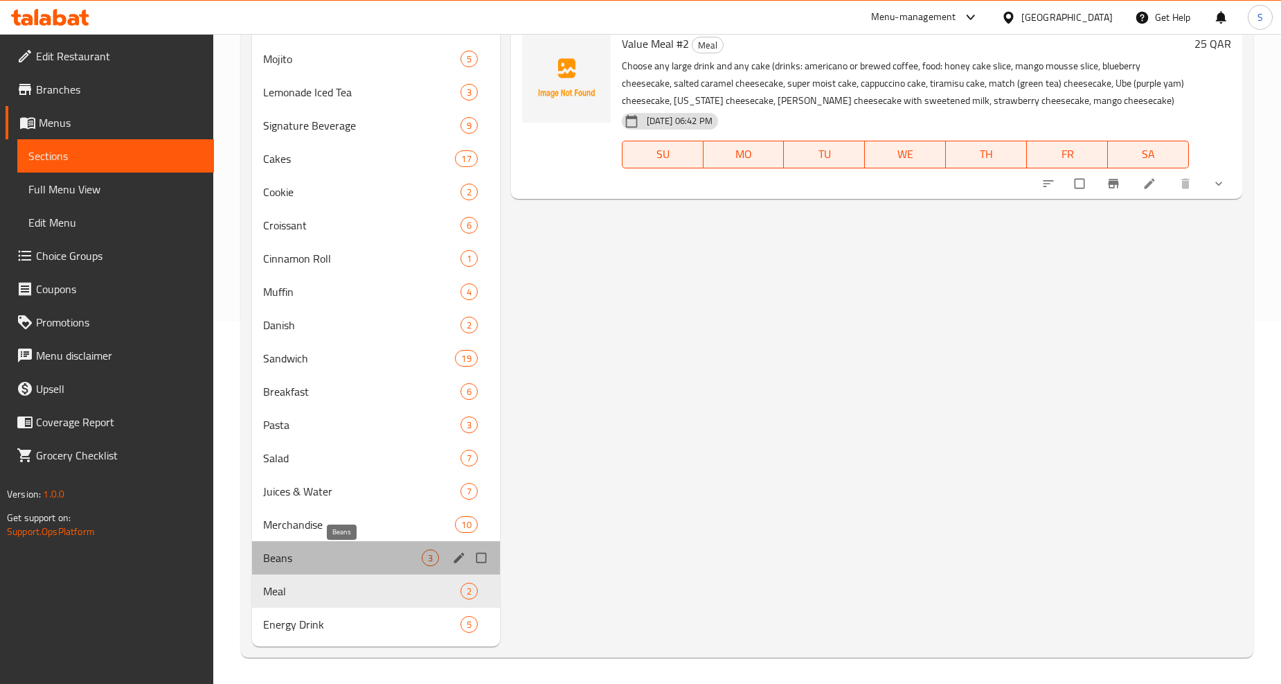
click at [288, 562] on span "Beans" at bounding box center [342, 557] width 158 height 17
